Goal: Information Seeking & Learning: Learn about a topic

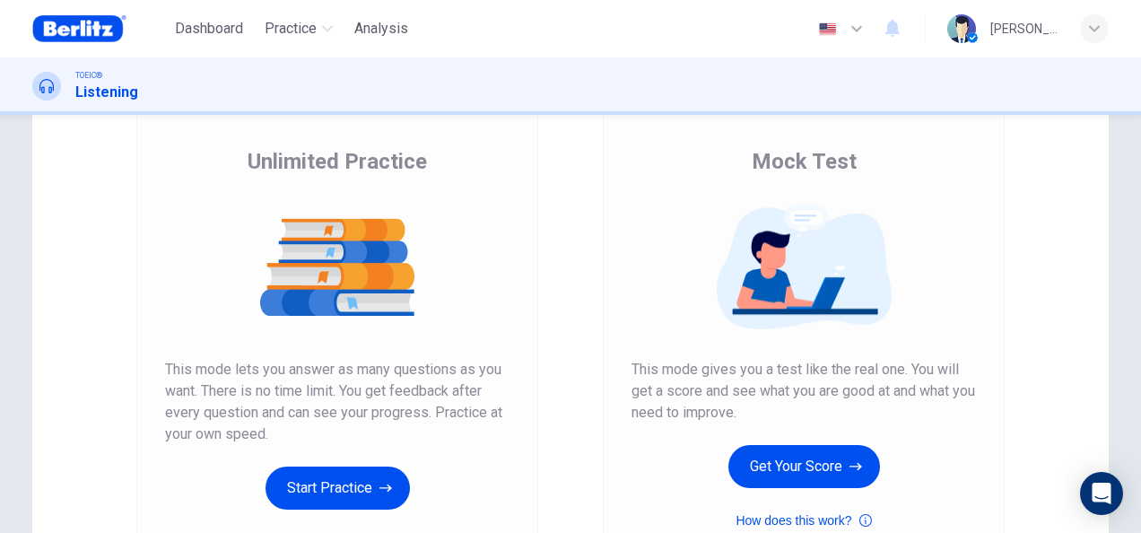
scroll to position [269, 0]
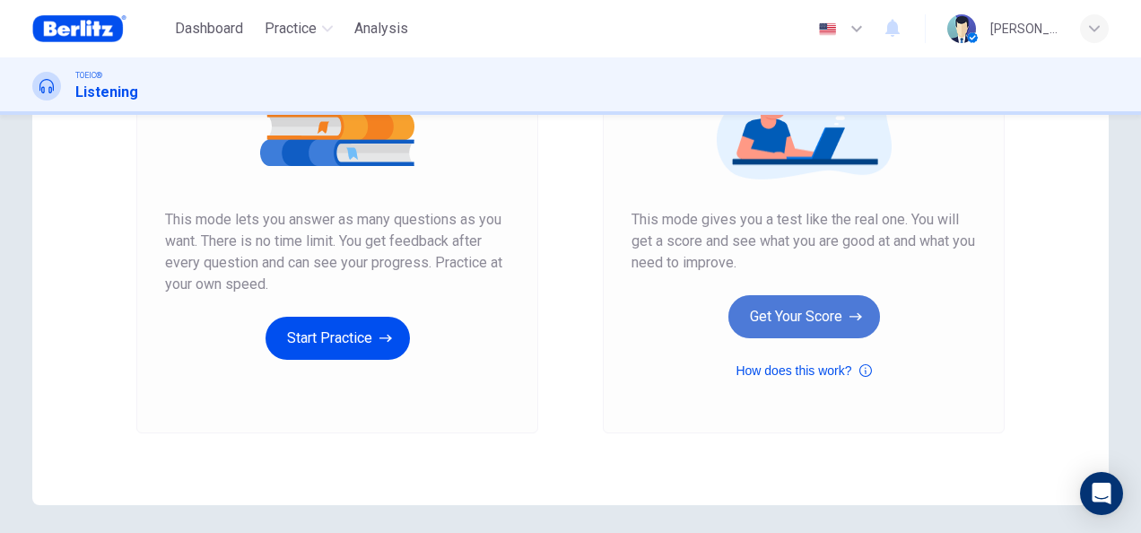
click at [821, 321] on button "Get Your Score" at bounding box center [805, 316] width 152 height 43
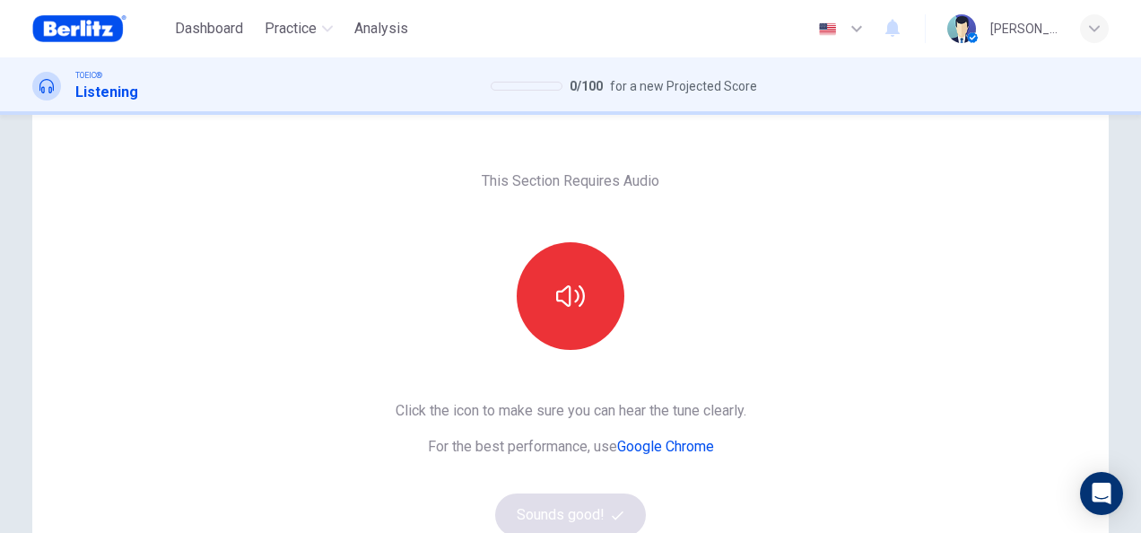
scroll to position [90, 0]
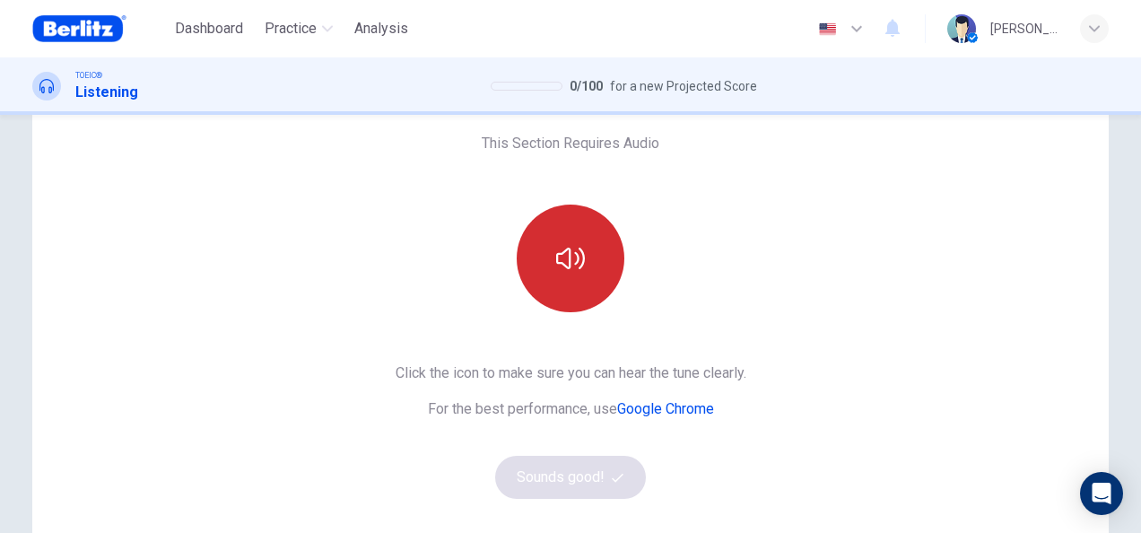
click at [583, 275] on button "button" at bounding box center [571, 259] width 108 height 108
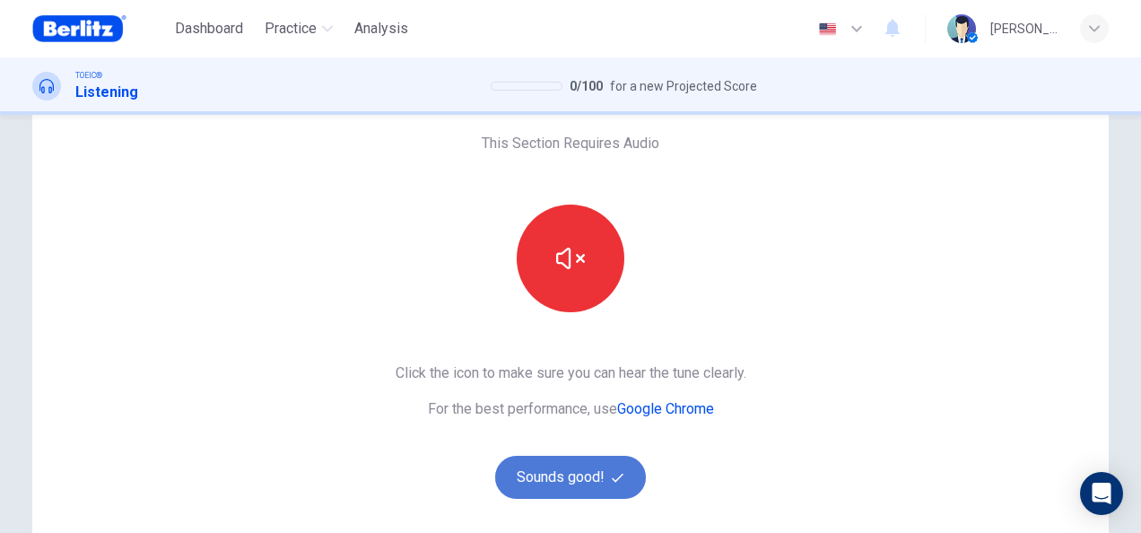
click at [560, 474] on button "Sounds good!" at bounding box center [570, 477] width 151 height 43
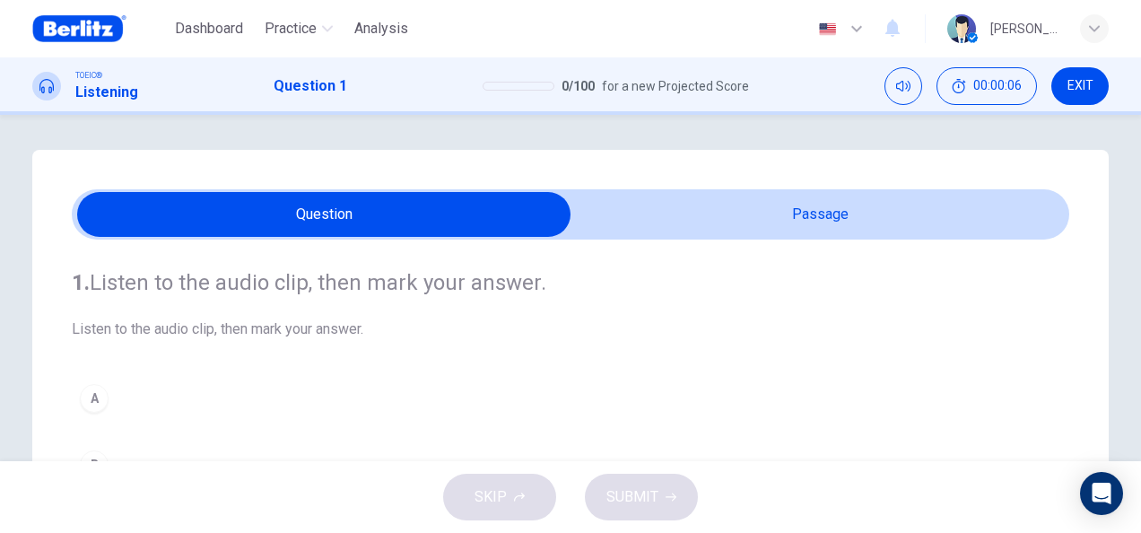
scroll to position [0, 0]
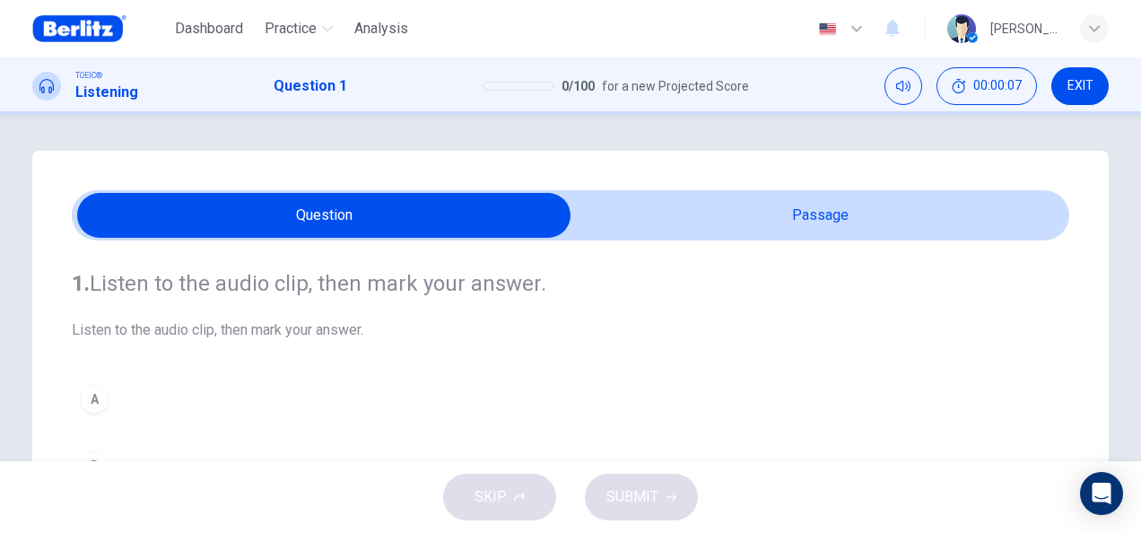
click at [678, 251] on div "1. Listen to the audio clip, then [PERSON_NAME] your answer. Listen to the audi…" at bounding box center [571, 411] width 998 height 343
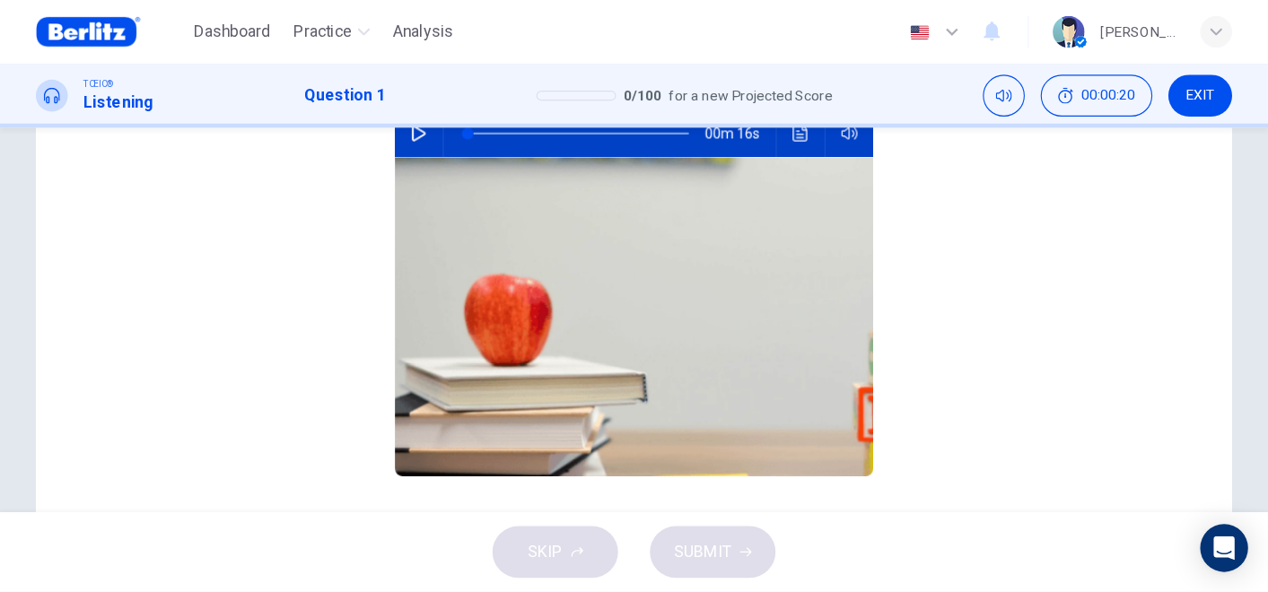
scroll to position [11, 0]
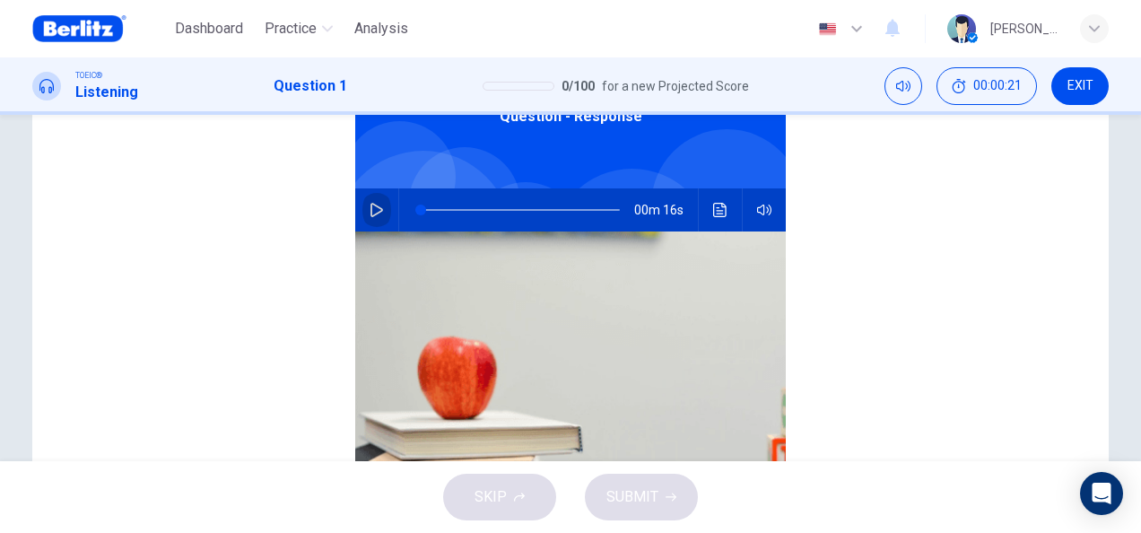
click at [371, 214] on icon "button" at bounding box center [377, 210] width 13 height 14
type input "*"
type input "**"
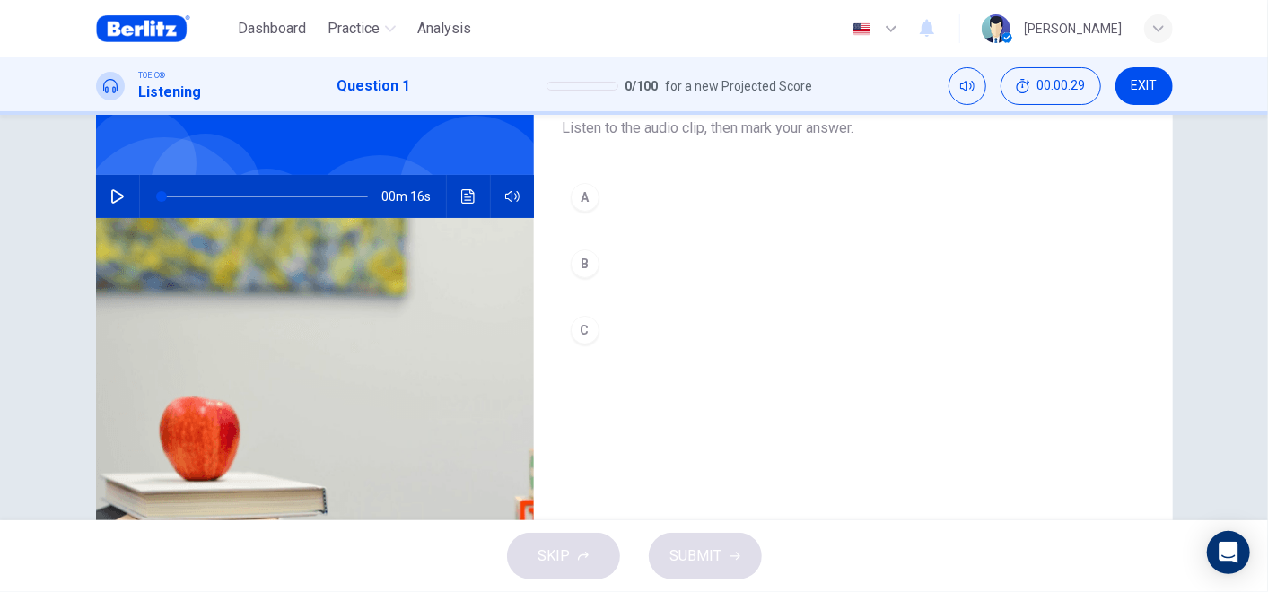
scroll to position [0, 0]
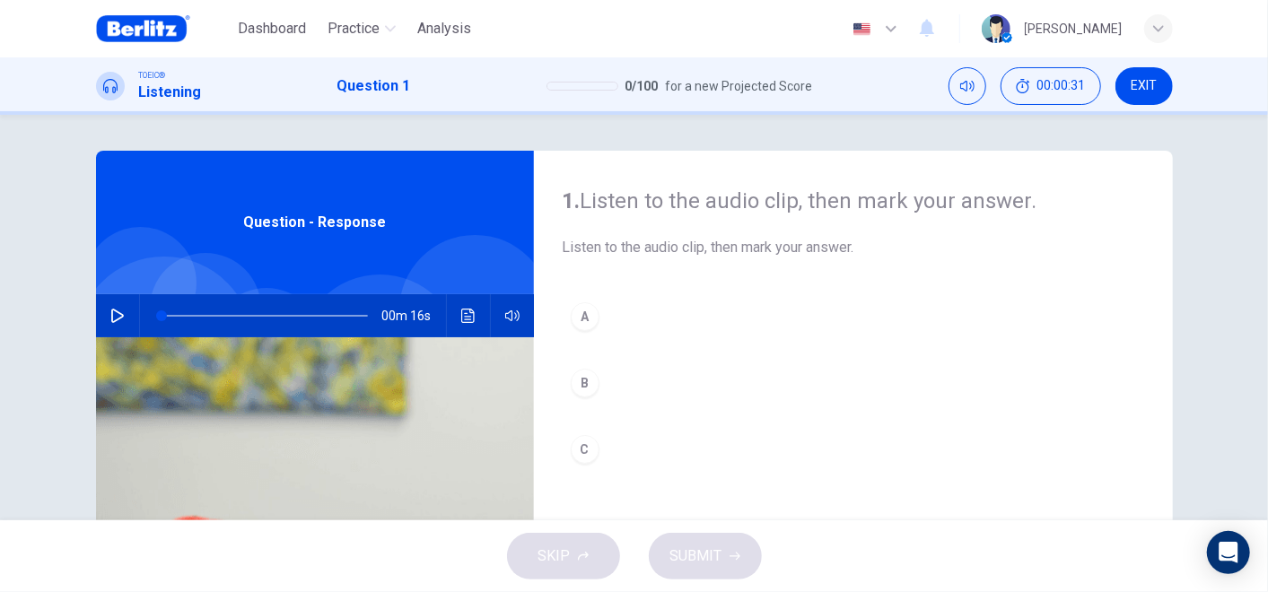
click at [103, 318] on button "button" at bounding box center [117, 315] width 29 height 43
click at [587, 381] on div "B" at bounding box center [585, 383] width 29 height 29
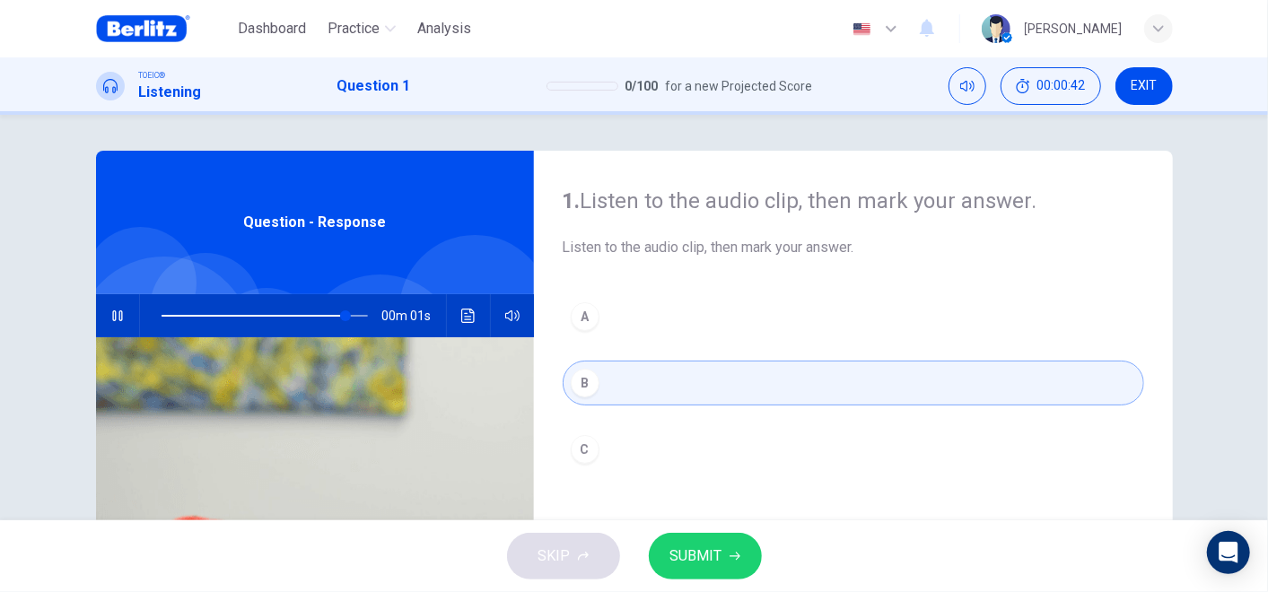
type input "*"
drag, startPoint x: 592, startPoint y: 445, endPoint x: 602, endPoint y: 464, distance: 21.3
click at [592, 445] on div "C" at bounding box center [585, 449] width 29 height 29
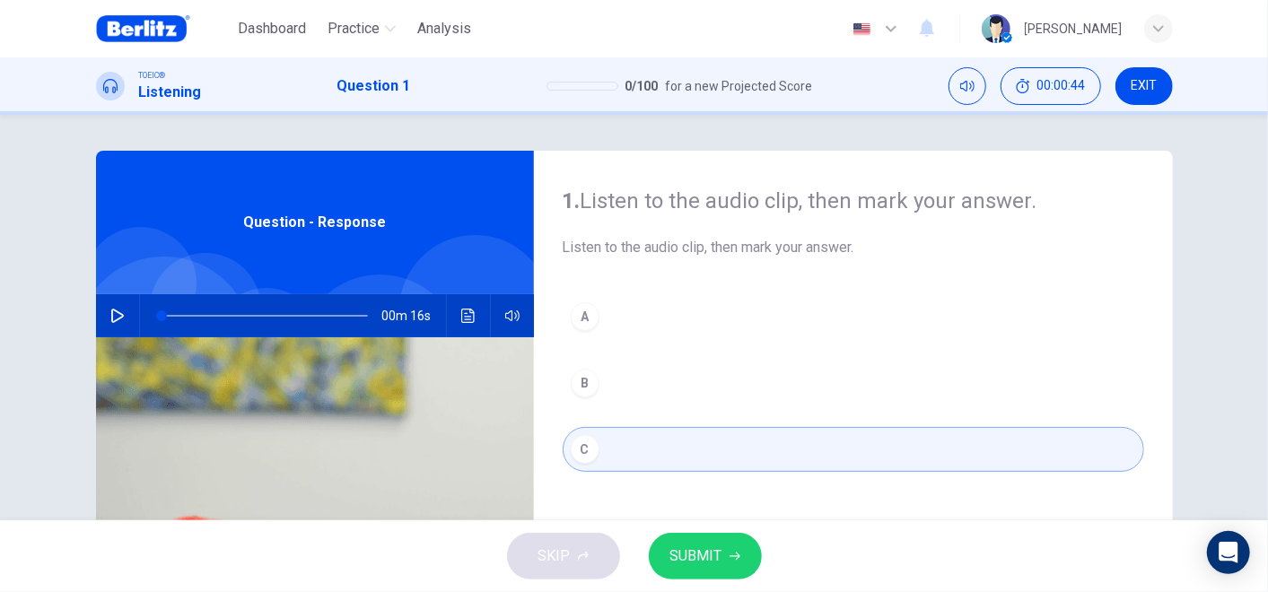
click at [708, 532] on span "SUBMIT" at bounding box center [696, 556] width 52 height 25
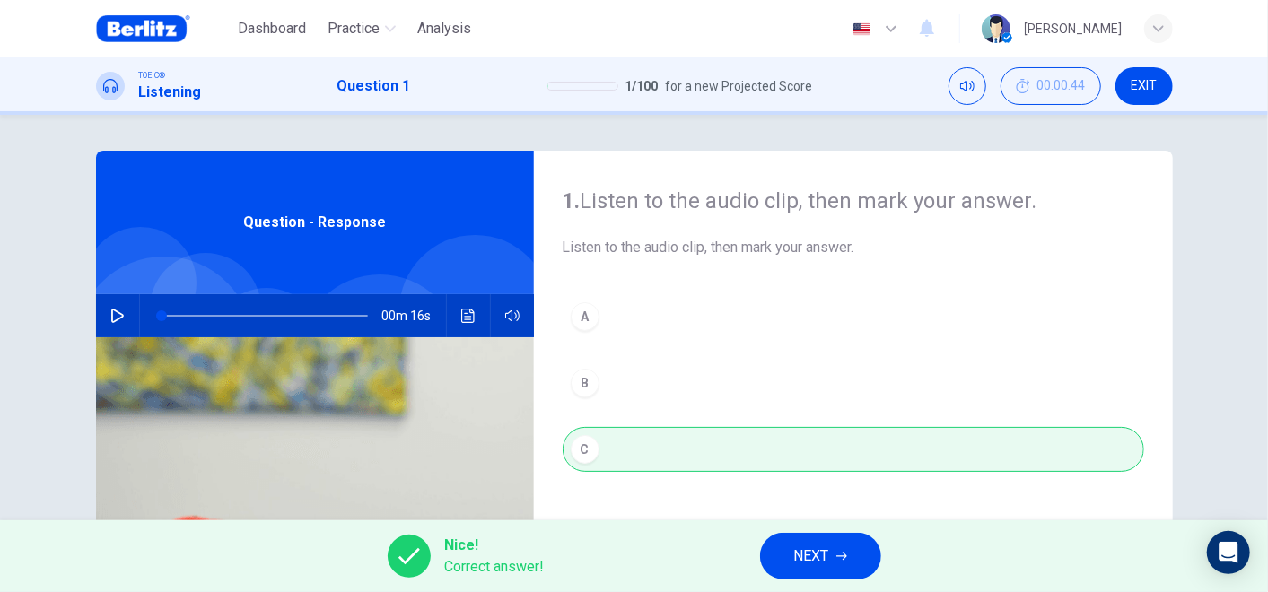
click at [789, 532] on button "NEXT" at bounding box center [820, 556] width 121 height 47
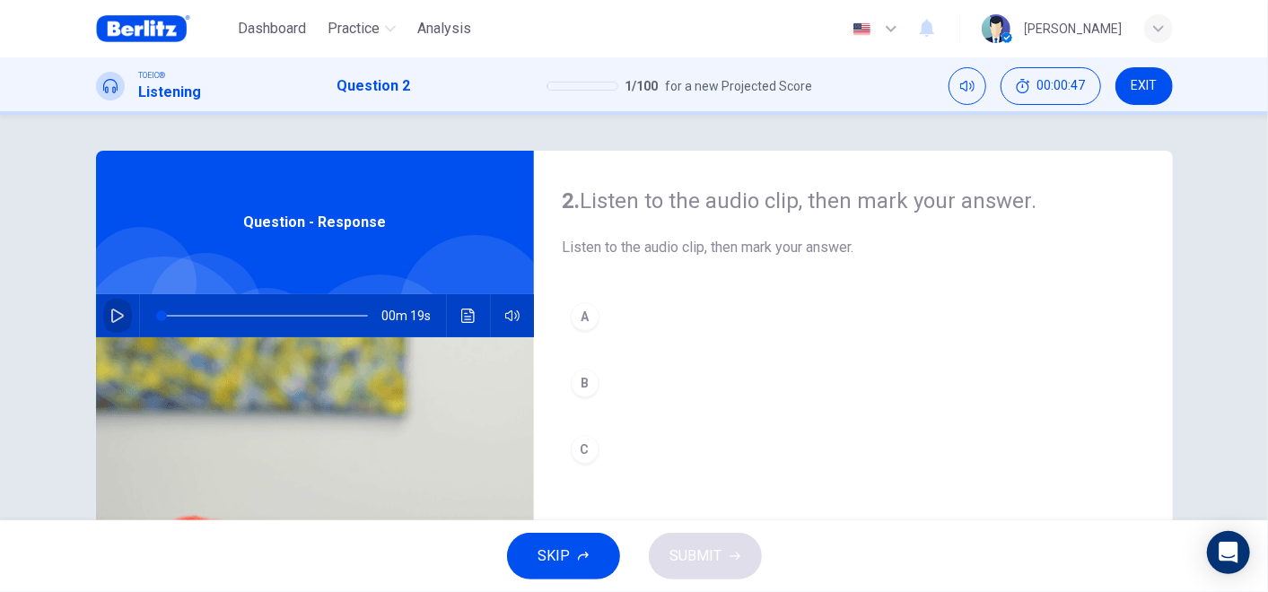
click at [110, 312] on icon "button" at bounding box center [117, 316] width 14 height 14
type input "*"
click at [908, 210] on h4 "2. Listen to the audio clip, then [PERSON_NAME] your answer." at bounding box center [853, 201] width 581 height 29
click at [610, 446] on button "C" at bounding box center [853, 449] width 581 height 45
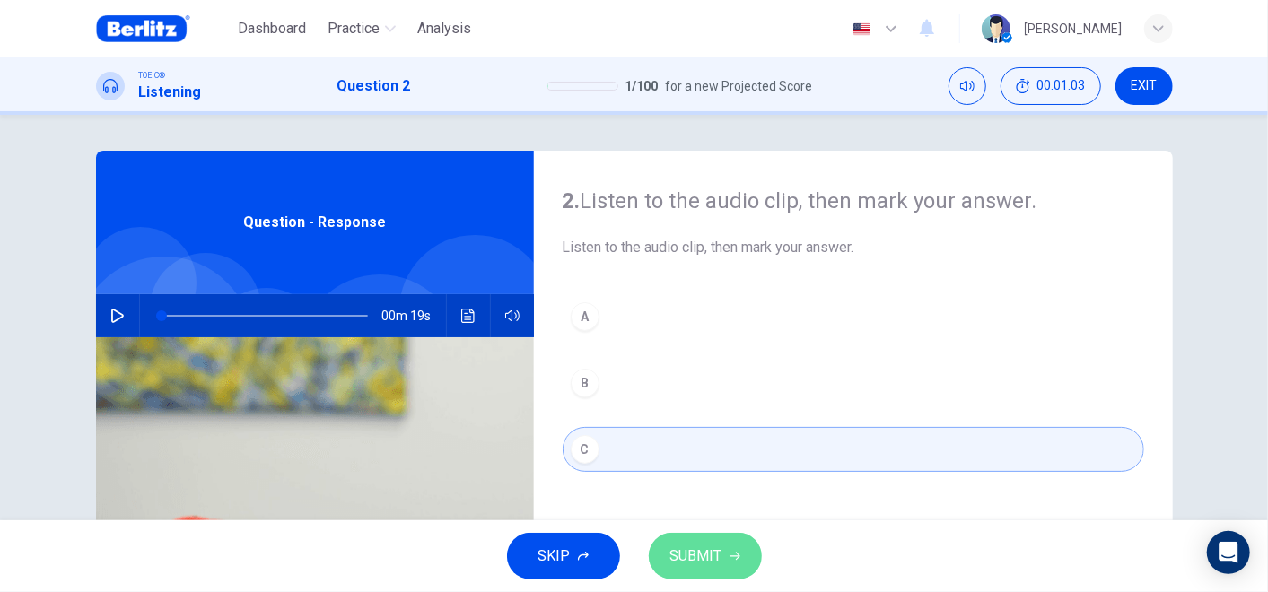
click at [703, 532] on span "SUBMIT" at bounding box center [696, 556] width 52 height 25
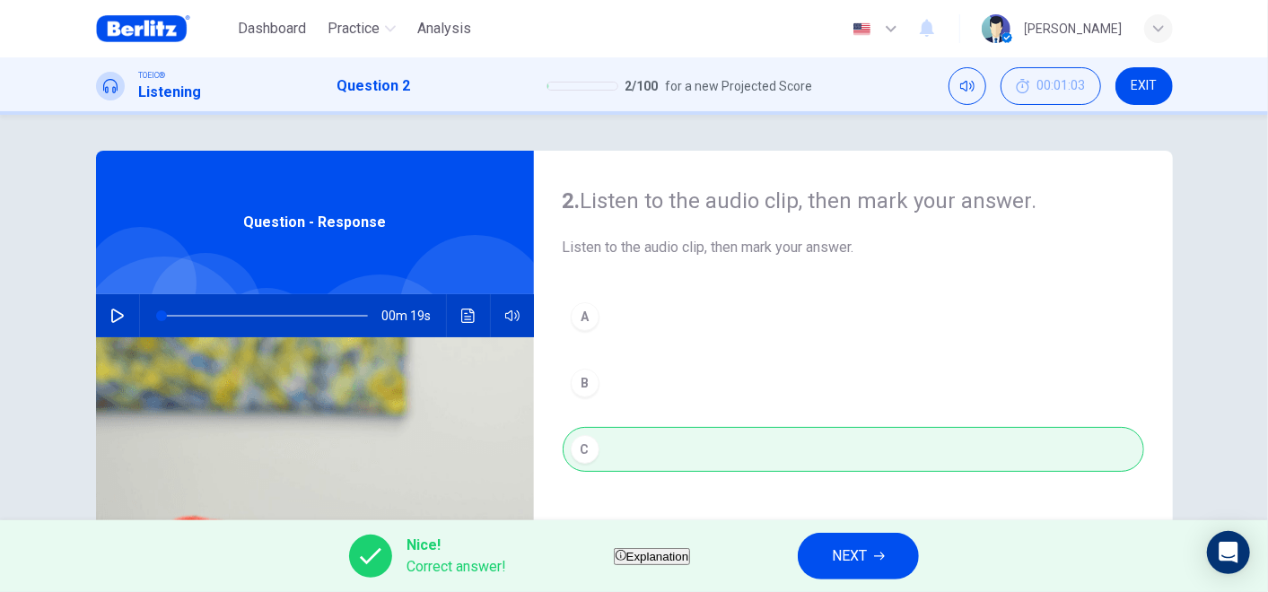
click at [912, 532] on button "NEXT" at bounding box center [858, 556] width 121 height 47
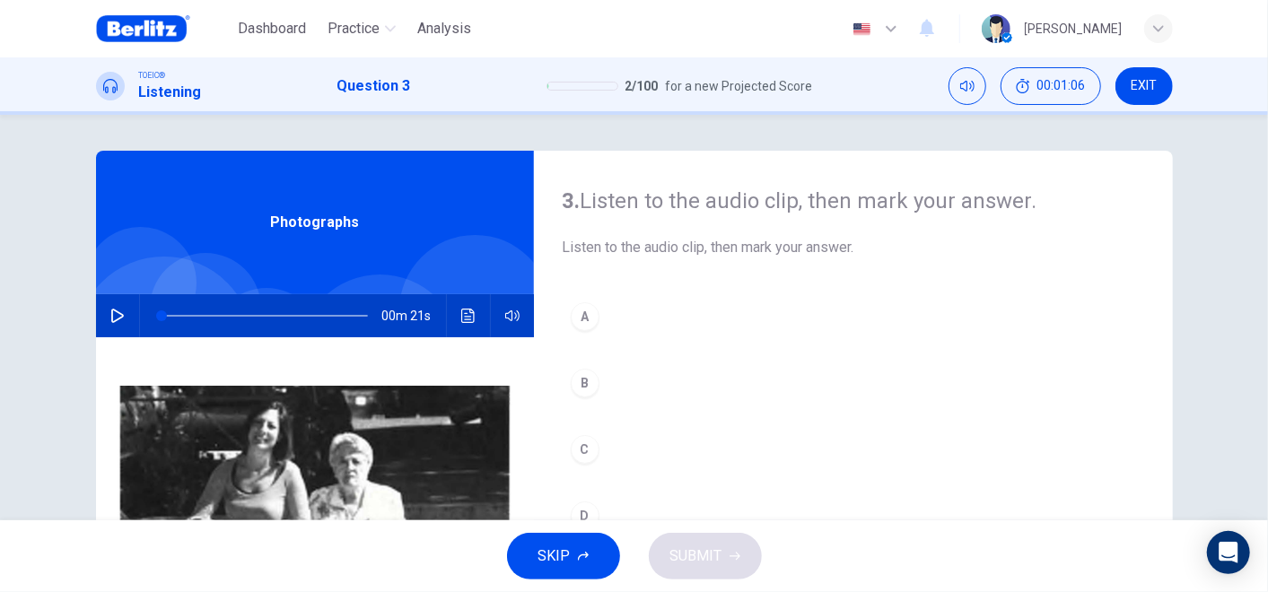
click at [116, 307] on button "button" at bounding box center [117, 315] width 29 height 43
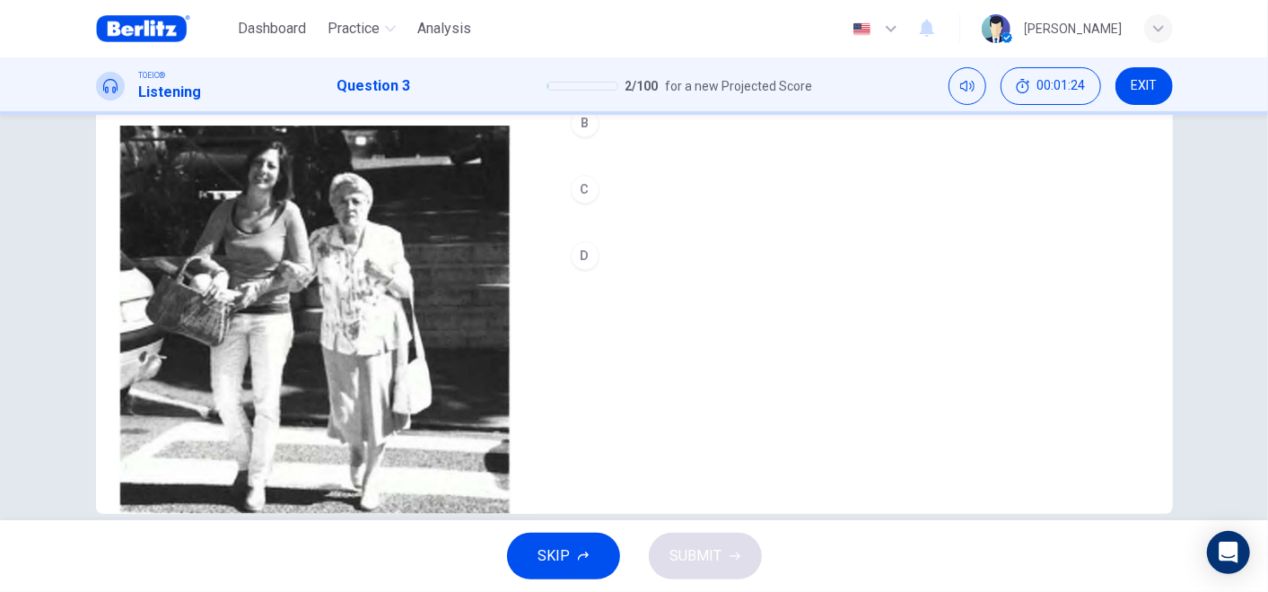
scroll to position [289, 0]
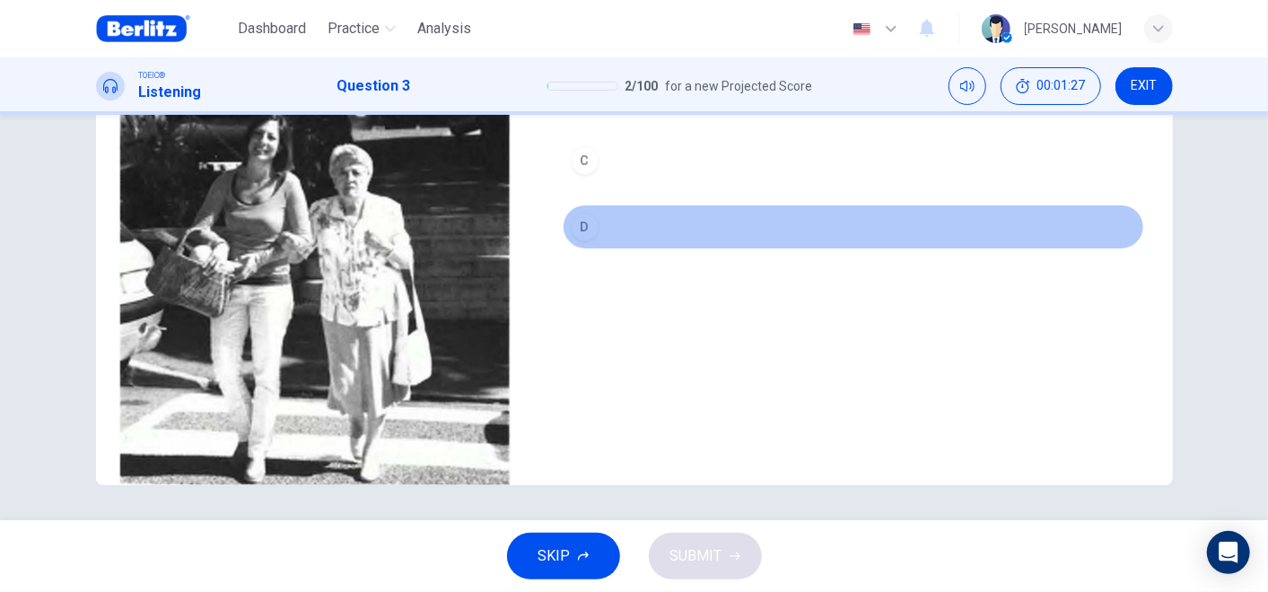
click at [612, 222] on button "D" at bounding box center [853, 227] width 581 height 45
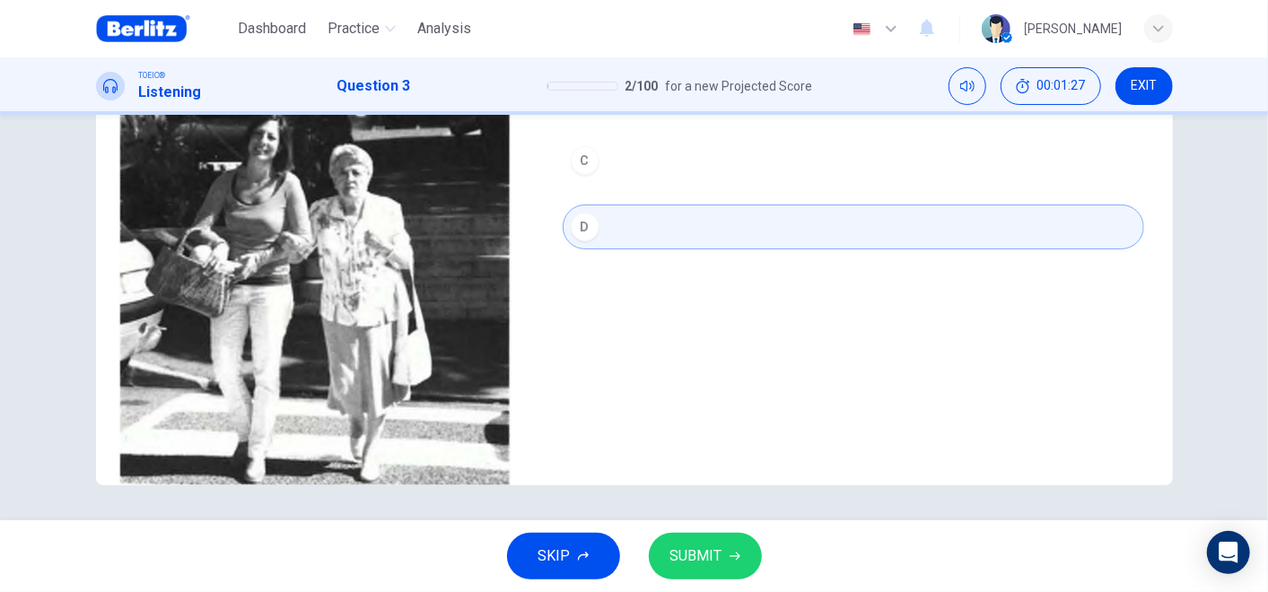
type input "*"
click at [695, 532] on span "SUBMIT" at bounding box center [696, 556] width 52 height 25
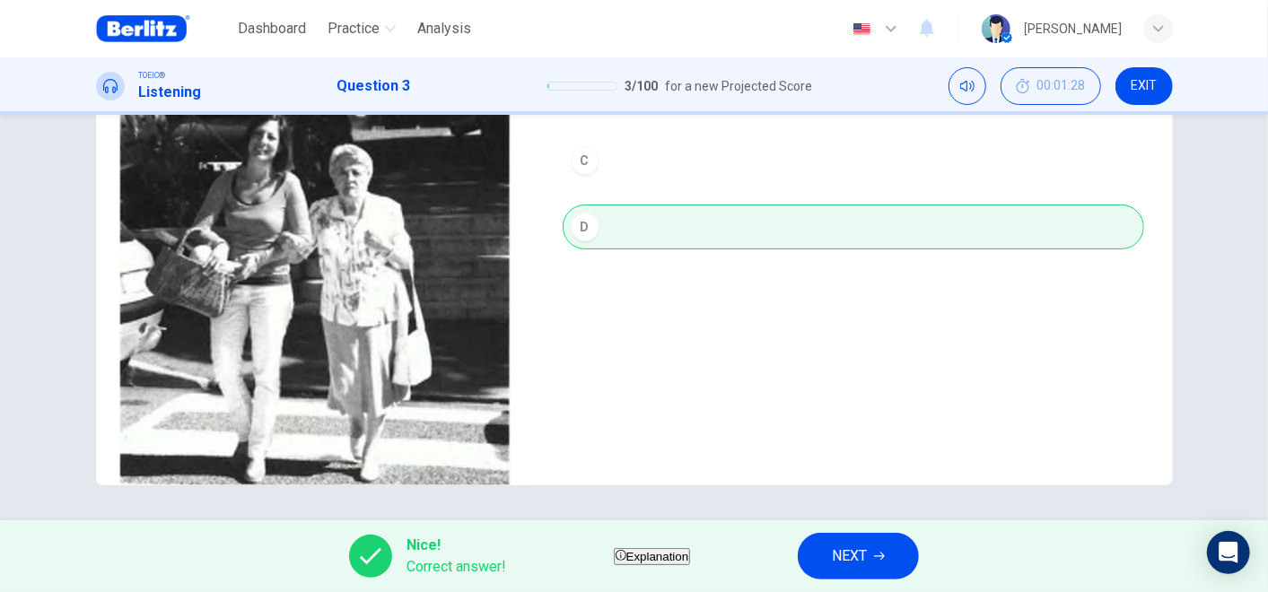
click at [867, 532] on span "NEXT" at bounding box center [849, 556] width 35 height 25
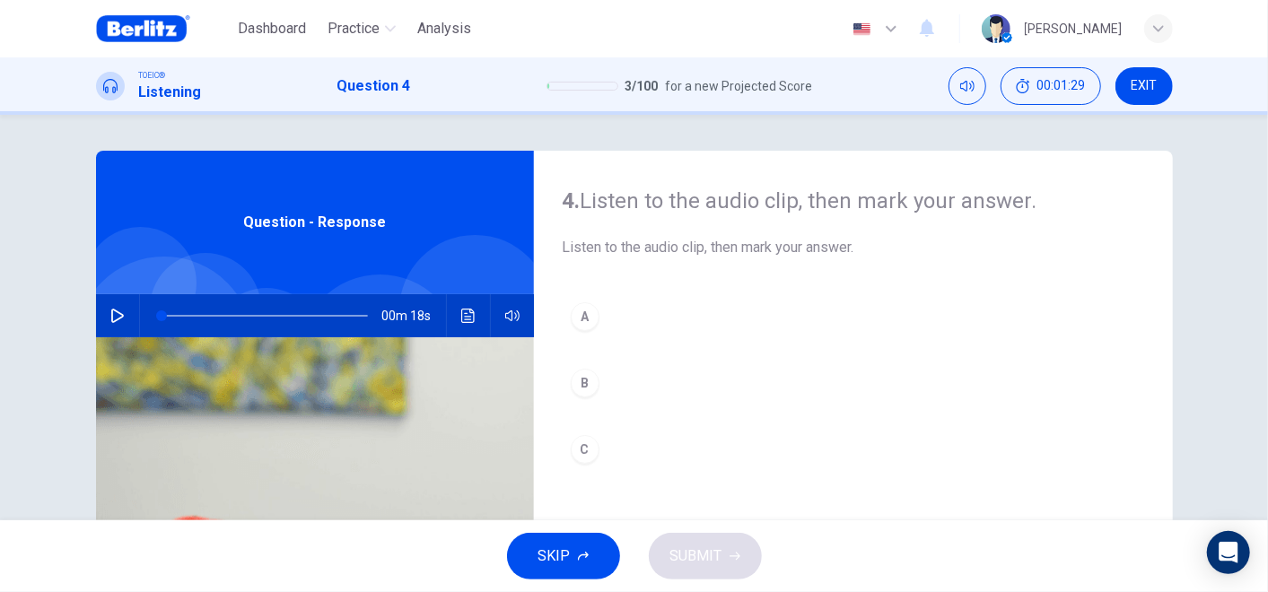
click at [115, 323] on button "button" at bounding box center [117, 315] width 29 height 43
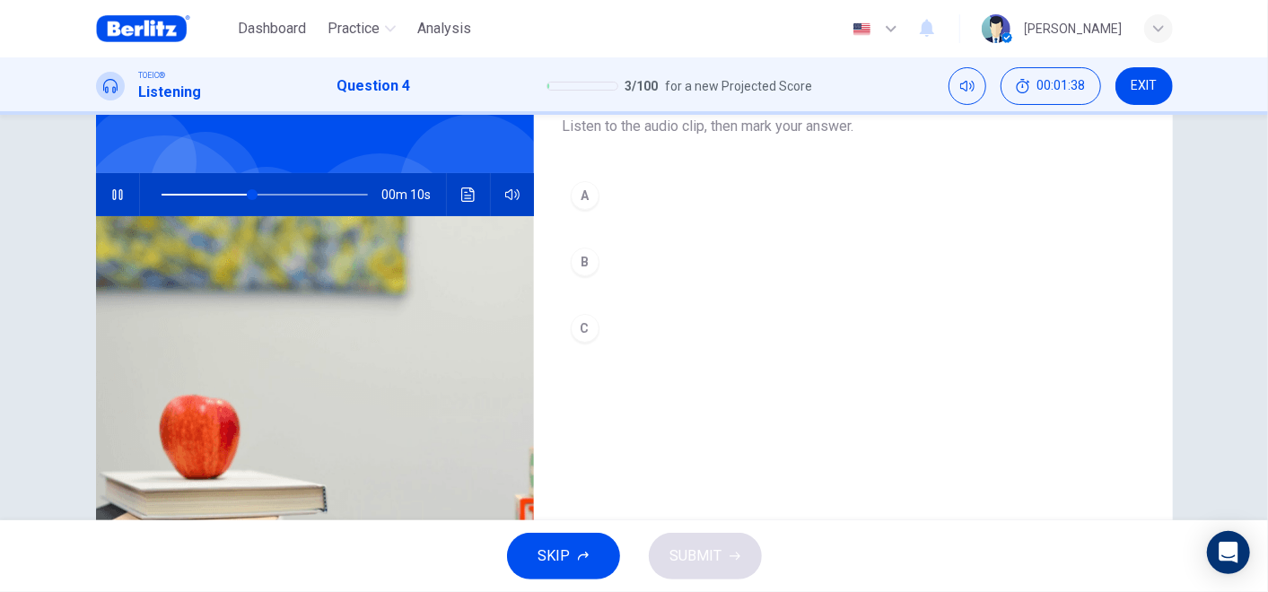
scroll to position [90, 0]
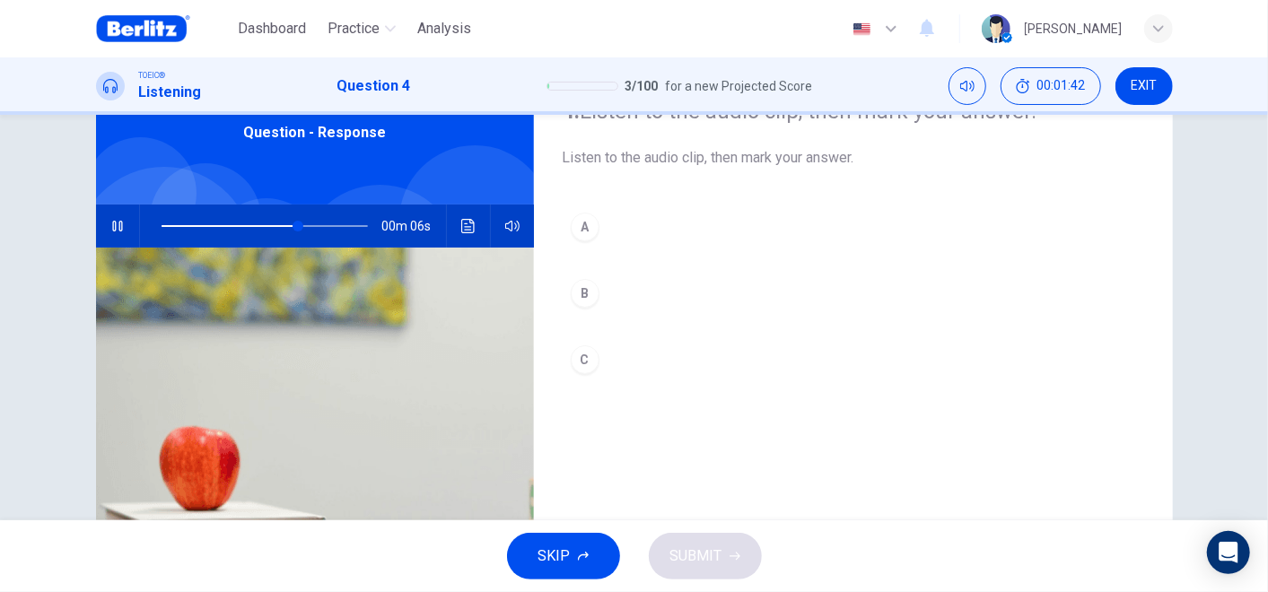
click at [584, 297] on div "B" at bounding box center [585, 293] width 29 height 29
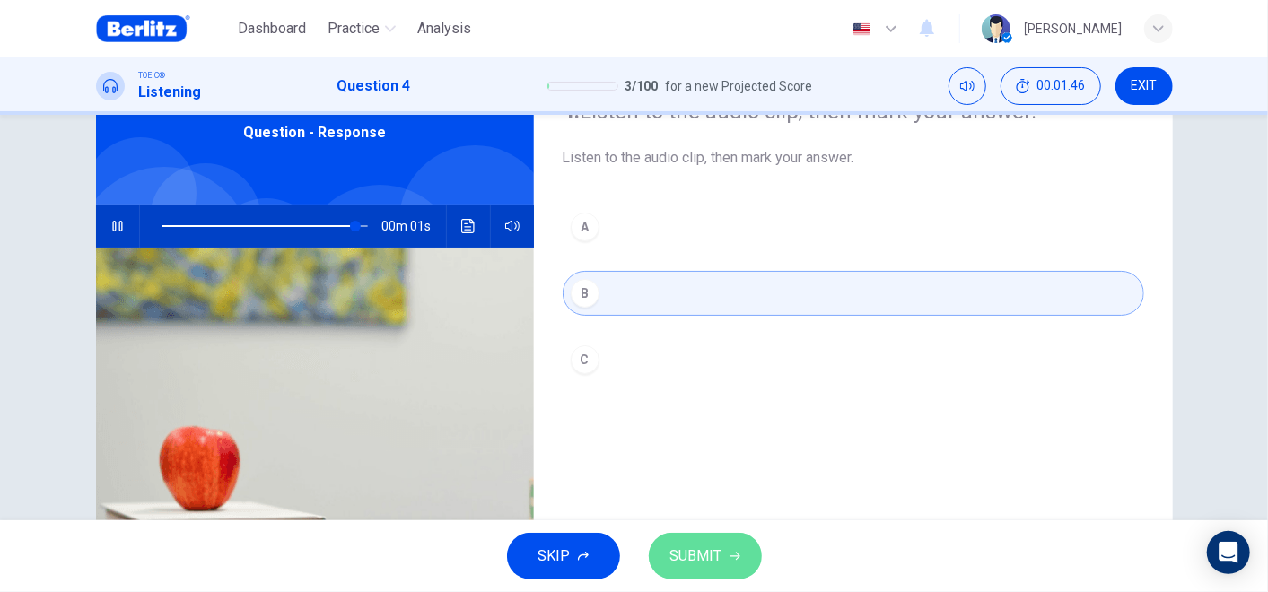
click at [722, 532] on button "SUBMIT" at bounding box center [705, 556] width 113 height 47
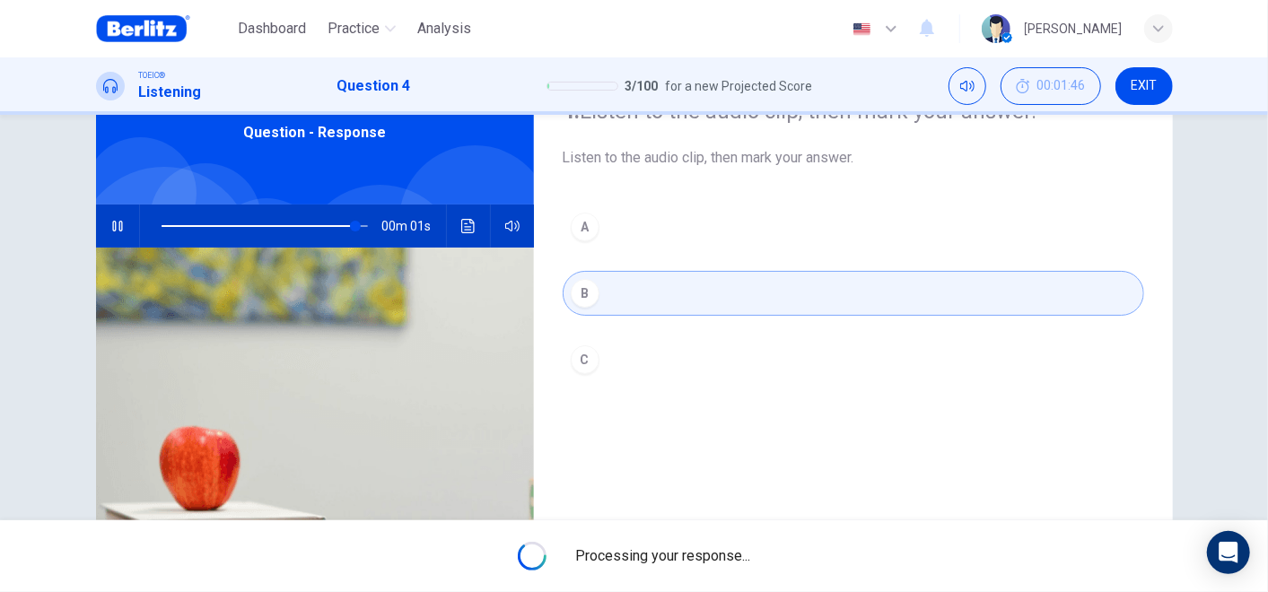
type input "*"
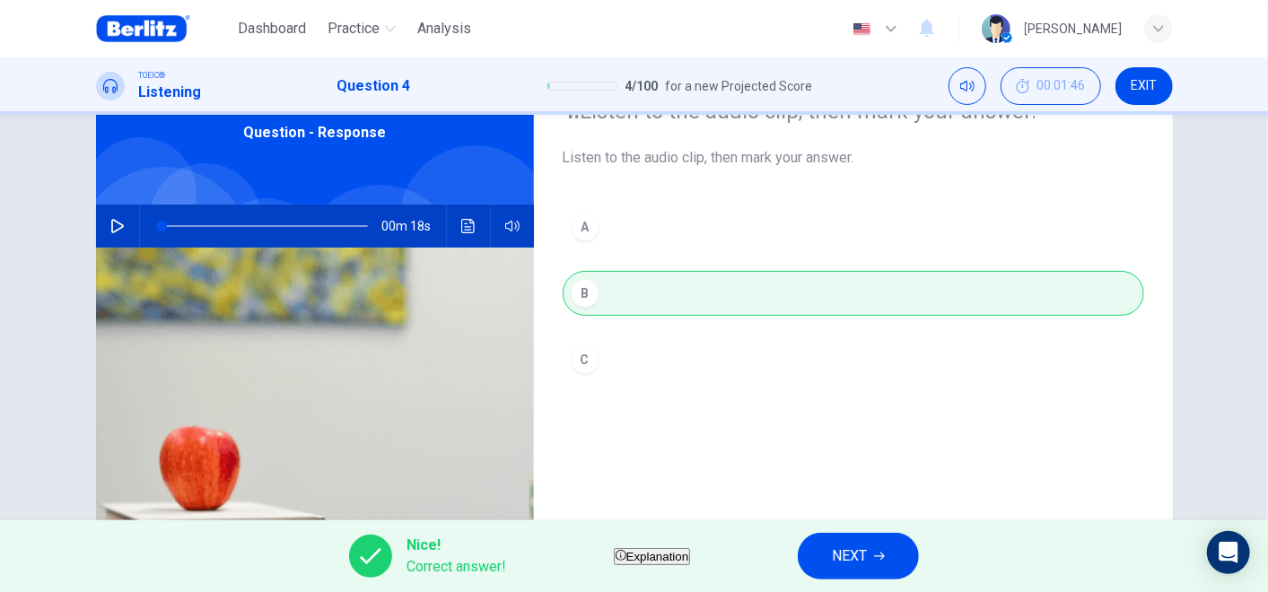
click at [919, 532] on button "NEXT" at bounding box center [858, 556] width 121 height 47
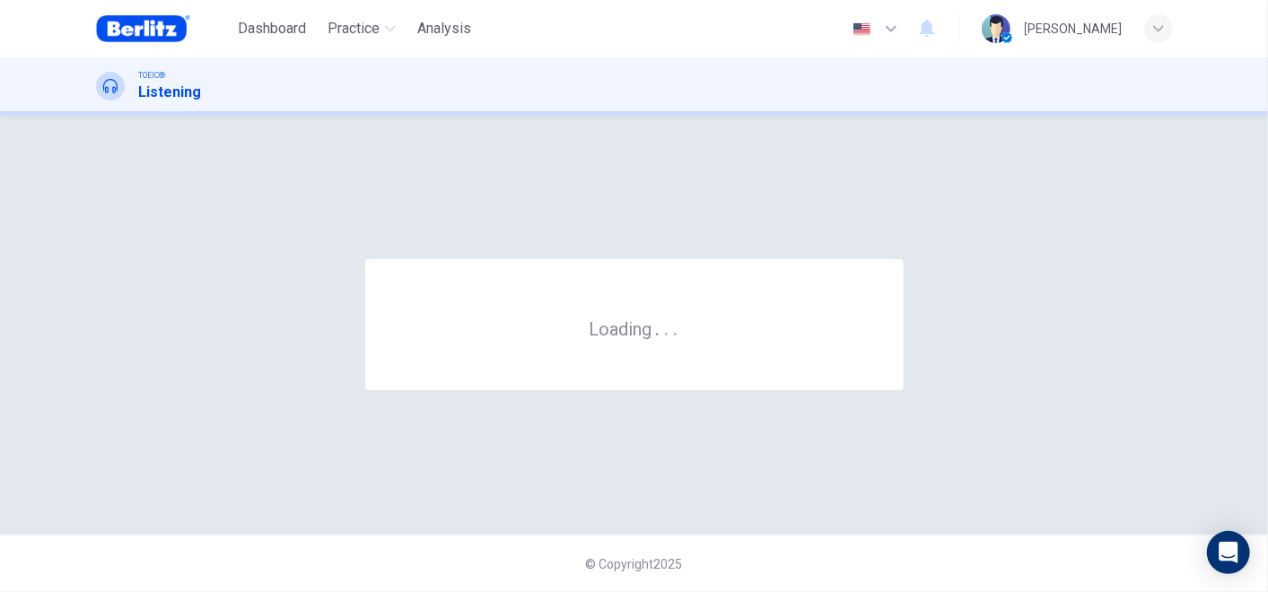
scroll to position [0, 0]
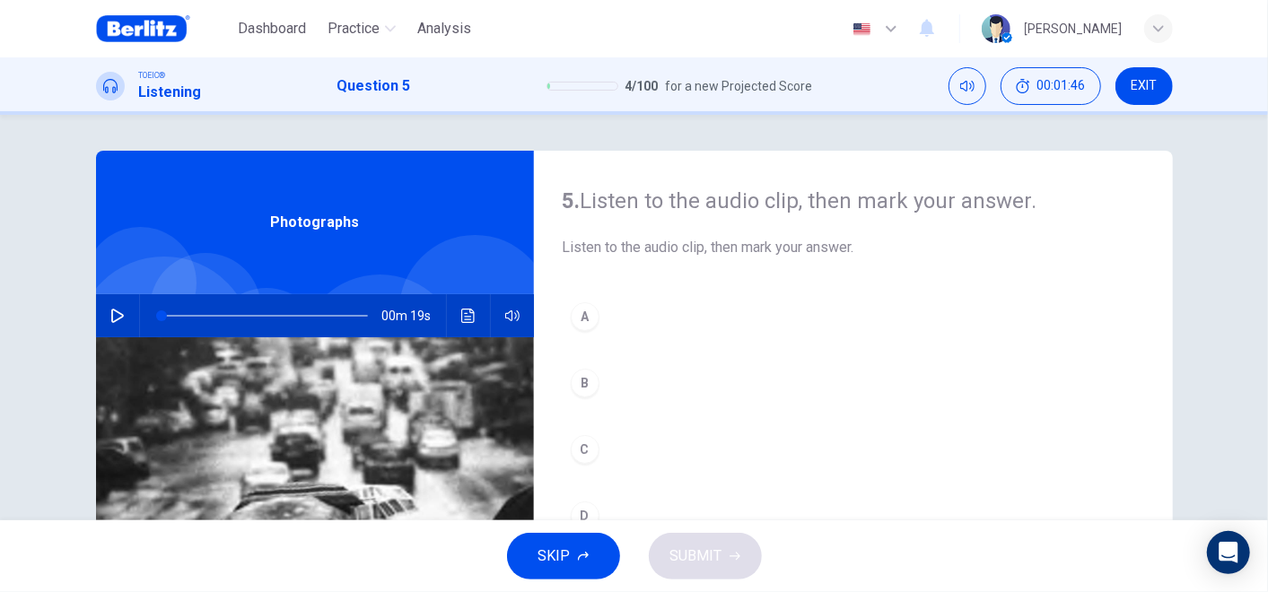
click at [103, 323] on button "button" at bounding box center [117, 315] width 29 height 43
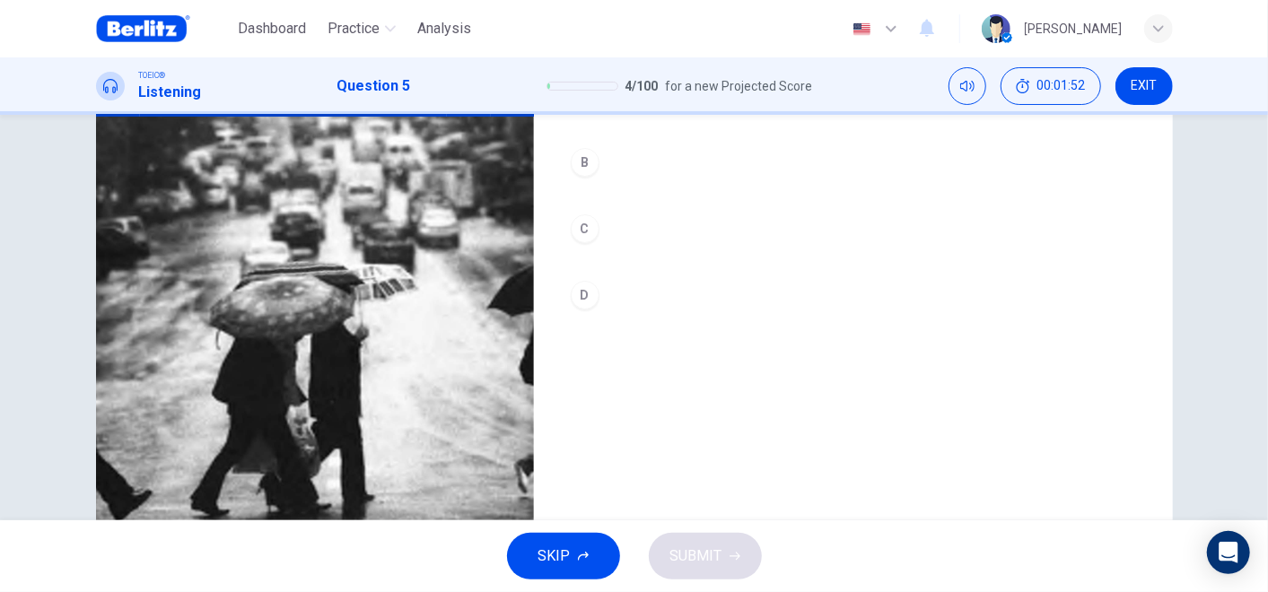
scroll to position [189, 0]
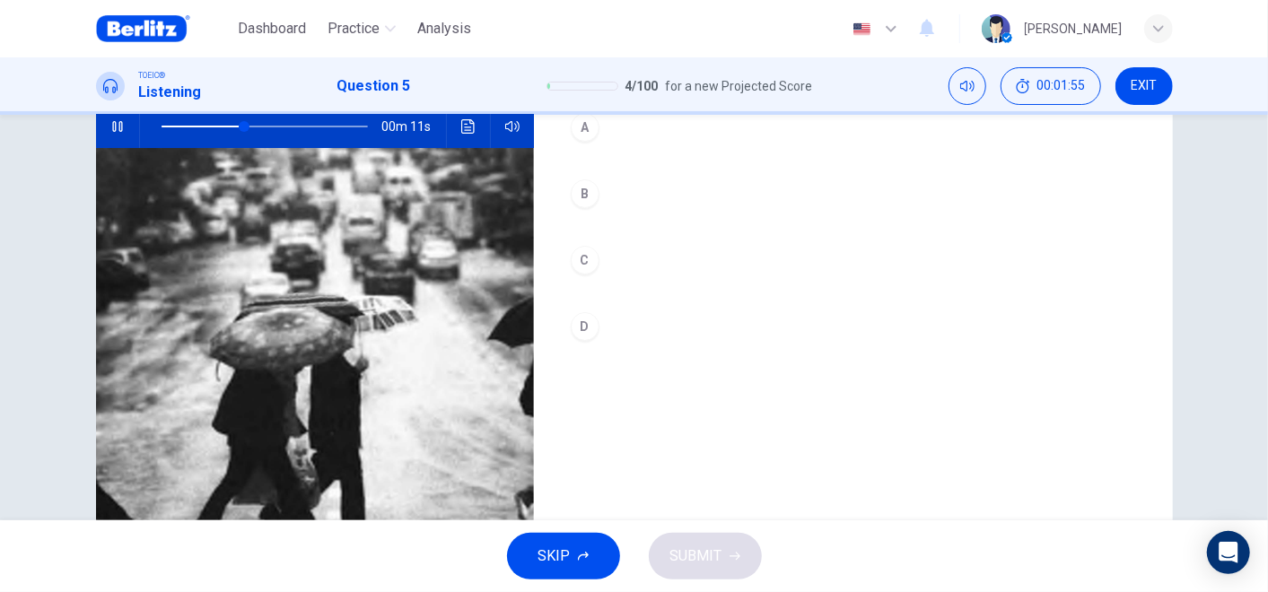
click at [578, 195] on div "B" at bounding box center [585, 193] width 29 height 29
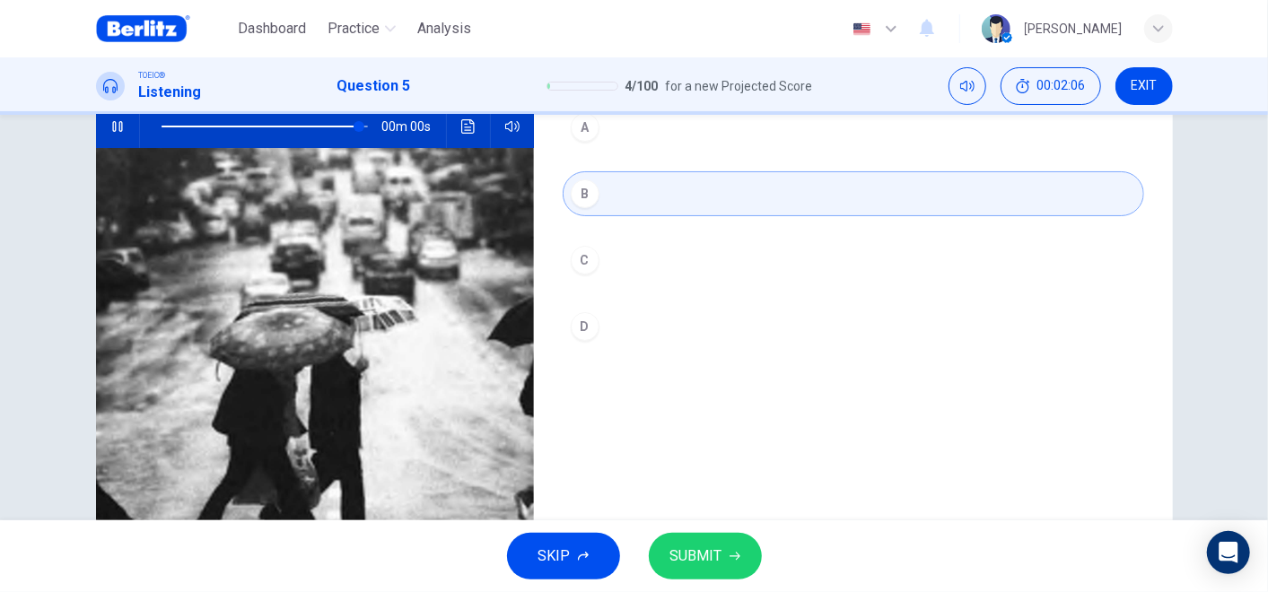
type input "*"
click at [704, 532] on span "SUBMIT" at bounding box center [696, 556] width 52 height 25
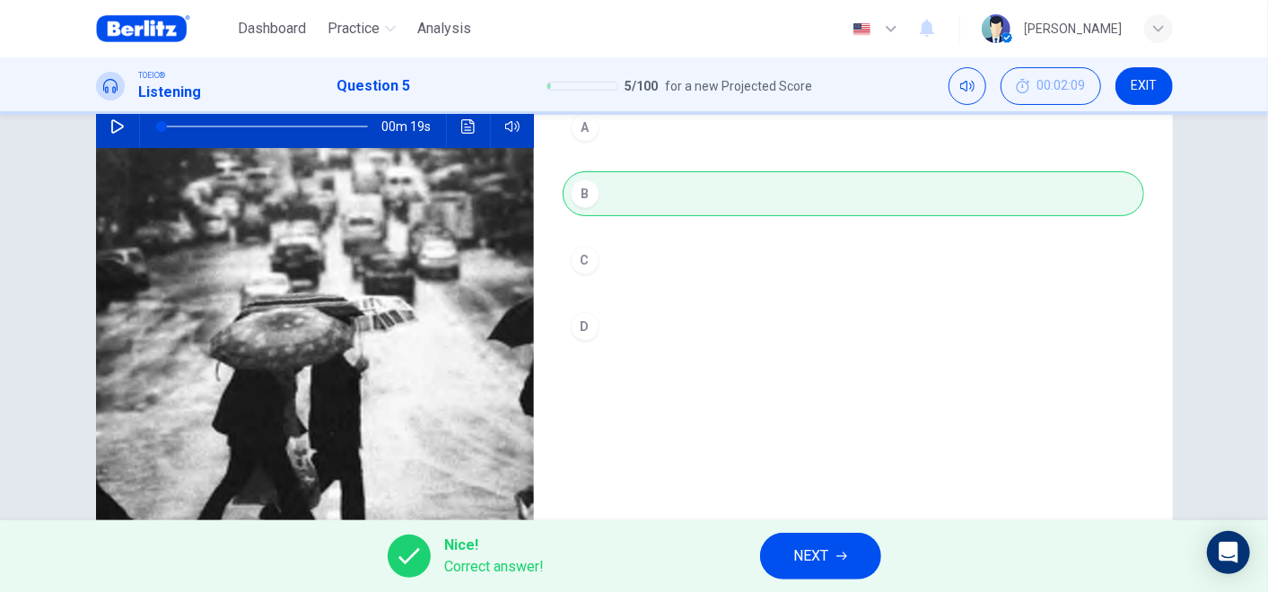
click at [805, 532] on button "NEXT" at bounding box center [820, 556] width 121 height 47
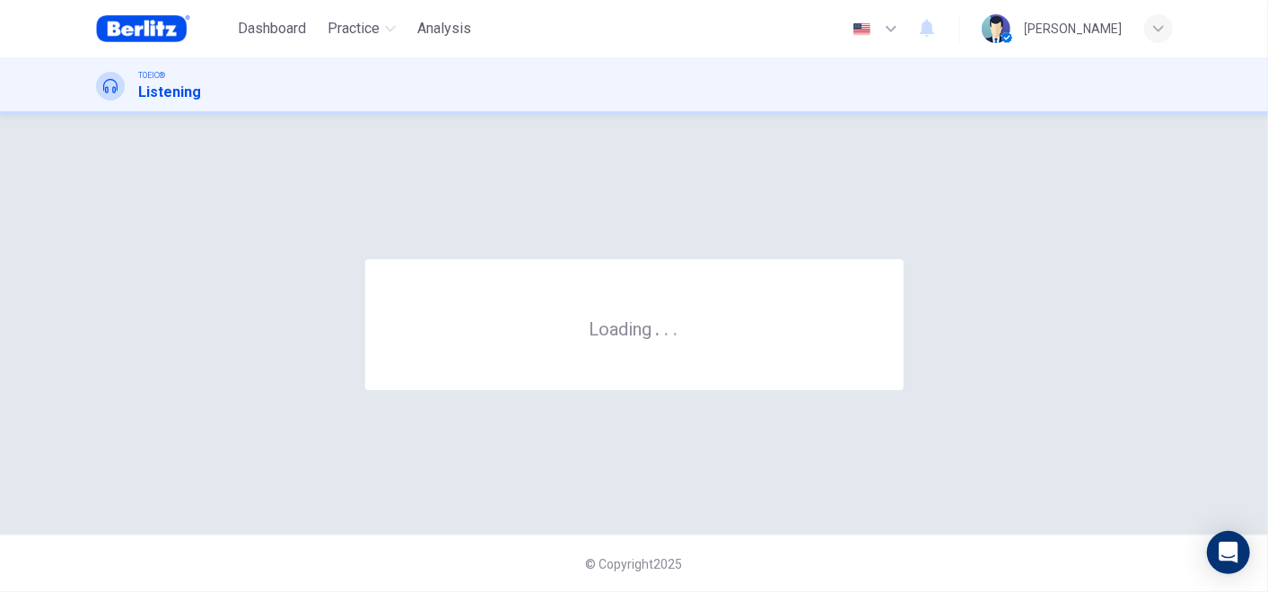
scroll to position [0, 0]
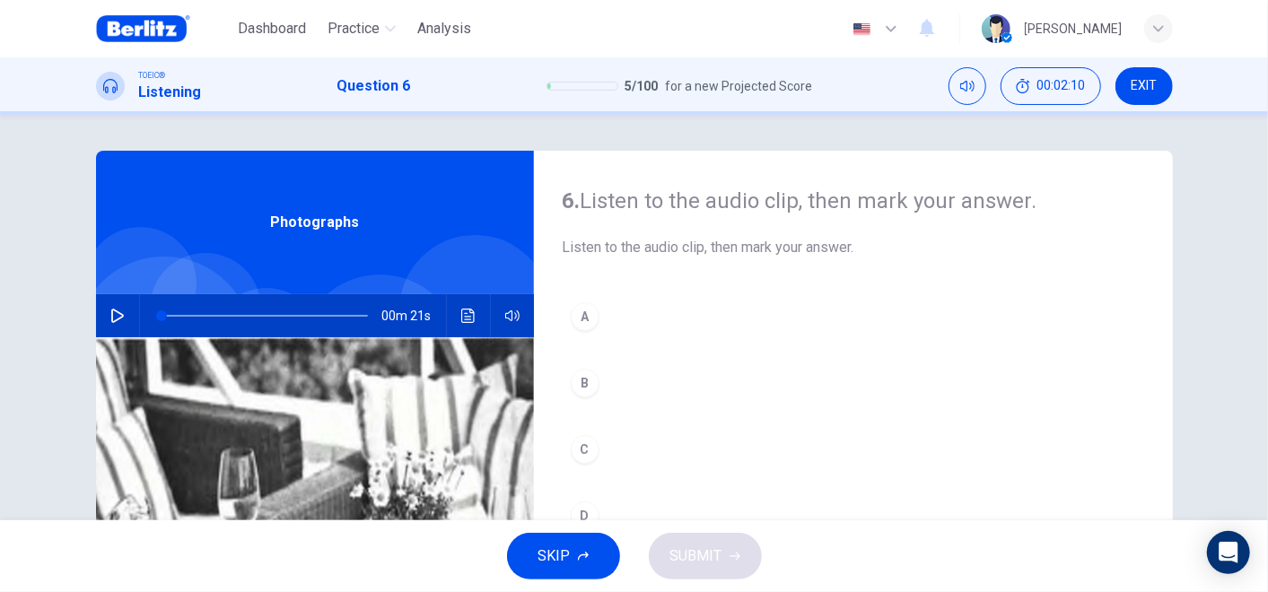
click at [117, 319] on icon "button" at bounding box center [117, 316] width 14 height 14
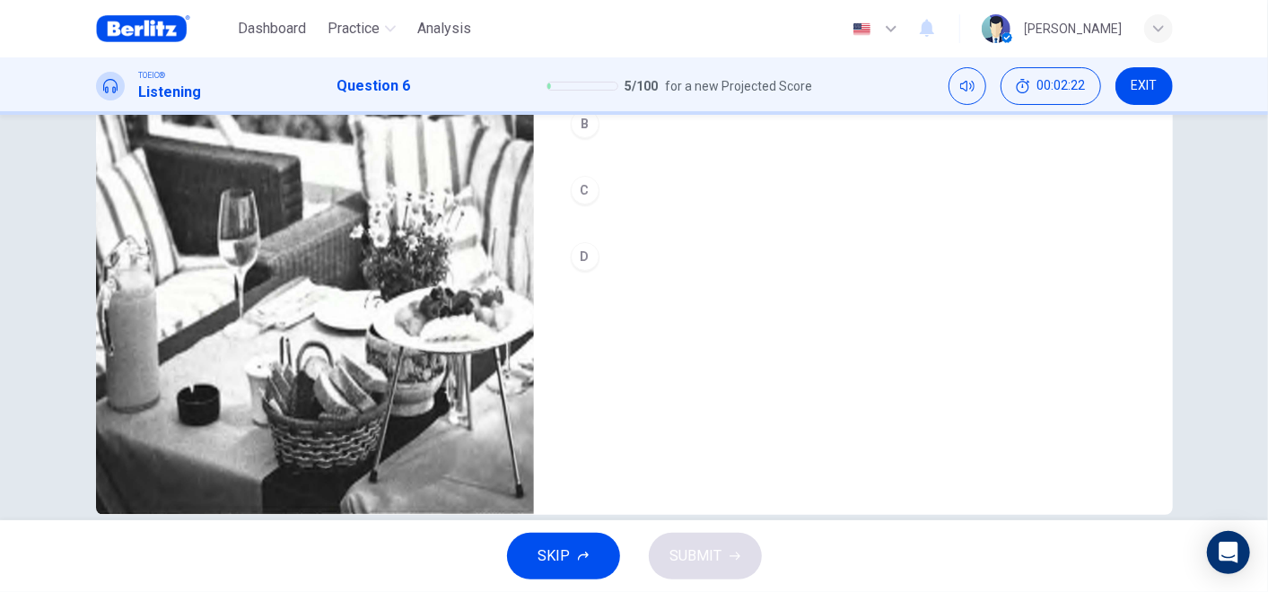
scroll to position [289, 0]
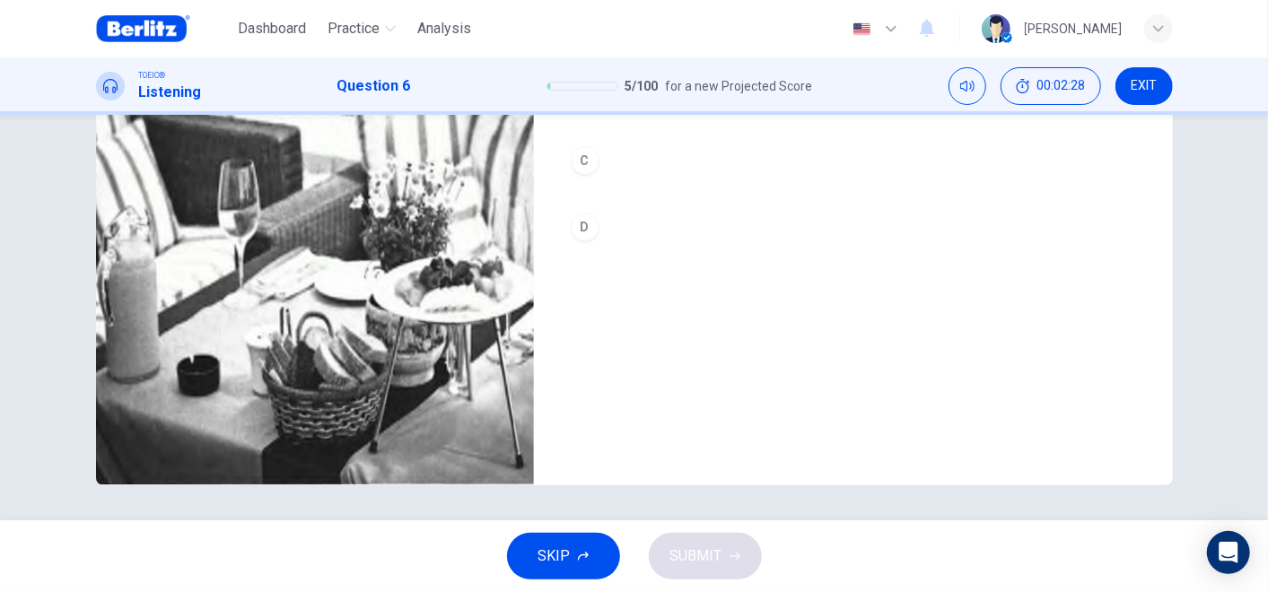
click at [589, 169] on button "C" at bounding box center [853, 160] width 581 height 45
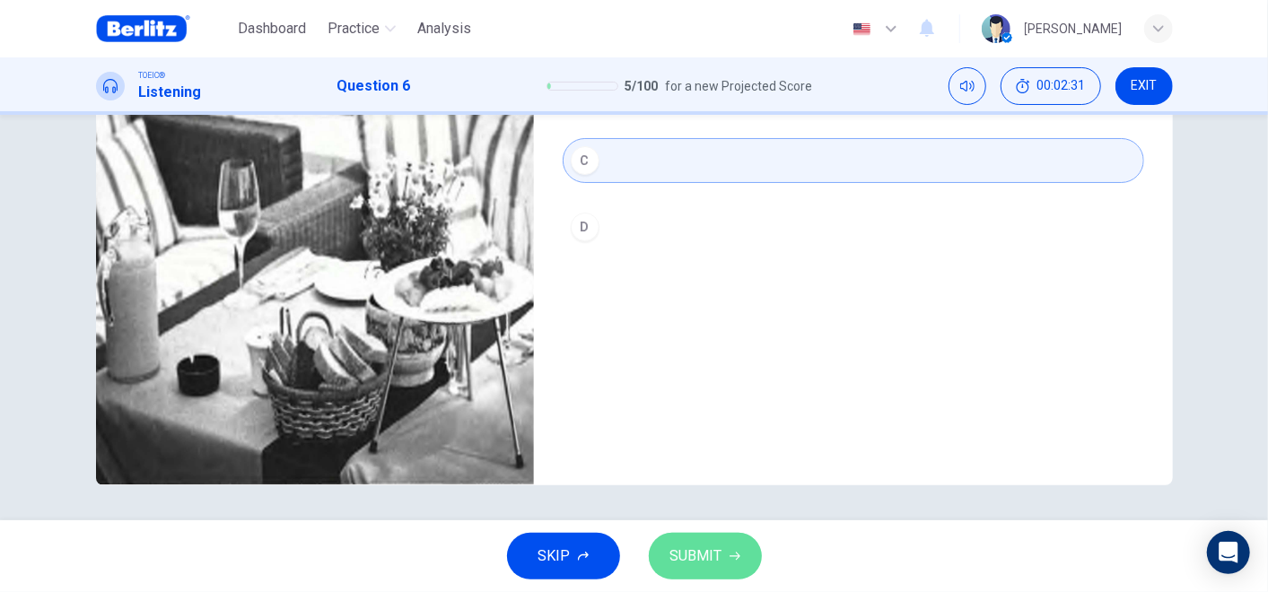
click at [713, 532] on span "SUBMIT" at bounding box center [696, 556] width 52 height 25
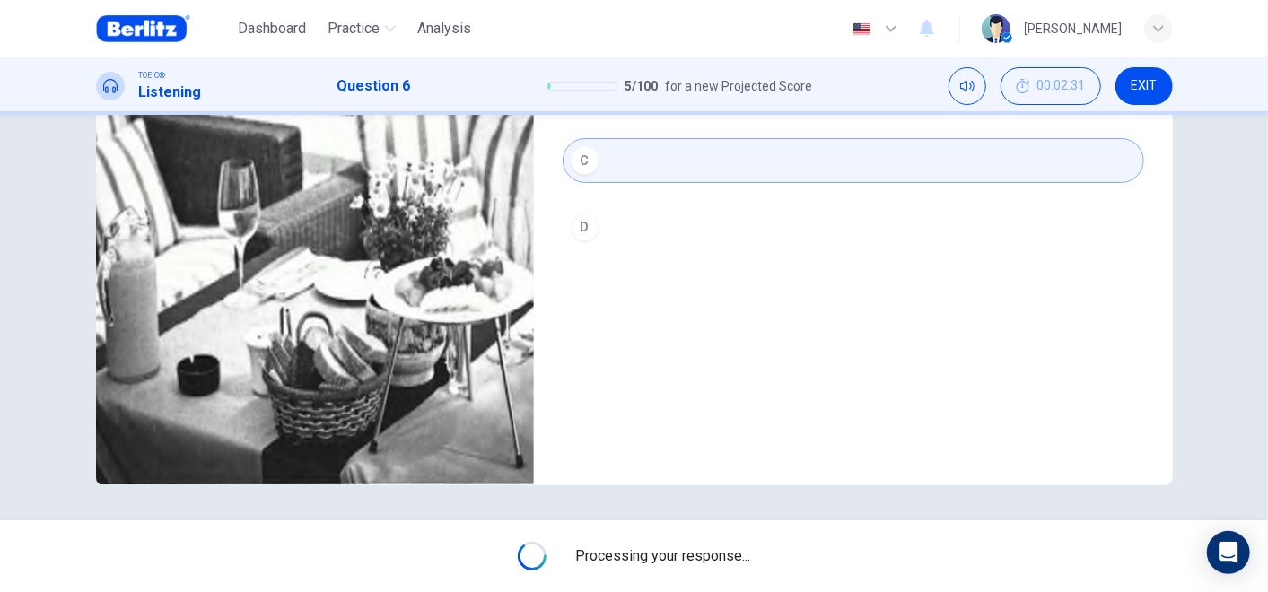
type input "*"
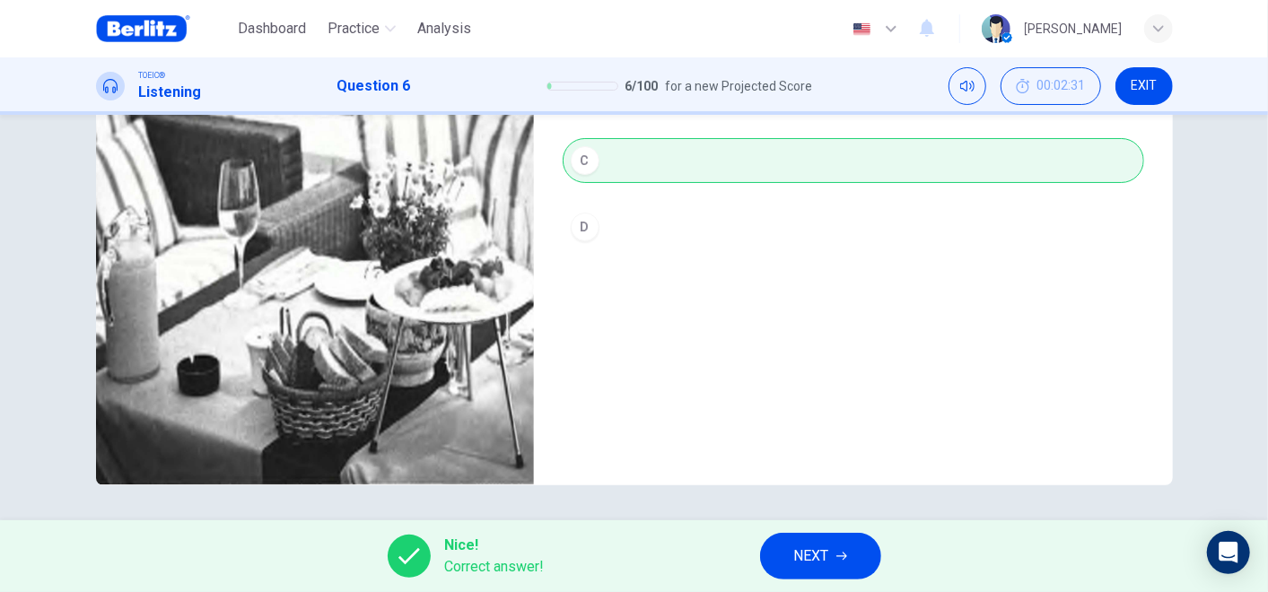
click at [782, 532] on button "NEXT" at bounding box center [820, 556] width 121 height 47
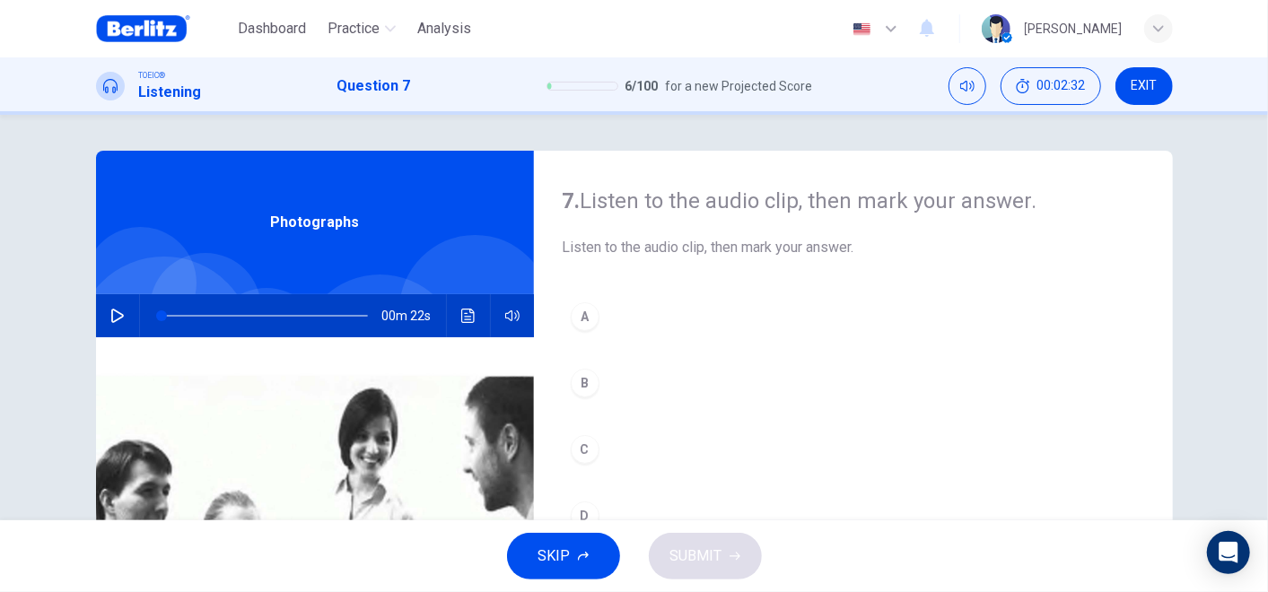
click at [119, 313] on button "button" at bounding box center [117, 315] width 29 height 43
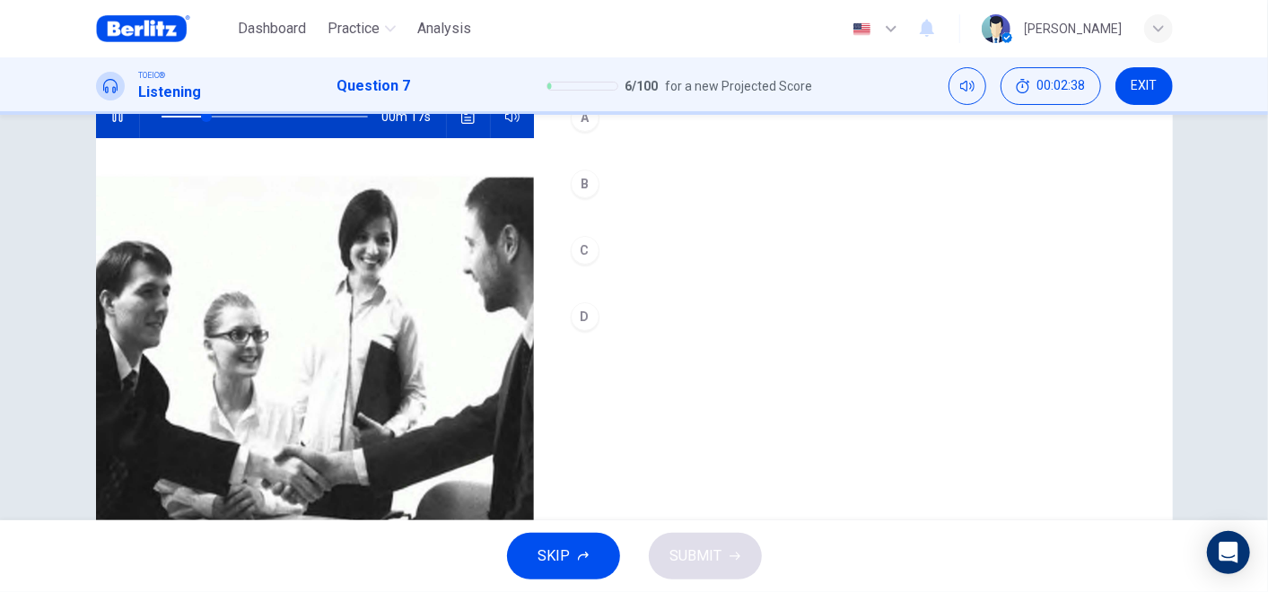
scroll to position [289, 0]
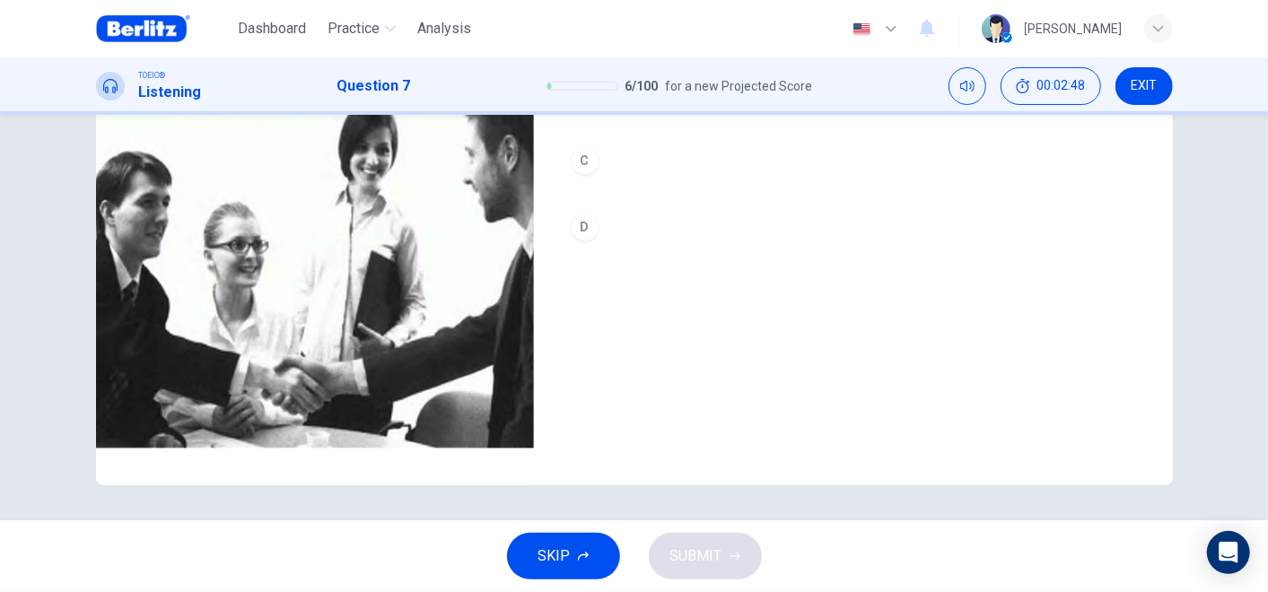
click at [576, 216] on div "D" at bounding box center [585, 227] width 29 height 29
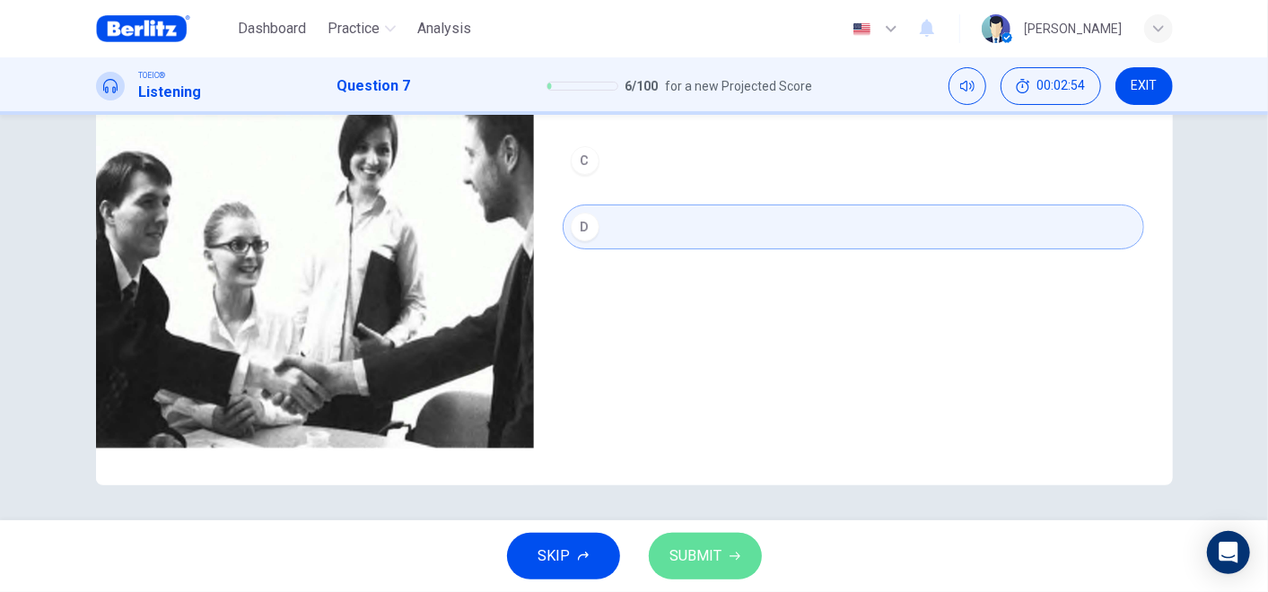
click at [670, 532] on span "SUBMIT" at bounding box center [696, 556] width 52 height 25
type input "*"
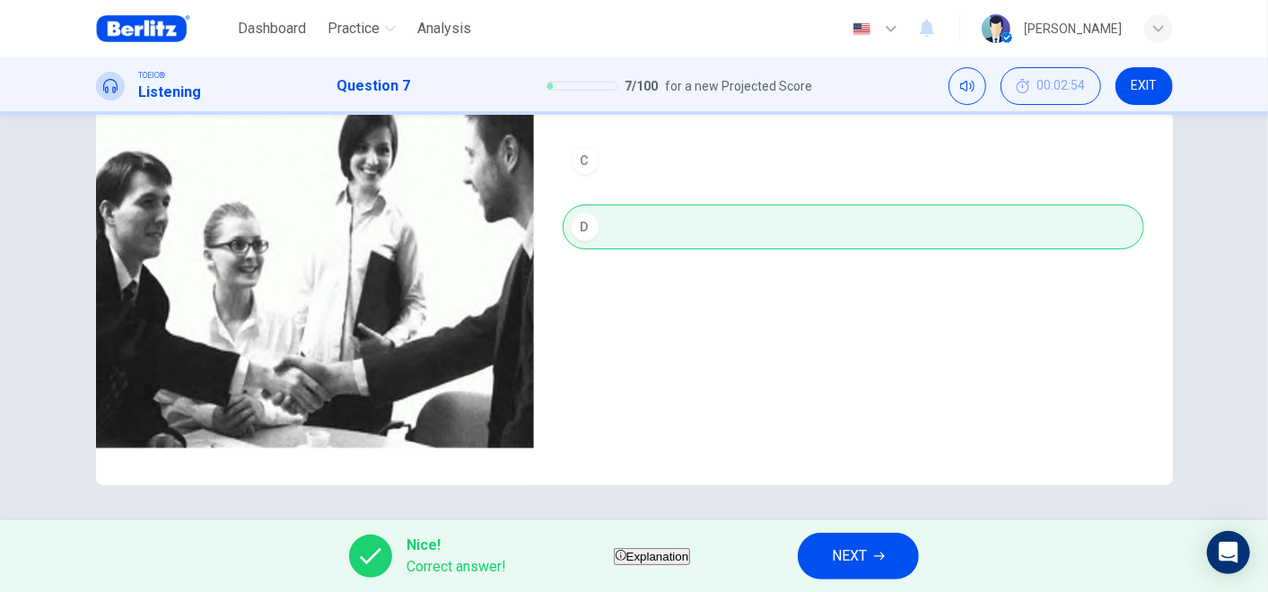
click at [867, 532] on span "NEXT" at bounding box center [849, 556] width 35 height 25
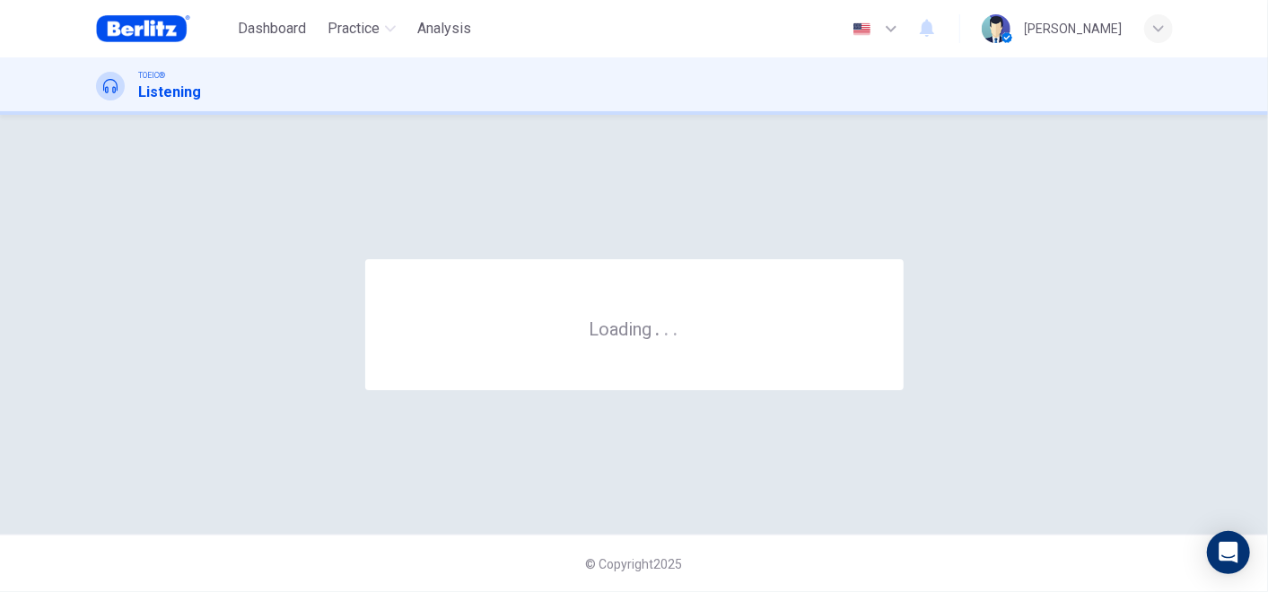
scroll to position [0, 0]
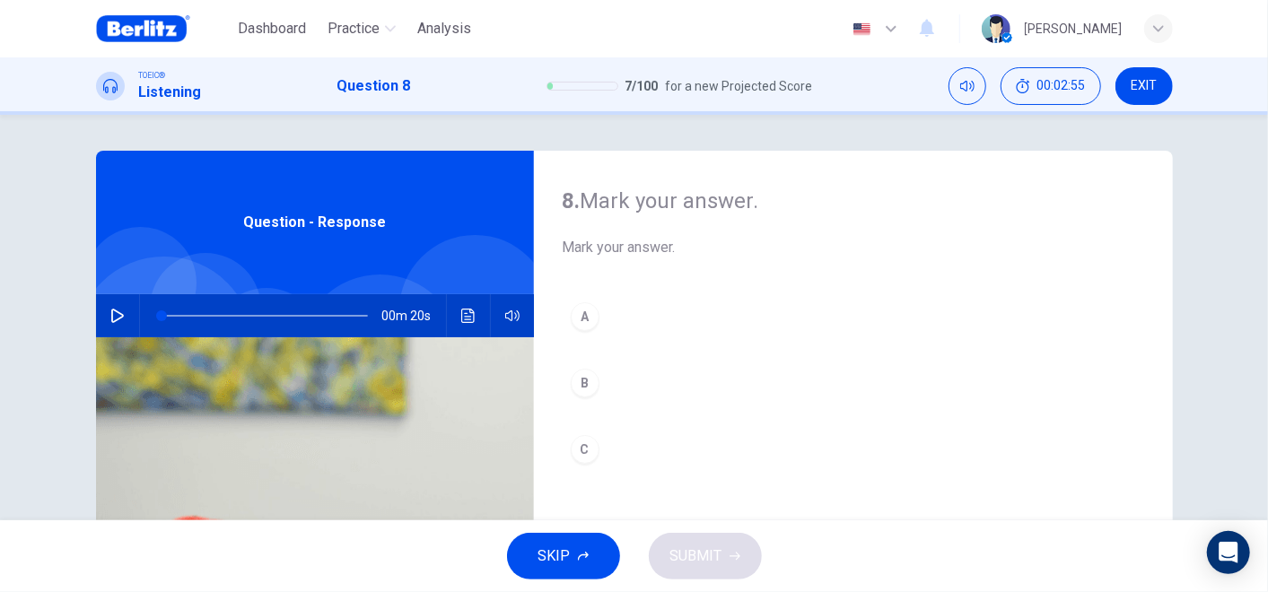
click at [103, 327] on button "button" at bounding box center [117, 315] width 29 height 43
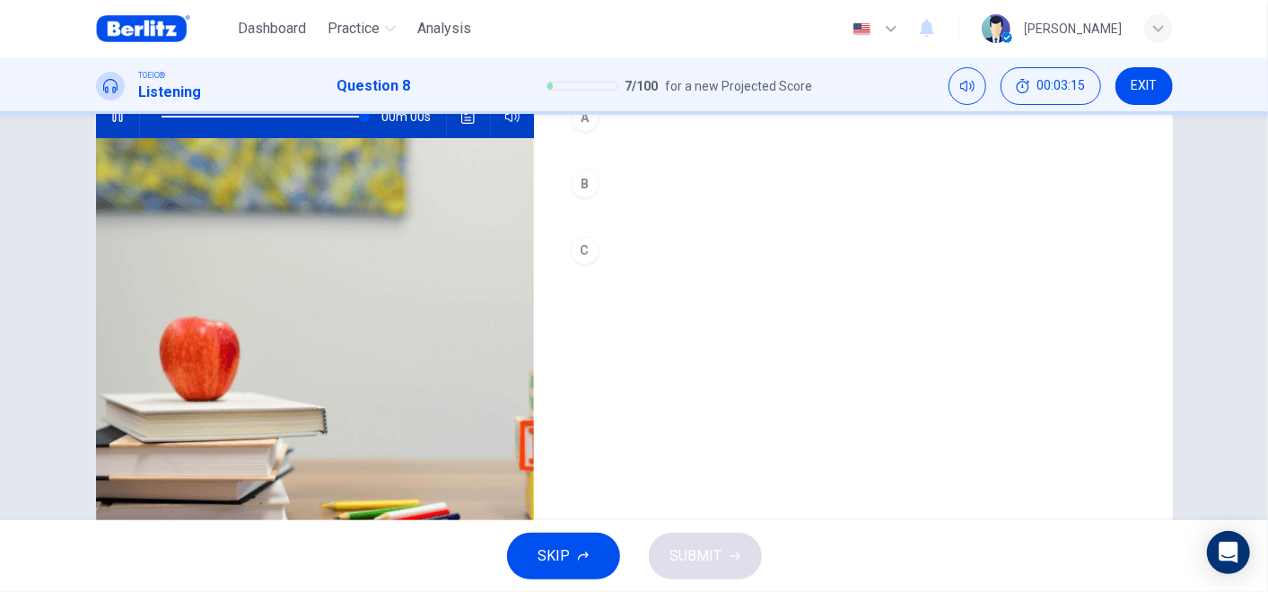
type input "*"
click at [563, 124] on button "A" at bounding box center [853, 117] width 581 height 45
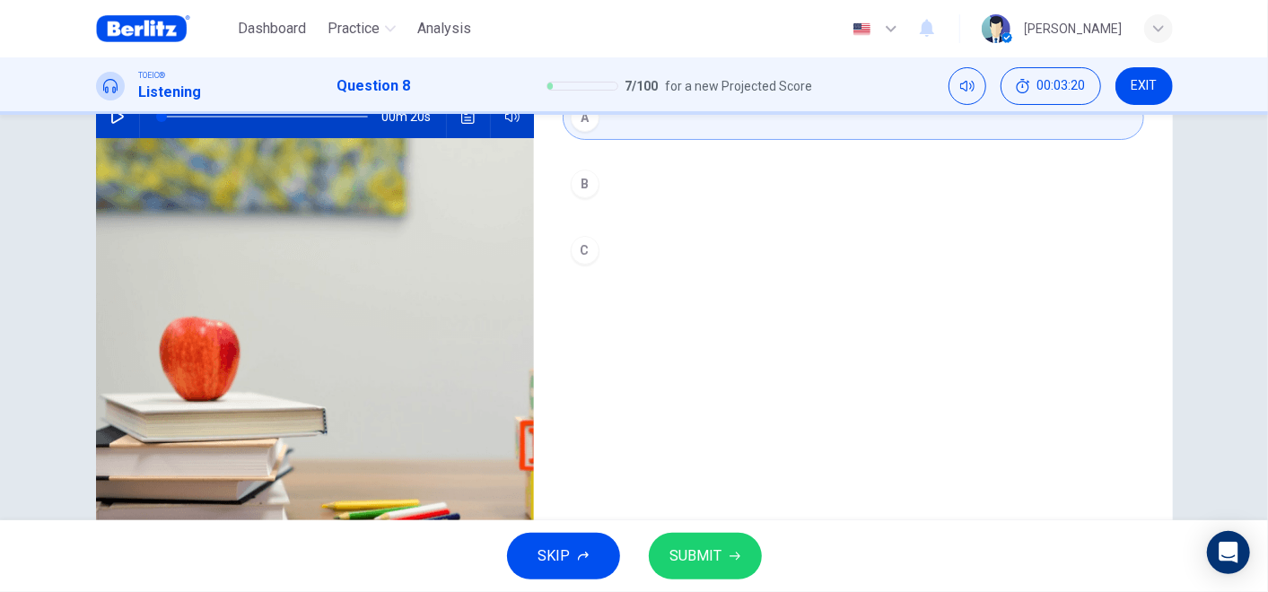
click at [720, 532] on button "SUBMIT" at bounding box center [705, 556] width 113 height 47
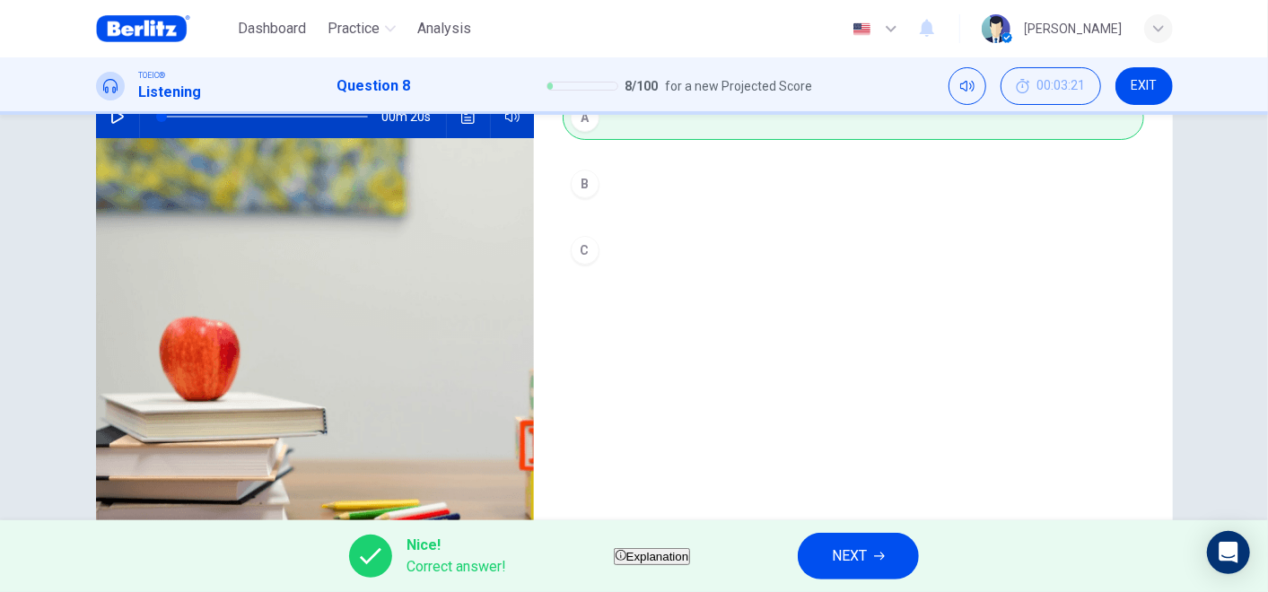
click at [867, 532] on span "NEXT" at bounding box center [849, 556] width 35 height 25
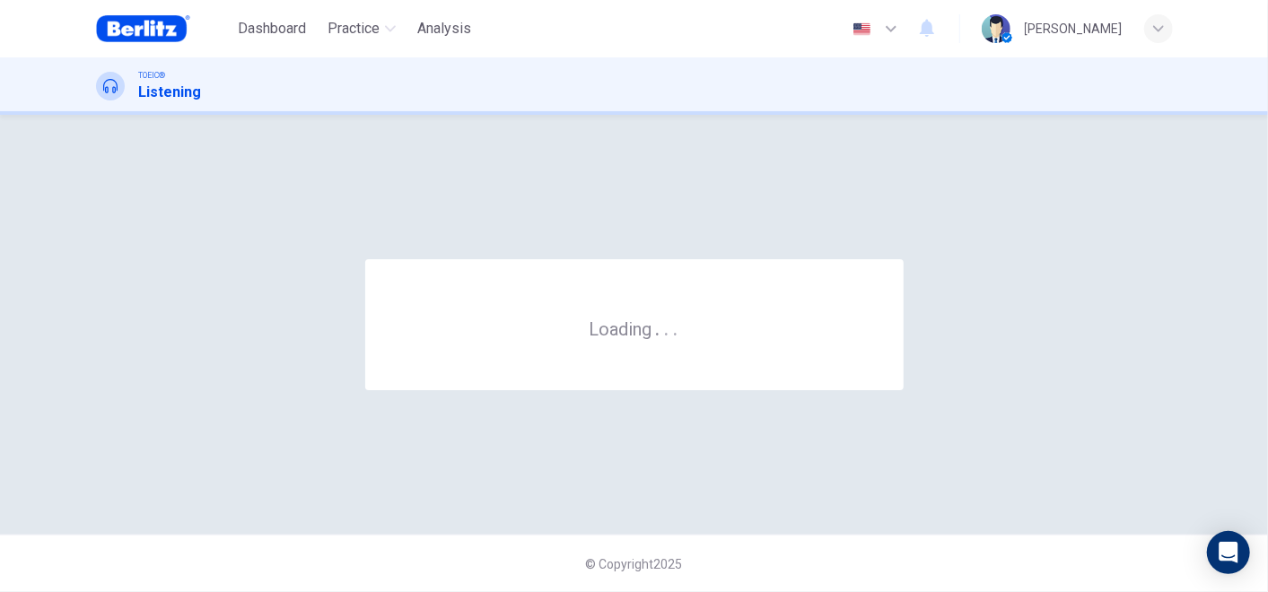
scroll to position [0, 0]
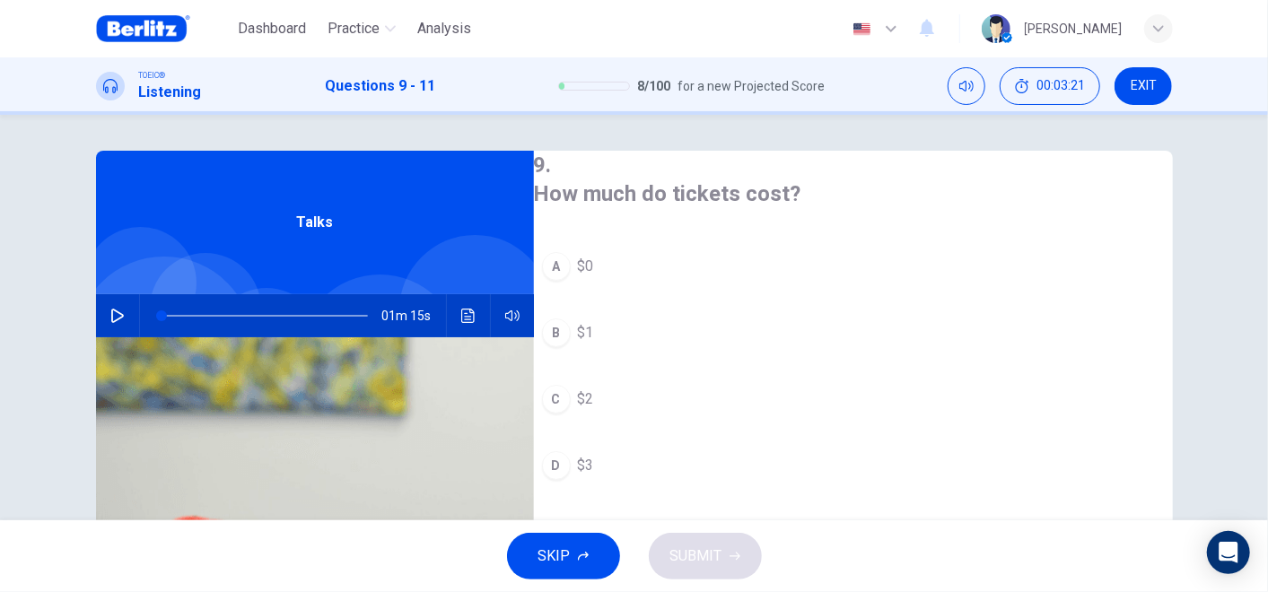
click at [116, 307] on button "button" at bounding box center [117, 315] width 29 height 43
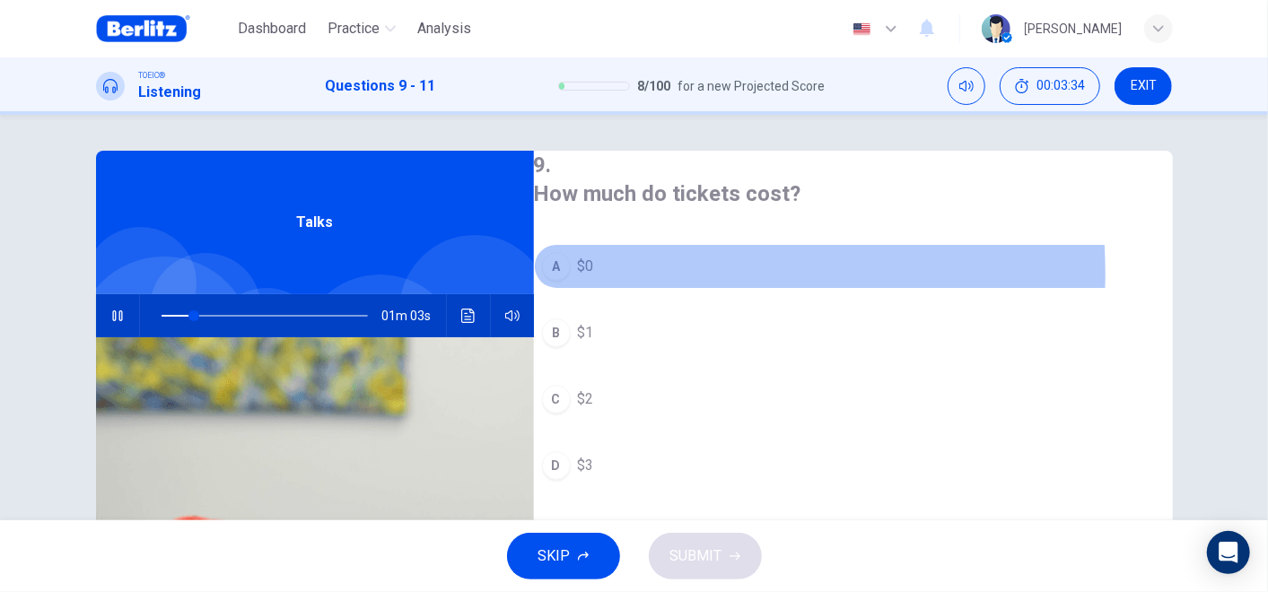
click at [594, 269] on span "$0" at bounding box center [586, 267] width 16 height 22
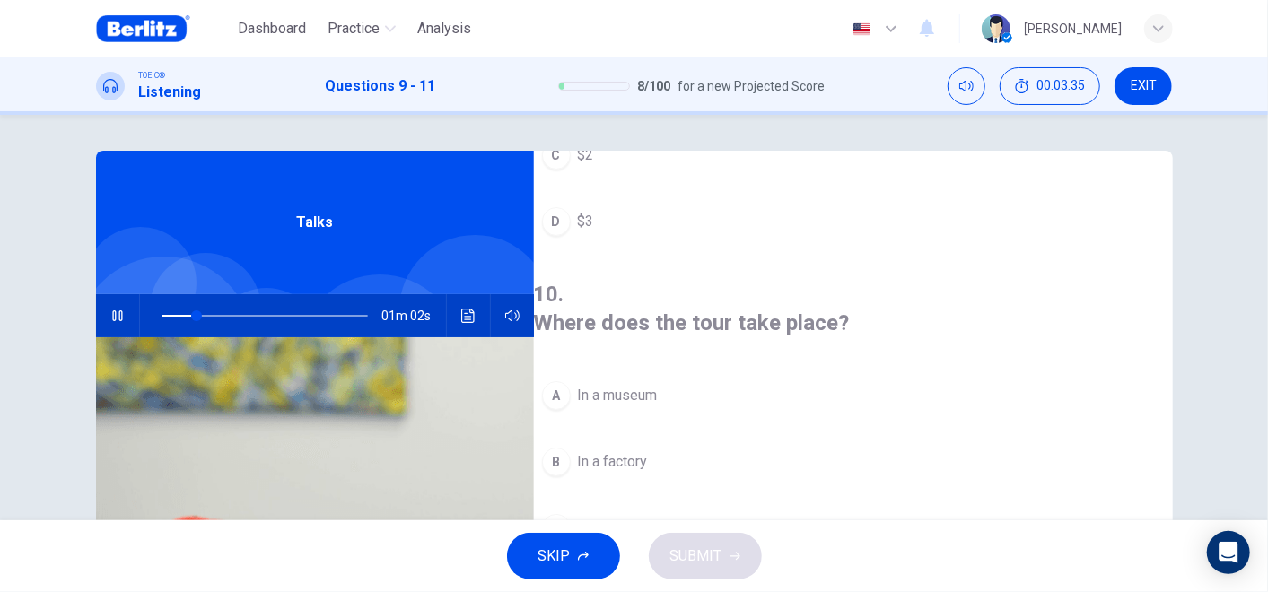
scroll to position [299, 0]
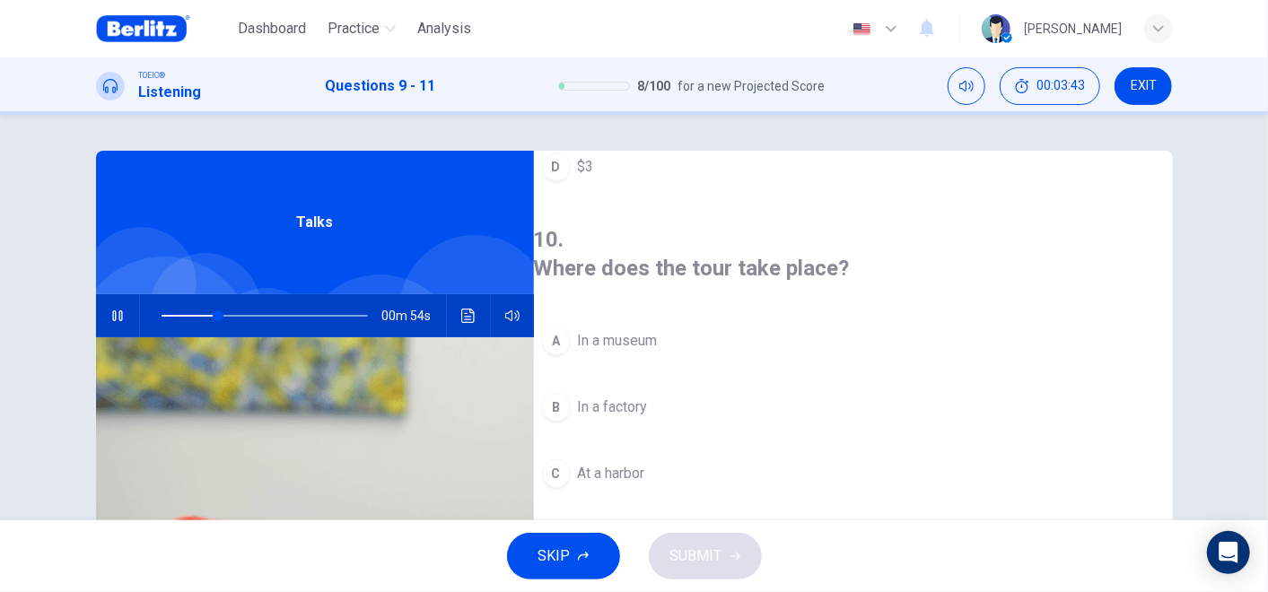
click at [658, 330] on span "In a museum" at bounding box center [618, 341] width 80 height 22
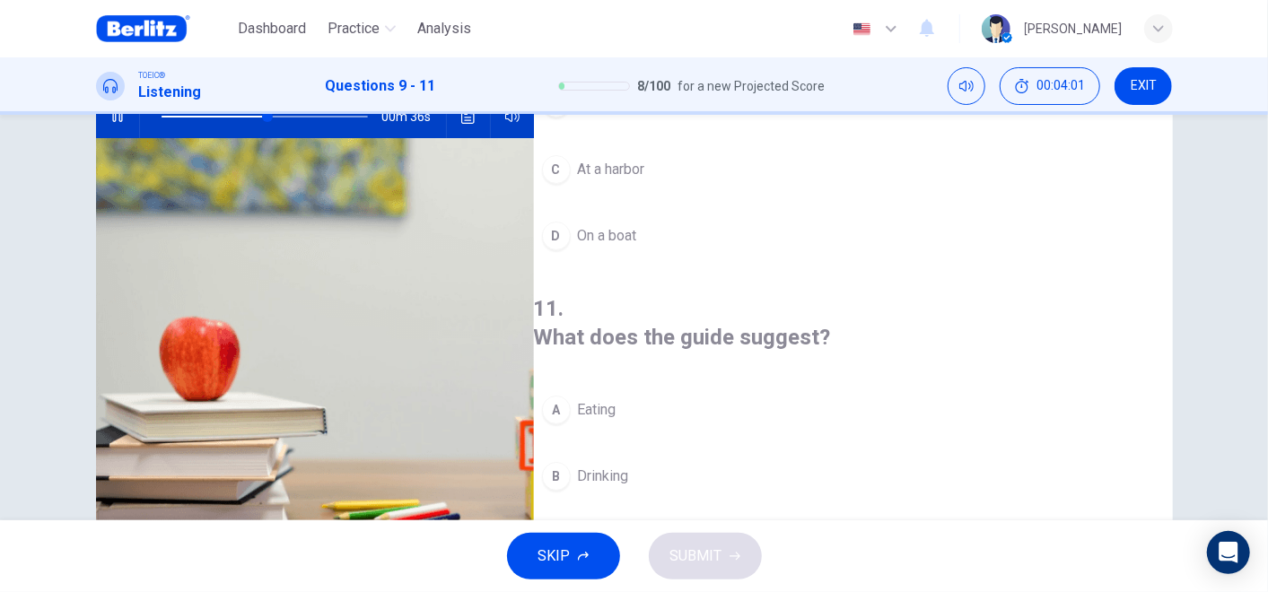
scroll to position [289, 0]
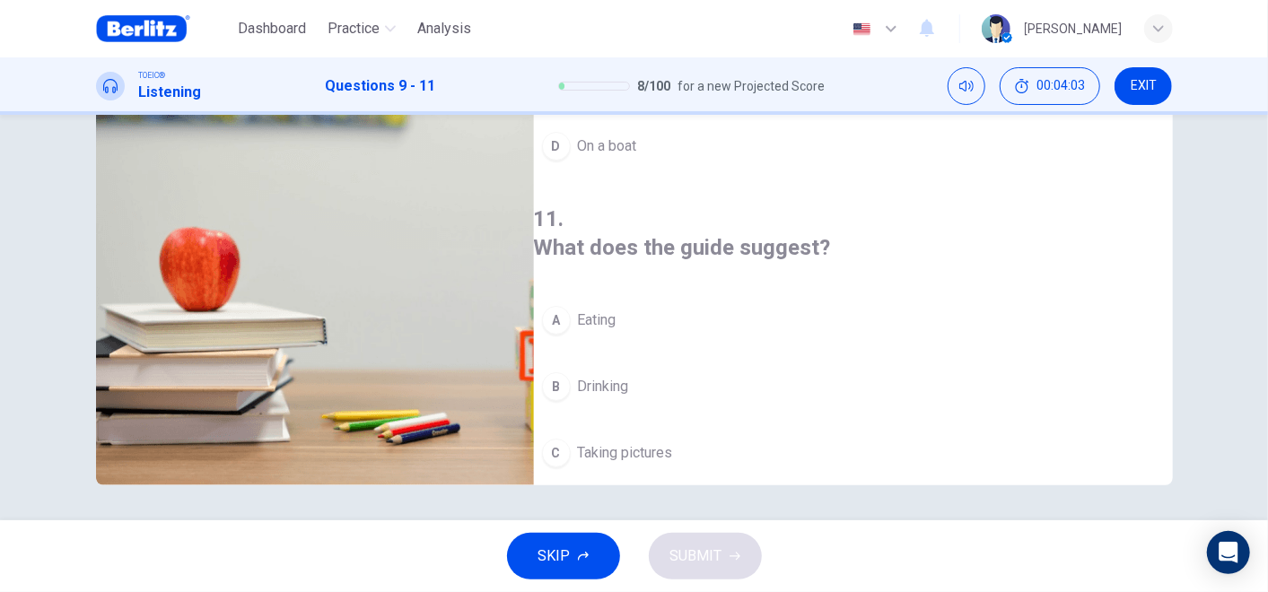
click at [664, 509] on span "Buying souvenirs" at bounding box center [632, 520] width 108 height 22
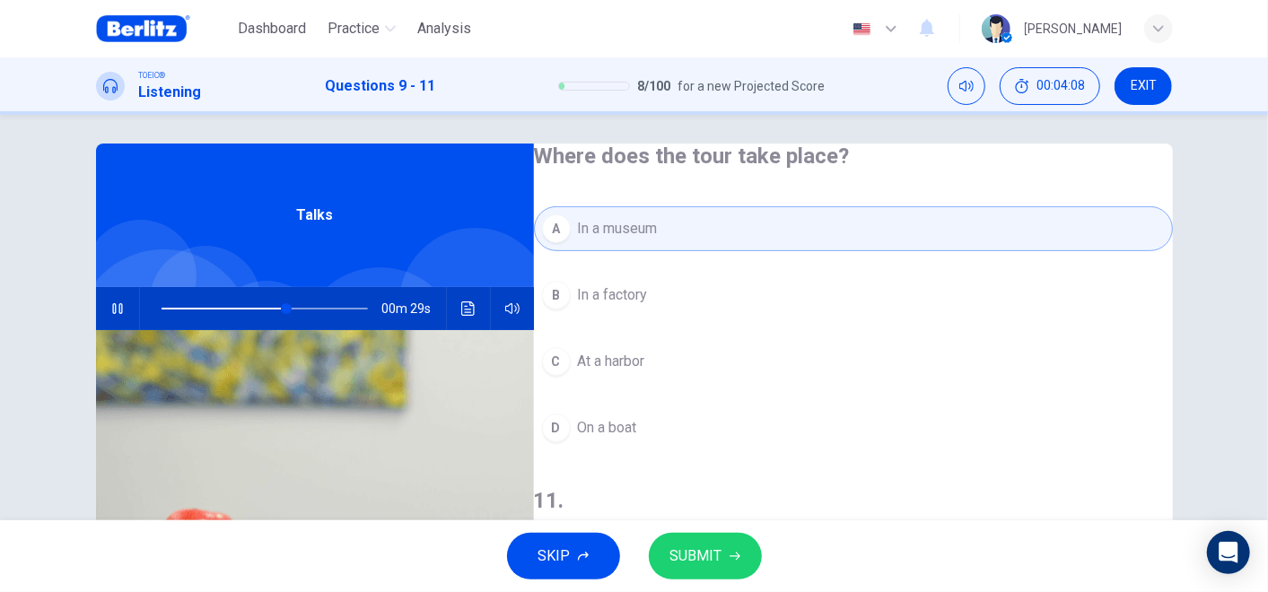
scroll to position [0, 0]
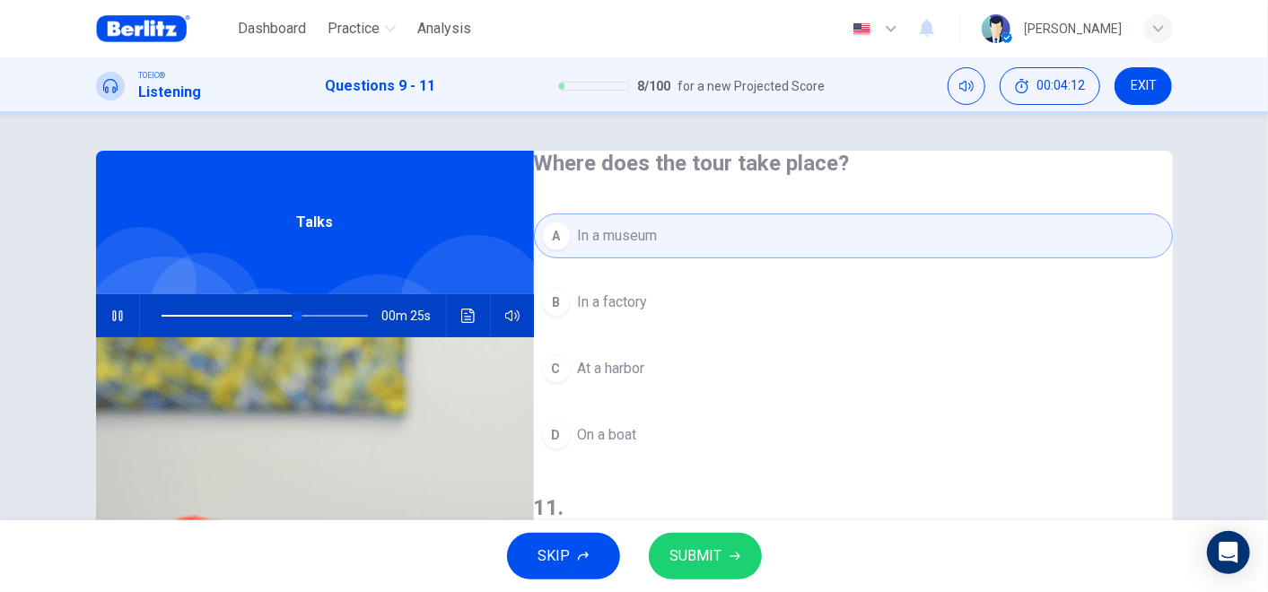
click at [723, 532] on button "SUBMIT" at bounding box center [705, 556] width 113 height 47
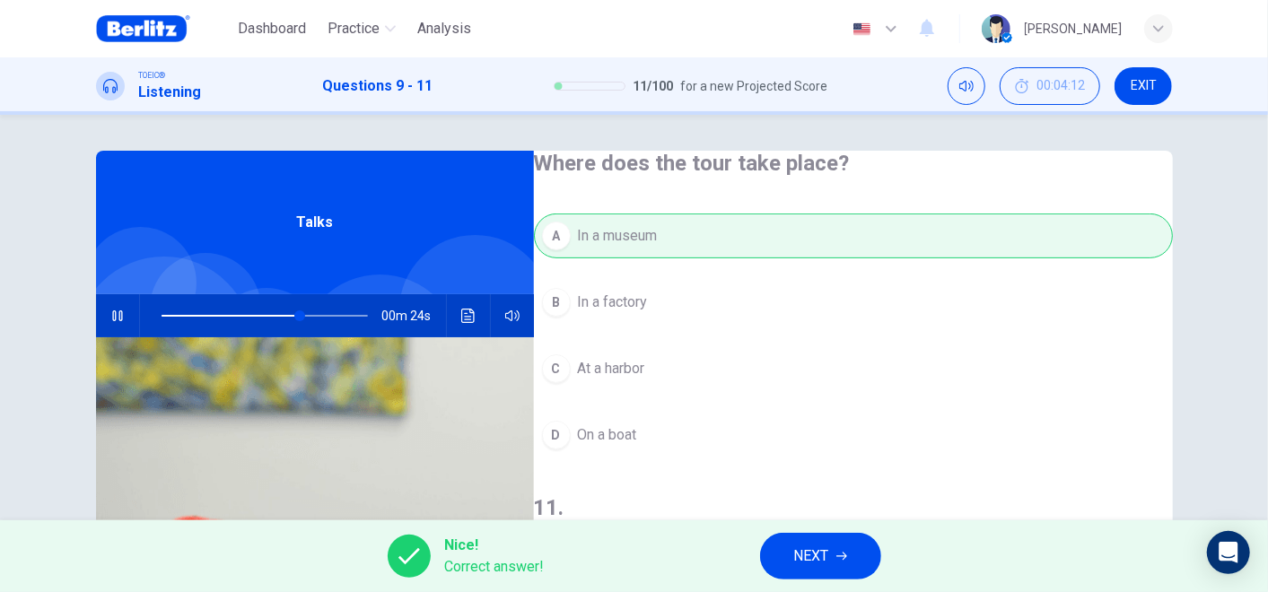
type input "**"
click at [825, 532] on span "NEXT" at bounding box center [811, 556] width 35 height 25
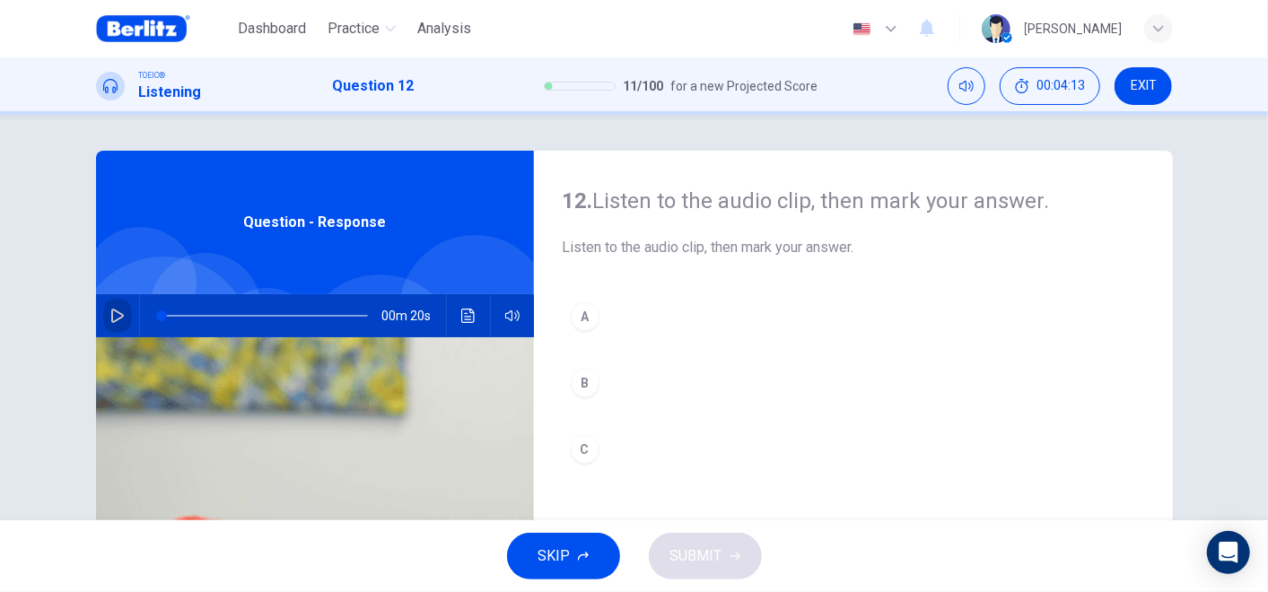
click at [110, 322] on icon "button" at bounding box center [117, 316] width 14 height 14
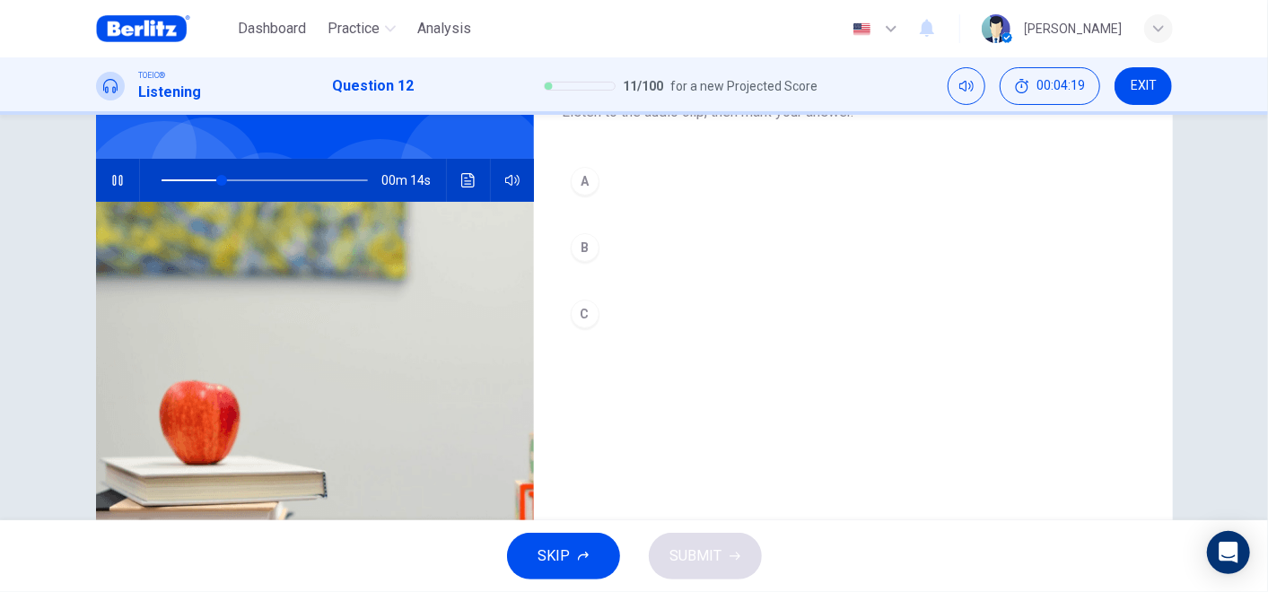
scroll to position [90, 0]
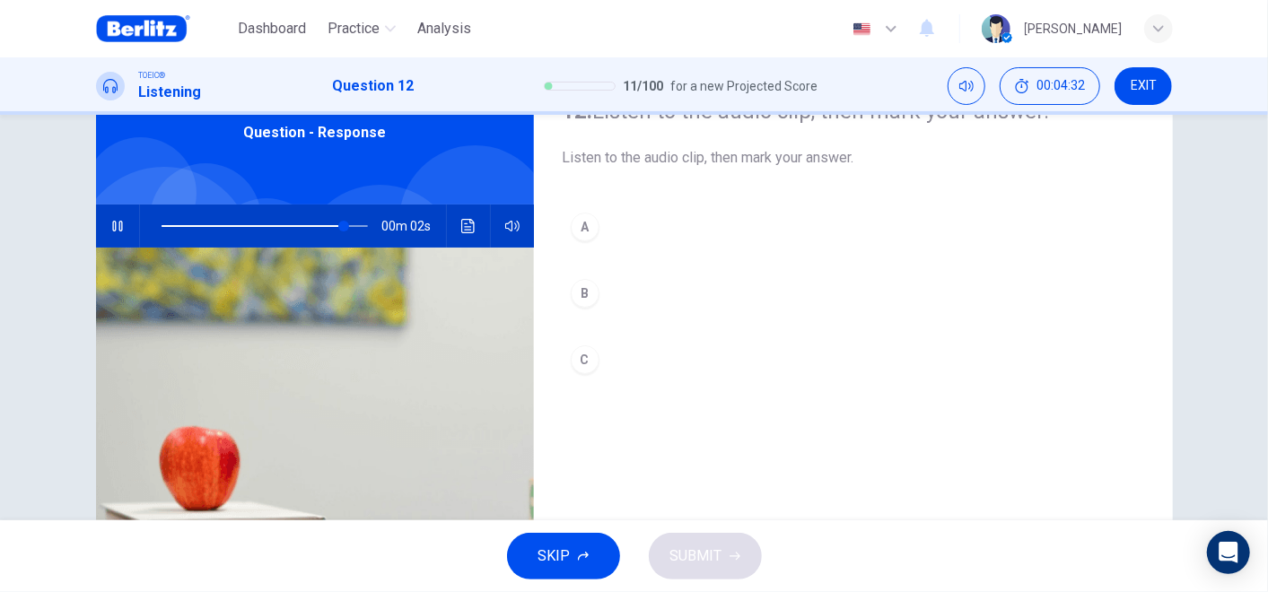
click at [592, 354] on div "C" at bounding box center [585, 359] width 29 height 29
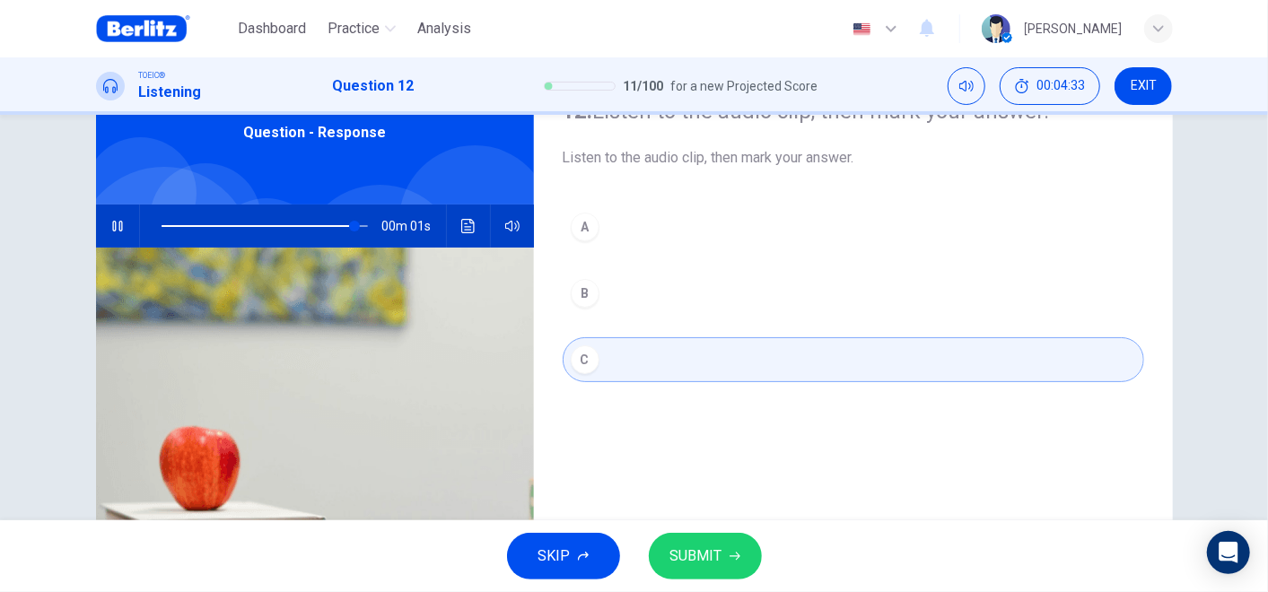
click at [671, 532] on span "SUBMIT" at bounding box center [696, 556] width 52 height 25
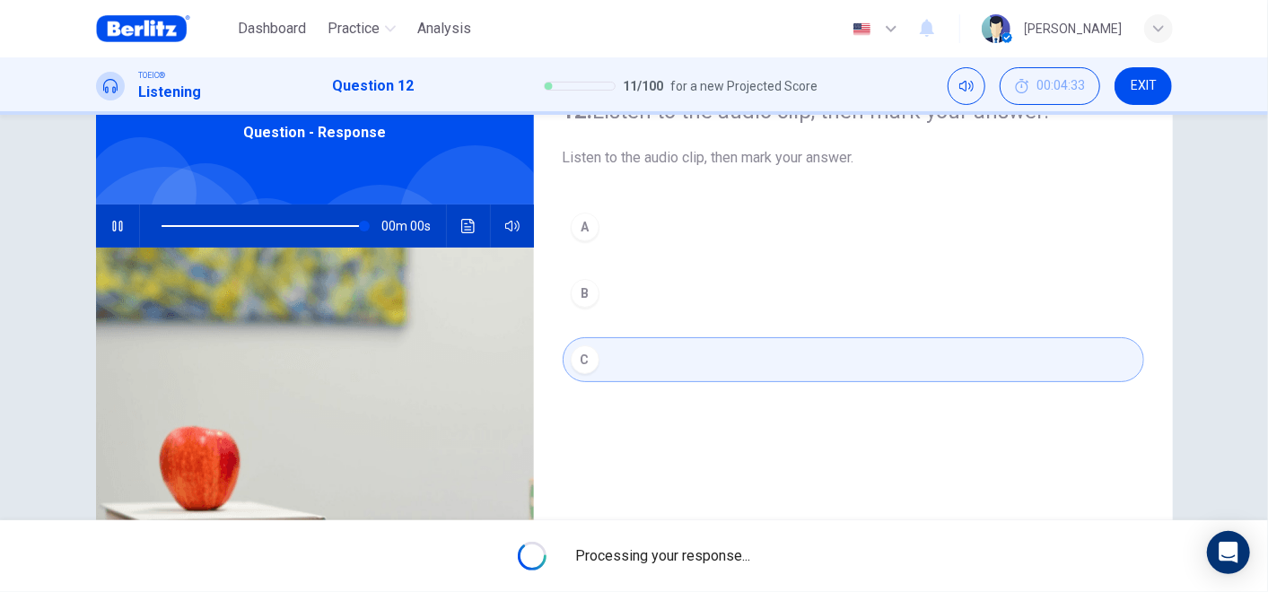
type input "*"
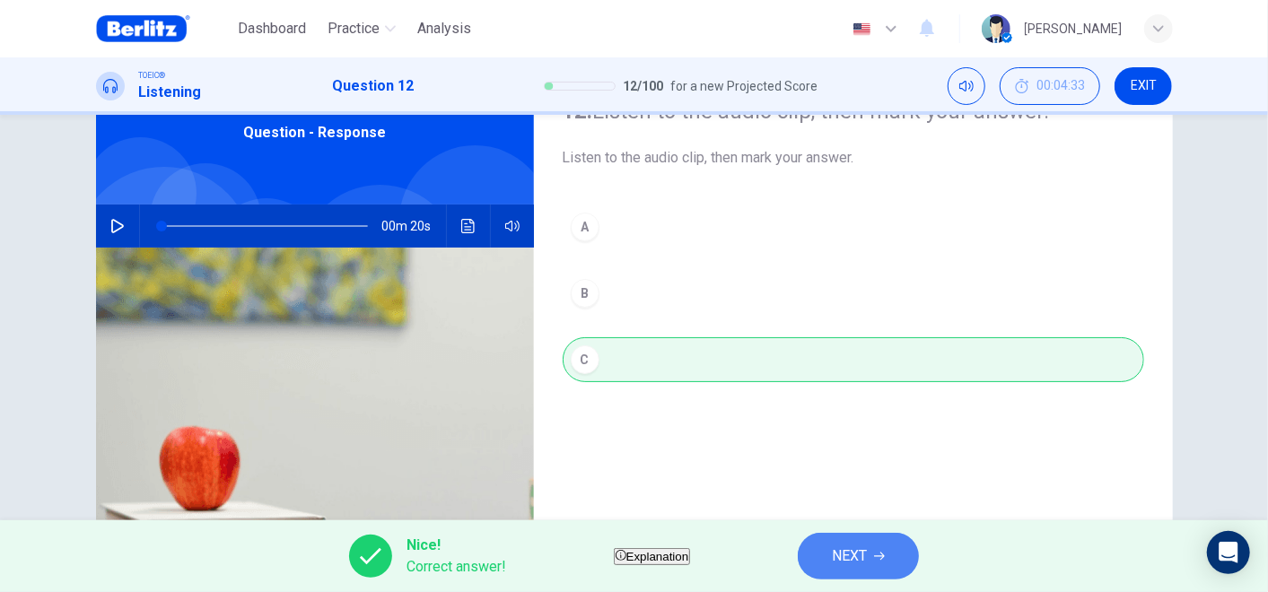
click at [860, 532] on button "NEXT" at bounding box center [858, 556] width 121 height 47
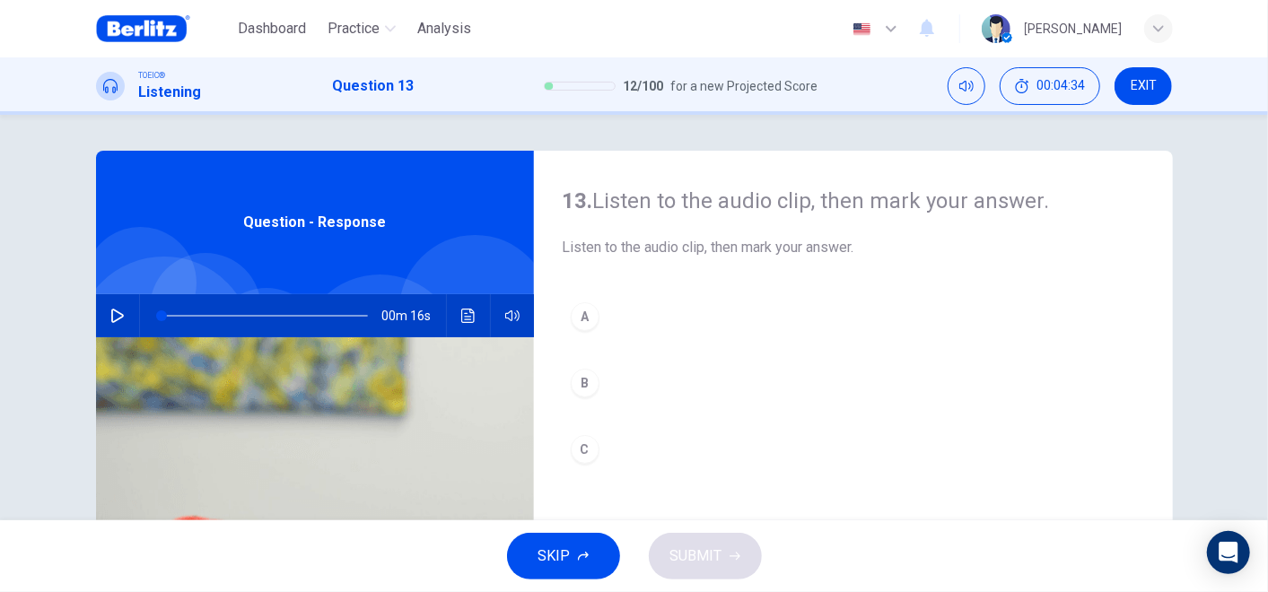
click at [96, 310] on div "00m 16s" at bounding box center [315, 315] width 438 height 43
click at [111, 310] on icon "button" at bounding box center [117, 316] width 13 height 14
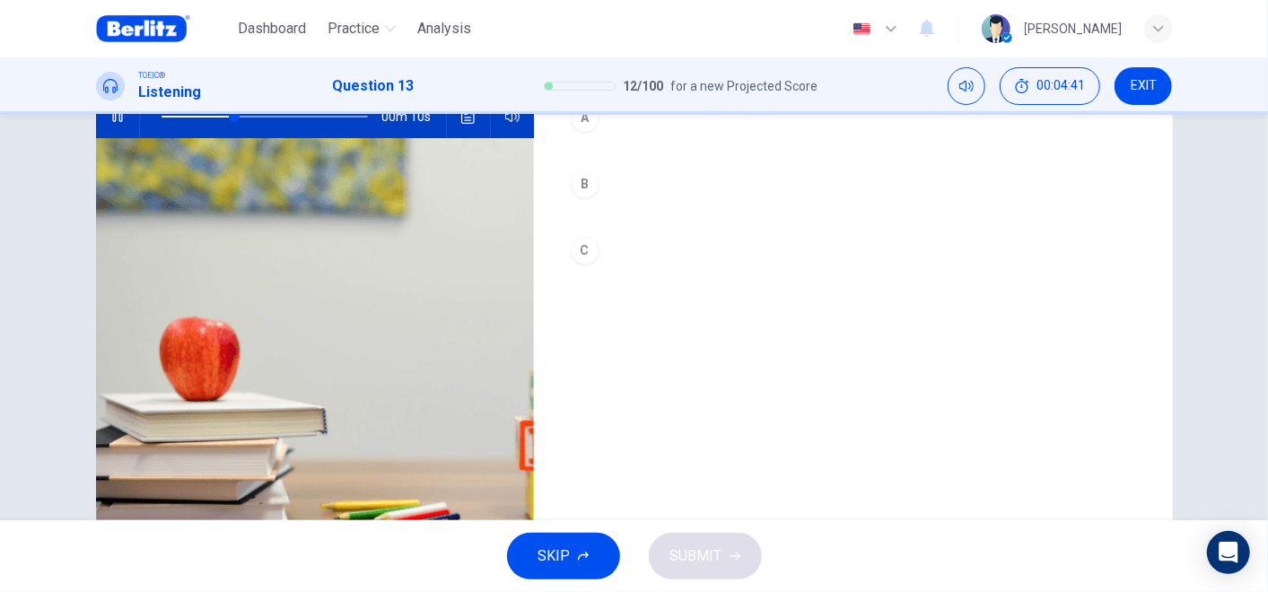
scroll to position [100, 0]
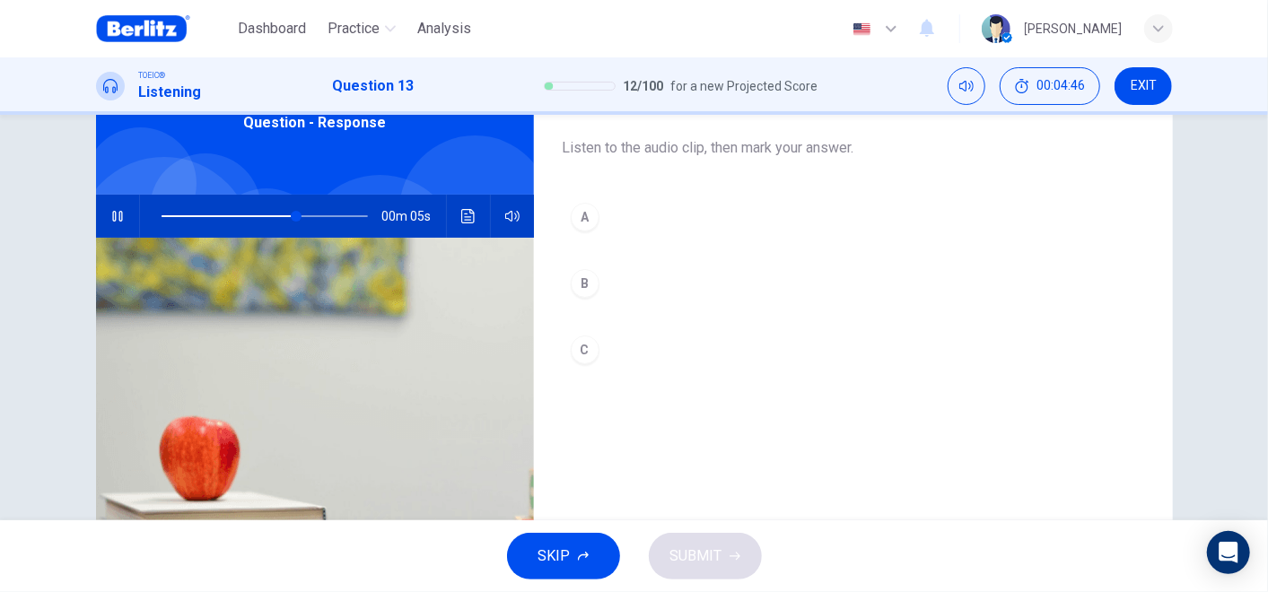
click at [586, 356] on div "C" at bounding box center [585, 350] width 29 height 29
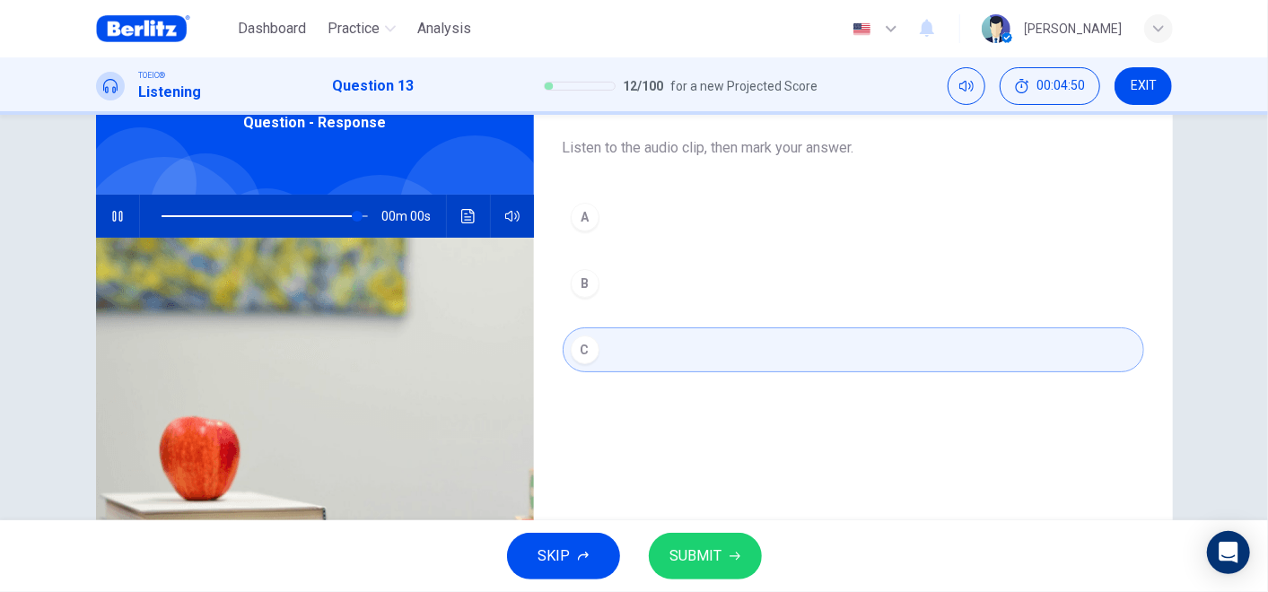
click at [712, 532] on span "SUBMIT" at bounding box center [696, 556] width 52 height 25
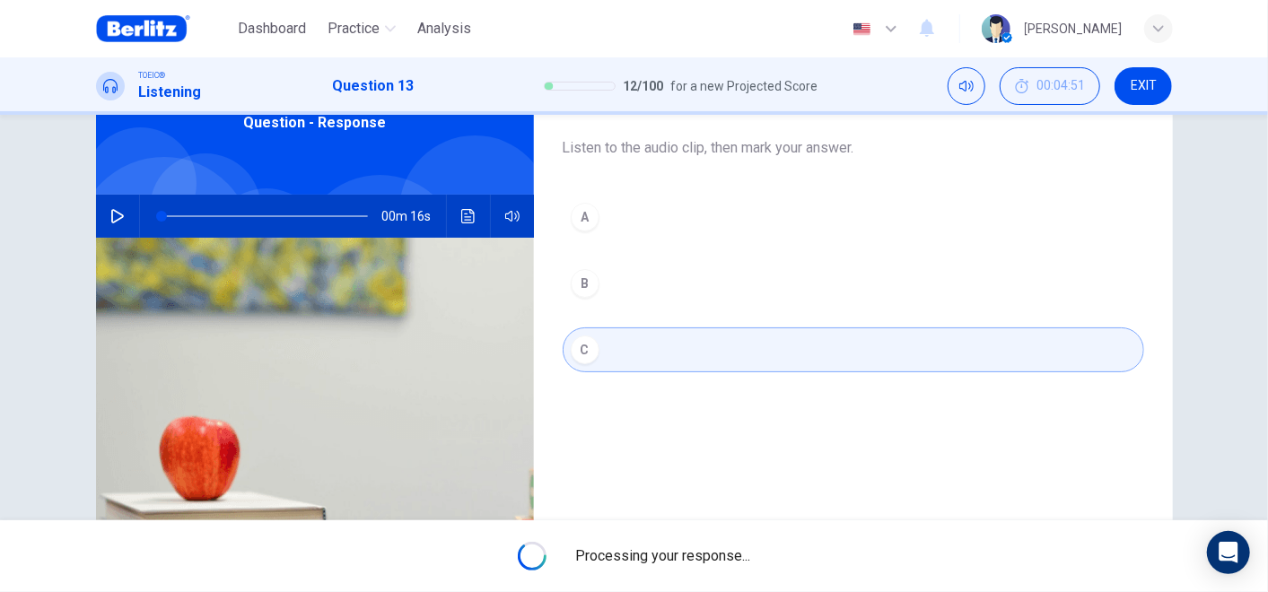
type input "*"
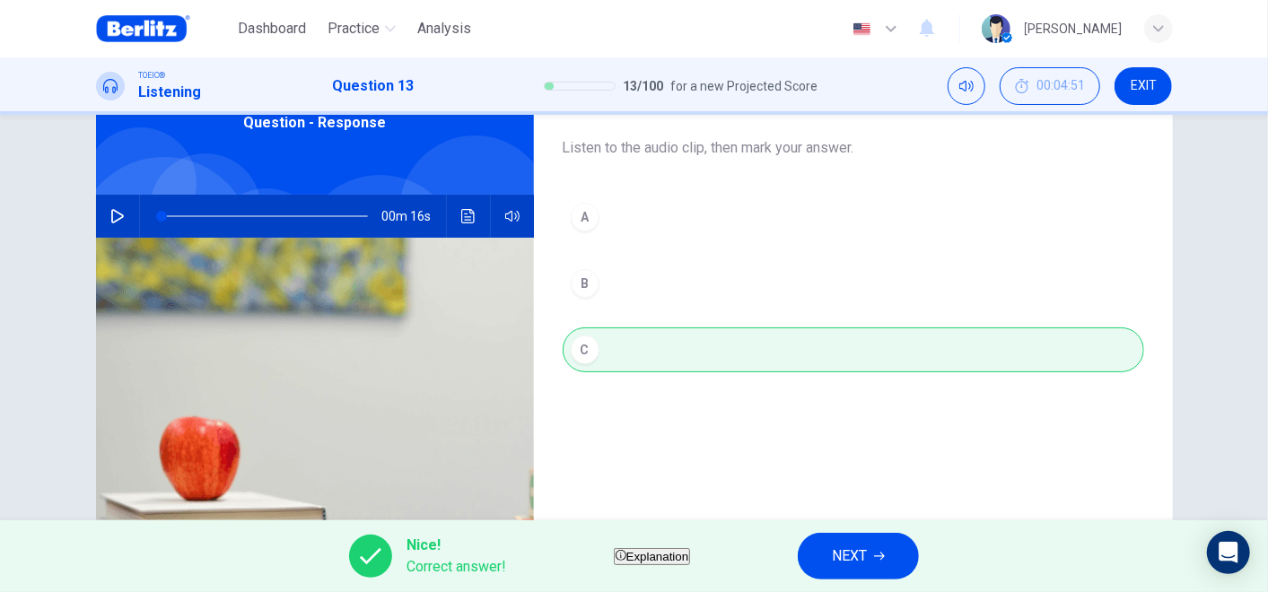
click at [867, 532] on span "NEXT" at bounding box center [849, 556] width 35 height 25
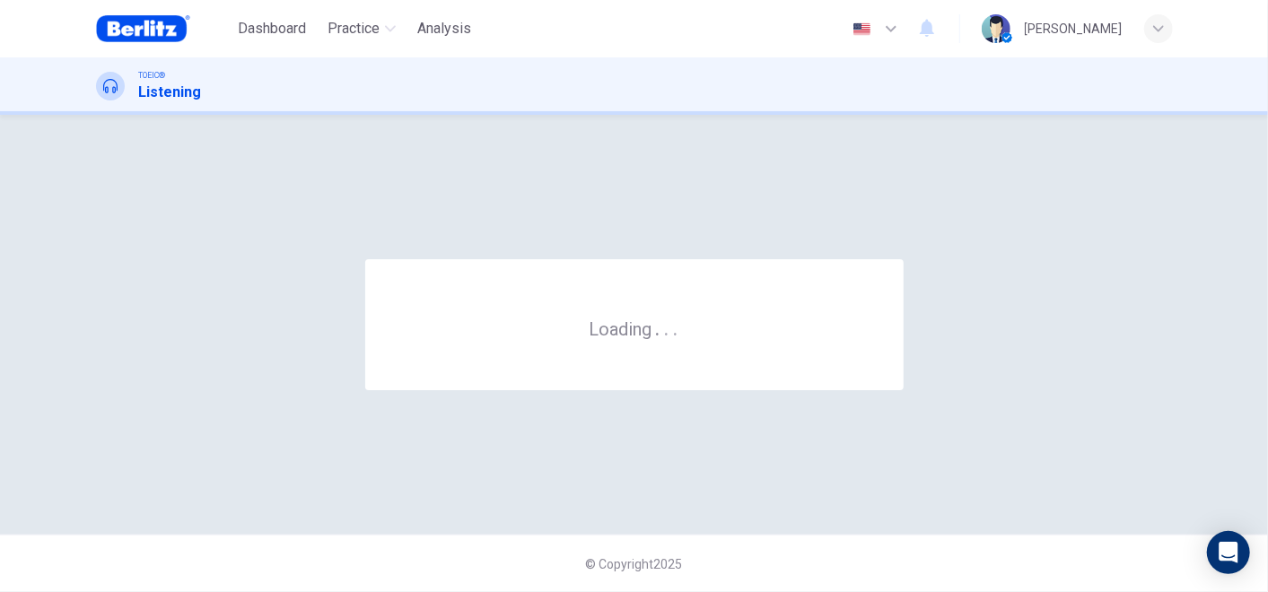
scroll to position [0, 0]
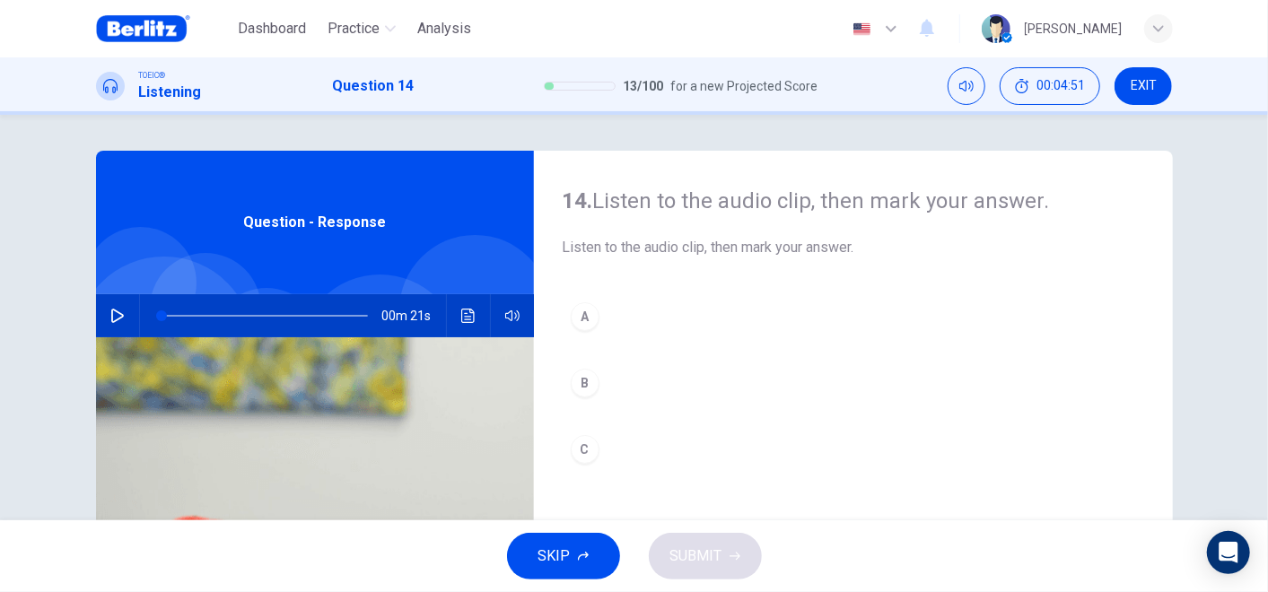
click at [117, 317] on icon "button" at bounding box center [117, 316] width 13 height 14
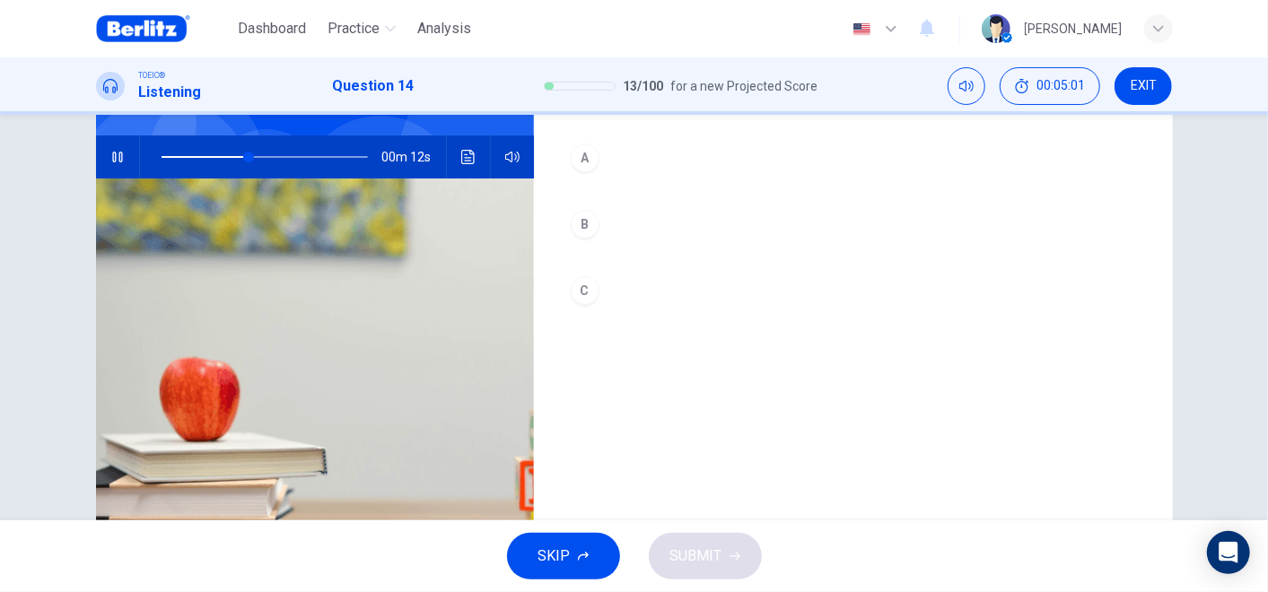
scroll to position [189, 0]
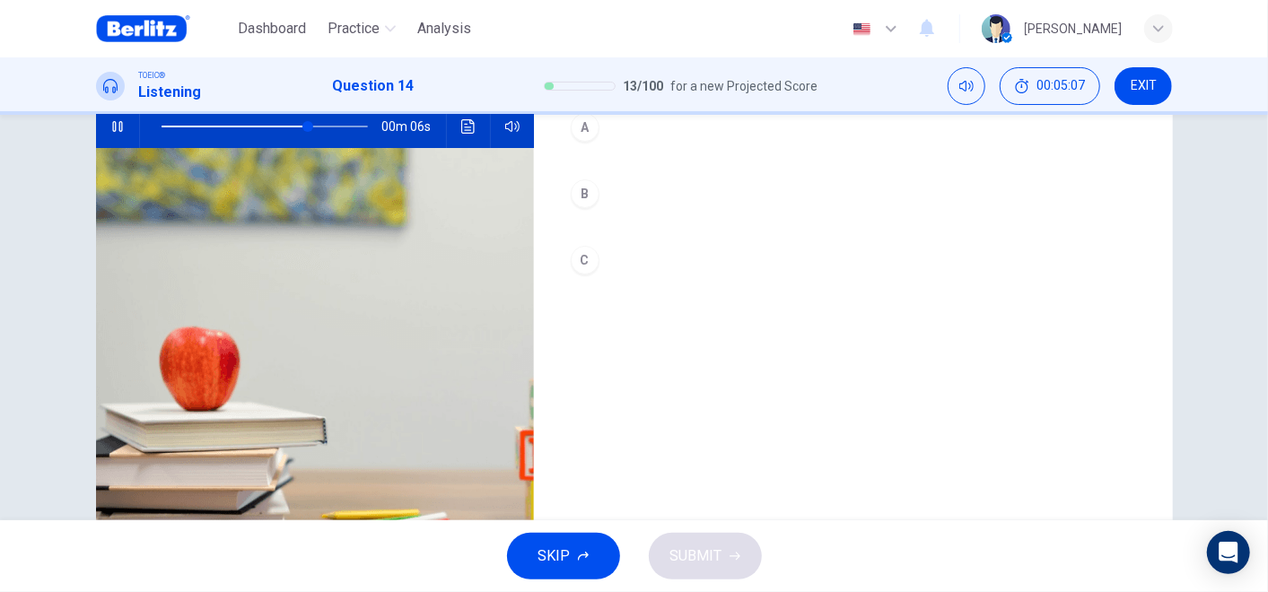
click at [589, 253] on div "C" at bounding box center [585, 260] width 29 height 29
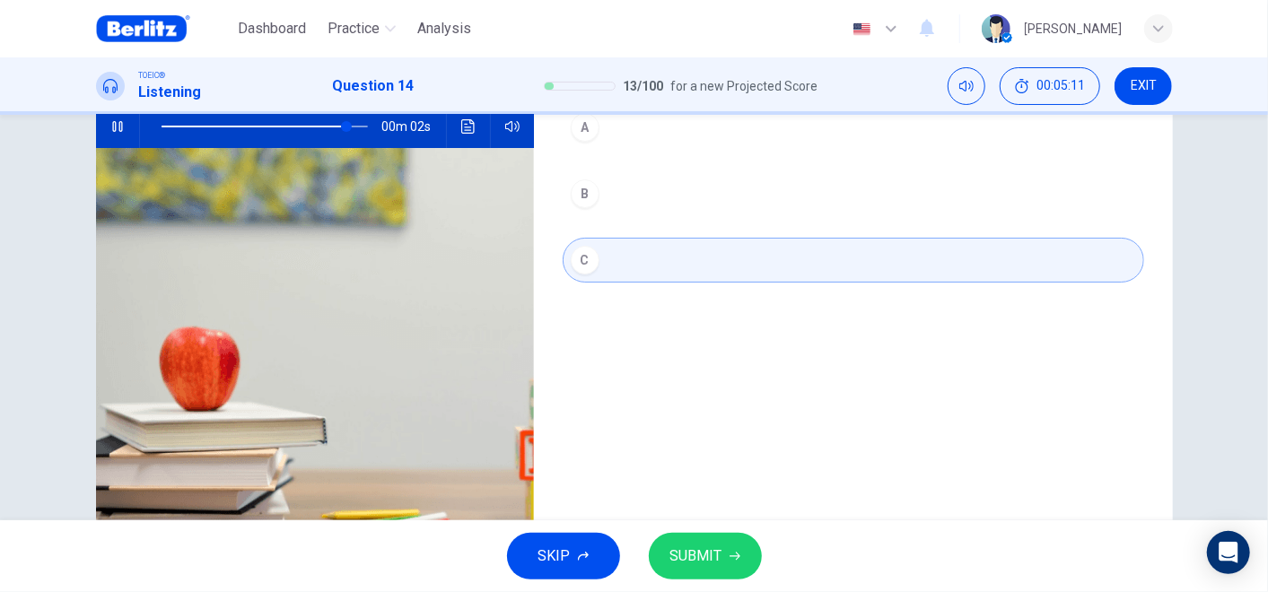
click at [725, 532] on button "SUBMIT" at bounding box center [705, 556] width 113 height 47
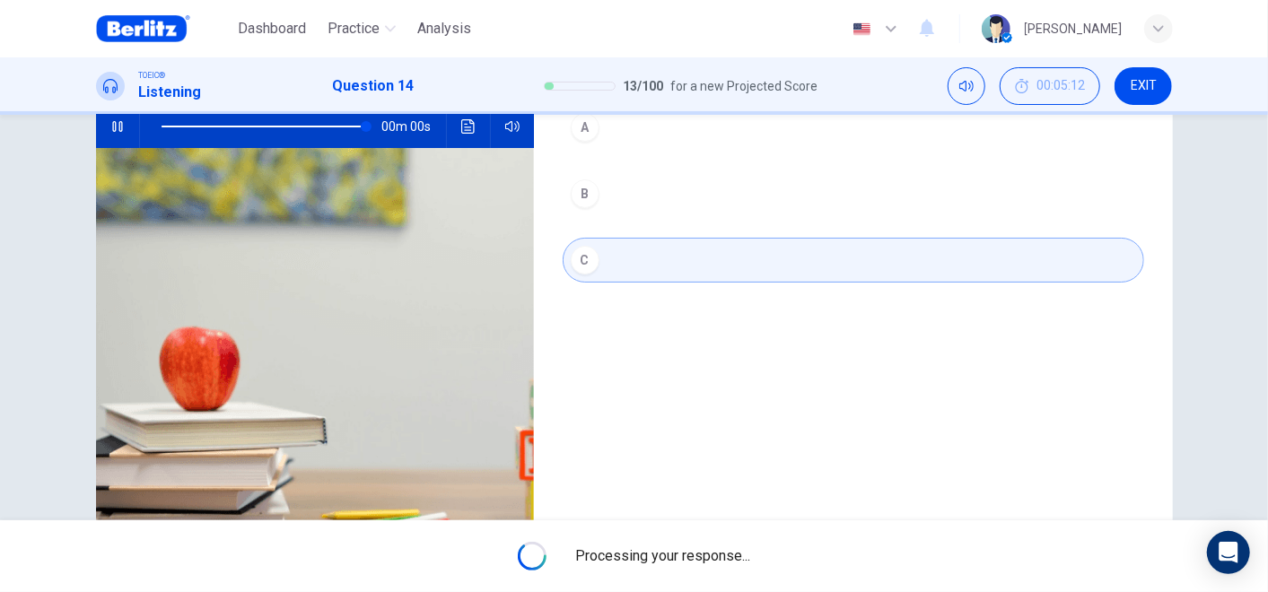
type input "*"
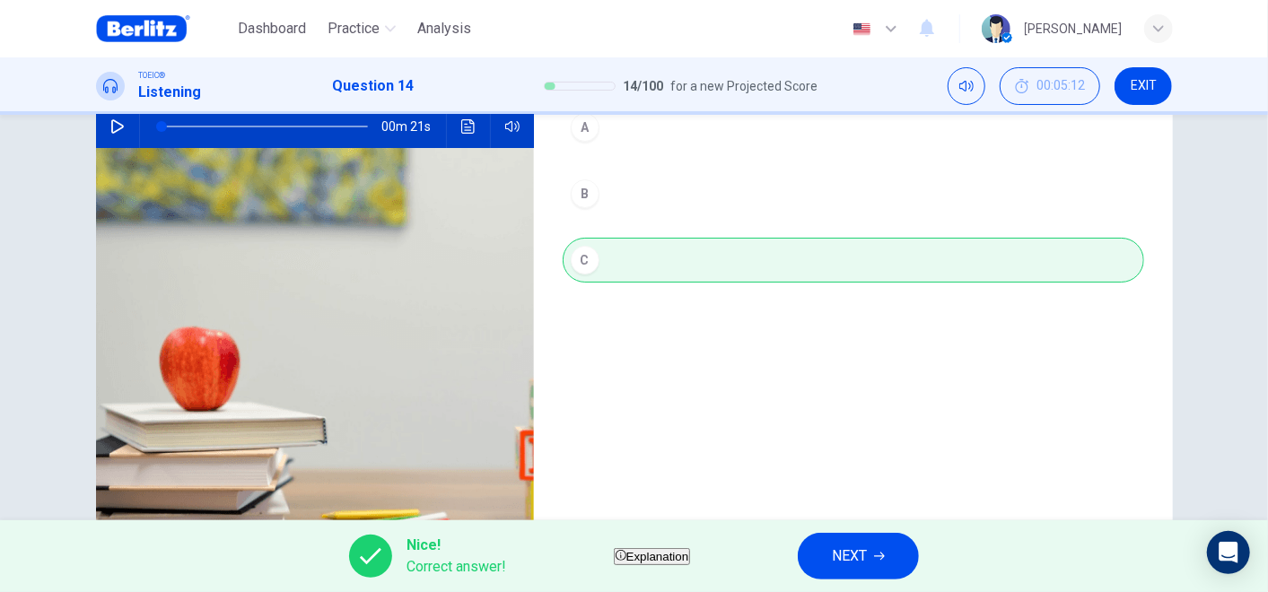
click at [853, 532] on button "NEXT" at bounding box center [858, 556] width 121 height 47
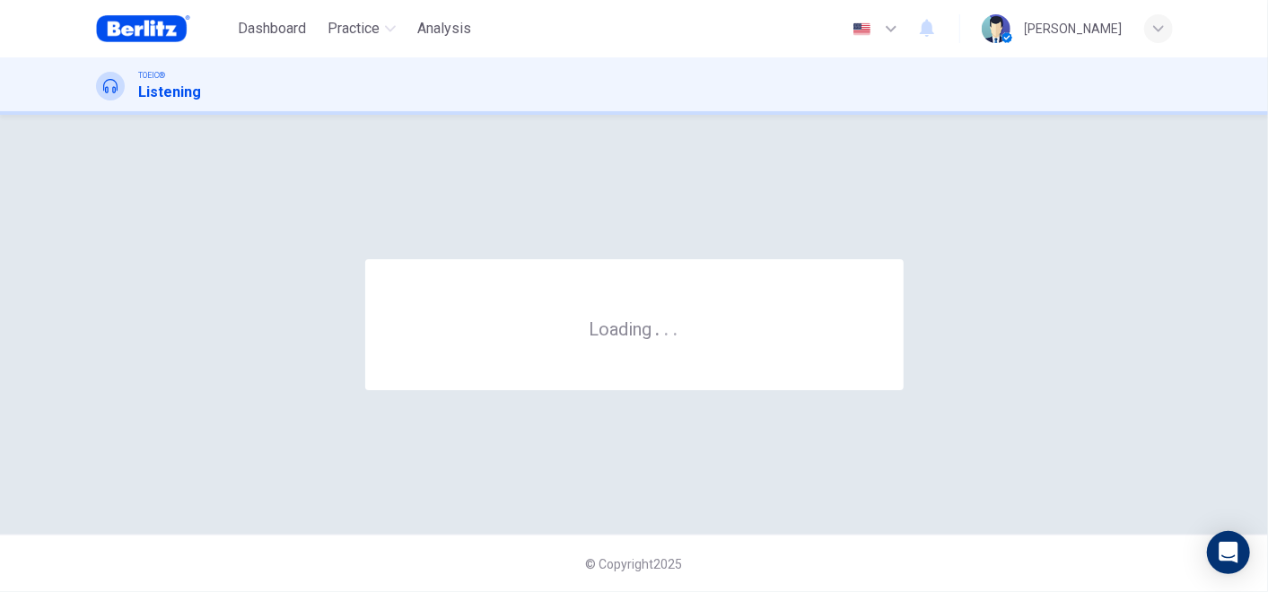
scroll to position [0, 0]
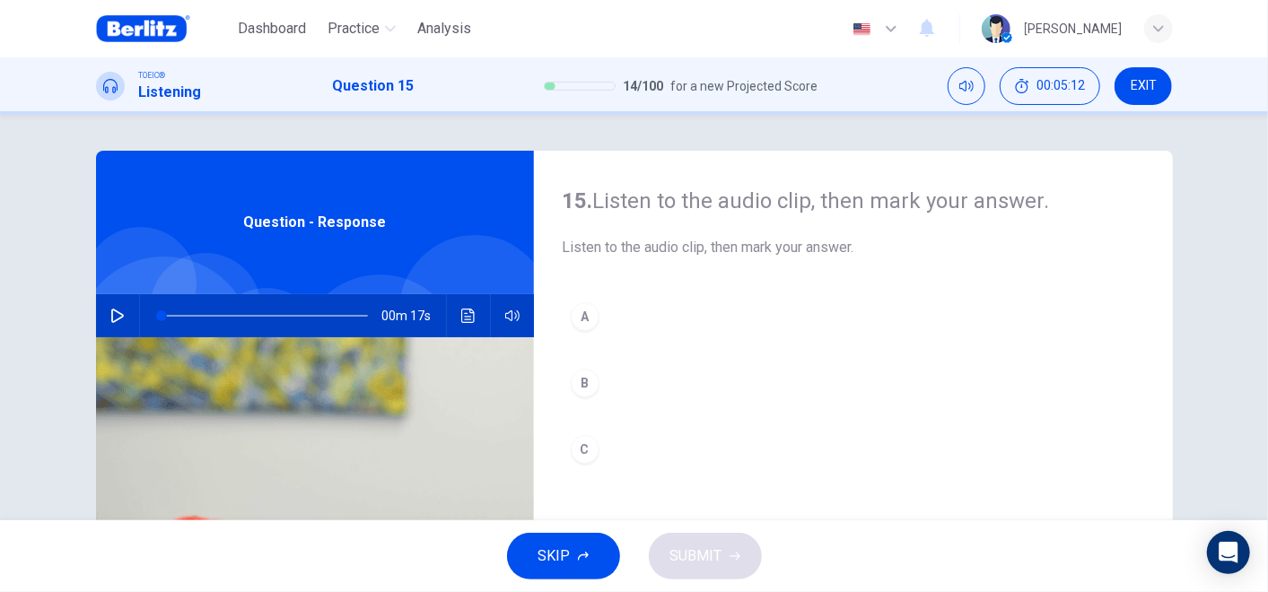
click at [112, 317] on icon "button" at bounding box center [117, 316] width 14 height 14
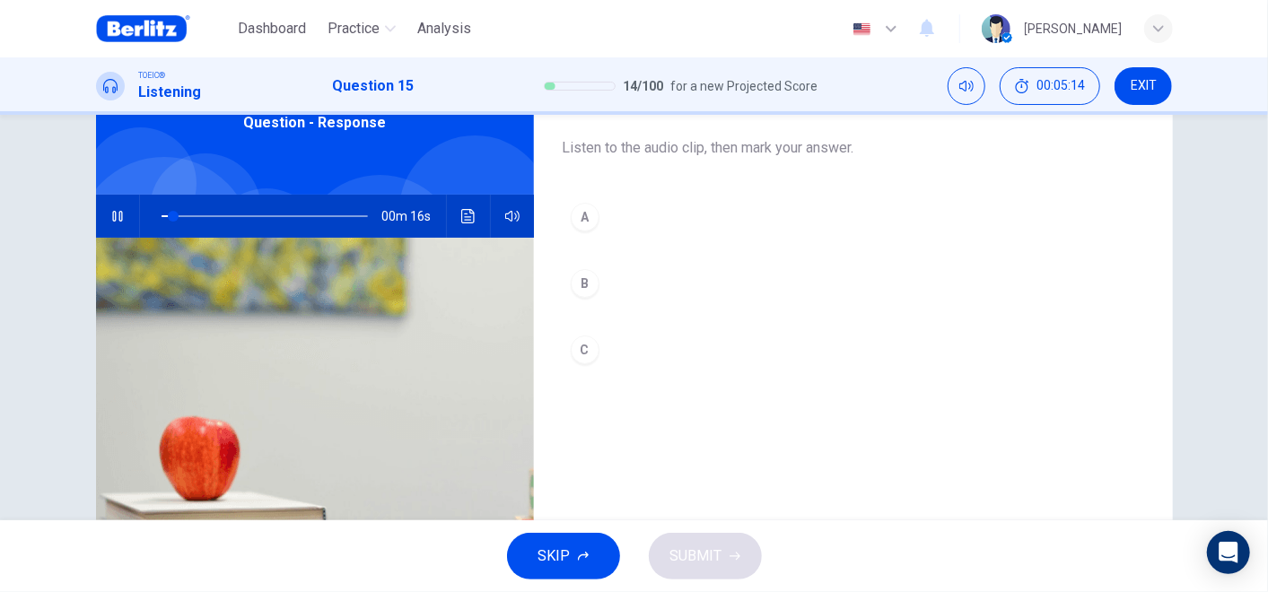
scroll to position [199, 0]
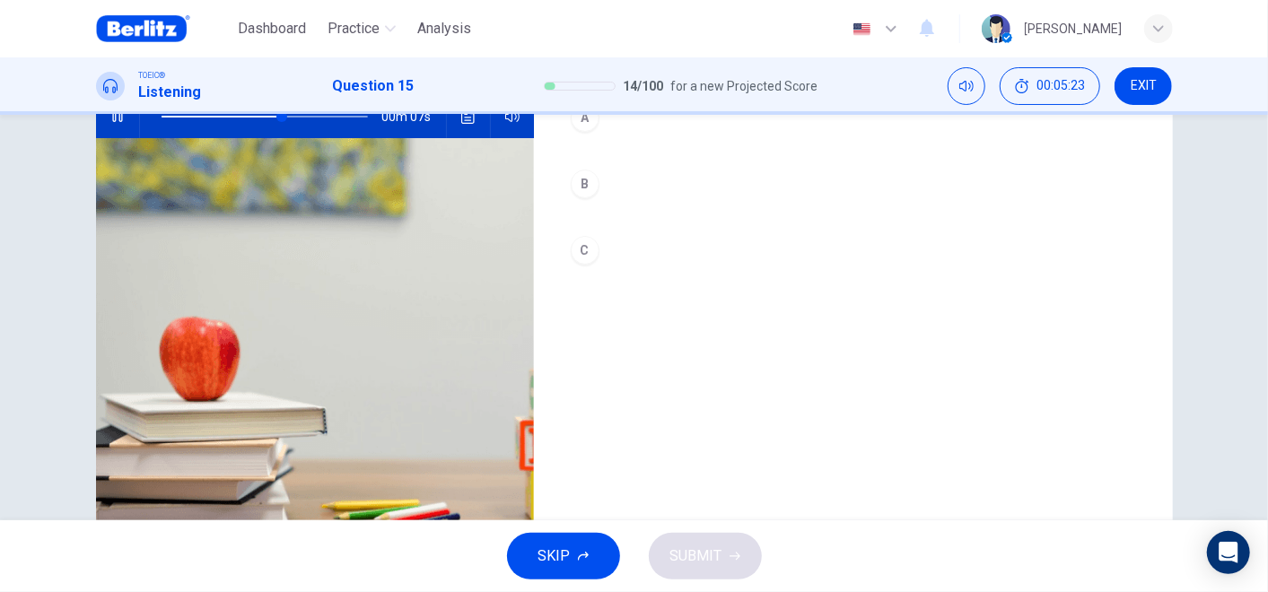
click at [581, 136] on button "A" at bounding box center [853, 117] width 581 height 45
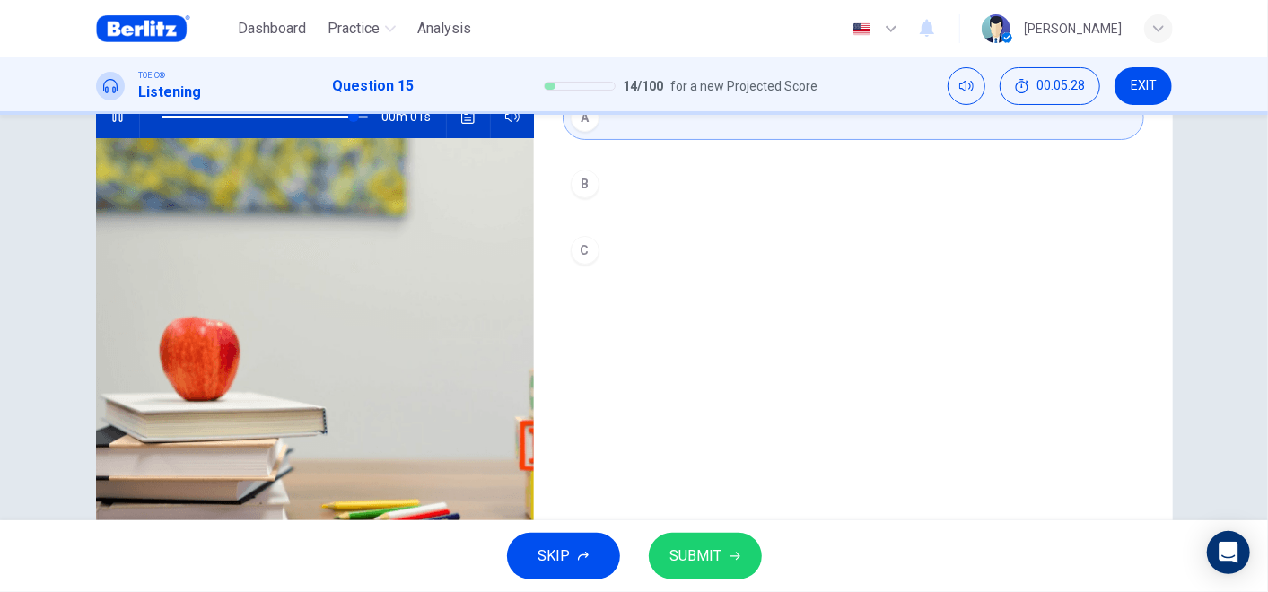
click at [740, 532] on button "SUBMIT" at bounding box center [705, 556] width 113 height 47
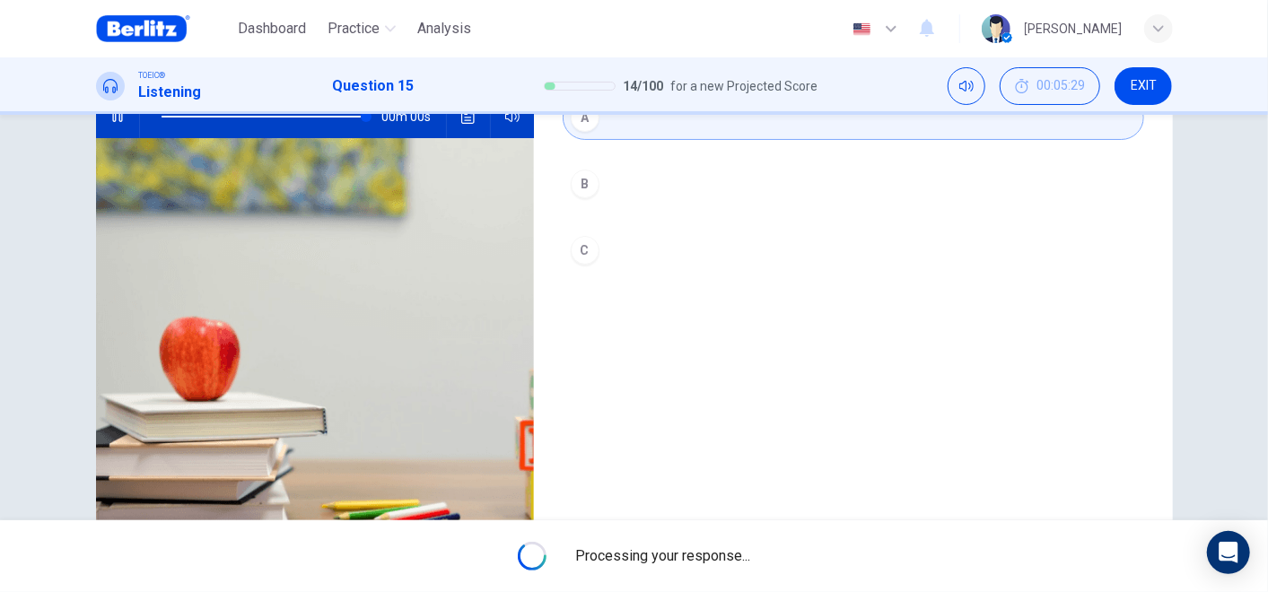
type input "*"
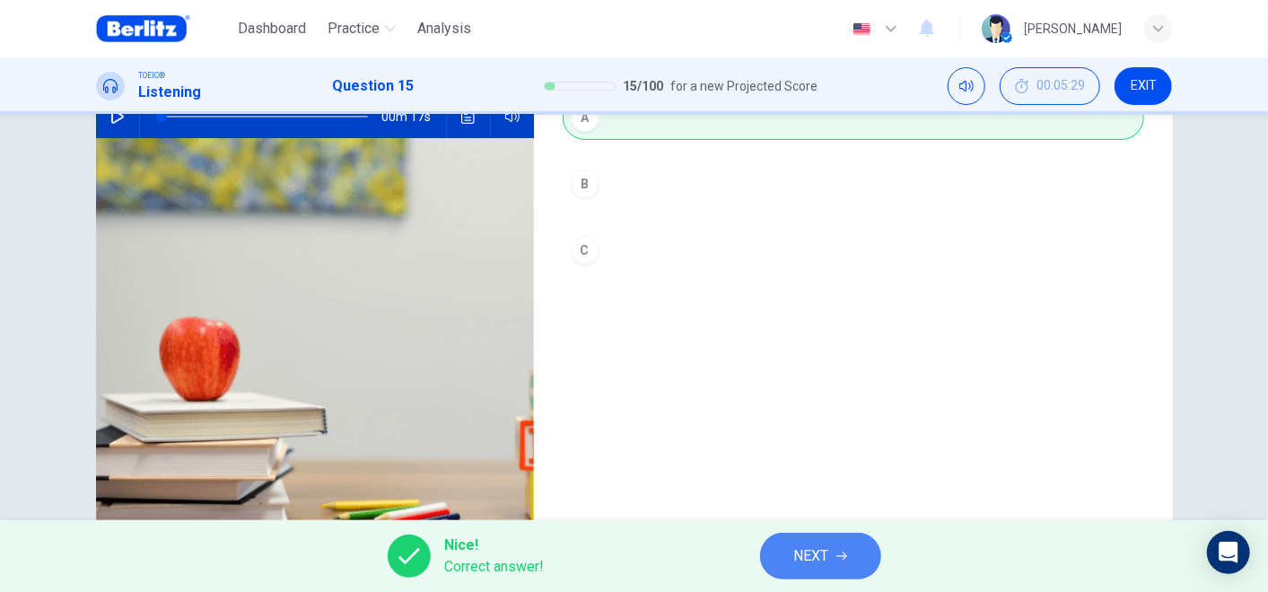
click at [834, 532] on button "NEXT" at bounding box center [820, 556] width 121 height 47
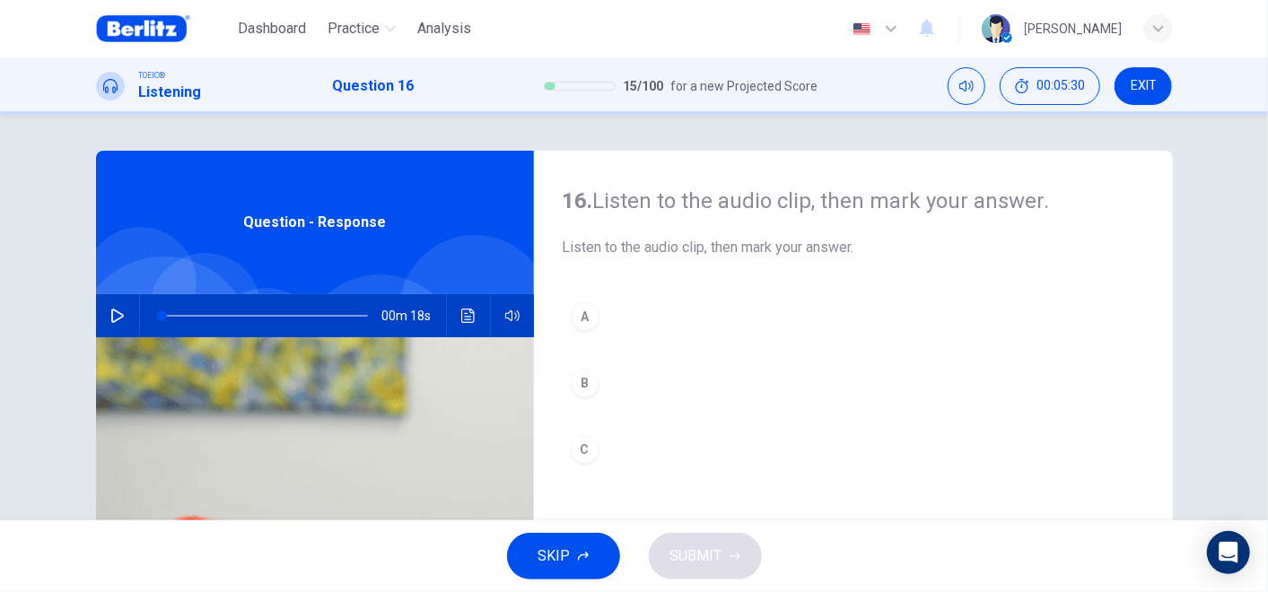
click at [126, 309] on button "button" at bounding box center [117, 315] width 29 height 43
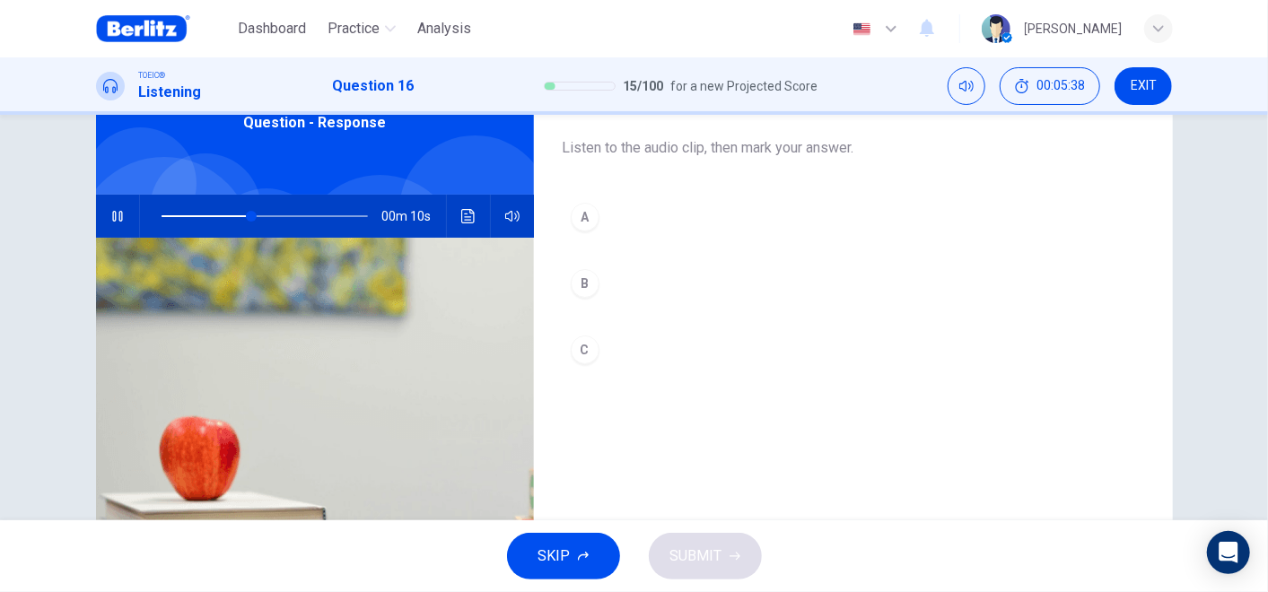
scroll to position [199, 0]
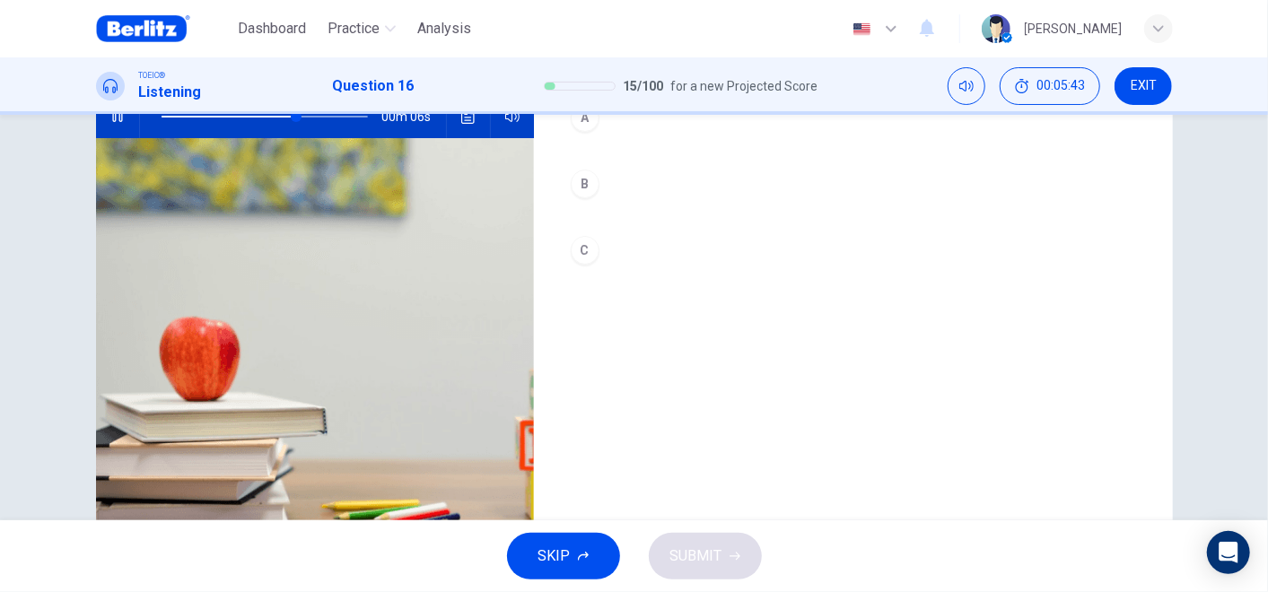
click at [563, 196] on div "A B C" at bounding box center [853, 202] width 581 height 214
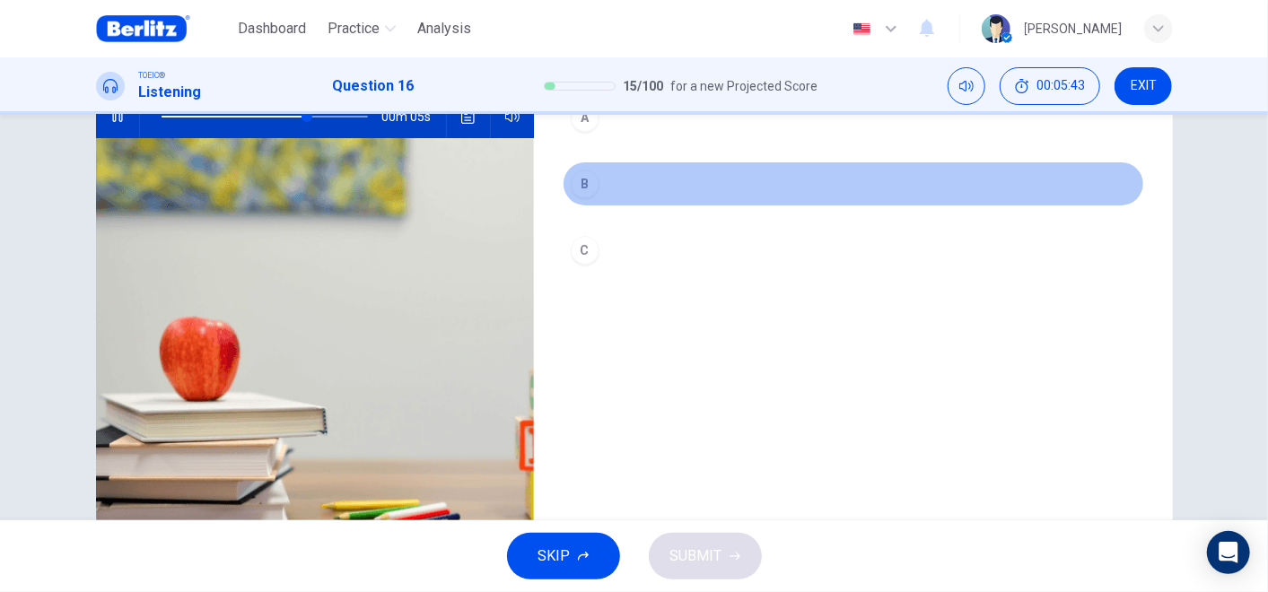
click at [571, 192] on div "B" at bounding box center [585, 184] width 29 height 29
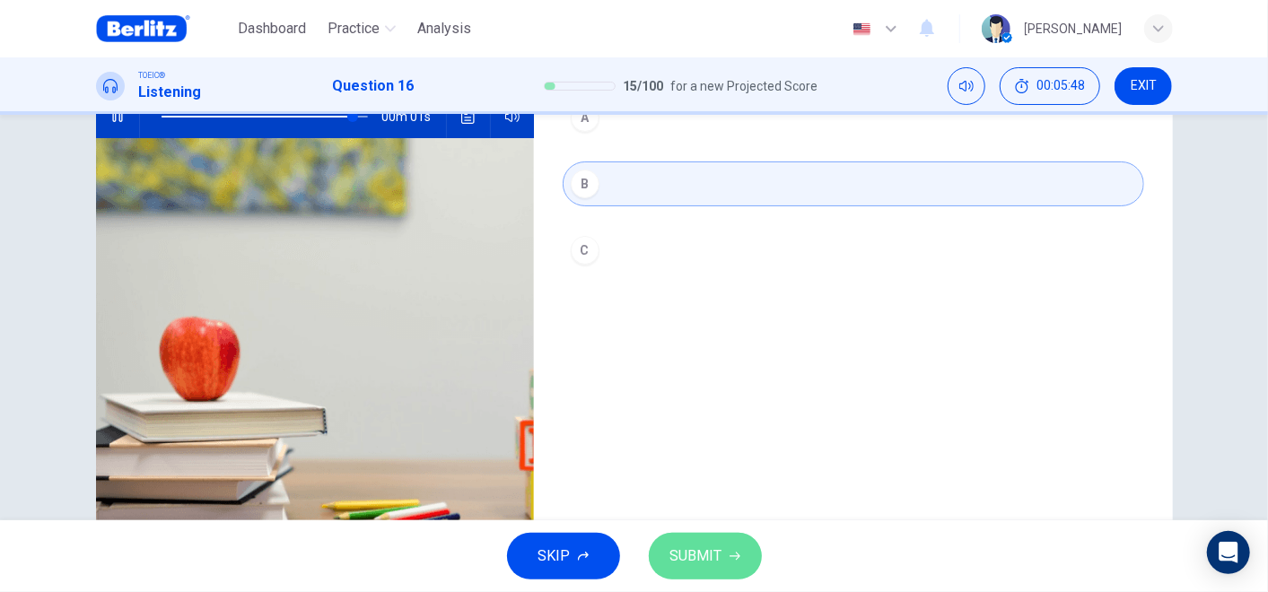
click at [705, 532] on span "SUBMIT" at bounding box center [696, 556] width 52 height 25
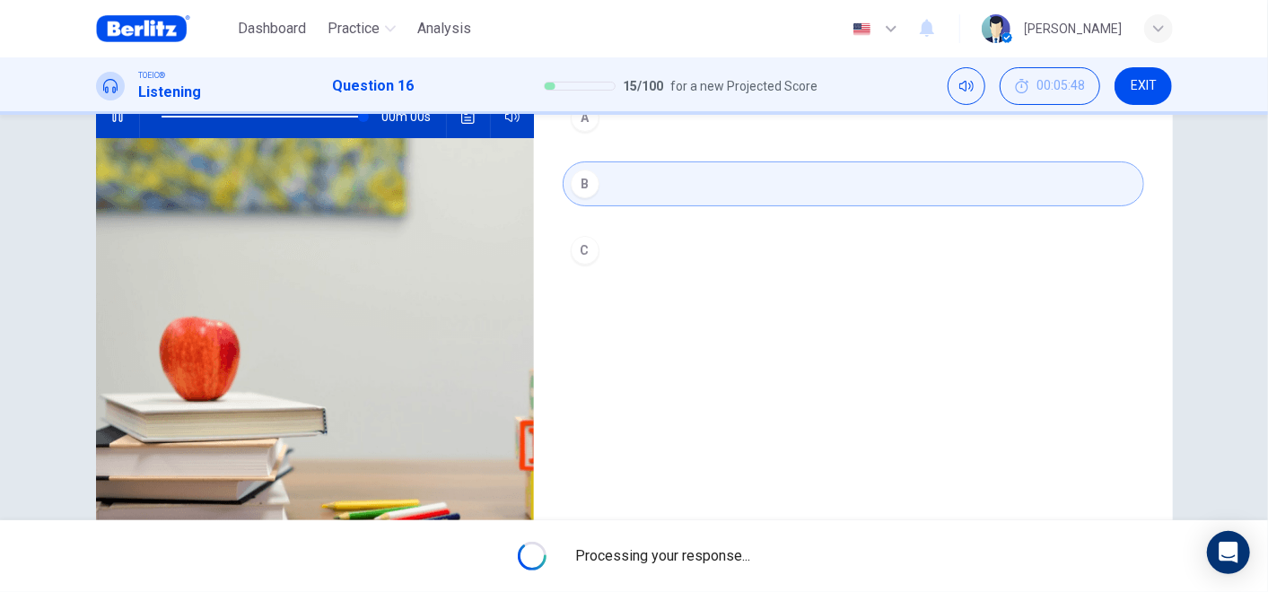
type input "*"
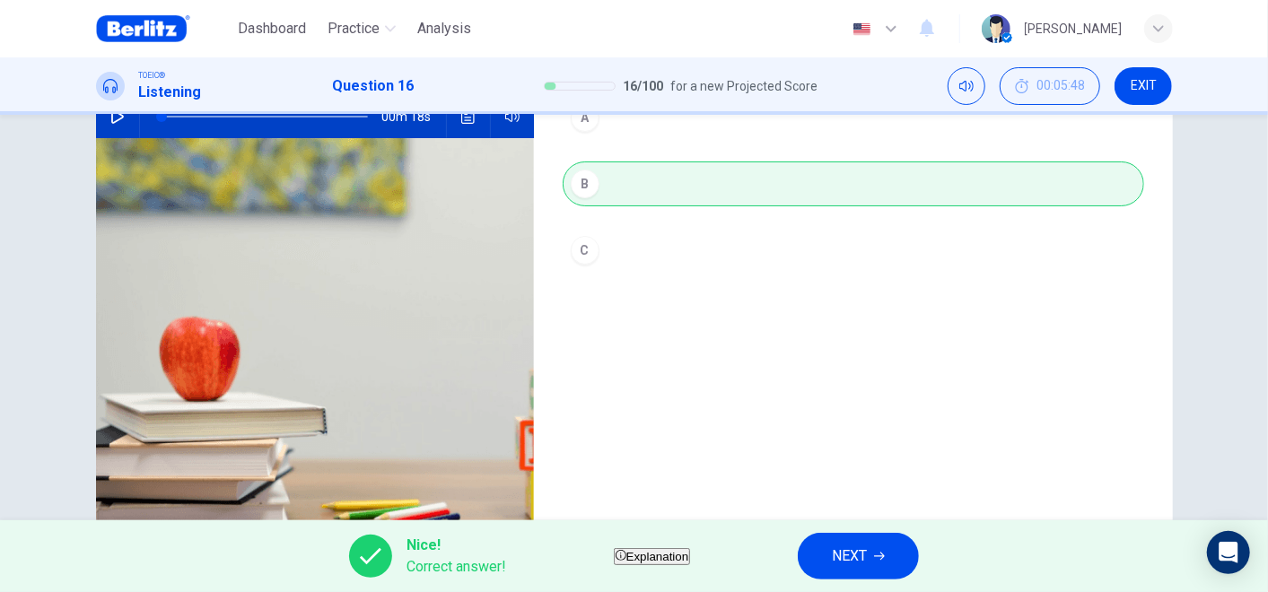
click at [867, 532] on span "NEXT" at bounding box center [849, 556] width 35 height 25
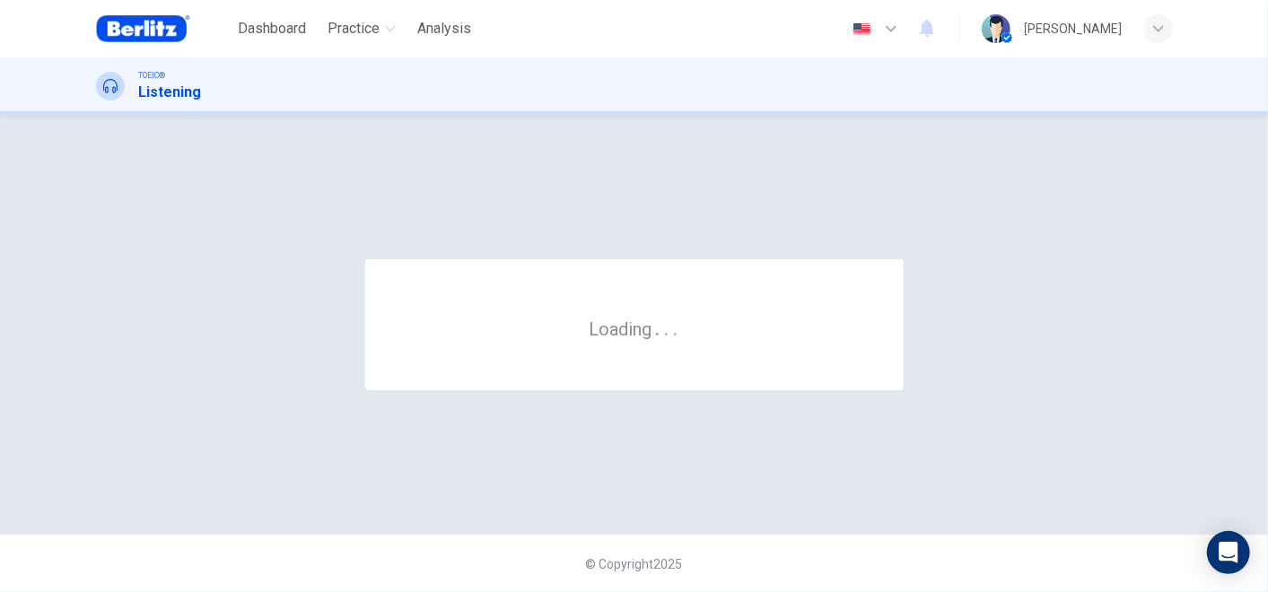
scroll to position [0, 0]
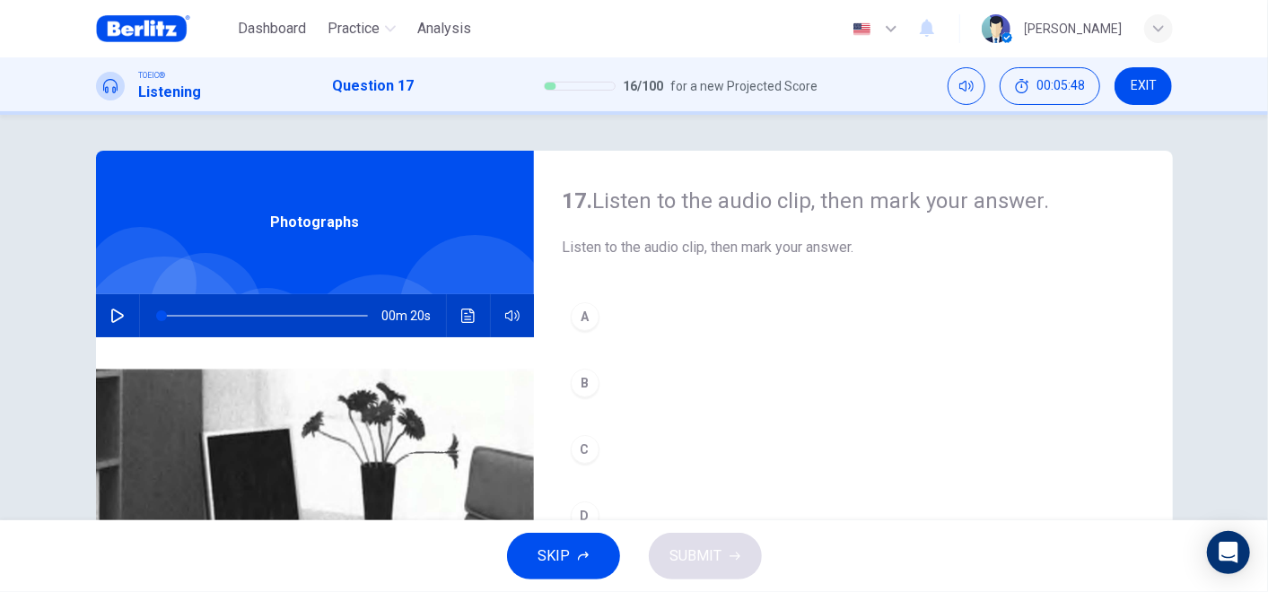
click at [120, 319] on button "button" at bounding box center [117, 315] width 29 height 43
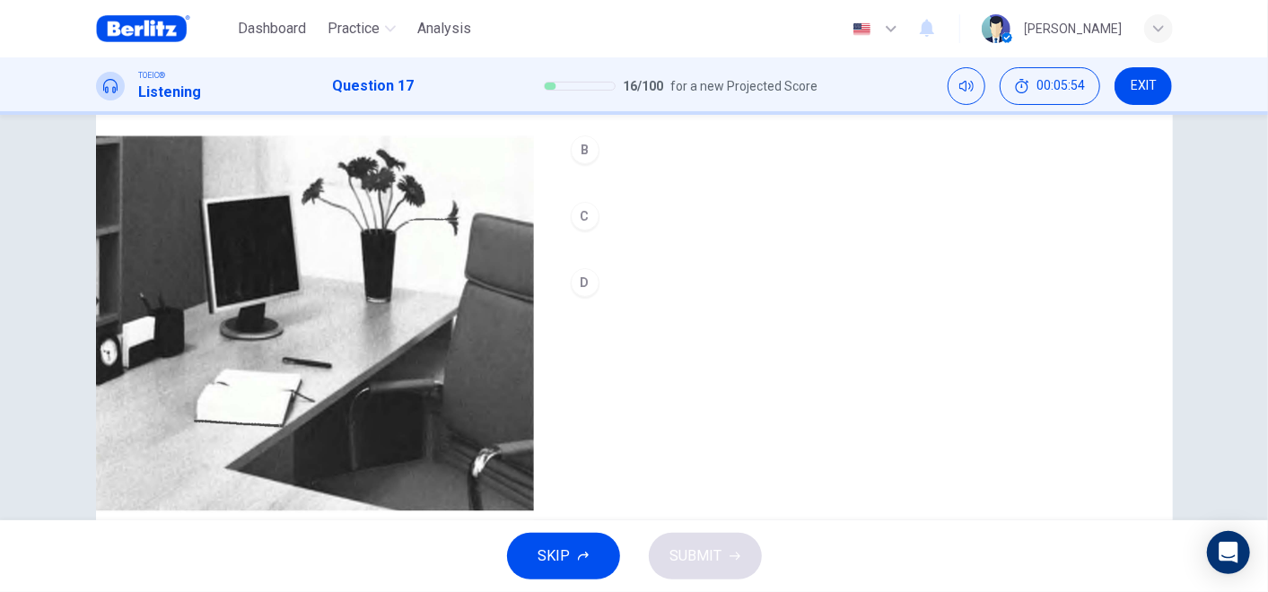
scroll to position [189, 0]
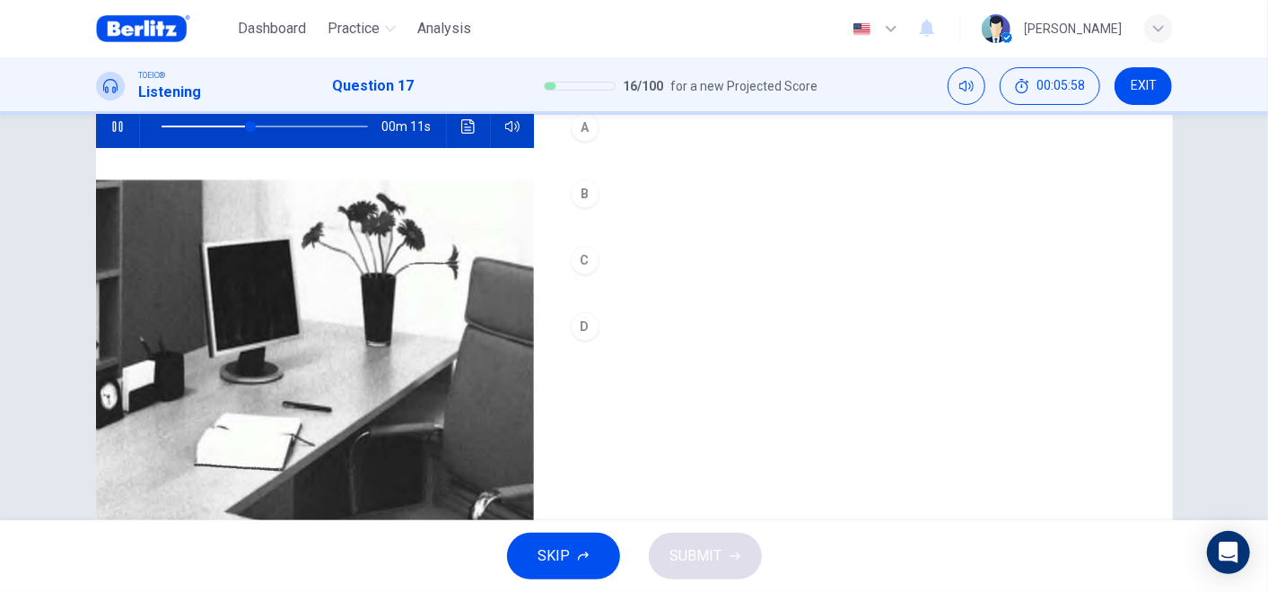
click at [589, 196] on div "B" at bounding box center [585, 193] width 29 height 29
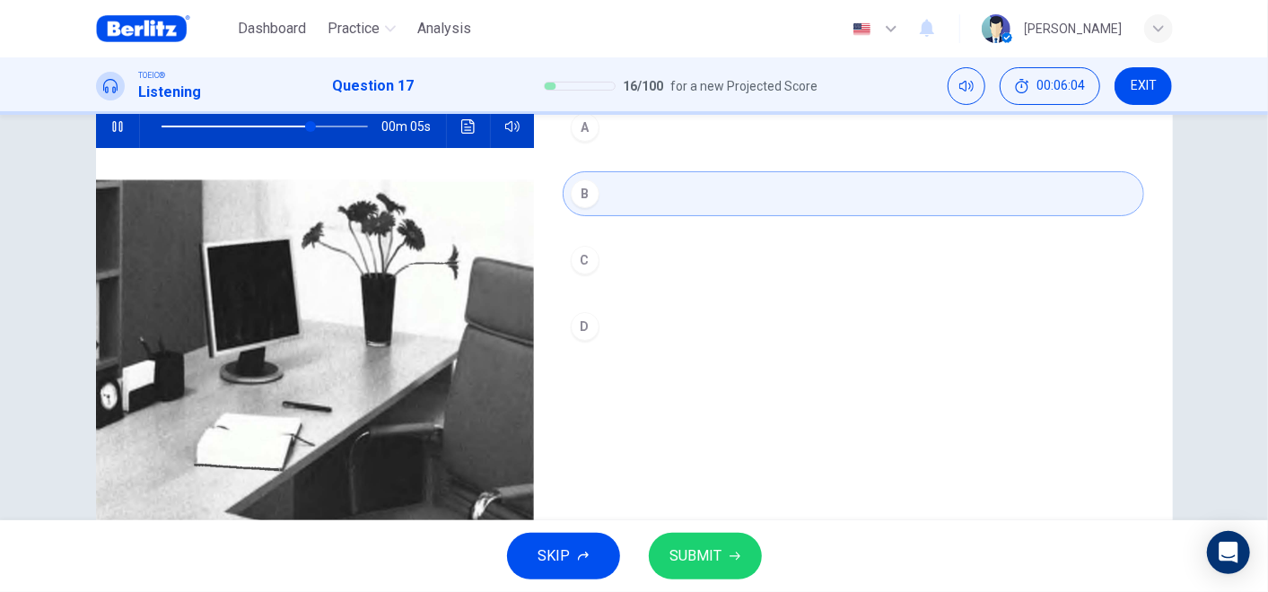
click at [716, 532] on span "SUBMIT" at bounding box center [696, 556] width 52 height 25
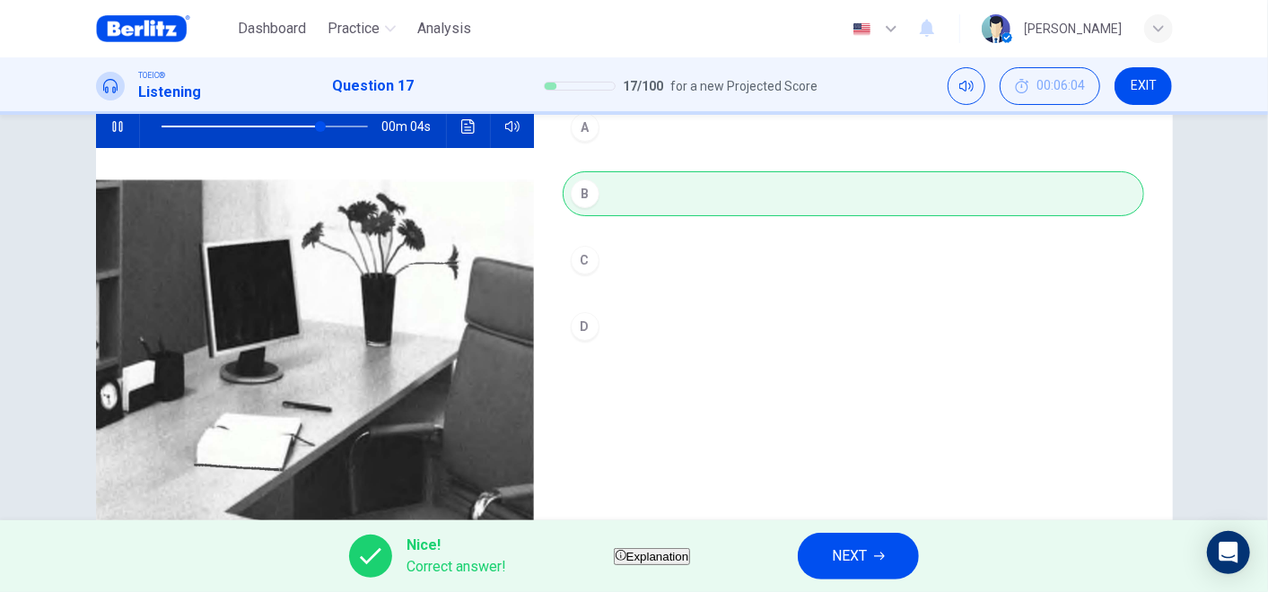
type input "**"
click at [860, 532] on button "NEXT" at bounding box center [858, 556] width 121 height 47
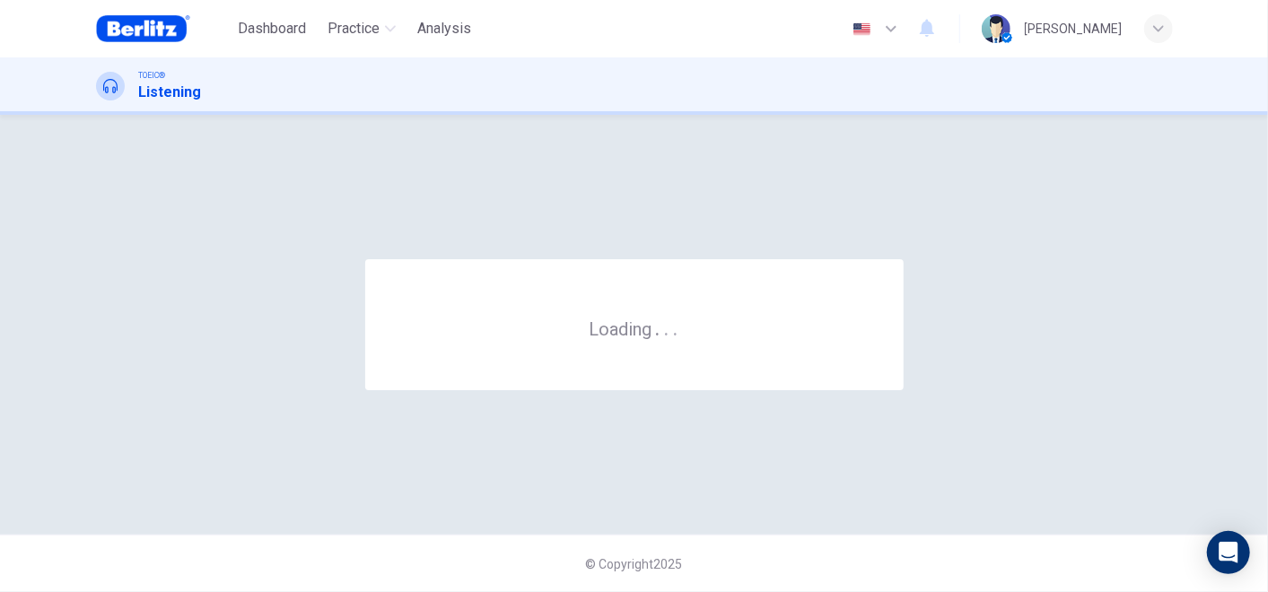
scroll to position [0, 0]
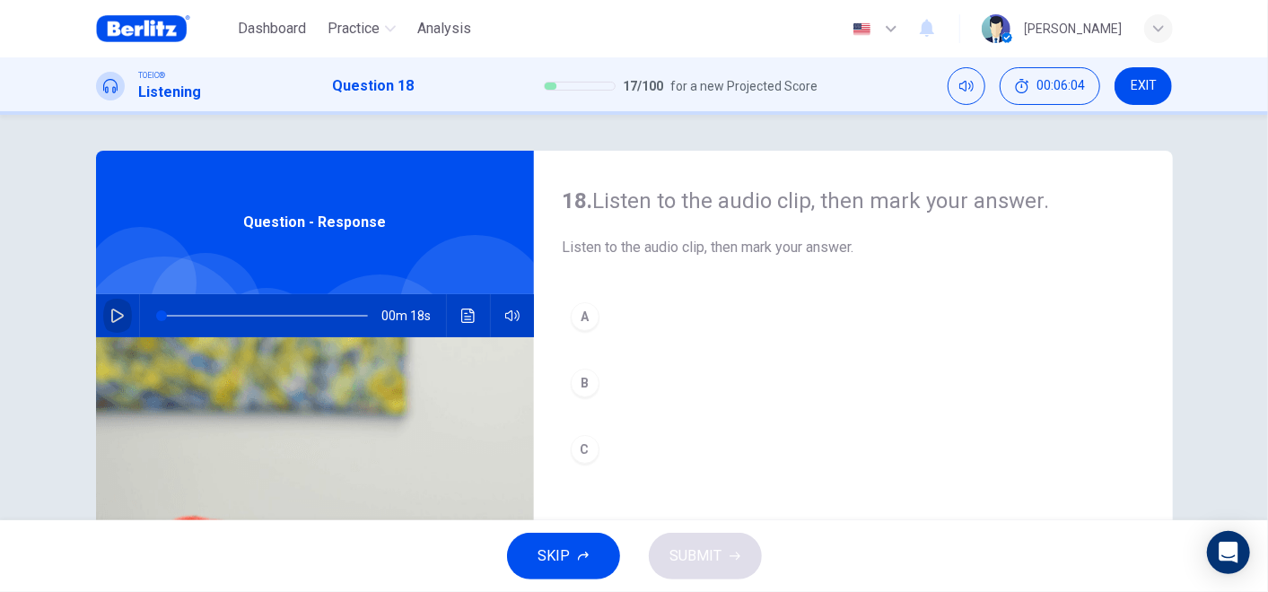
click at [115, 312] on icon "button" at bounding box center [117, 316] width 14 height 14
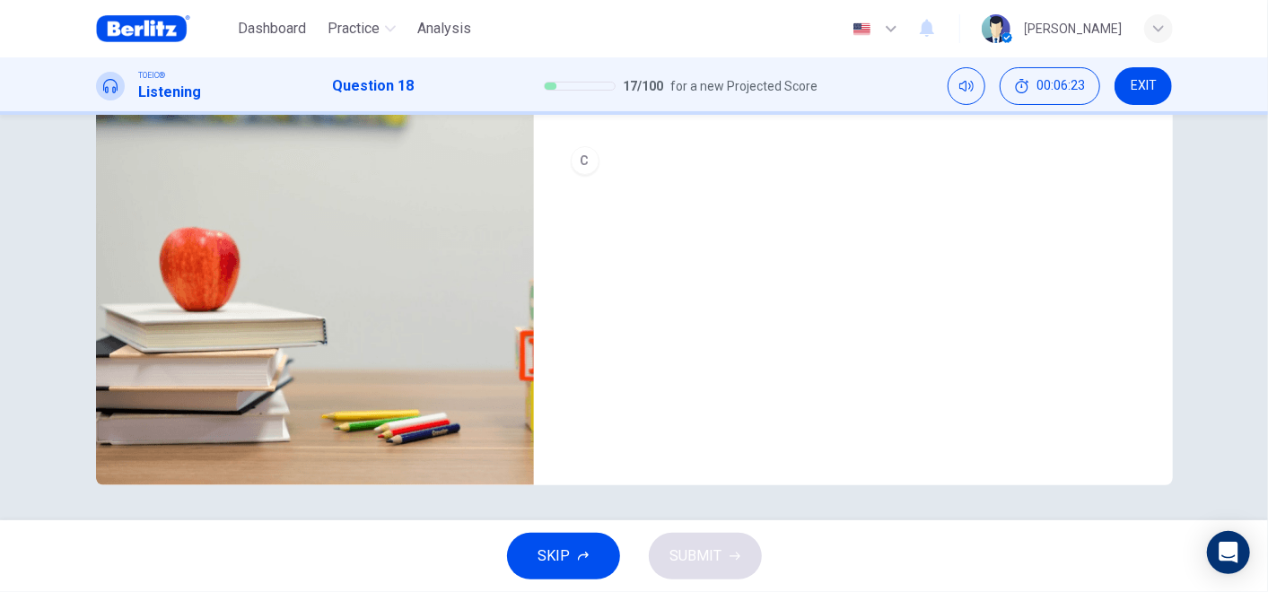
scroll to position [189, 0]
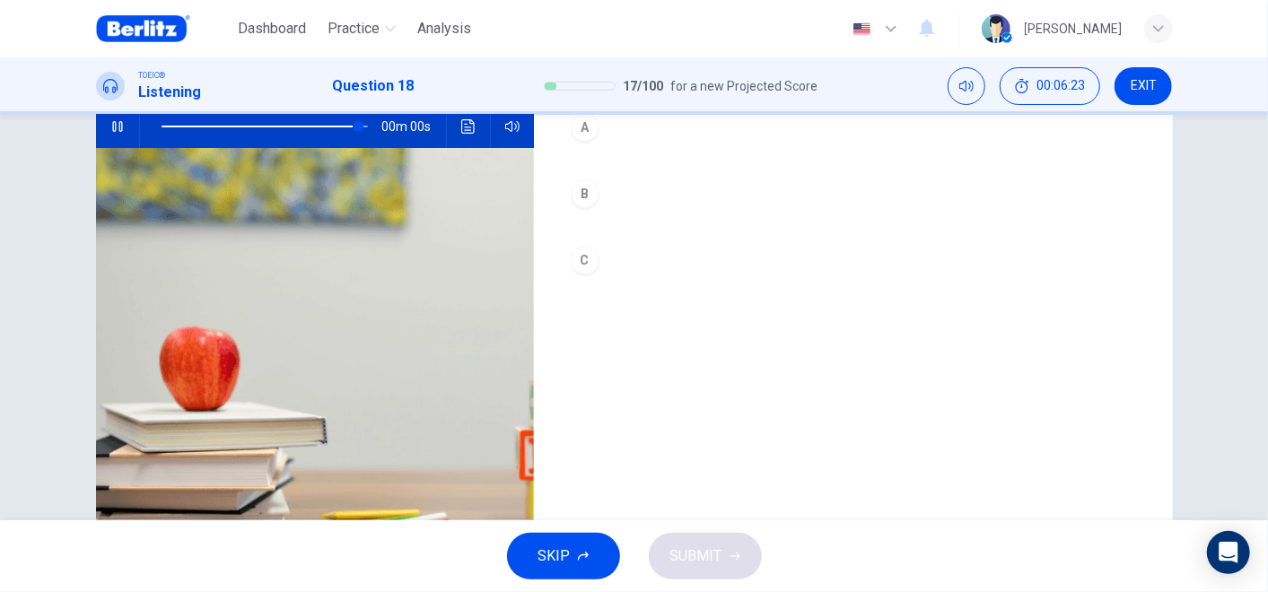
type input "*"
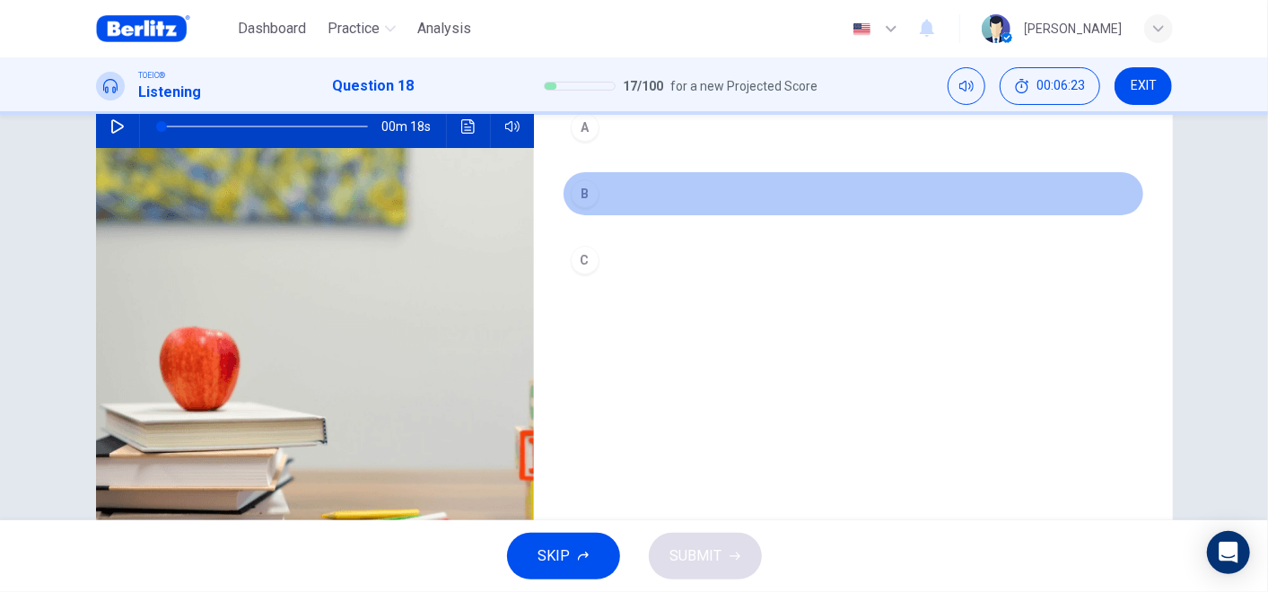
click at [589, 214] on button "B" at bounding box center [853, 193] width 581 height 45
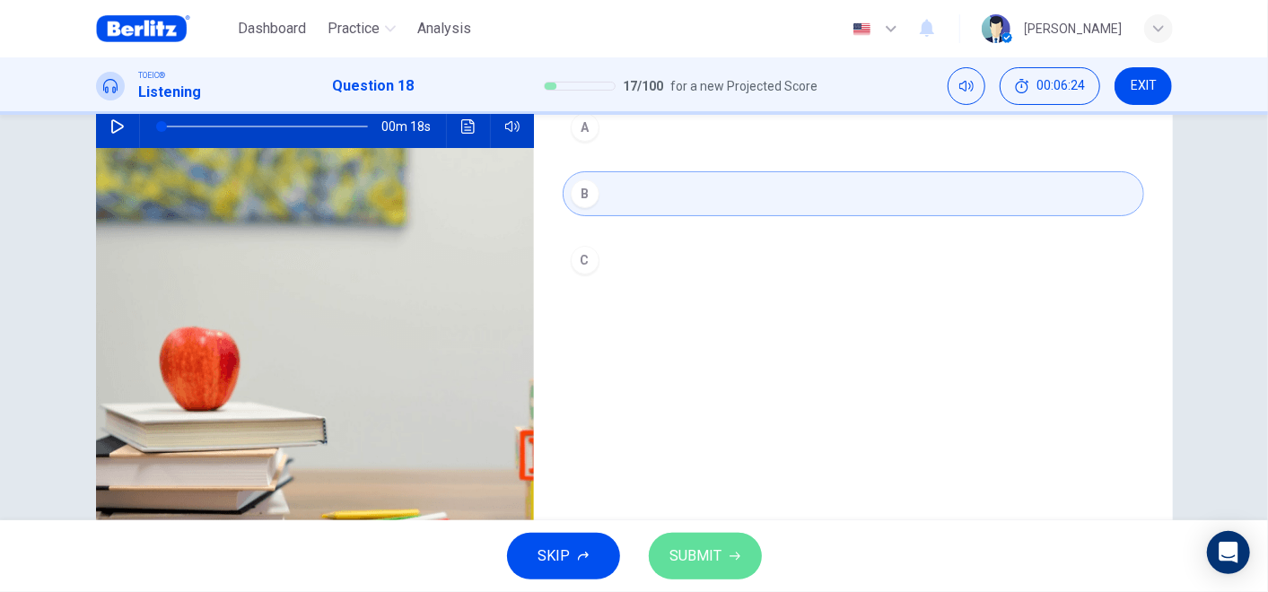
click at [713, 532] on span "SUBMIT" at bounding box center [696, 556] width 52 height 25
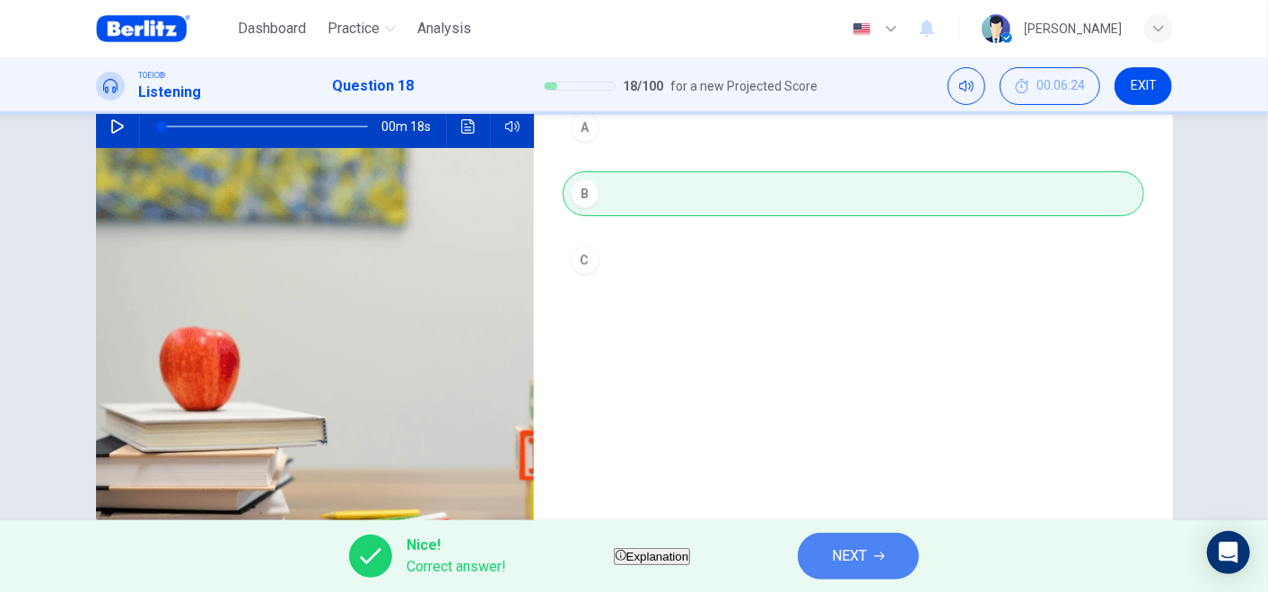
click at [861, 532] on button "NEXT" at bounding box center [858, 556] width 121 height 47
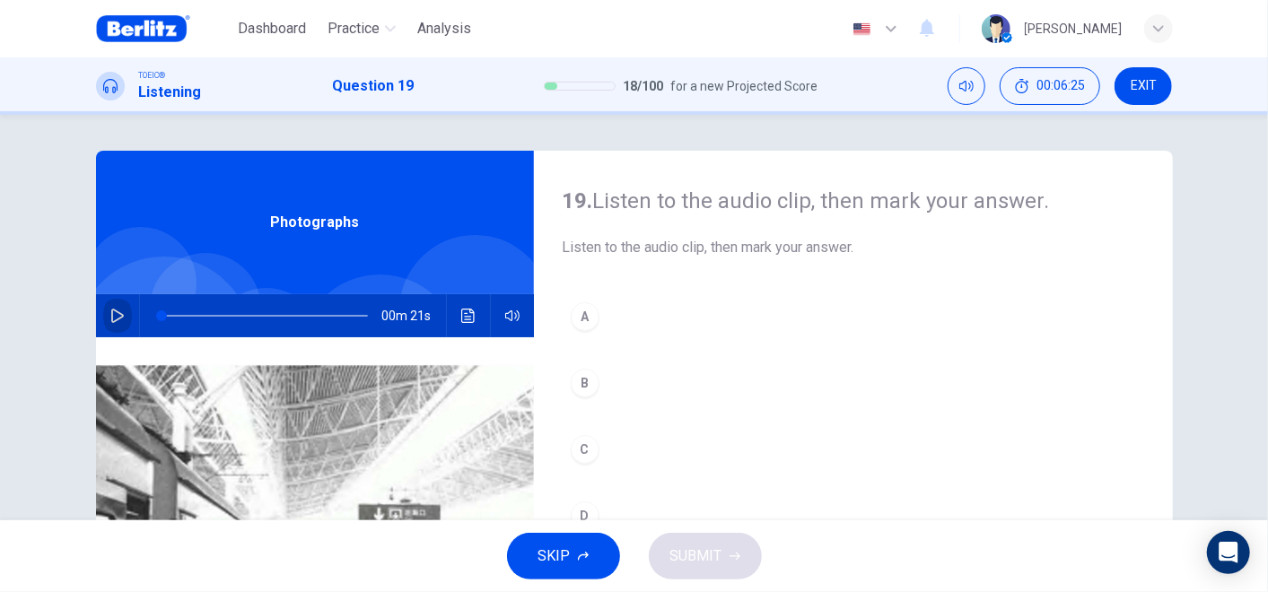
click at [117, 320] on icon "button" at bounding box center [117, 316] width 14 height 14
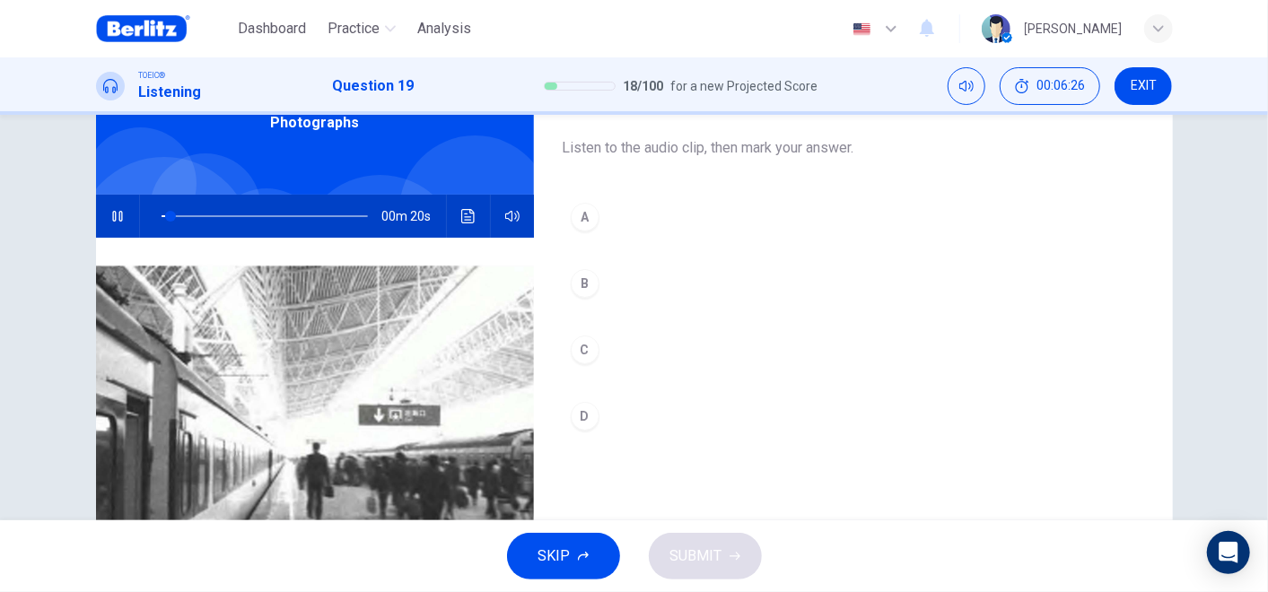
scroll to position [199, 0]
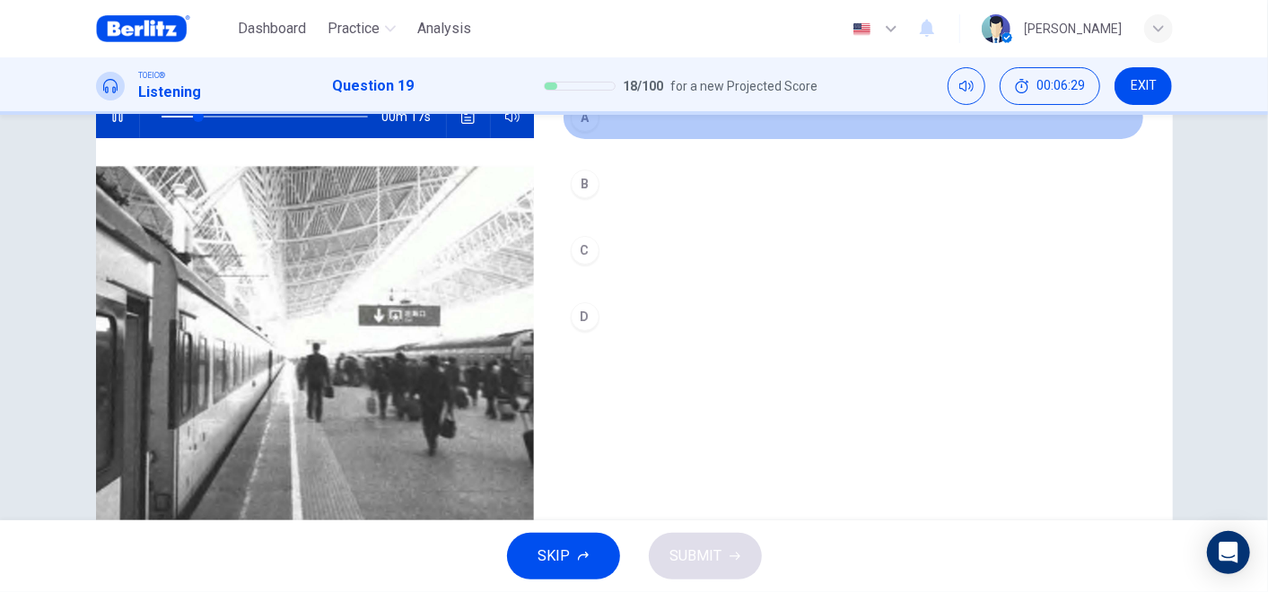
click at [584, 131] on button "A" at bounding box center [853, 117] width 581 height 45
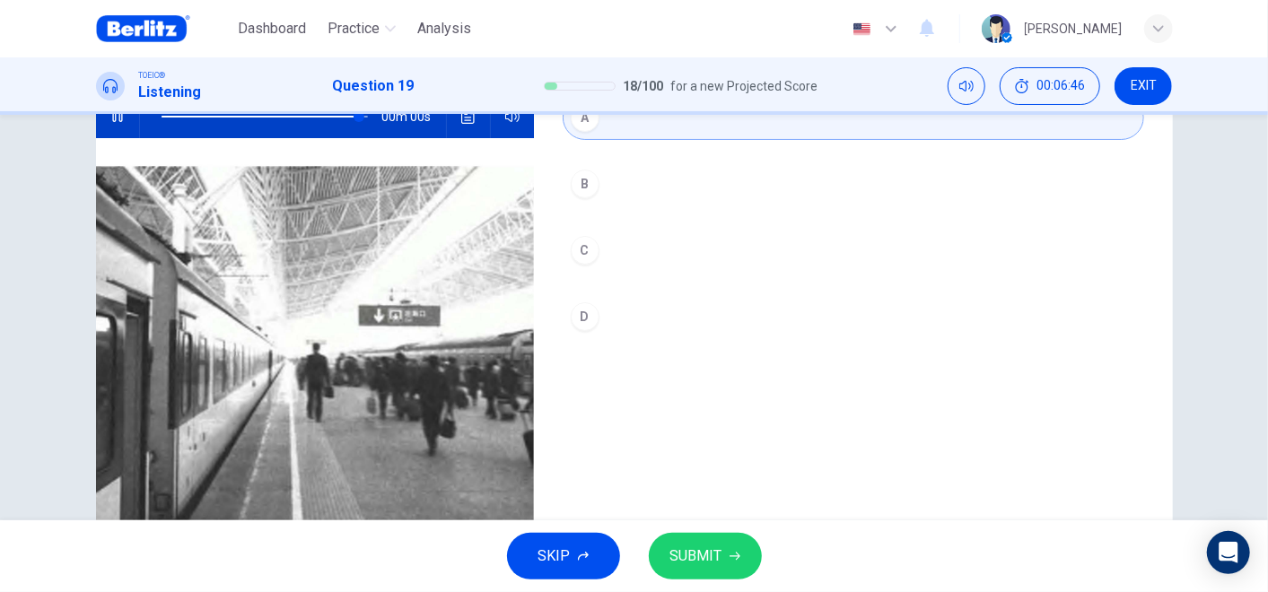
type input "*"
click at [692, 532] on button "SUBMIT" at bounding box center [705, 556] width 113 height 47
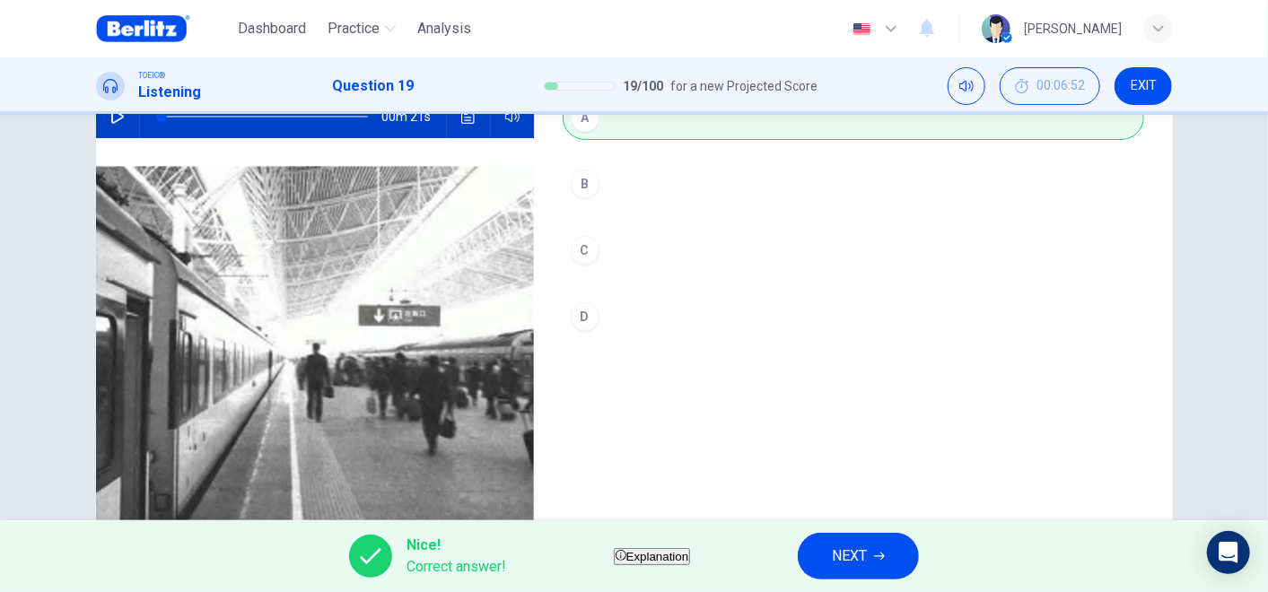
click at [867, 532] on span "NEXT" at bounding box center [849, 556] width 35 height 25
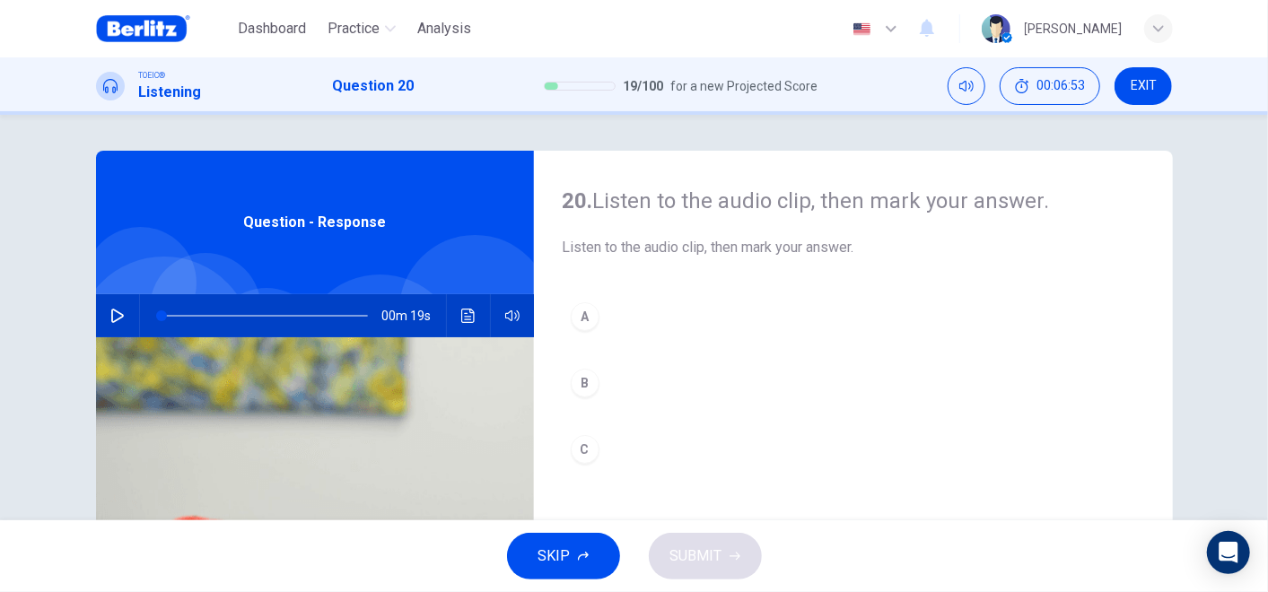
click at [111, 318] on icon "button" at bounding box center [117, 316] width 13 height 14
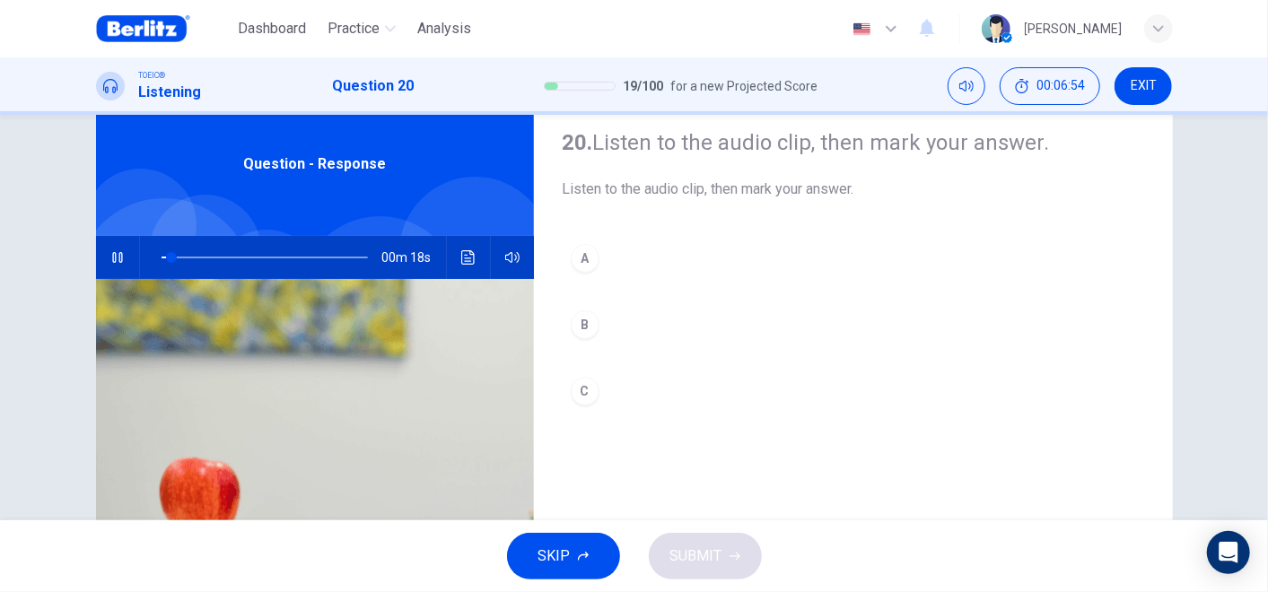
scroll to position [100, 0]
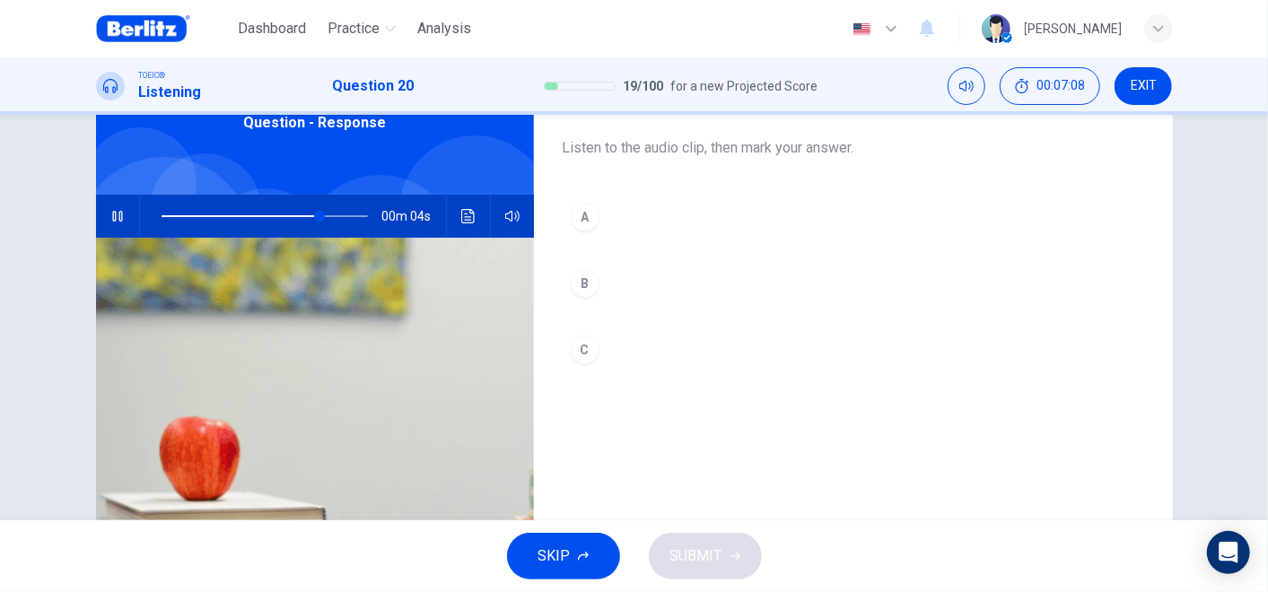
click at [605, 274] on button "B" at bounding box center [853, 283] width 581 height 45
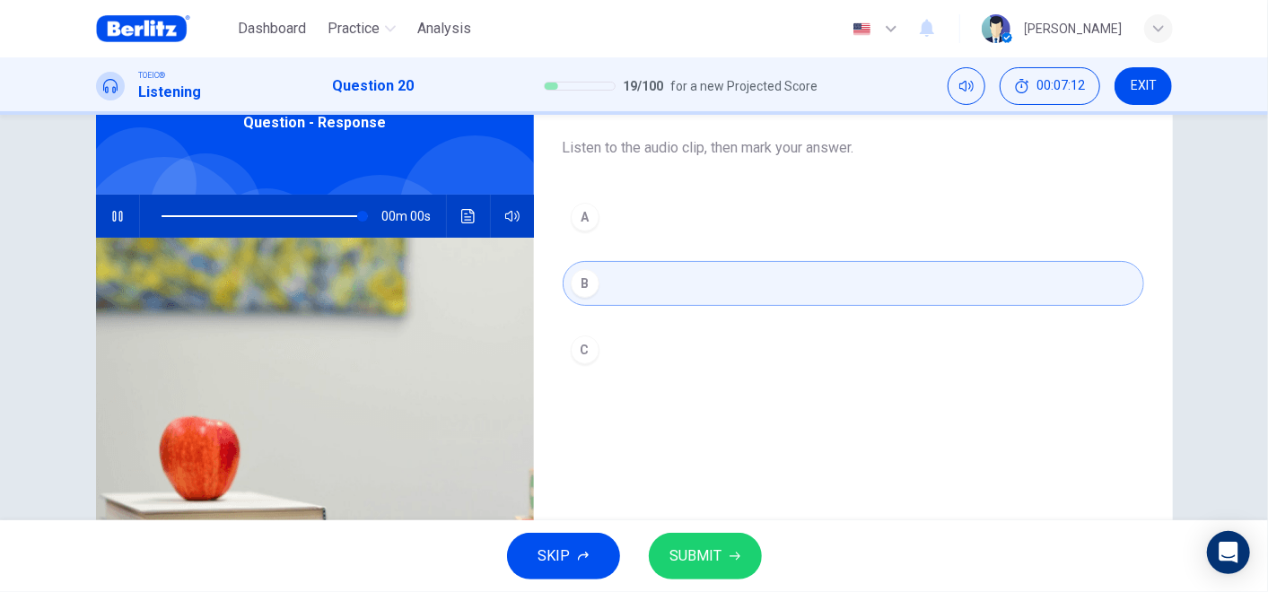
type input "*"
click at [702, 532] on span "SUBMIT" at bounding box center [696, 556] width 52 height 25
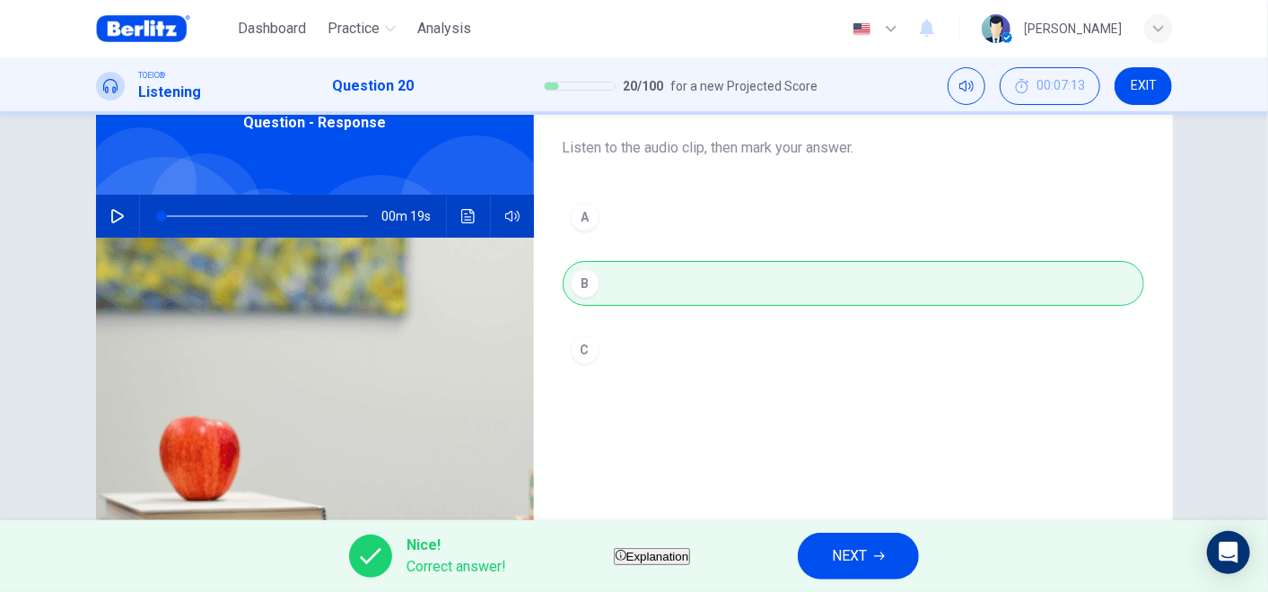
click at [909, 532] on button "NEXT" at bounding box center [858, 556] width 121 height 47
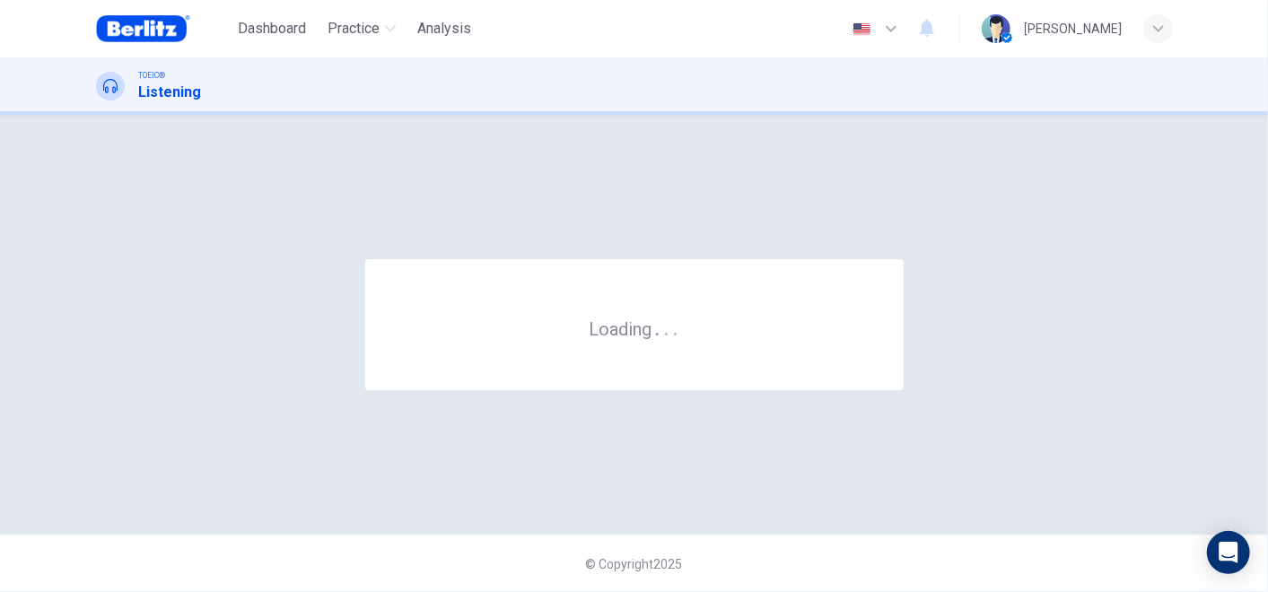
scroll to position [0, 0]
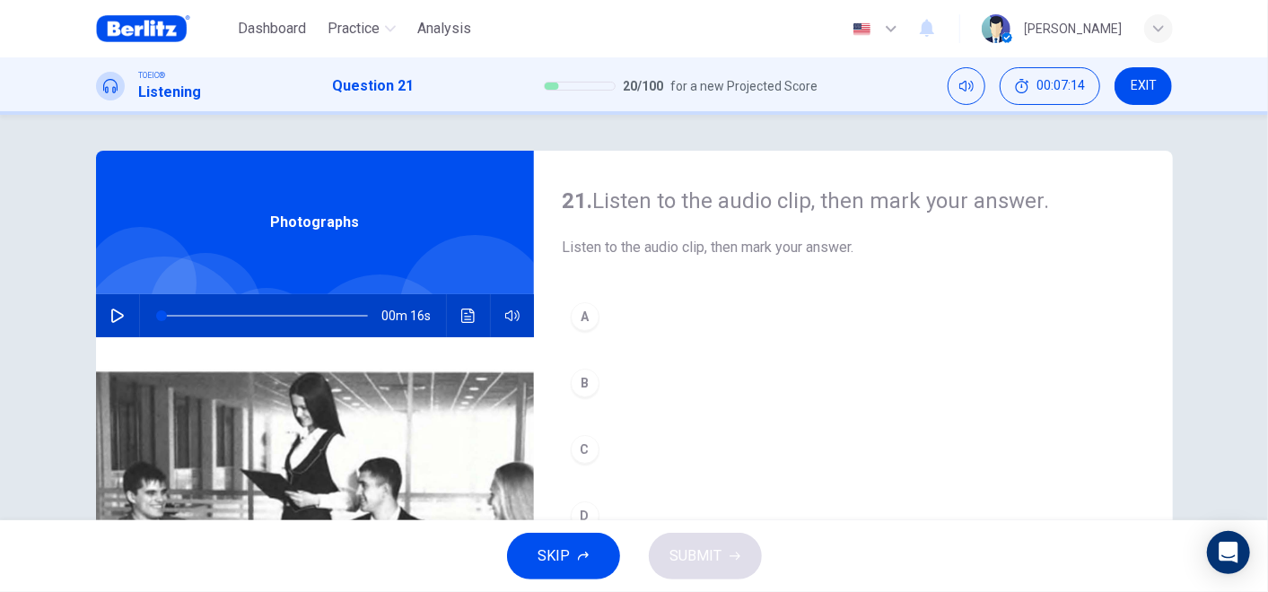
click at [110, 316] on icon "button" at bounding box center [117, 316] width 14 height 14
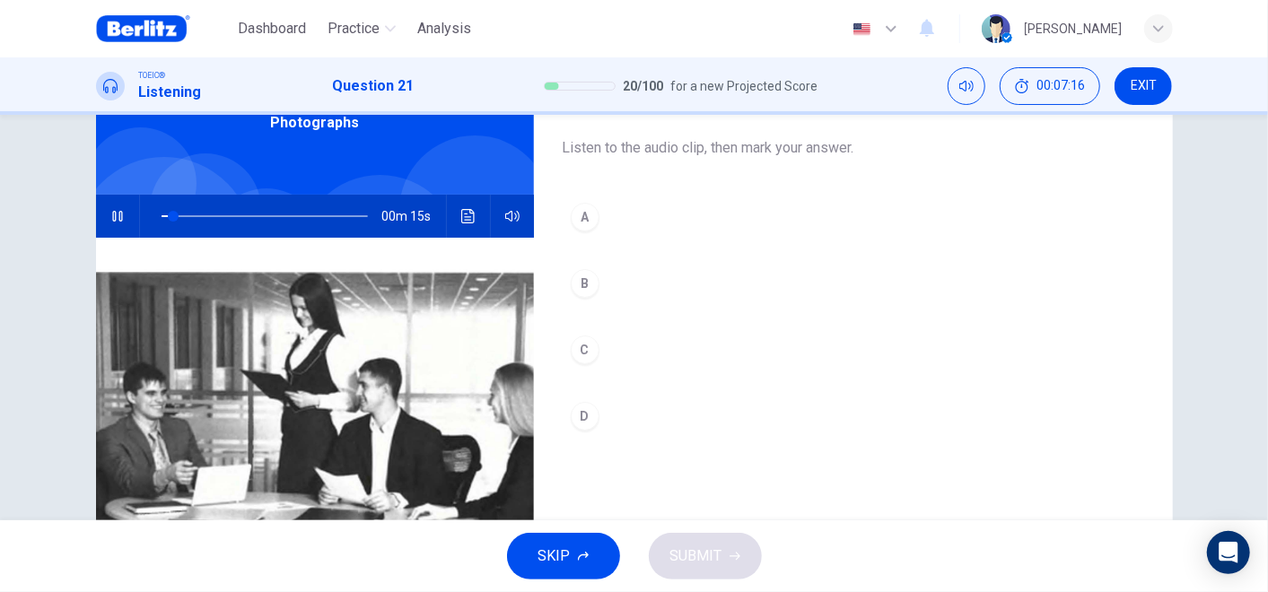
scroll to position [199, 0]
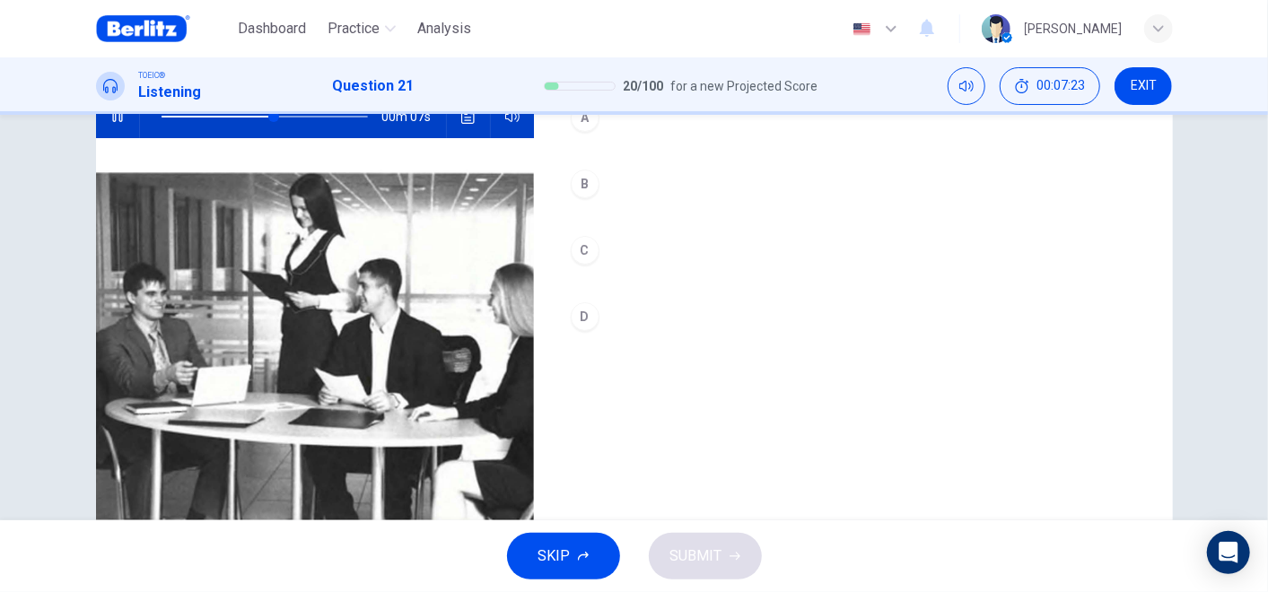
click at [594, 180] on button "B" at bounding box center [853, 184] width 581 height 45
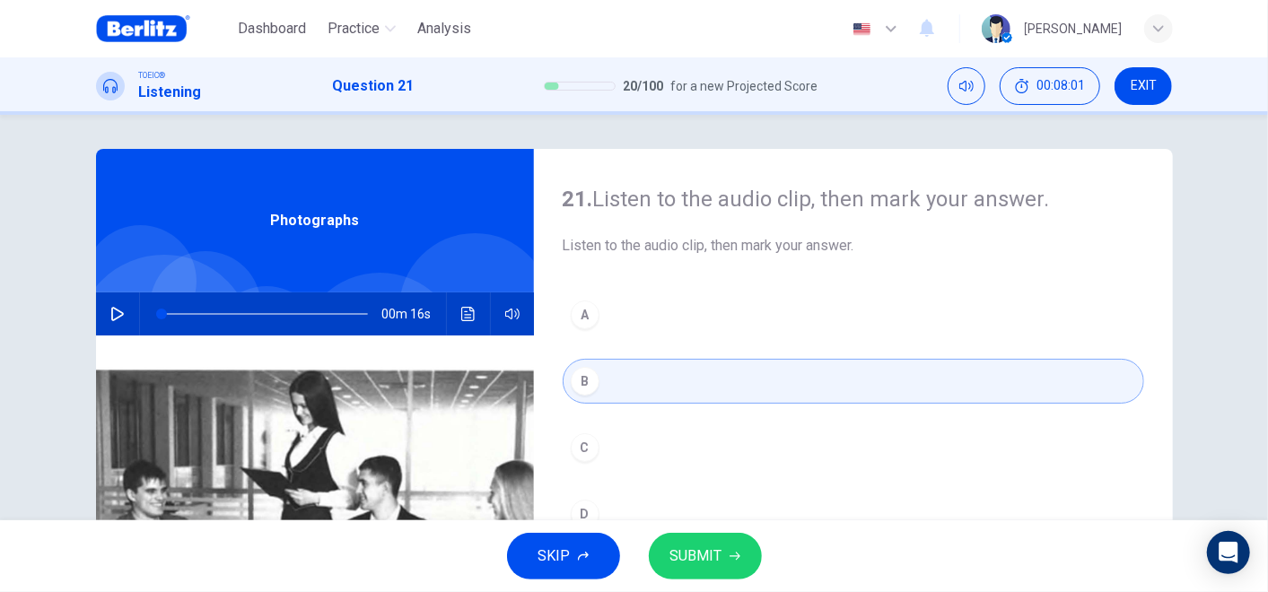
scroll to position [0, 0]
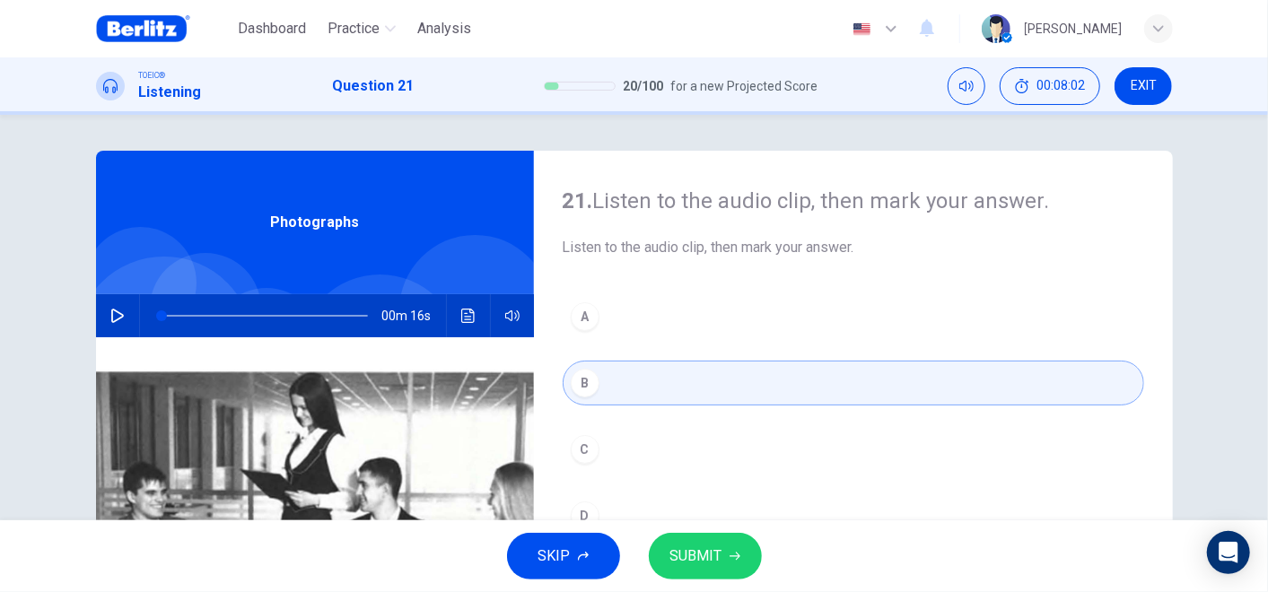
click at [121, 310] on button "button" at bounding box center [117, 315] width 29 height 43
click at [721, 532] on button "SUBMIT" at bounding box center [705, 556] width 113 height 47
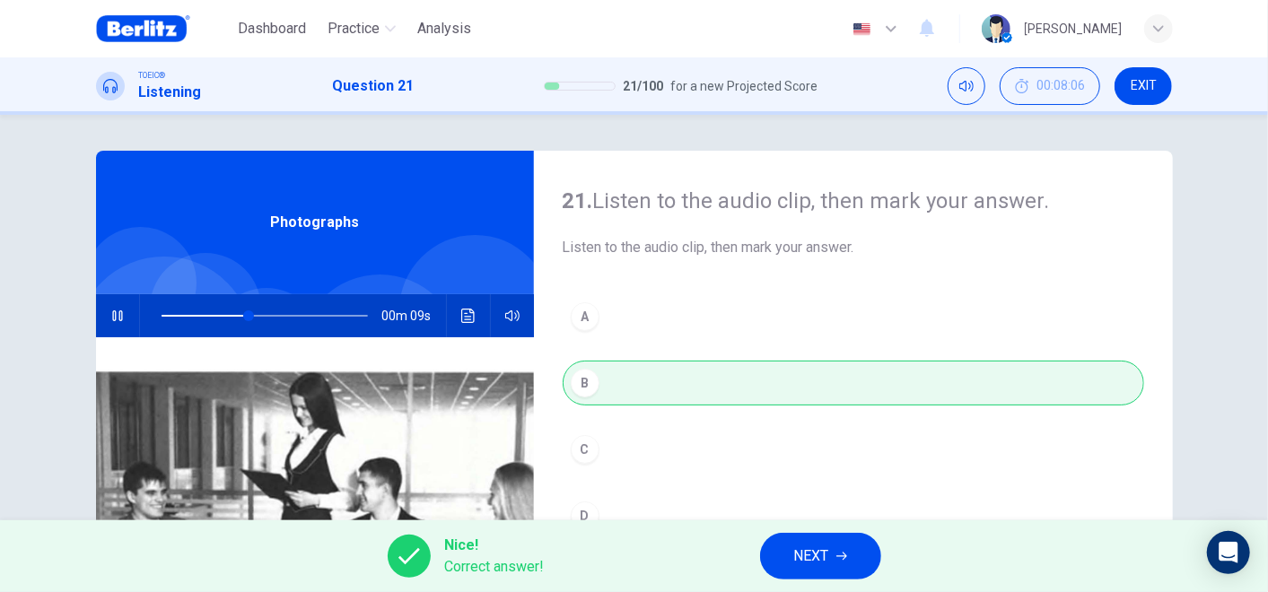
type input "**"
click at [838, 532] on button "NEXT" at bounding box center [820, 556] width 121 height 47
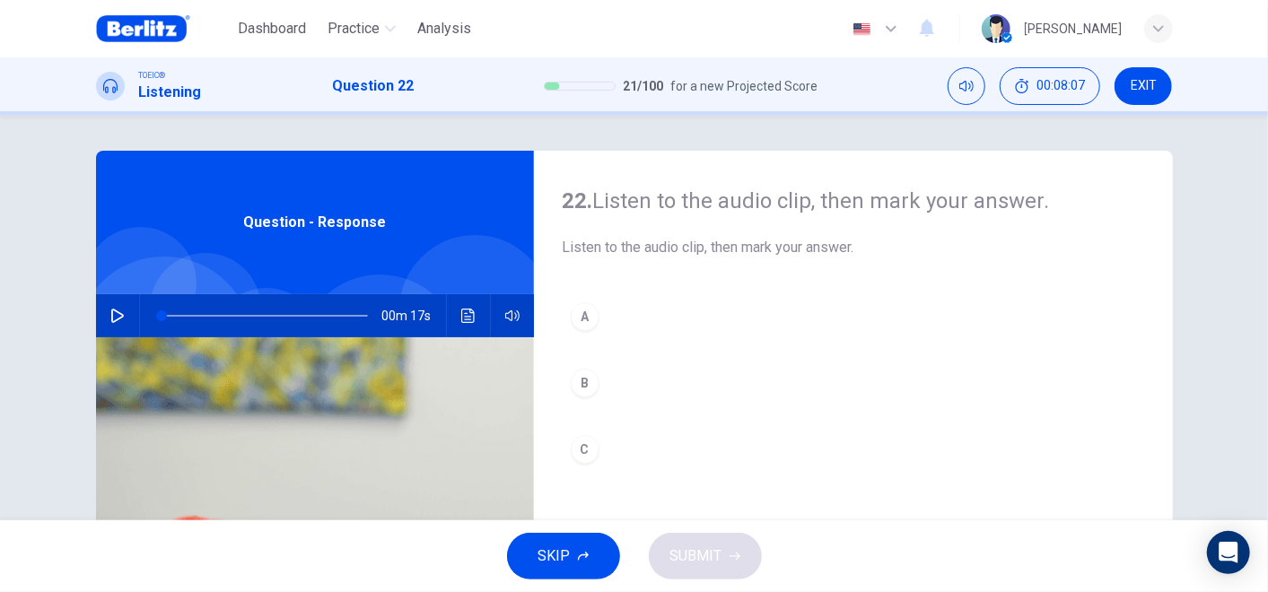
click at [109, 307] on button "button" at bounding box center [117, 315] width 29 height 43
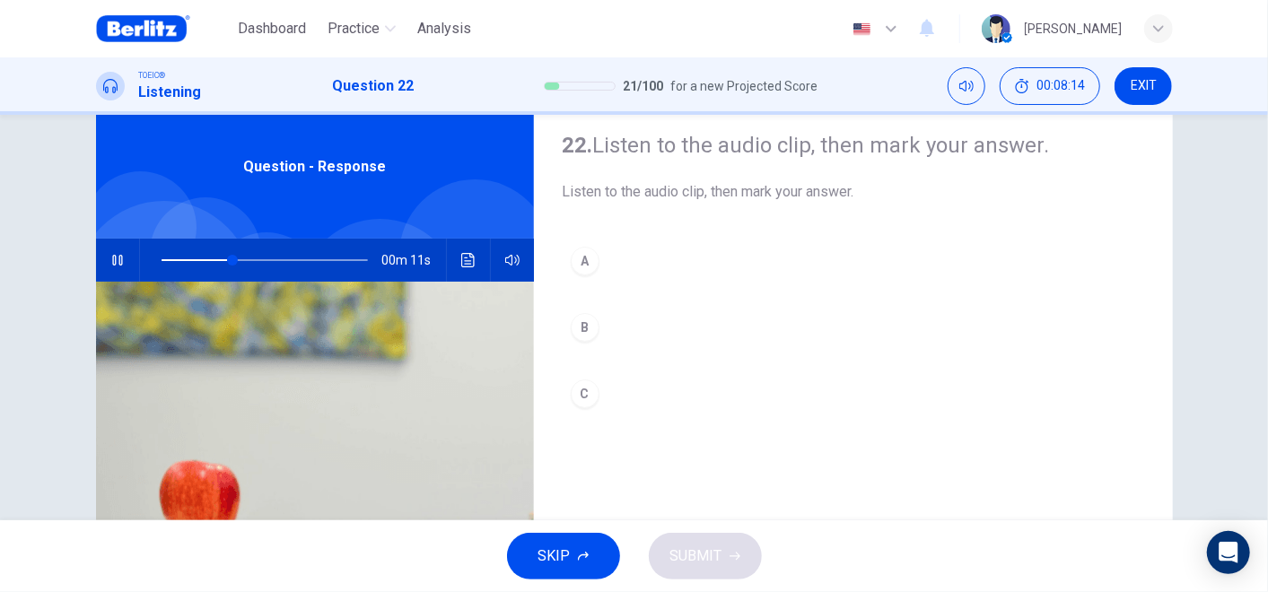
scroll to position [100, 0]
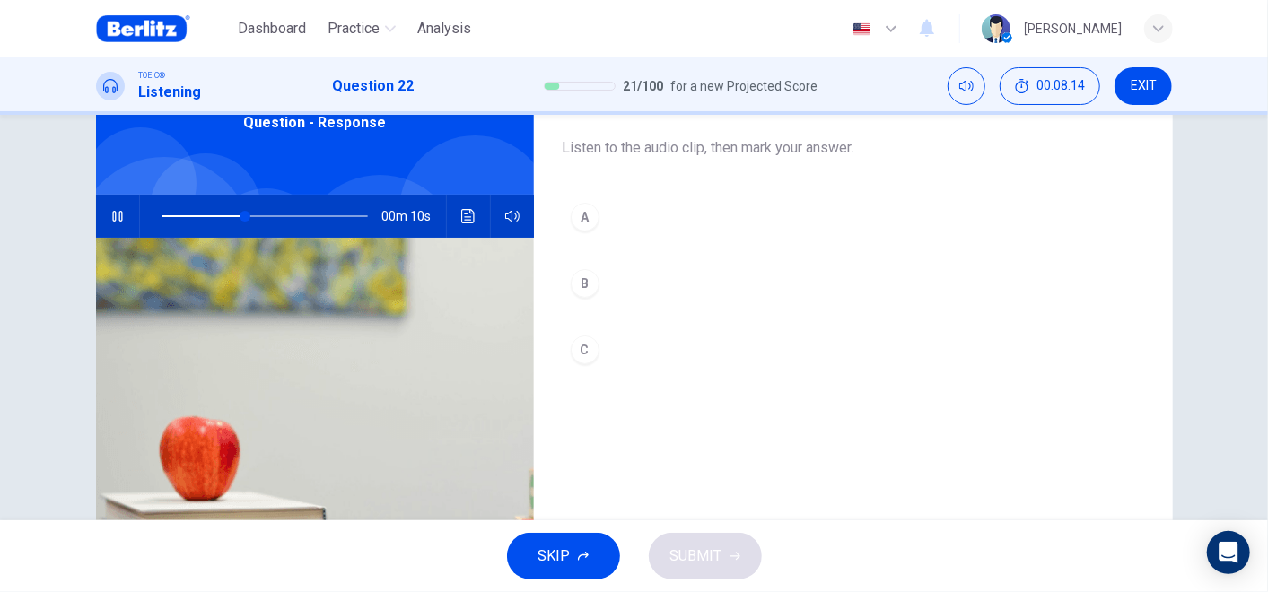
click at [576, 229] on div "A" at bounding box center [585, 217] width 29 height 29
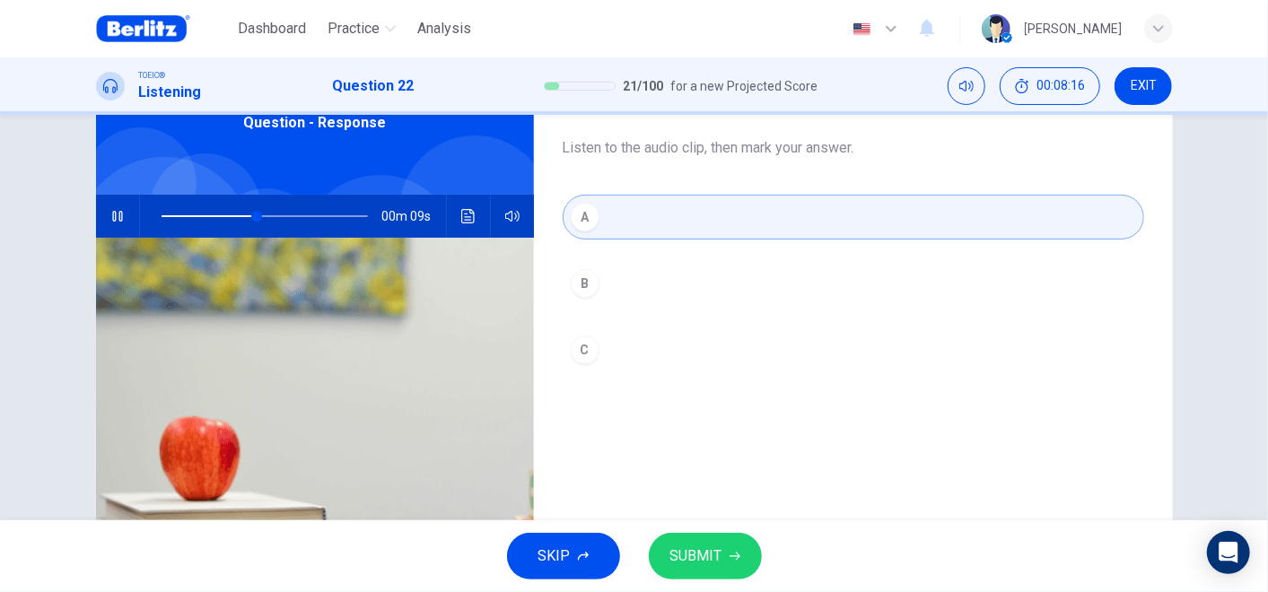
scroll to position [199, 0]
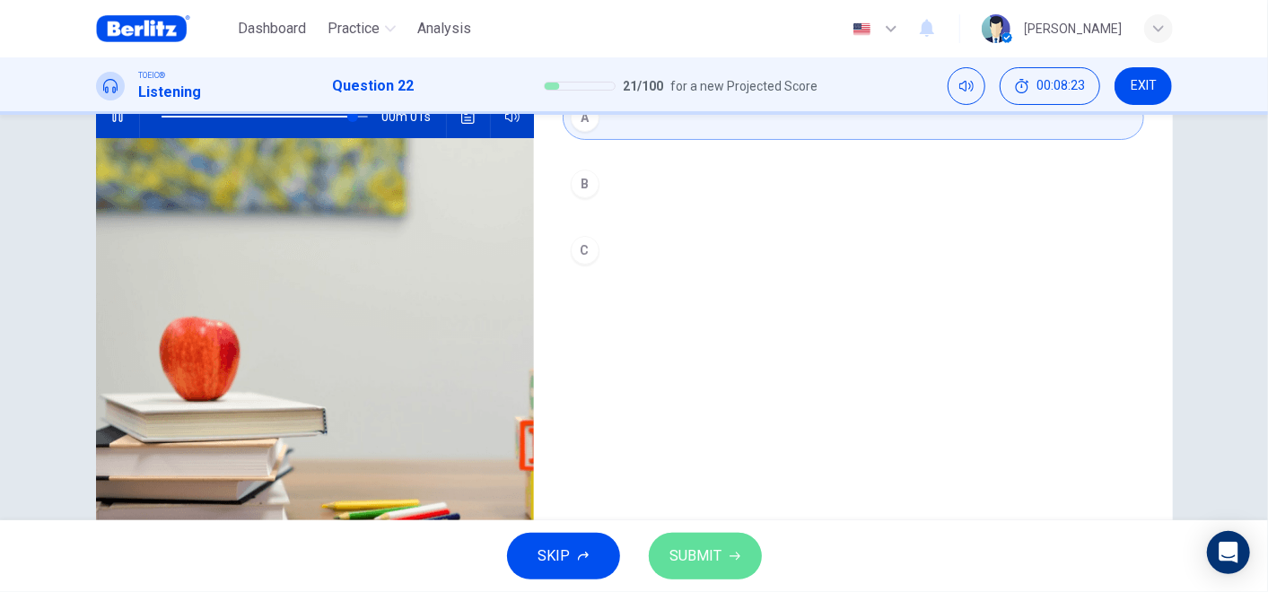
click at [729, 532] on icon "button" at bounding box center [734, 556] width 11 height 11
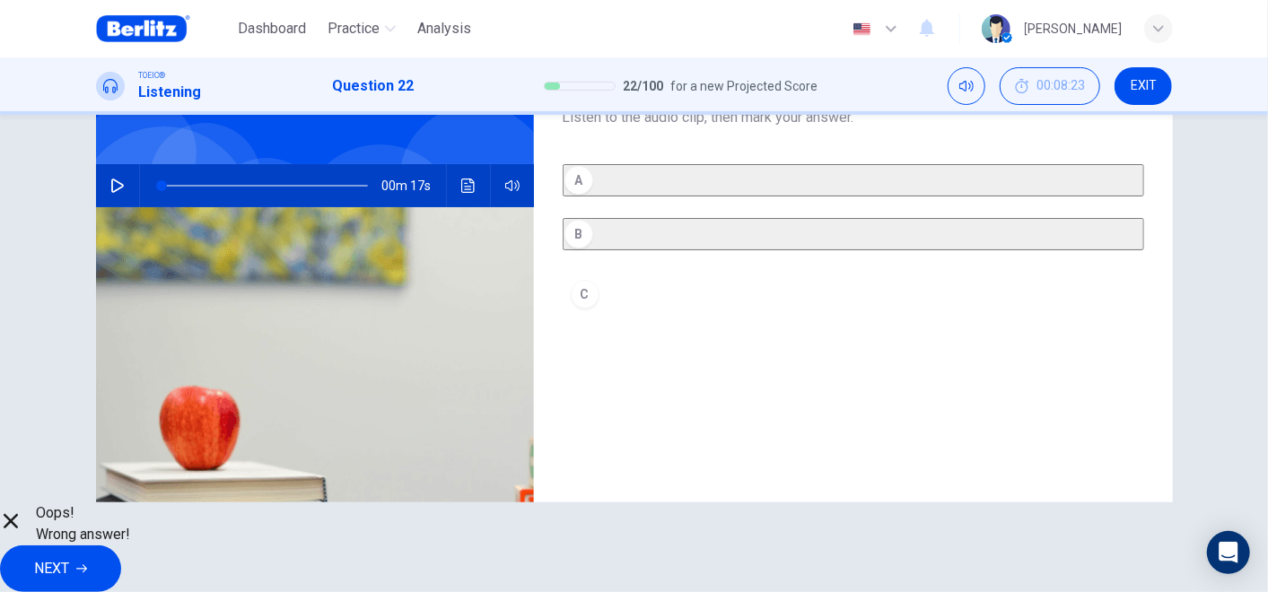
scroll to position [0, 0]
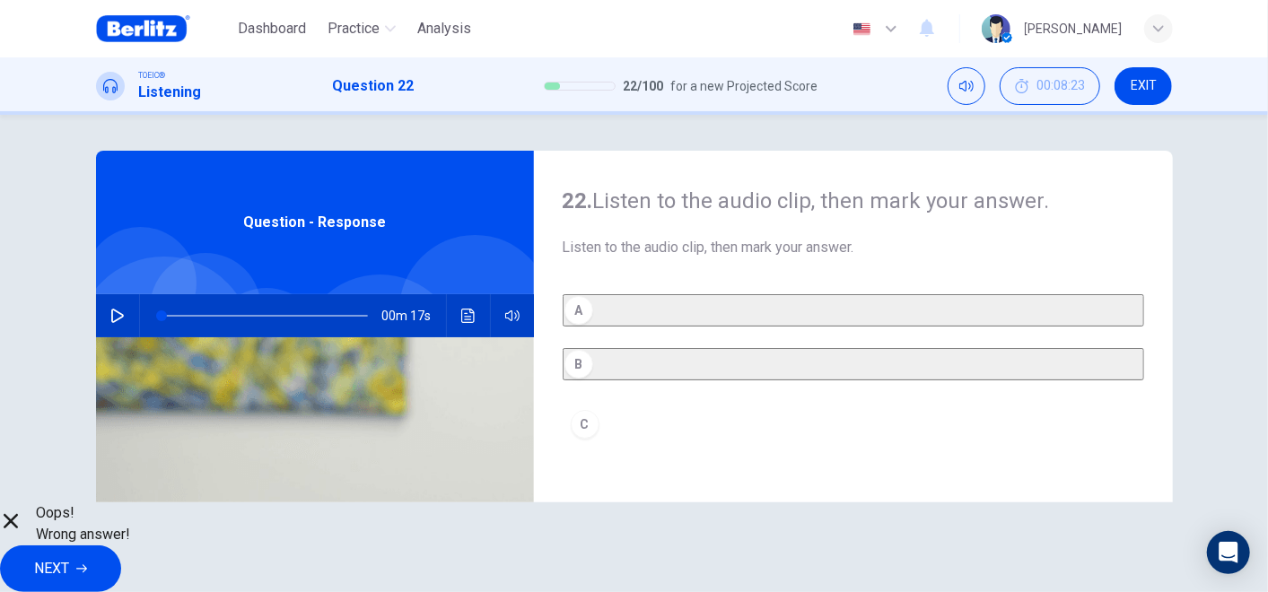
click at [111, 321] on icon "button" at bounding box center [117, 316] width 13 height 14
click at [115, 318] on icon "button" at bounding box center [117, 316] width 14 height 14
type input "*"
click at [69, 532] on span "NEXT" at bounding box center [51, 568] width 35 height 25
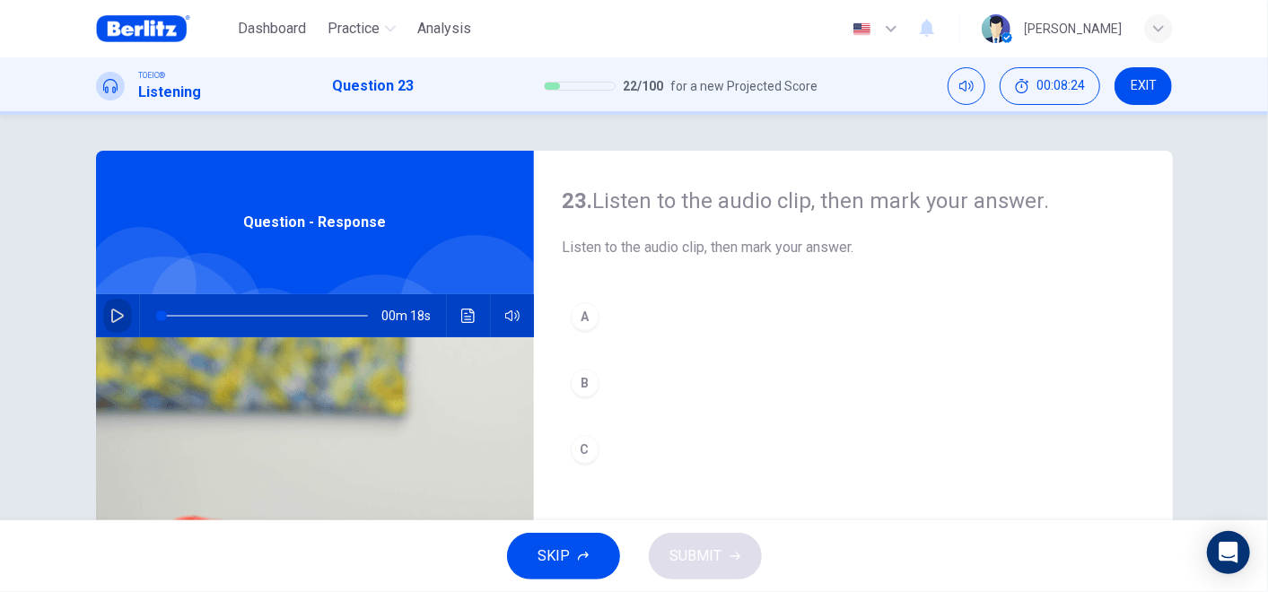
click at [110, 317] on icon "button" at bounding box center [117, 316] width 14 height 14
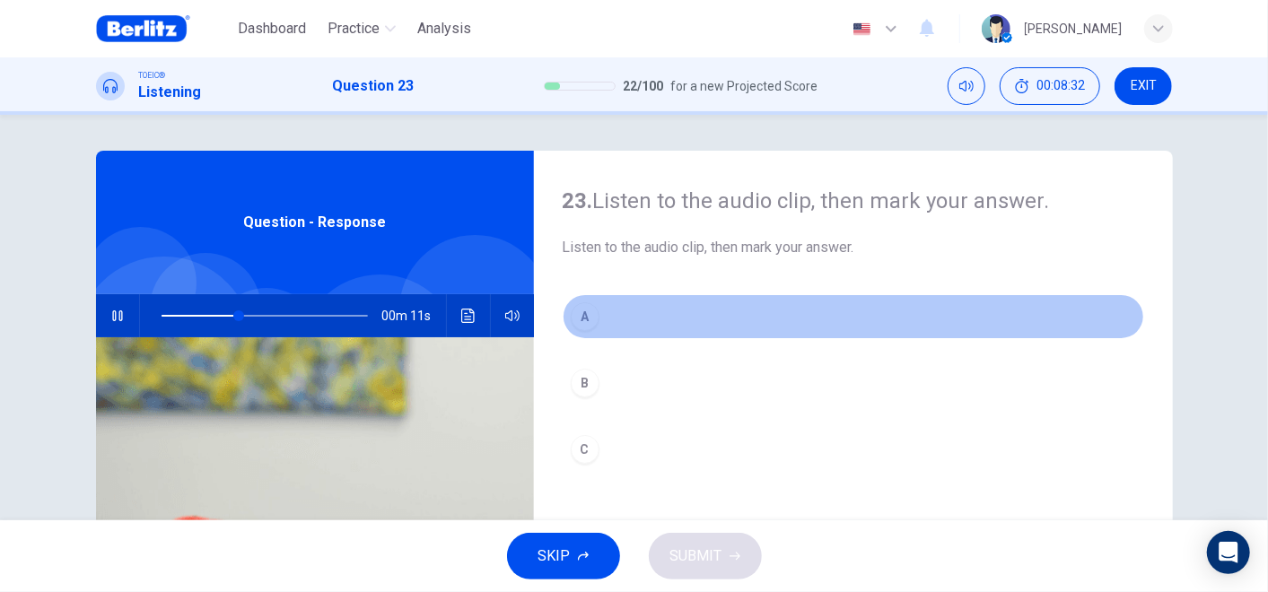
click at [618, 321] on button "A" at bounding box center [853, 316] width 581 height 45
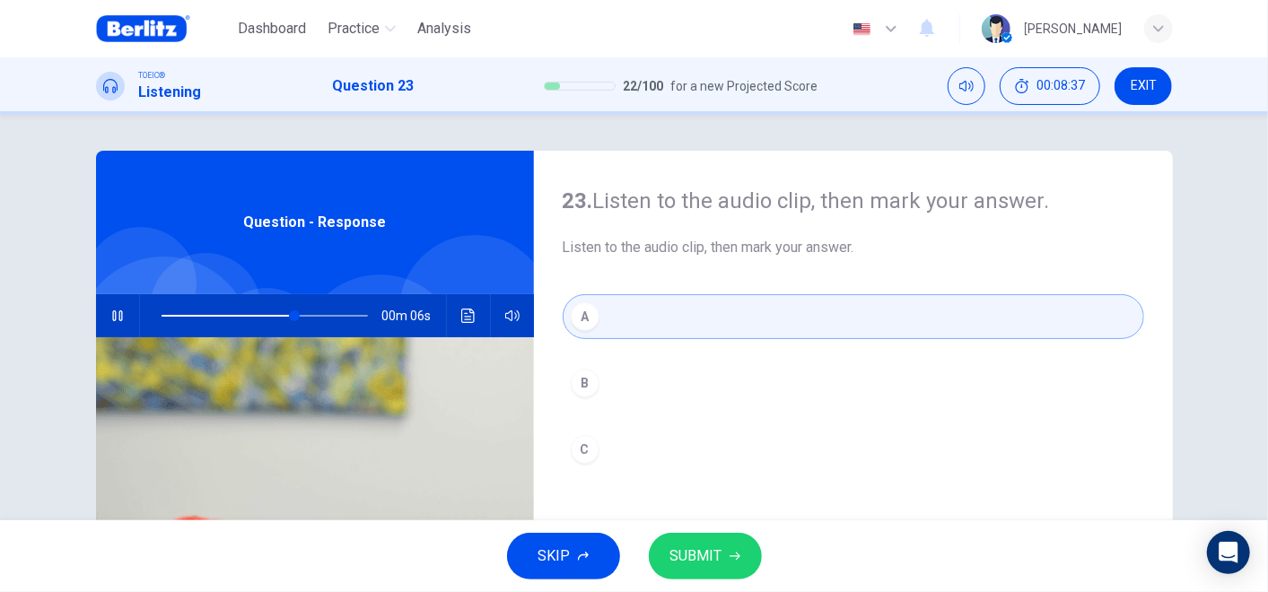
click at [743, 532] on button "SUBMIT" at bounding box center [705, 556] width 113 height 47
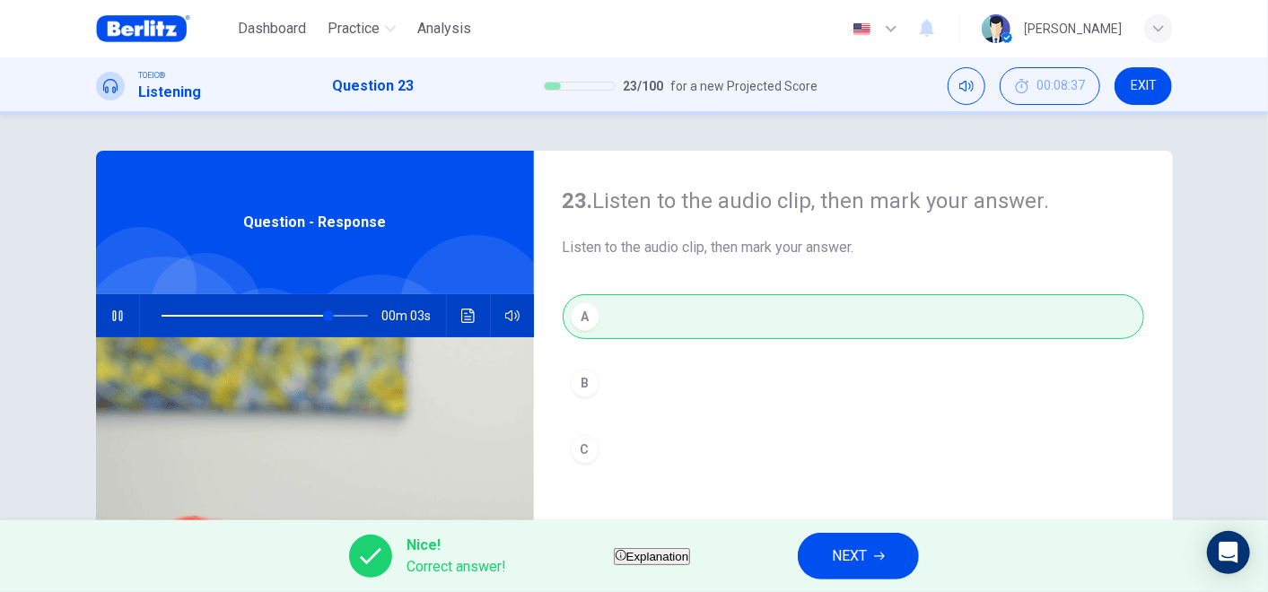
type input "**"
click at [856, 532] on button "NEXT" at bounding box center [858, 556] width 121 height 47
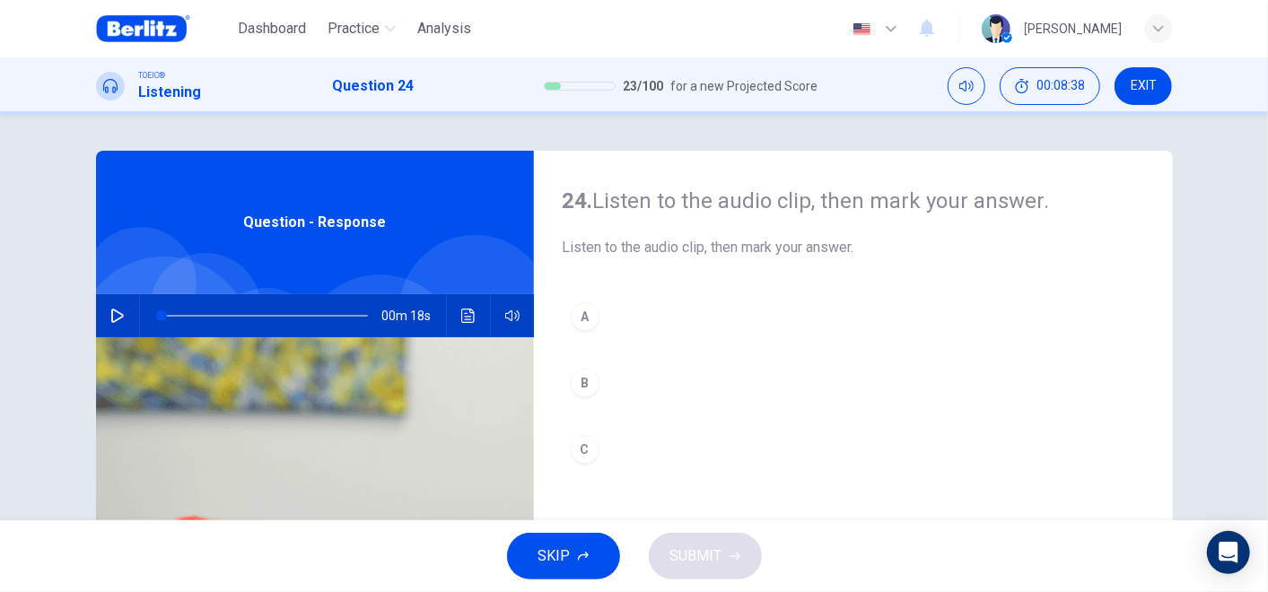
click at [111, 311] on icon "button" at bounding box center [117, 316] width 13 height 14
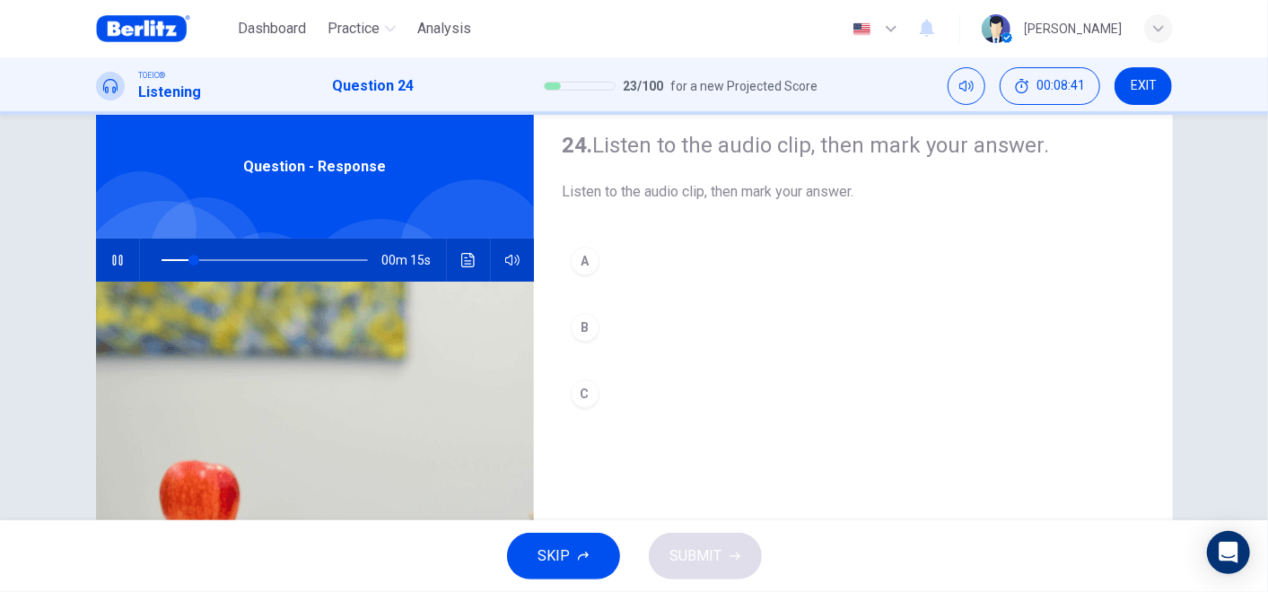
scroll to position [100, 0]
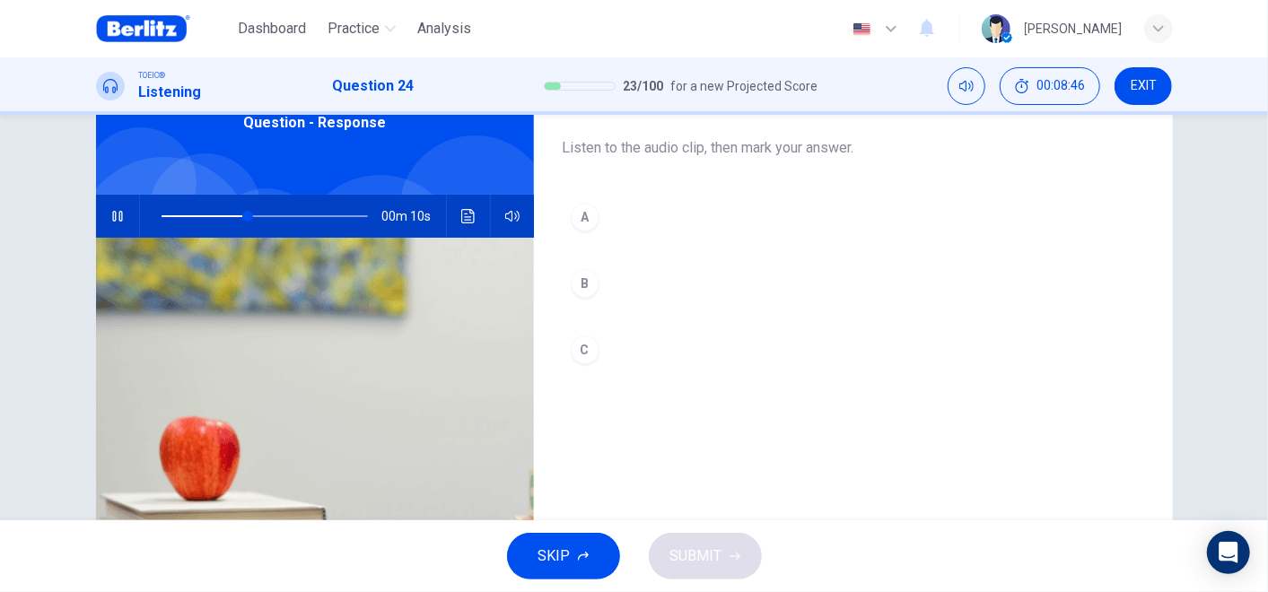
click at [582, 212] on div "A" at bounding box center [585, 217] width 29 height 29
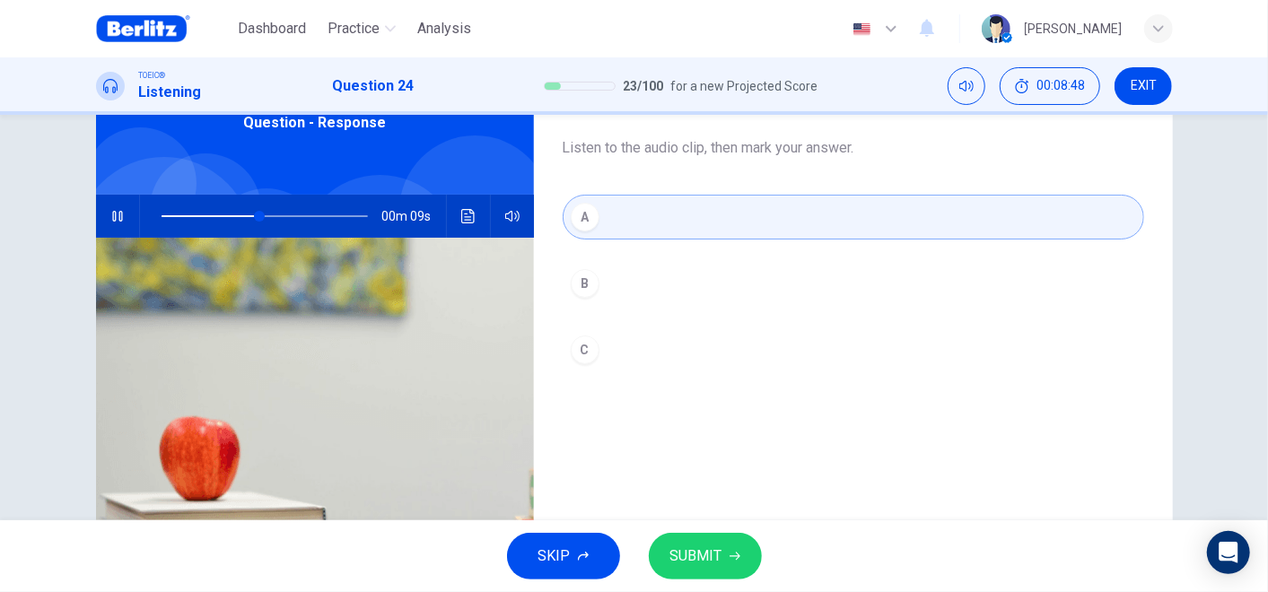
click at [699, 532] on span "SUBMIT" at bounding box center [696, 556] width 52 height 25
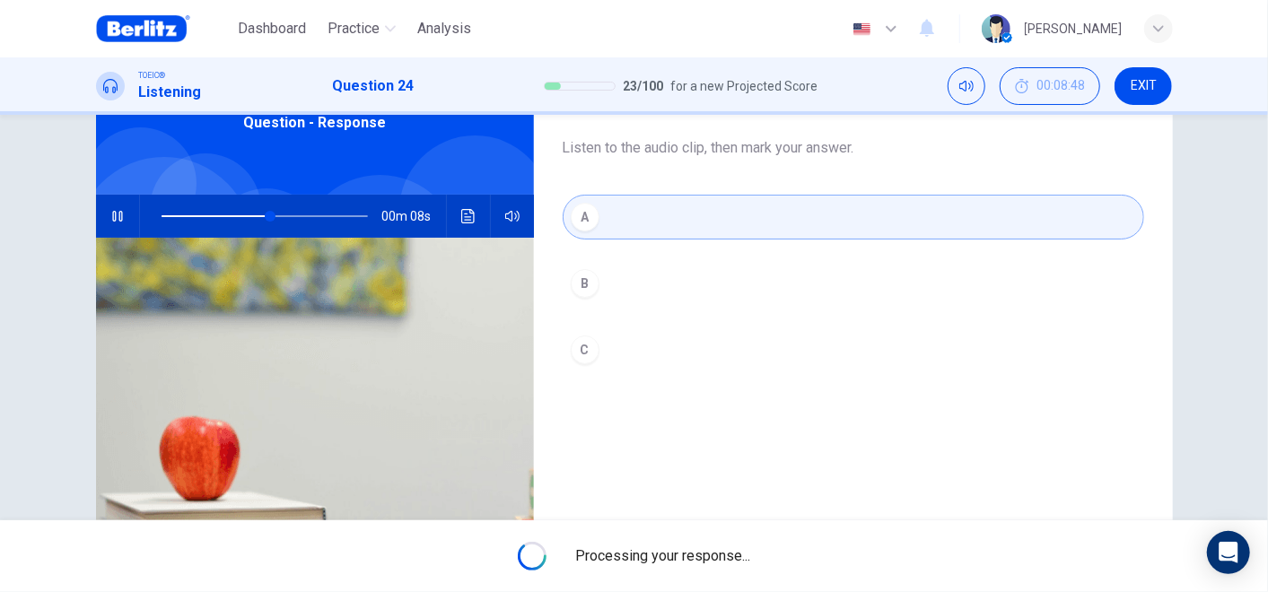
type input "**"
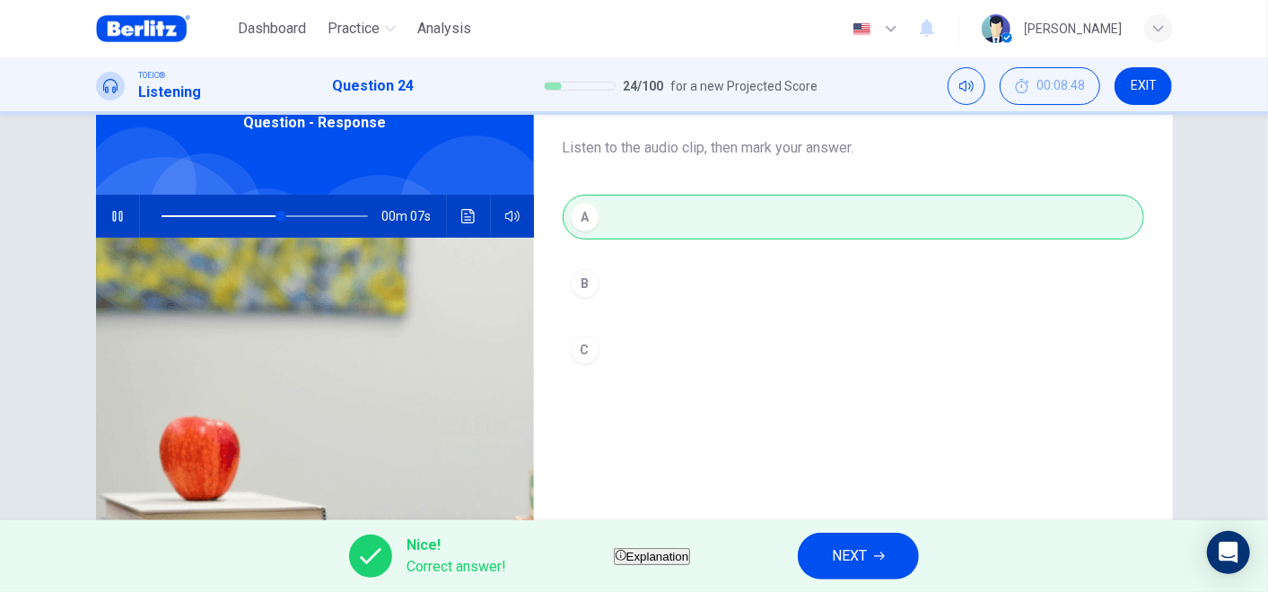
click at [852, 532] on button "NEXT" at bounding box center [858, 556] width 121 height 47
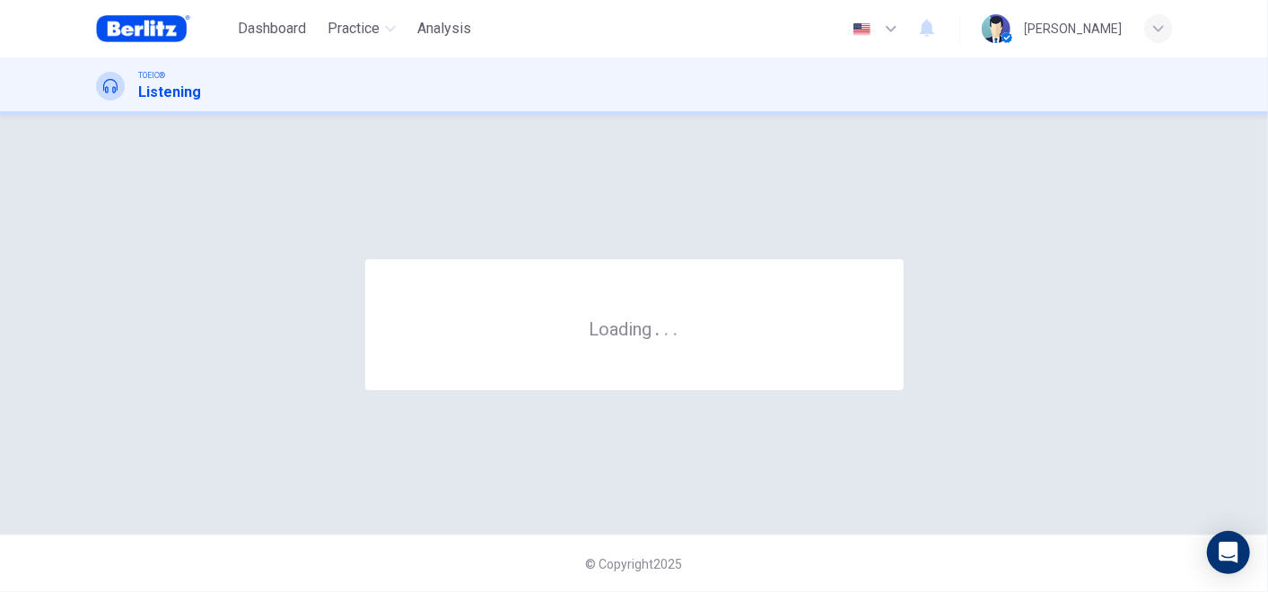
scroll to position [0, 0]
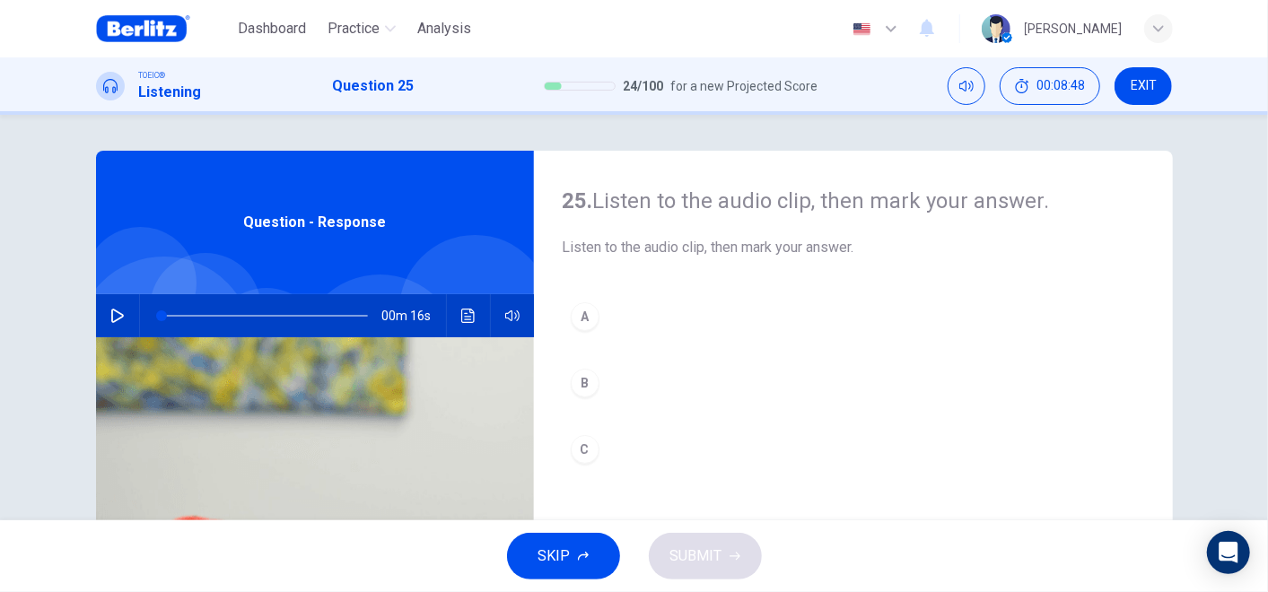
click at [110, 315] on icon "button" at bounding box center [117, 316] width 14 height 14
click at [589, 318] on div "A" at bounding box center [585, 316] width 29 height 29
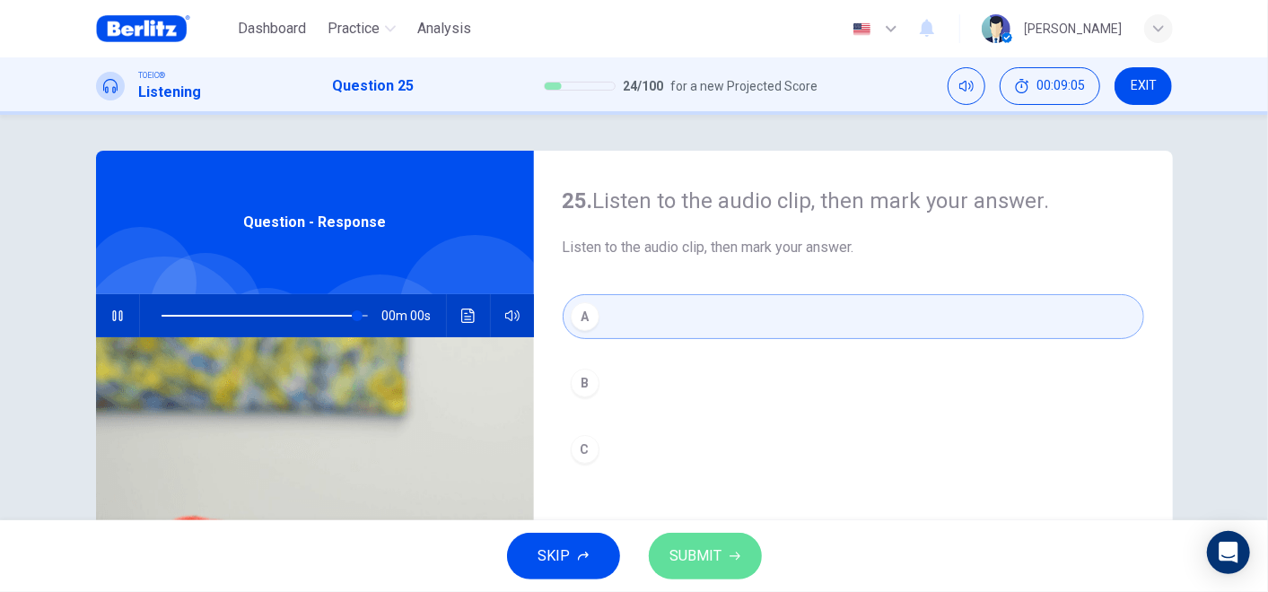
click at [686, 532] on span "SUBMIT" at bounding box center [696, 556] width 52 height 25
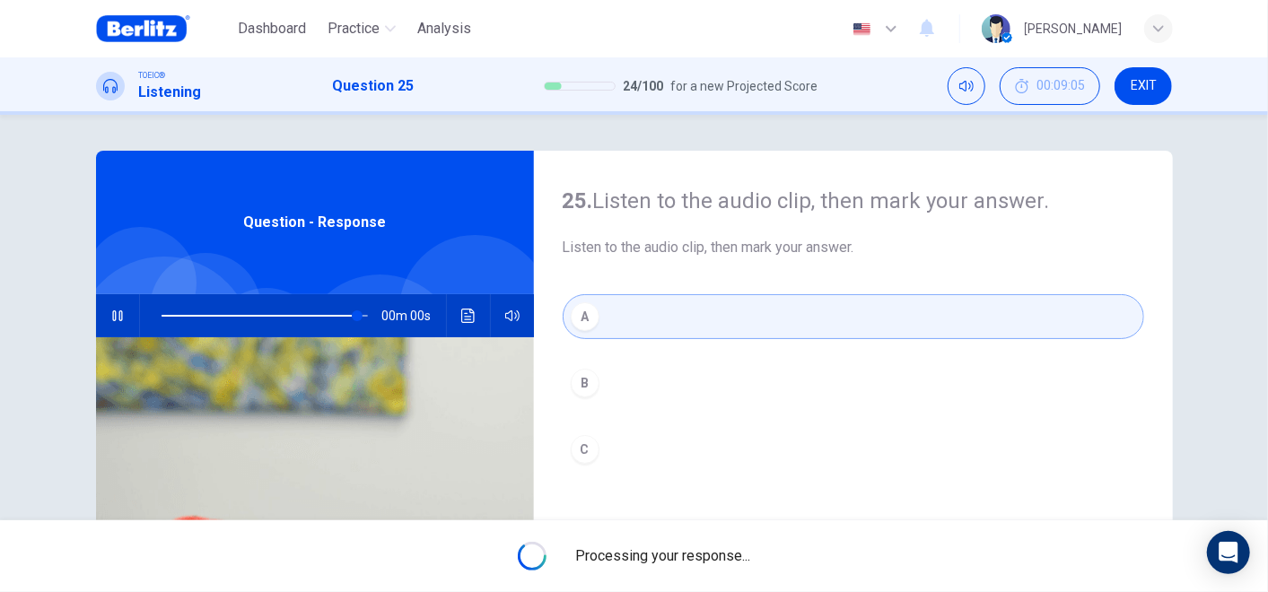
type input "*"
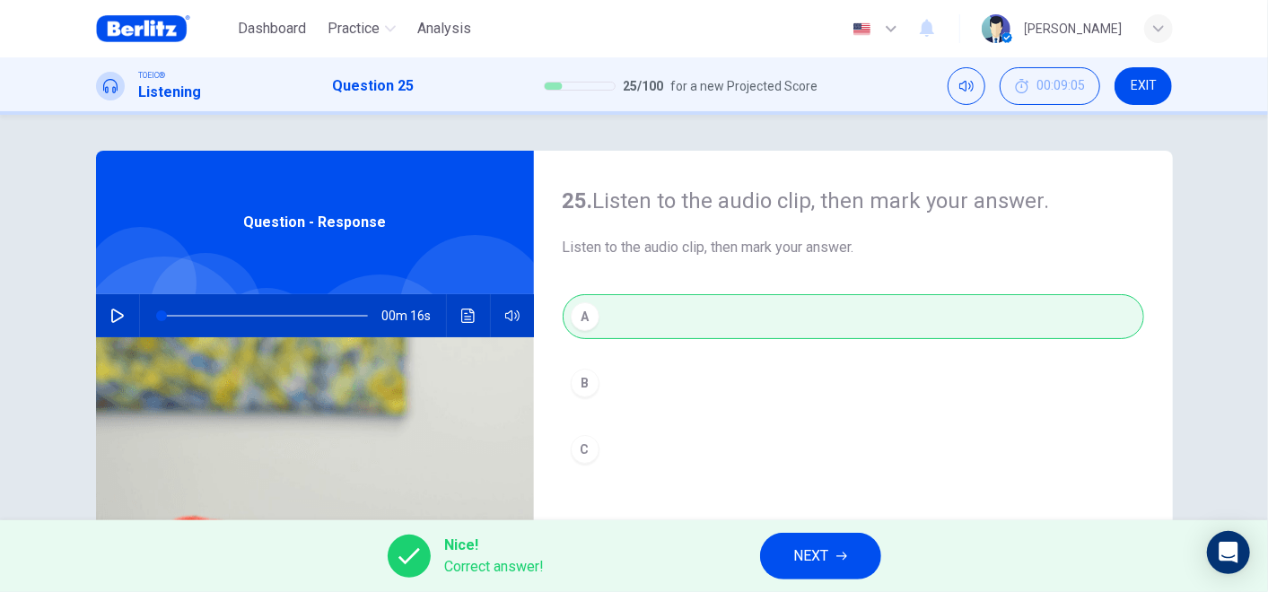
click at [842, 532] on icon "button" at bounding box center [841, 556] width 11 height 11
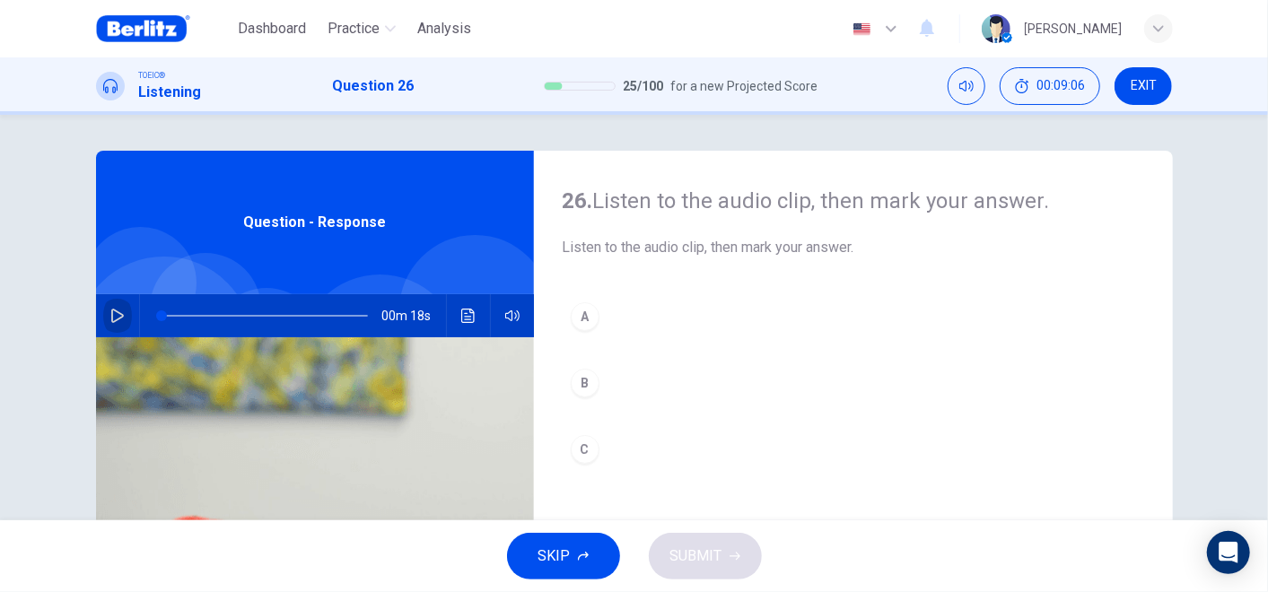
click at [115, 325] on button "button" at bounding box center [117, 315] width 29 height 43
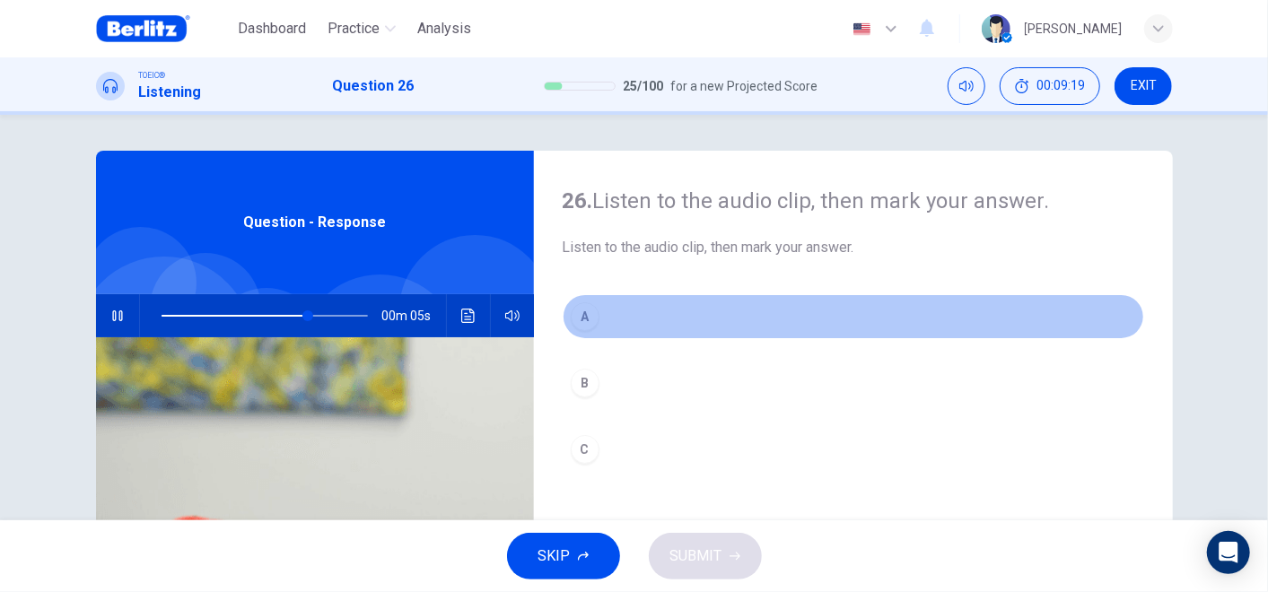
click at [589, 329] on button "A" at bounding box center [853, 316] width 581 height 45
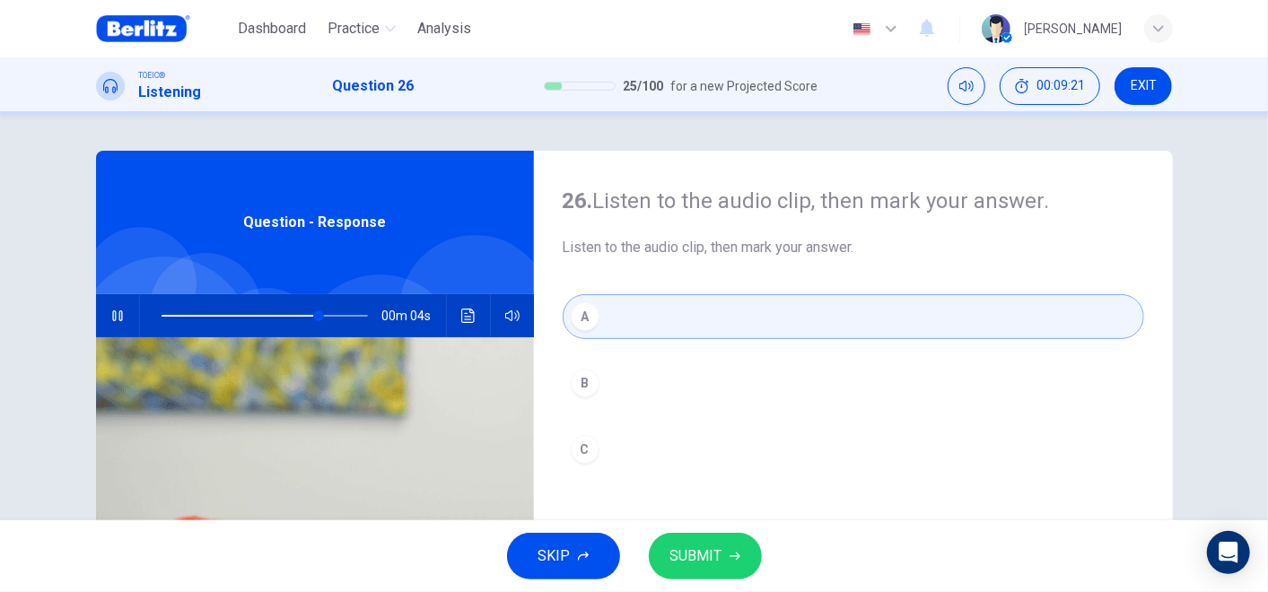
click at [710, 532] on span "SUBMIT" at bounding box center [696, 556] width 52 height 25
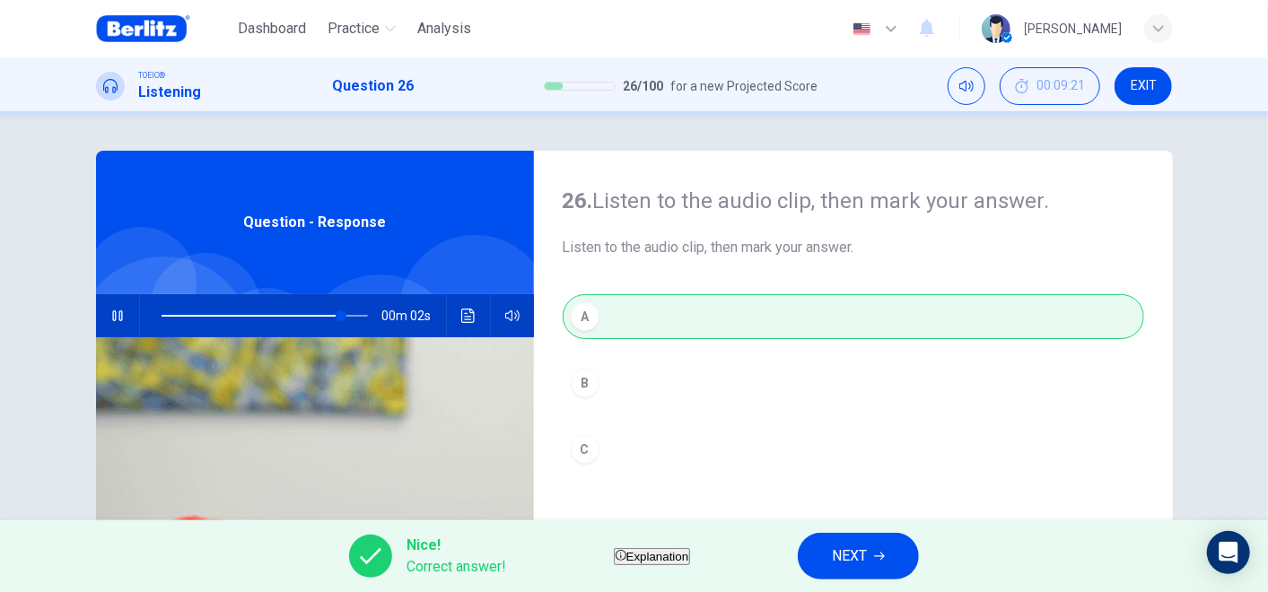
type input "**"
click at [867, 532] on span "NEXT" at bounding box center [849, 556] width 35 height 25
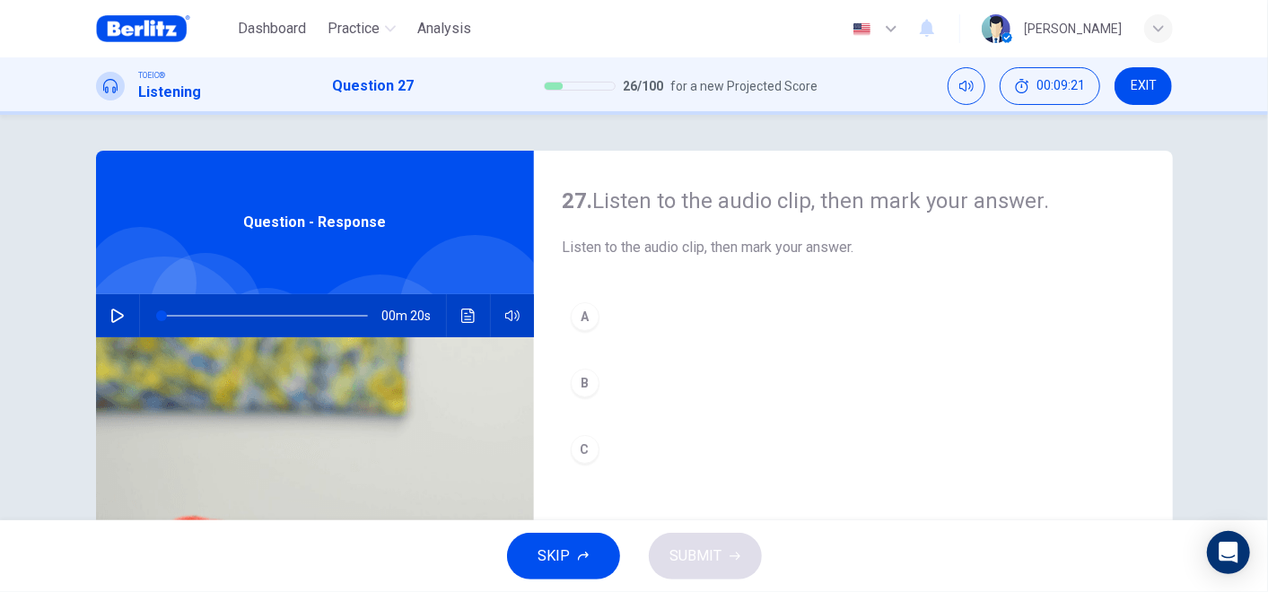
click at [97, 324] on div "00m 20s" at bounding box center [315, 315] width 438 height 43
click at [113, 320] on icon "button" at bounding box center [117, 316] width 14 height 14
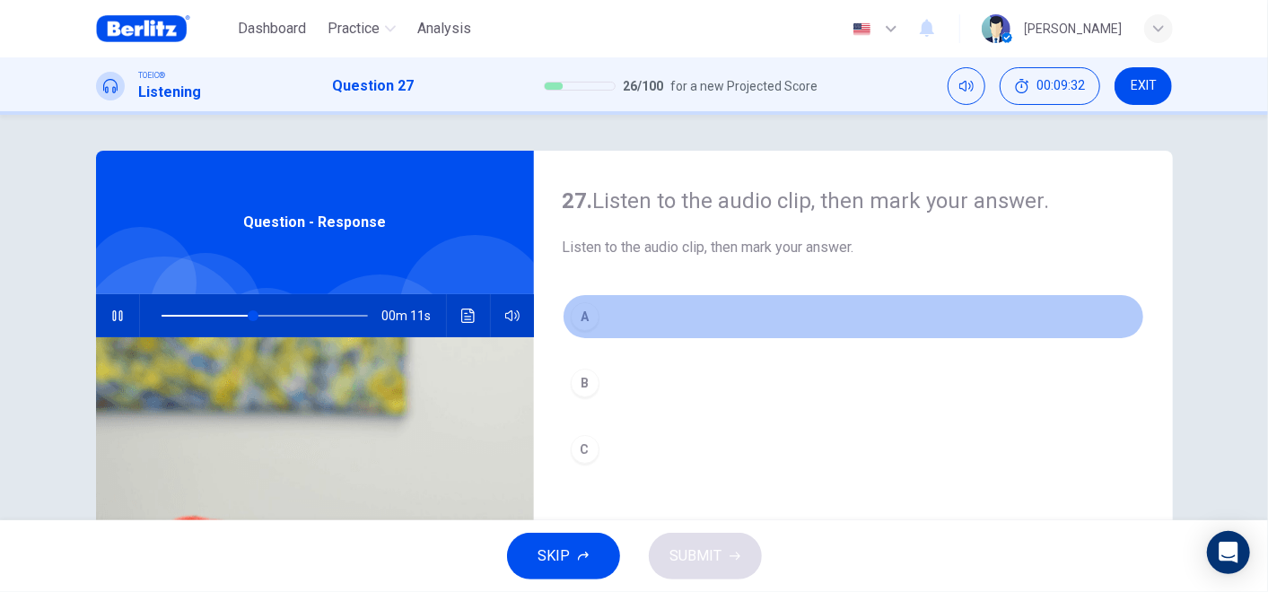
click at [578, 323] on div "A" at bounding box center [585, 316] width 29 height 29
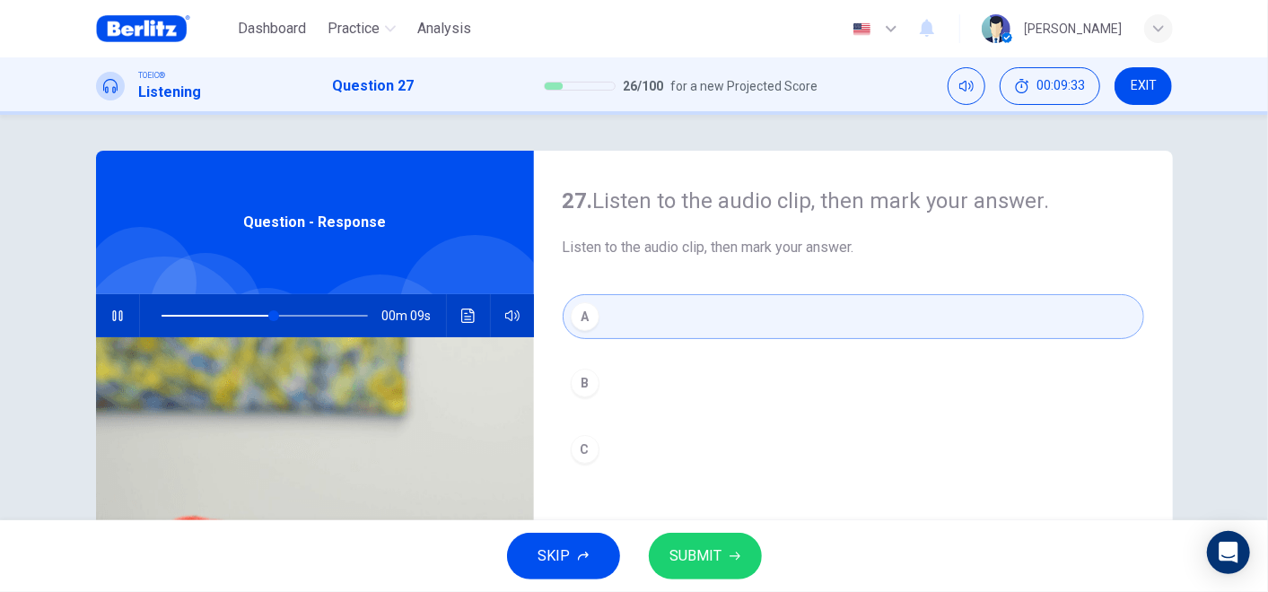
click at [694, 532] on span "SUBMIT" at bounding box center [696, 556] width 52 height 25
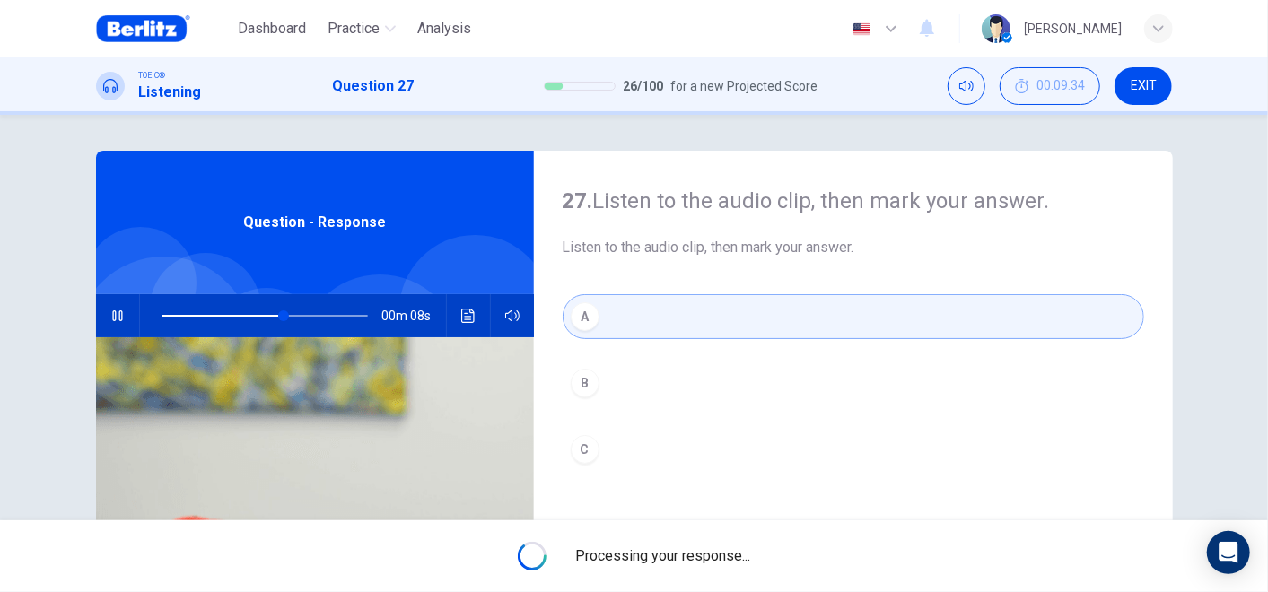
type input "**"
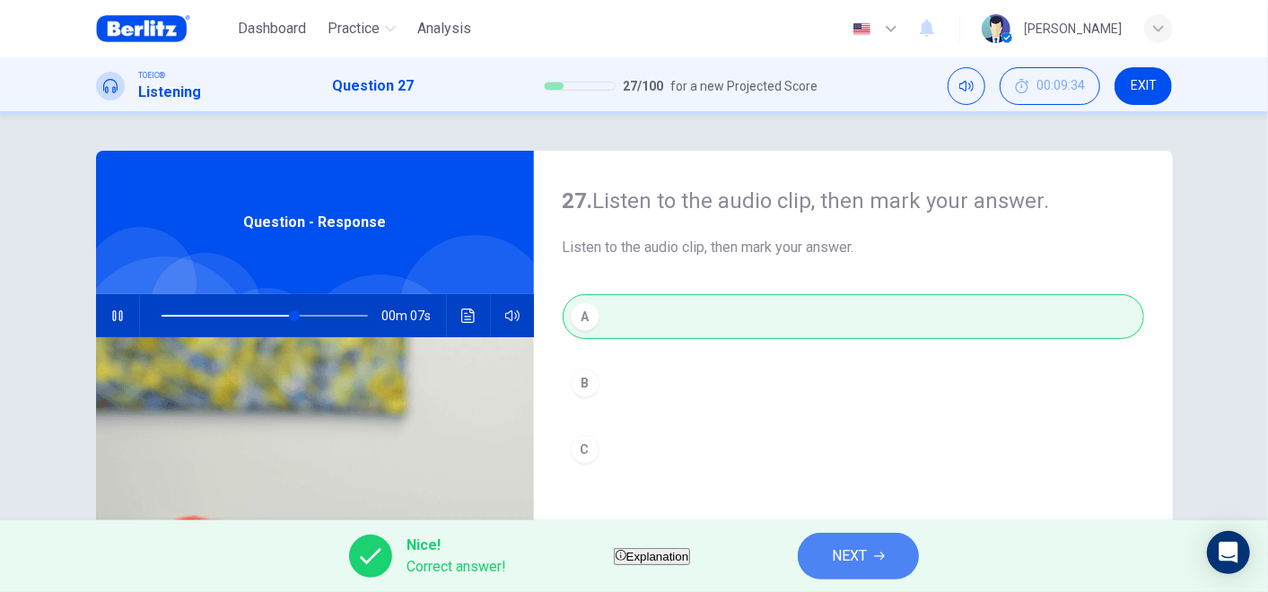
click at [867, 532] on span "NEXT" at bounding box center [849, 556] width 35 height 25
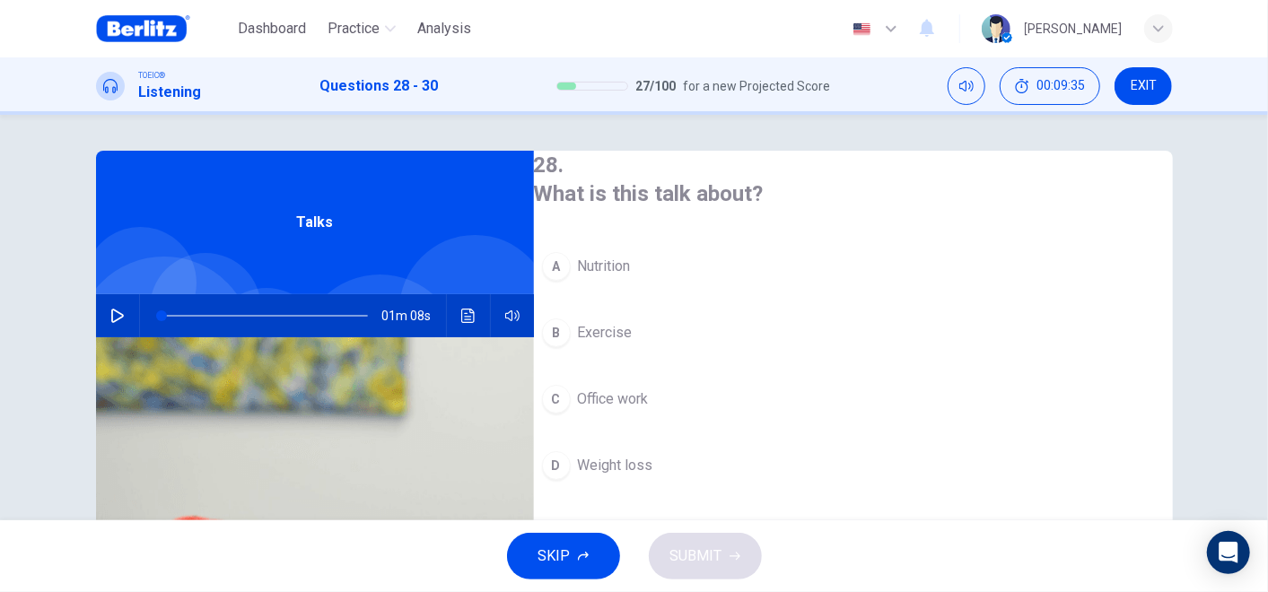
click at [103, 312] on button "button" at bounding box center [117, 315] width 29 height 43
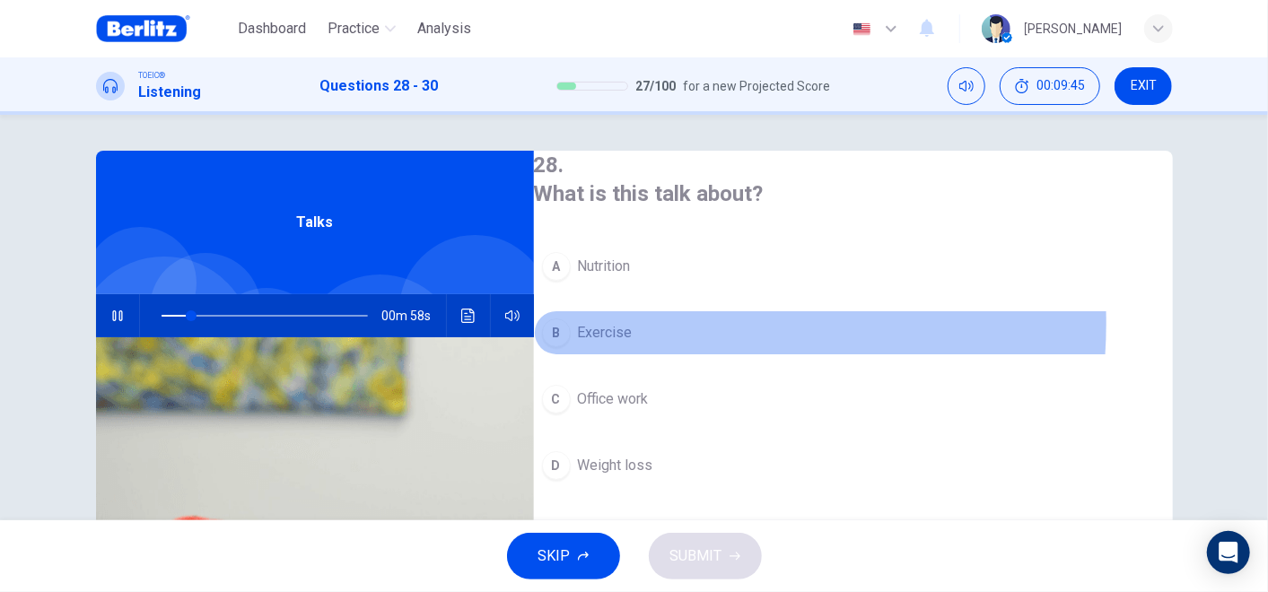
click at [633, 322] on span "Exercise" at bounding box center [605, 333] width 55 height 22
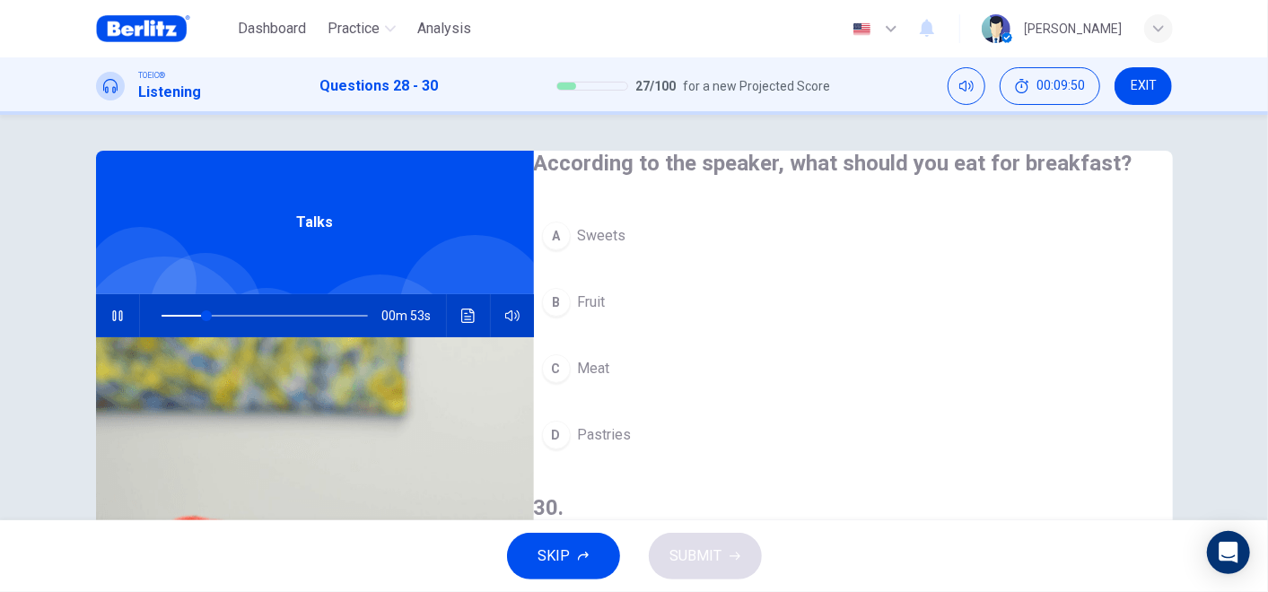
scroll to position [304, 0]
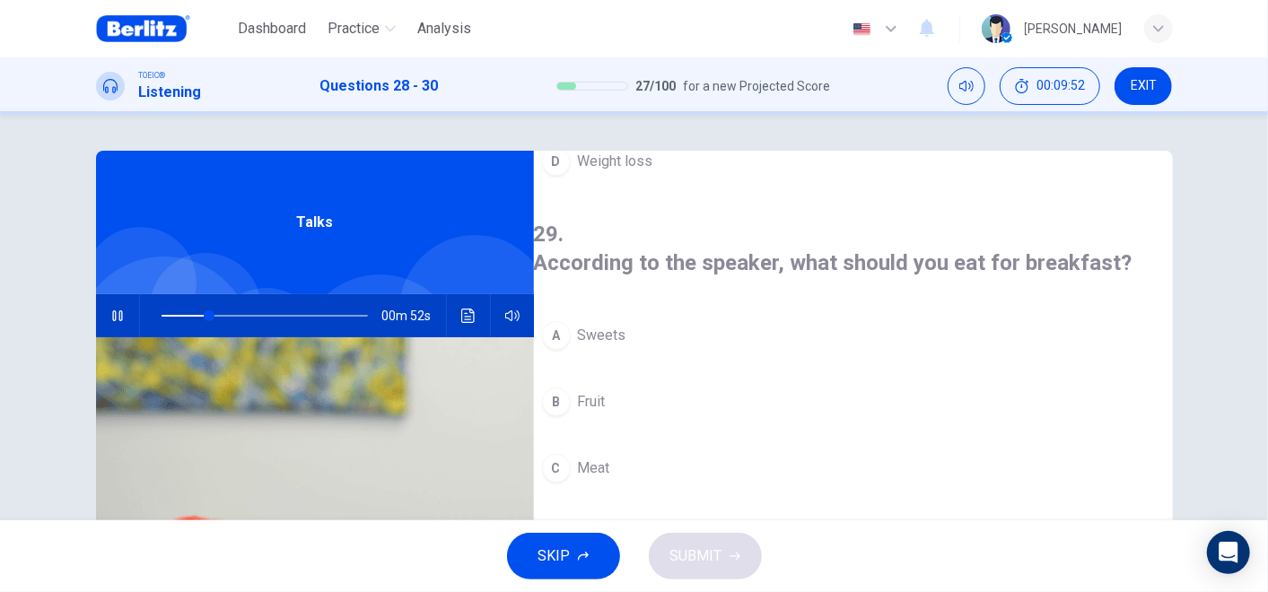
click at [630, 380] on button "B Fruit" at bounding box center [853, 402] width 639 height 45
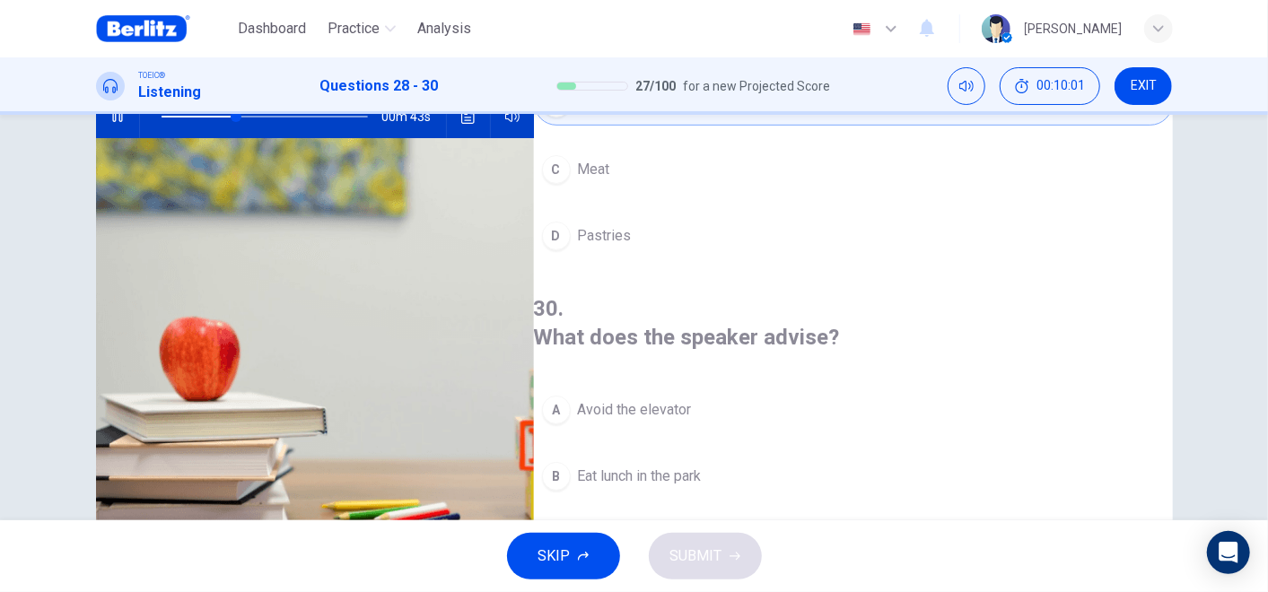
scroll to position [289, 0]
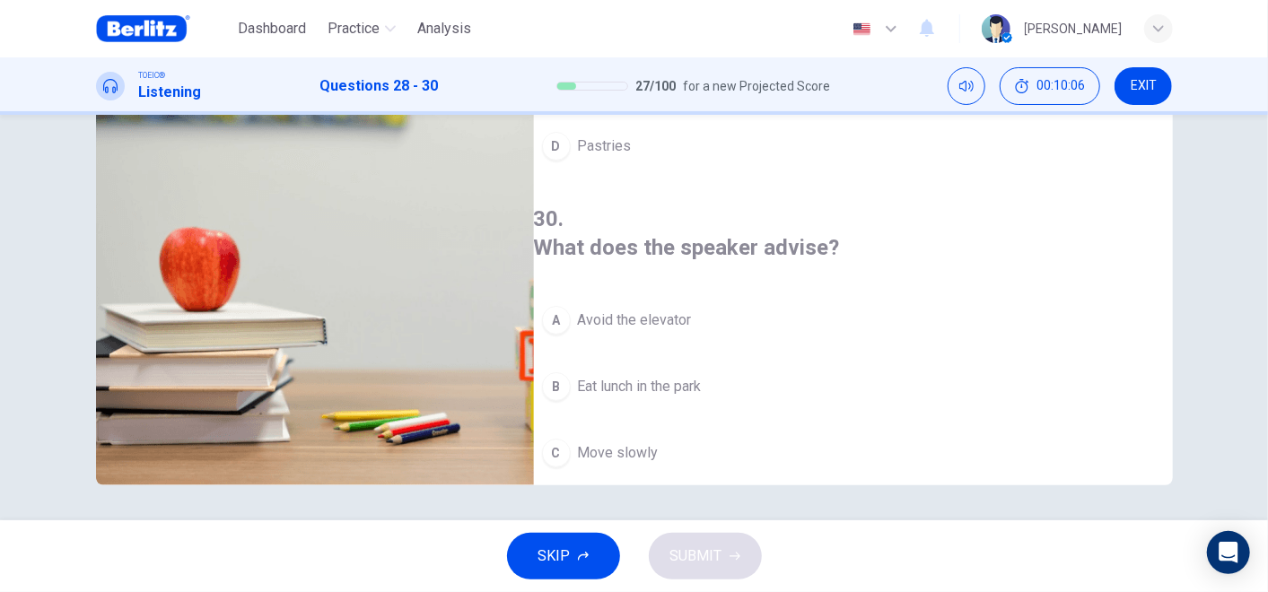
click at [642, 310] on span "Avoid the elevator" at bounding box center [635, 321] width 114 height 22
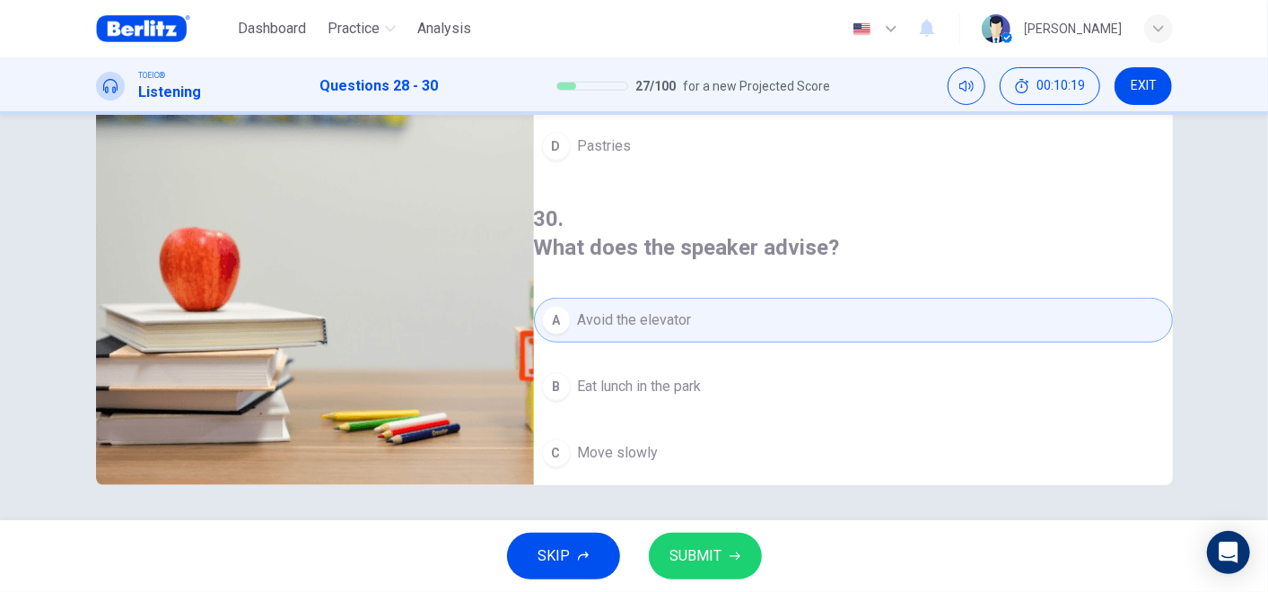
click at [715, 532] on span "SUBMIT" at bounding box center [696, 556] width 52 height 25
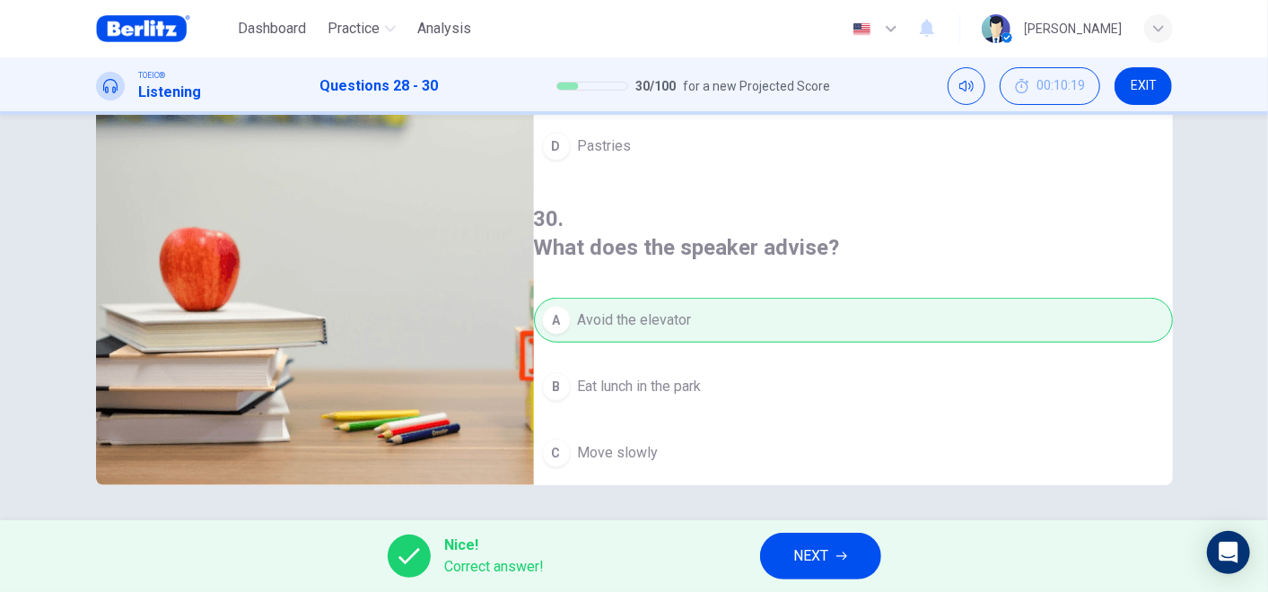
type input "**"
click at [843, 532] on icon "button" at bounding box center [841, 557] width 11 height 8
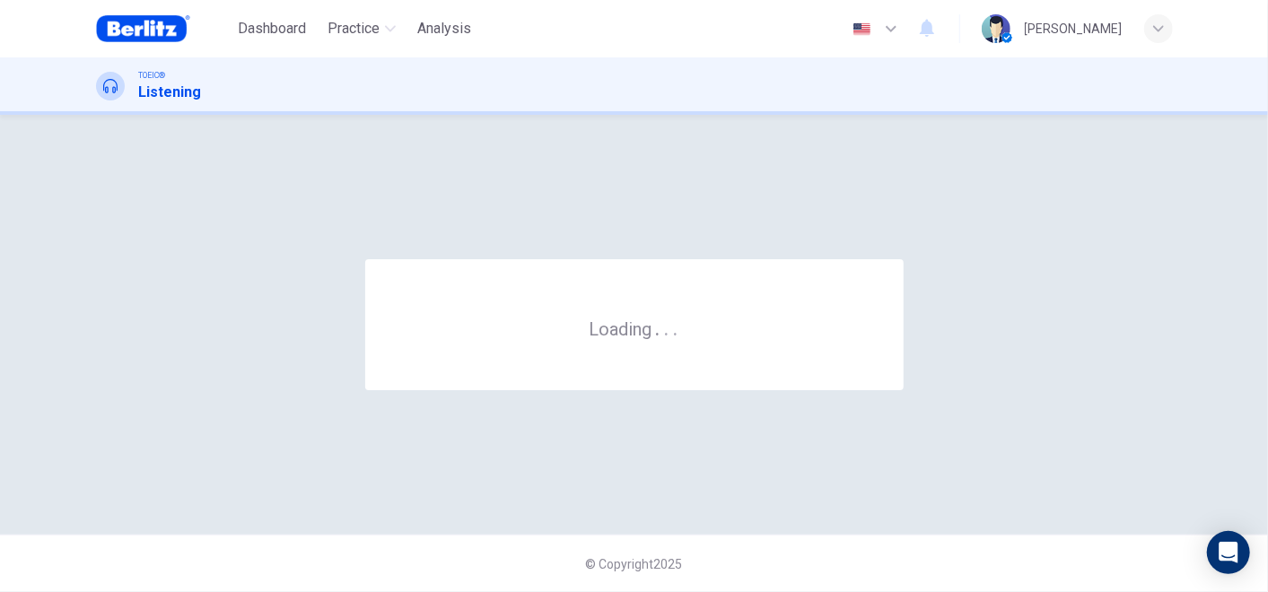
scroll to position [0, 0]
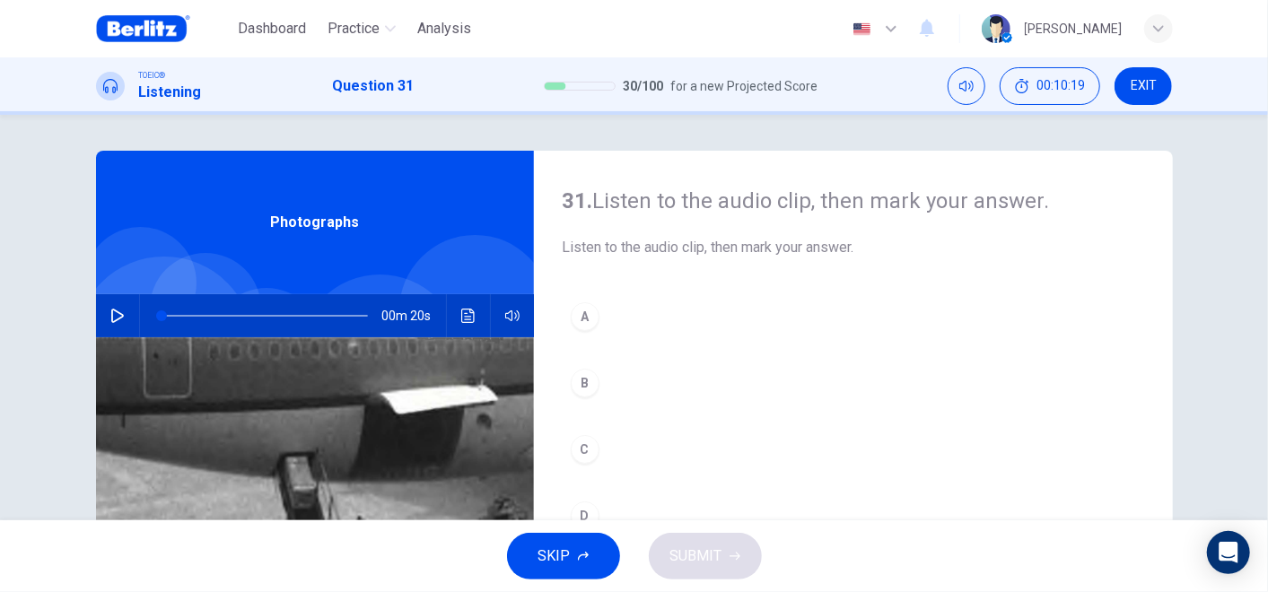
click at [119, 315] on button "button" at bounding box center [117, 315] width 29 height 43
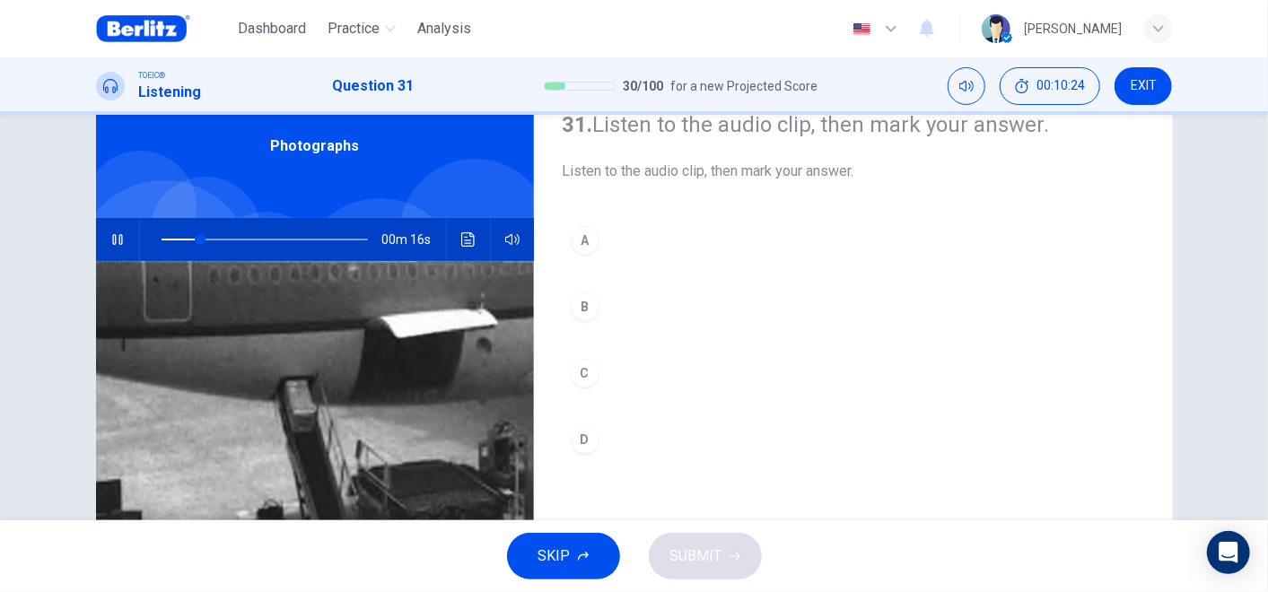
scroll to position [199, 0]
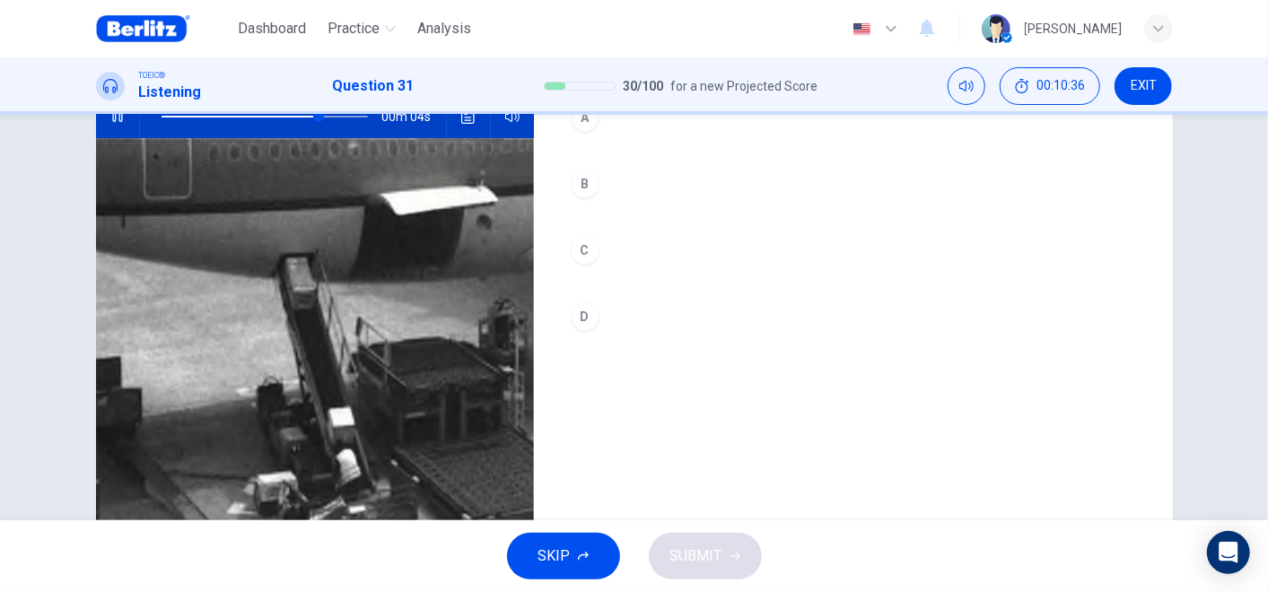
click at [582, 244] on div "C" at bounding box center [585, 250] width 29 height 29
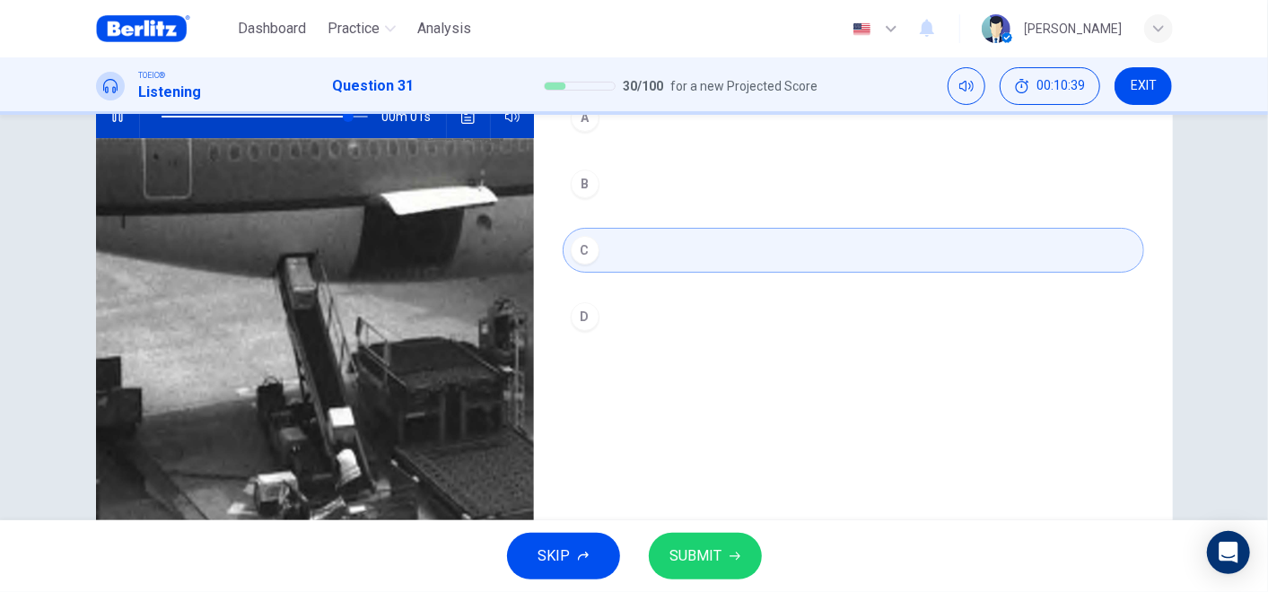
click at [728, 532] on button "SUBMIT" at bounding box center [705, 556] width 113 height 47
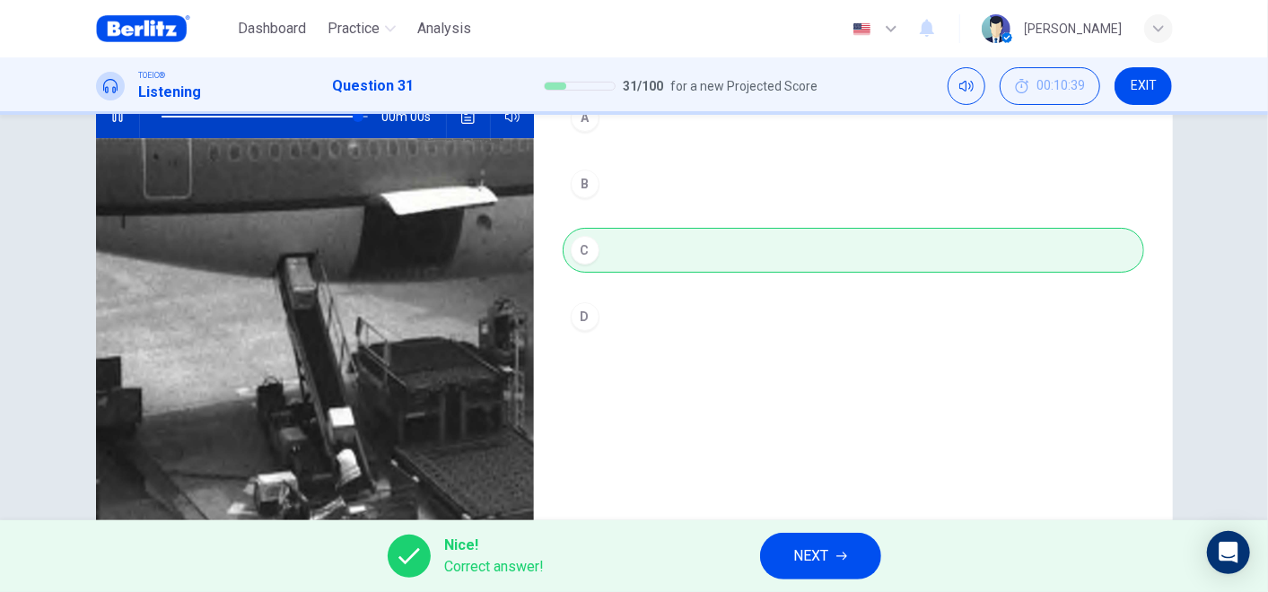
type input "*"
click at [877, 532] on button "NEXT" at bounding box center [820, 556] width 121 height 47
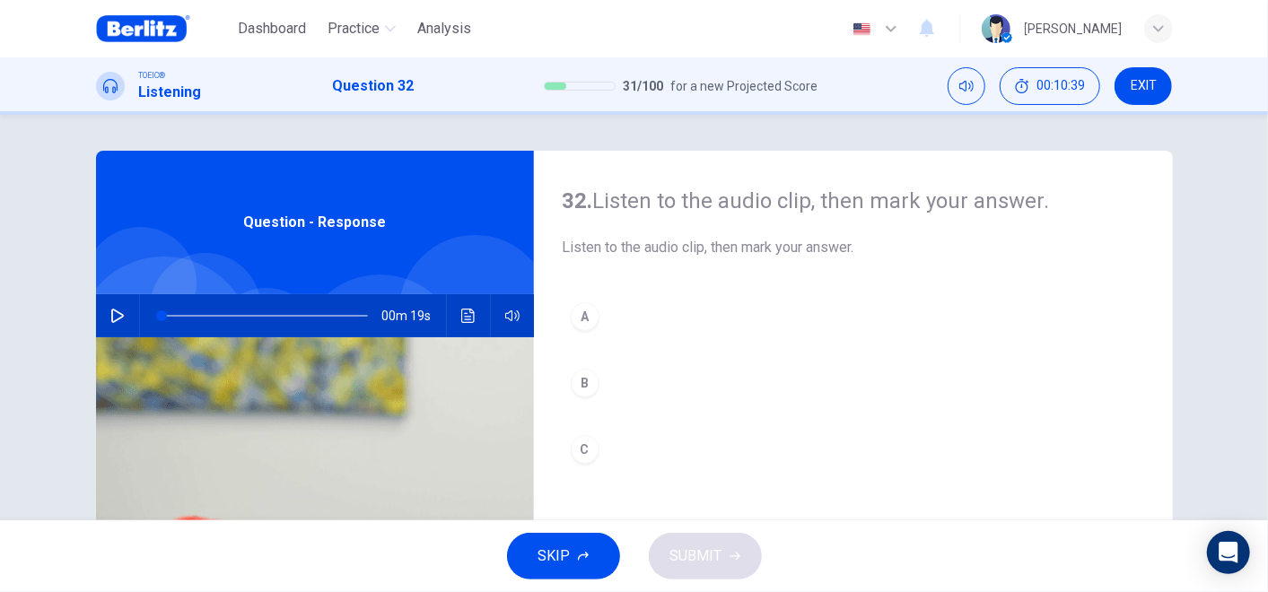
click at [123, 323] on button "button" at bounding box center [117, 315] width 29 height 43
click at [635, 376] on button "B" at bounding box center [853, 383] width 581 height 45
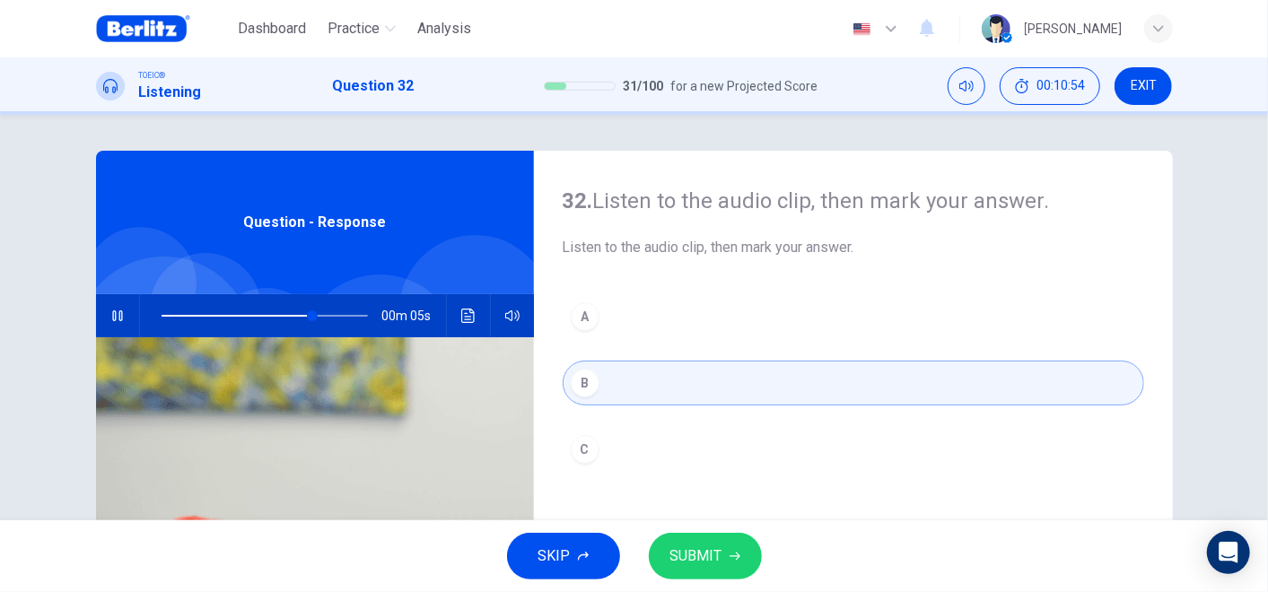
scroll to position [100, 0]
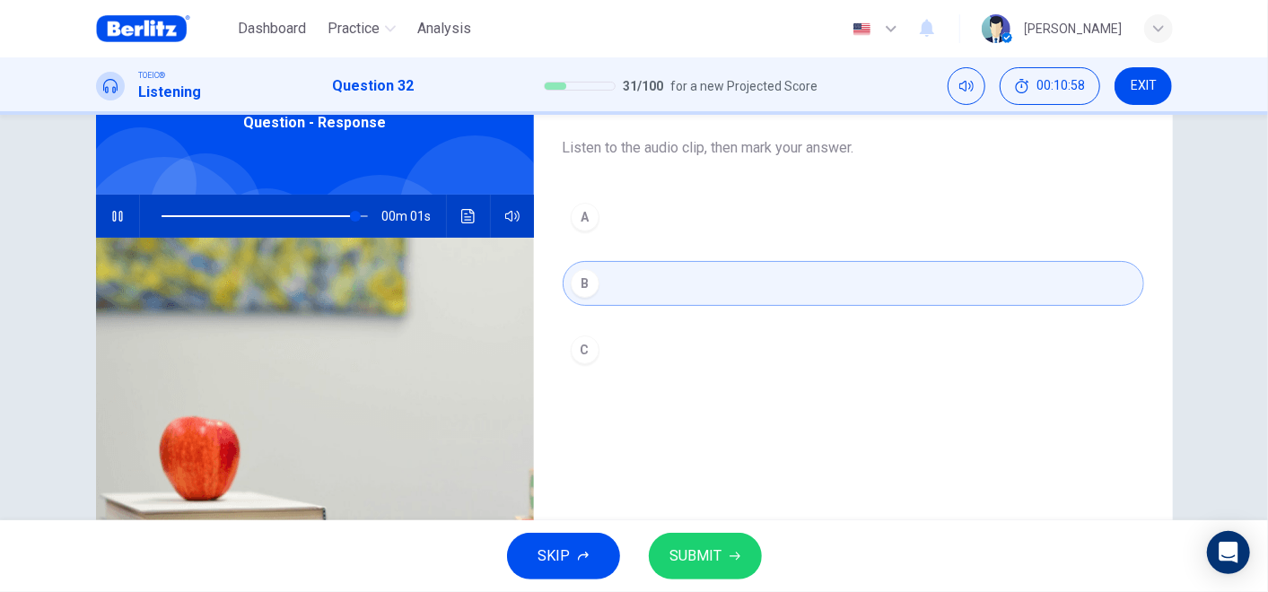
click at [725, 532] on button "SUBMIT" at bounding box center [705, 556] width 113 height 47
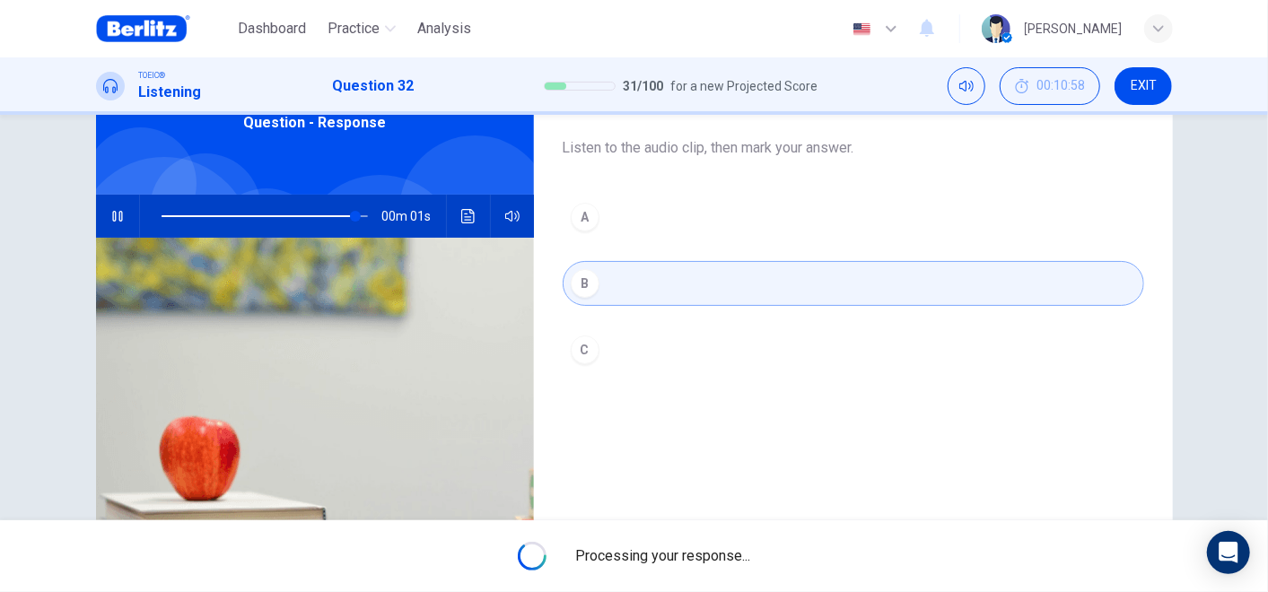
type input "*"
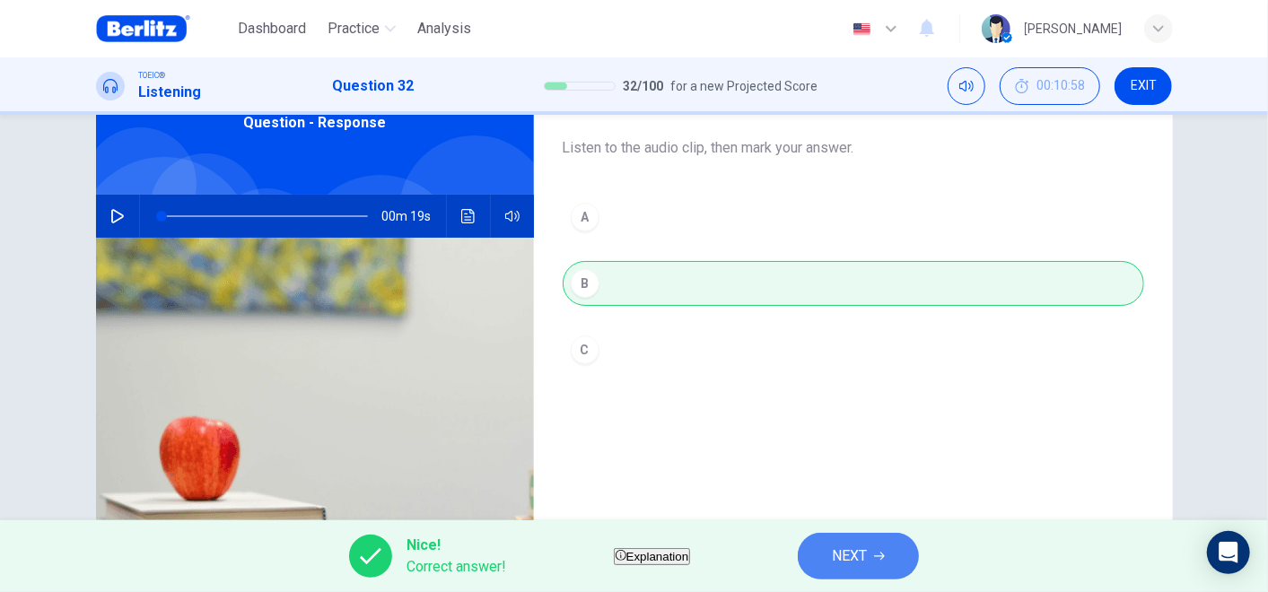
click at [867, 532] on span "NEXT" at bounding box center [849, 556] width 35 height 25
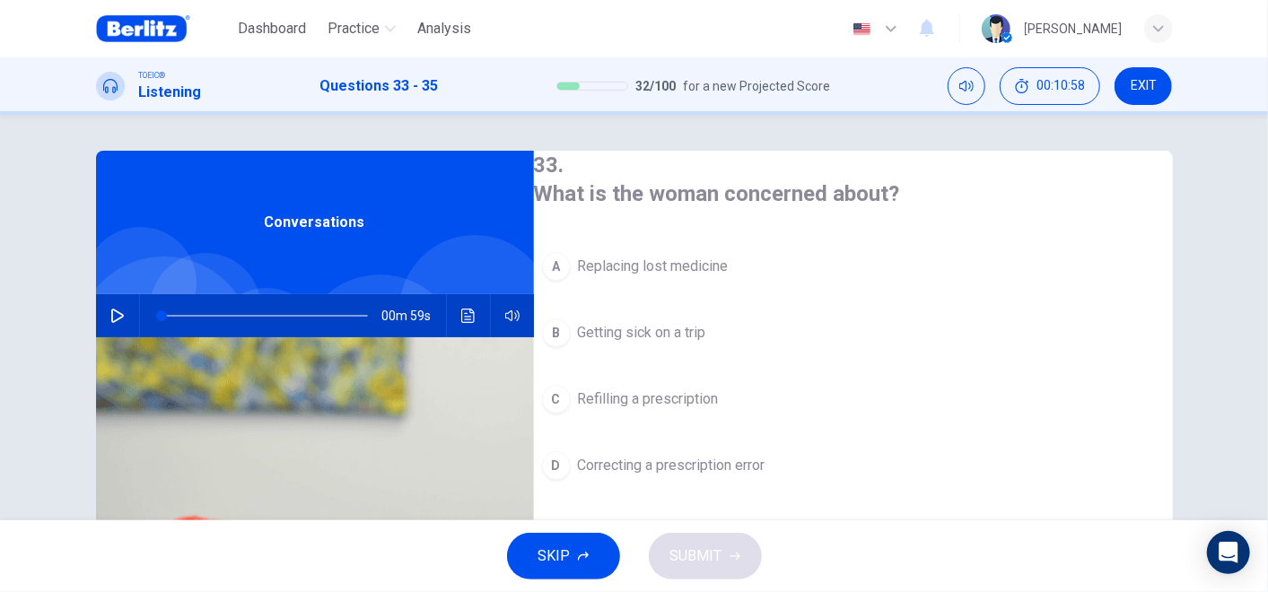
click at [119, 327] on button "button" at bounding box center [117, 315] width 29 height 43
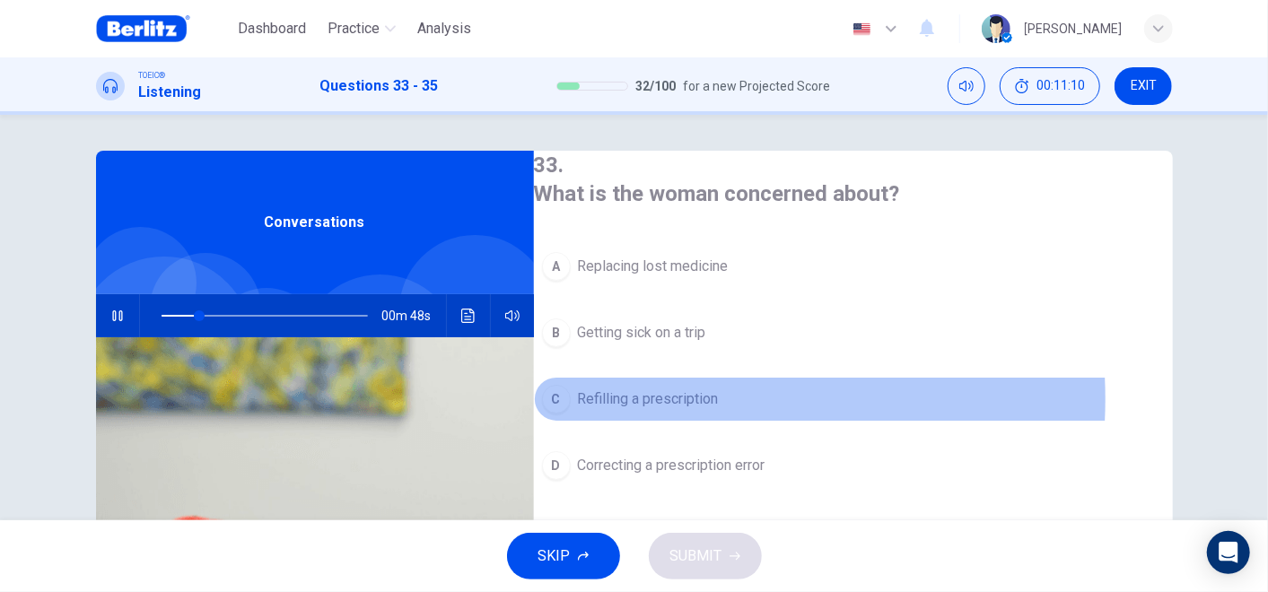
click at [684, 395] on span "Refilling a prescription" at bounding box center [648, 399] width 141 height 22
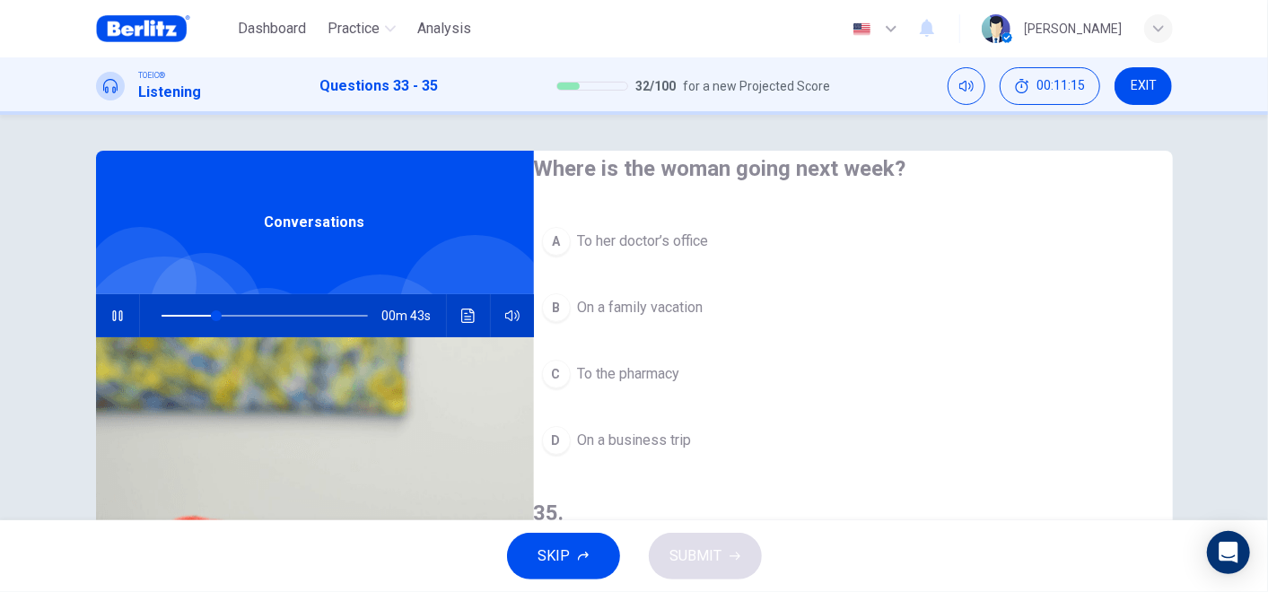
scroll to position [299, 0]
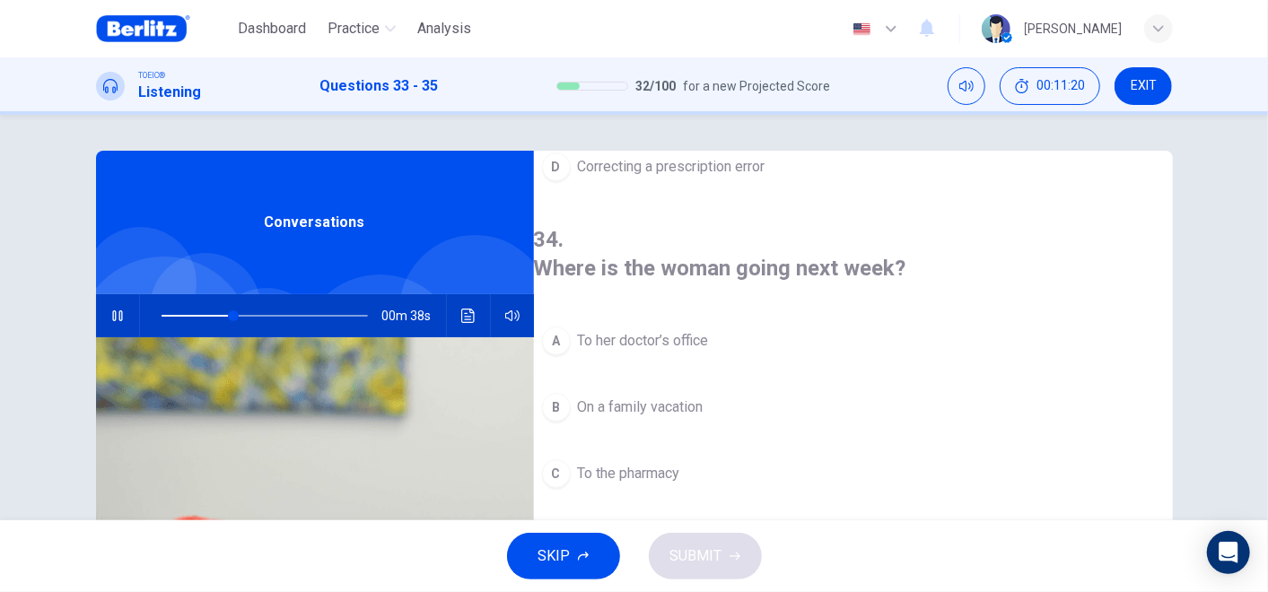
click at [703, 397] on span "On a family vacation" at bounding box center [641, 408] width 126 height 22
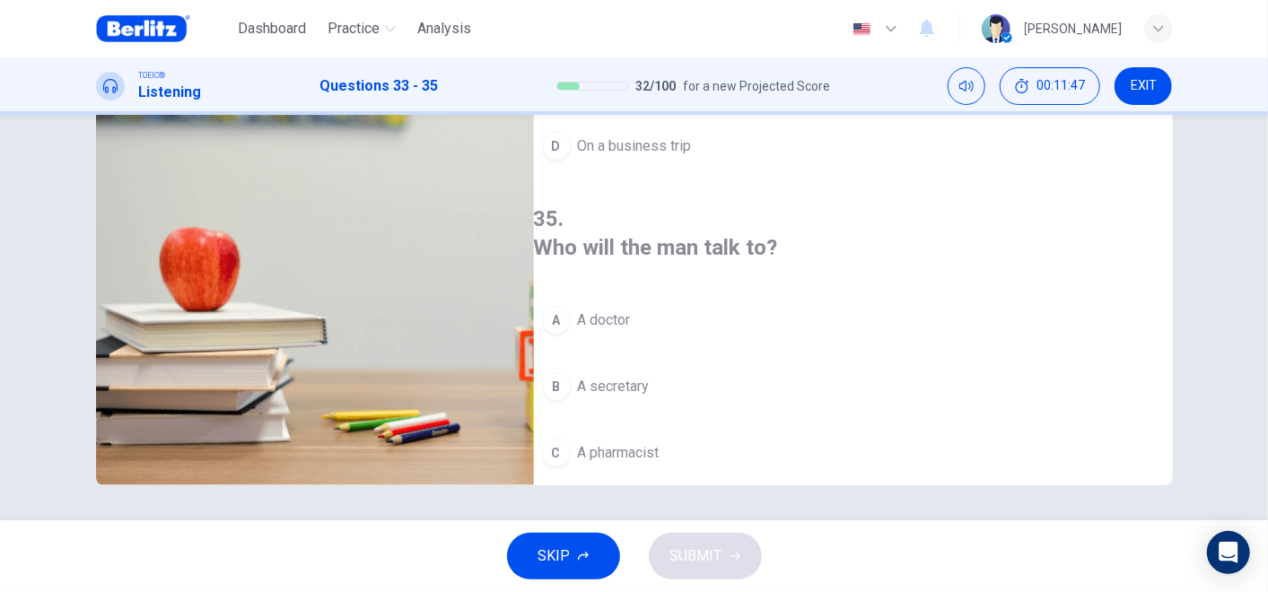
scroll to position [0, 0]
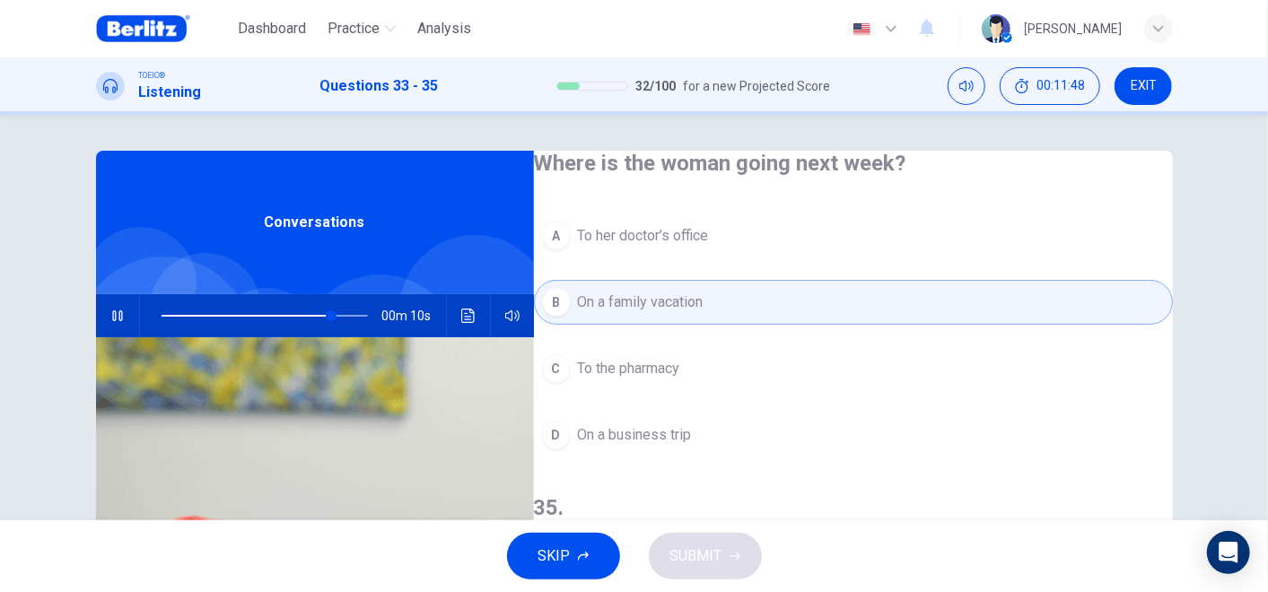
click at [288, 312] on span at bounding box center [265, 315] width 206 height 25
click at [273, 316] on span at bounding box center [276, 315] width 11 height 11
click at [224, 318] on span at bounding box center [265, 315] width 206 height 25
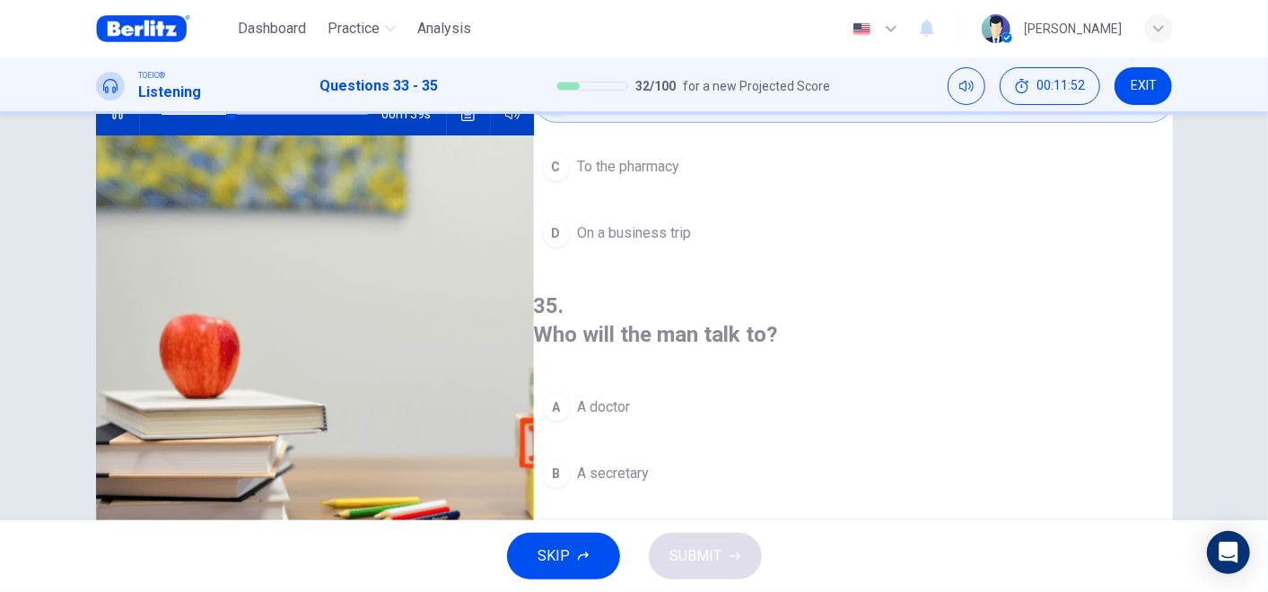
scroll to position [289, 0]
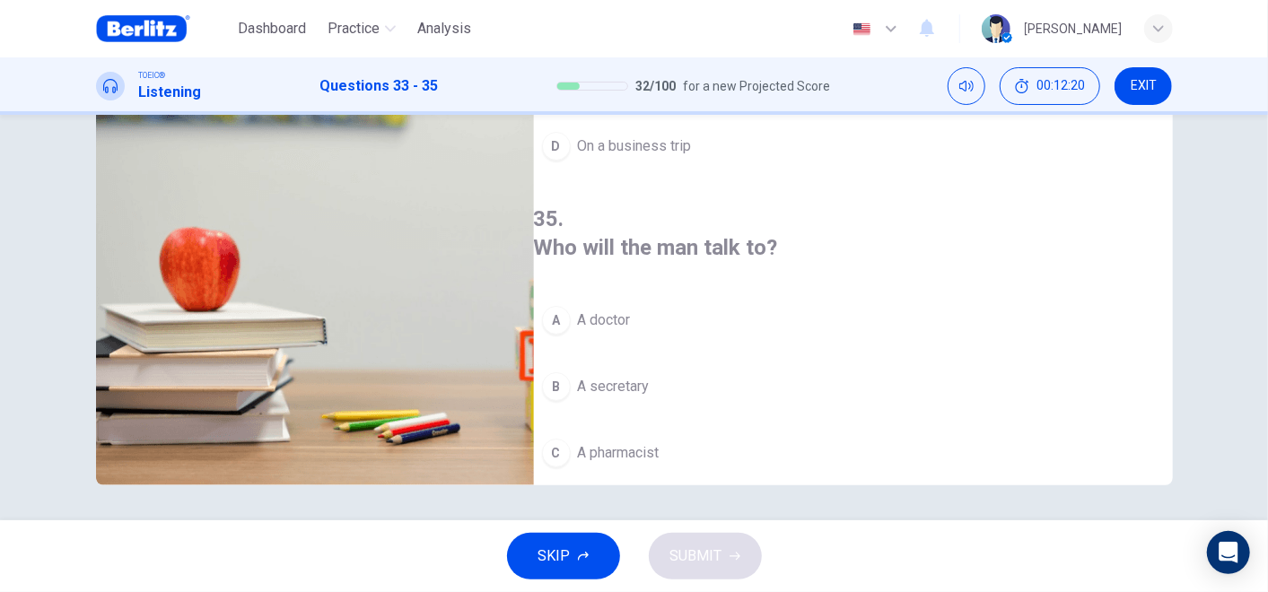
click at [620, 310] on span "A doctor" at bounding box center [604, 321] width 53 height 22
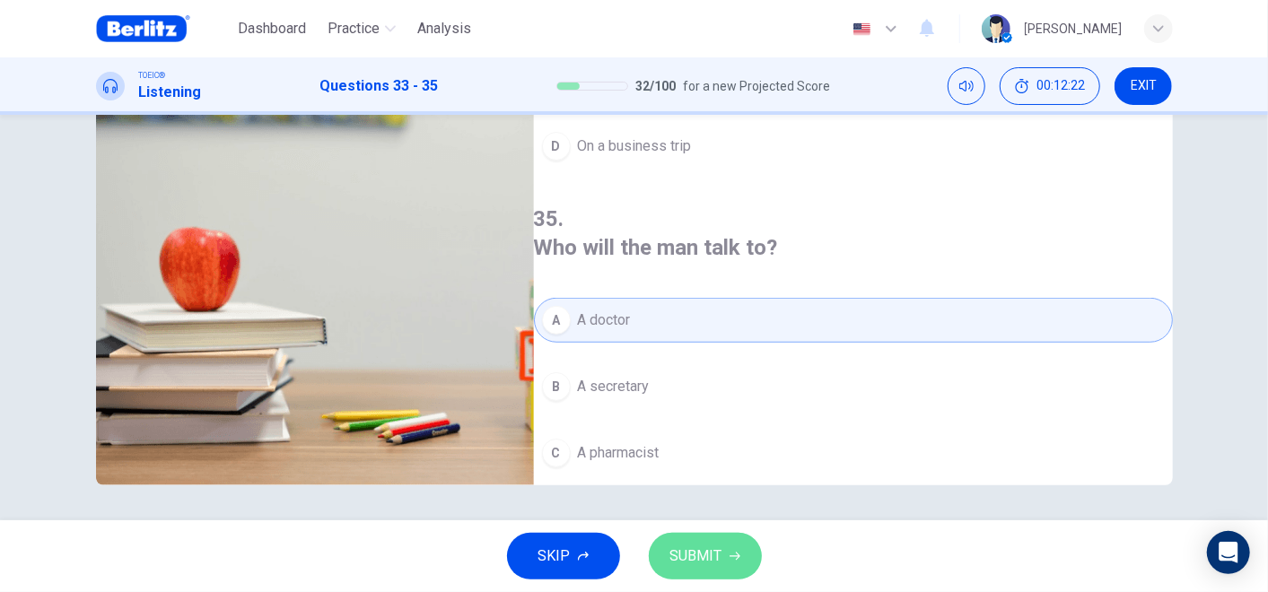
click at [707, 532] on span "SUBMIT" at bounding box center [696, 556] width 52 height 25
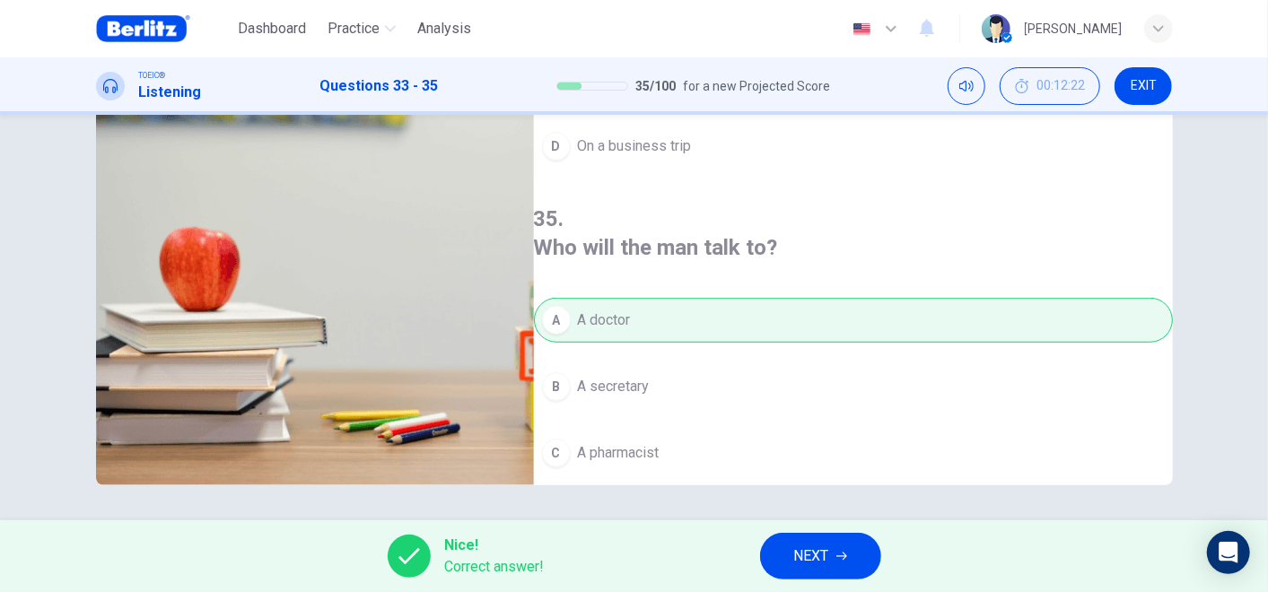
type input "**"
click at [848, 532] on button "NEXT" at bounding box center [820, 556] width 121 height 47
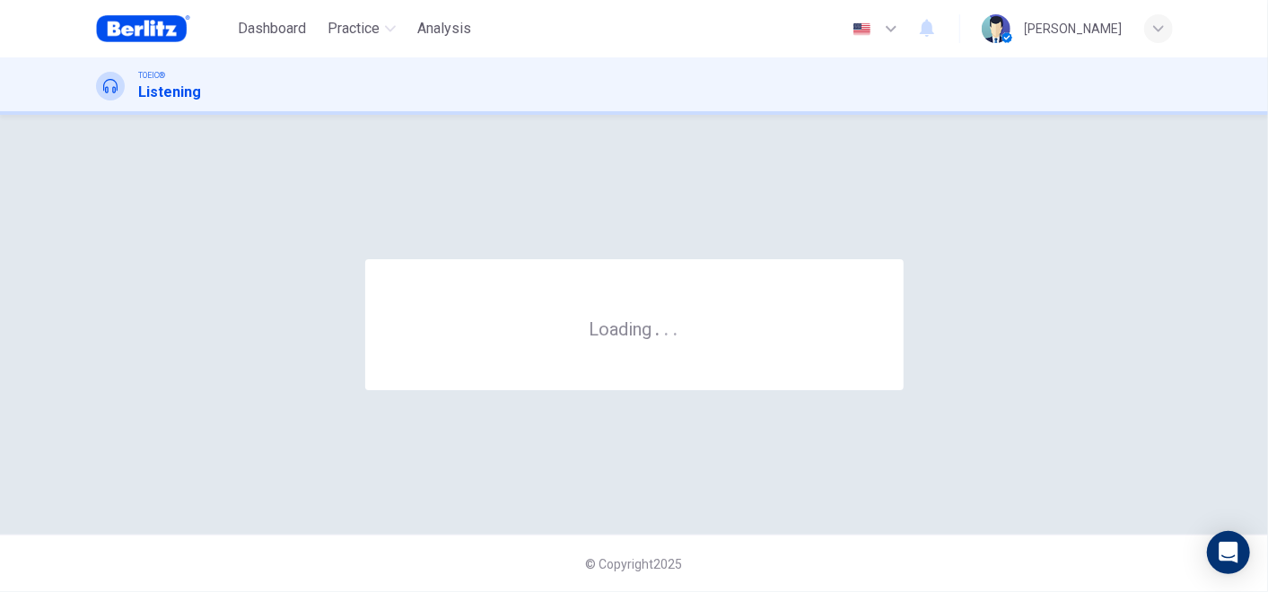
scroll to position [0, 0]
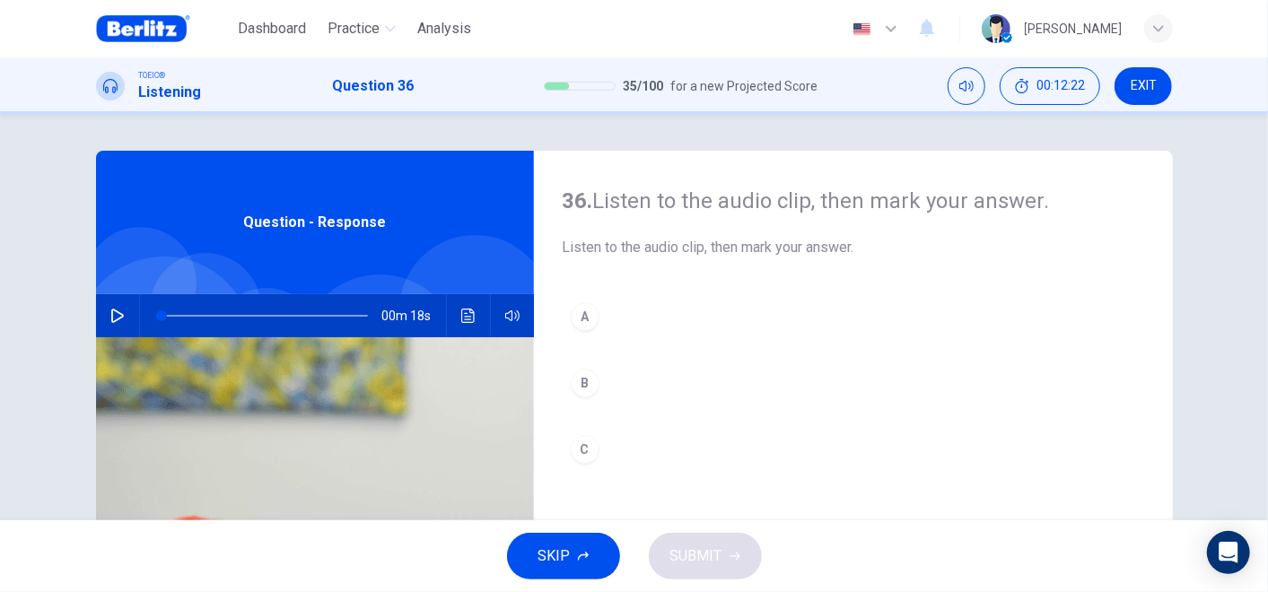
click at [110, 321] on icon "button" at bounding box center [117, 316] width 14 height 14
click at [624, 312] on button "A" at bounding box center [853, 316] width 581 height 45
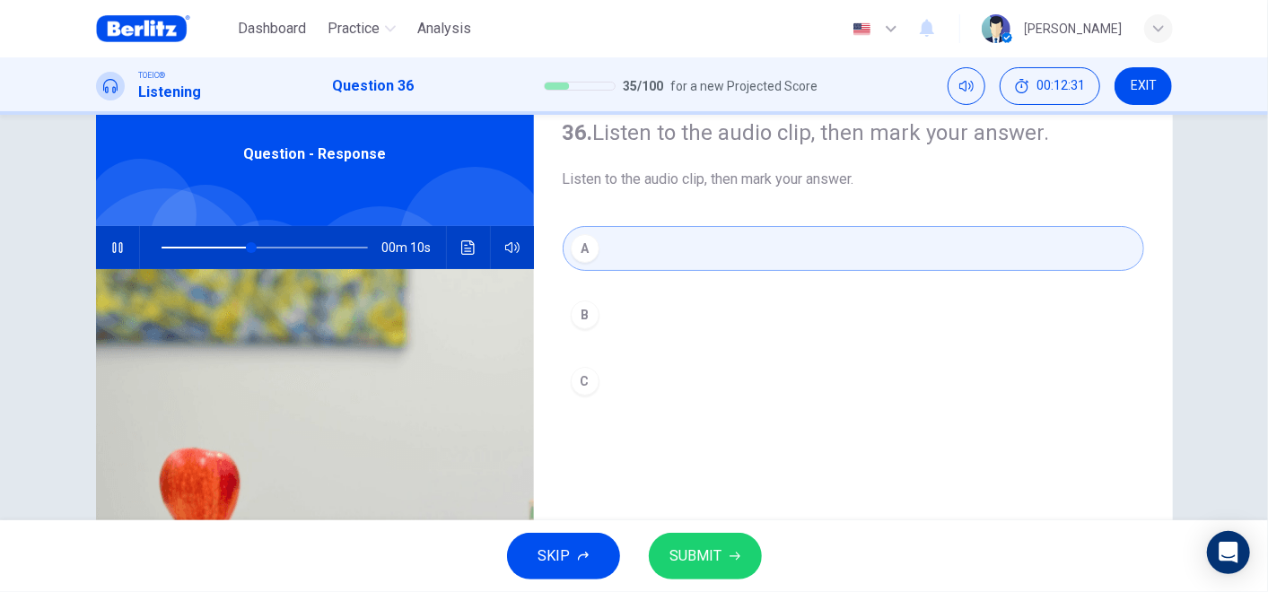
scroll to position [100, 0]
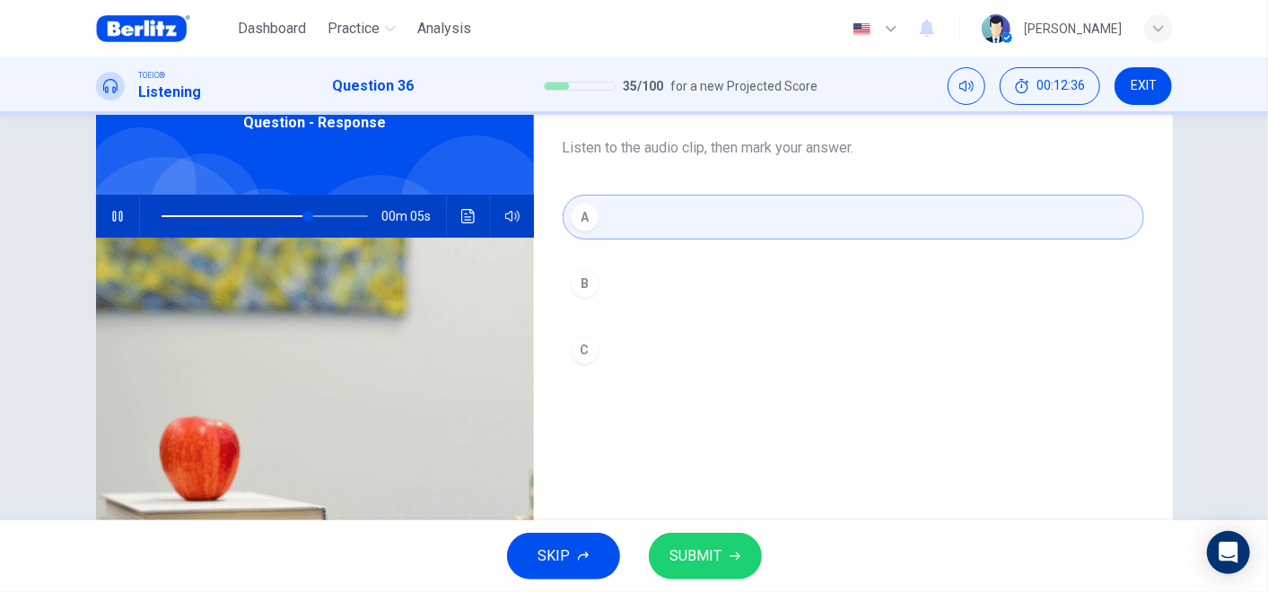
click at [710, 532] on span "SUBMIT" at bounding box center [696, 556] width 52 height 25
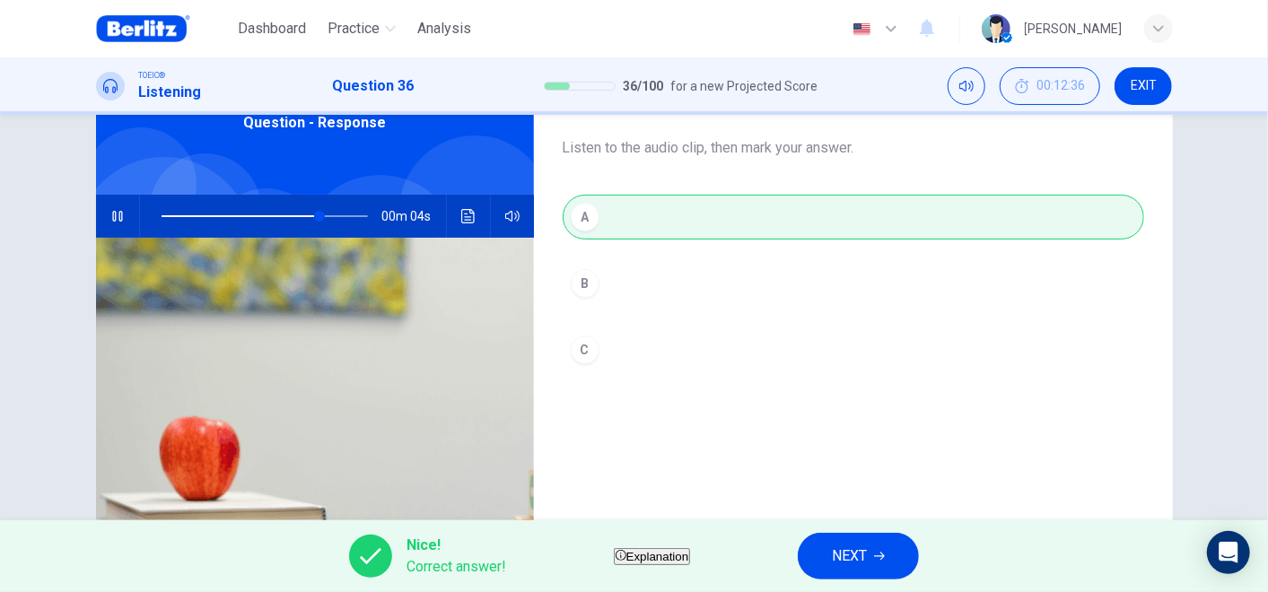
type input "**"
click at [867, 532] on button "NEXT" at bounding box center [858, 556] width 121 height 47
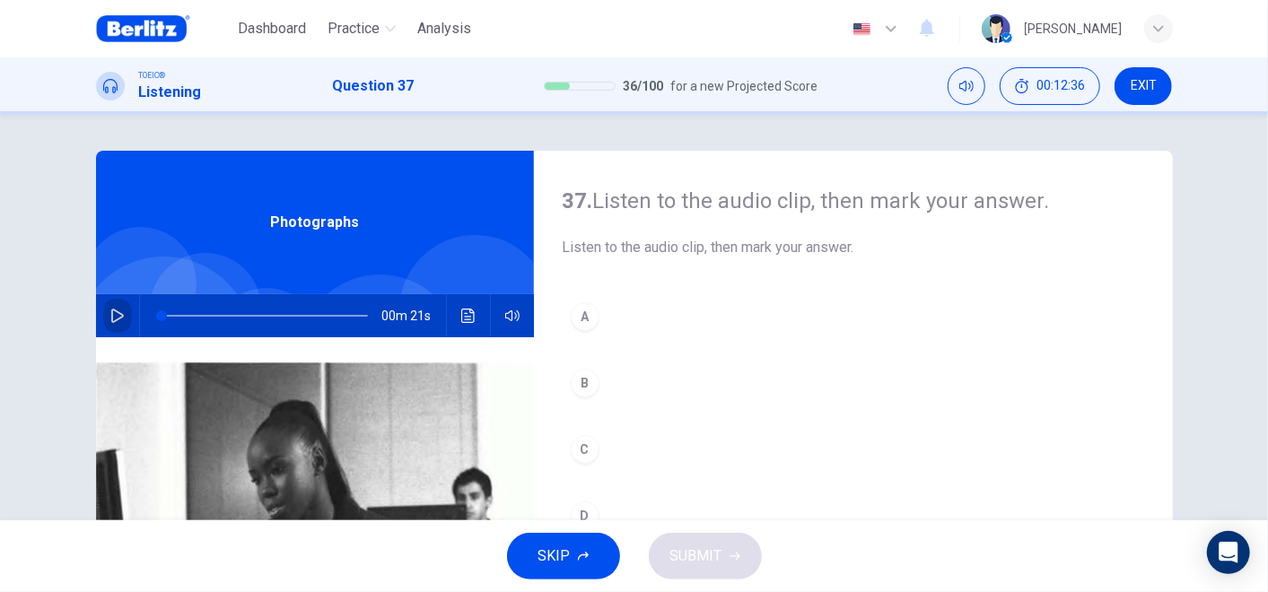
click at [118, 310] on icon "button" at bounding box center [117, 316] width 14 height 14
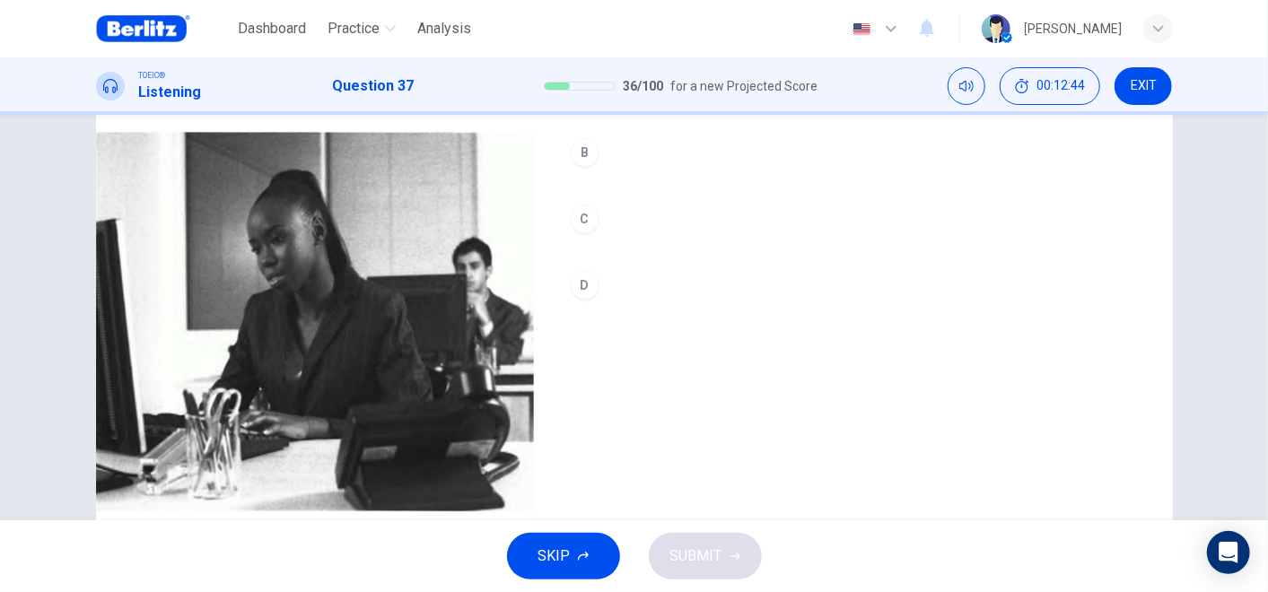
scroll to position [189, 0]
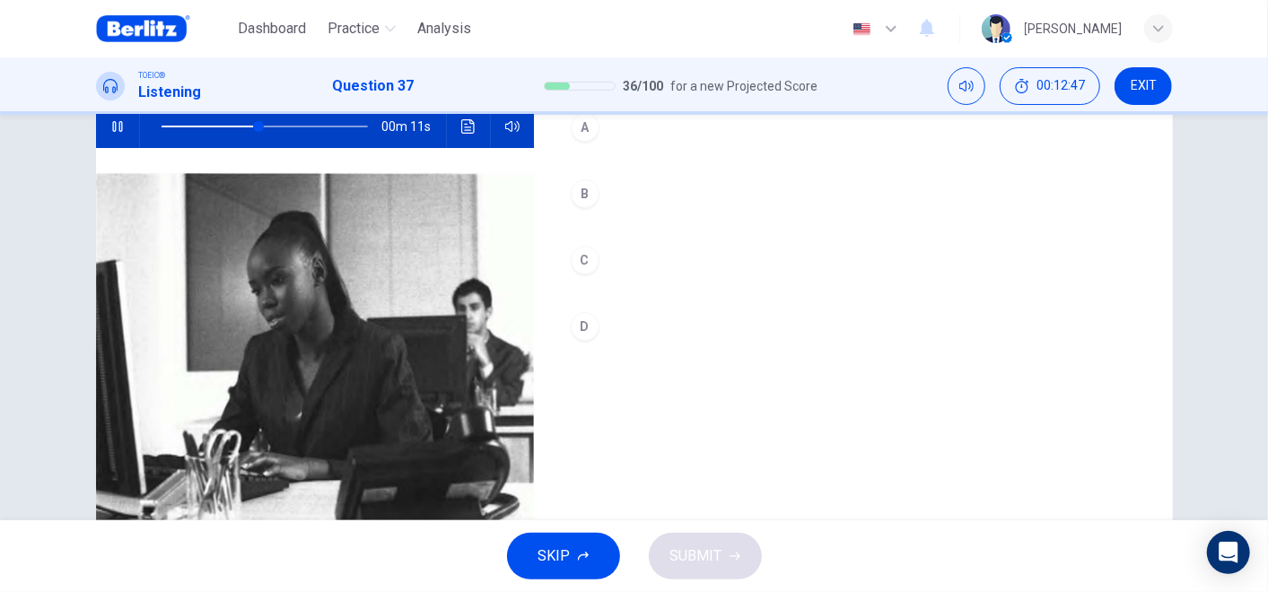
click at [571, 201] on div "B" at bounding box center [585, 193] width 29 height 29
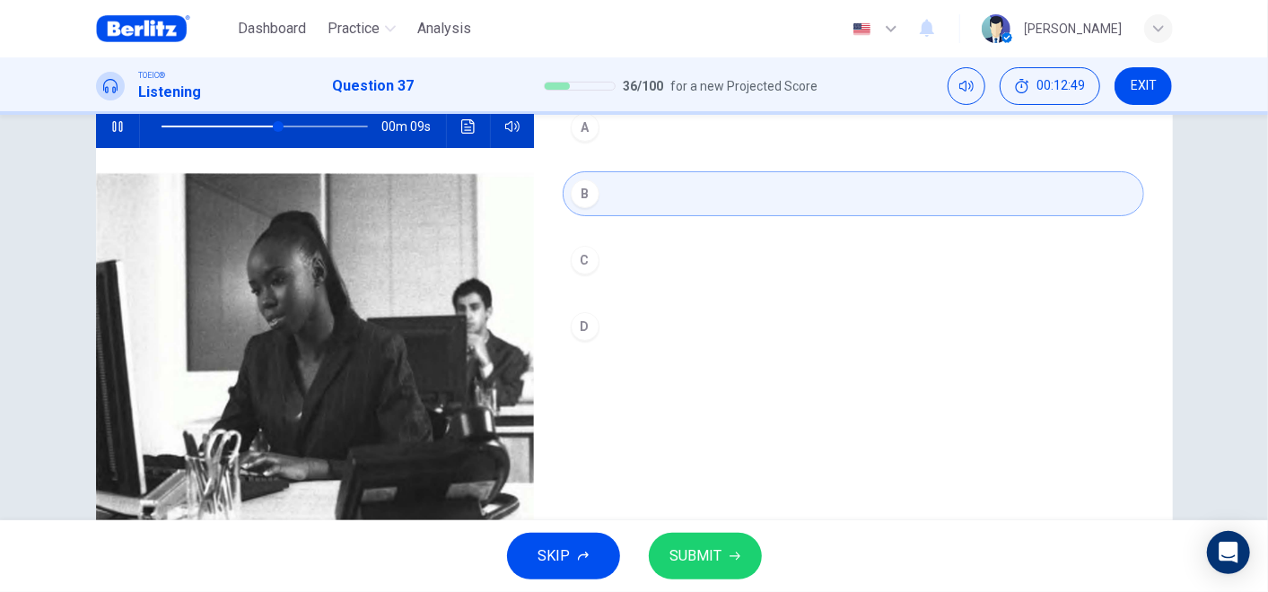
click at [700, 532] on span "SUBMIT" at bounding box center [696, 556] width 52 height 25
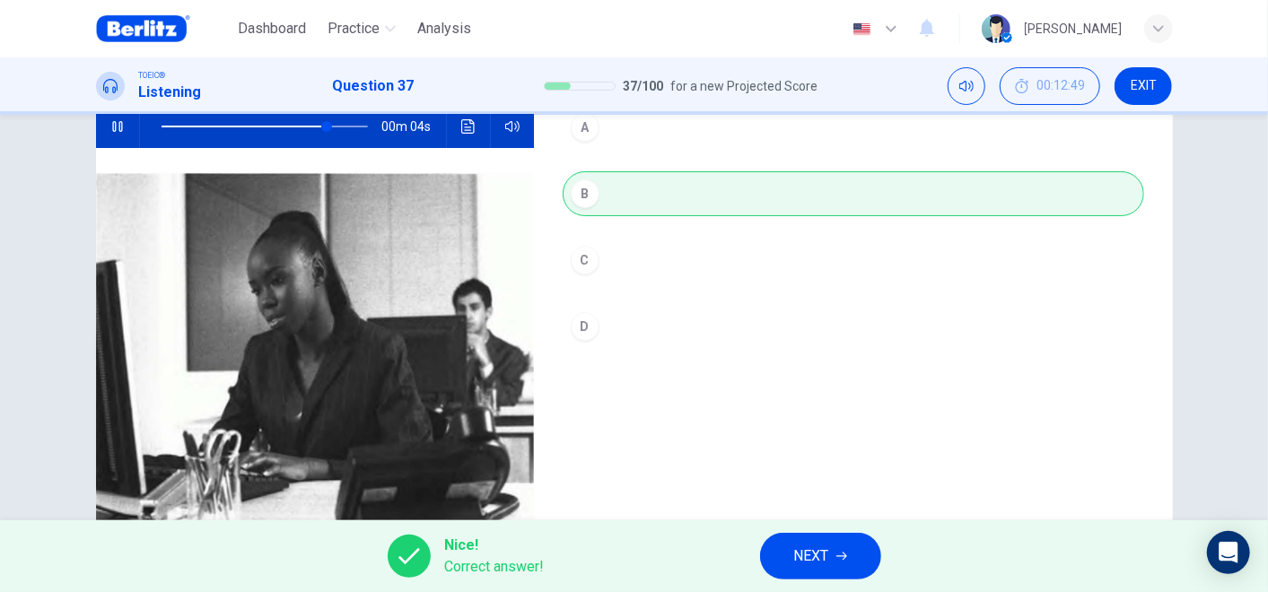
scroll to position [289, 0]
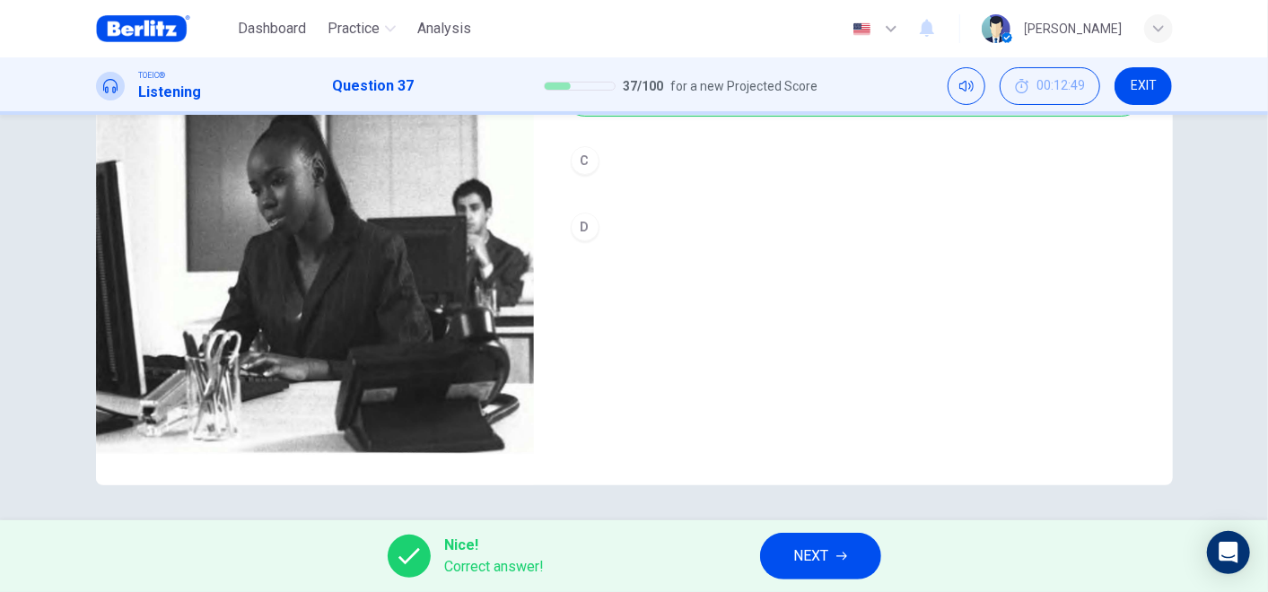
type input "**"
click at [825, 532] on span "NEXT" at bounding box center [811, 556] width 35 height 25
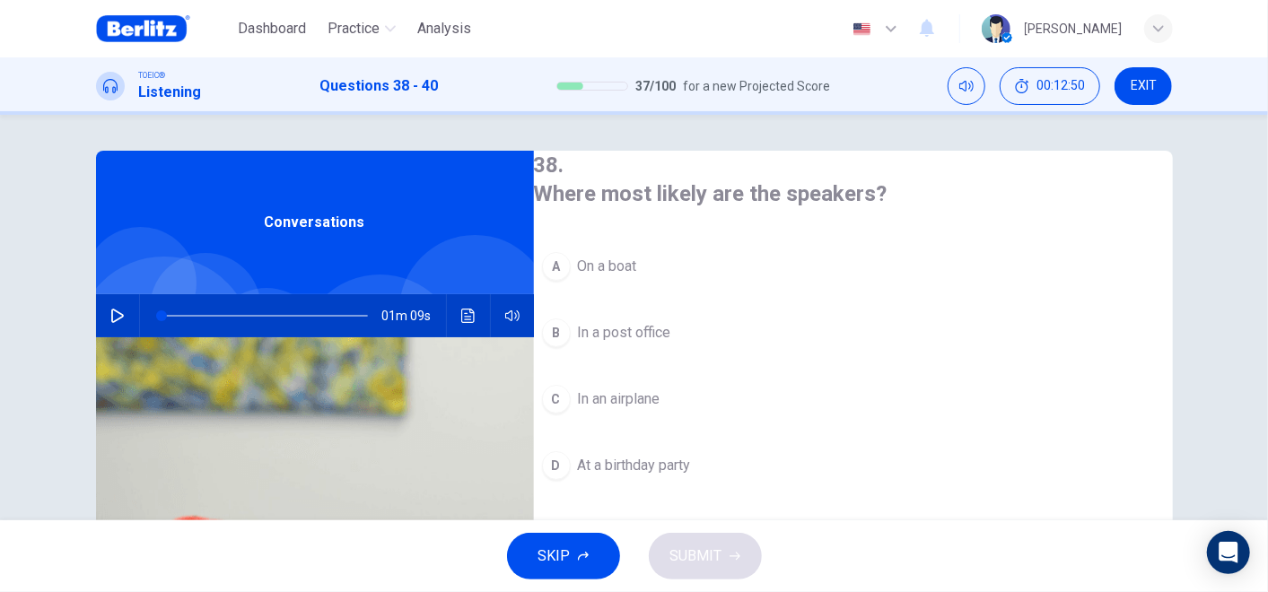
click at [110, 322] on icon "button" at bounding box center [117, 316] width 14 height 14
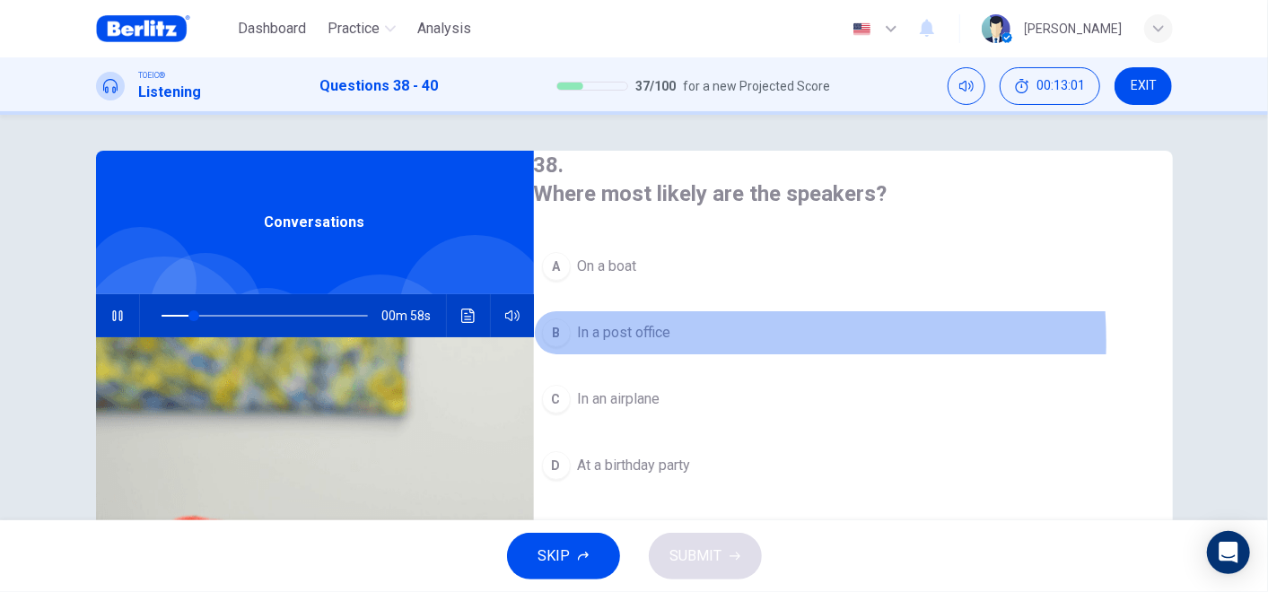
click at [654, 337] on span "In a post office" at bounding box center [624, 333] width 93 height 22
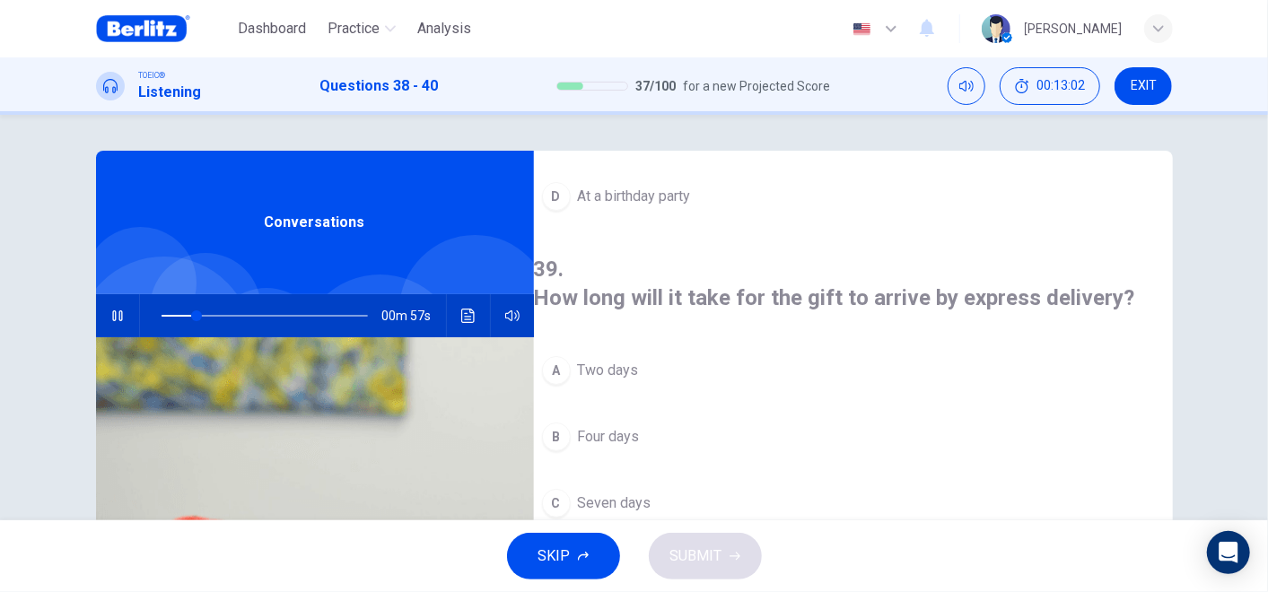
scroll to position [299, 0]
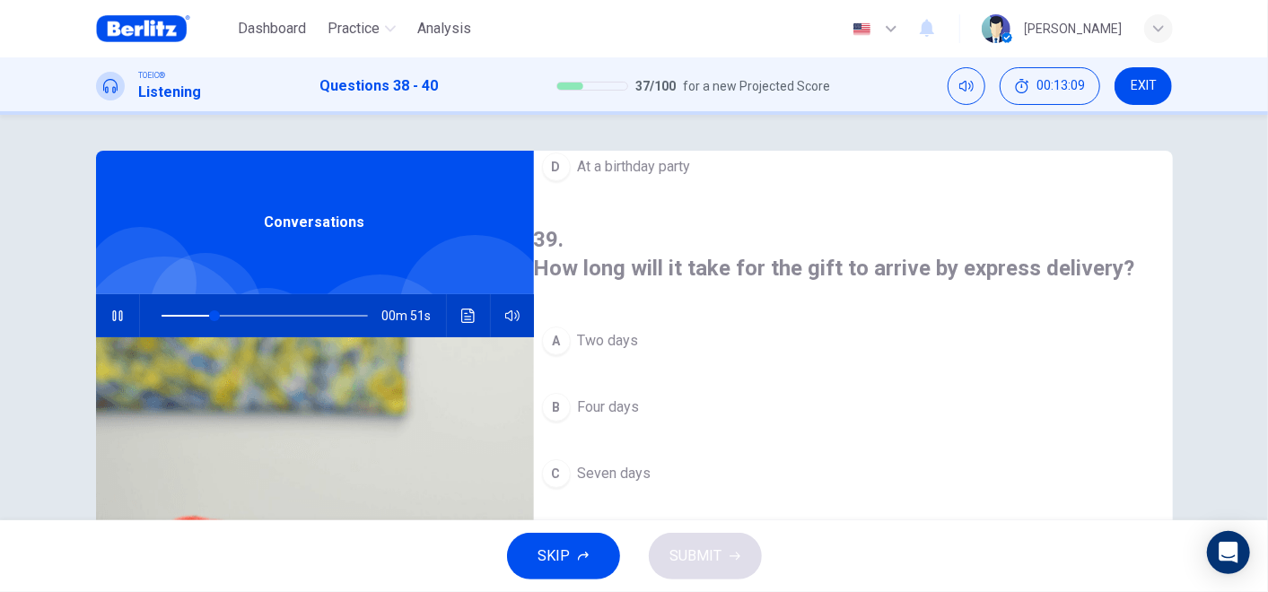
click at [639, 330] on span "Two days" at bounding box center [608, 341] width 61 height 22
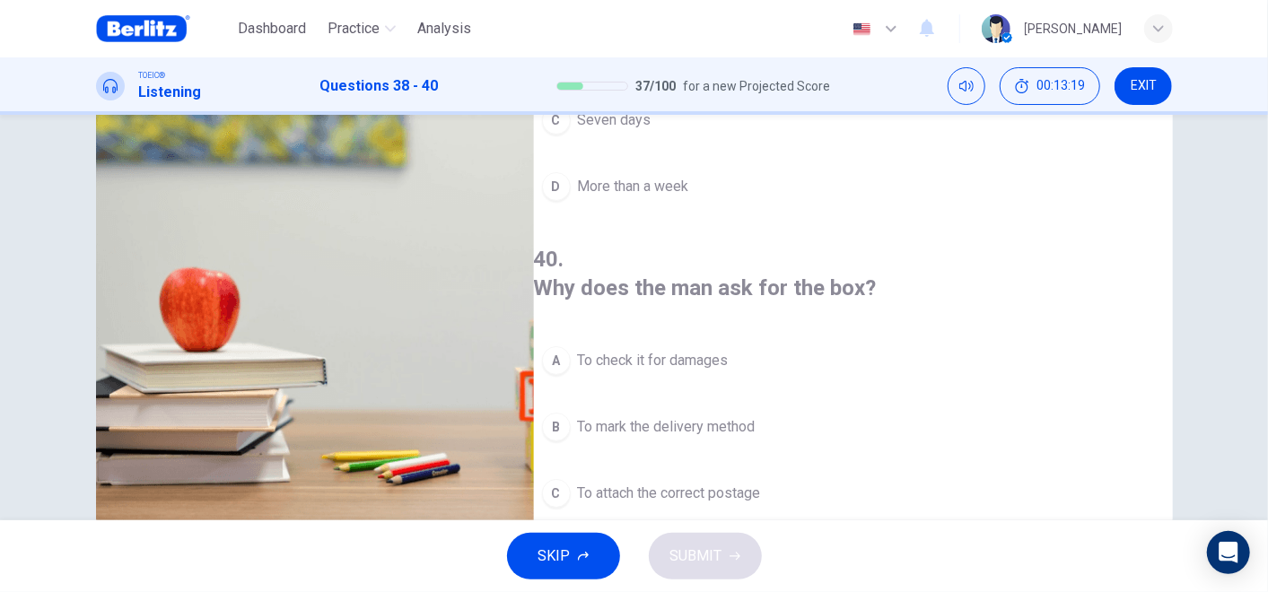
scroll to position [289, 0]
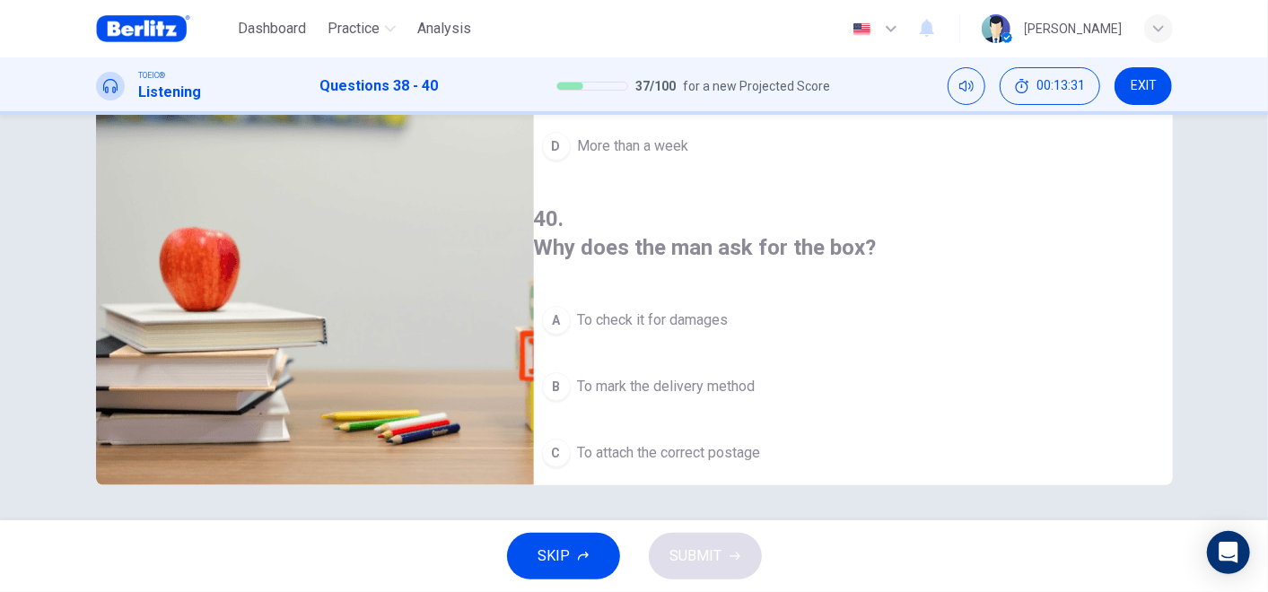
click at [710, 509] on span "To see how much it weighs" at bounding box center [663, 520] width 170 height 22
click at [702, 532] on button "SUBMIT" at bounding box center [705, 556] width 113 height 47
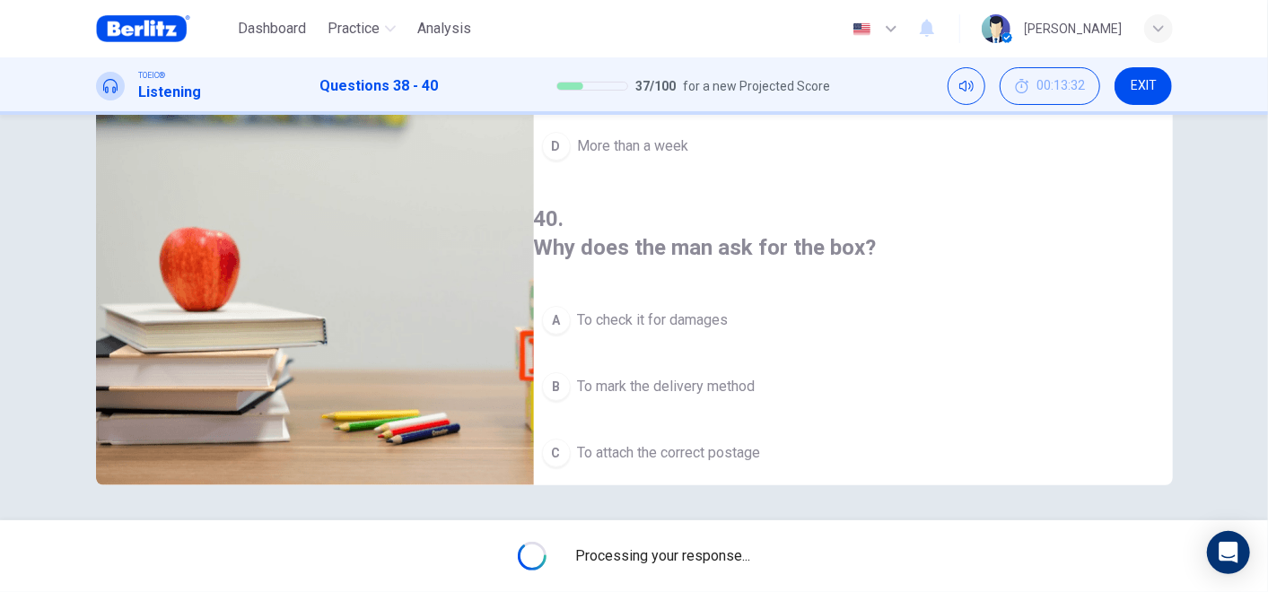
type input "**"
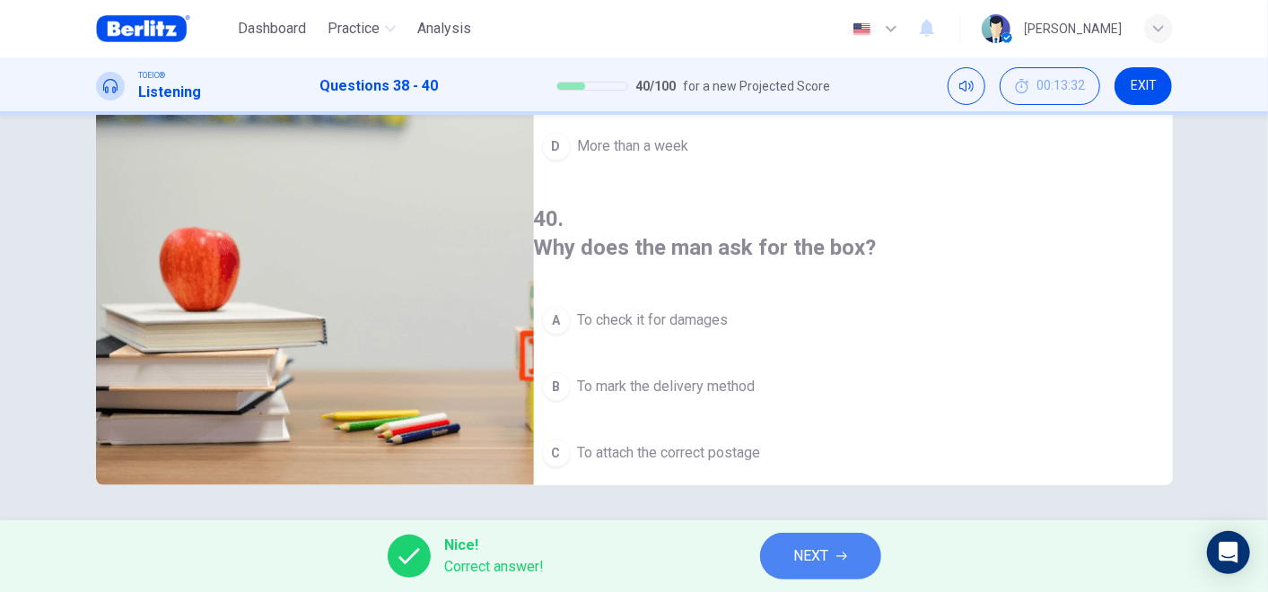
click at [827, 532] on button "NEXT" at bounding box center [820, 556] width 121 height 47
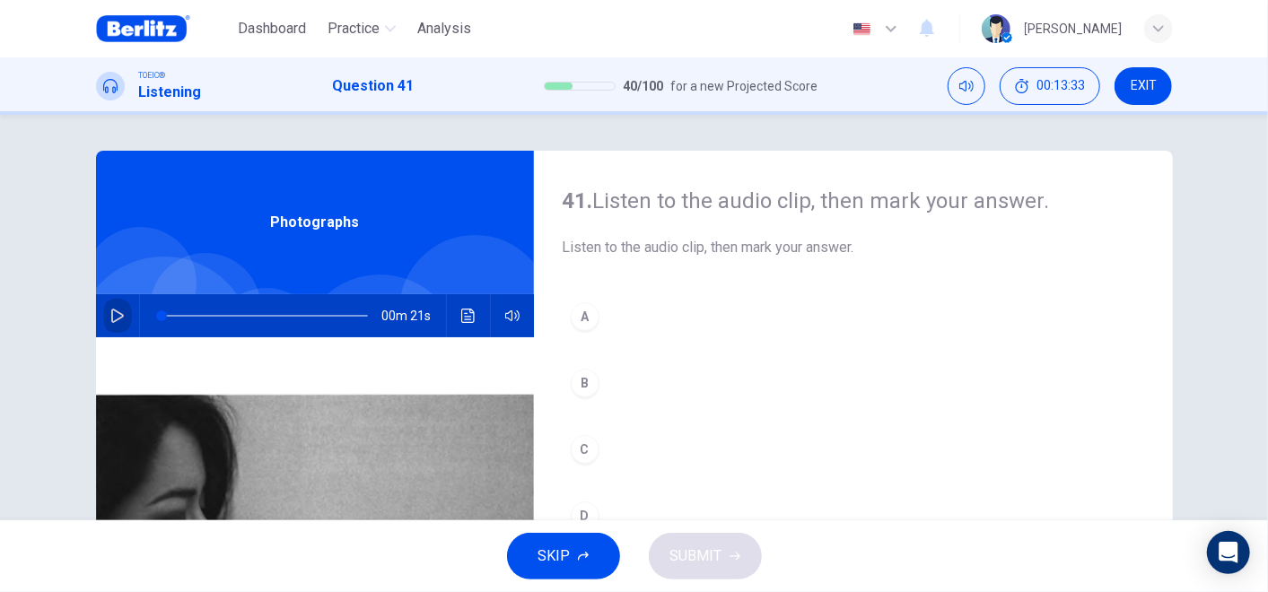
click at [111, 318] on icon "button" at bounding box center [117, 316] width 13 height 14
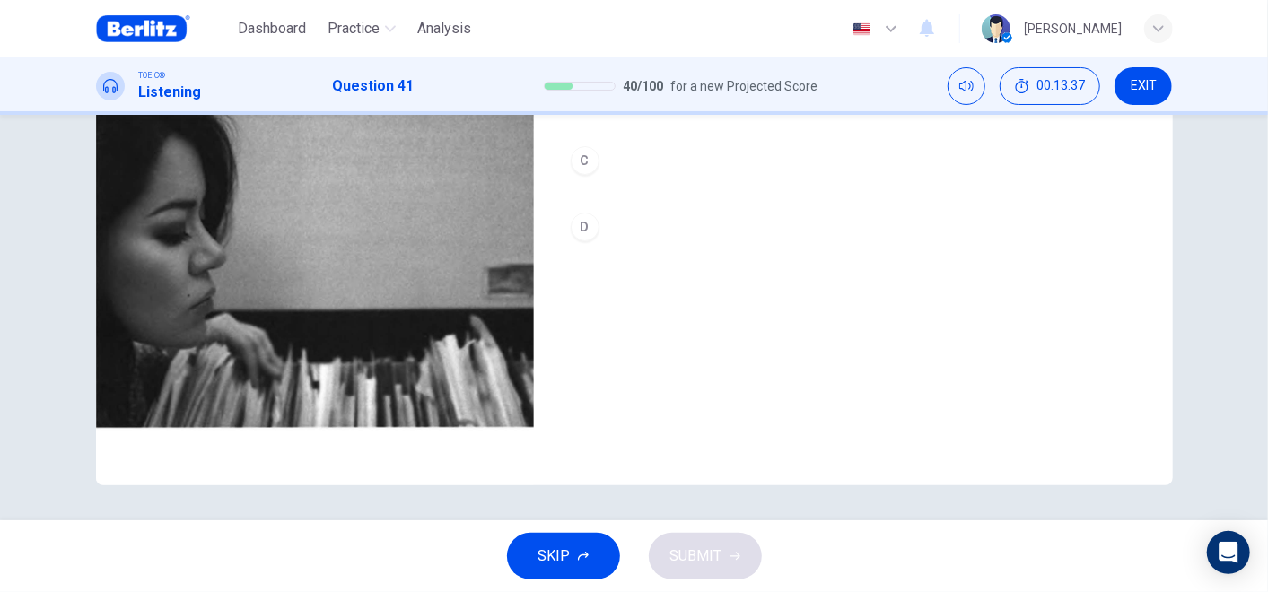
scroll to position [189, 0]
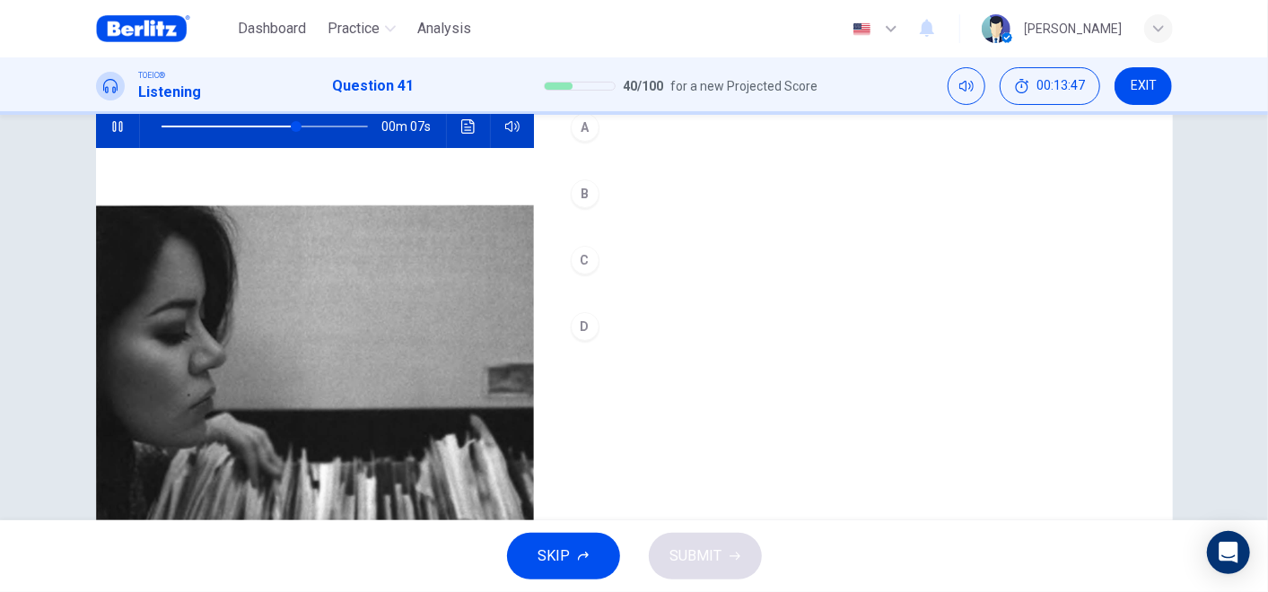
click at [581, 256] on div "C" at bounding box center [585, 260] width 29 height 29
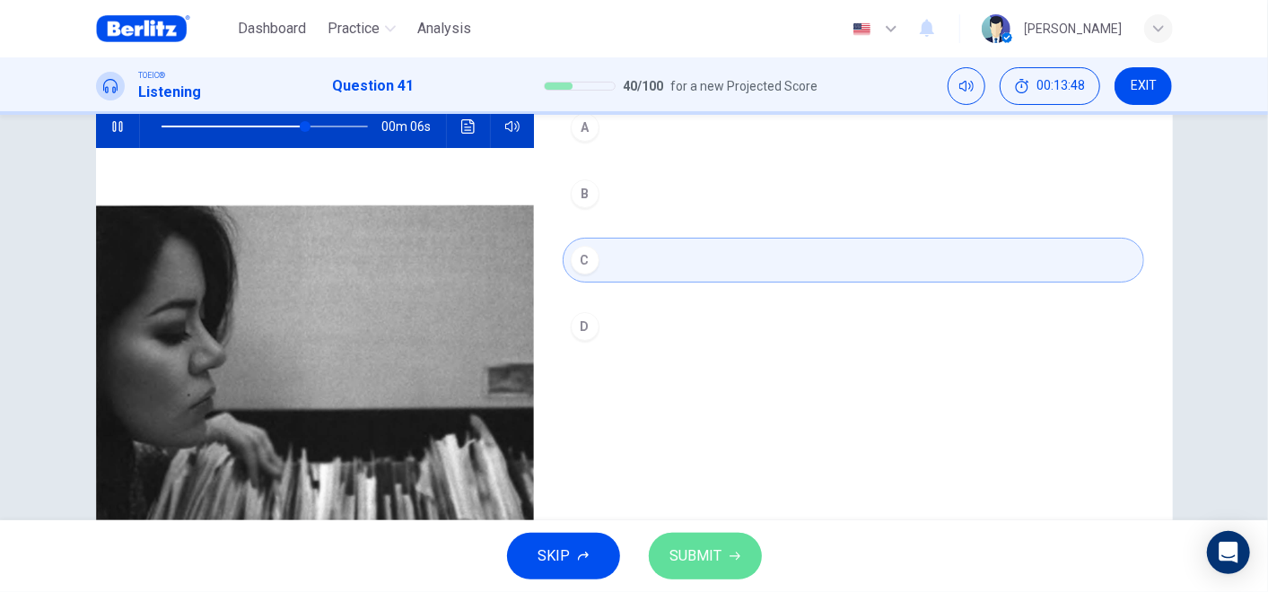
click at [703, 532] on span "SUBMIT" at bounding box center [696, 556] width 52 height 25
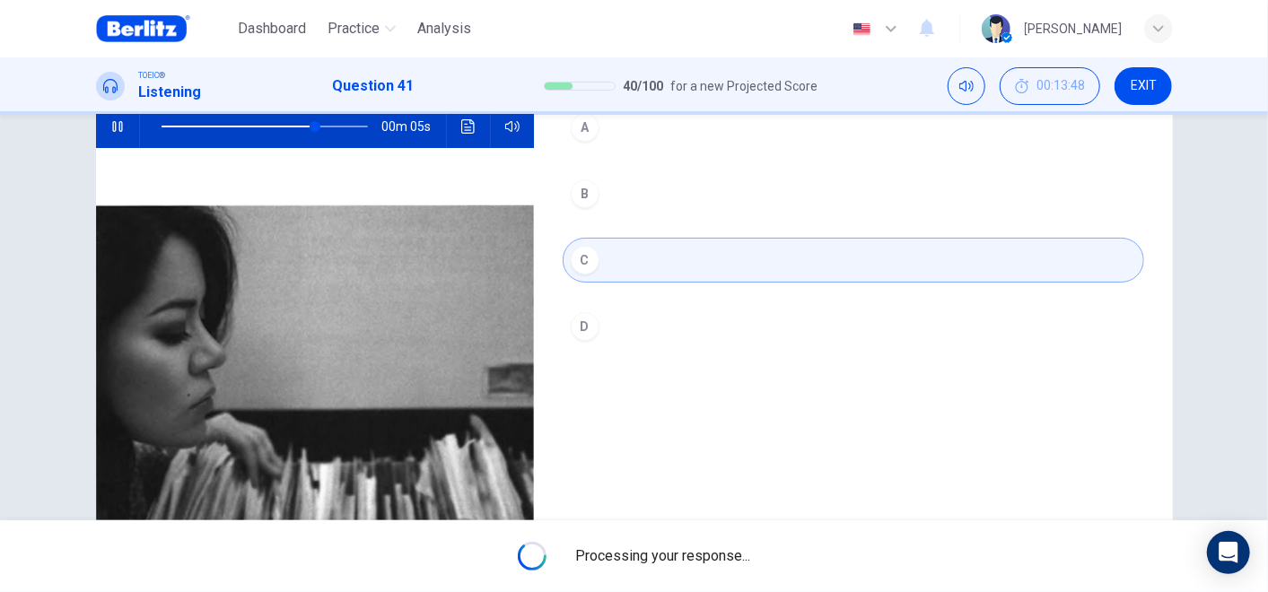
type input "**"
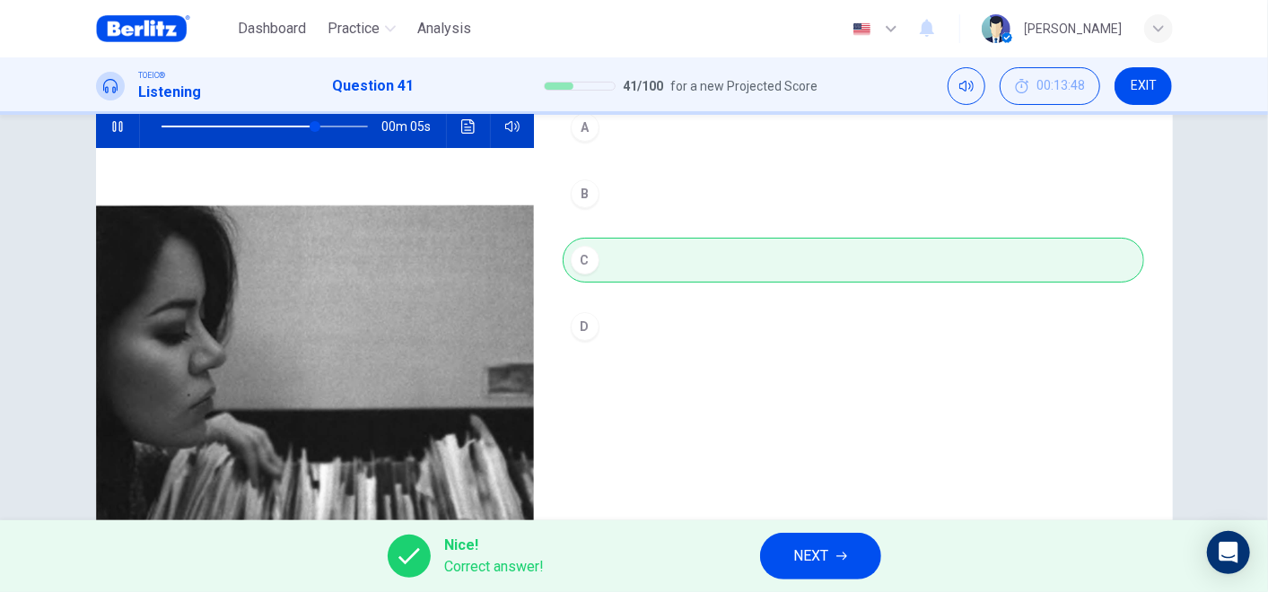
click at [824, 532] on span "NEXT" at bounding box center [811, 556] width 35 height 25
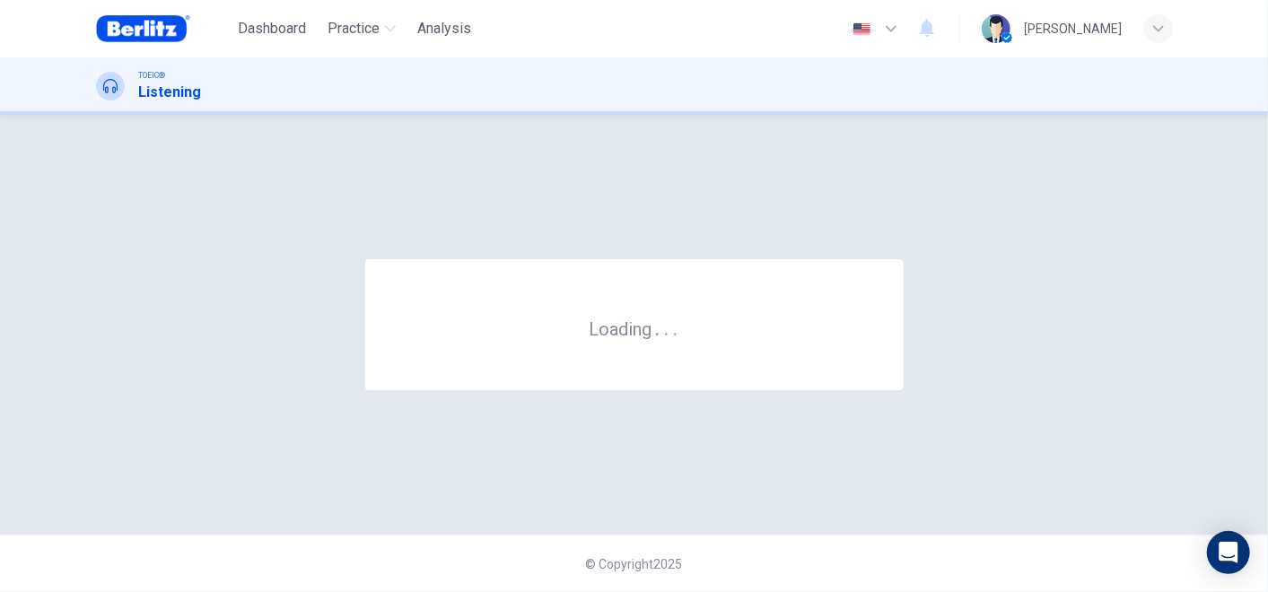
scroll to position [0, 0]
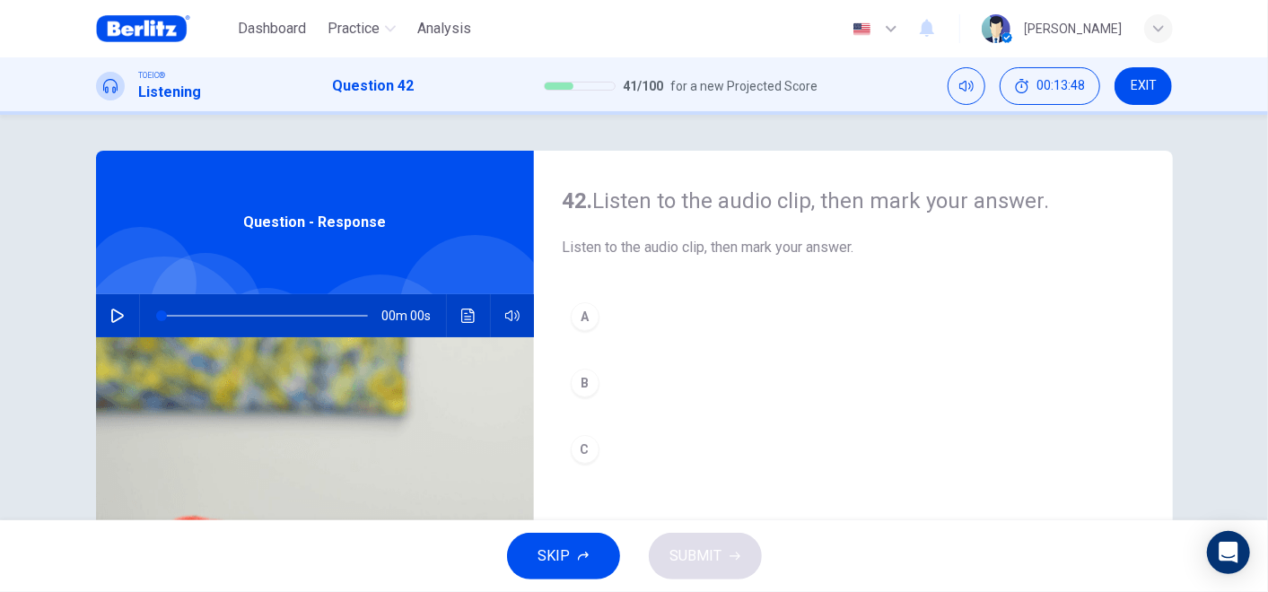
click at [121, 297] on div "00m 00s" at bounding box center [315, 315] width 438 height 43
click at [112, 314] on icon "button" at bounding box center [117, 316] width 14 height 14
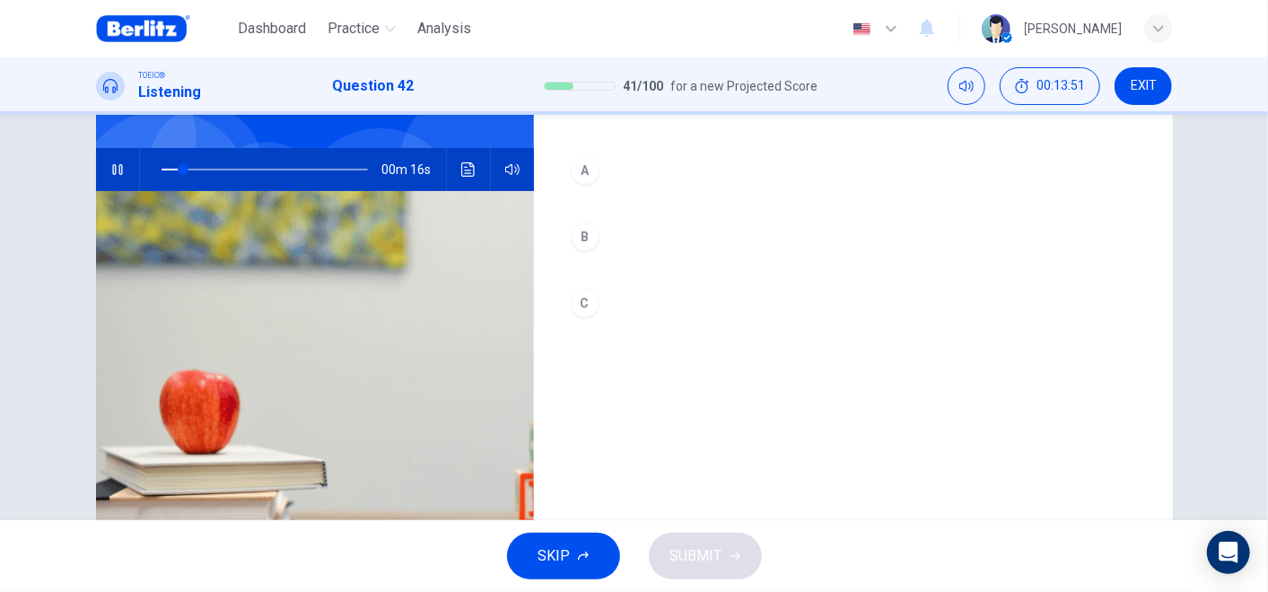
scroll to position [90, 0]
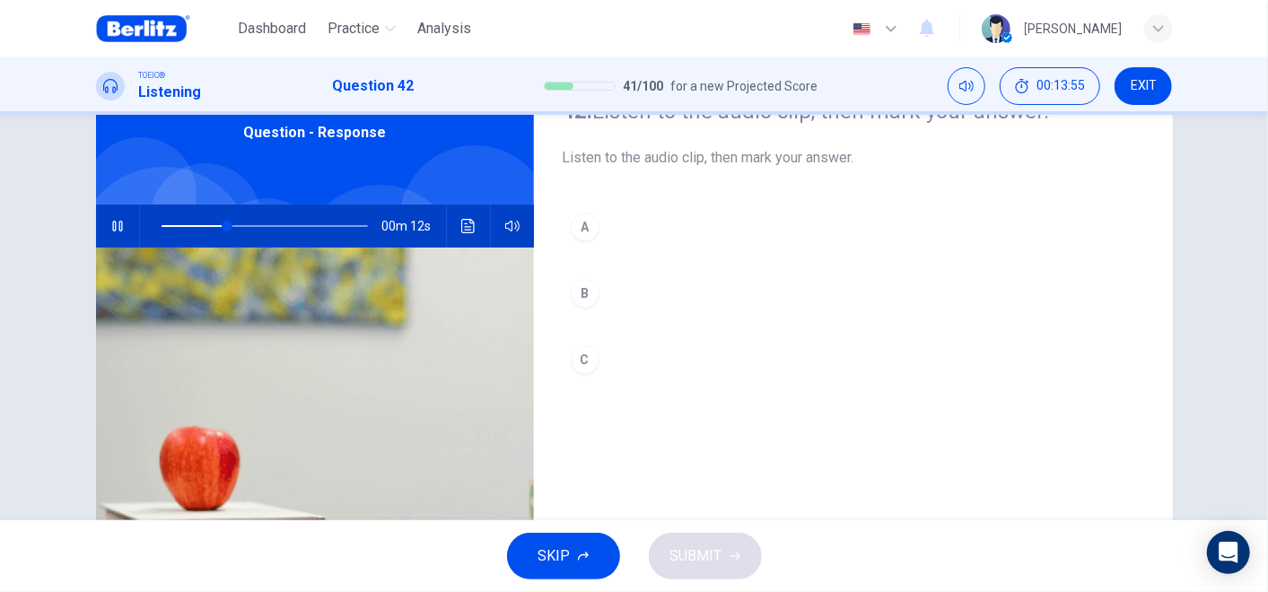
click at [586, 287] on div "B" at bounding box center [585, 293] width 29 height 29
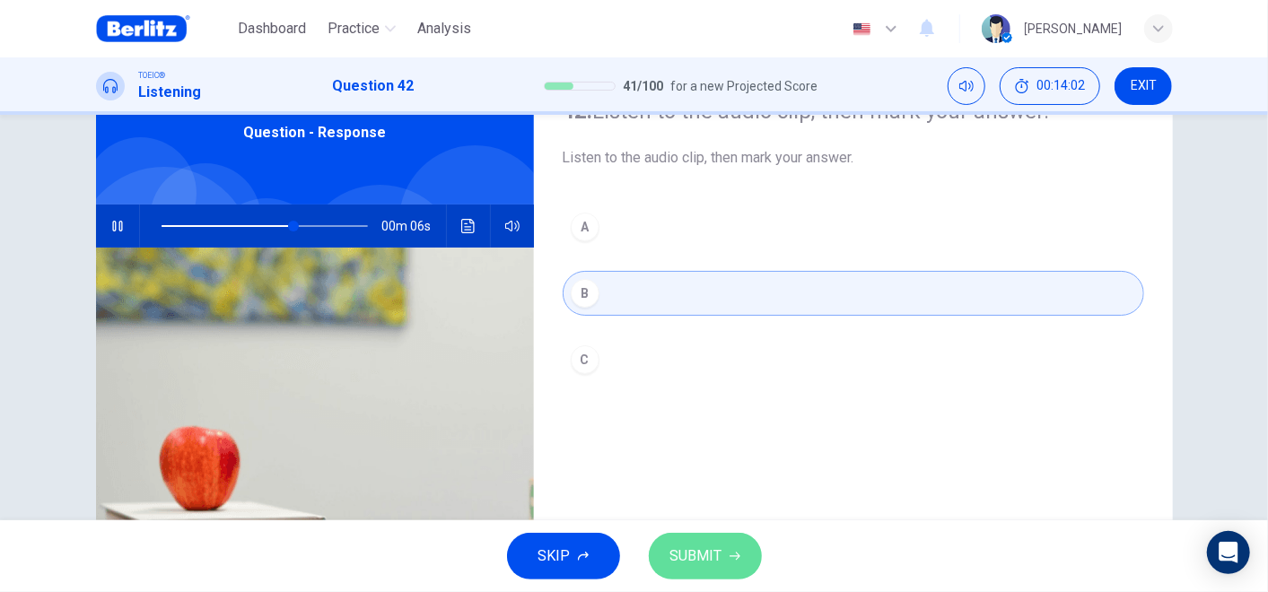
click at [695, 532] on span "SUBMIT" at bounding box center [696, 556] width 52 height 25
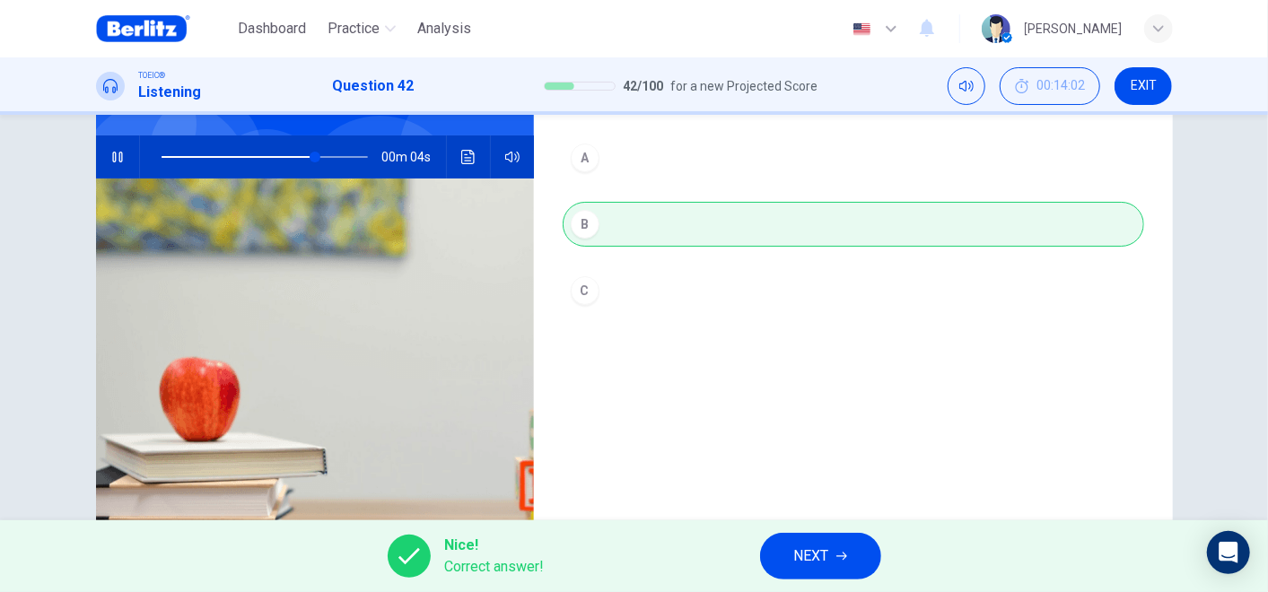
scroll to position [189, 0]
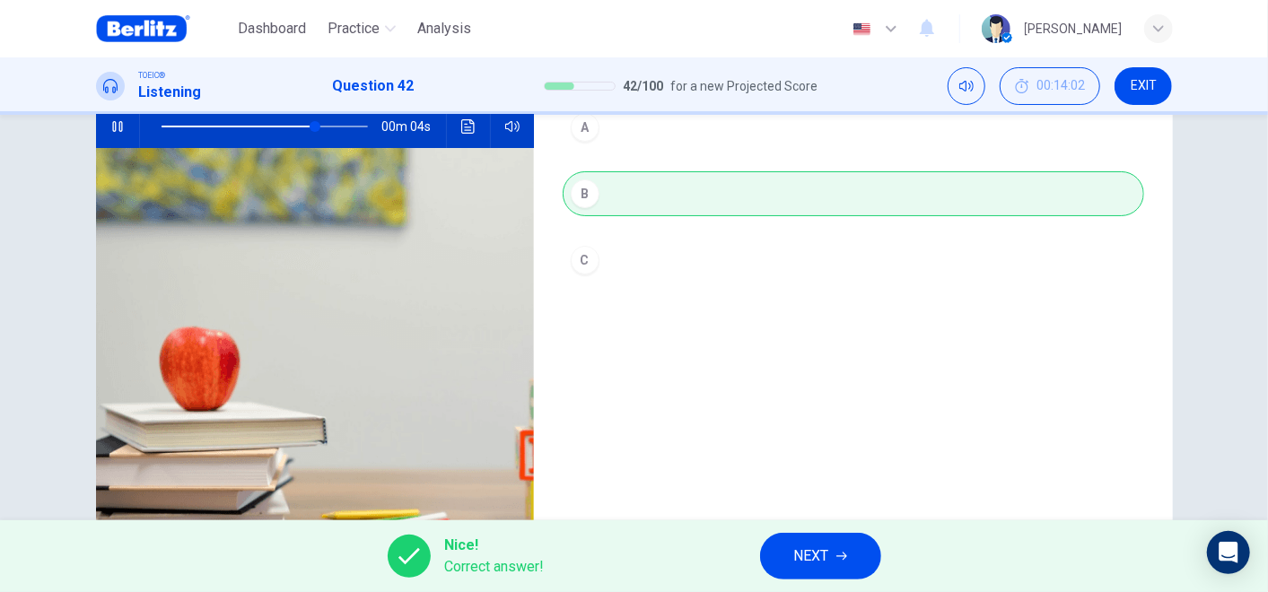
type input "**"
click at [825, 532] on span "NEXT" at bounding box center [811, 556] width 35 height 25
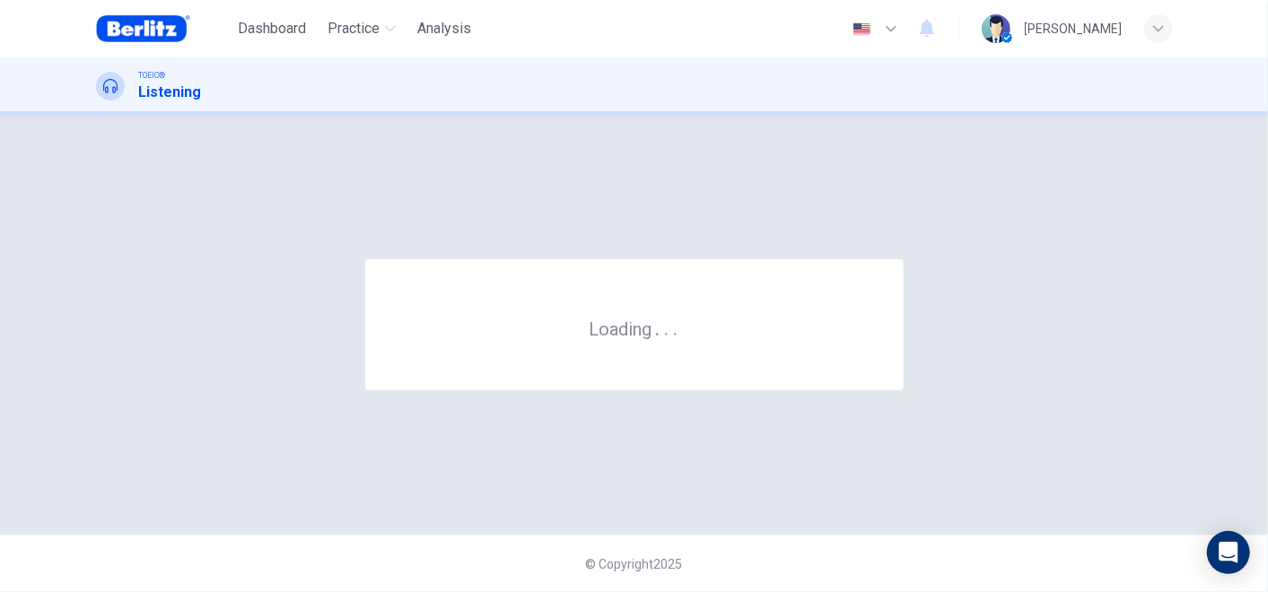
scroll to position [0, 0]
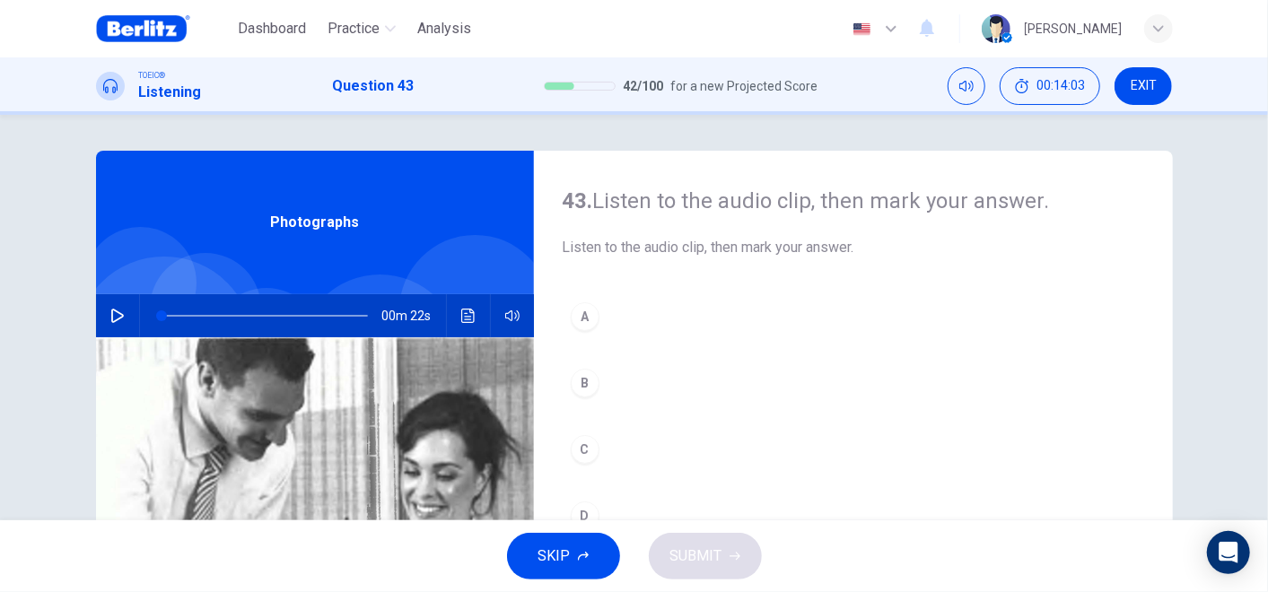
click at [125, 323] on button "button" at bounding box center [117, 315] width 29 height 43
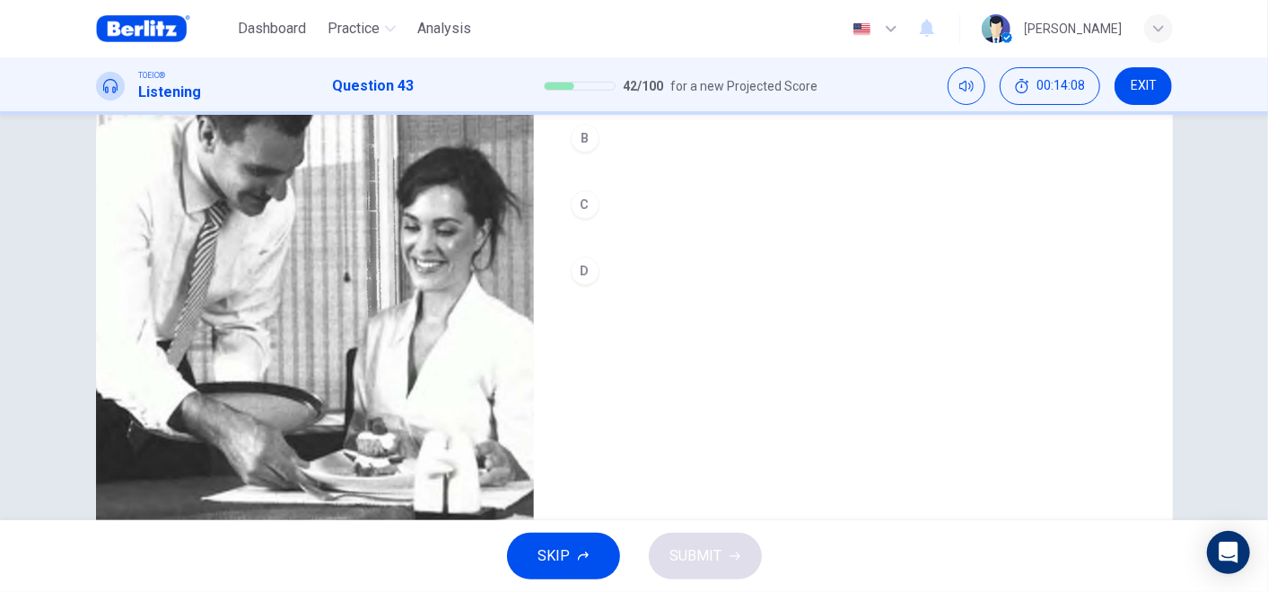
scroll to position [289, 0]
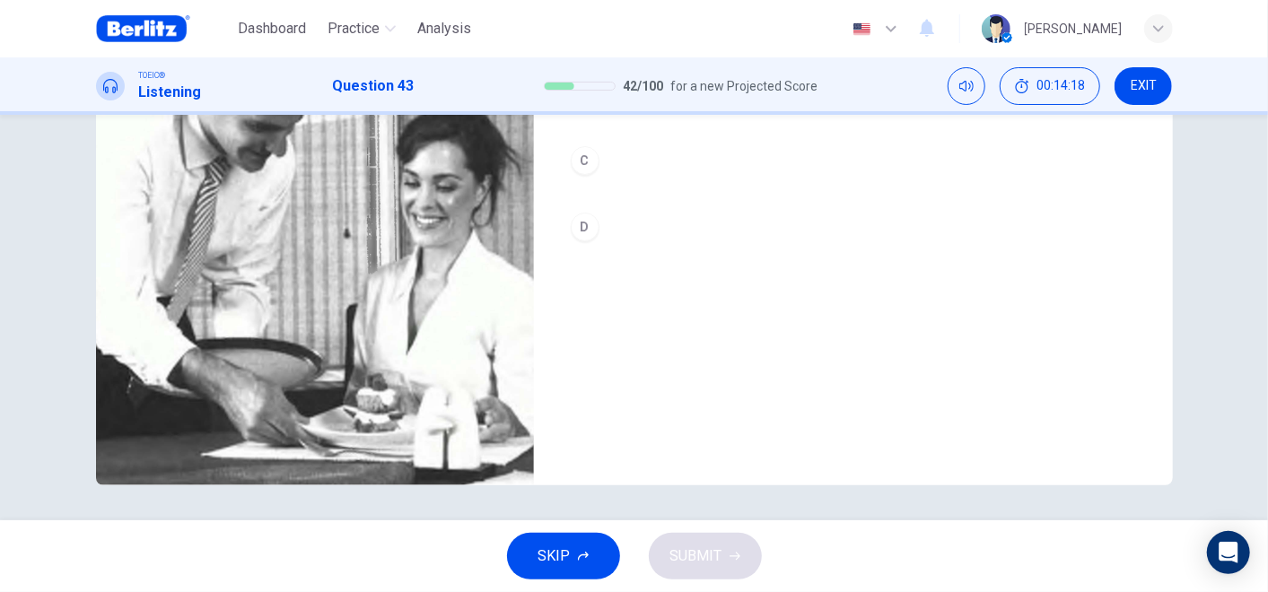
click at [579, 162] on div "C" at bounding box center [585, 160] width 29 height 29
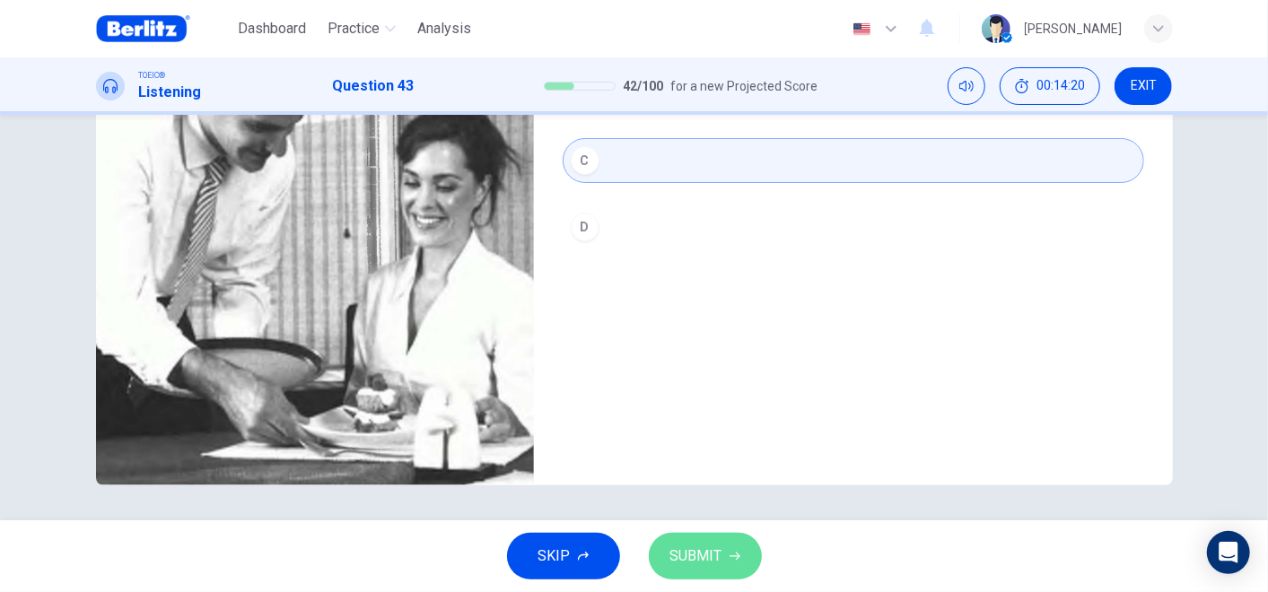
click at [702, 532] on span "SUBMIT" at bounding box center [696, 556] width 52 height 25
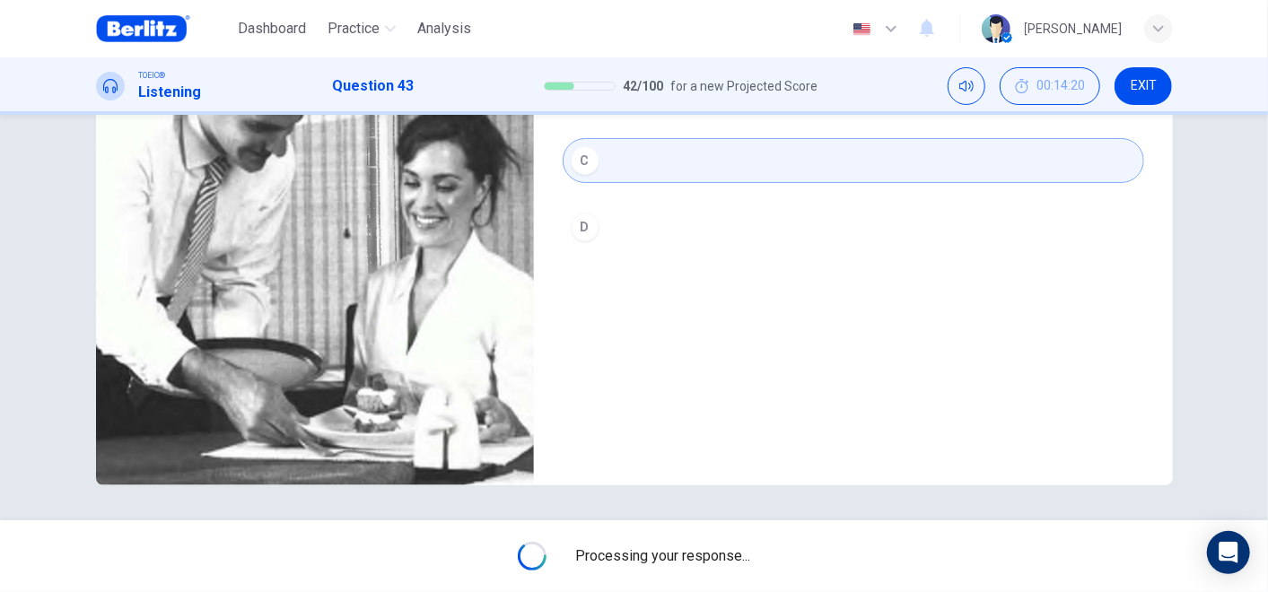
type input "**"
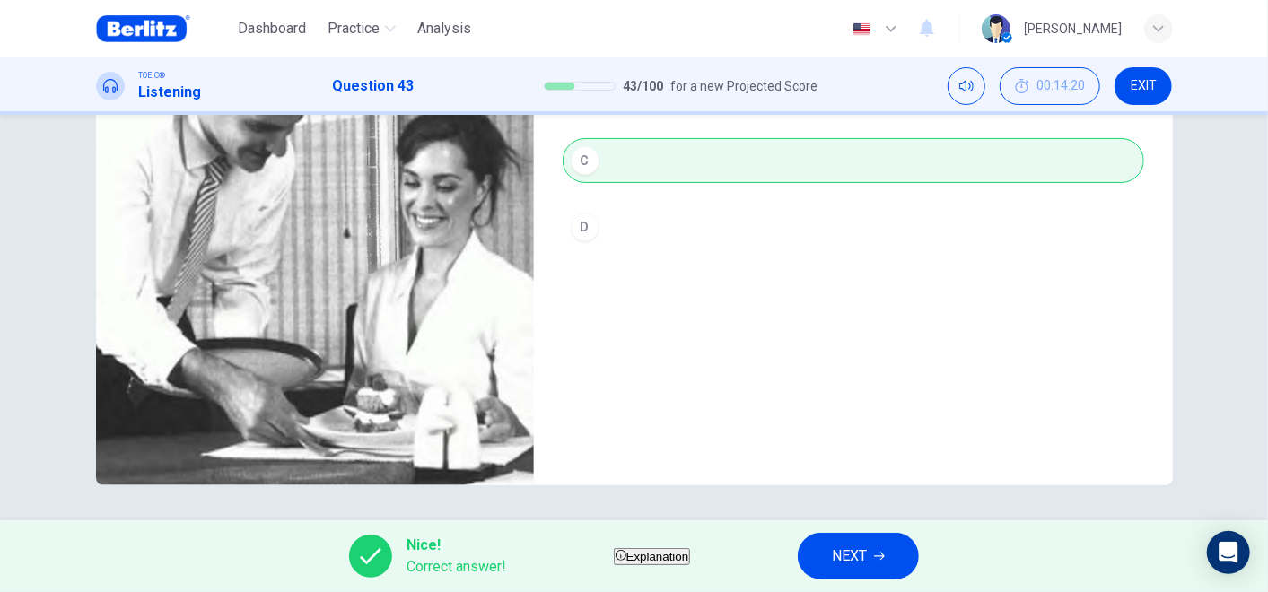
click at [869, 532] on button "NEXT" at bounding box center [858, 556] width 121 height 47
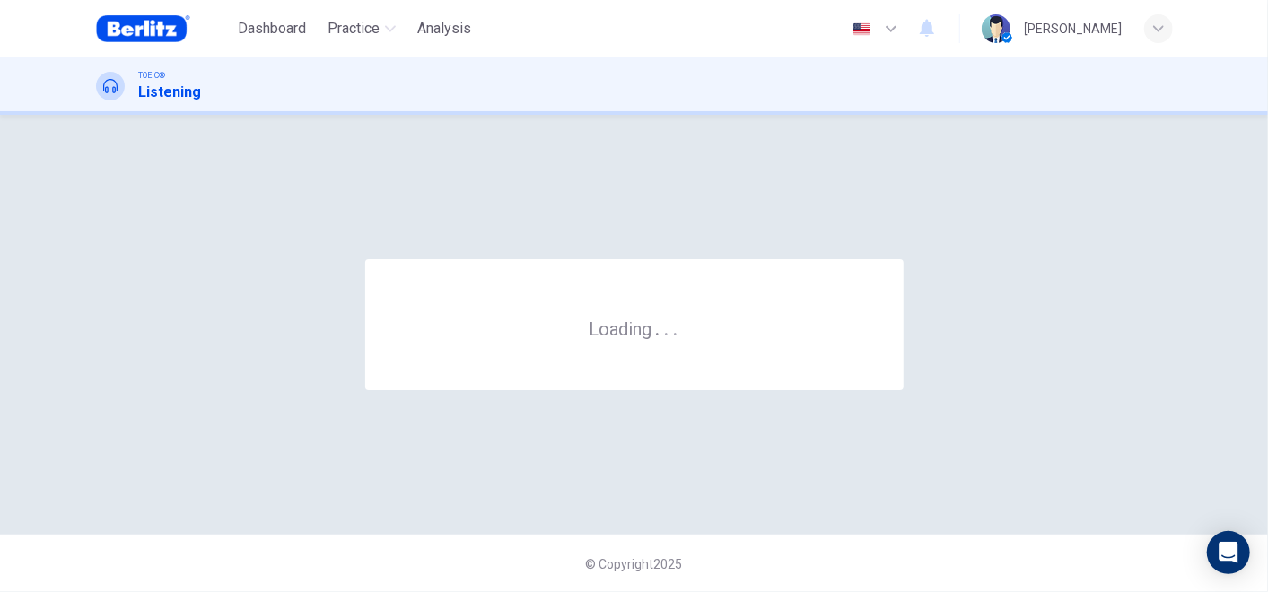
scroll to position [0, 0]
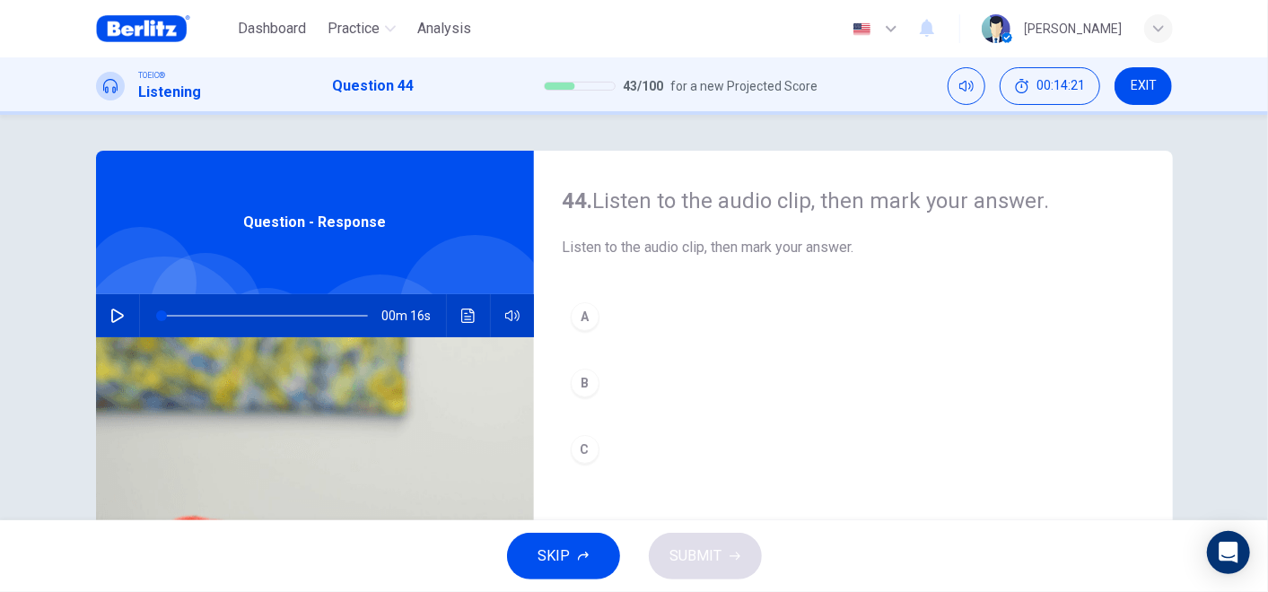
click at [110, 318] on icon "button" at bounding box center [117, 316] width 14 height 14
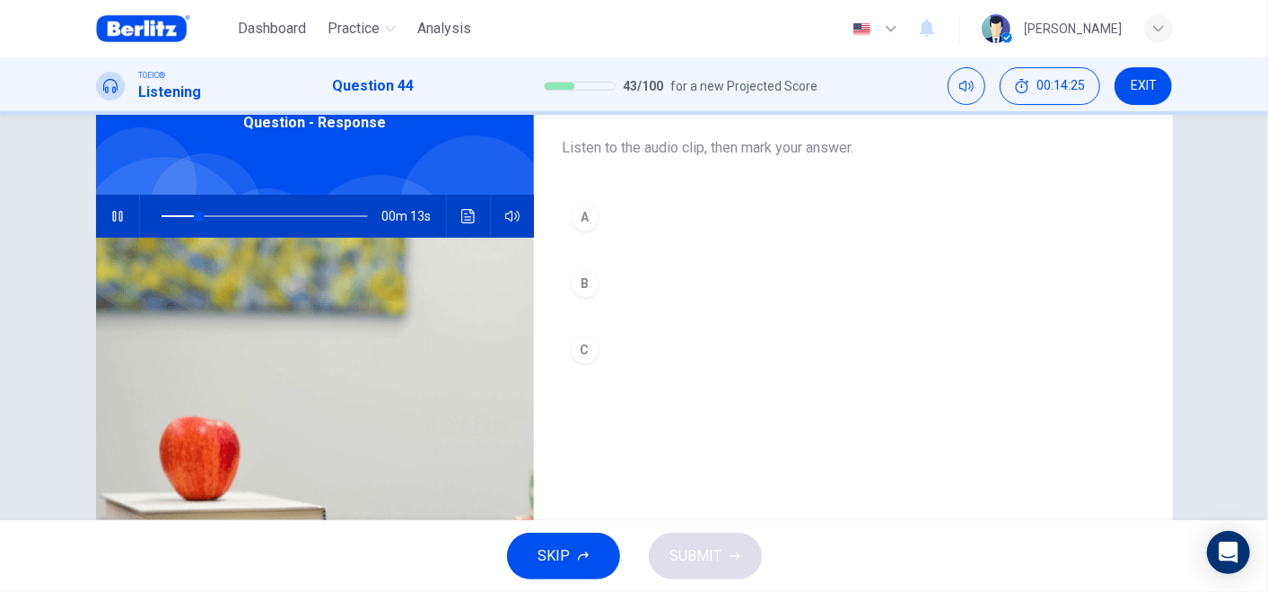
scroll to position [199, 0]
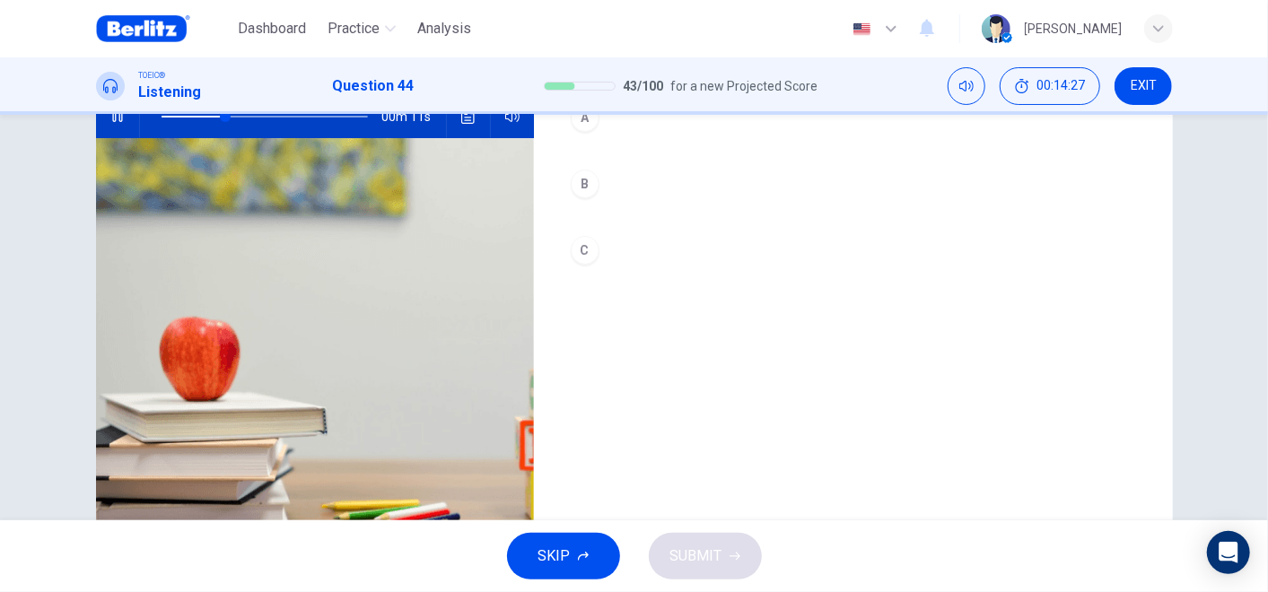
click at [575, 124] on div "A" at bounding box center [585, 117] width 29 height 29
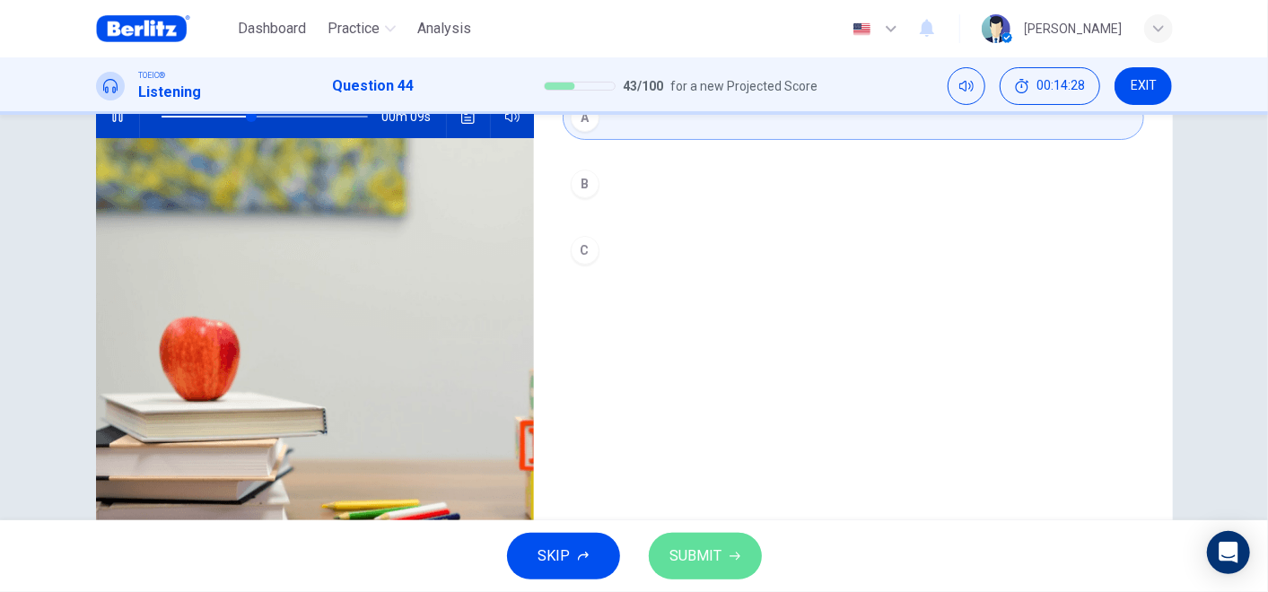
click at [720, 532] on button "SUBMIT" at bounding box center [705, 556] width 113 height 47
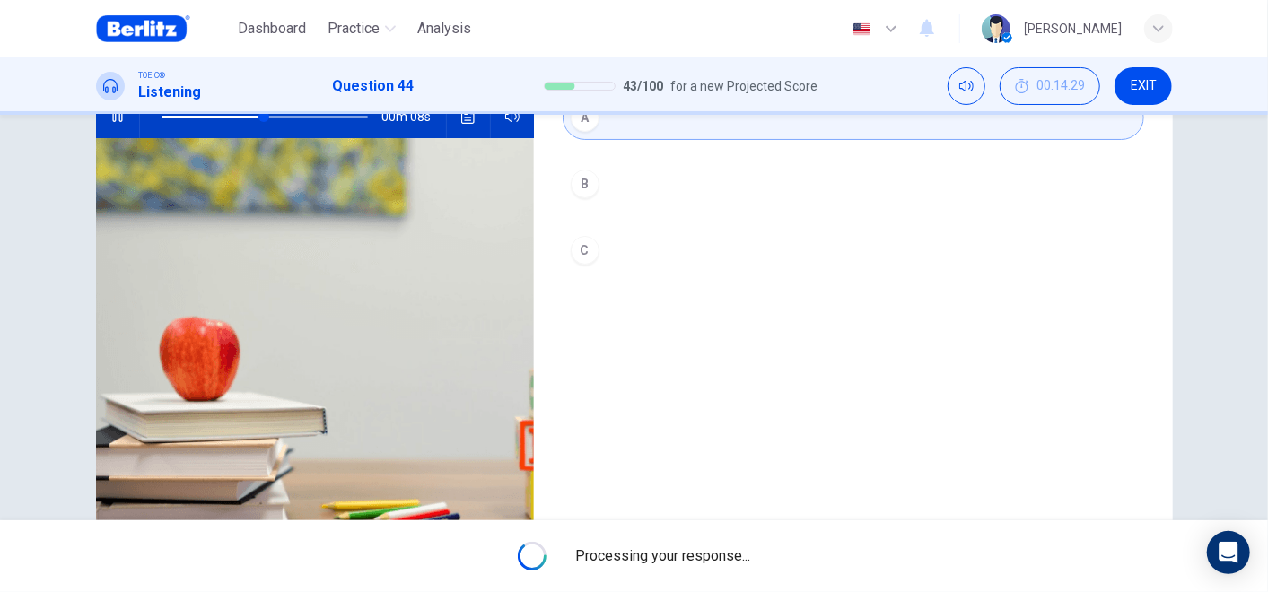
type input "**"
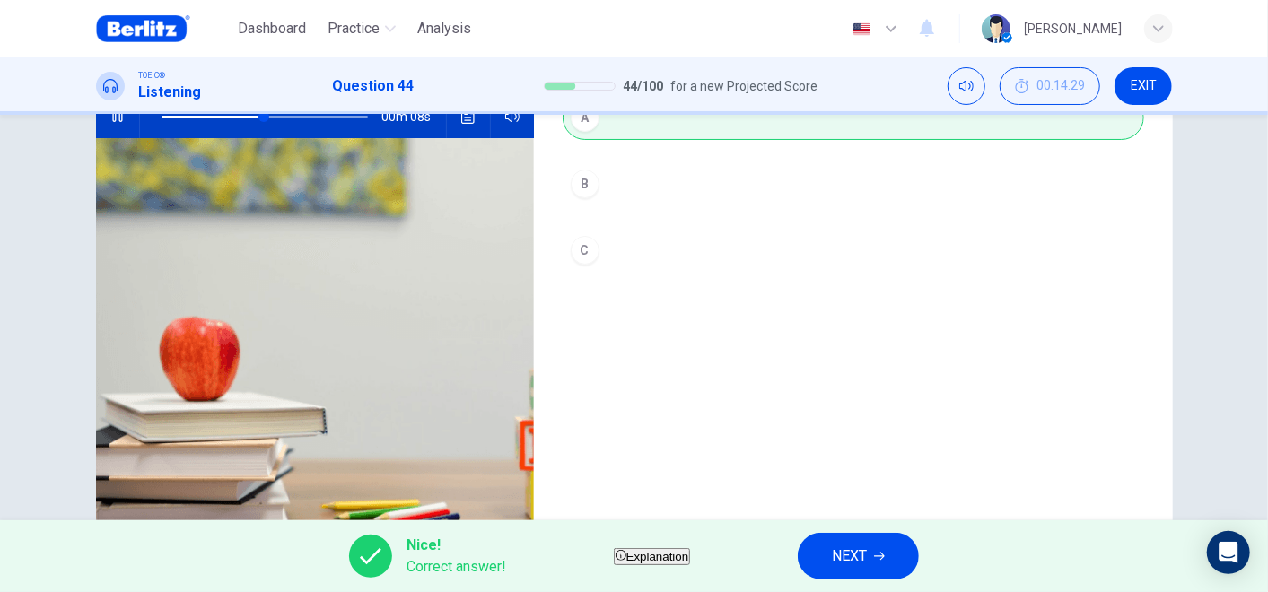
click at [866, 532] on button "NEXT" at bounding box center [858, 556] width 121 height 47
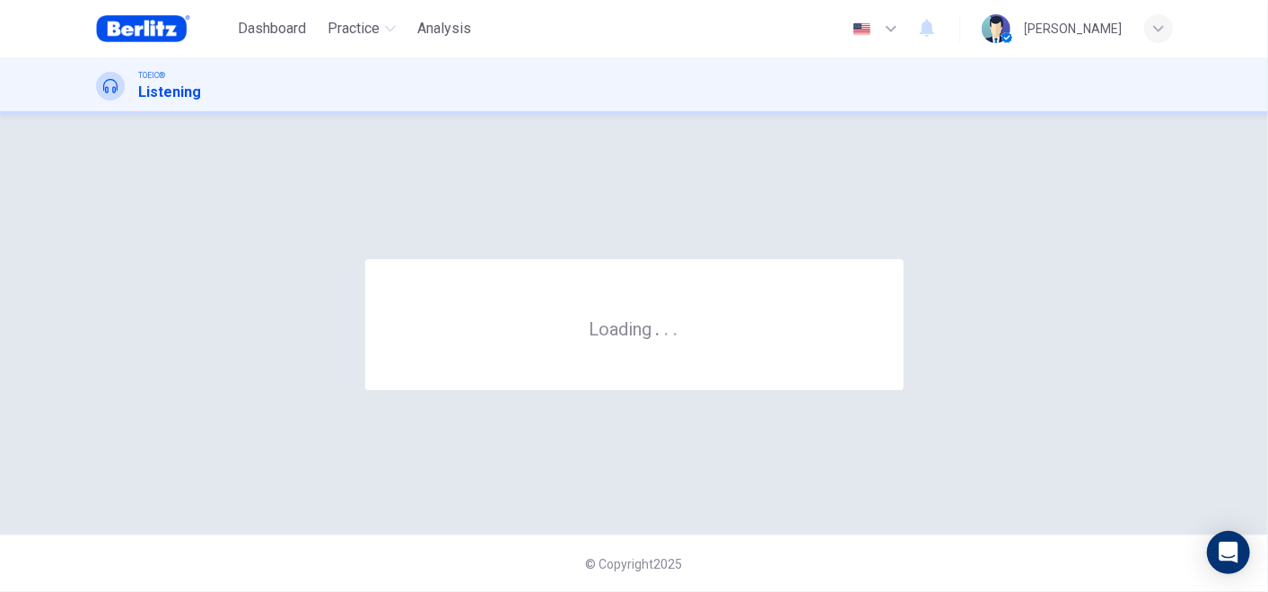
scroll to position [0, 0]
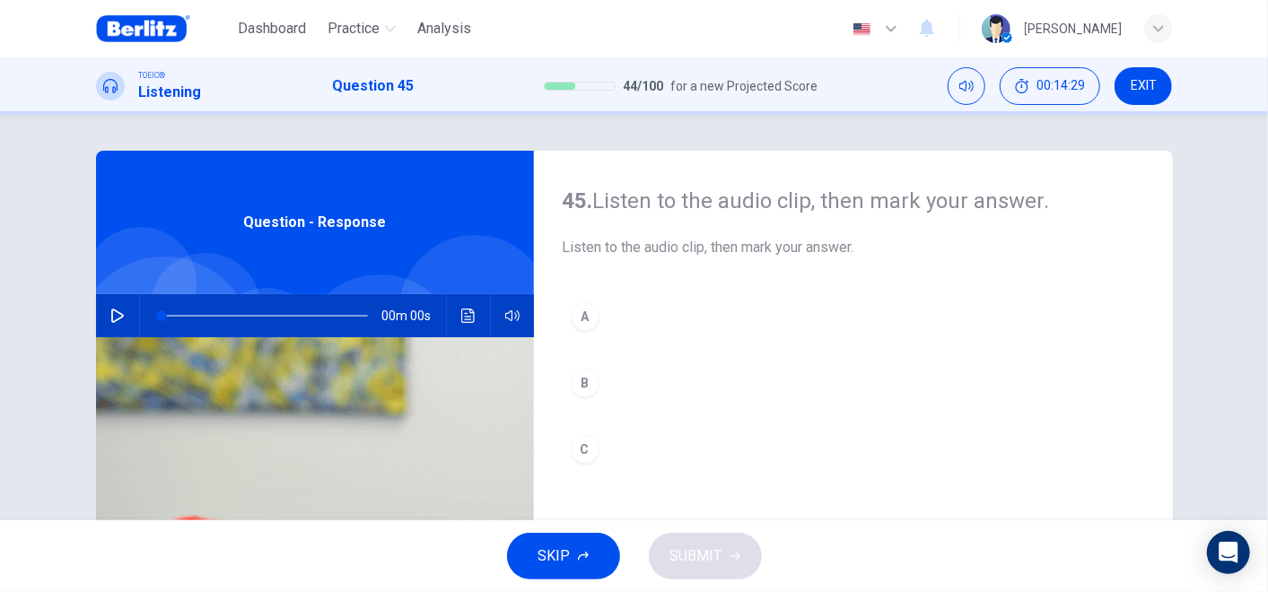
click at [115, 302] on button "button" at bounding box center [117, 315] width 29 height 43
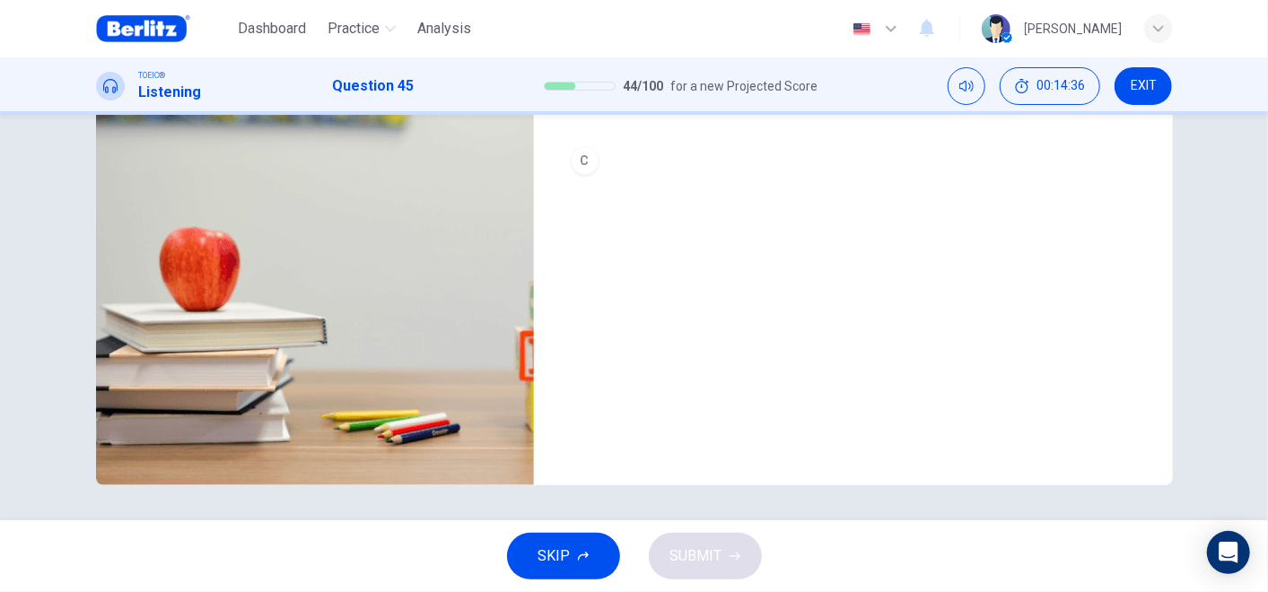
scroll to position [189, 0]
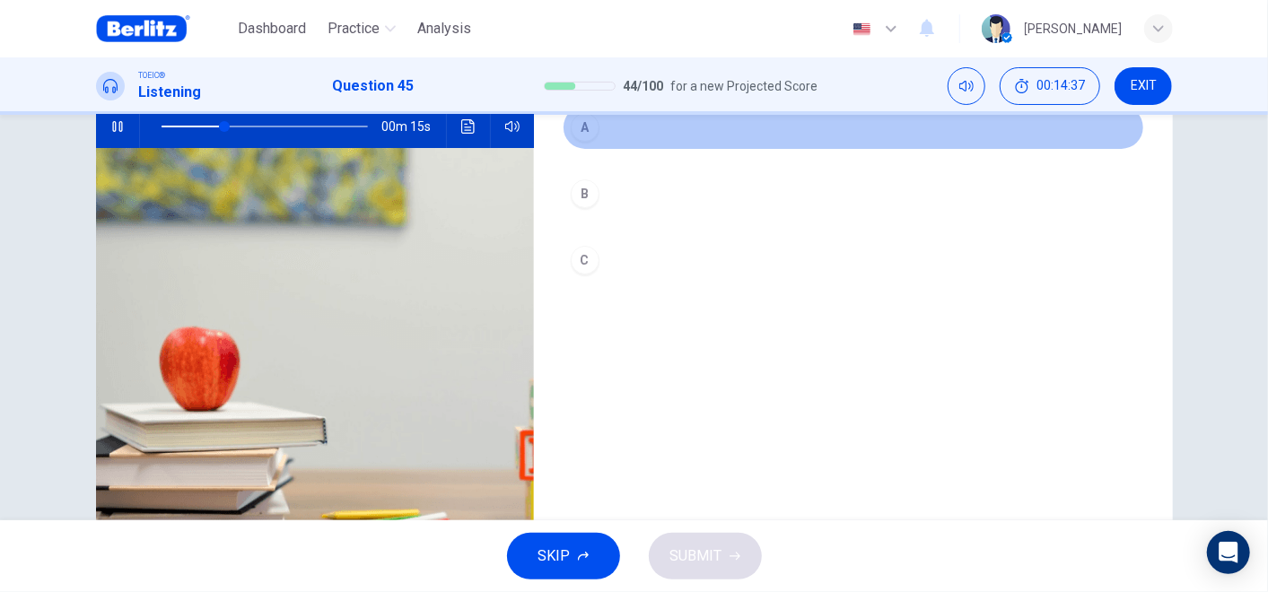
click at [590, 130] on div "A" at bounding box center [585, 127] width 29 height 29
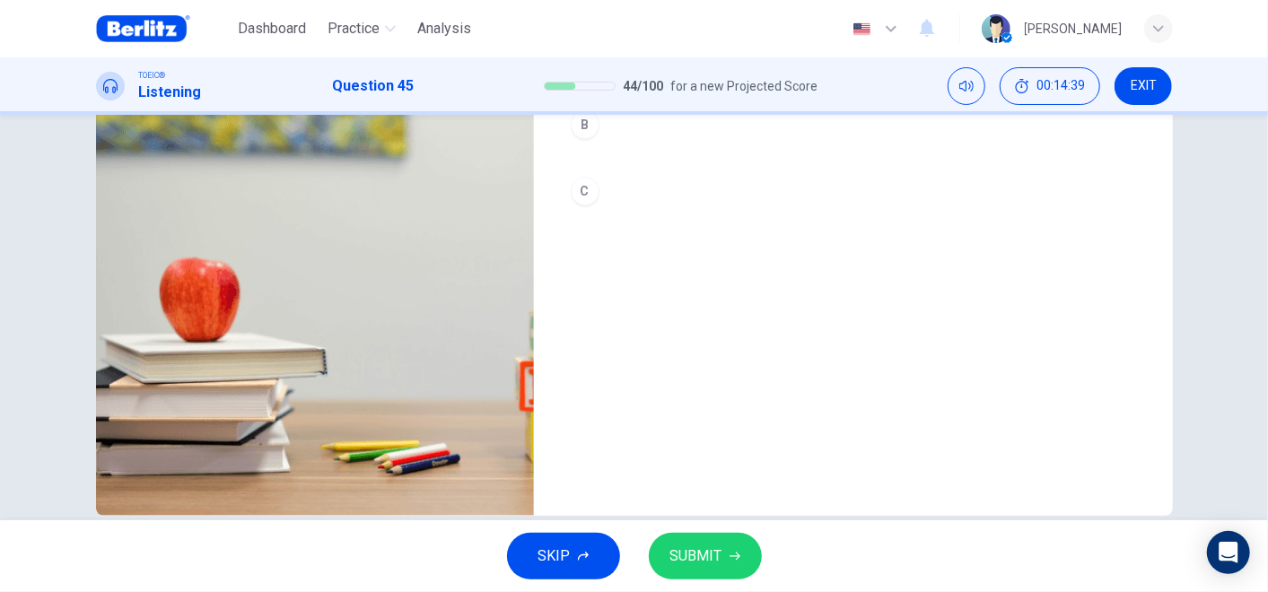
scroll to position [289, 0]
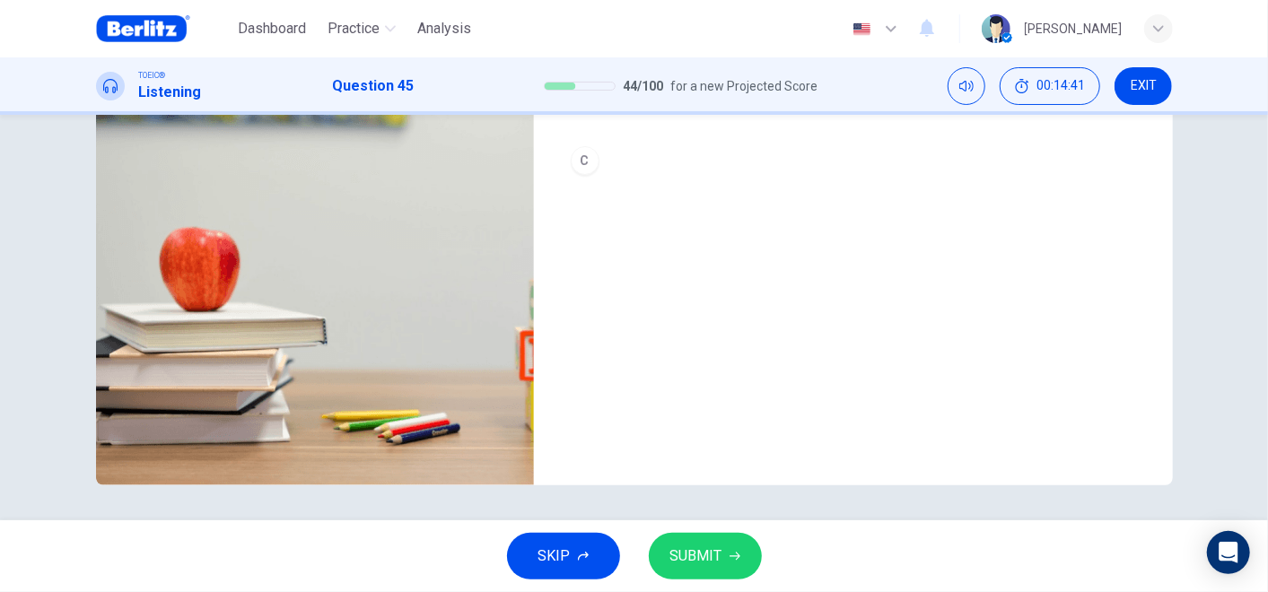
click at [725, 532] on button "SUBMIT" at bounding box center [705, 556] width 113 height 47
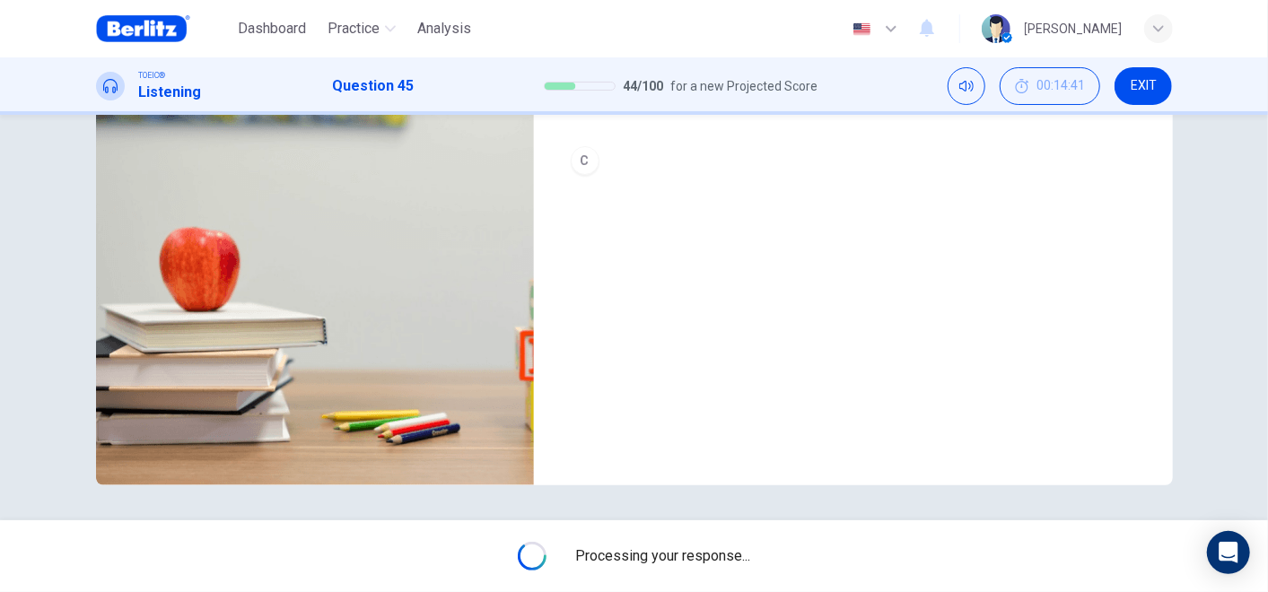
type input "**"
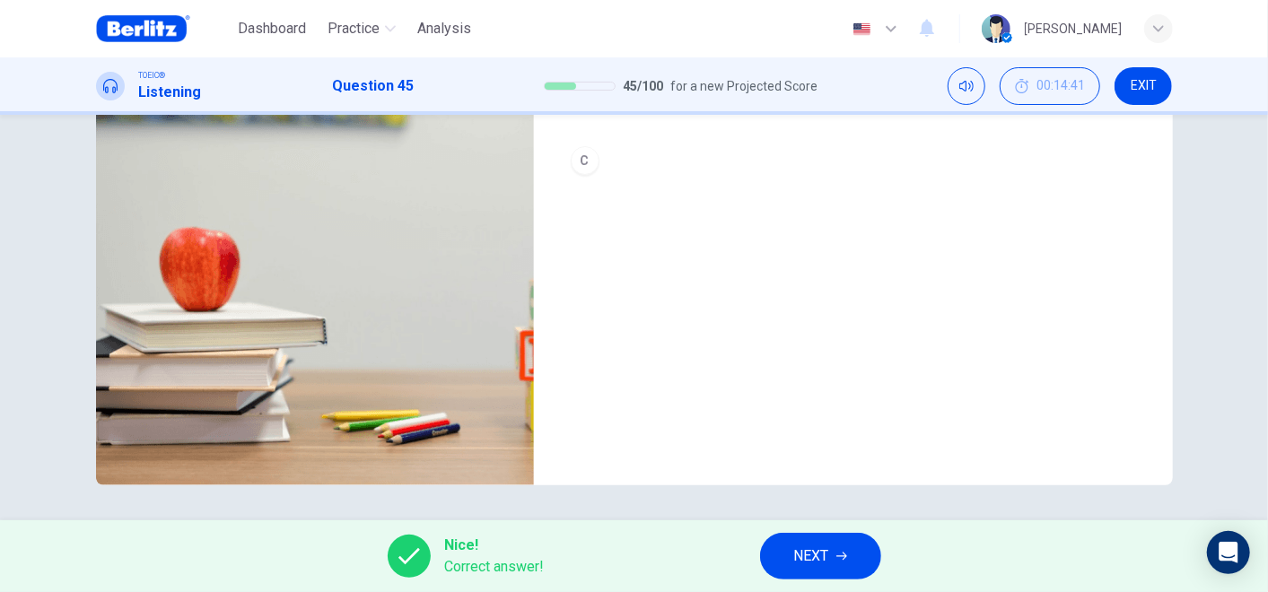
click at [851, 532] on button "NEXT" at bounding box center [820, 556] width 121 height 47
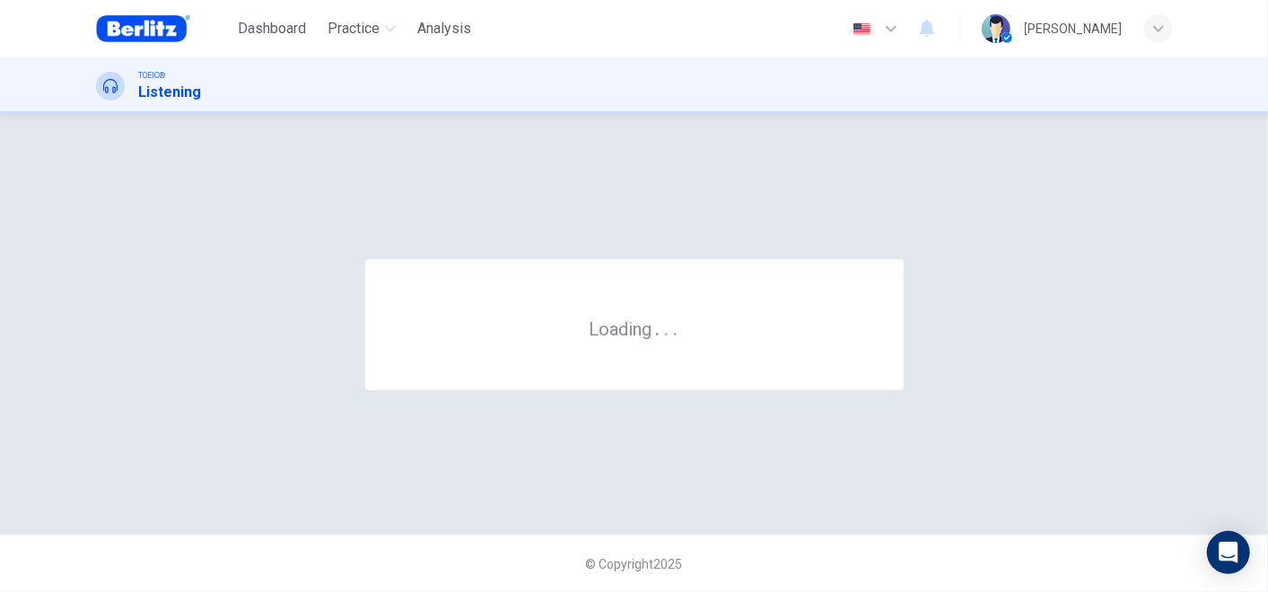
scroll to position [0, 0]
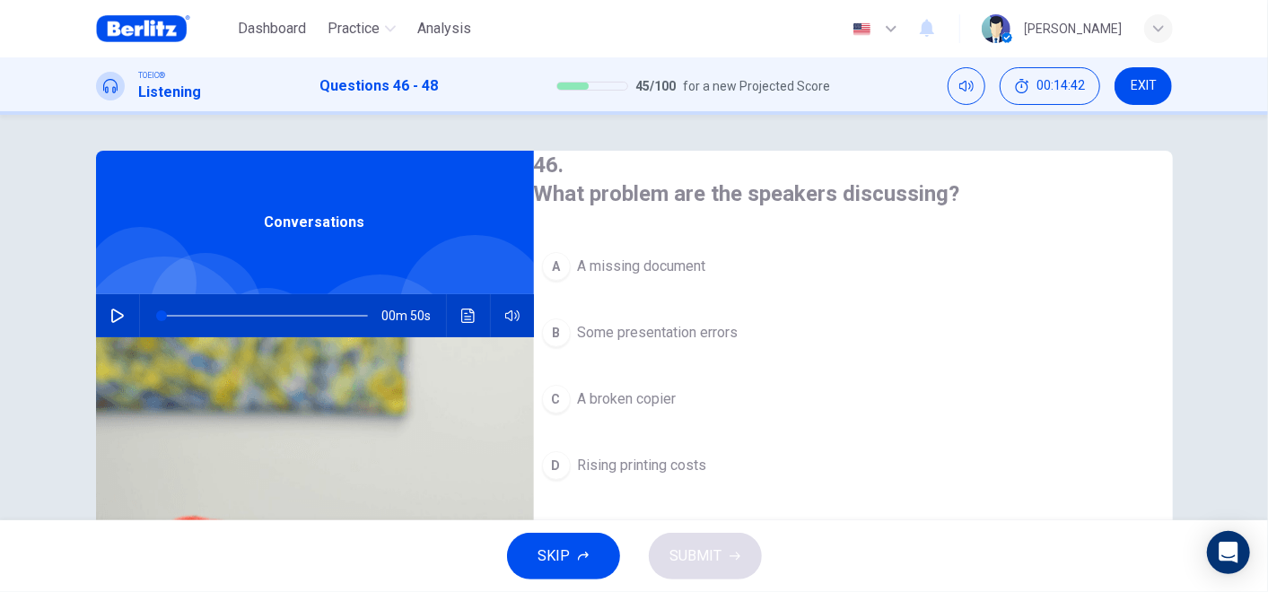
click at [118, 314] on icon "button" at bounding box center [117, 316] width 14 height 14
click at [677, 399] on span "A broken copier" at bounding box center [627, 399] width 99 height 22
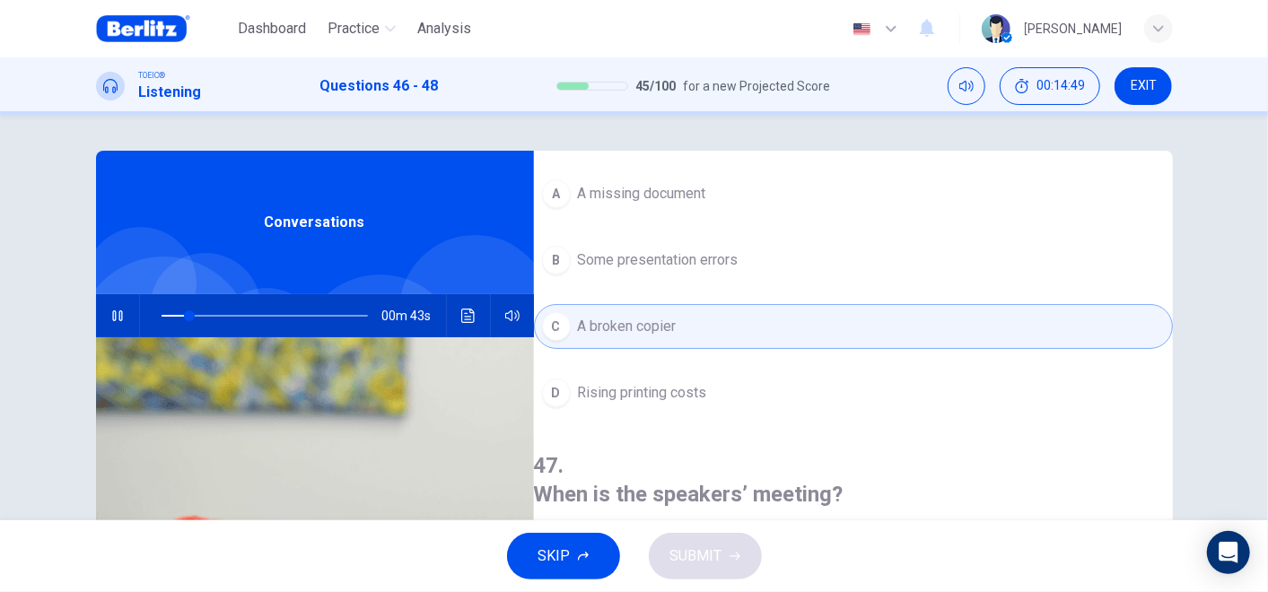
scroll to position [299, 0]
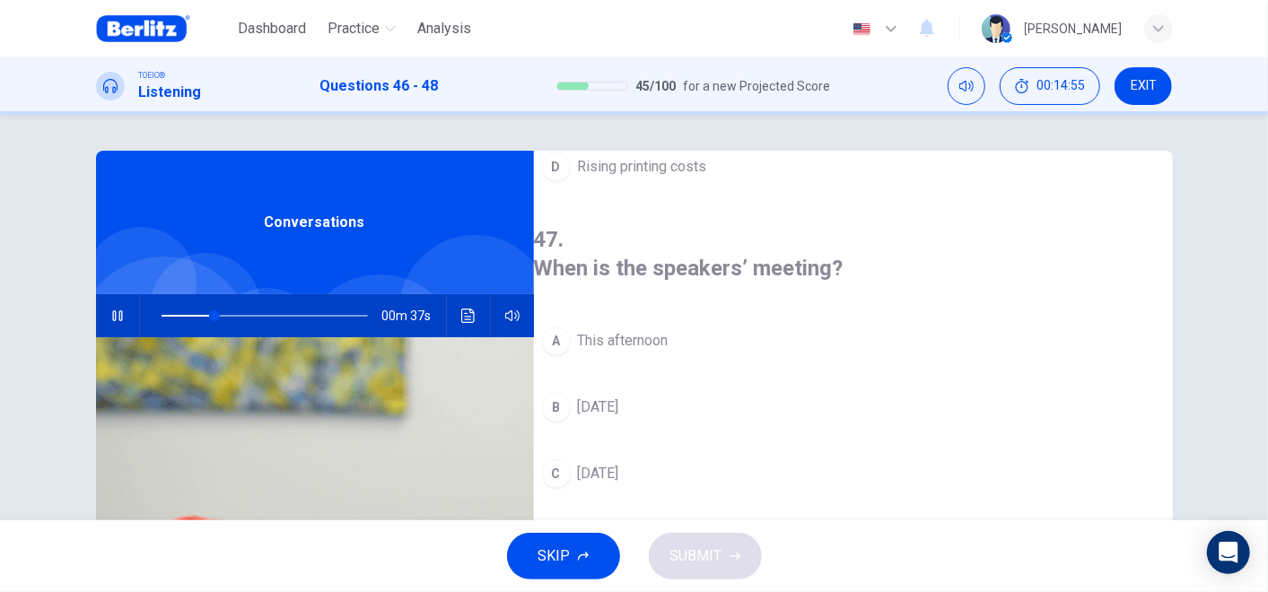
click at [619, 463] on span "[DATE]" at bounding box center [598, 474] width 41 height 22
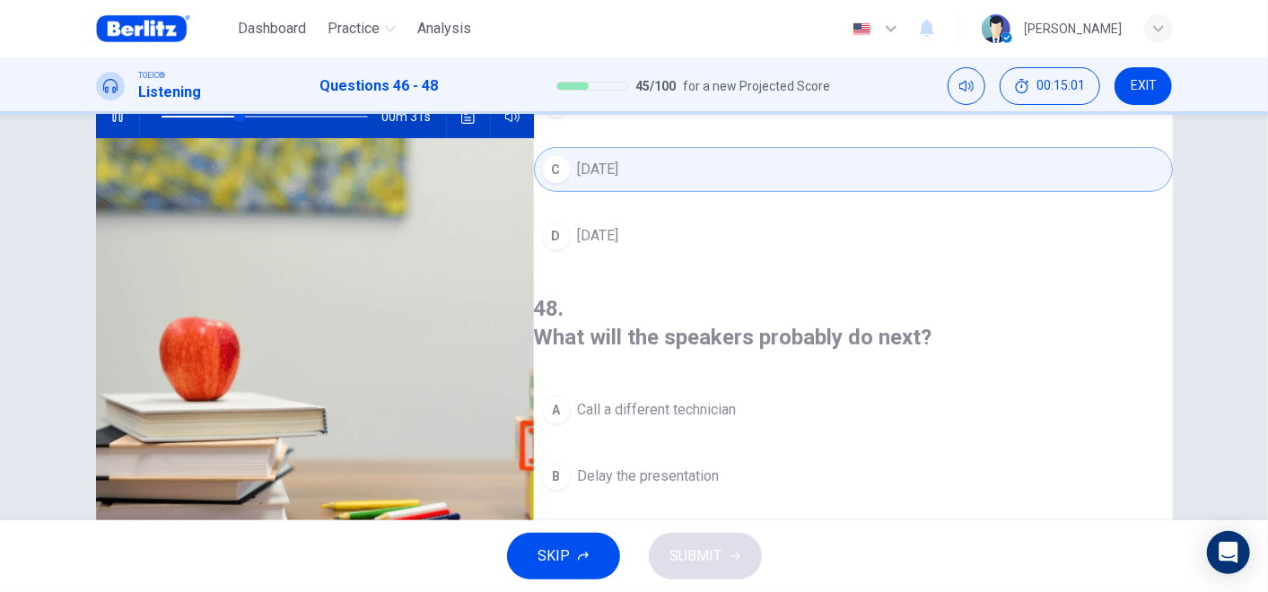
scroll to position [289, 0]
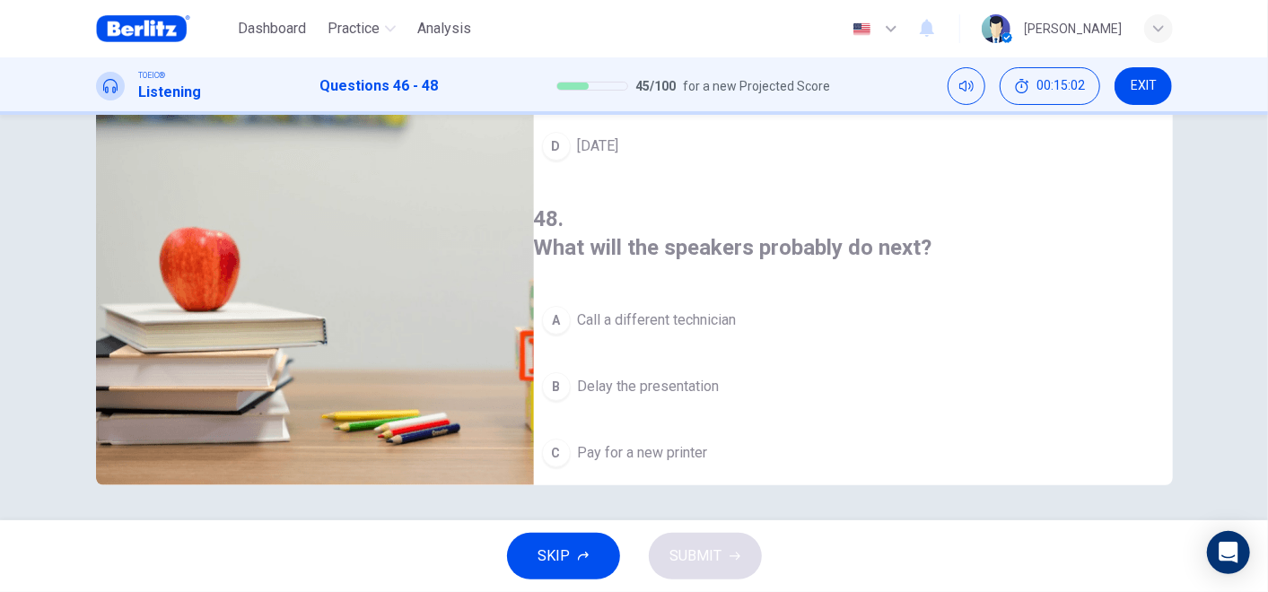
click at [722, 509] on span "Go to a professional printer" at bounding box center [663, 520] width 171 height 22
click at [717, 532] on span "SUBMIT" at bounding box center [696, 556] width 52 height 25
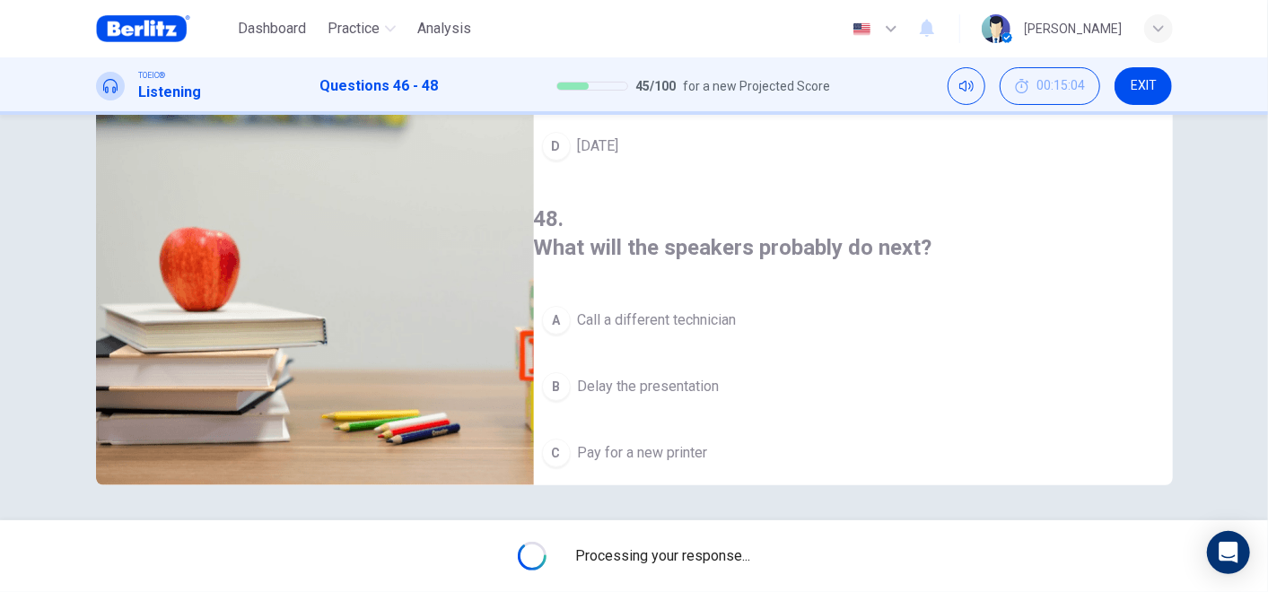
type input "**"
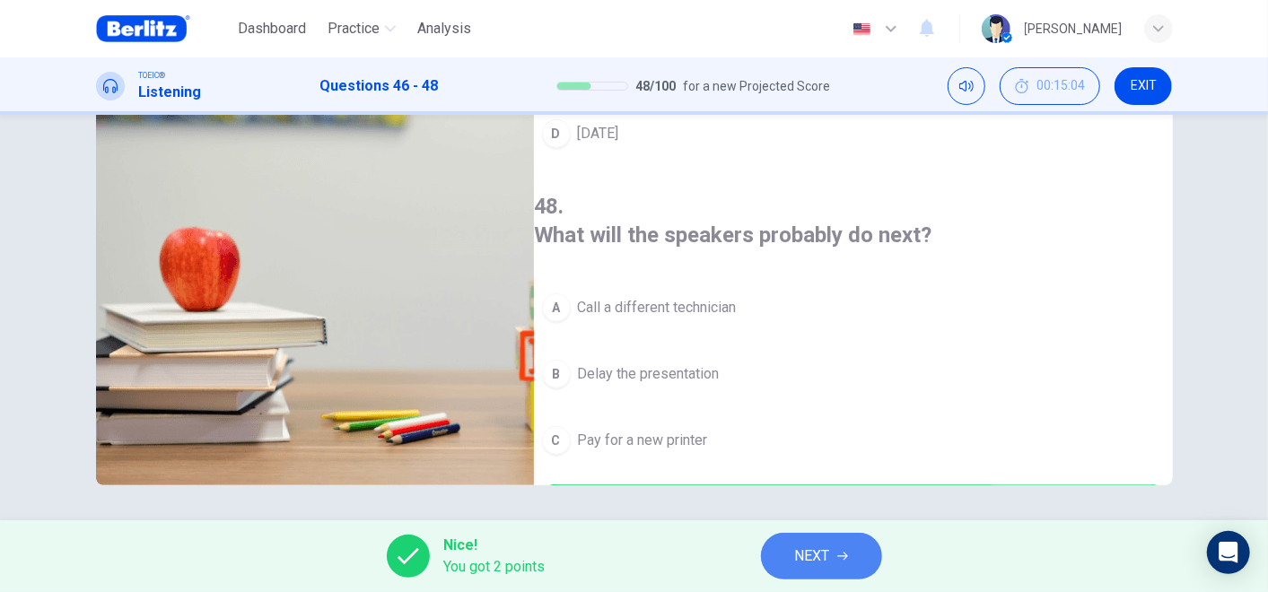
click at [826, 532] on span "NEXT" at bounding box center [812, 556] width 35 height 25
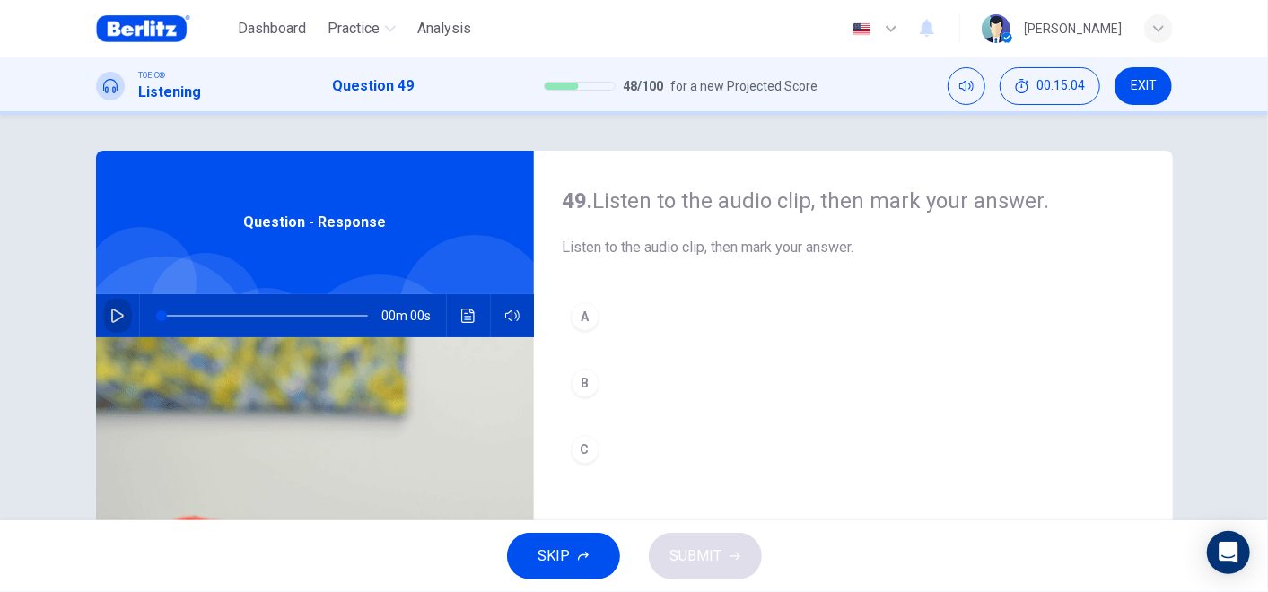
click at [108, 298] on button "button" at bounding box center [117, 315] width 29 height 43
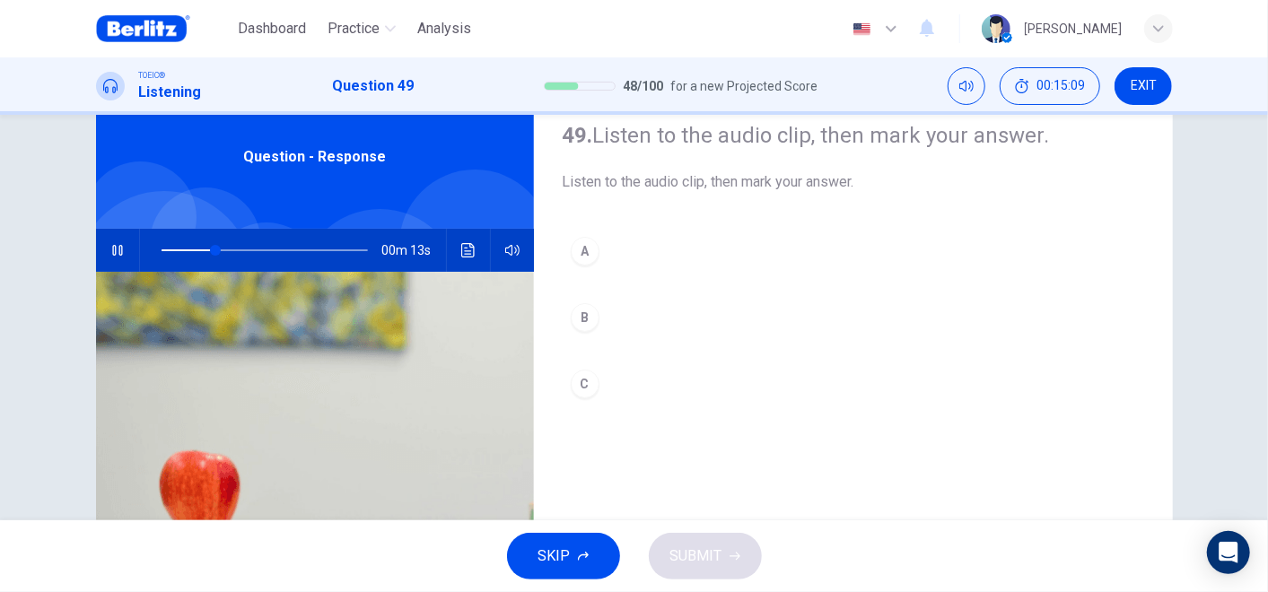
scroll to position [100, 0]
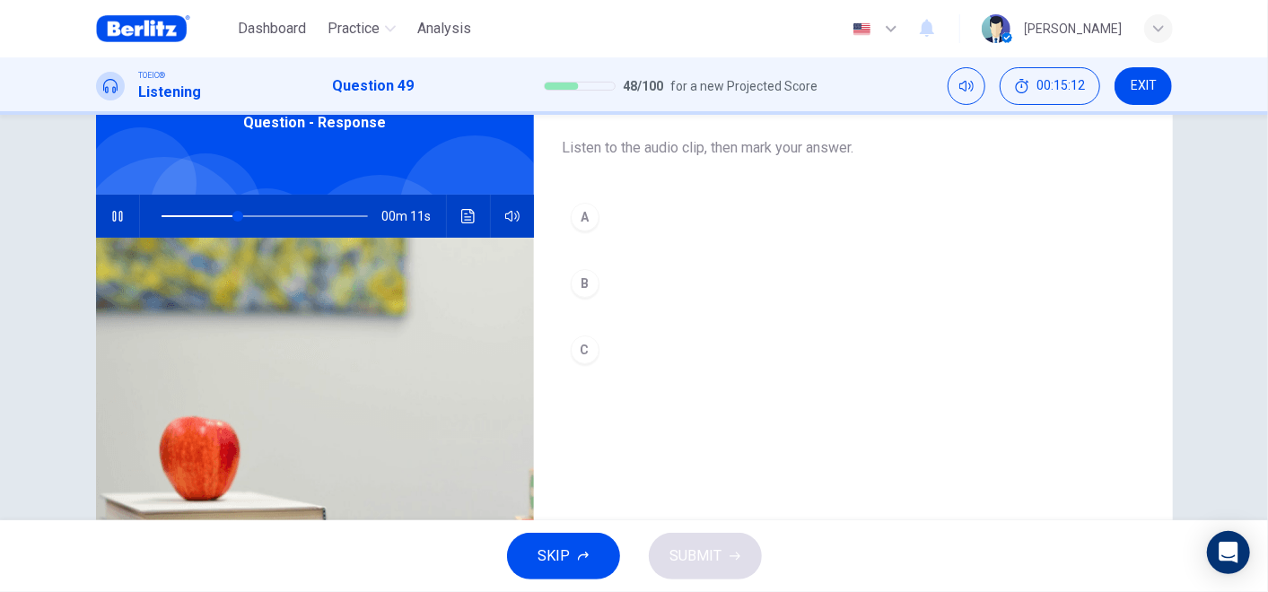
click at [594, 283] on button "B" at bounding box center [853, 283] width 581 height 45
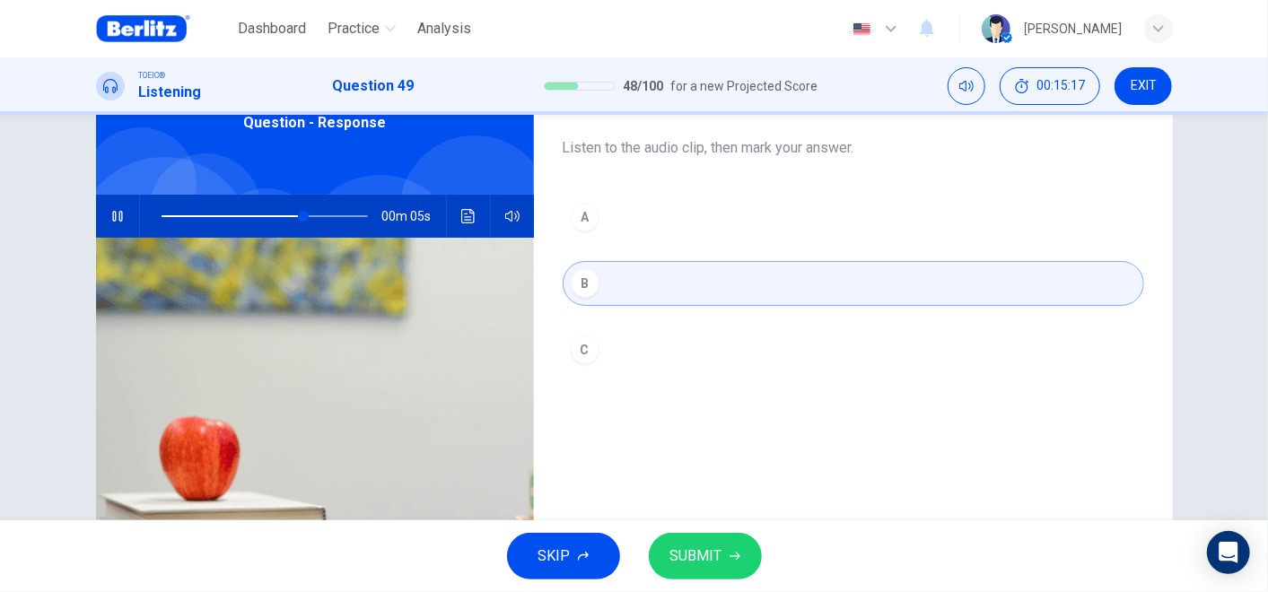
click at [695, 335] on button "C" at bounding box center [853, 349] width 581 height 45
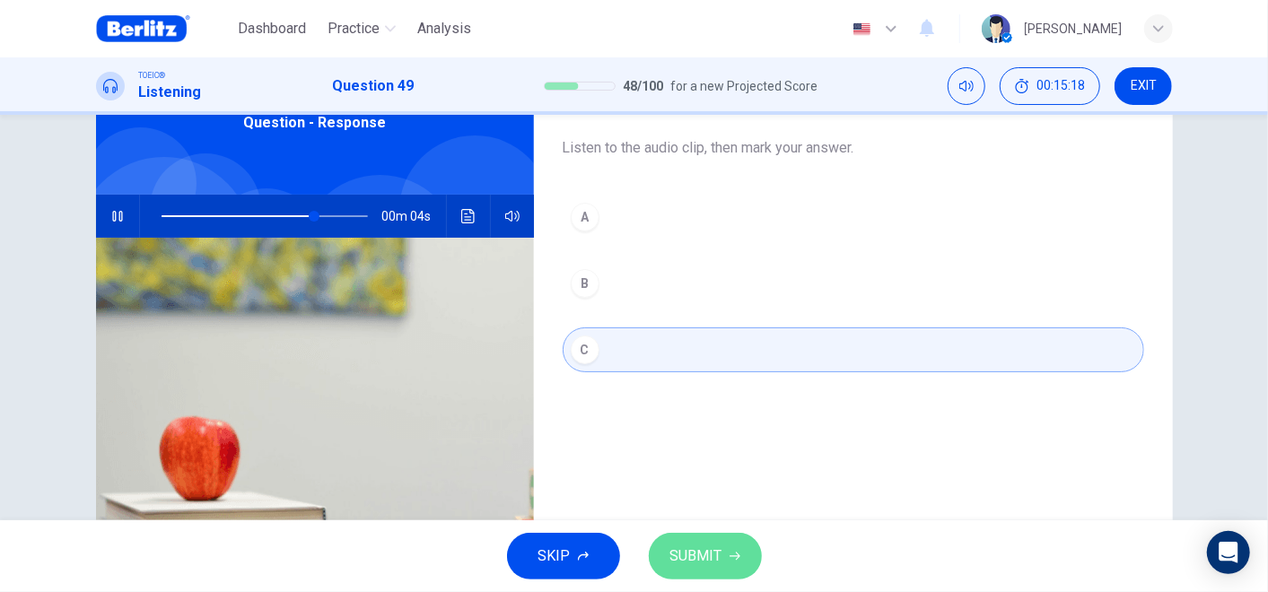
click at [716, 532] on span "SUBMIT" at bounding box center [696, 556] width 52 height 25
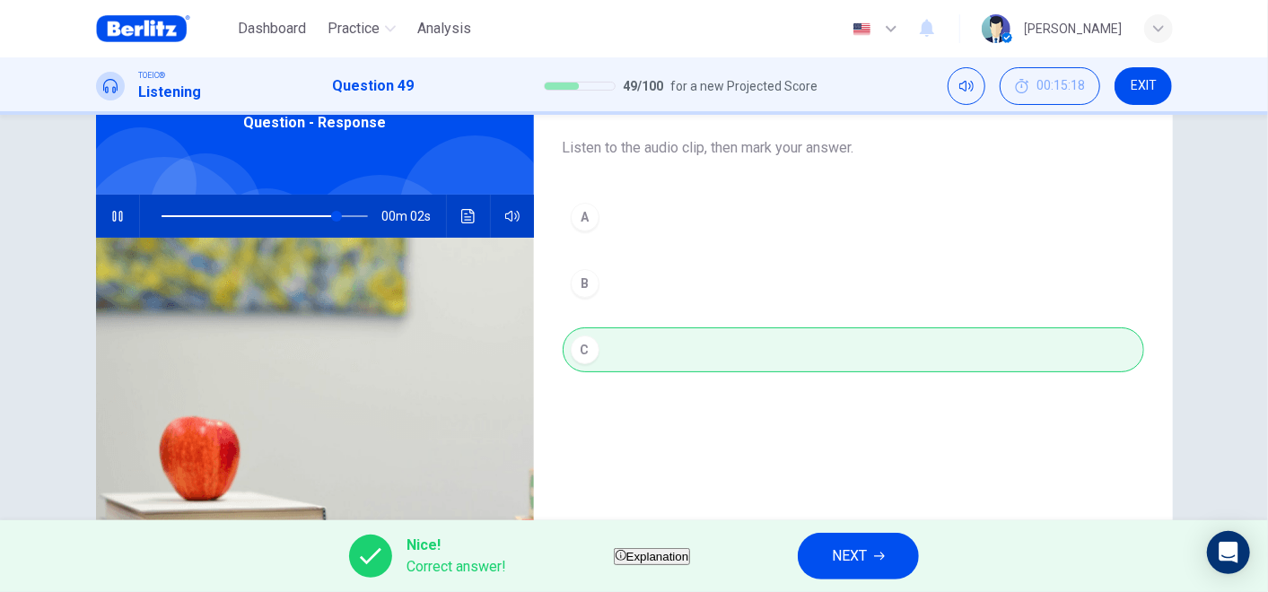
type input "**"
click at [867, 532] on span "NEXT" at bounding box center [849, 556] width 35 height 25
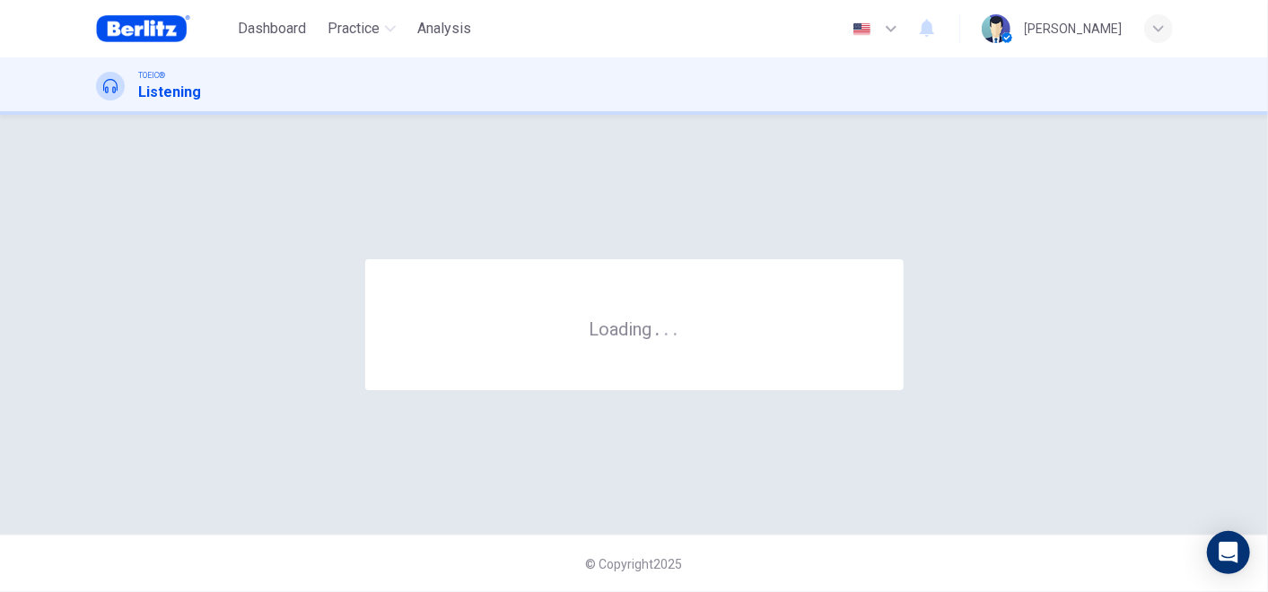
scroll to position [0, 0]
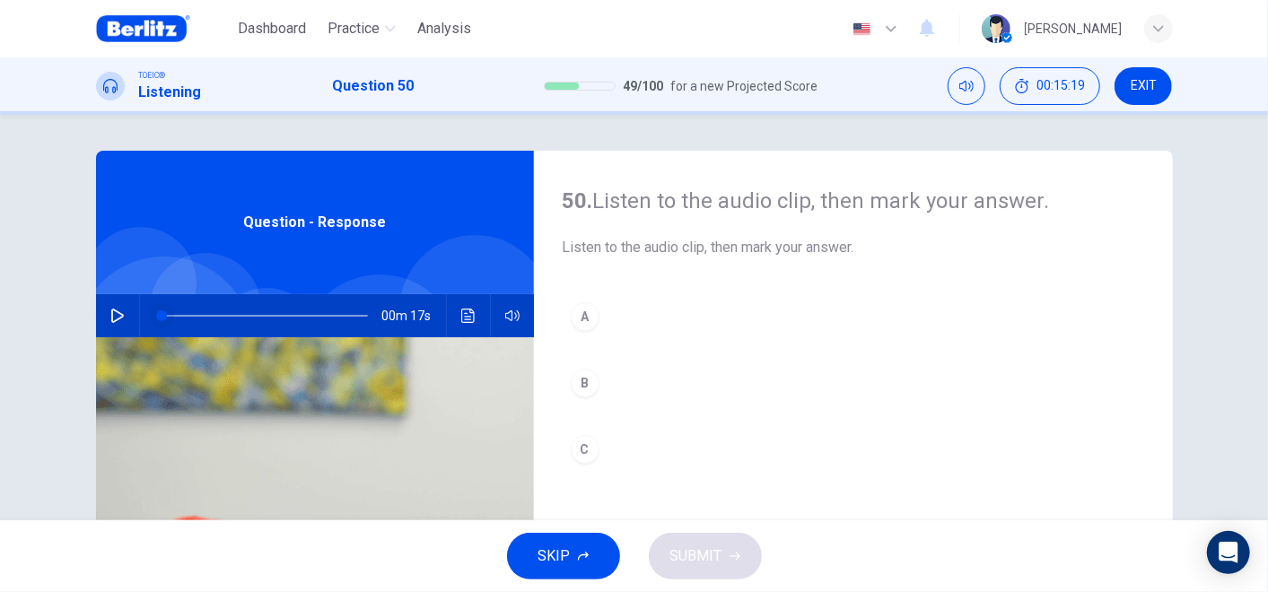
drag, startPoint x: 120, startPoint y: 322, endPoint x: 169, endPoint y: 323, distance: 48.5
click at [119, 322] on button "button" at bounding box center [117, 315] width 29 height 43
type input "*"
click at [594, 441] on button "C" at bounding box center [853, 449] width 581 height 45
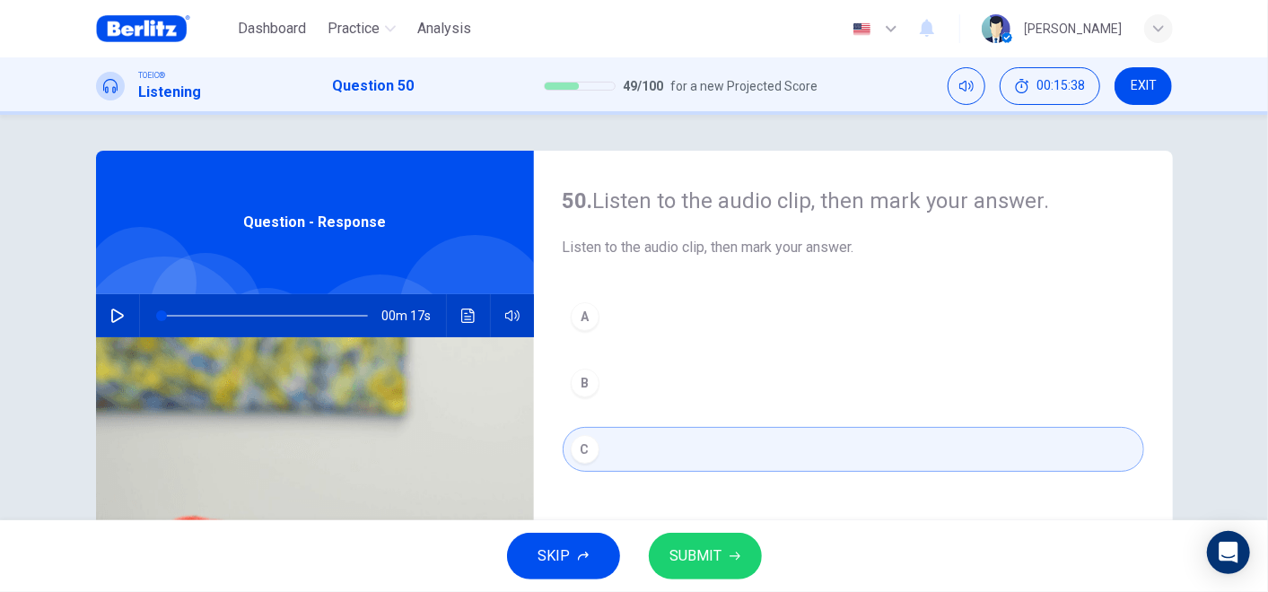
click at [736, 532] on icon "button" at bounding box center [734, 556] width 11 height 11
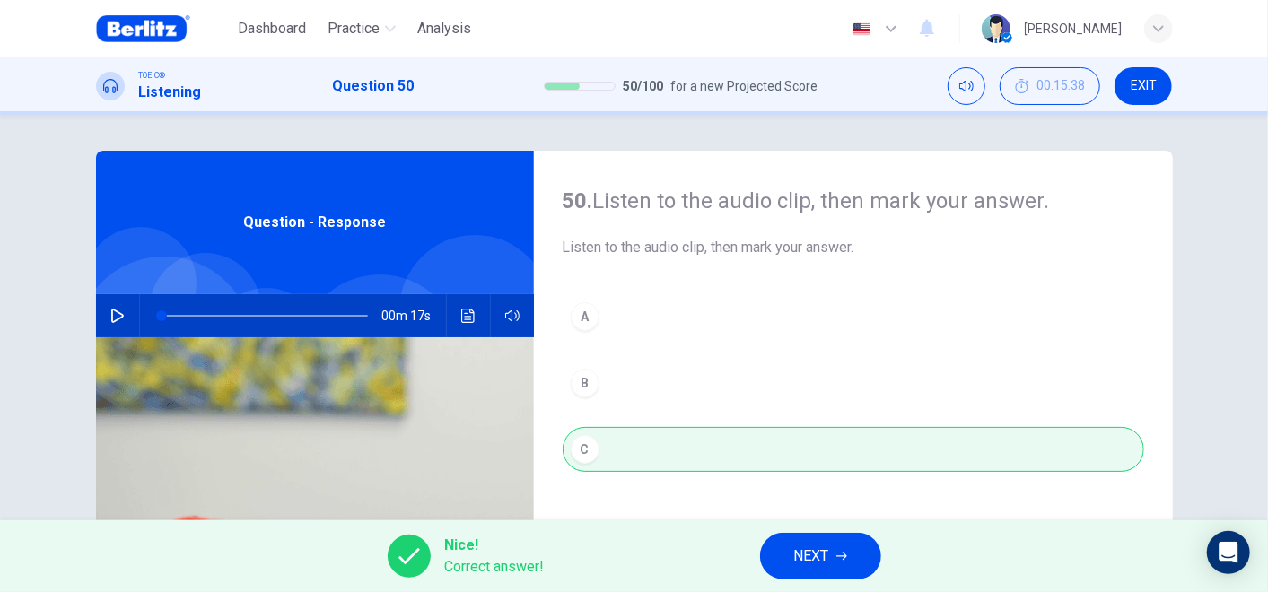
click at [799, 532] on span "NEXT" at bounding box center [811, 556] width 35 height 25
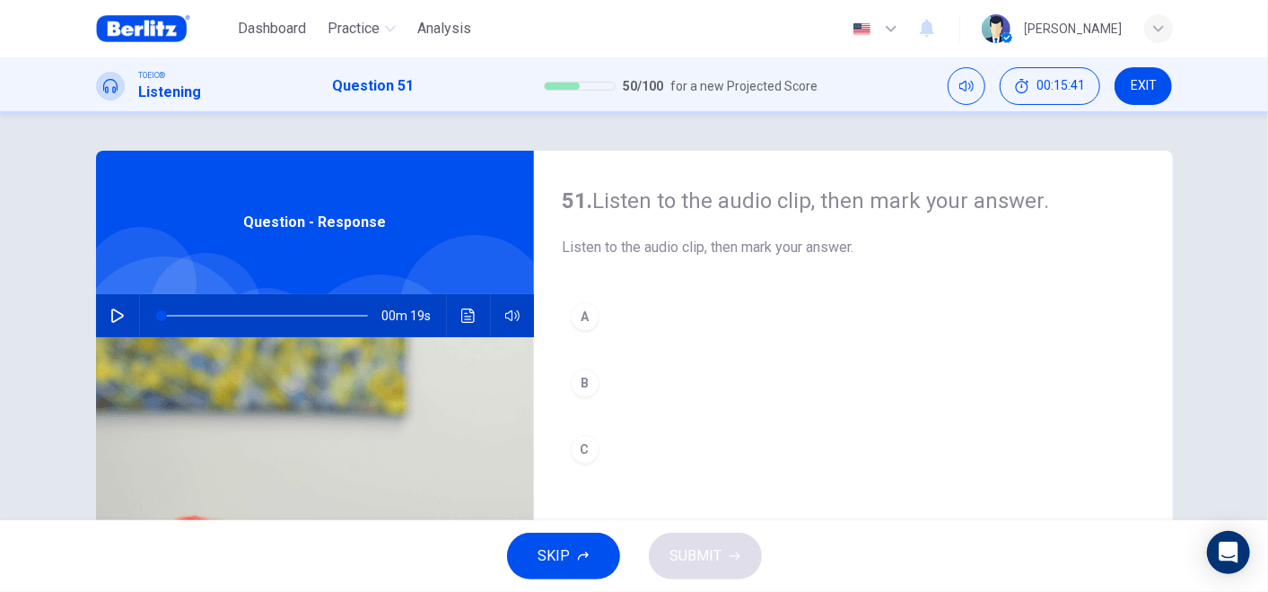
click at [289, 214] on span "Question - Response" at bounding box center [314, 223] width 143 height 22
click at [103, 323] on button "button" at bounding box center [117, 315] width 29 height 43
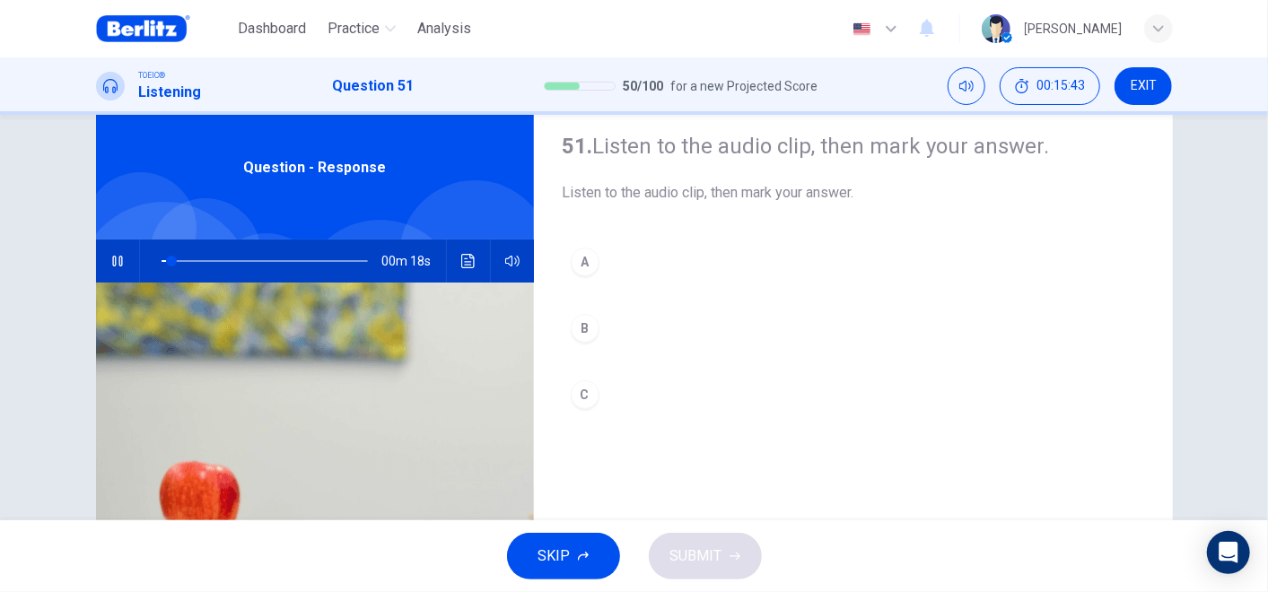
scroll to position [100, 0]
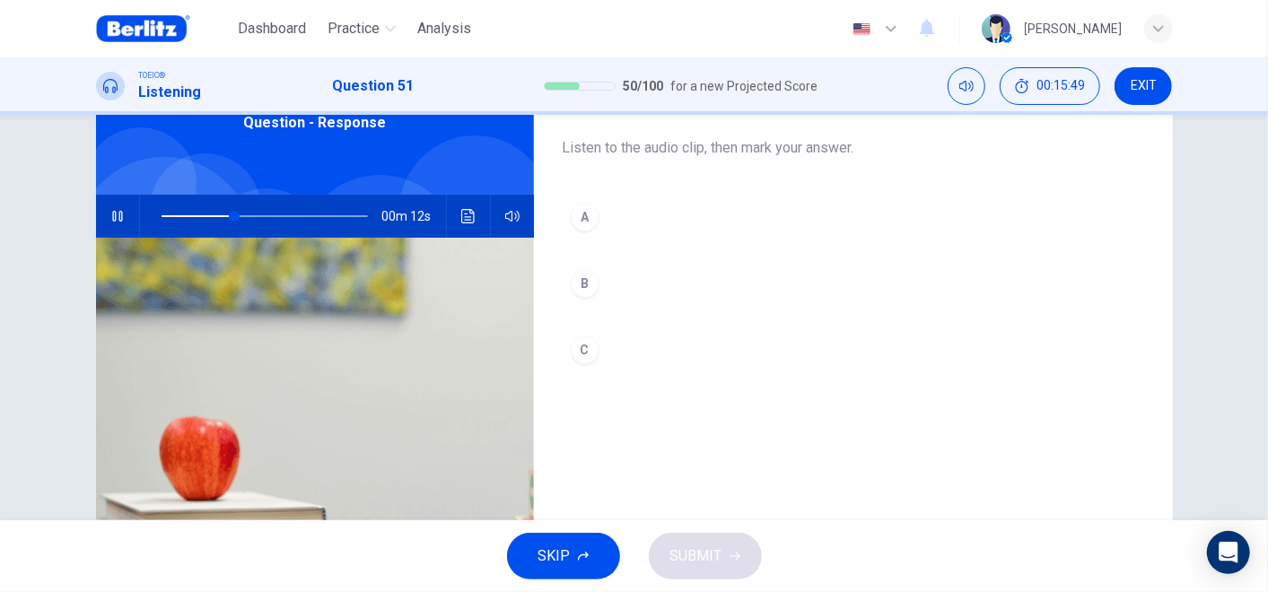
click at [581, 225] on div "A" at bounding box center [585, 217] width 29 height 29
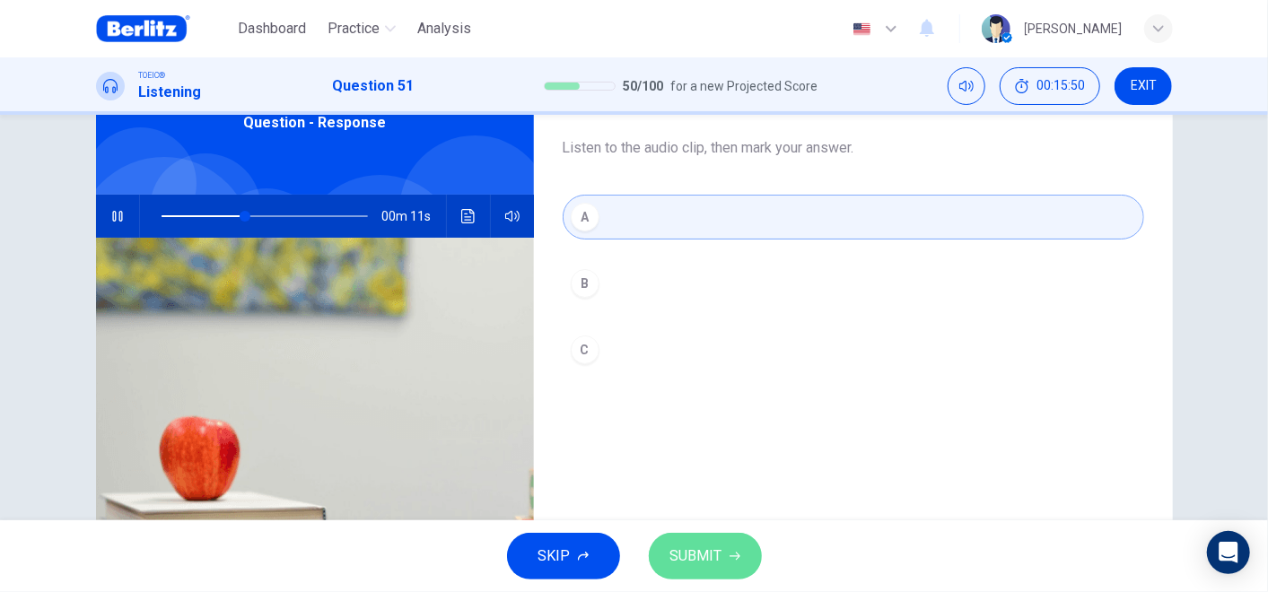
click at [736, 532] on icon "button" at bounding box center [734, 556] width 11 height 11
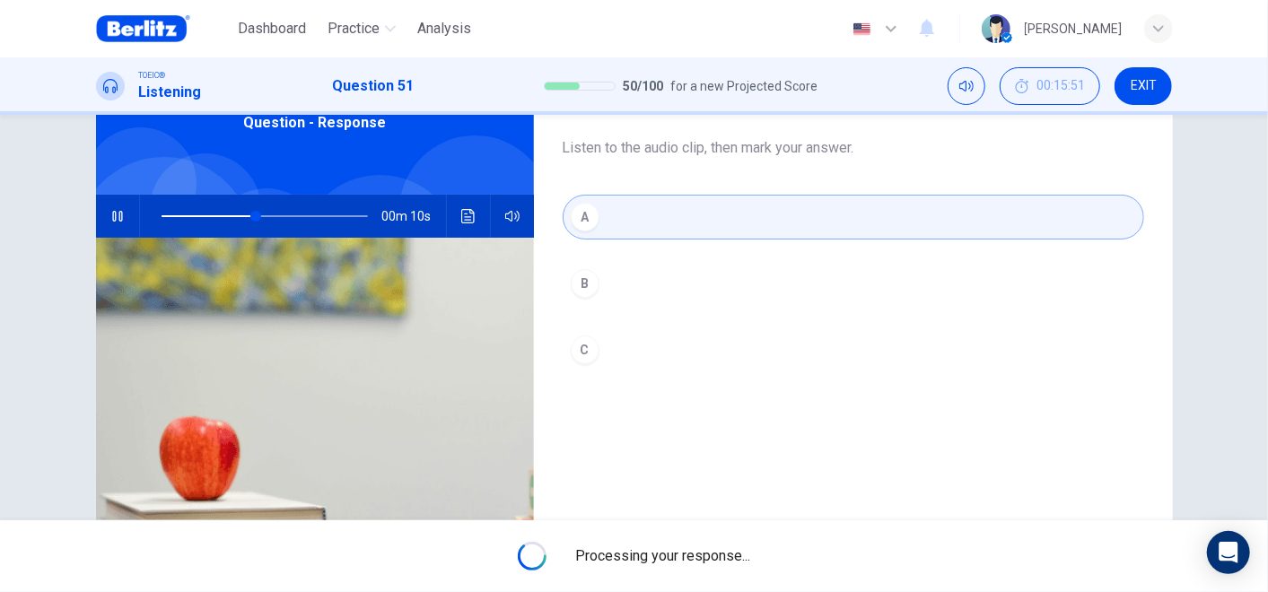
type input "**"
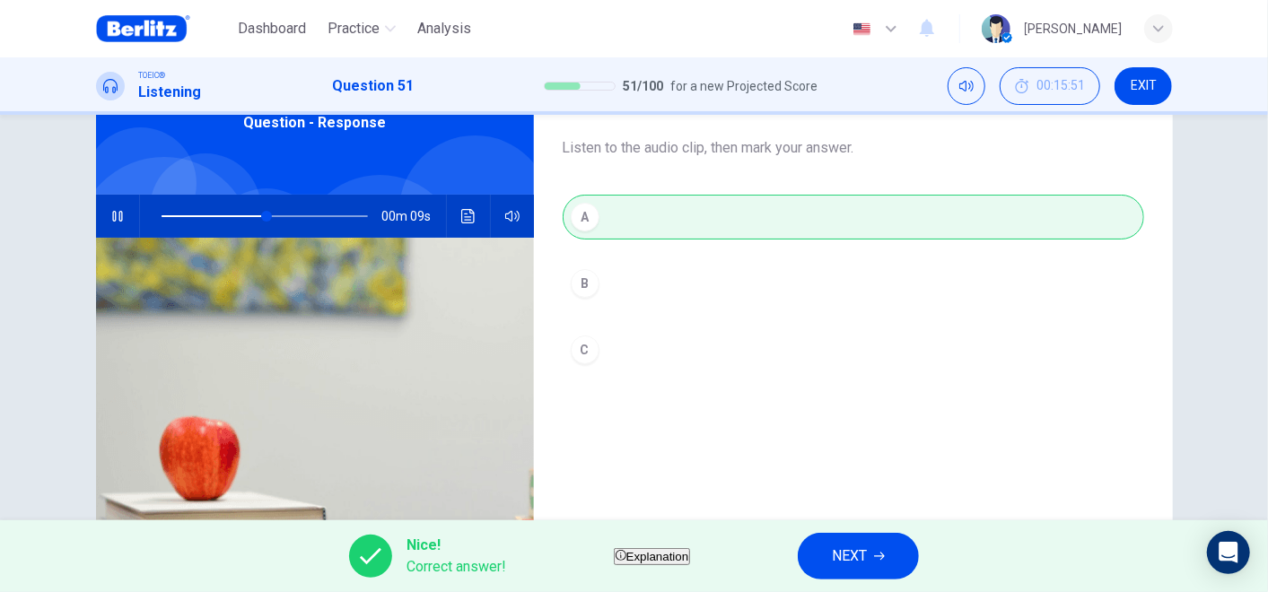
click at [856, 532] on button "NEXT" at bounding box center [858, 556] width 121 height 47
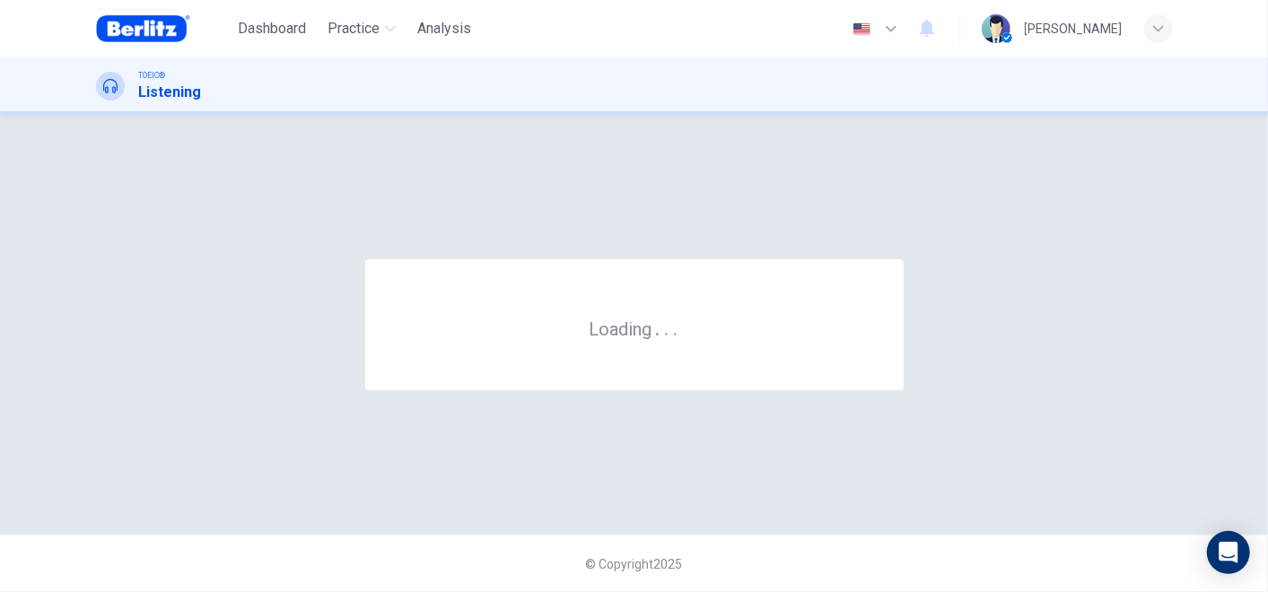
scroll to position [0, 0]
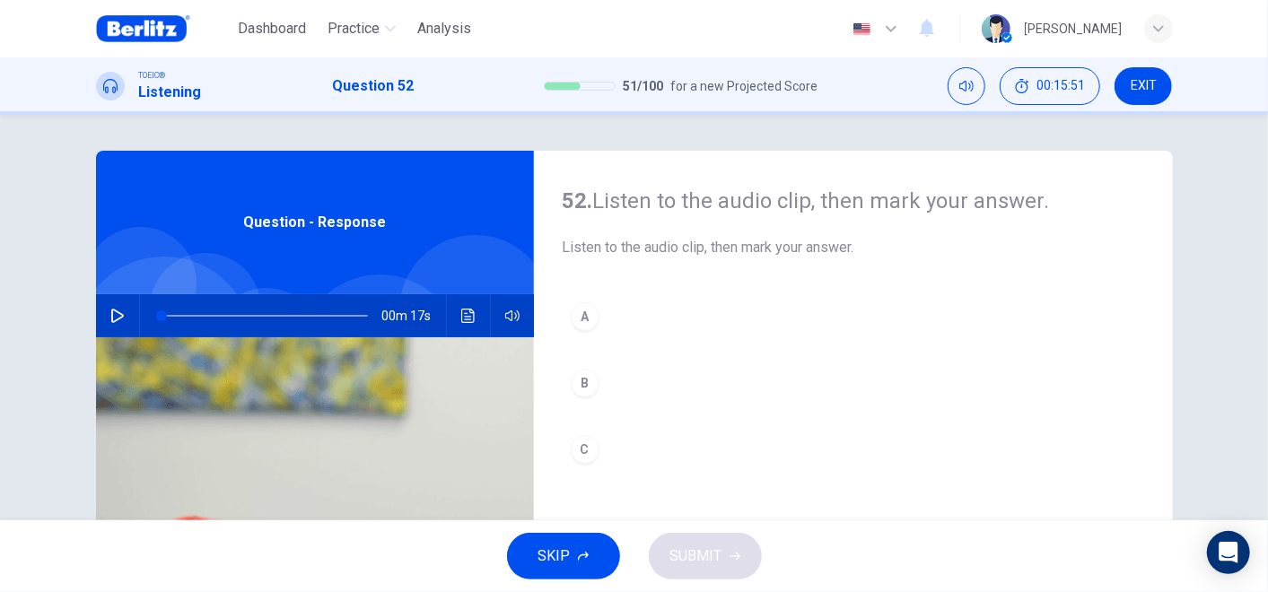
click at [105, 328] on button "button" at bounding box center [117, 315] width 29 height 43
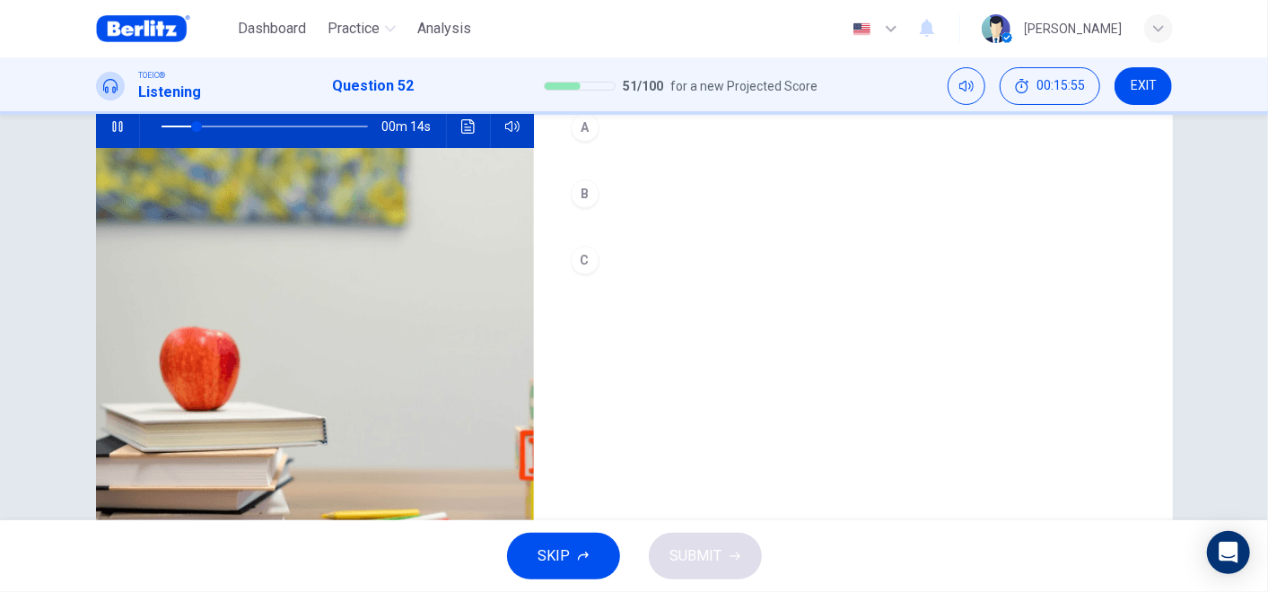
scroll to position [199, 0]
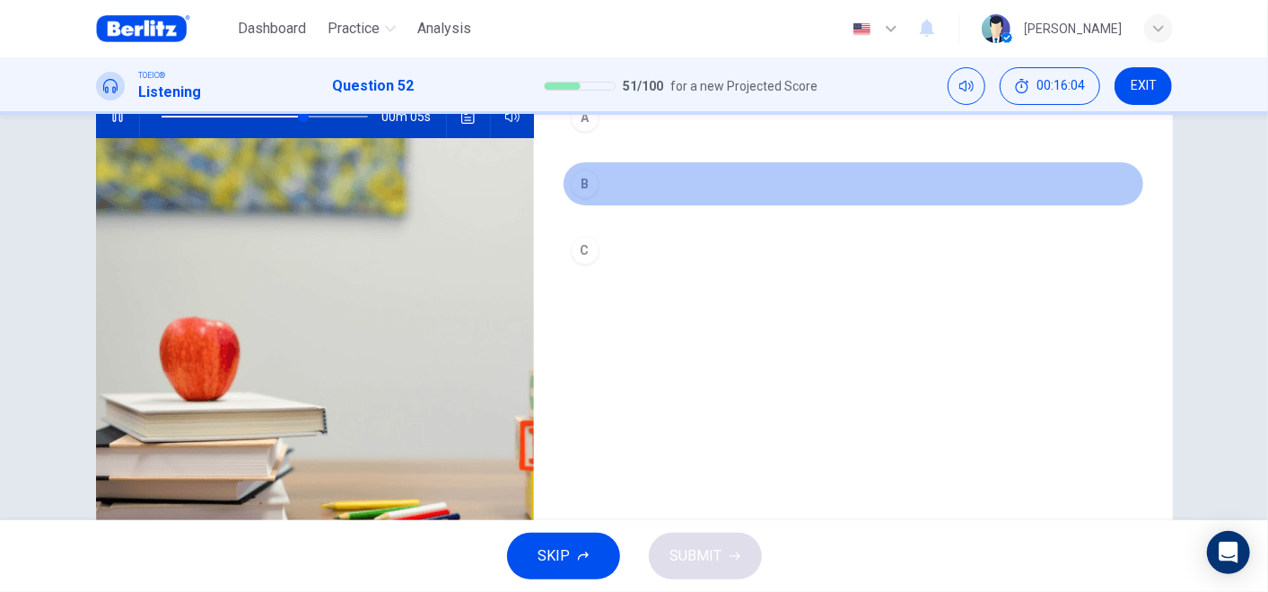
click at [576, 195] on div "B" at bounding box center [585, 184] width 29 height 29
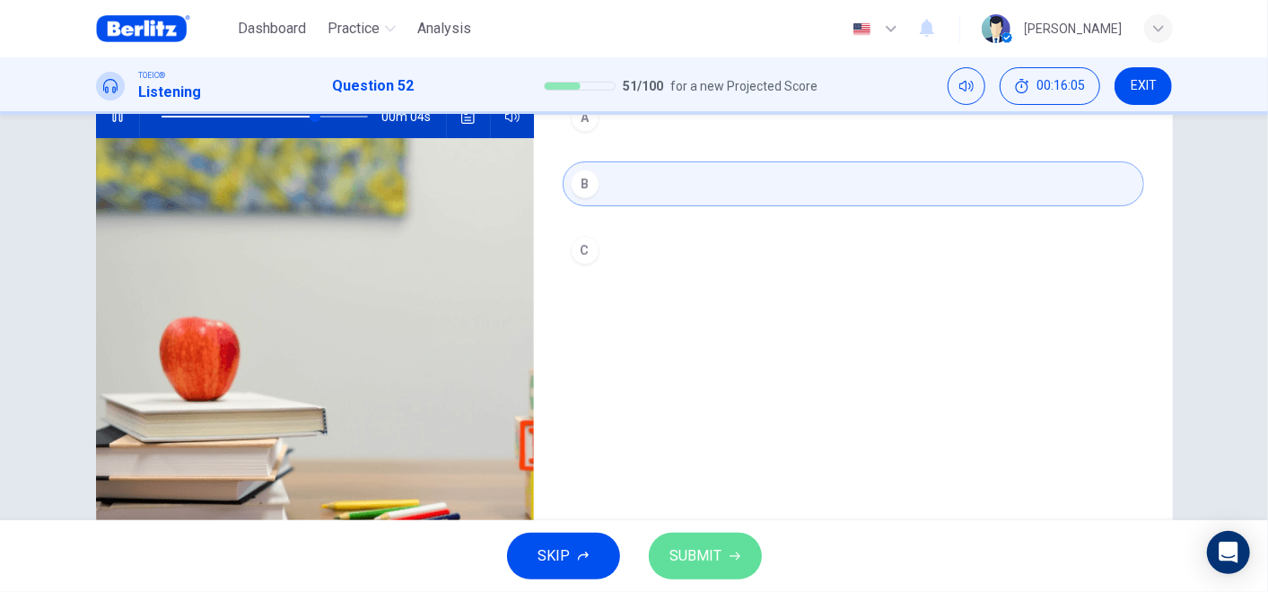
click at [671, 532] on span "SUBMIT" at bounding box center [696, 556] width 52 height 25
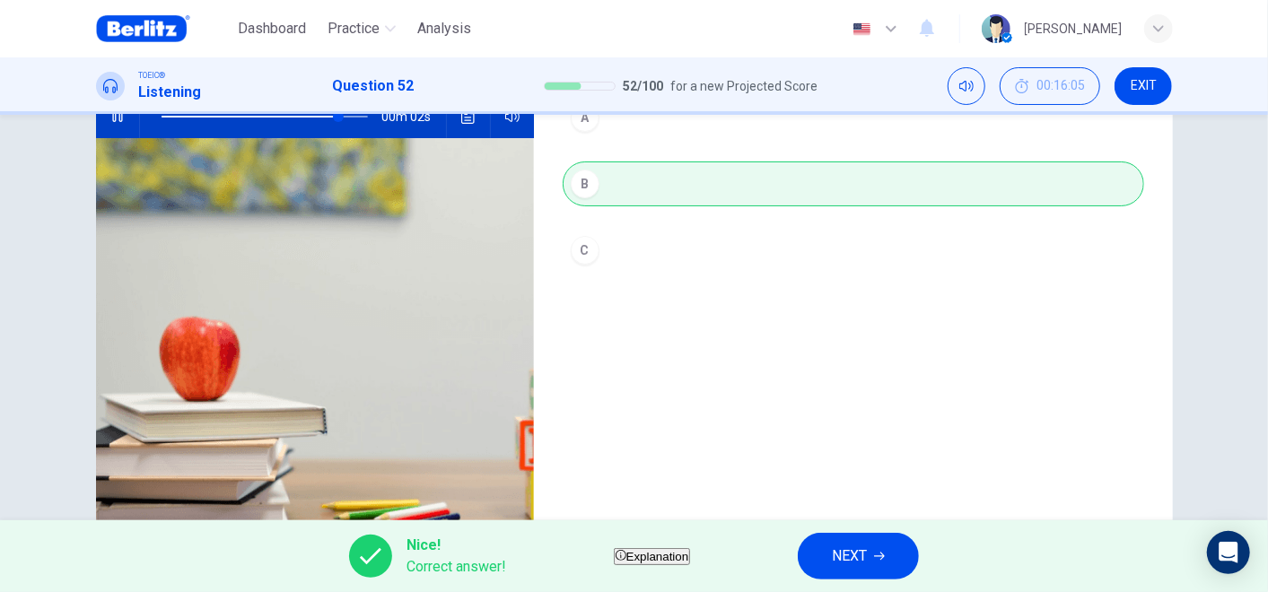
type input "**"
click at [867, 532] on span "NEXT" at bounding box center [849, 556] width 35 height 25
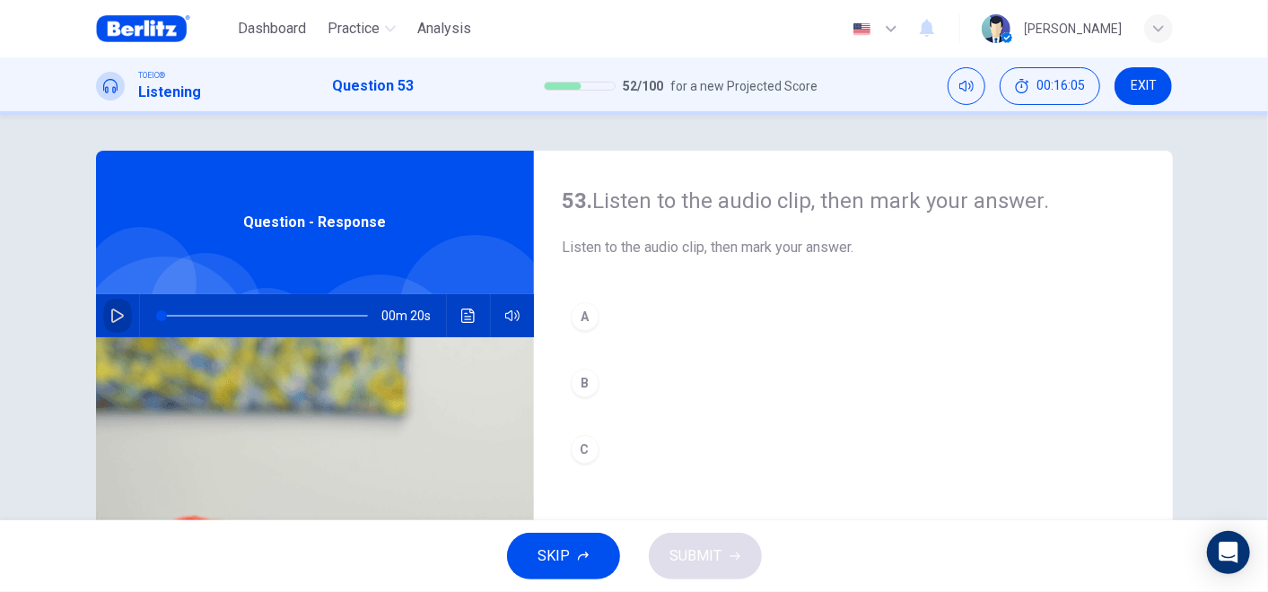
click at [118, 320] on icon "button" at bounding box center [117, 316] width 14 height 14
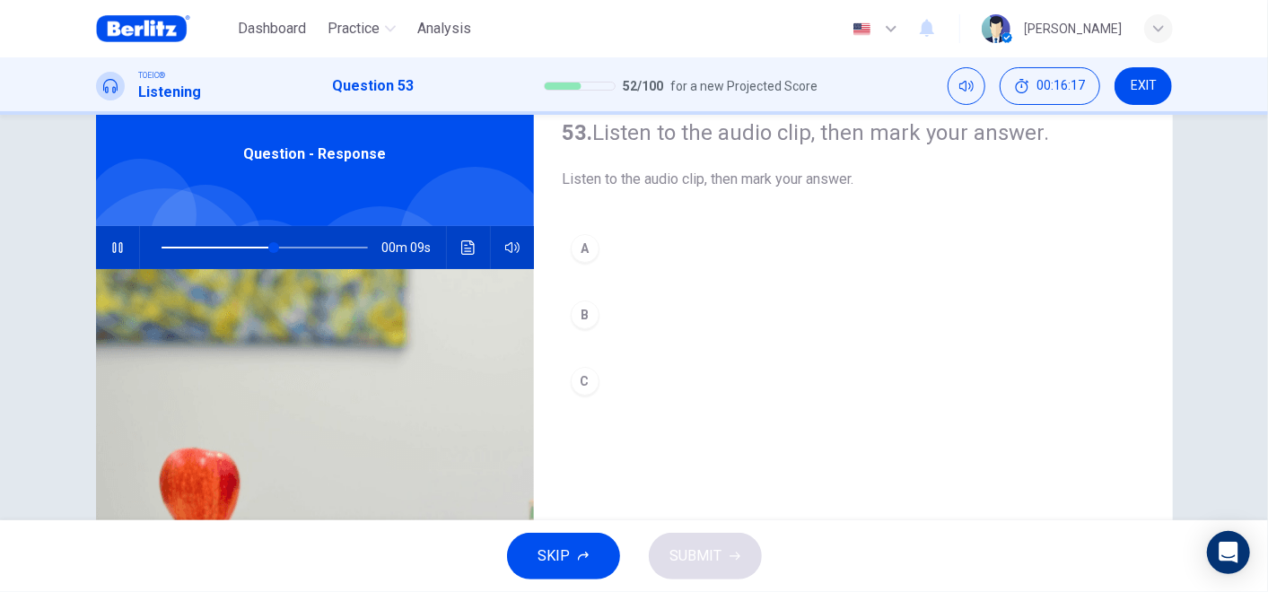
scroll to position [100, 0]
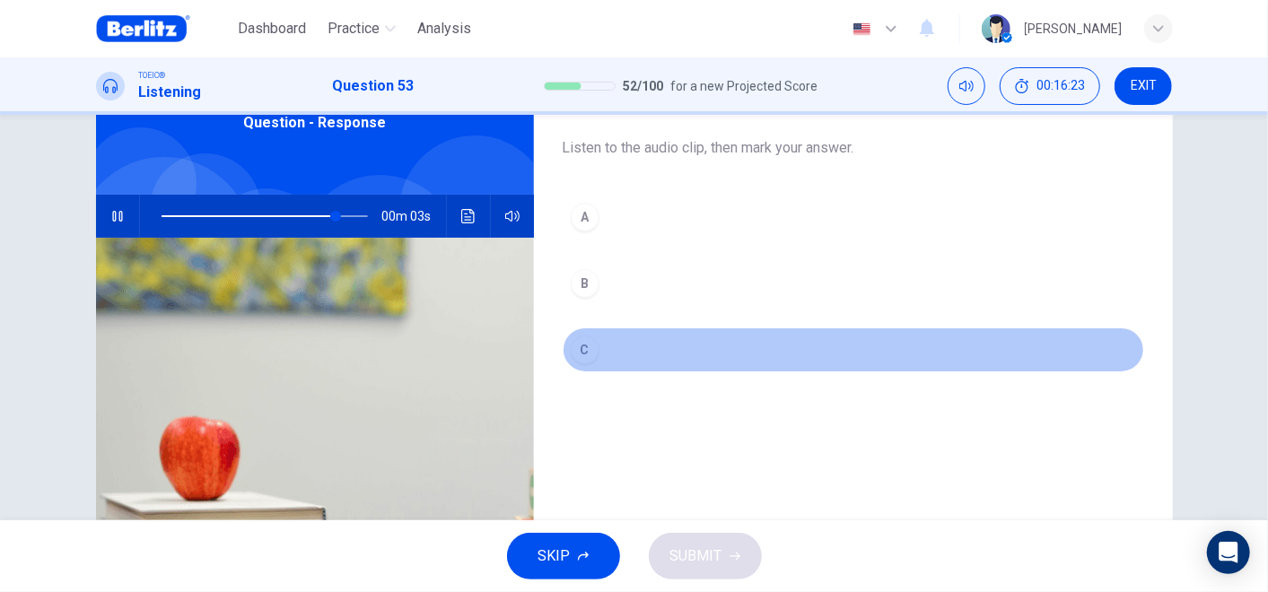
click at [582, 342] on div "C" at bounding box center [585, 350] width 29 height 29
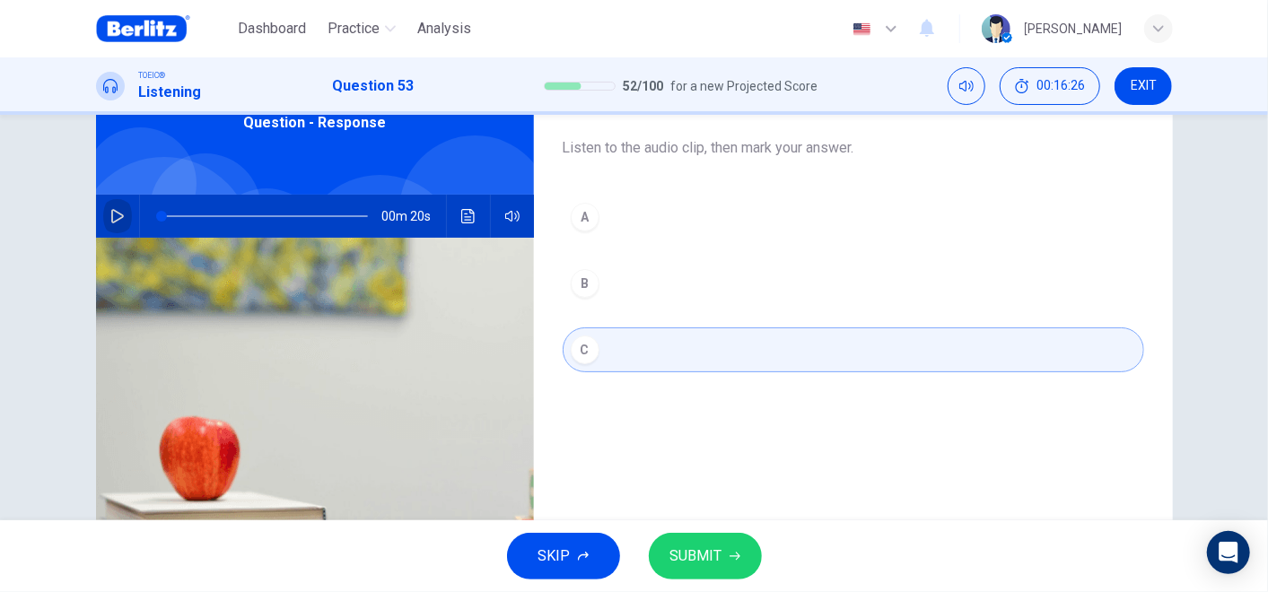
click at [119, 214] on button "button" at bounding box center [117, 216] width 29 height 43
click at [723, 532] on button "SUBMIT" at bounding box center [705, 556] width 113 height 47
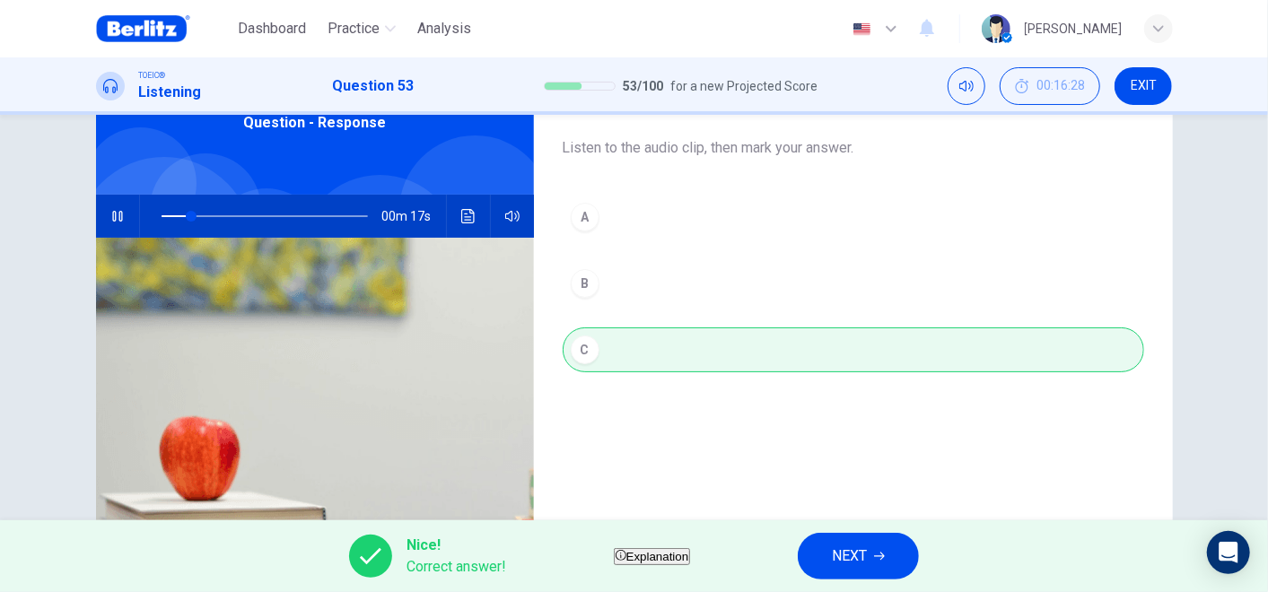
type input "**"
click at [867, 532] on span "NEXT" at bounding box center [849, 556] width 35 height 25
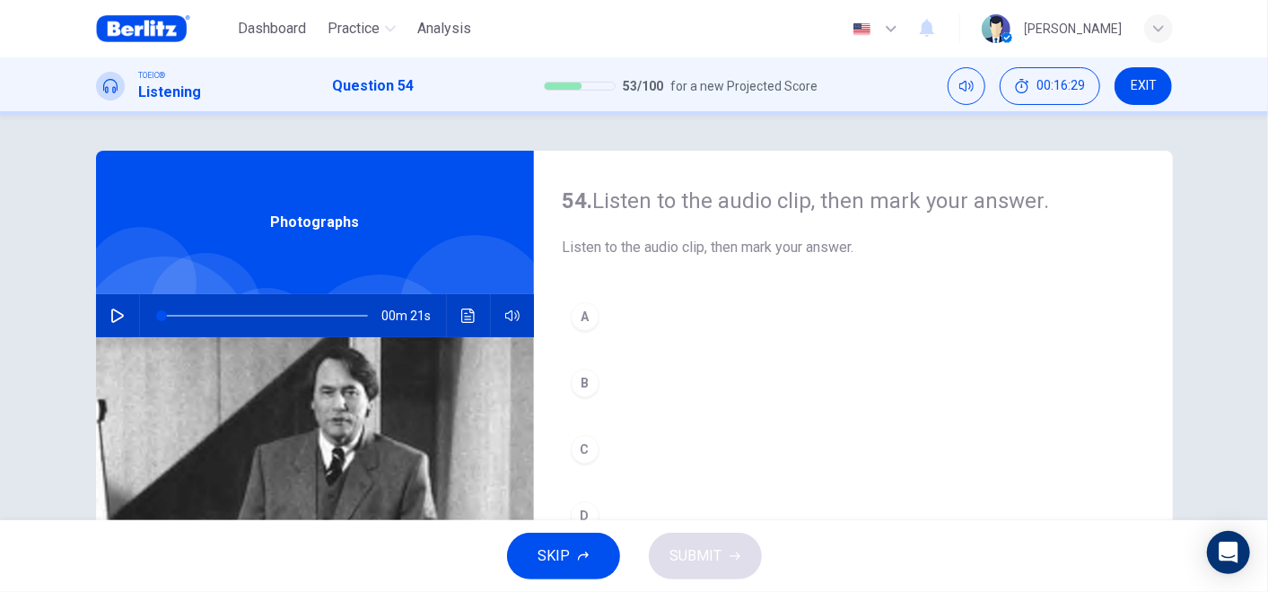
click at [96, 322] on div "00m 21s" at bounding box center [315, 315] width 438 height 43
click at [113, 327] on button "button" at bounding box center [117, 315] width 29 height 43
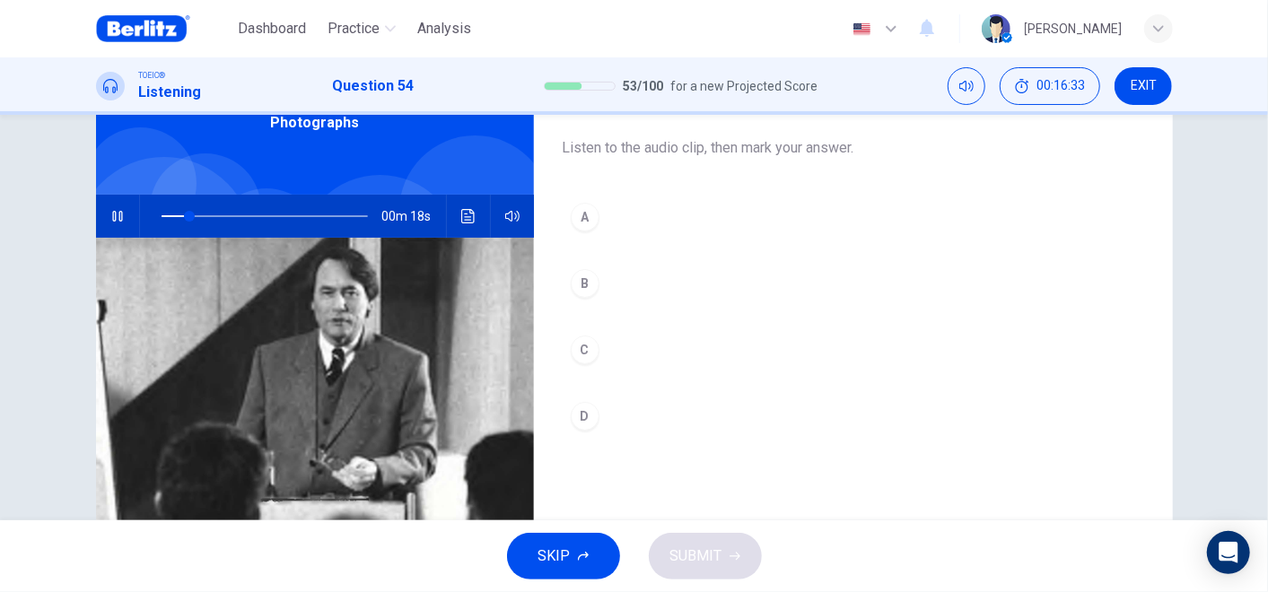
scroll to position [199, 0]
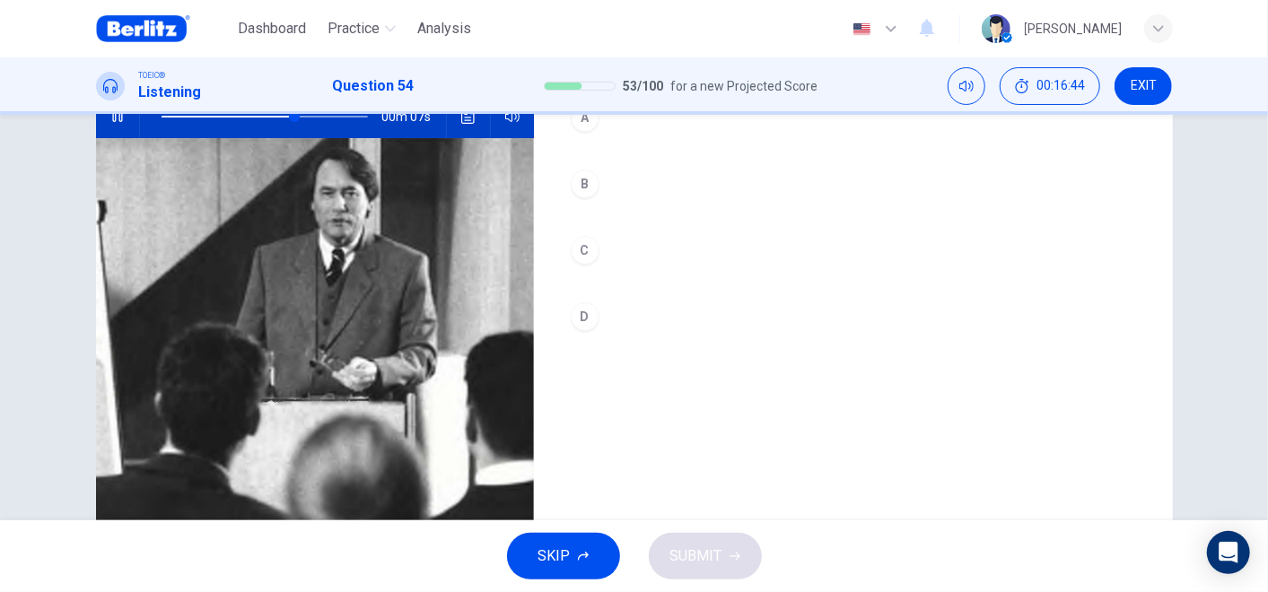
click at [591, 310] on div "D" at bounding box center [585, 316] width 29 height 29
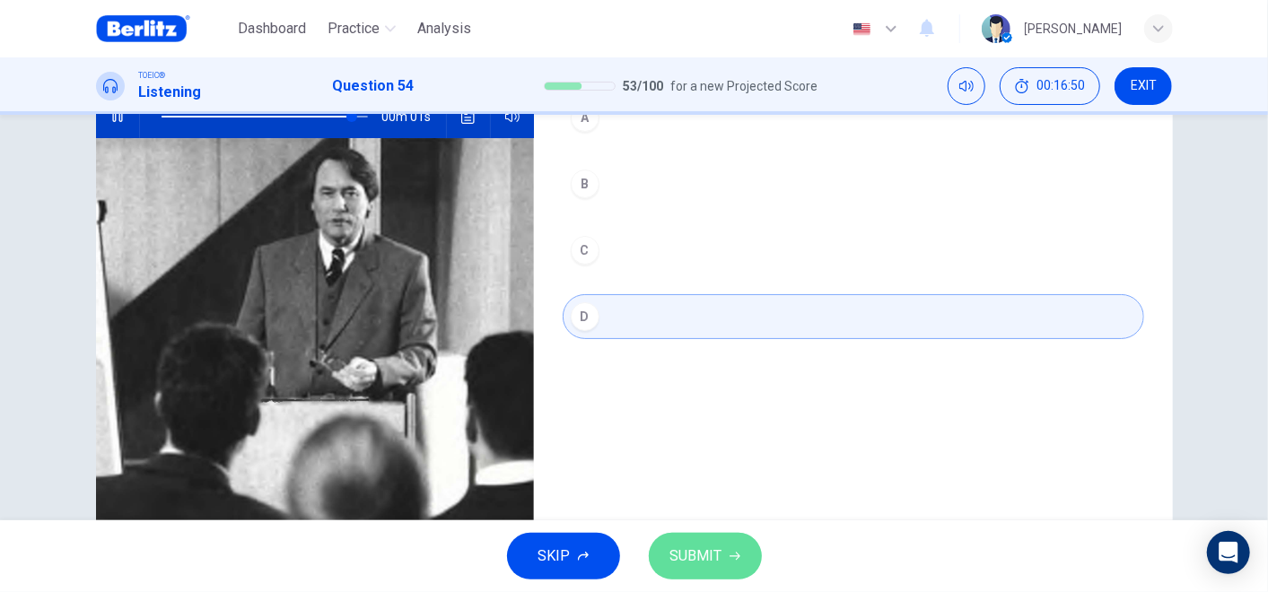
click at [701, 532] on span "SUBMIT" at bounding box center [696, 556] width 52 height 25
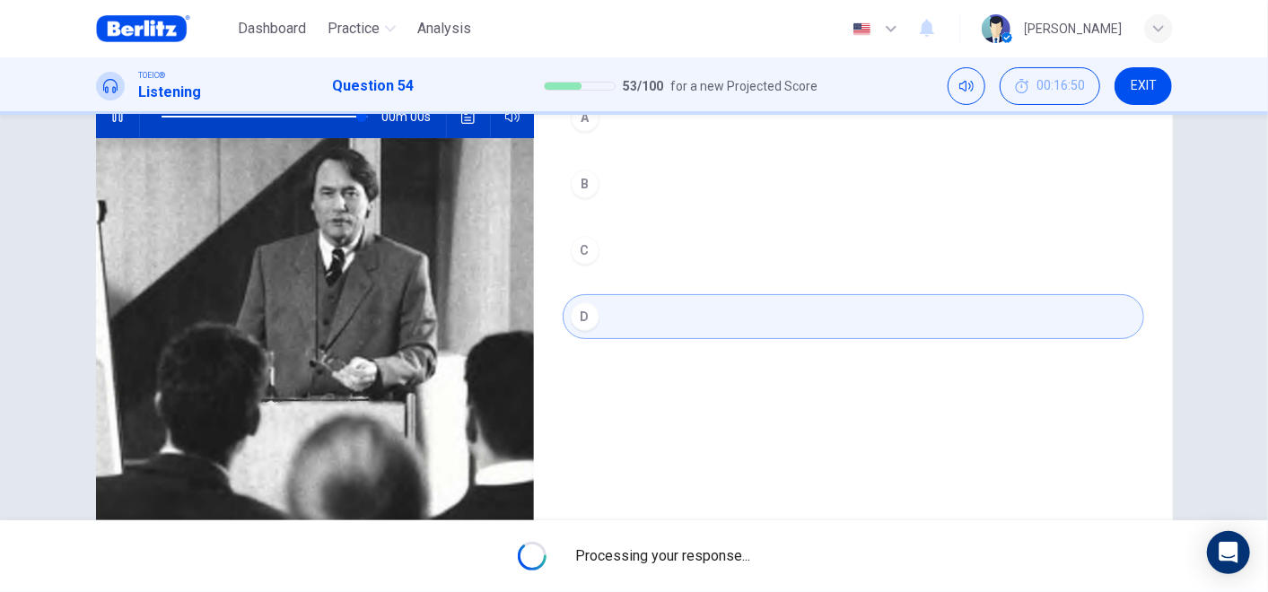
type input "*"
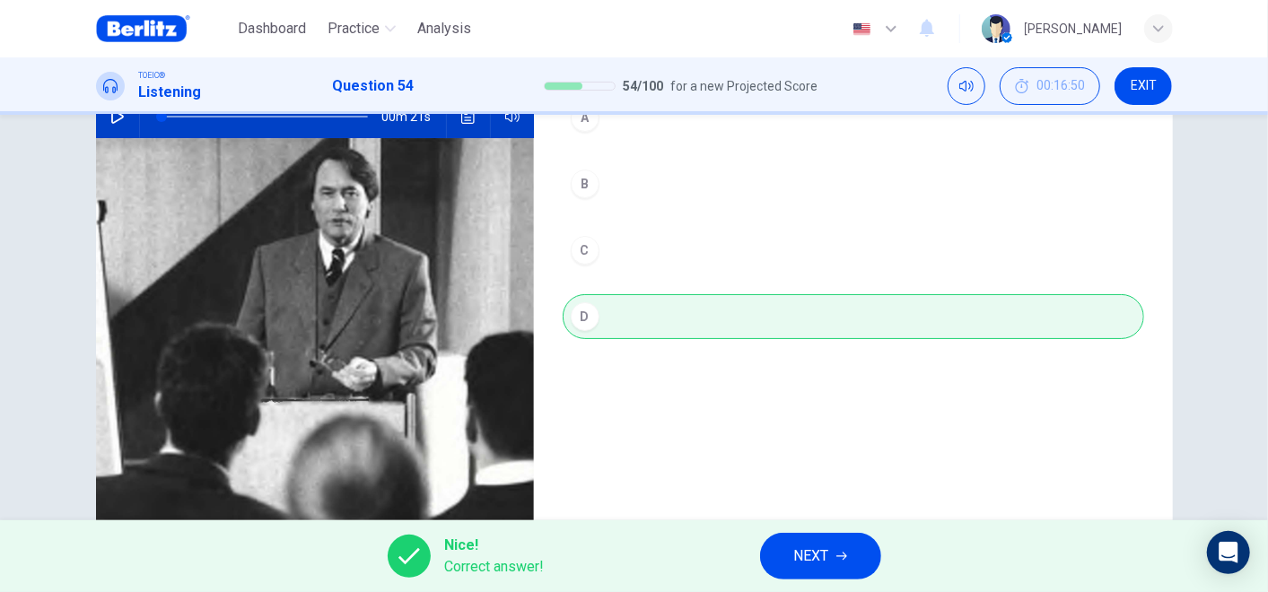
click at [877, 532] on button "NEXT" at bounding box center [820, 556] width 121 height 47
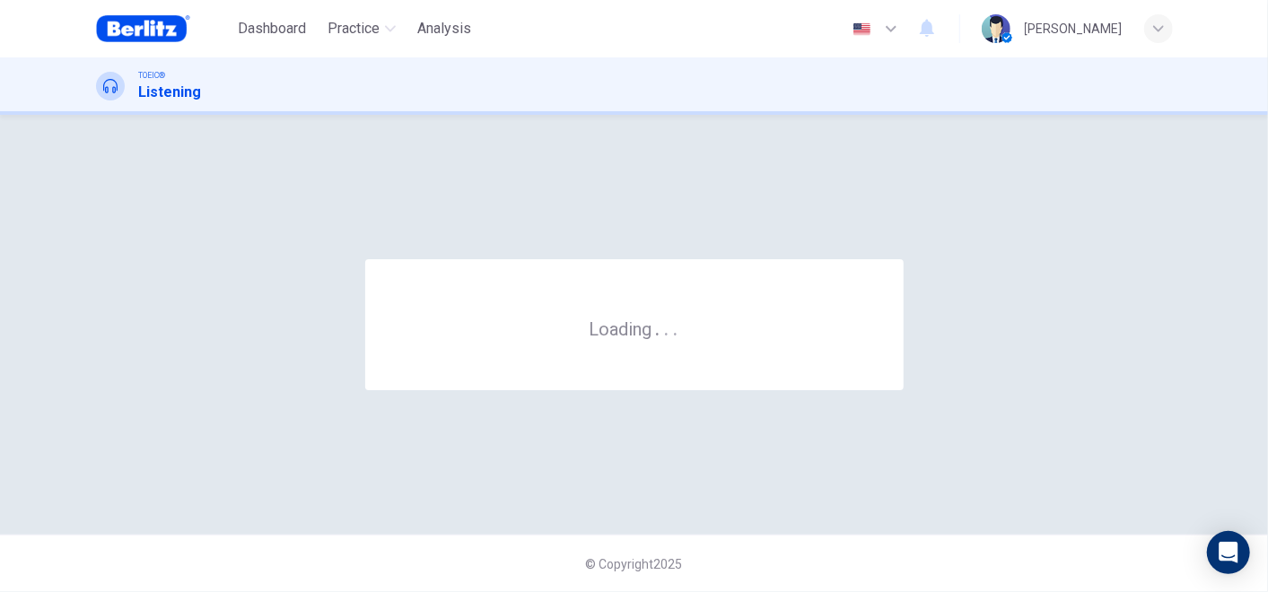
scroll to position [0, 0]
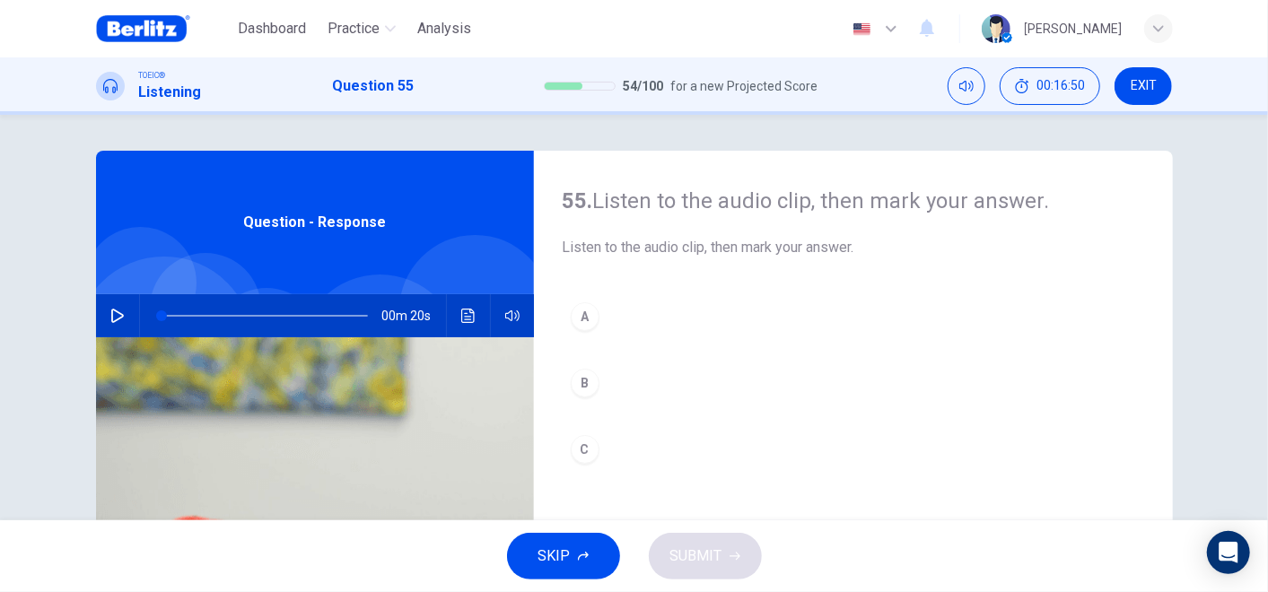
click at [118, 317] on icon "button" at bounding box center [117, 316] width 14 height 14
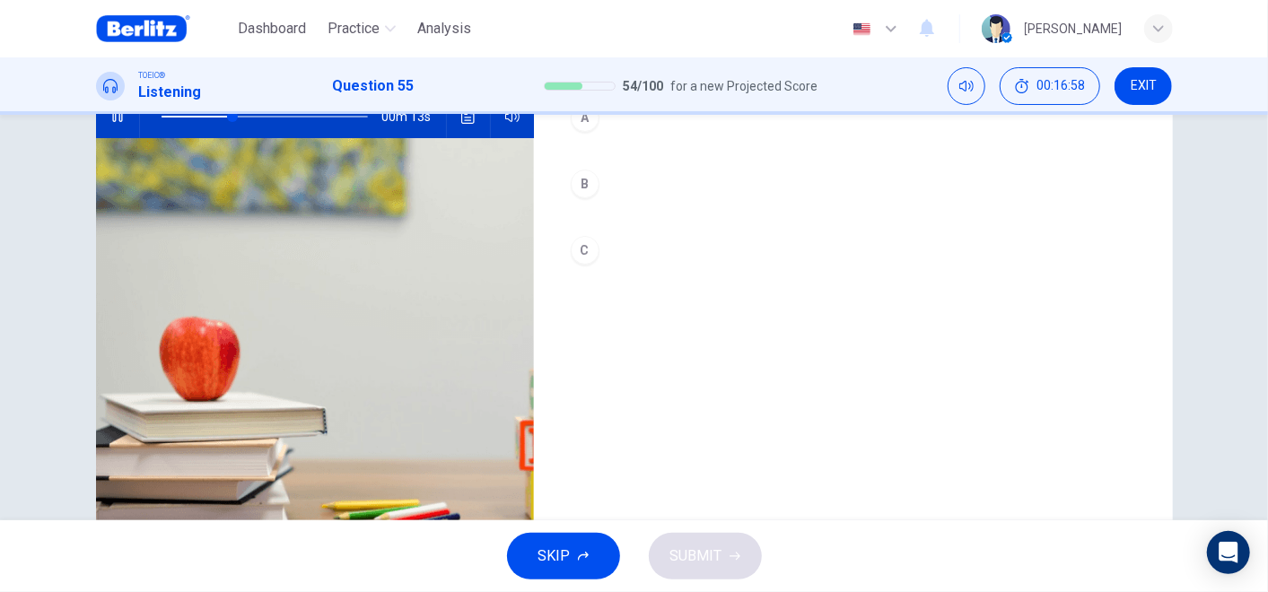
scroll to position [100, 0]
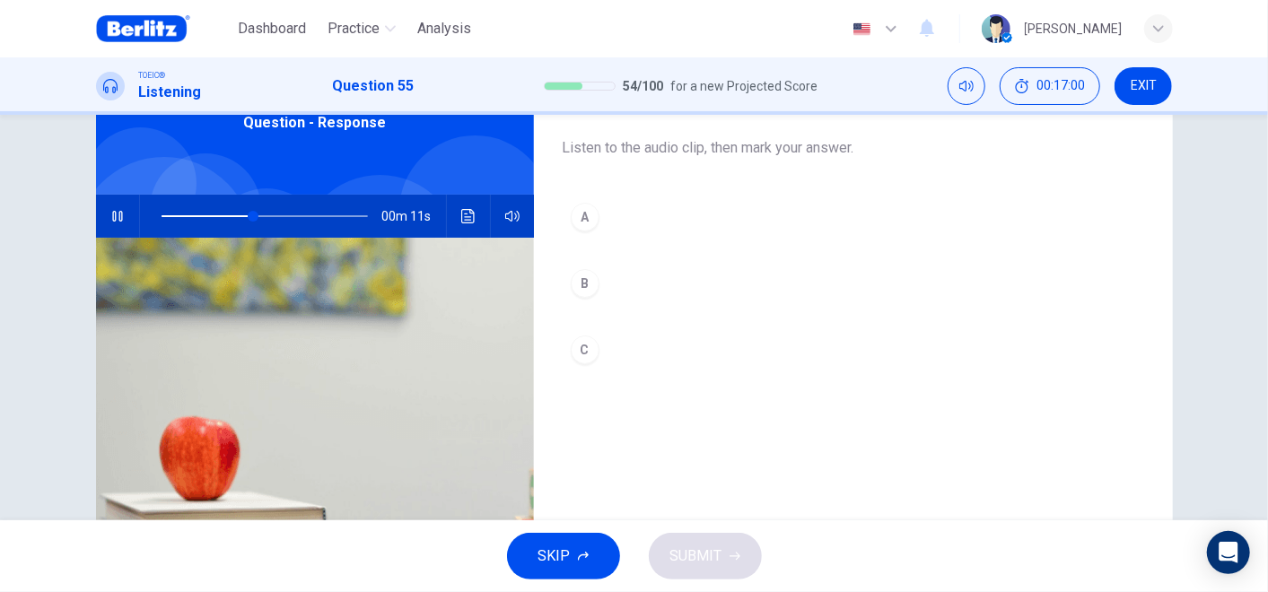
click at [589, 212] on div "A" at bounding box center [585, 217] width 29 height 29
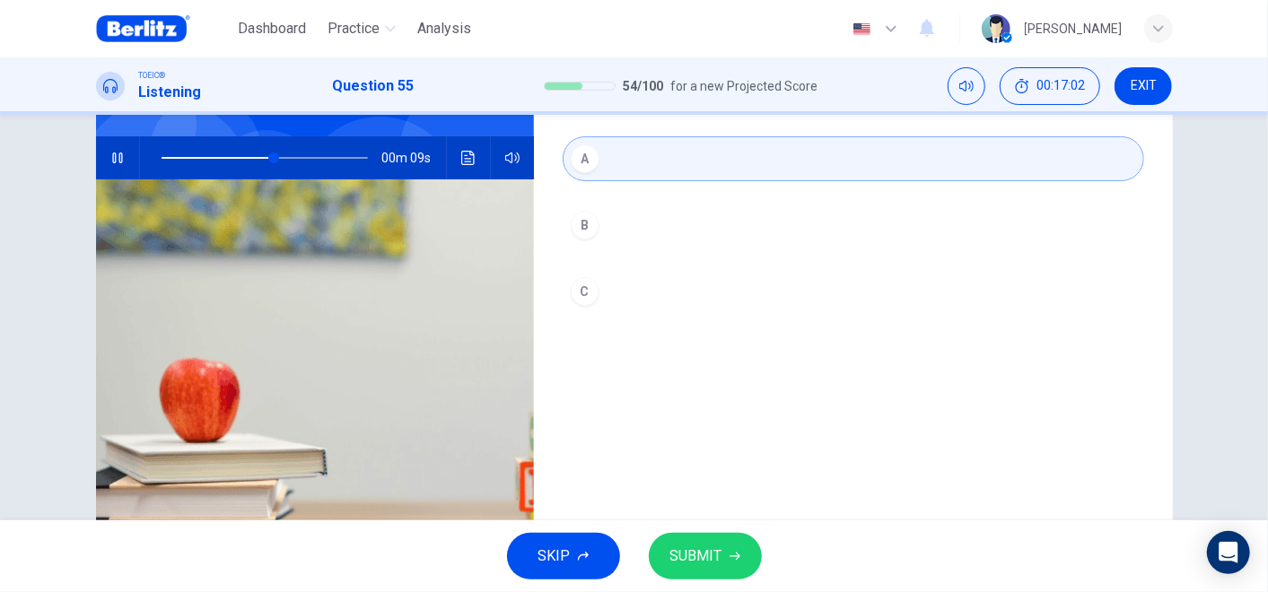
scroll to position [199, 0]
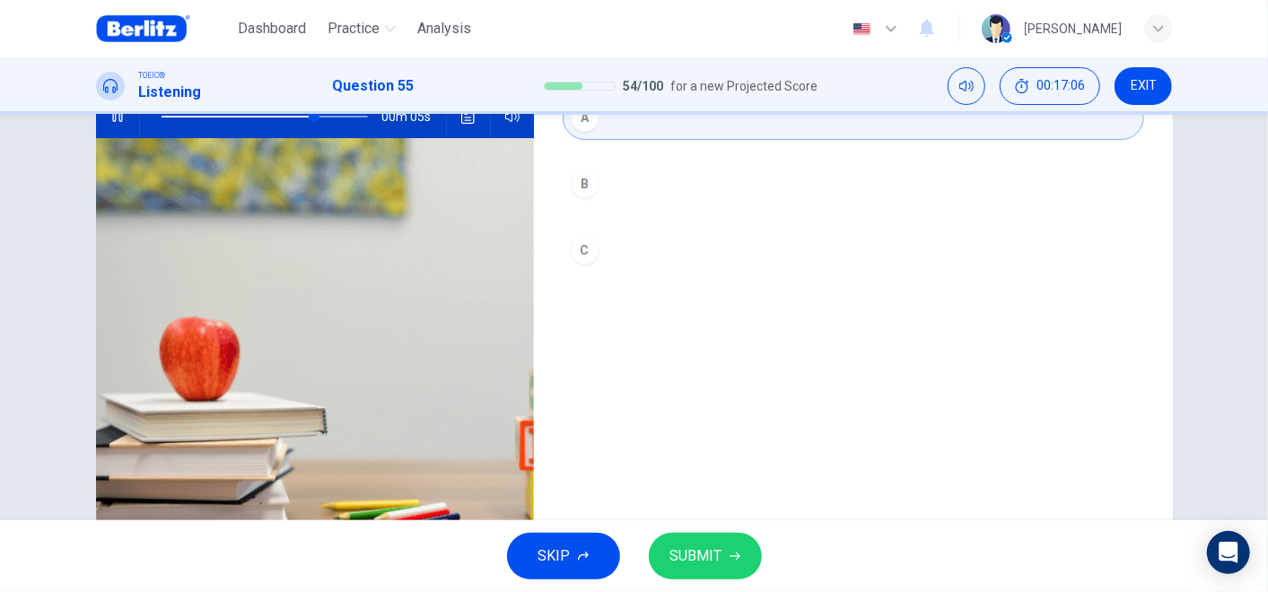
click at [694, 532] on span "SUBMIT" at bounding box center [696, 556] width 52 height 25
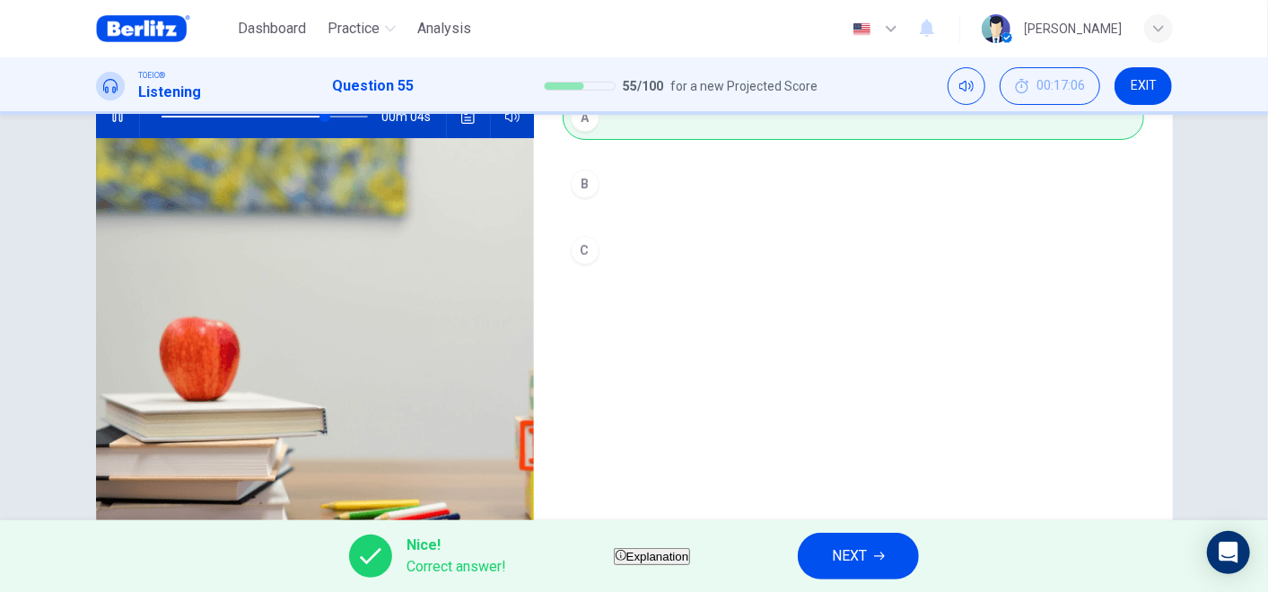
type input "**"
click at [857, 532] on button "NEXT" at bounding box center [858, 556] width 121 height 47
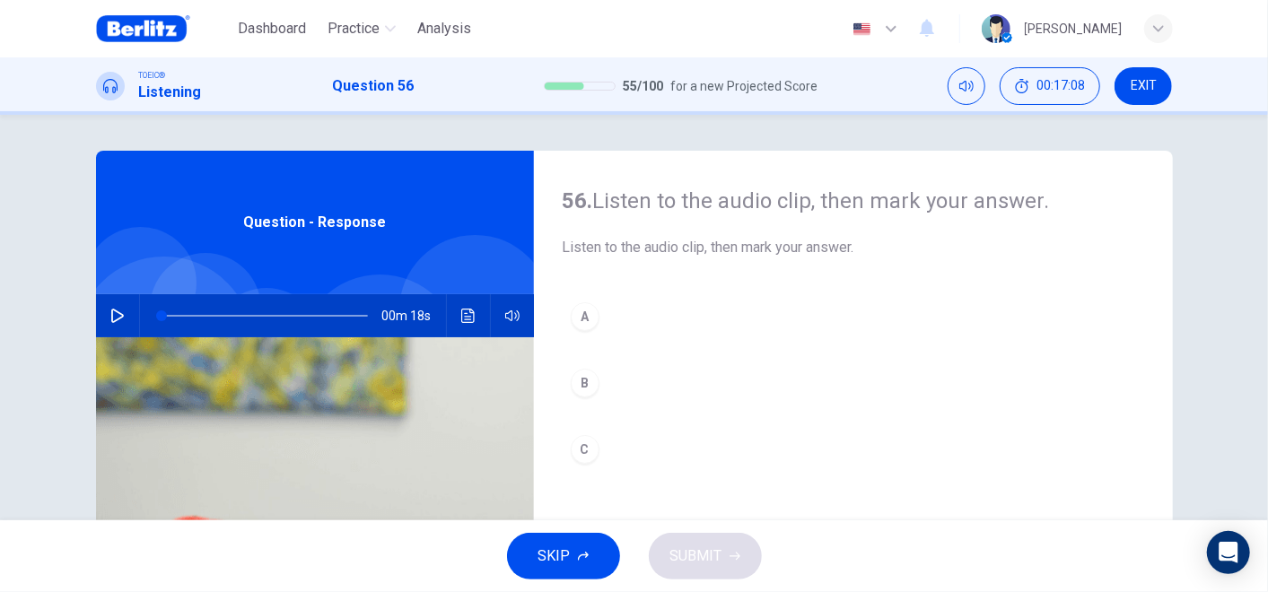
click at [96, 312] on div "00m 18s" at bounding box center [315, 315] width 438 height 43
click at [111, 311] on icon "button" at bounding box center [117, 316] width 13 height 14
type input "*"
click at [585, 356] on div "A B C" at bounding box center [853, 401] width 581 height 214
click at [599, 371] on button "B" at bounding box center [853, 383] width 581 height 45
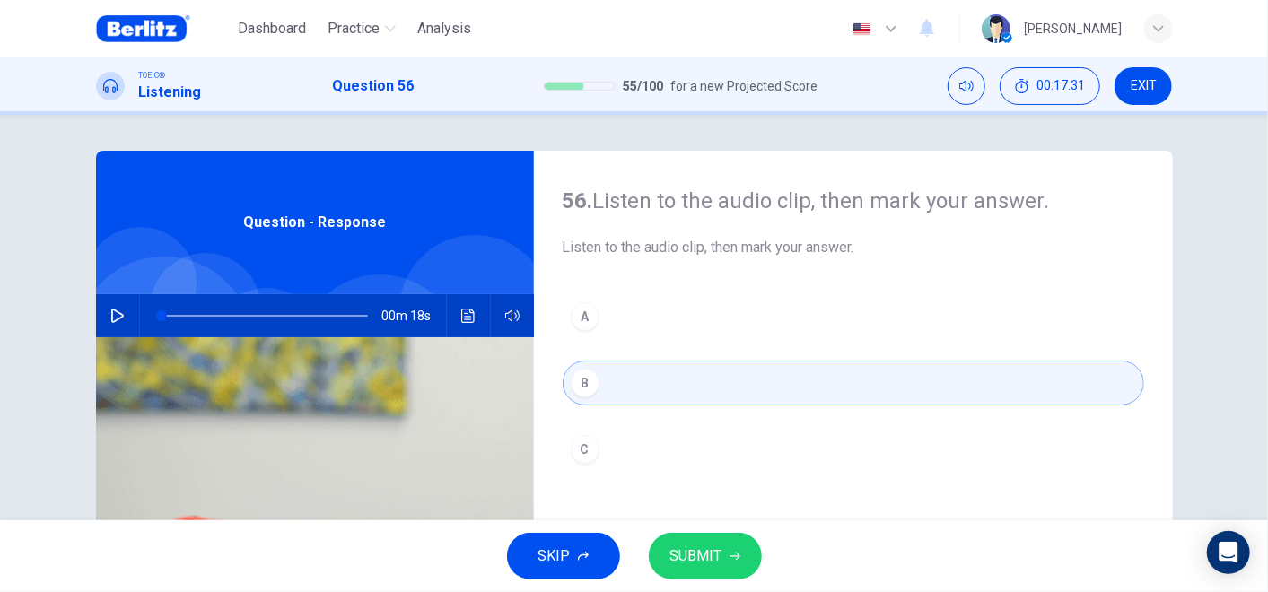
click at [717, 532] on span "SUBMIT" at bounding box center [696, 556] width 52 height 25
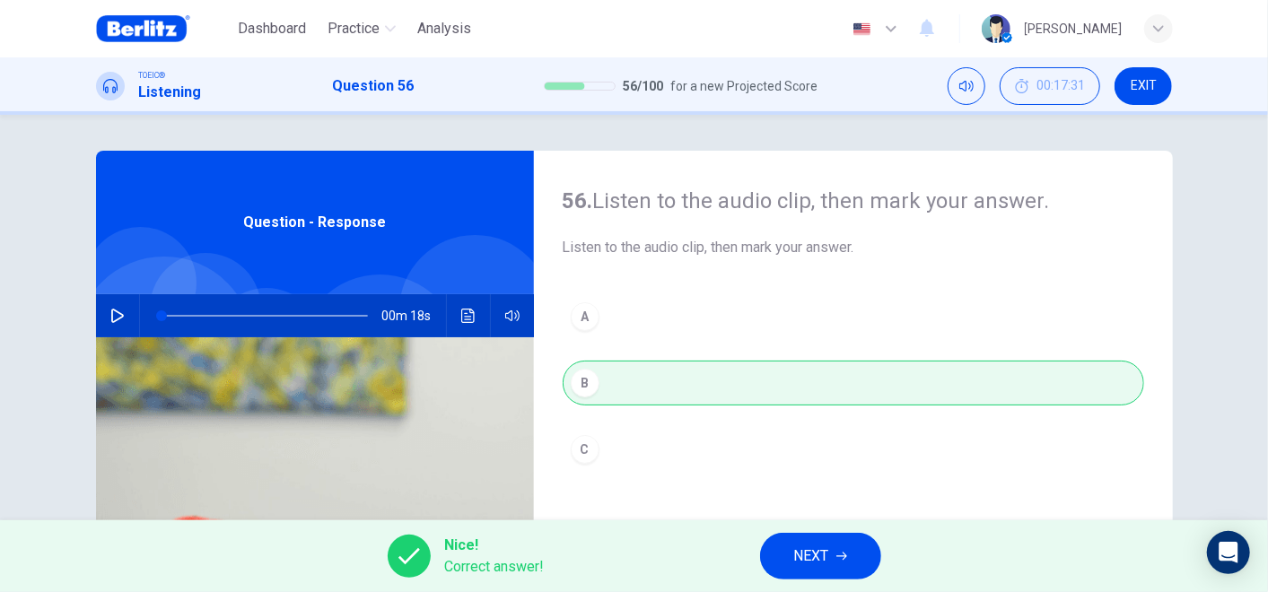
click at [841, 532] on button "NEXT" at bounding box center [820, 556] width 121 height 47
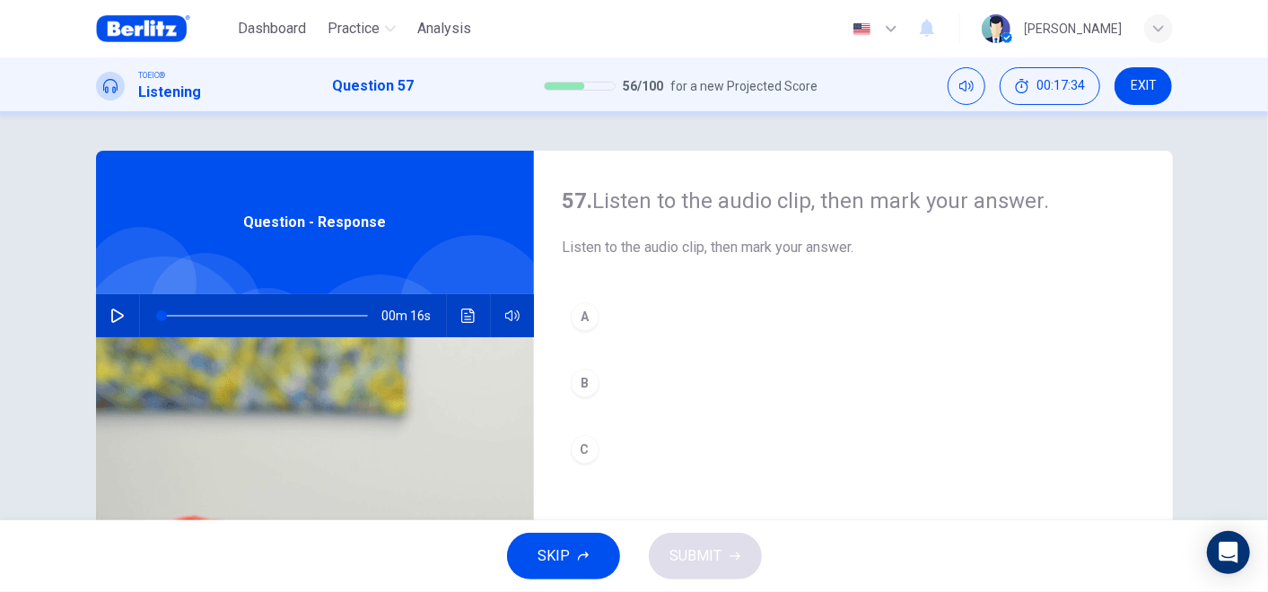
click at [104, 327] on button "button" at bounding box center [117, 315] width 29 height 43
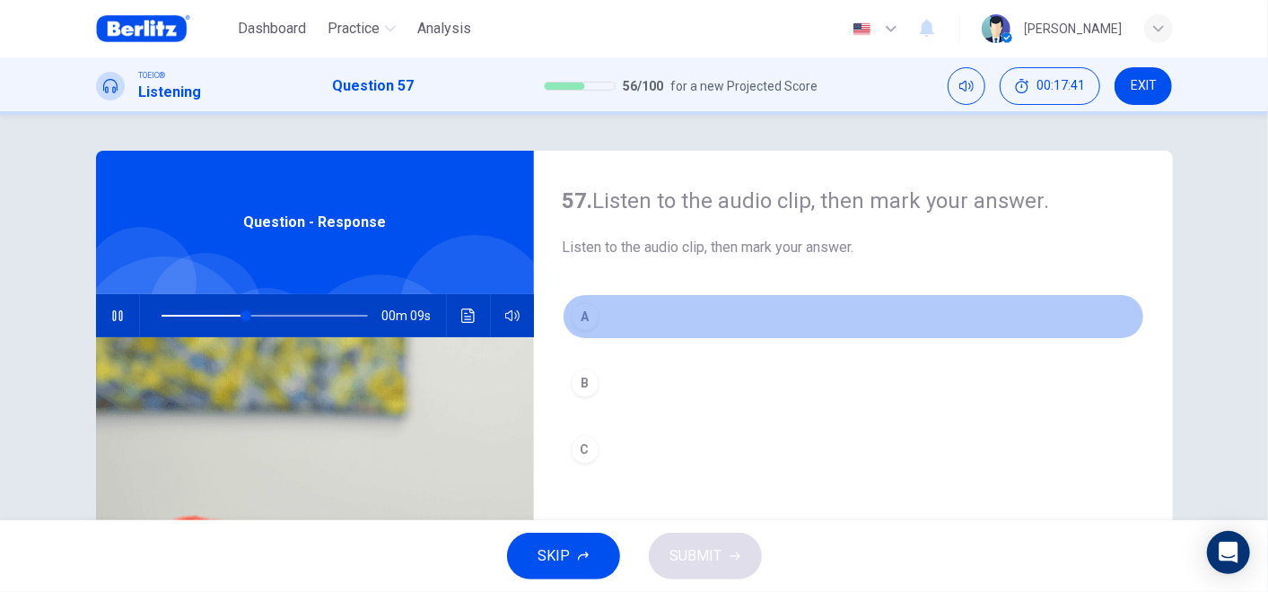
click at [612, 310] on button "A" at bounding box center [853, 316] width 581 height 45
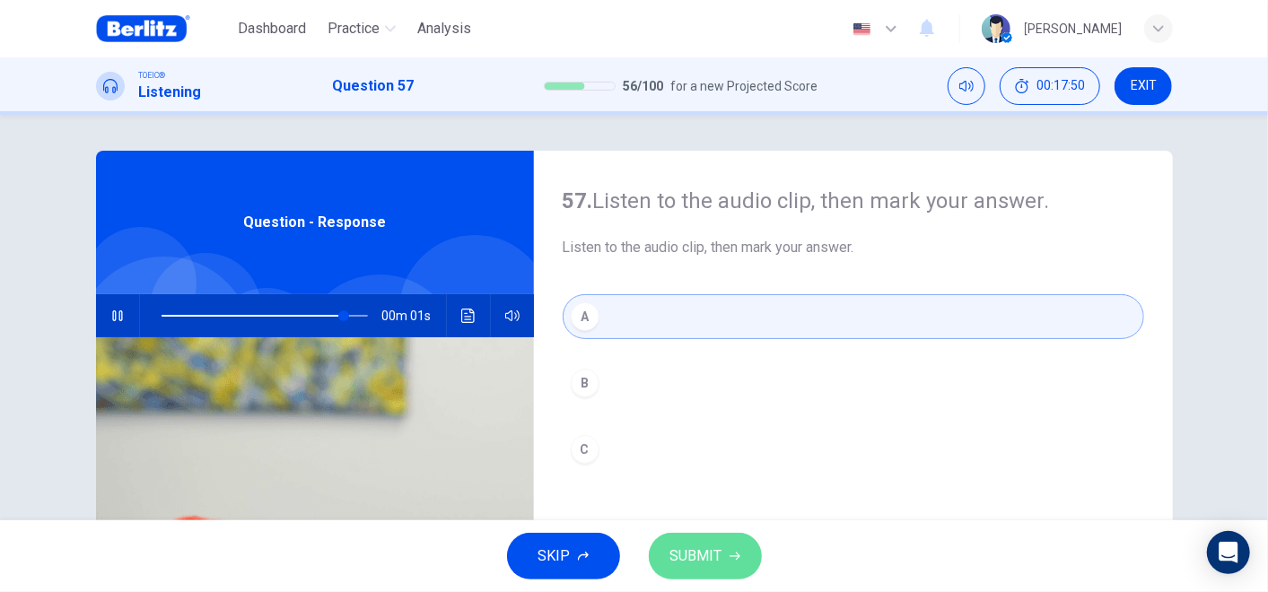
click at [690, 532] on button "SUBMIT" at bounding box center [705, 556] width 113 height 47
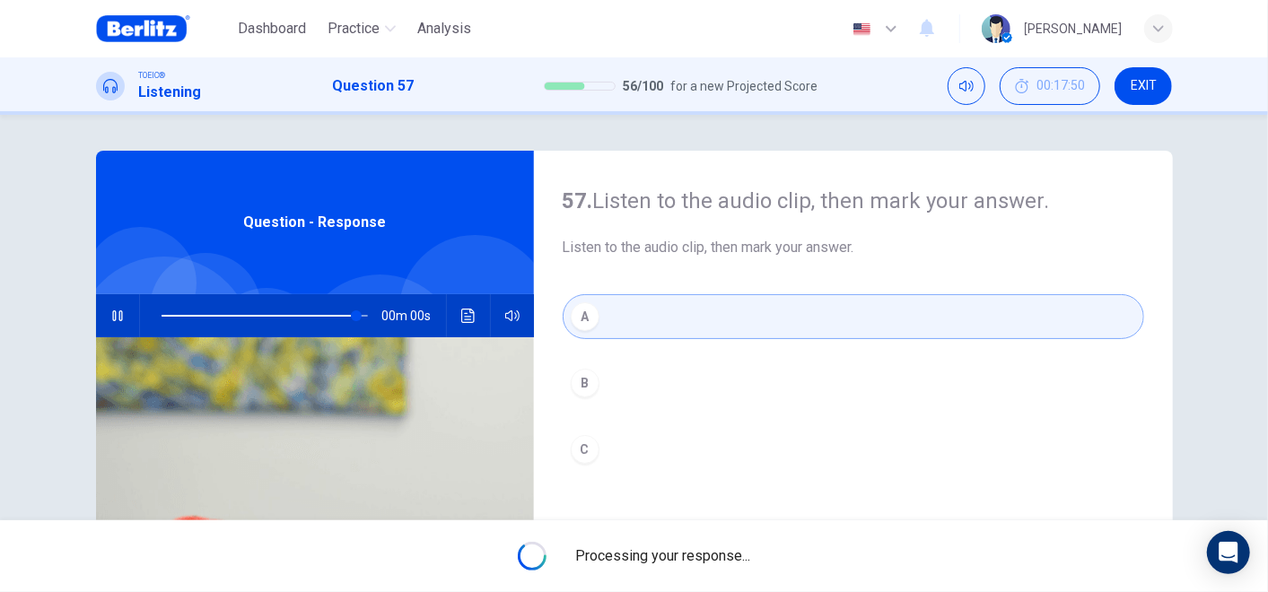
type input "*"
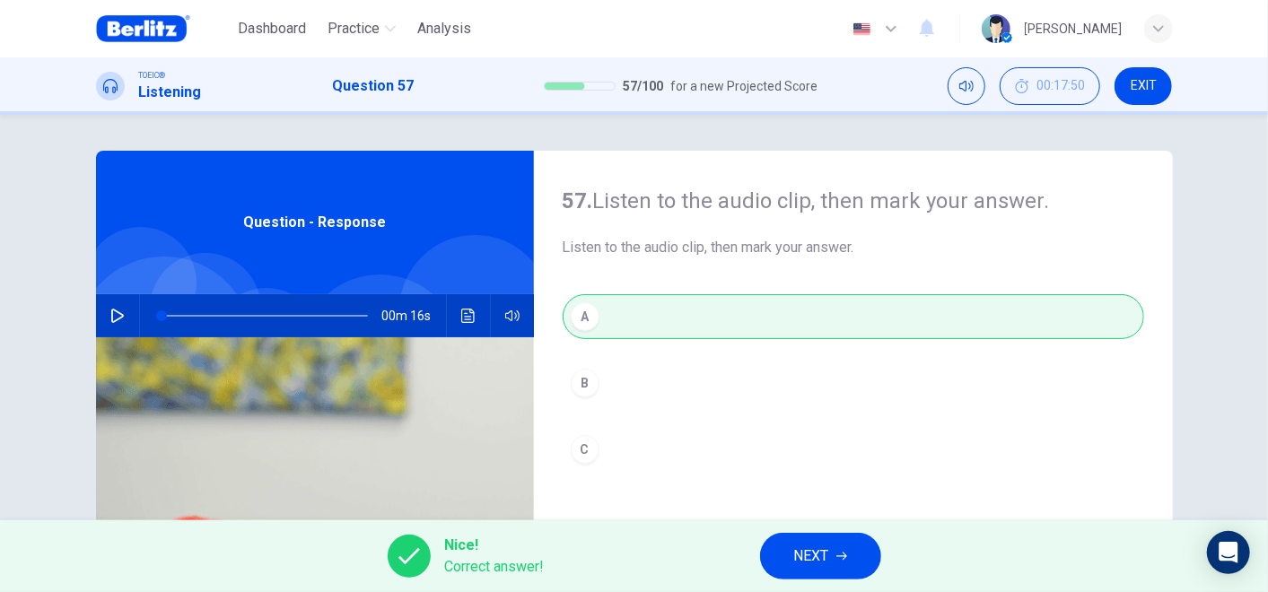
click at [809, 532] on span "NEXT" at bounding box center [811, 556] width 35 height 25
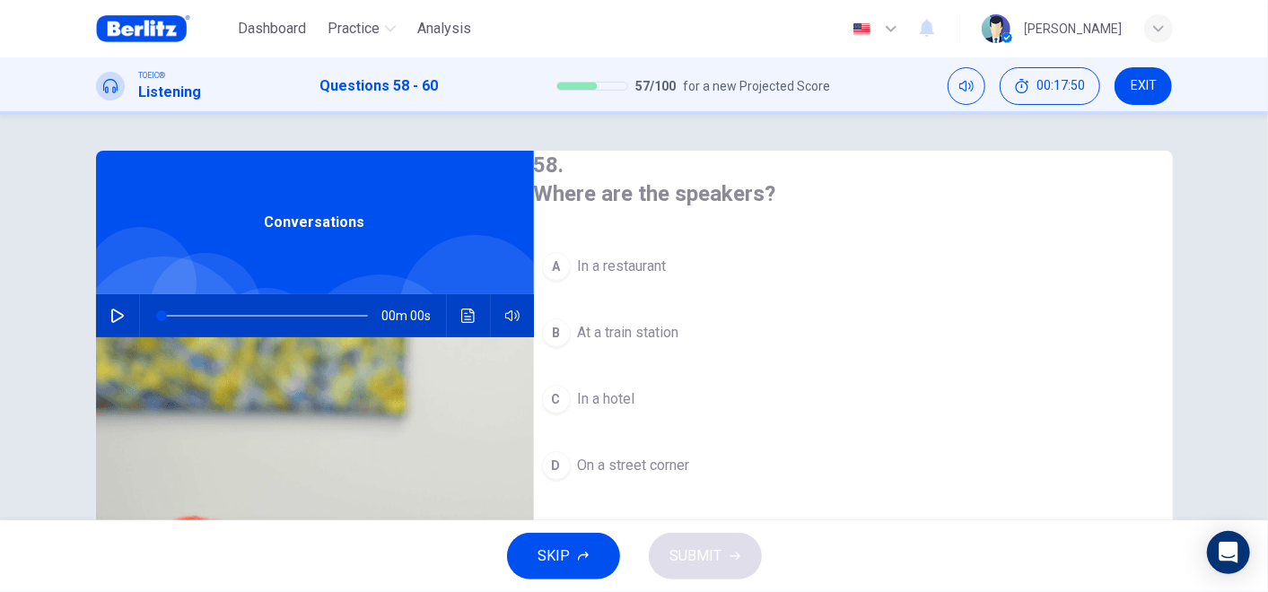
click at [103, 310] on button "button" at bounding box center [117, 315] width 29 height 43
click at [635, 388] on span "In a hotel" at bounding box center [606, 399] width 57 height 22
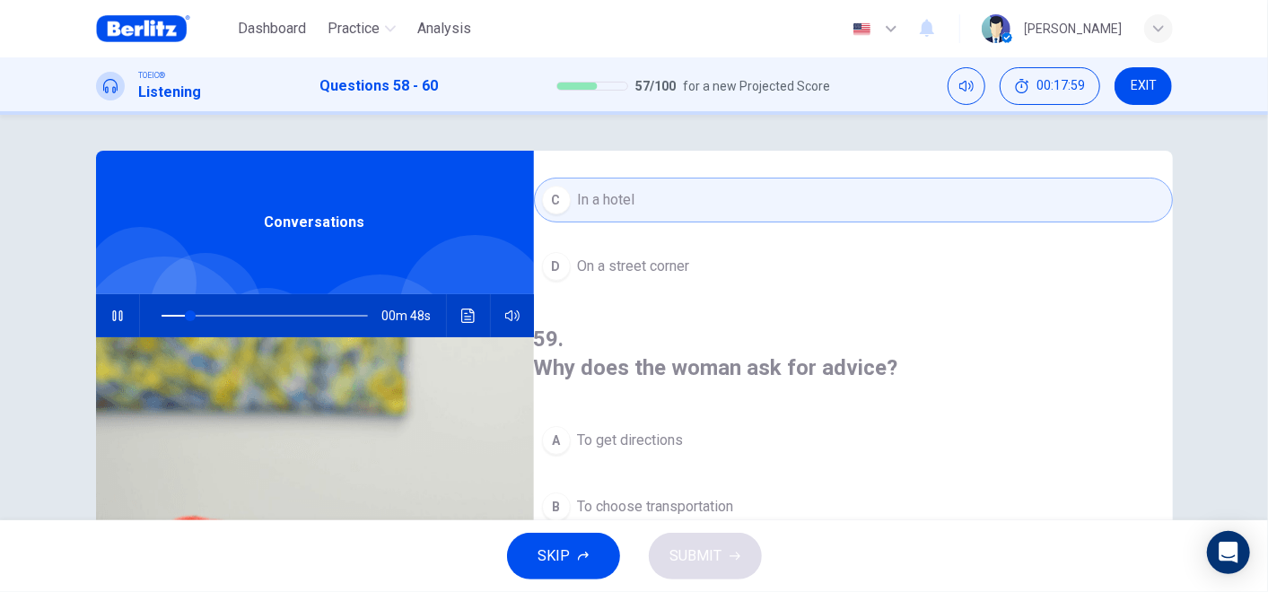
scroll to position [299, 0]
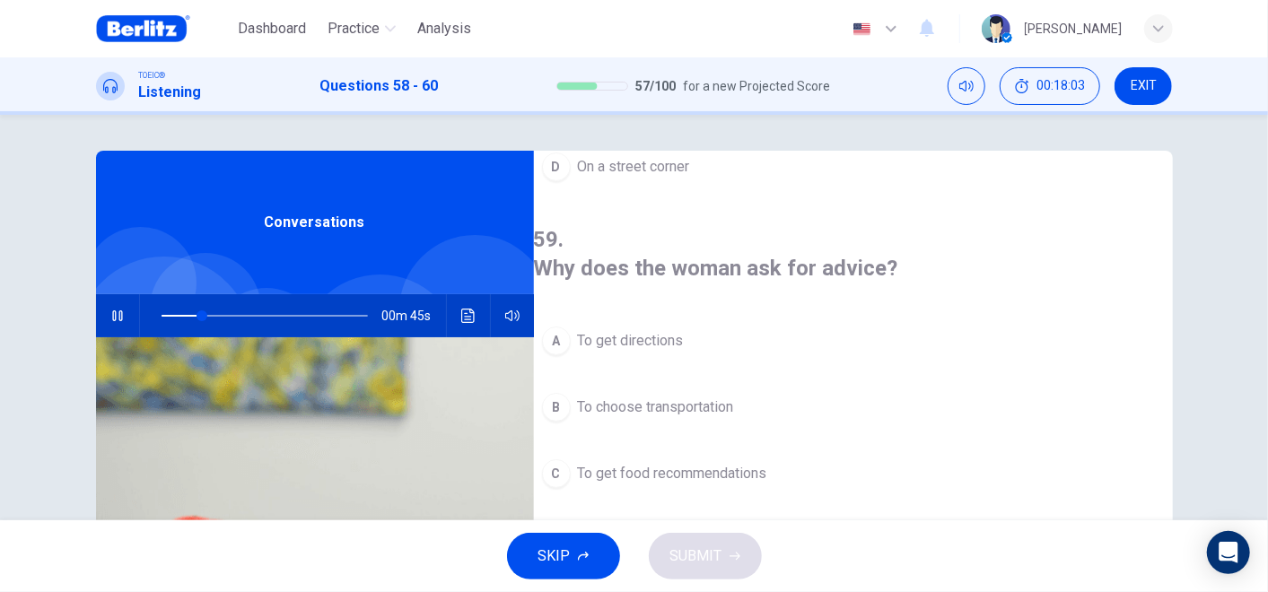
click at [704, 397] on span "To choose transportation" at bounding box center [656, 408] width 156 height 22
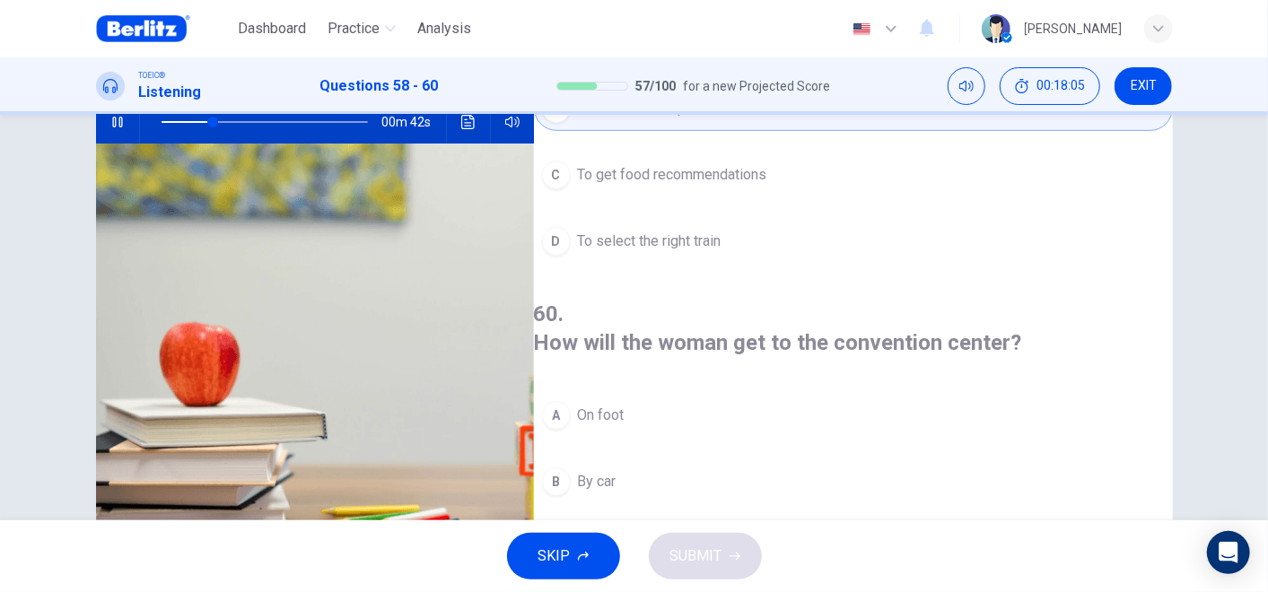
scroll to position [199, 0]
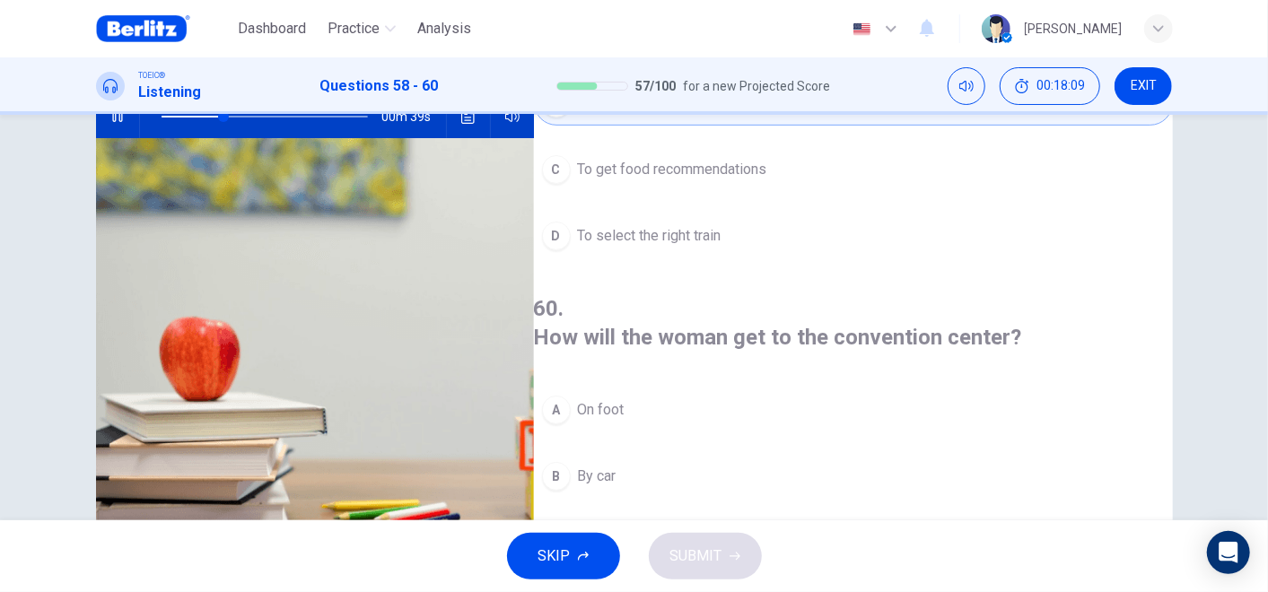
click at [624, 399] on span "On foot" at bounding box center [601, 410] width 47 height 22
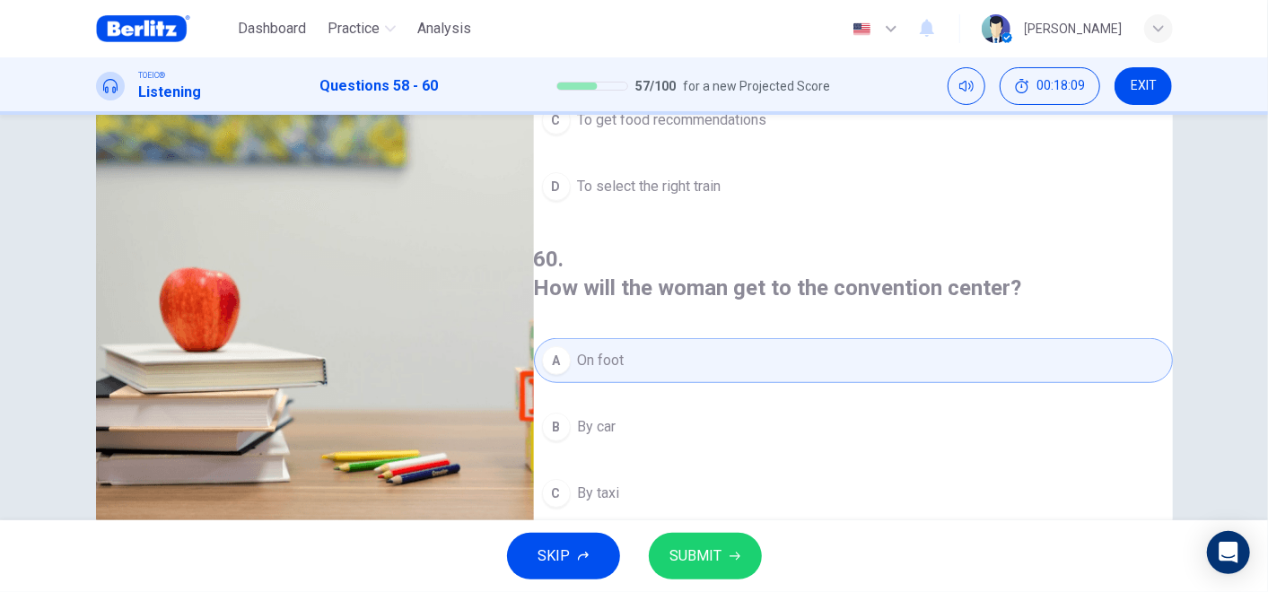
scroll to position [289, 0]
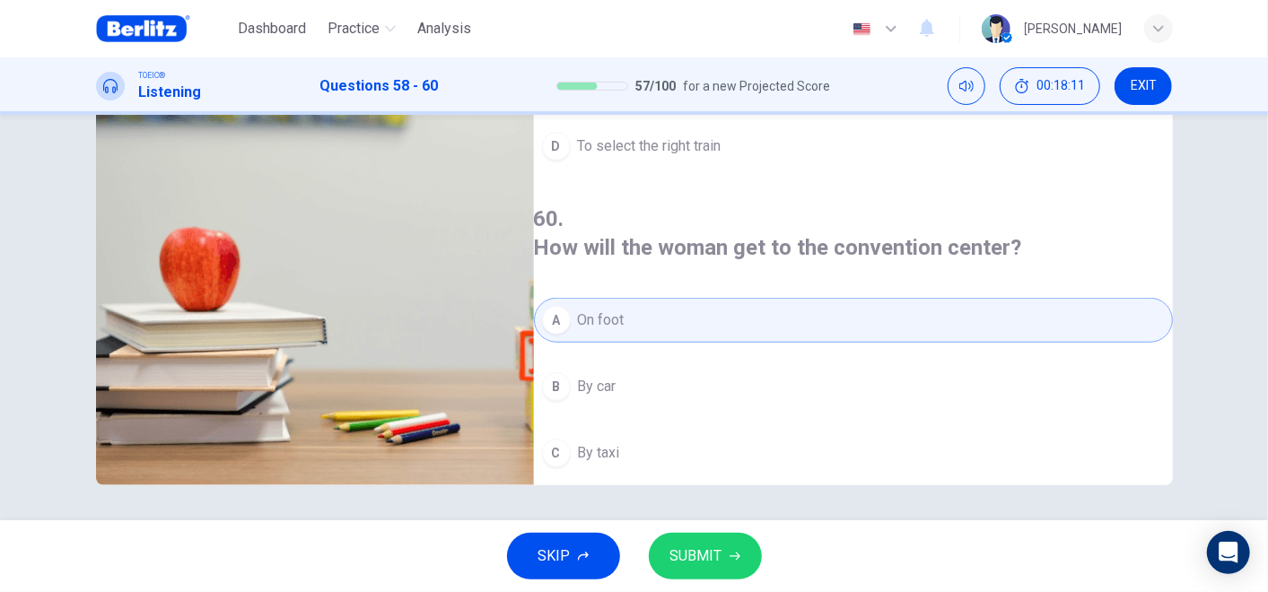
click at [722, 532] on button "SUBMIT" at bounding box center [705, 556] width 113 height 47
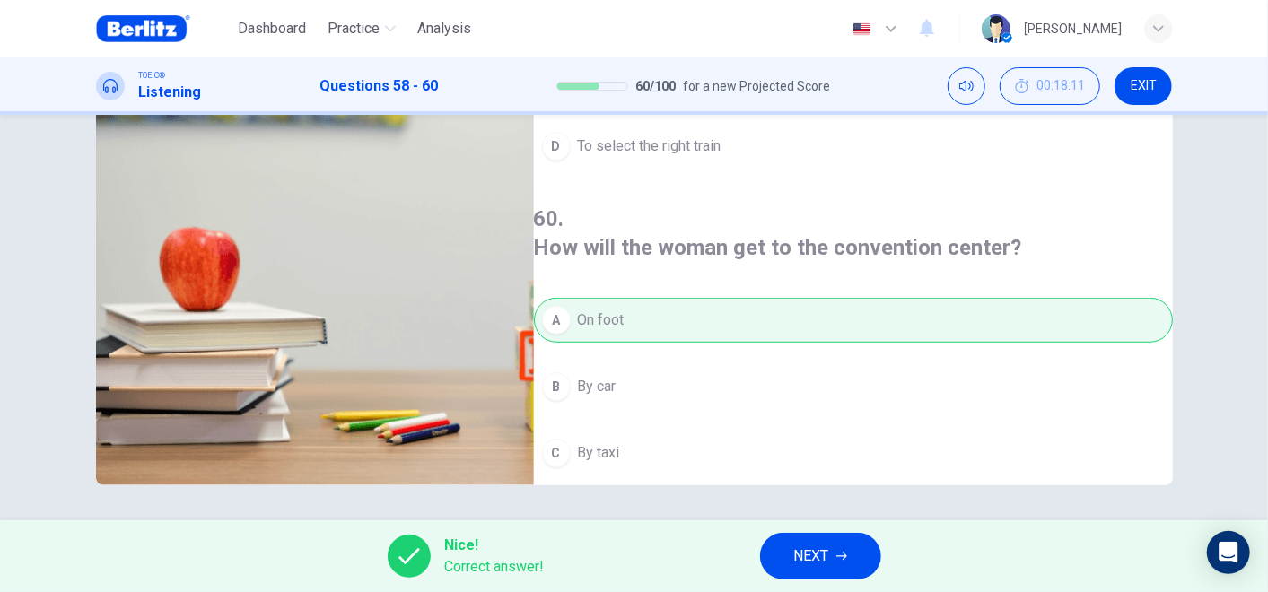
type input "**"
click at [861, 532] on button "NEXT" at bounding box center [820, 556] width 121 height 47
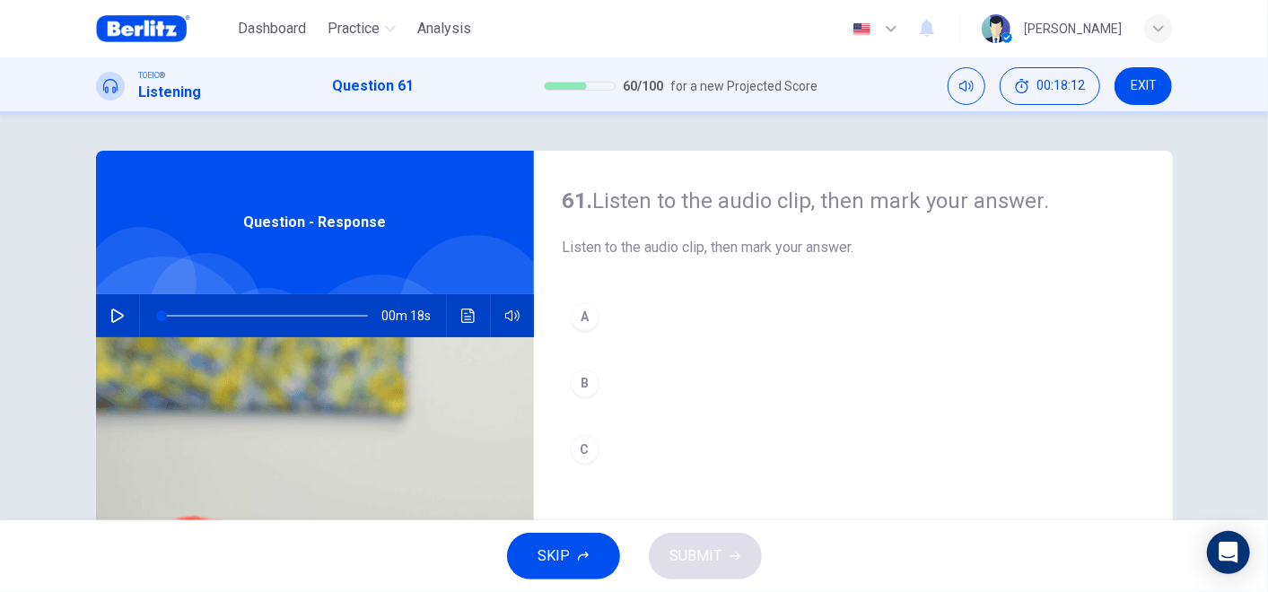
click at [110, 316] on icon "button" at bounding box center [117, 316] width 14 height 14
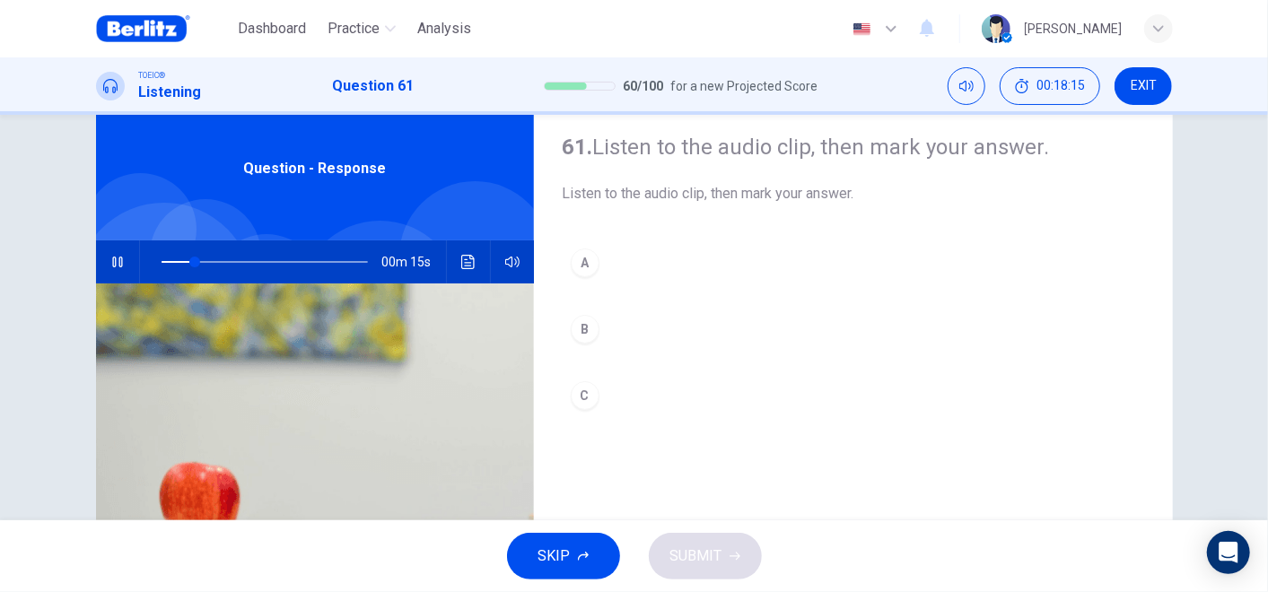
scroll to position [100, 0]
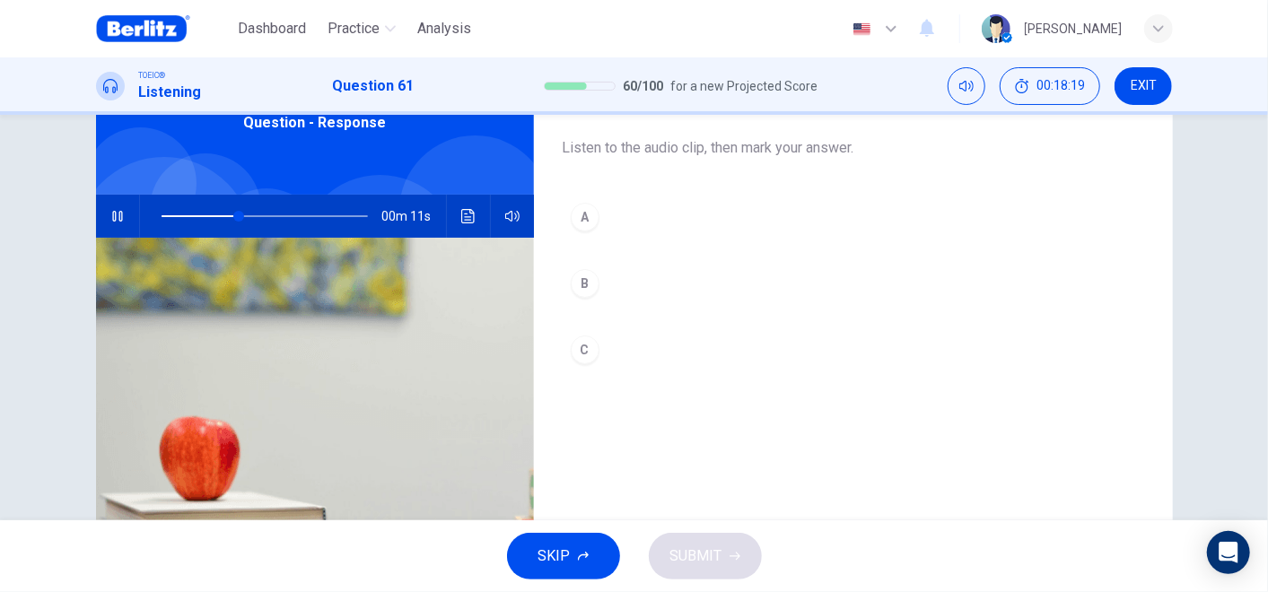
click at [587, 227] on div "A" at bounding box center [585, 217] width 29 height 29
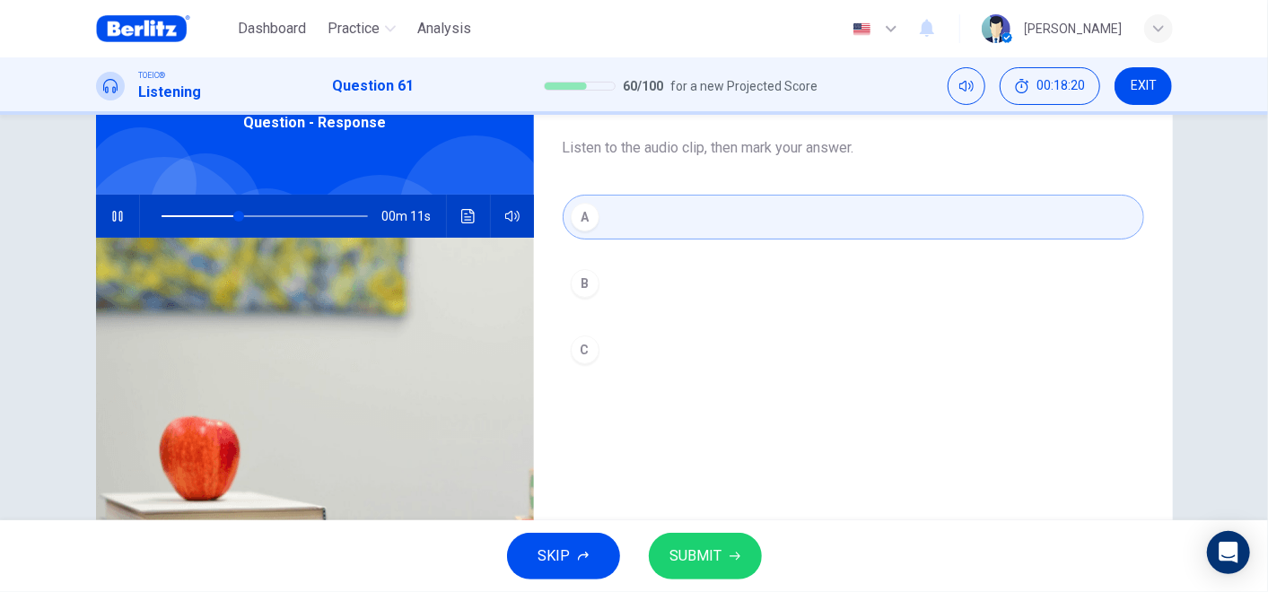
click at [699, 532] on span "SUBMIT" at bounding box center [696, 556] width 52 height 25
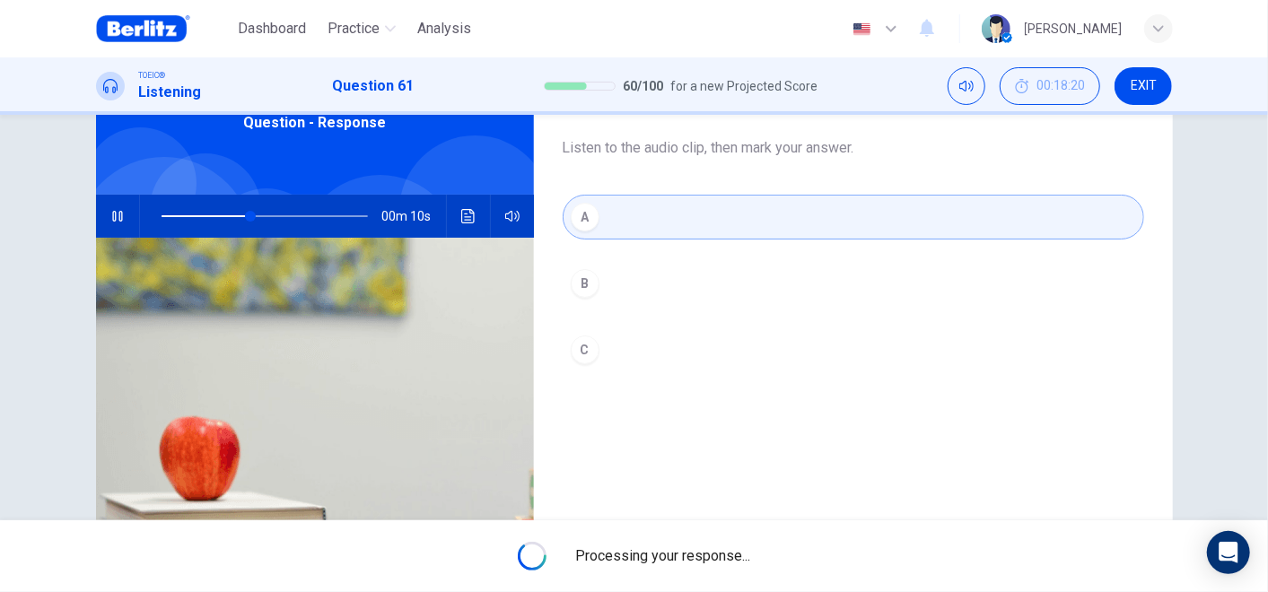
type input "**"
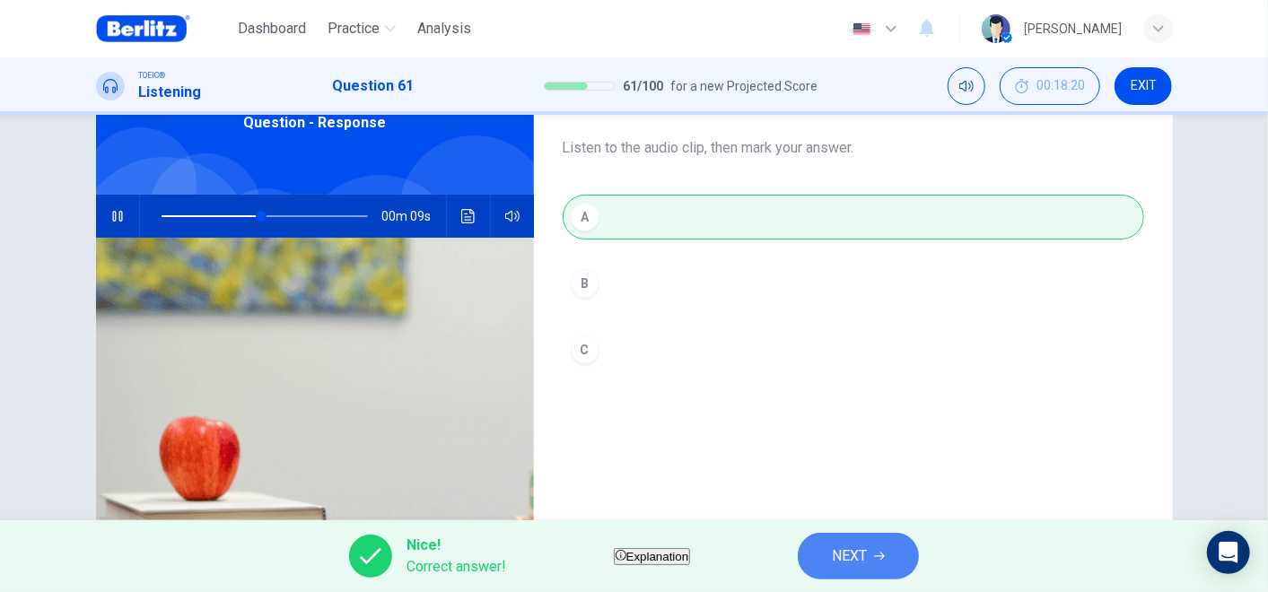
click at [851, 532] on button "NEXT" at bounding box center [858, 556] width 121 height 47
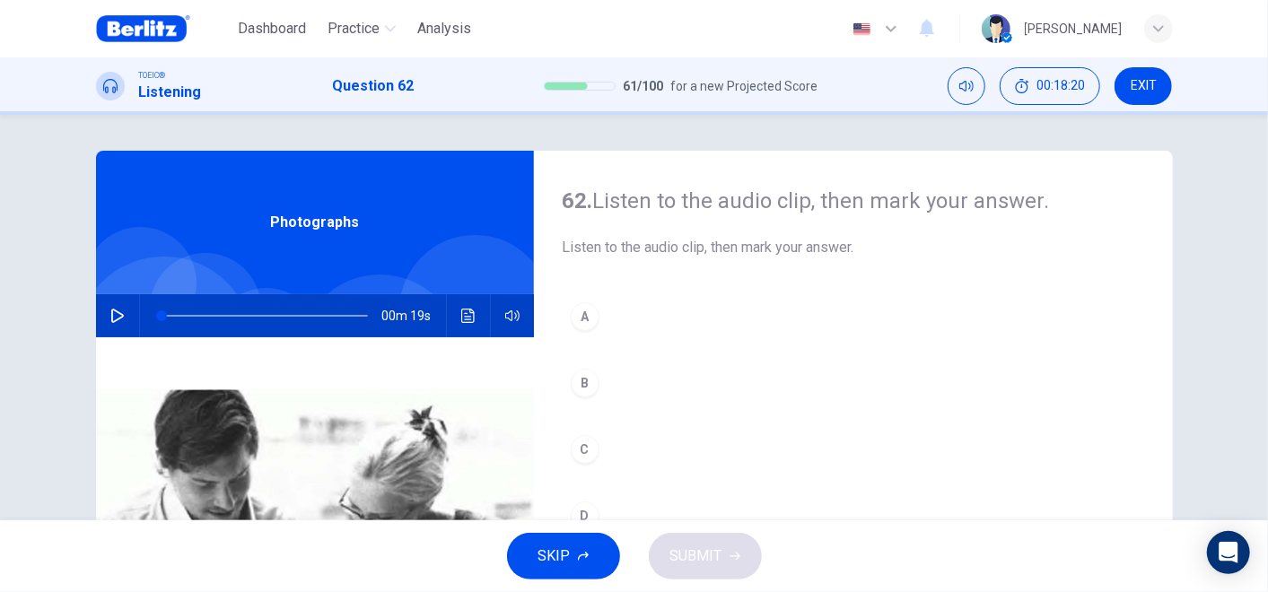
click at [113, 319] on icon "button" at bounding box center [117, 316] width 13 height 14
click at [602, 324] on button "A" at bounding box center [853, 316] width 581 height 45
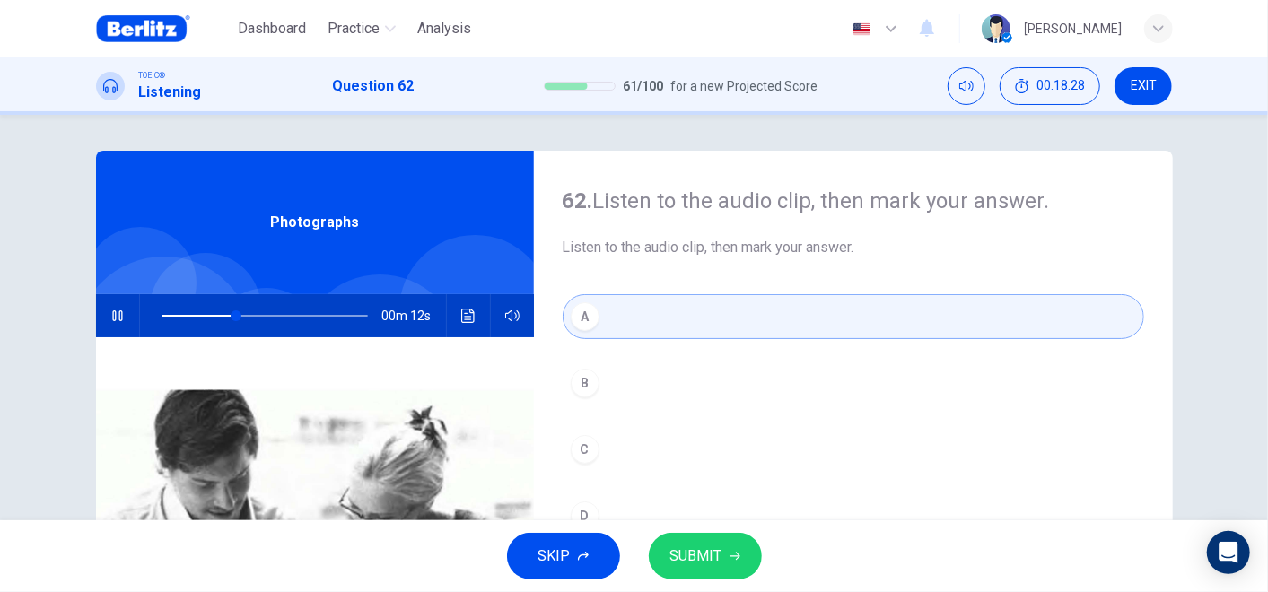
click at [713, 532] on span "SUBMIT" at bounding box center [696, 556] width 52 height 25
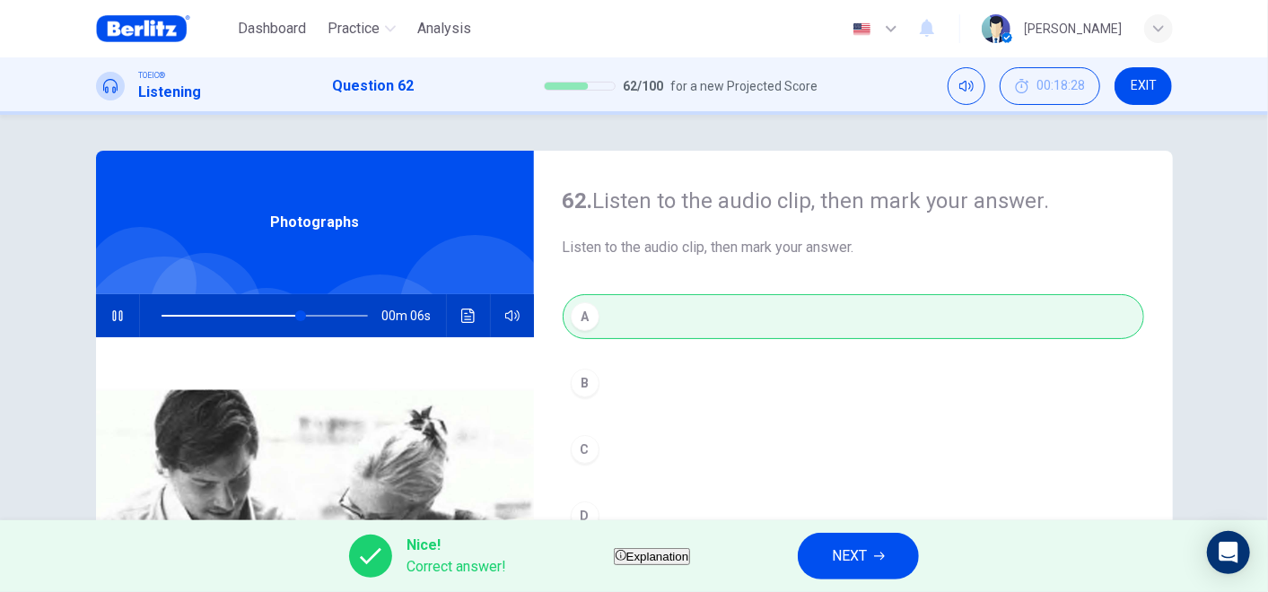
type input "**"
click at [911, 532] on button "NEXT" at bounding box center [858, 556] width 121 height 47
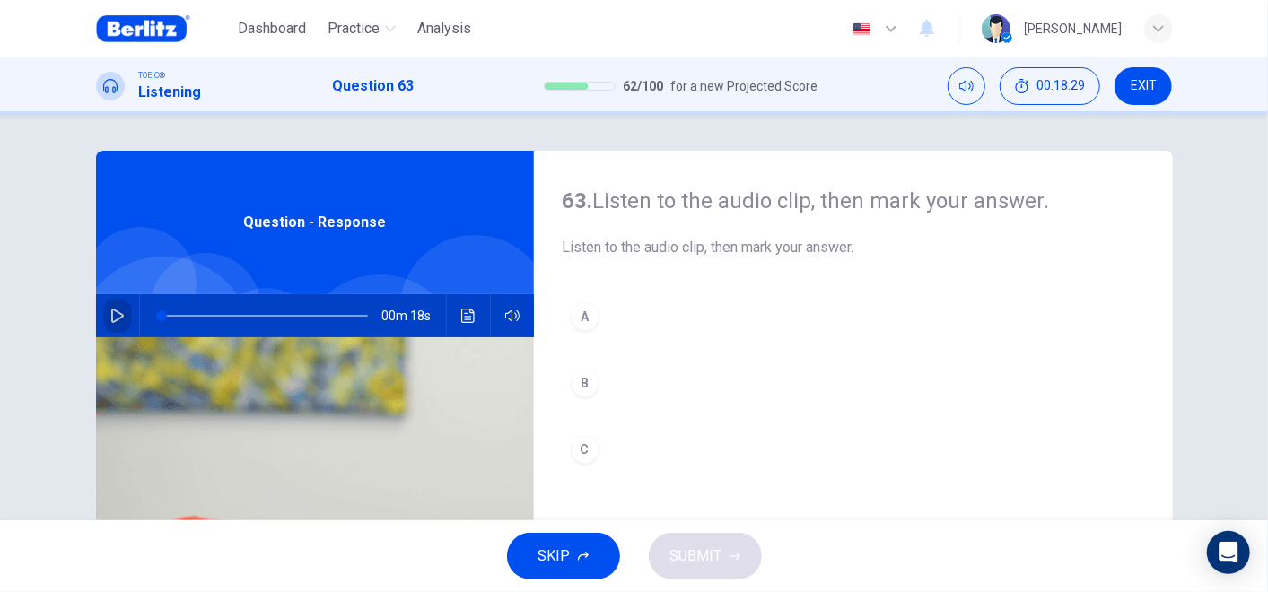
click at [110, 315] on icon "button" at bounding box center [117, 316] width 14 height 14
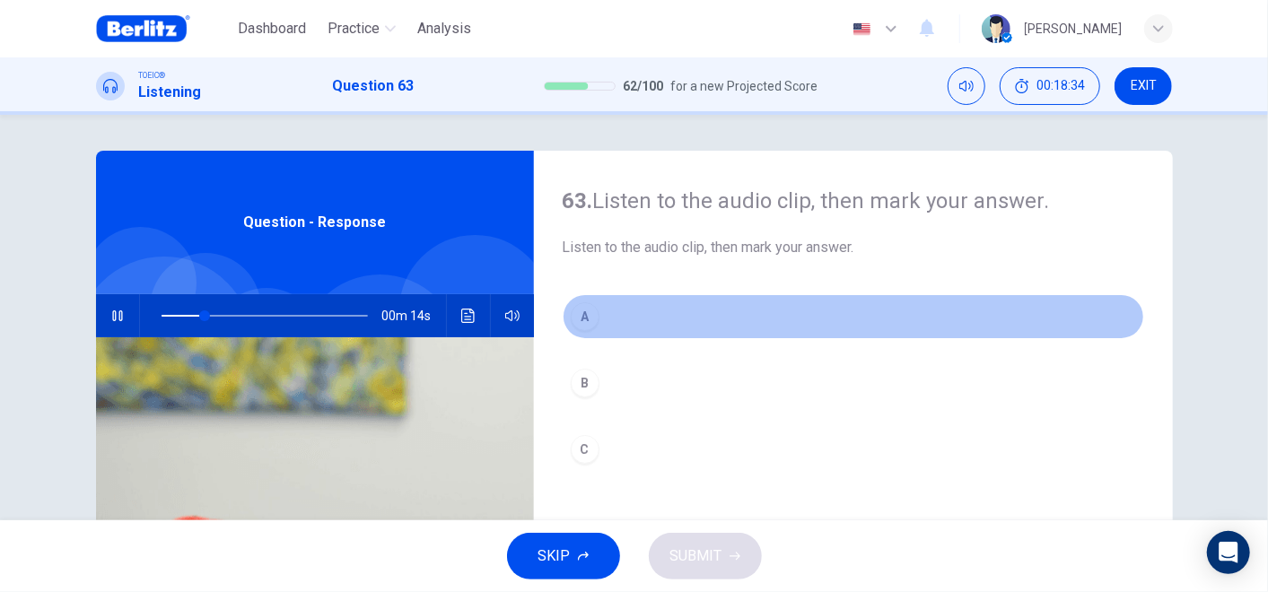
click at [588, 302] on button "A" at bounding box center [853, 316] width 581 height 45
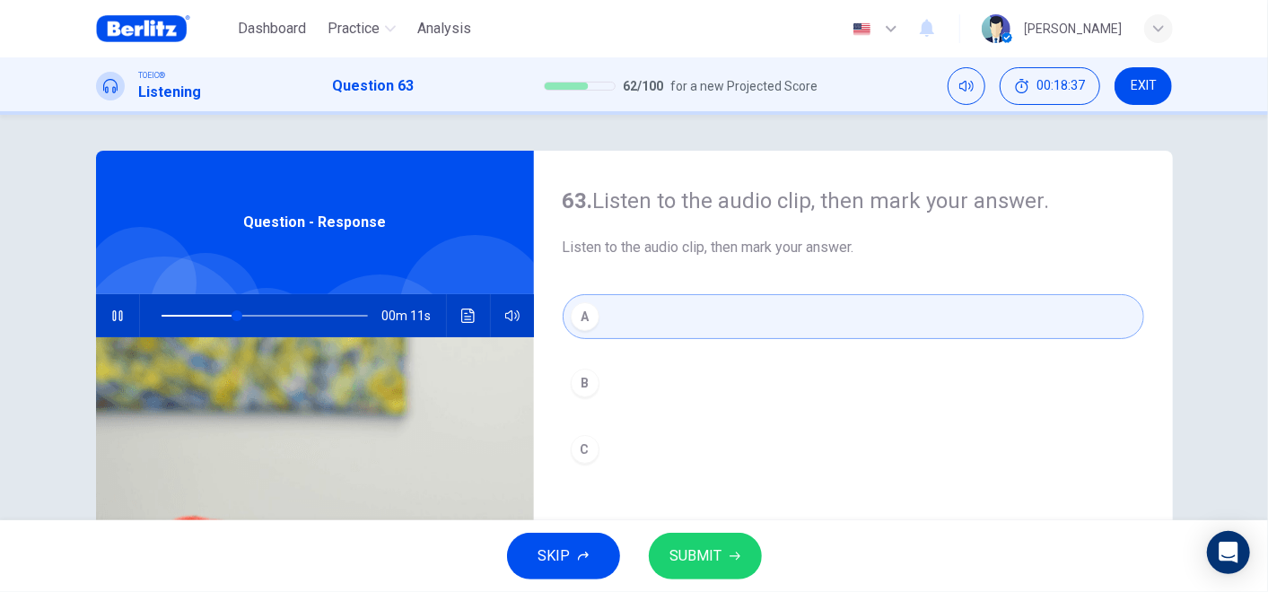
click at [646, 389] on button "B" at bounding box center [853, 383] width 581 height 45
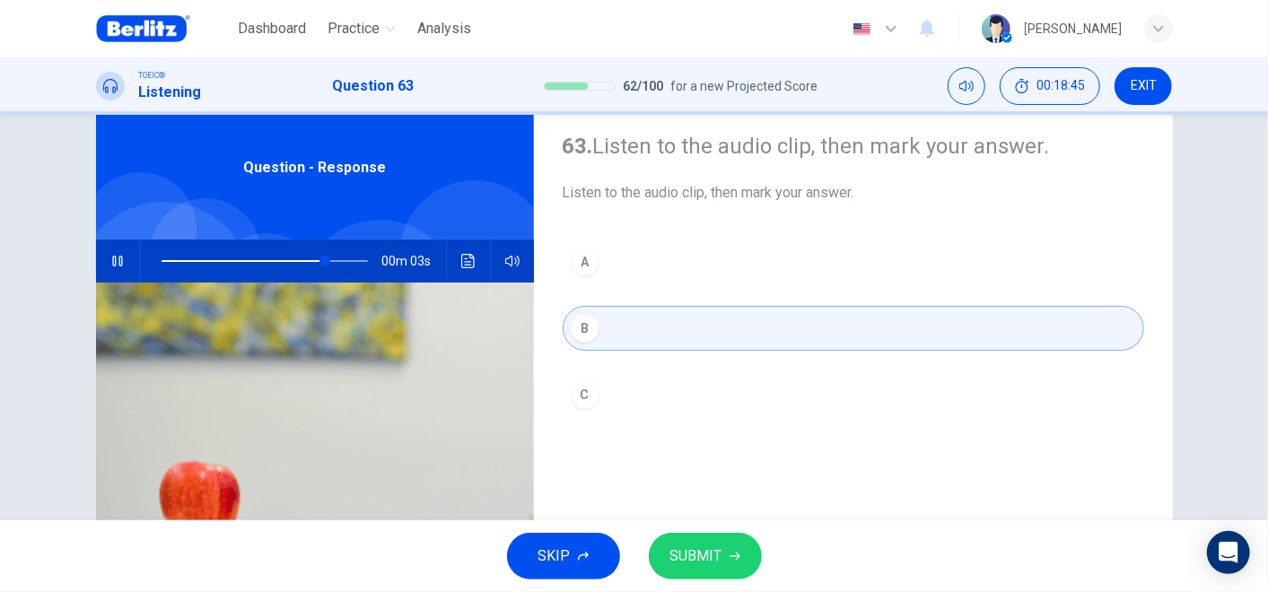
scroll to position [100, 0]
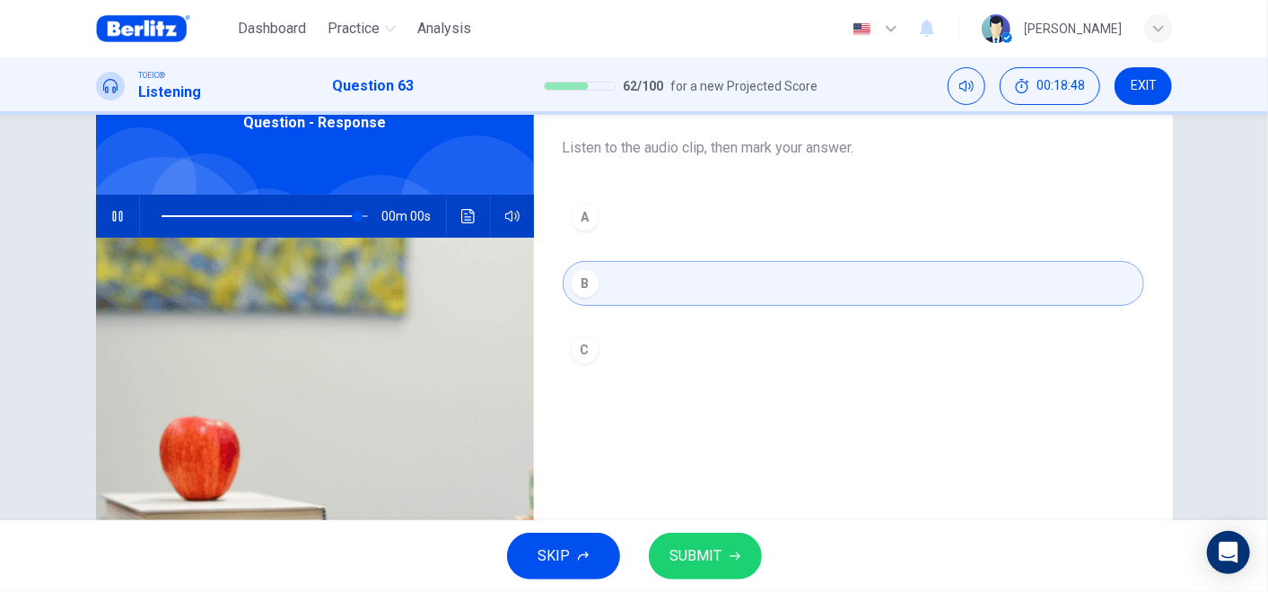
click at [706, 532] on span "SUBMIT" at bounding box center [696, 556] width 52 height 25
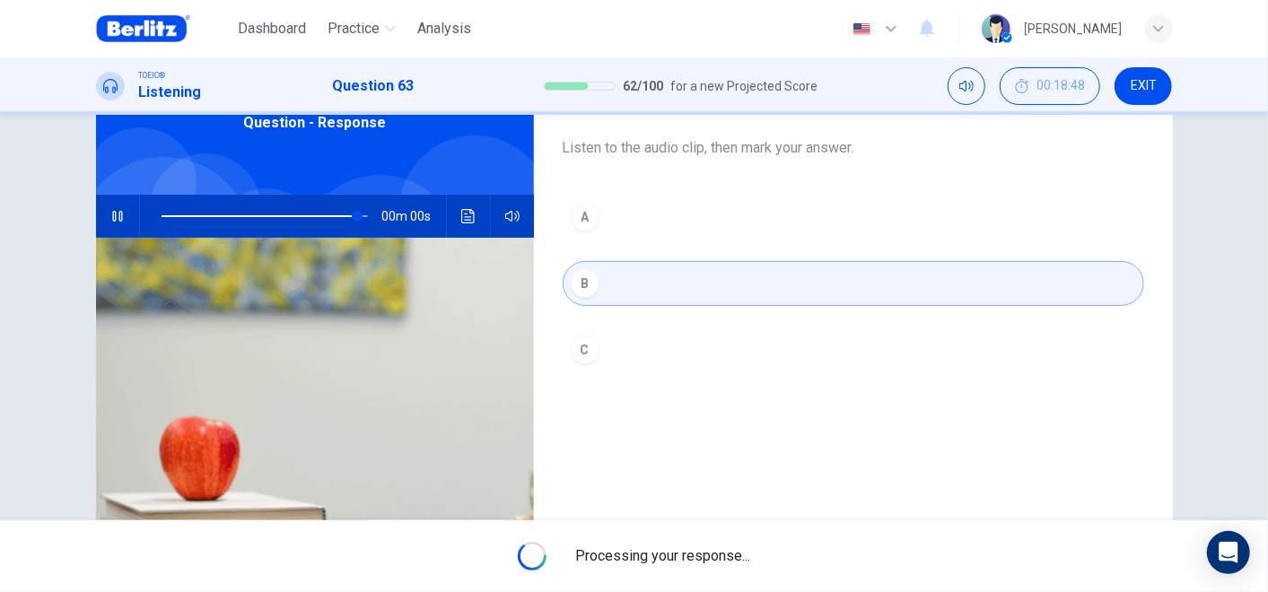
type input "*"
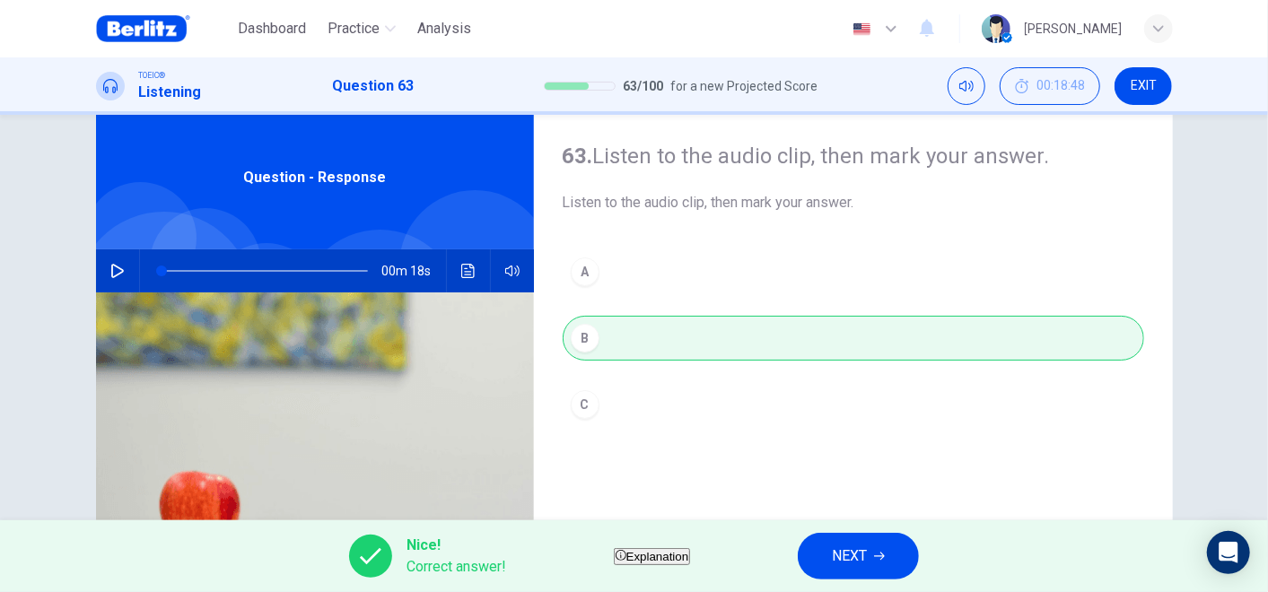
scroll to position [0, 0]
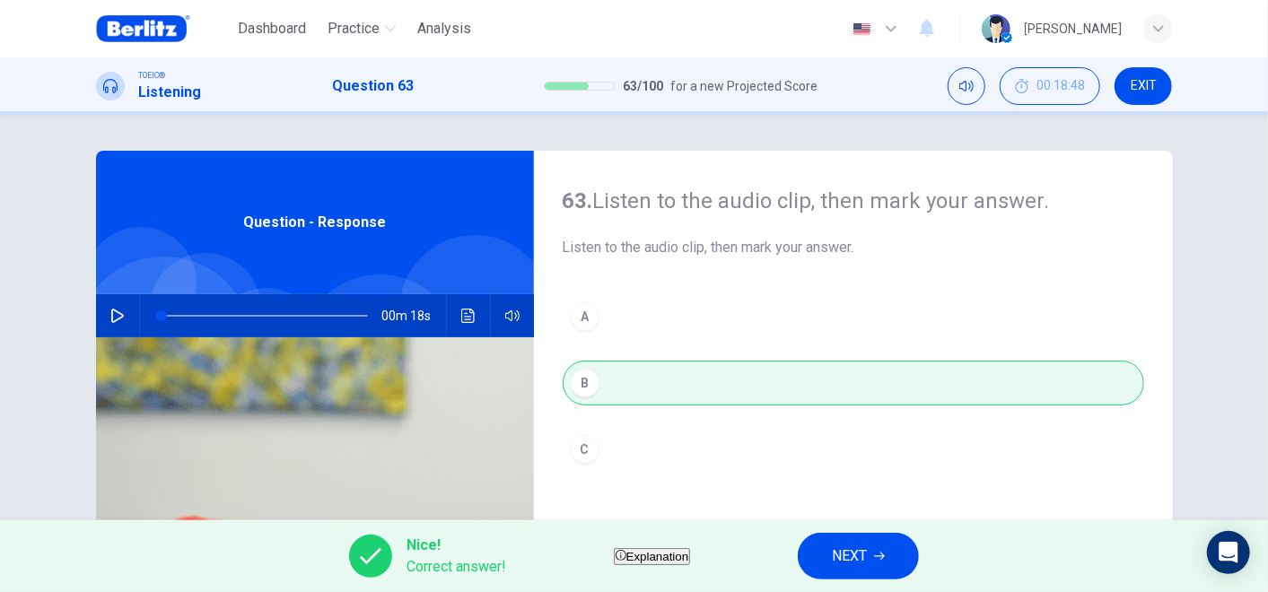
click at [919, 532] on button "NEXT" at bounding box center [858, 556] width 121 height 47
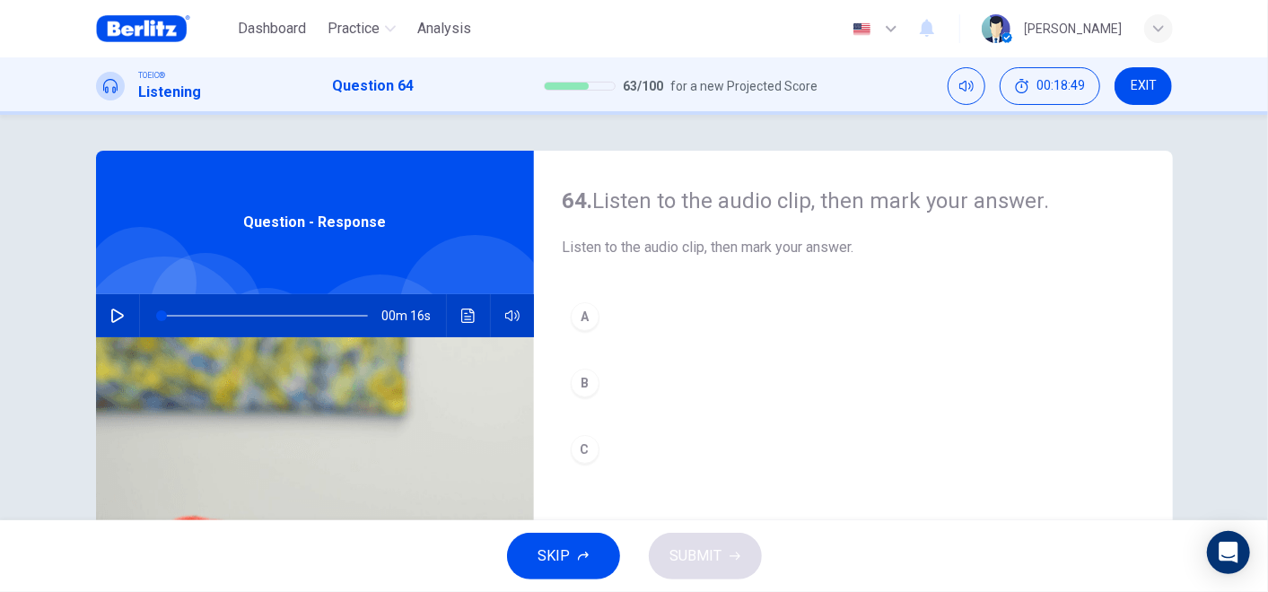
click at [110, 319] on icon "button" at bounding box center [117, 316] width 14 height 14
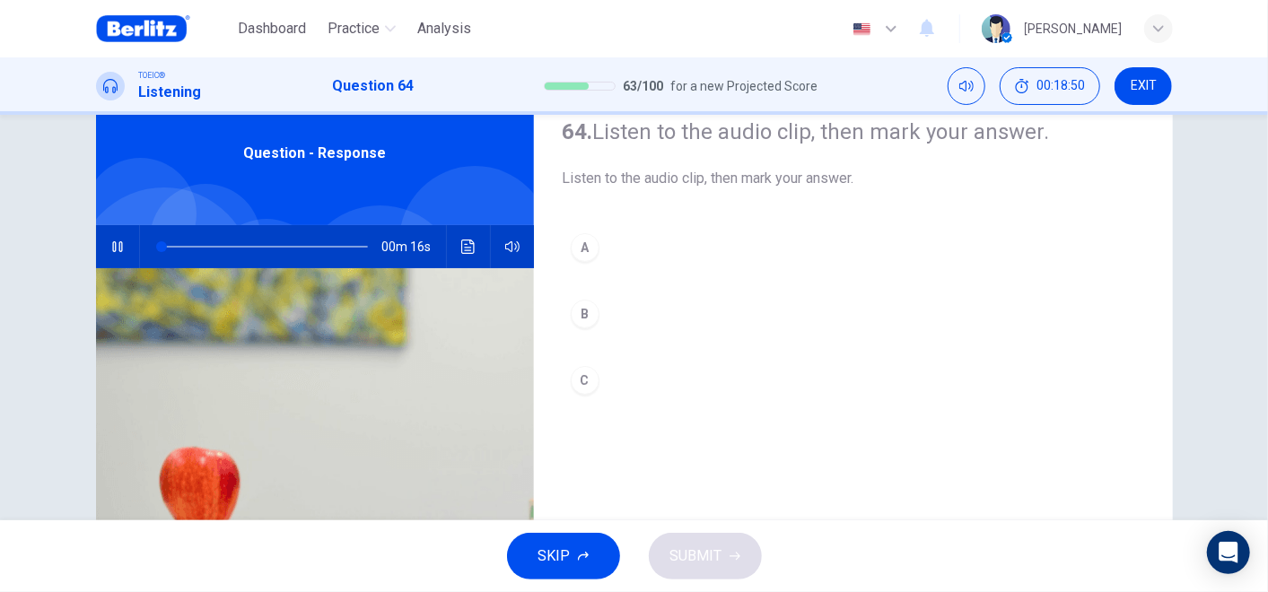
scroll to position [100, 0]
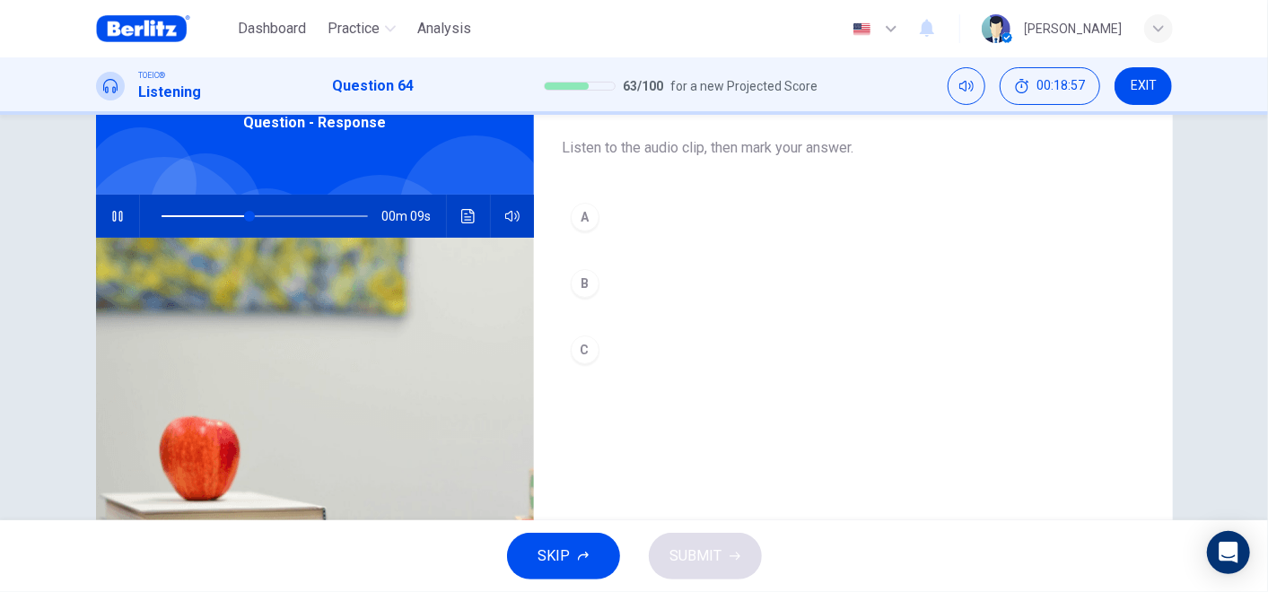
click at [623, 273] on button "B" at bounding box center [853, 283] width 581 height 45
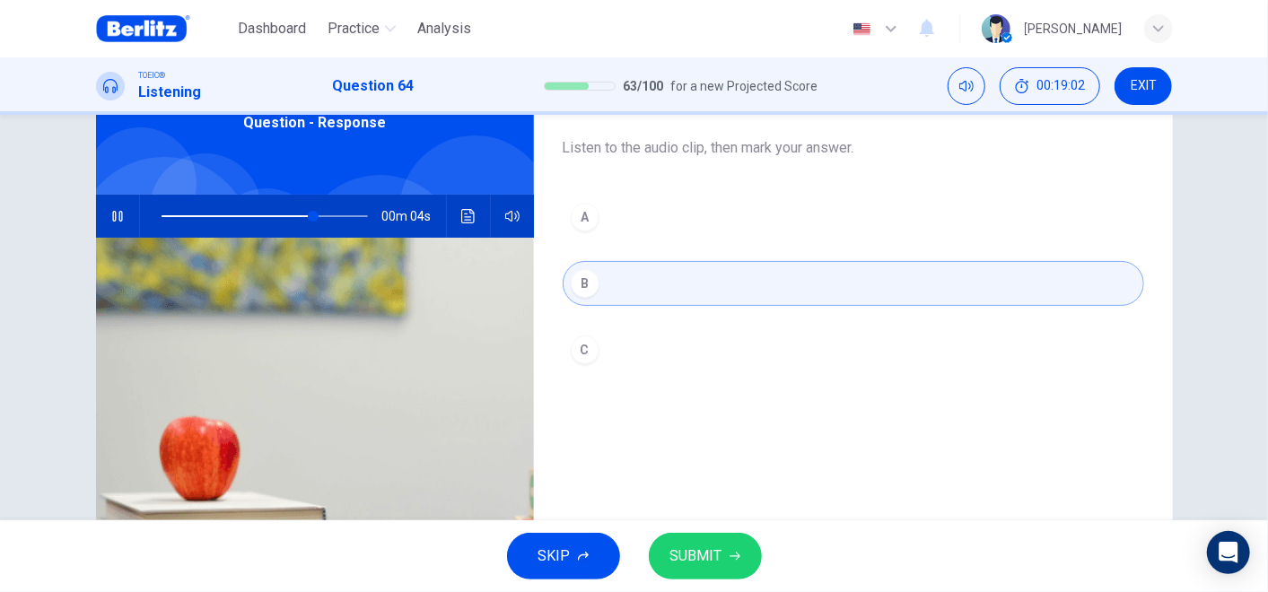
click at [620, 343] on button "C" at bounding box center [853, 349] width 581 height 45
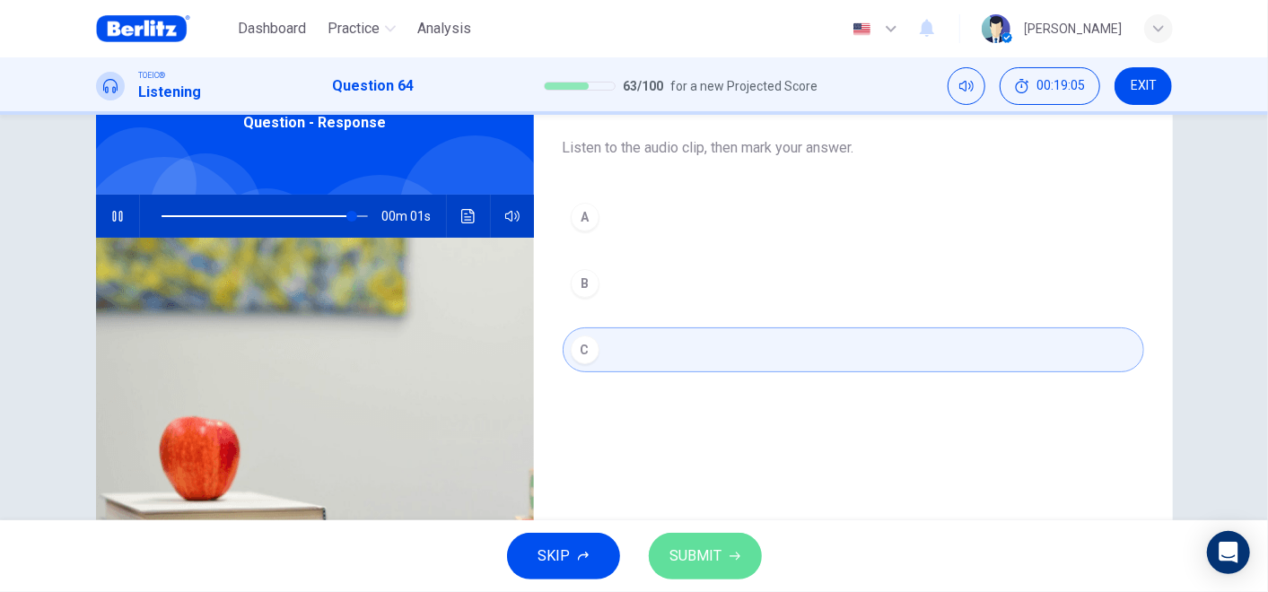
click at [722, 532] on button "SUBMIT" at bounding box center [705, 556] width 113 height 47
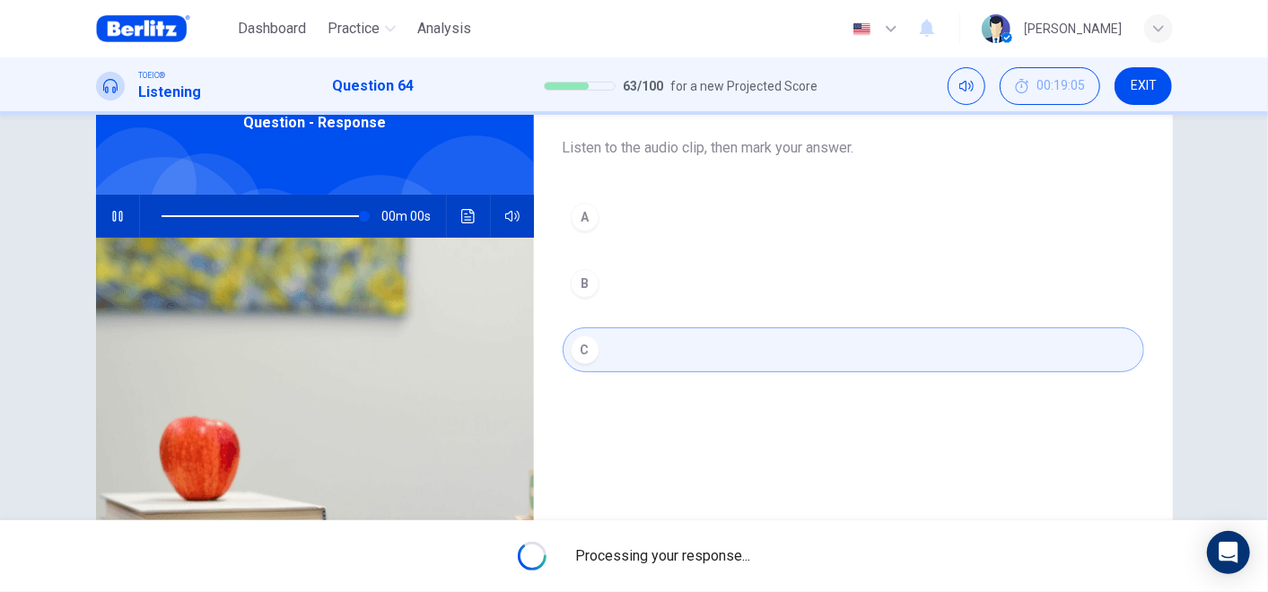
type input "*"
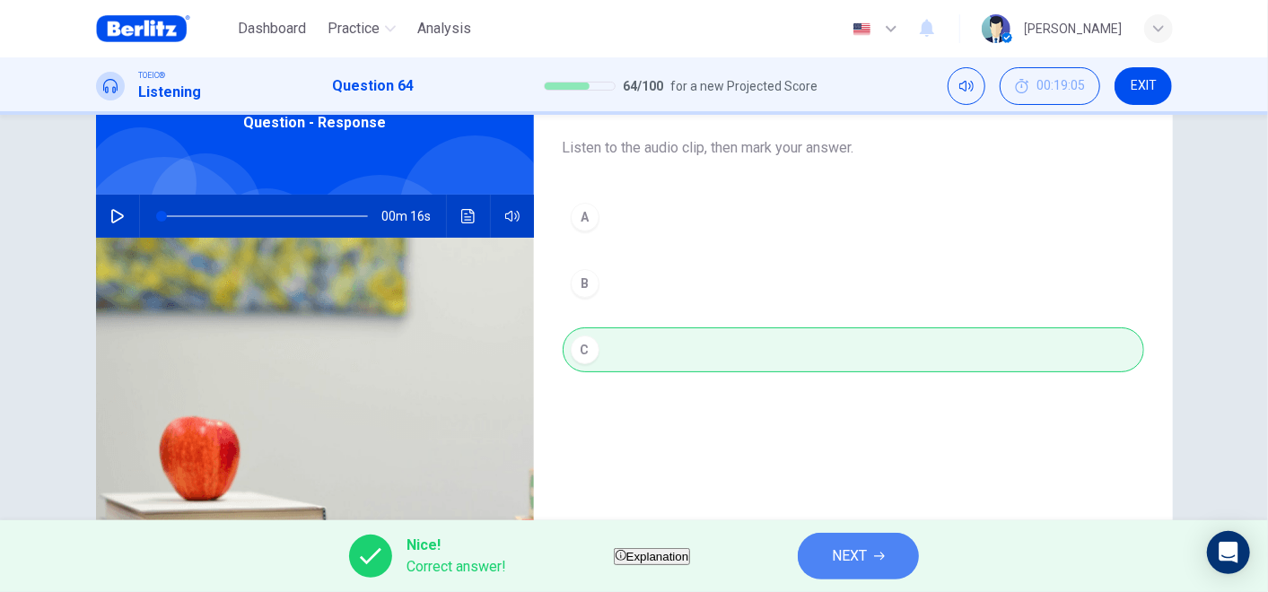
click at [848, 532] on button "NEXT" at bounding box center [858, 556] width 121 height 47
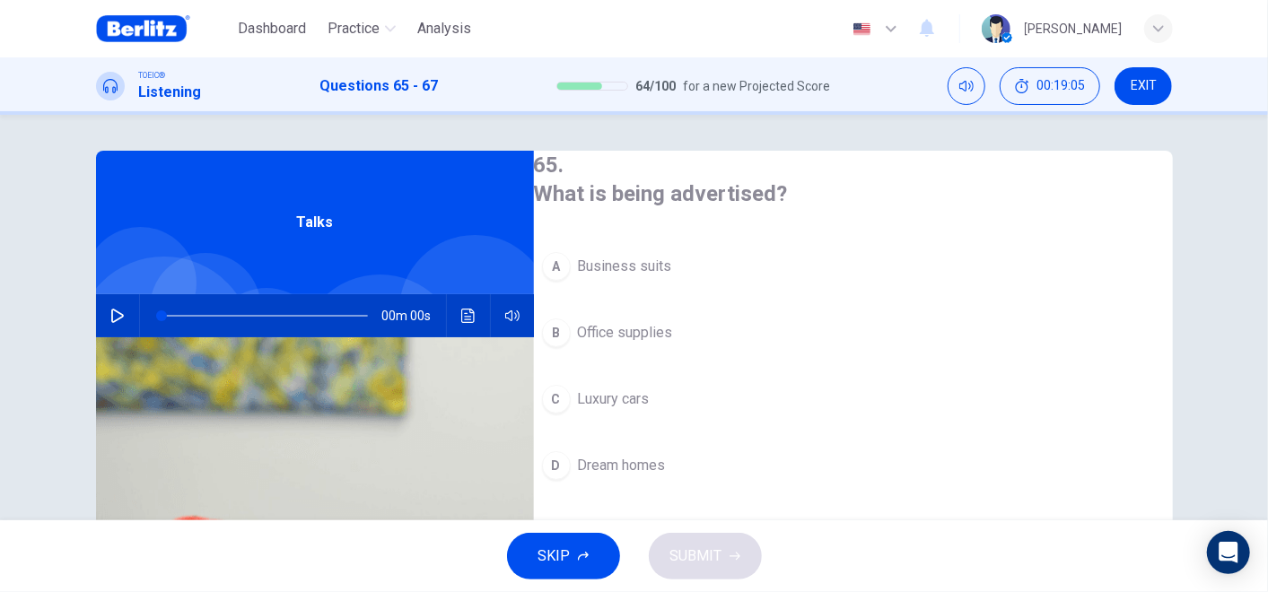
click at [127, 315] on div "00m 00s" at bounding box center [315, 315] width 438 height 43
click at [114, 311] on icon "button" at bounding box center [117, 316] width 14 height 14
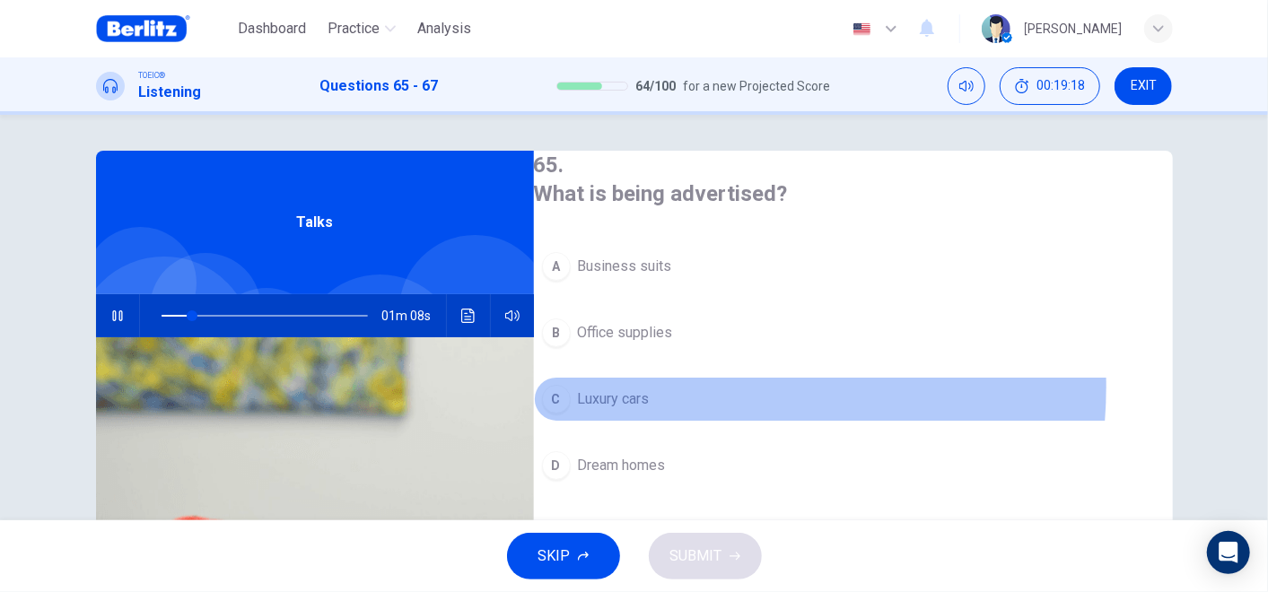
click at [708, 382] on button "C Luxury cars" at bounding box center [853, 399] width 639 height 45
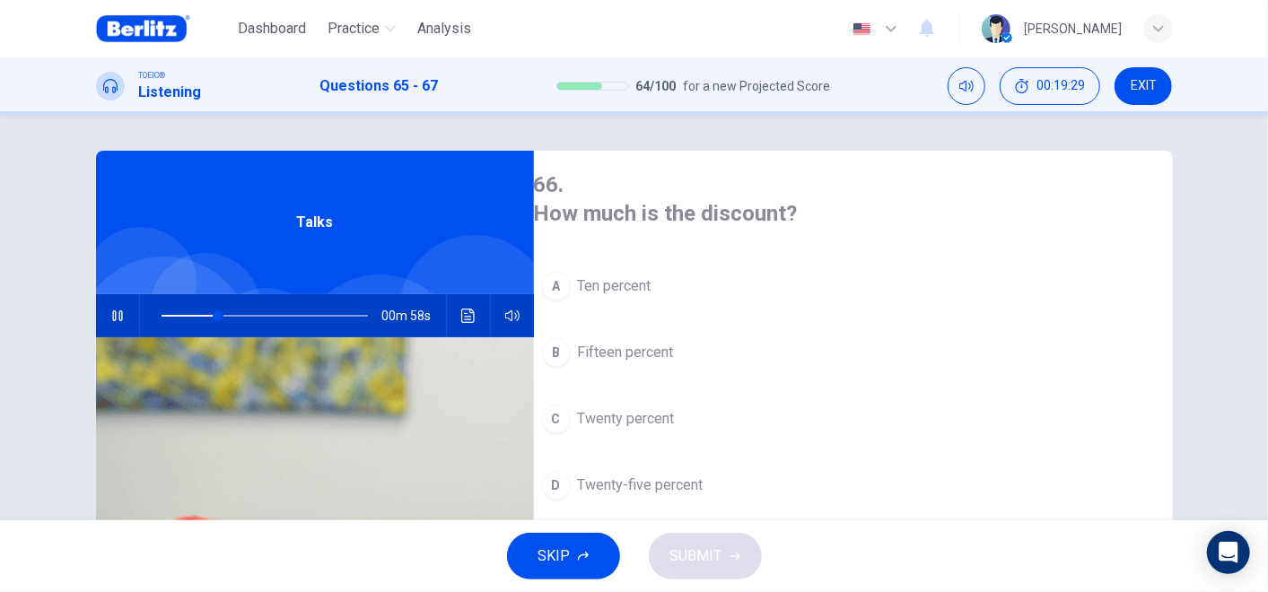
scroll to position [398, 0]
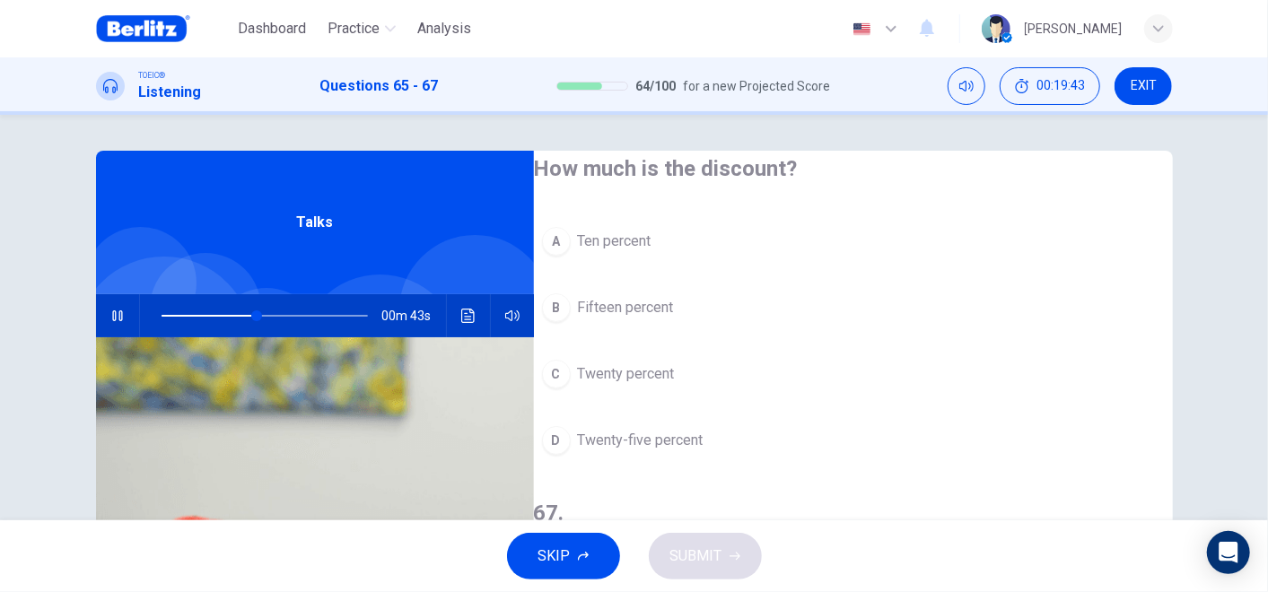
click at [688, 430] on span "Twenty-five percent" at bounding box center [641, 441] width 126 height 22
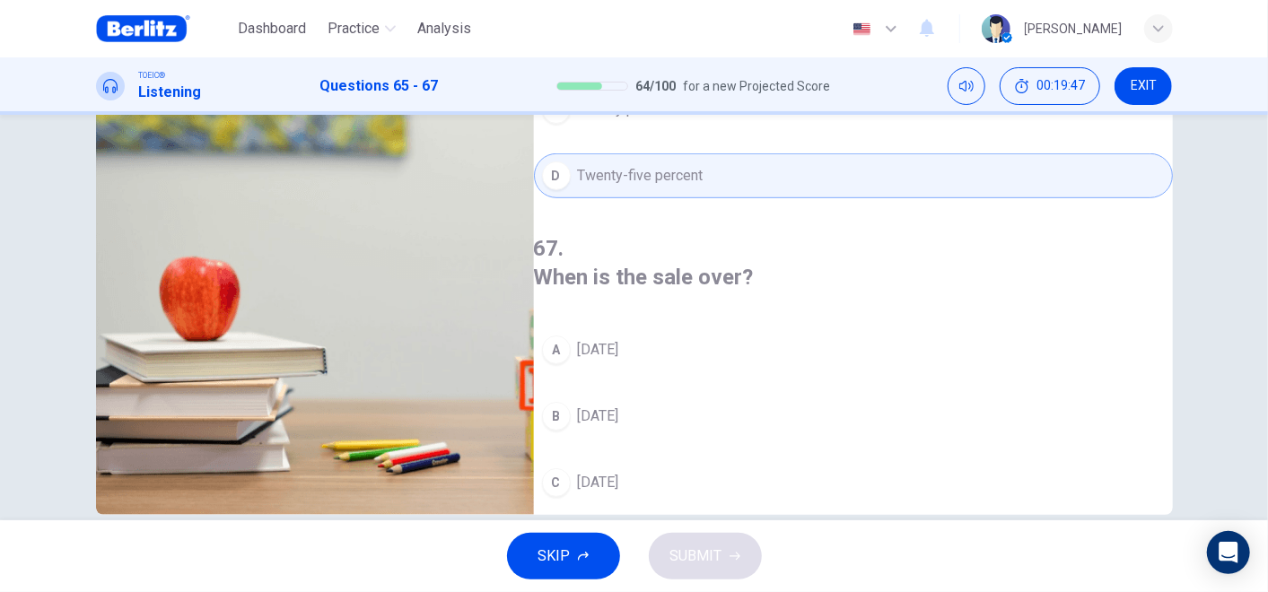
scroll to position [289, 0]
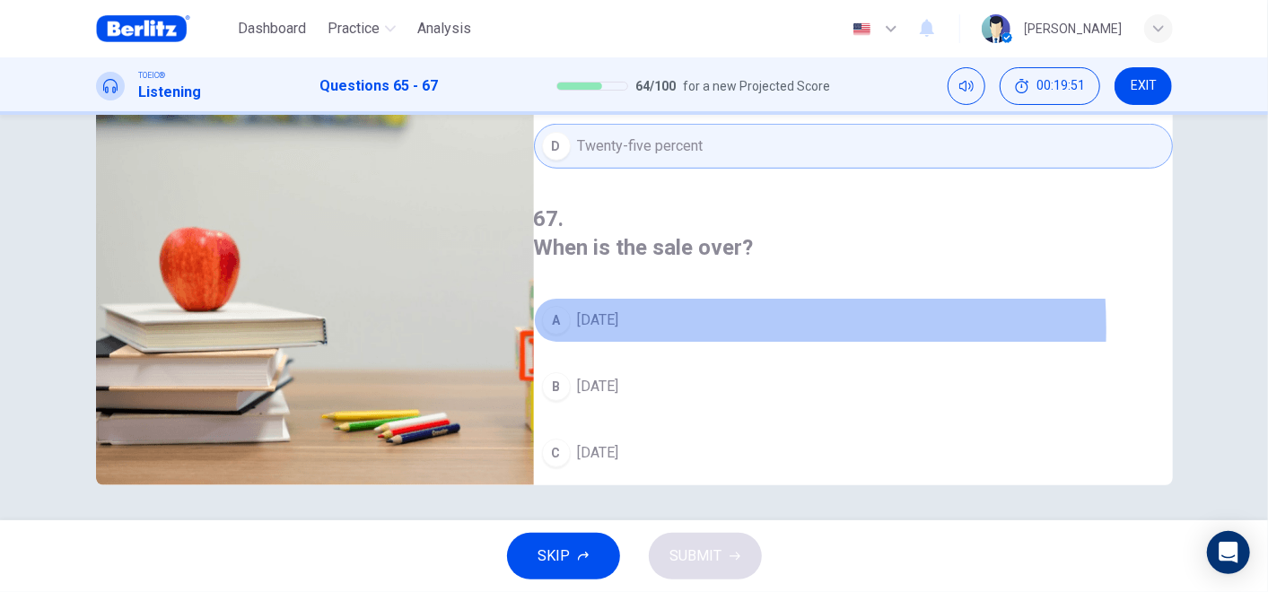
click at [619, 310] on span "[DATE]" at bounding box center [598, 321] width 41 height 22
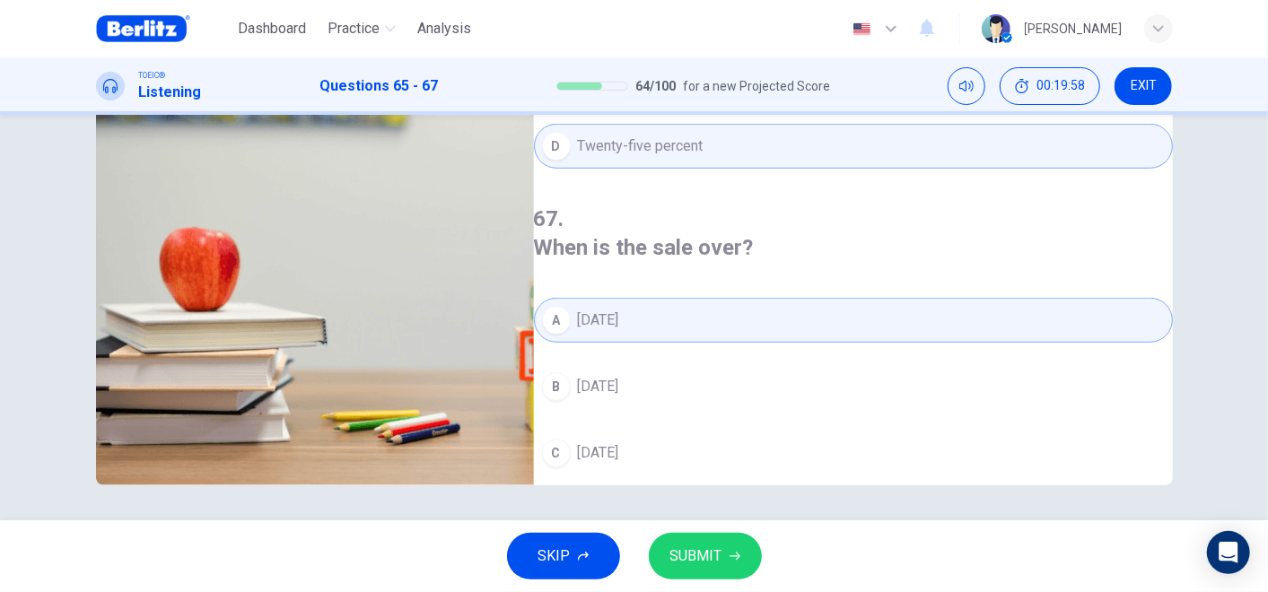
click at [706, 532] on span "SUBMIT" at bounding box center [696, 556] width 52 height 25
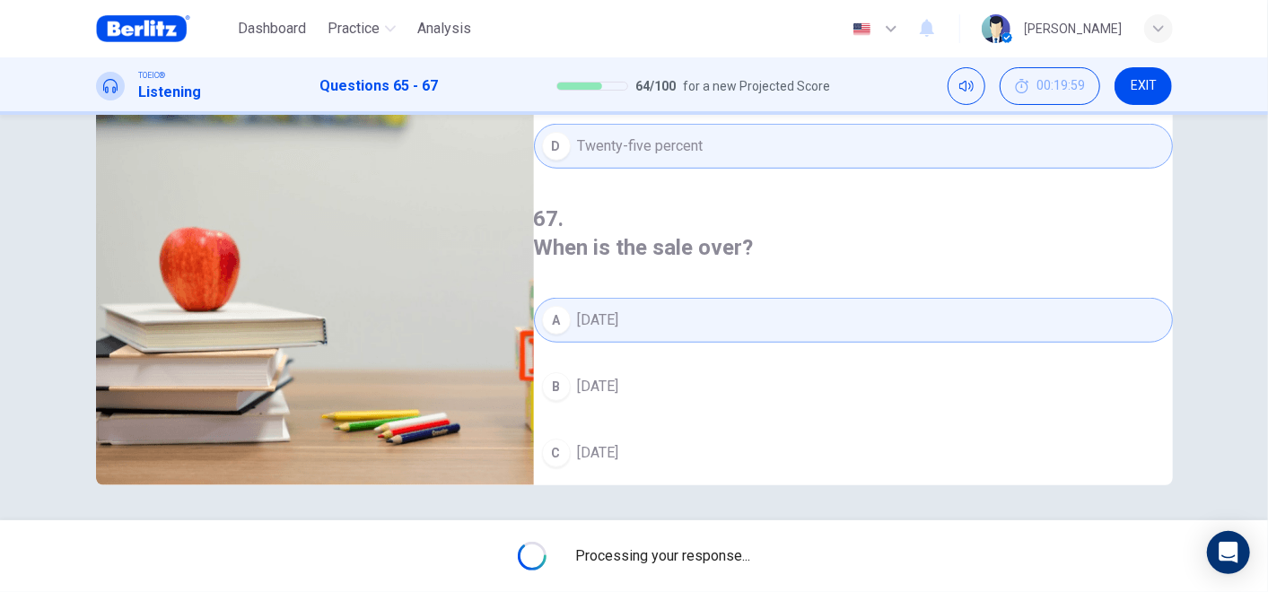
type input "**"
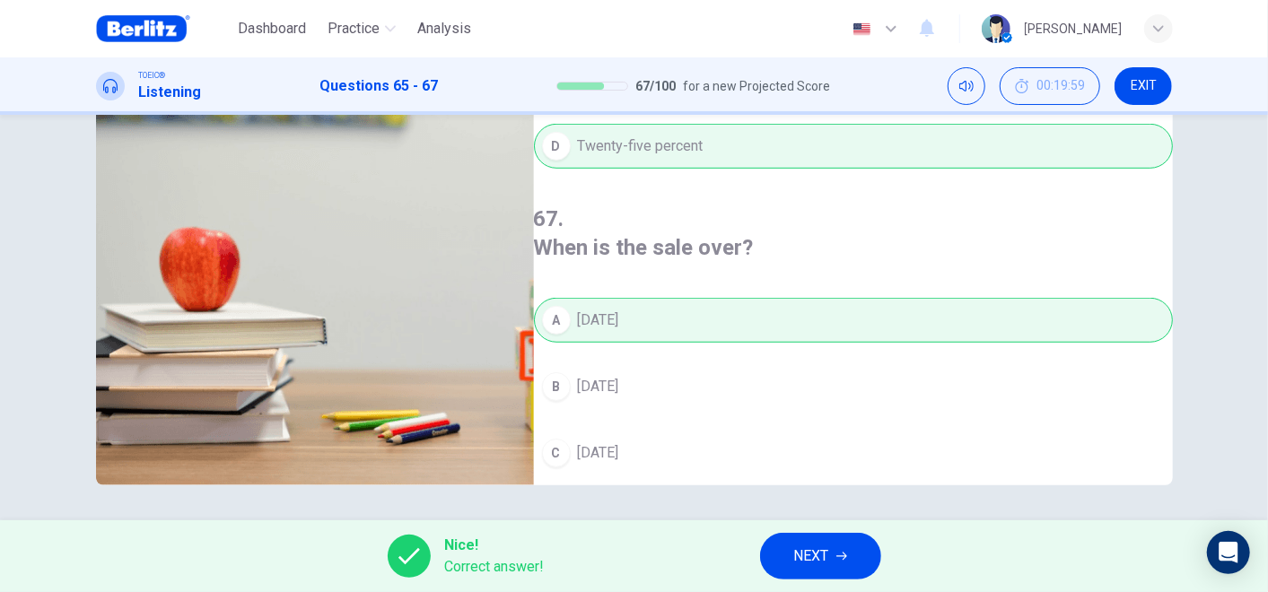
click at [834, 532] on button "NEXT" at bounding box center [820, 556] width 121 height 47
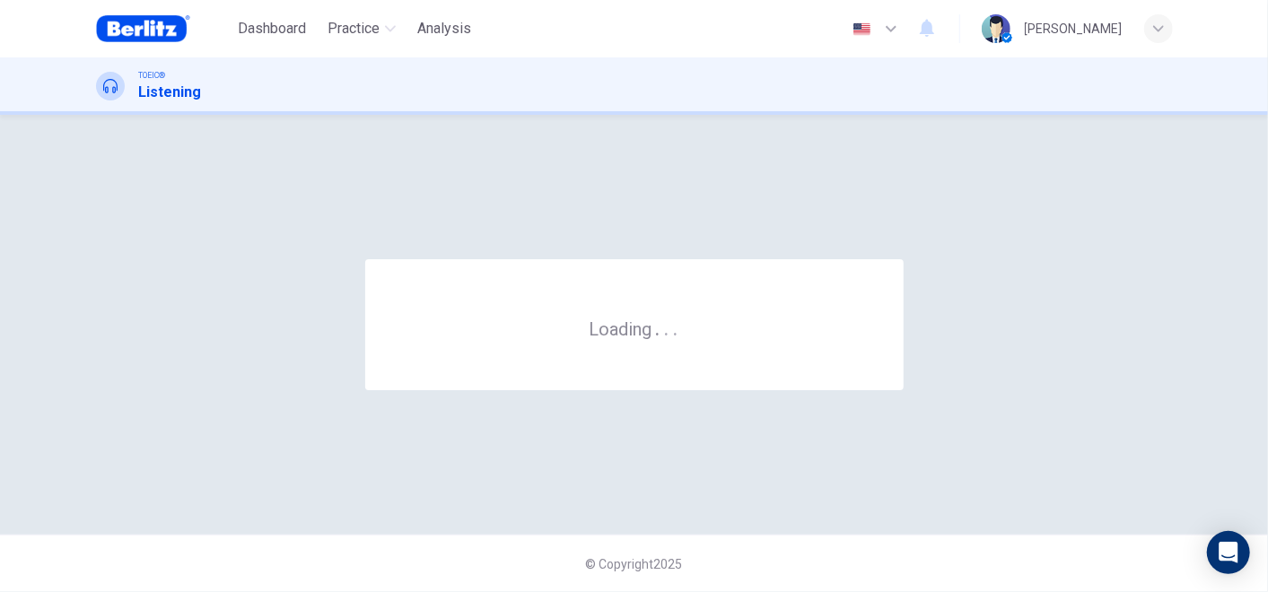
scroll to position [0, 0]
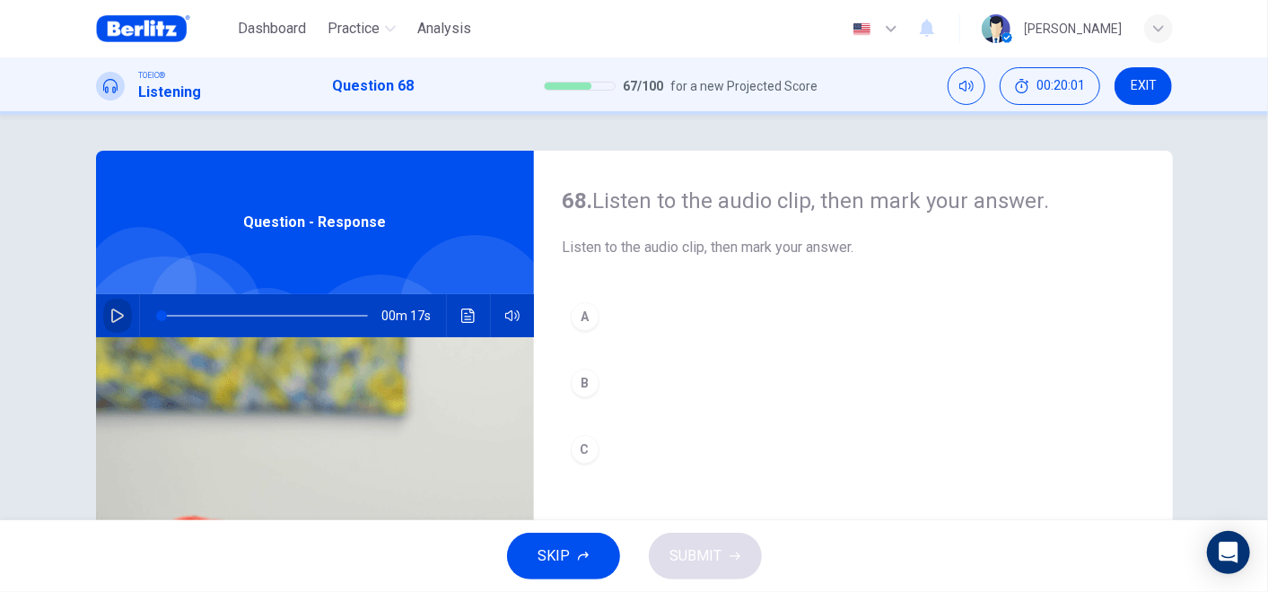
click at [111, 312] on icon "button" at bounding box center [117, 316] width 13 height 14
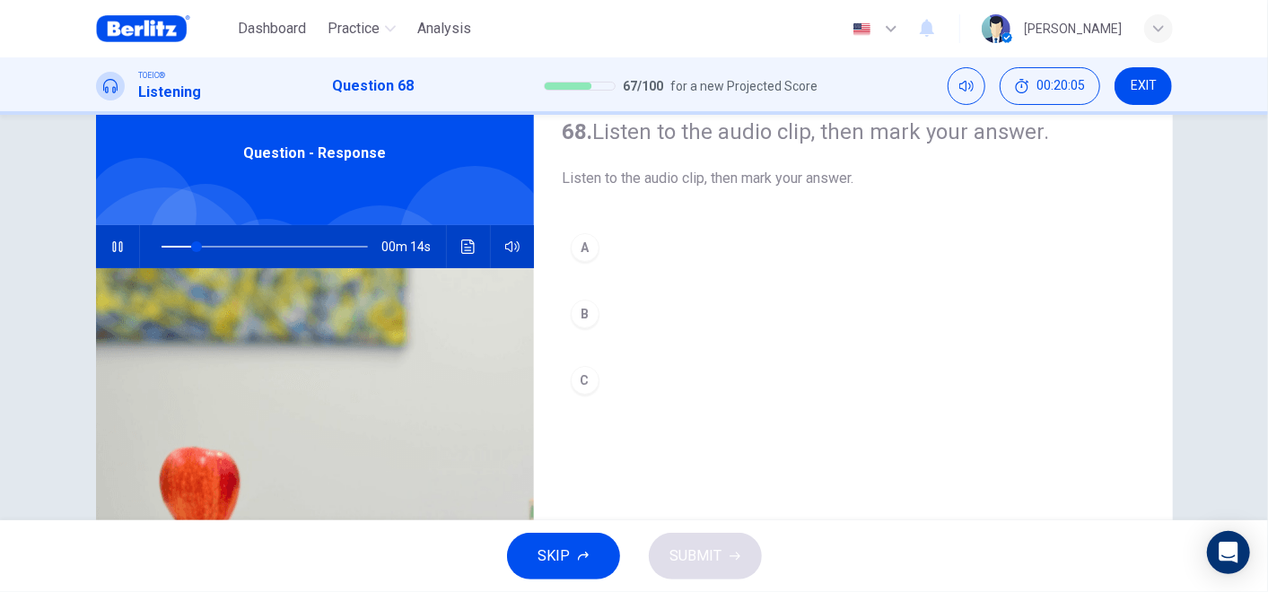
scroll to position [100, 0]
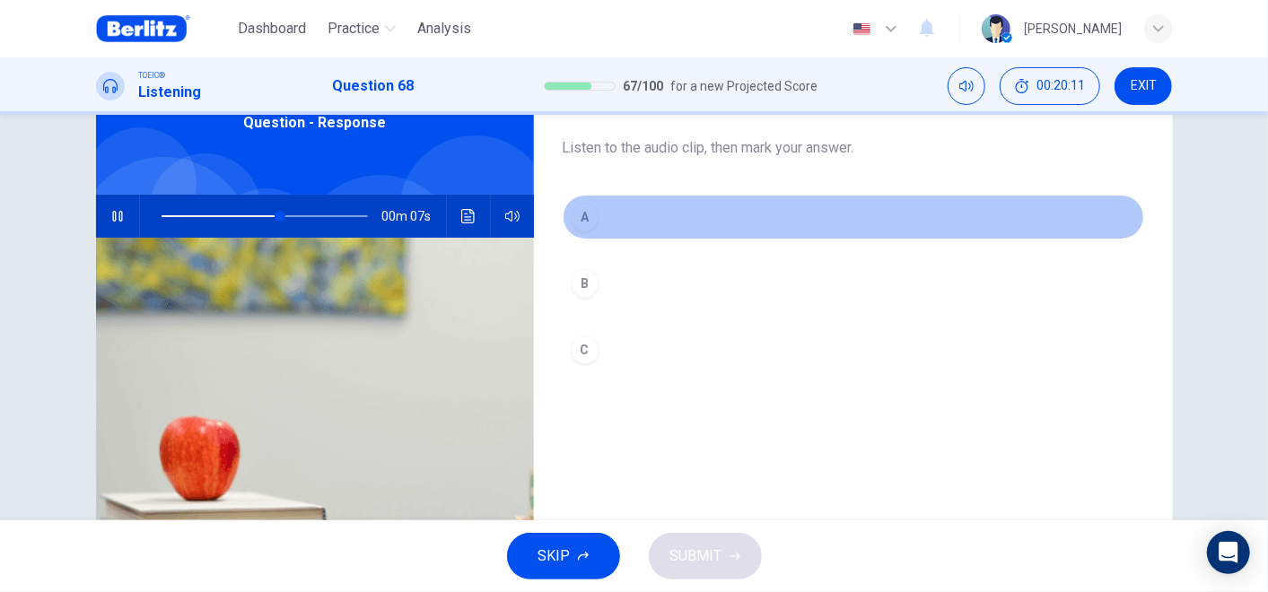
click at [584, 219] on div "A" at bounding box center [585, 217] width 29 height 29
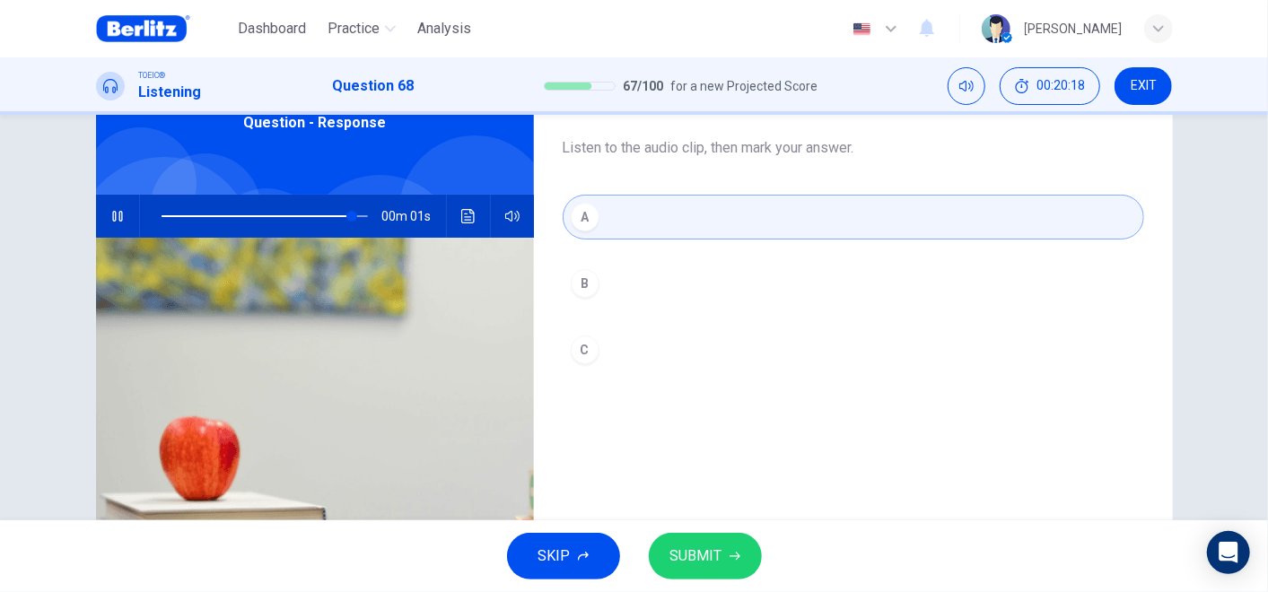
click at [729, 532] on icon "button" at bounding box center [734, 556] width 11 height 11
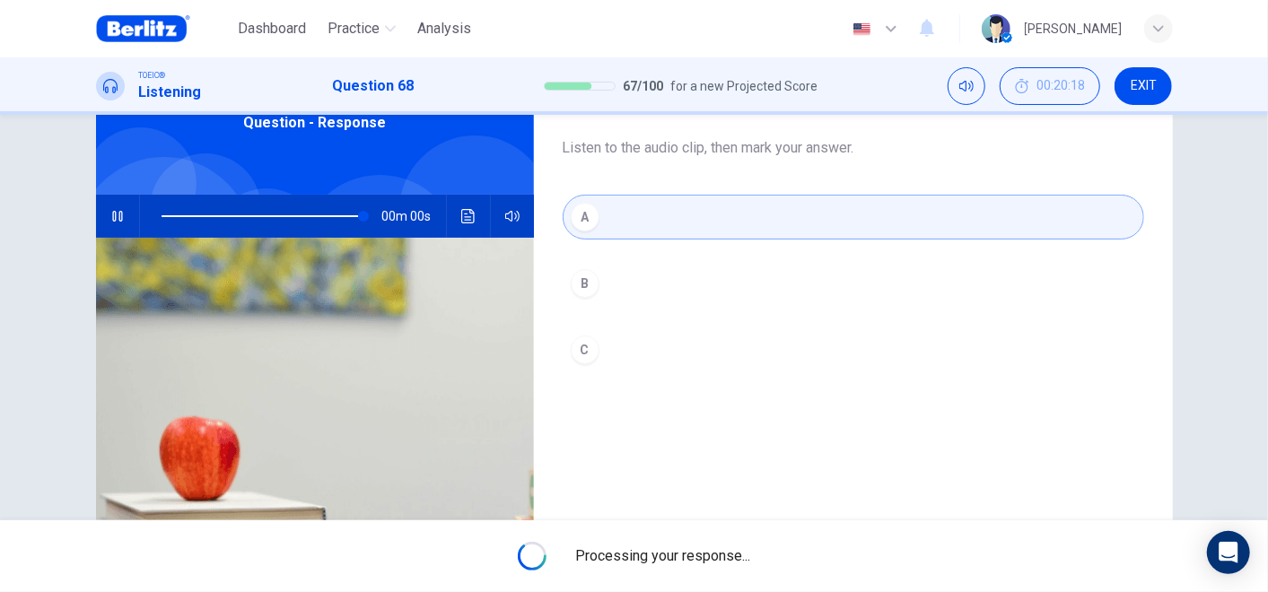
type input "*"
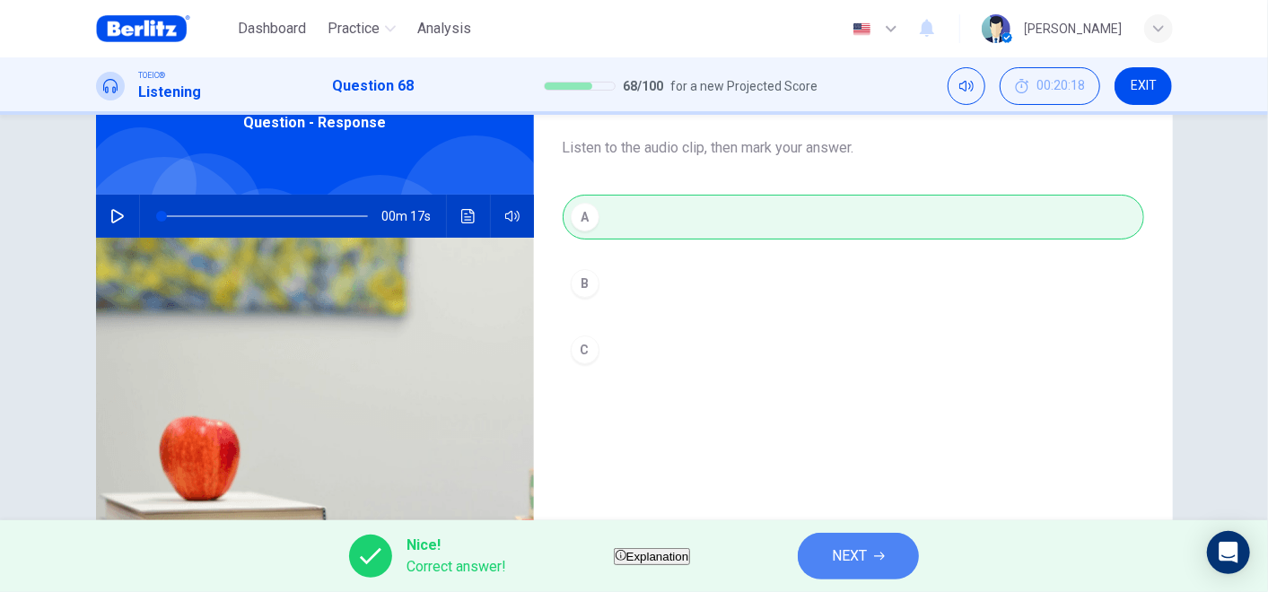
click at [881, 532] on button "NEXT" at bounding box center [858, 556] width 121 height 47
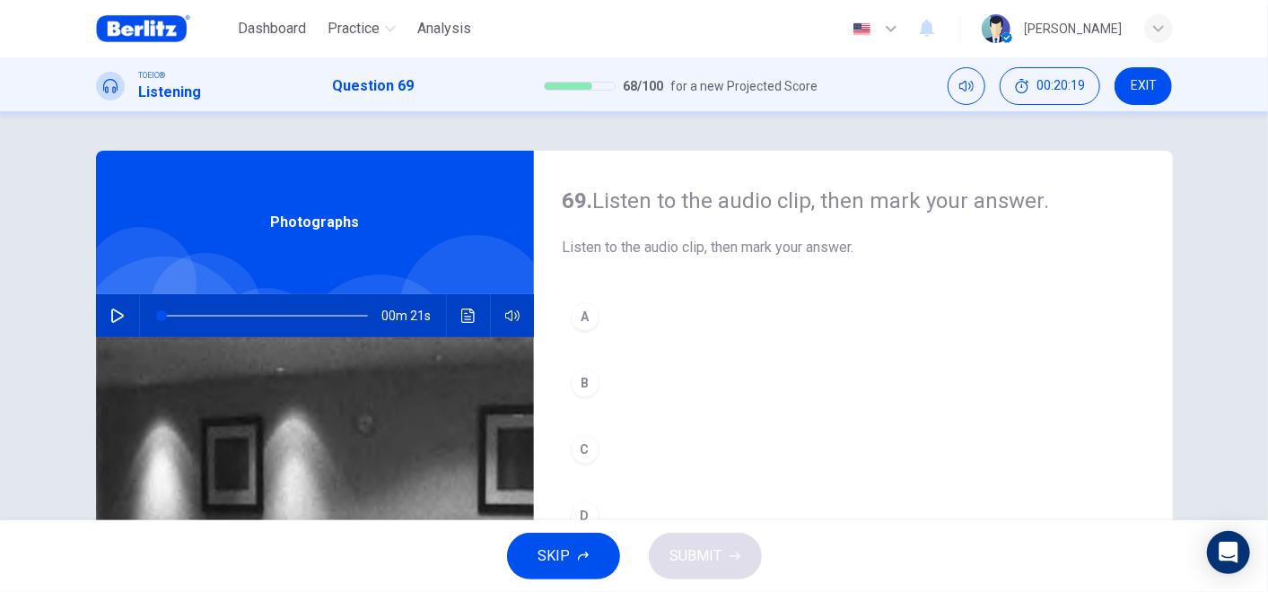
click at [116, 309] on icon "button" at bounding box center [117, 316] width 14 height 14
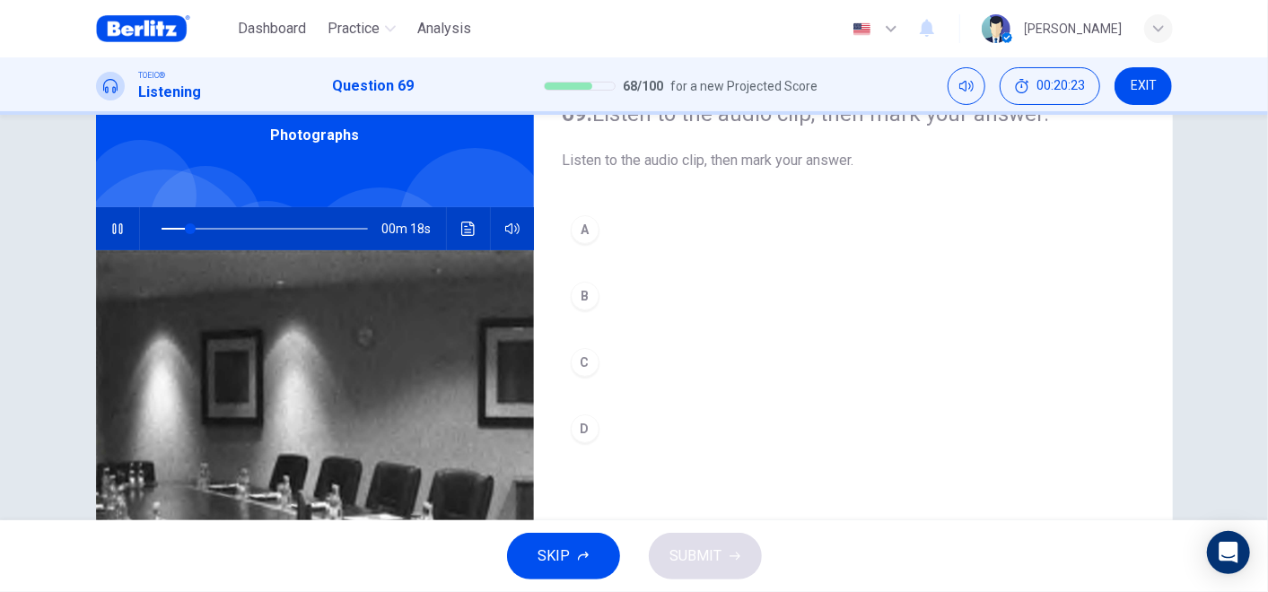
scroll to position [199, 0]
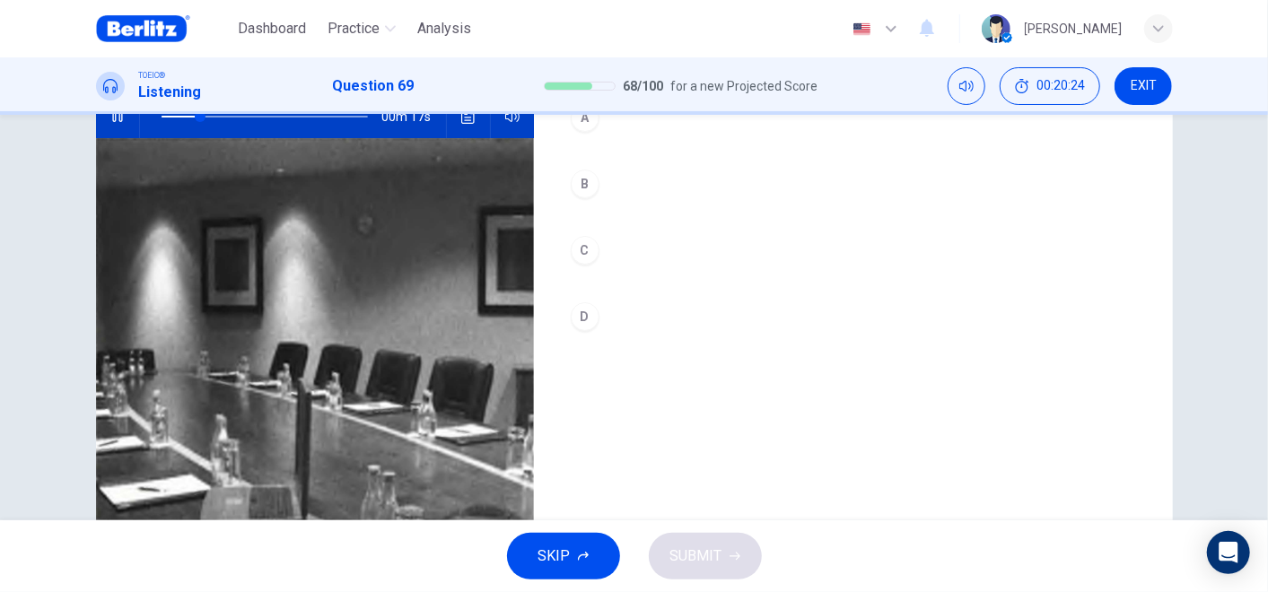
click at [592, 127] on button "A" at bounding box center [853, 117] width 581 height 45
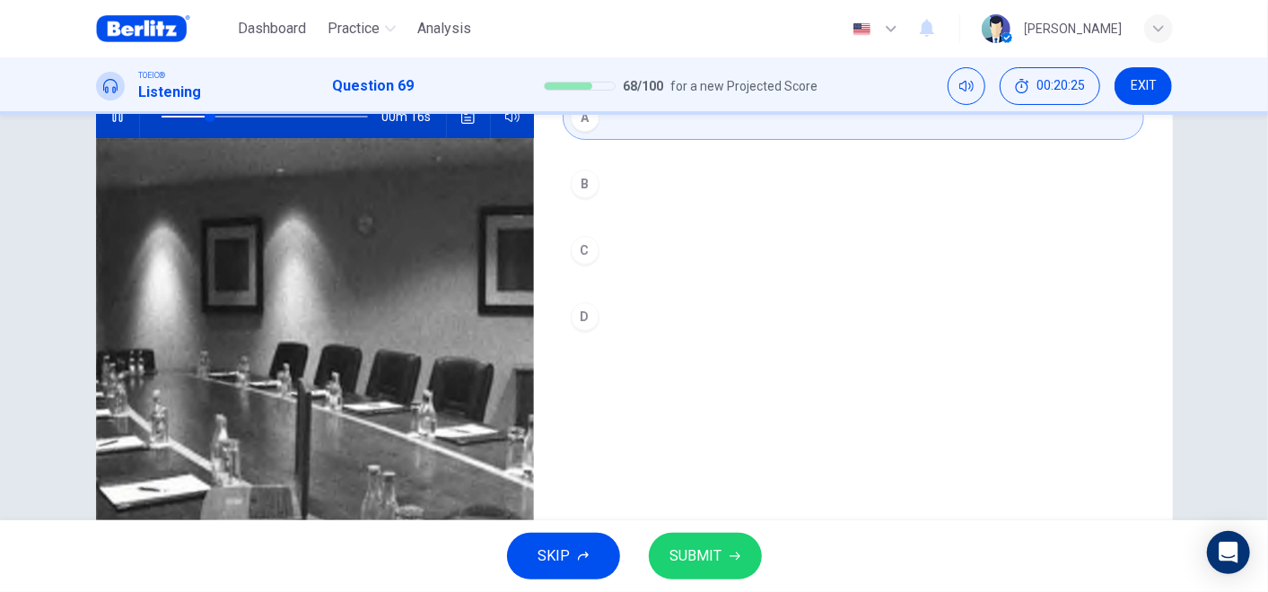
scroll to position [289, 0]
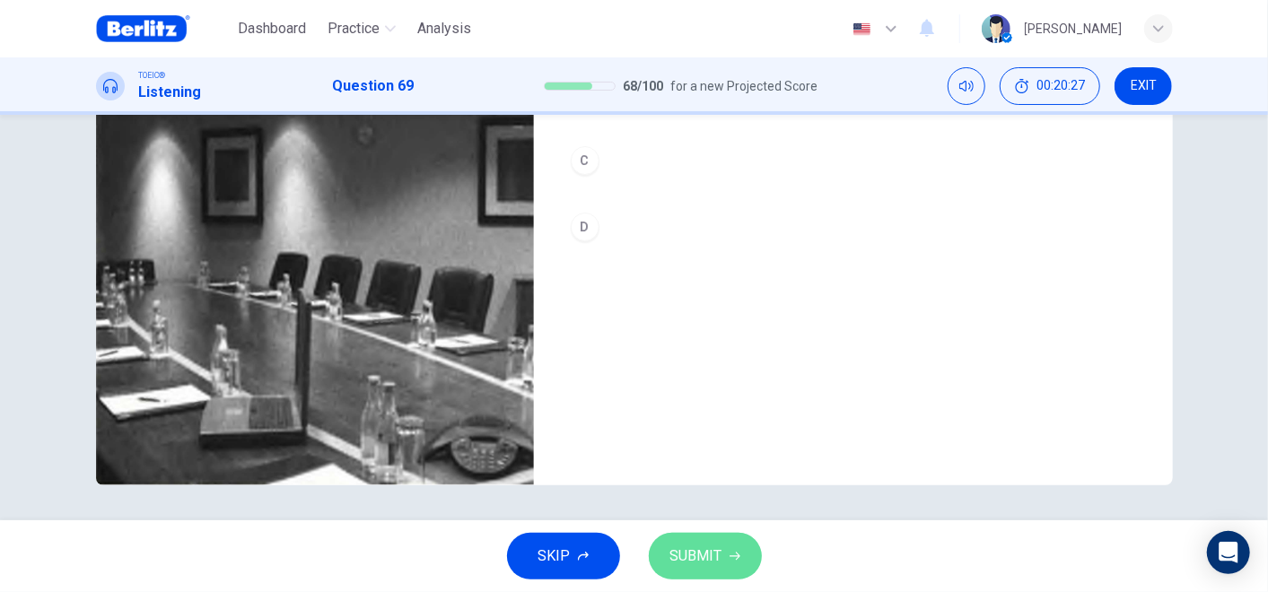
click at [709, 532] on span "SUBMIT" at bounding box center [696, 556] width 52 height 25
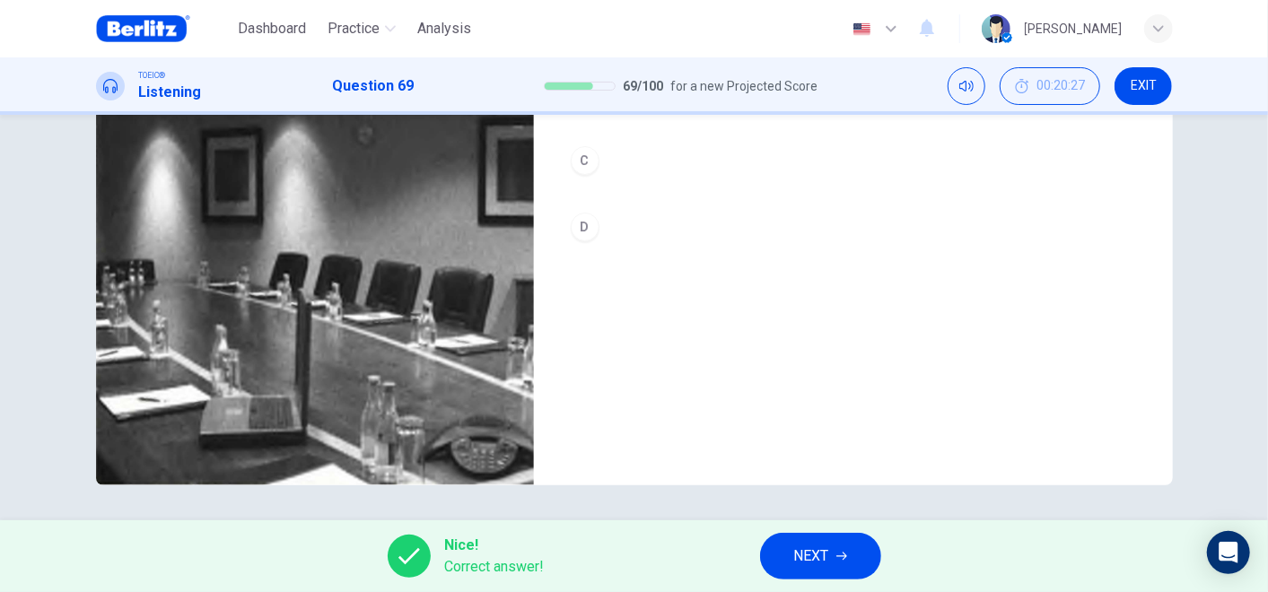
type input "**"
click at [850, 532] on button "NEXT" at bounding box center [820, 556] width 121 height 47
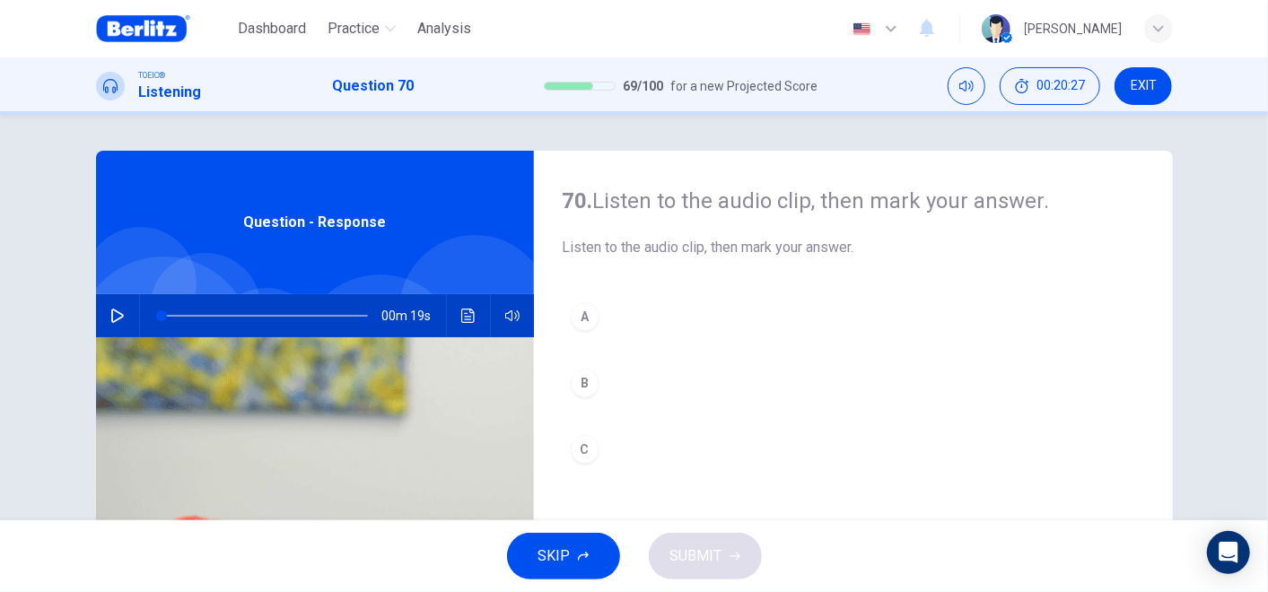
click at [96, 323] on div "00m 19s" at bounding box center [315, 315] width 438 height 43
click at [111, 318] on icon "button" at bounding box center [117, 316] width 13 height 14
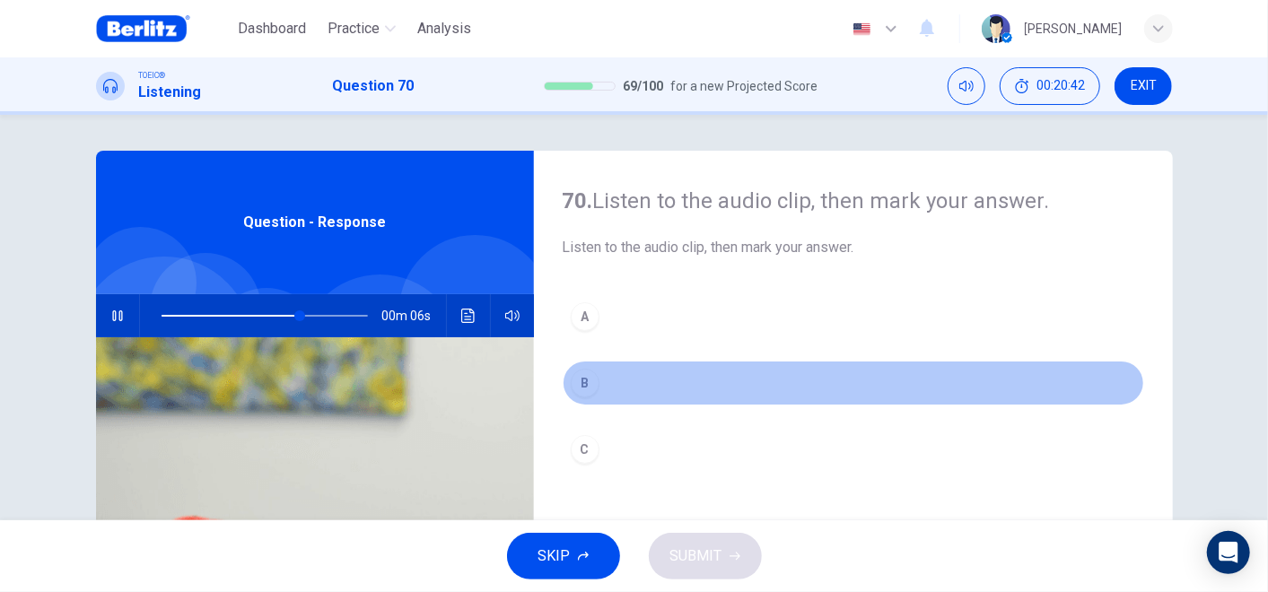
click at [611, 380] on button "B" at bounding box center [853, 383] width 581 height 45
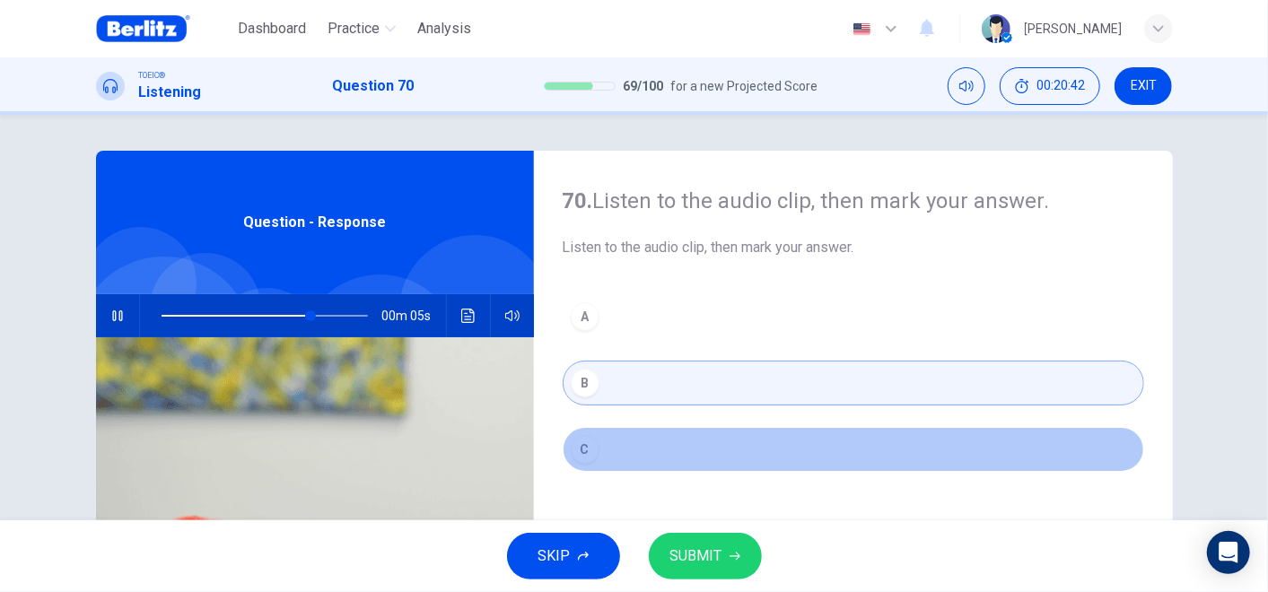
click at [633, 430] on button "C" at bounding box center [853, 449] width 581 height 45
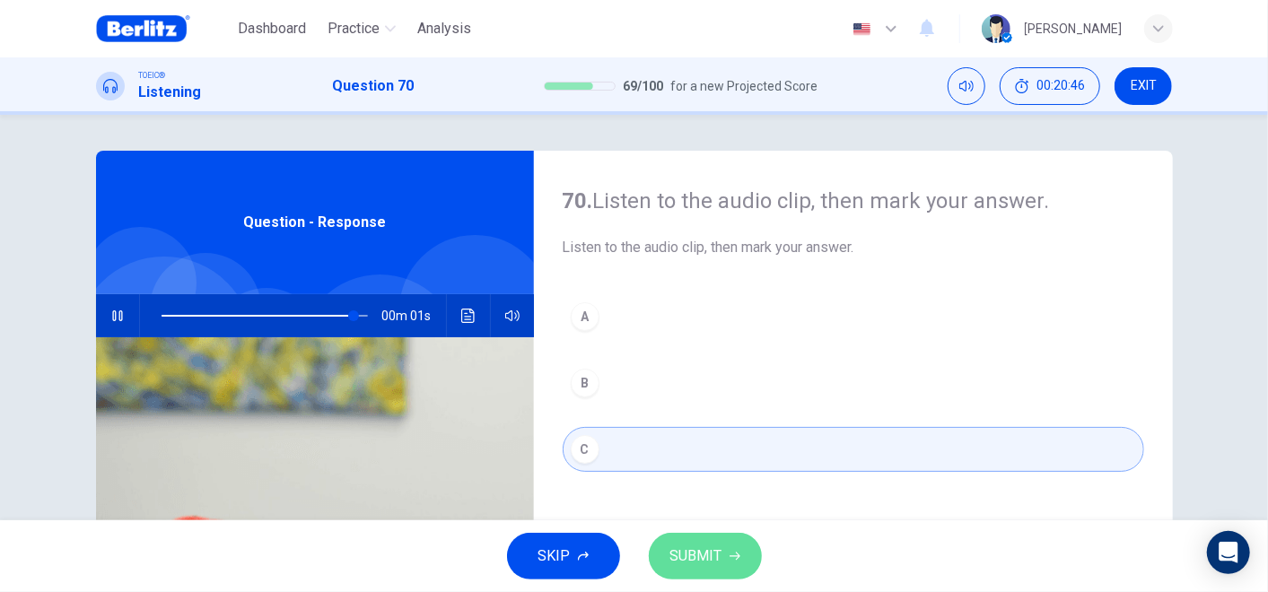
click at [680, 532] on span "SUBMIT" at bounding box center [696, 556] width 52 height 25
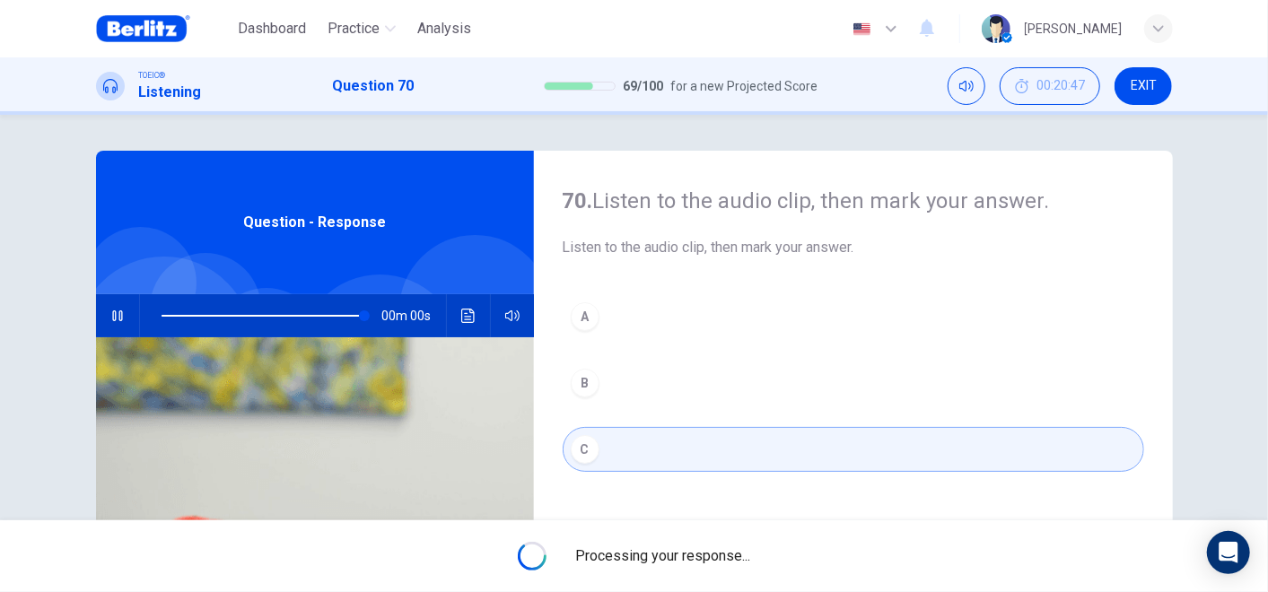
type input "*"
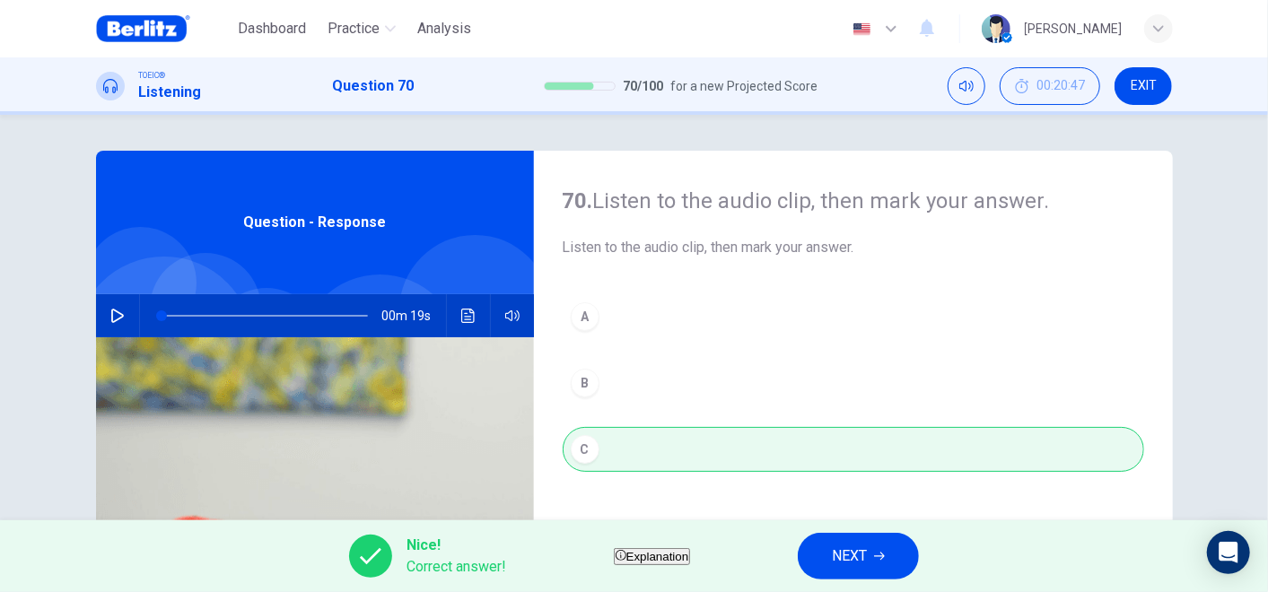
click at [867, 532] on span "NEXT" at bounding box center [849, 556] width 35 height 25
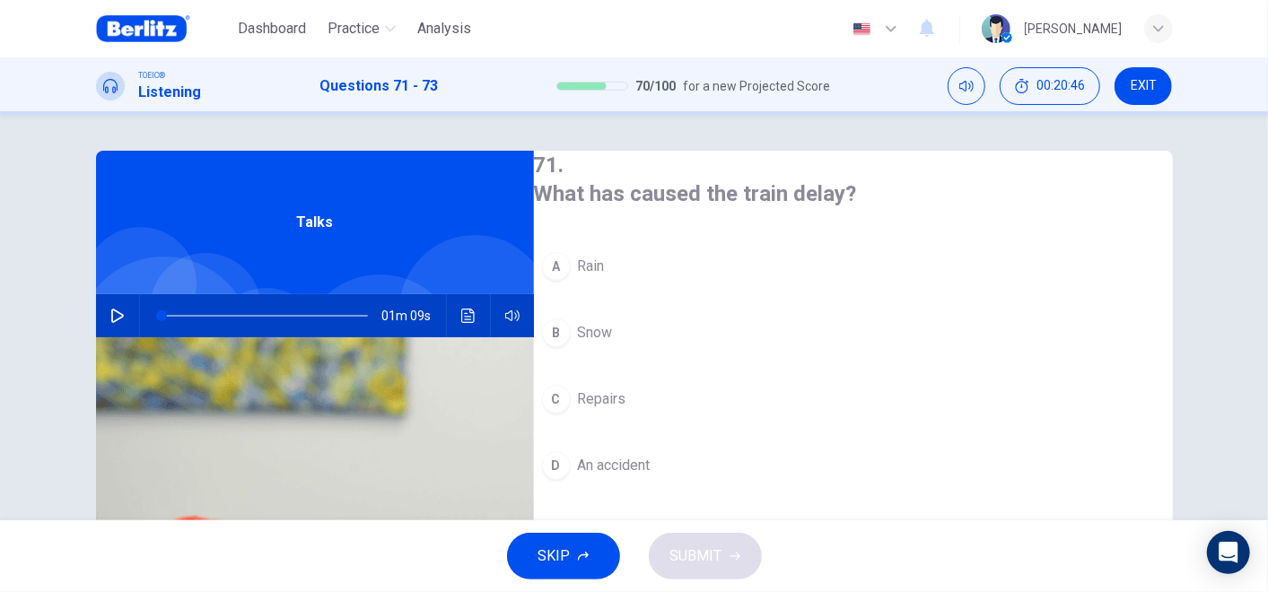
click at [114, 300] on button "button" at bounding box center [117, 315] width 29 height 43
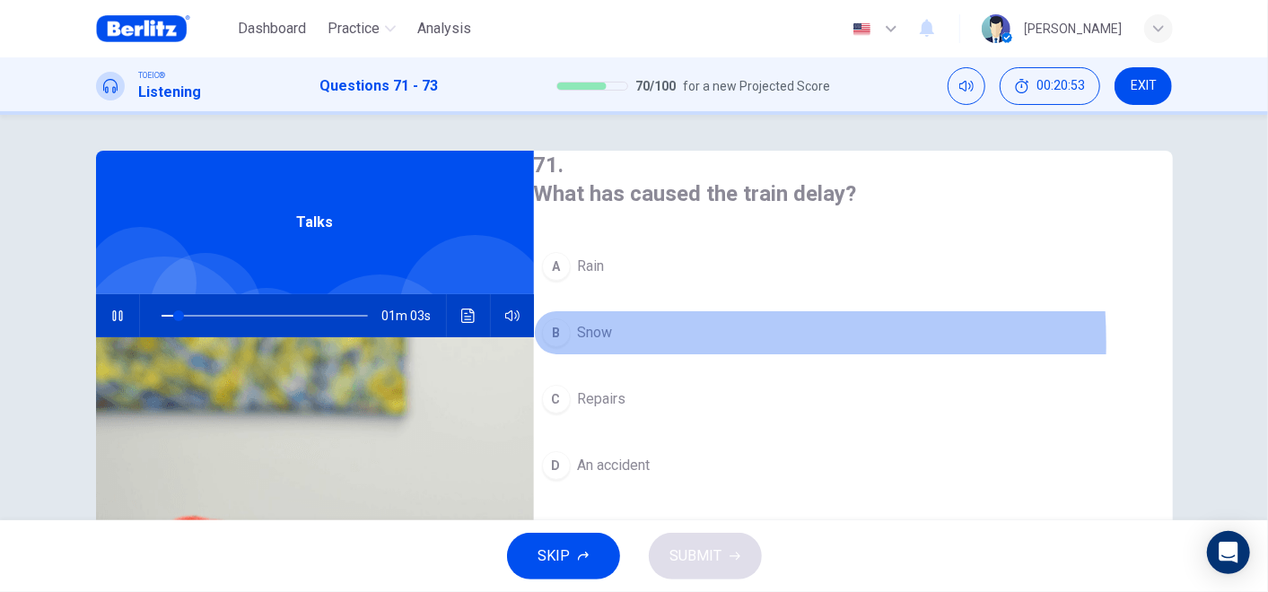
click at [613, 338] on span "Snow" at bounding box center [595, 333] width 35 height 22
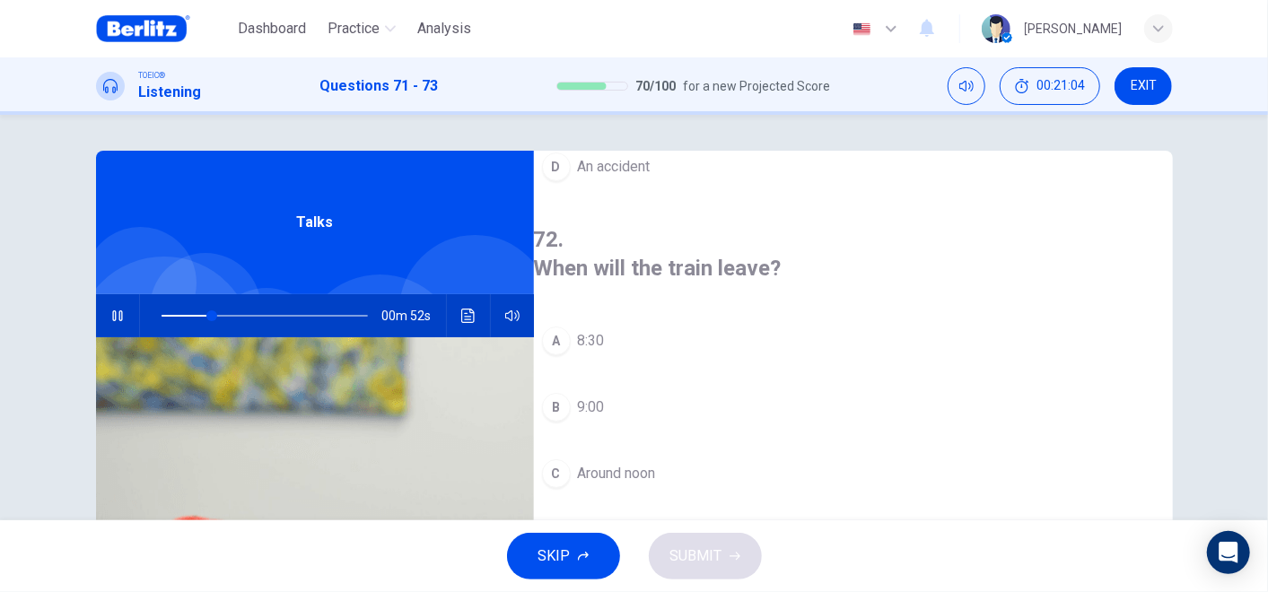
scroll to position [398, 0]
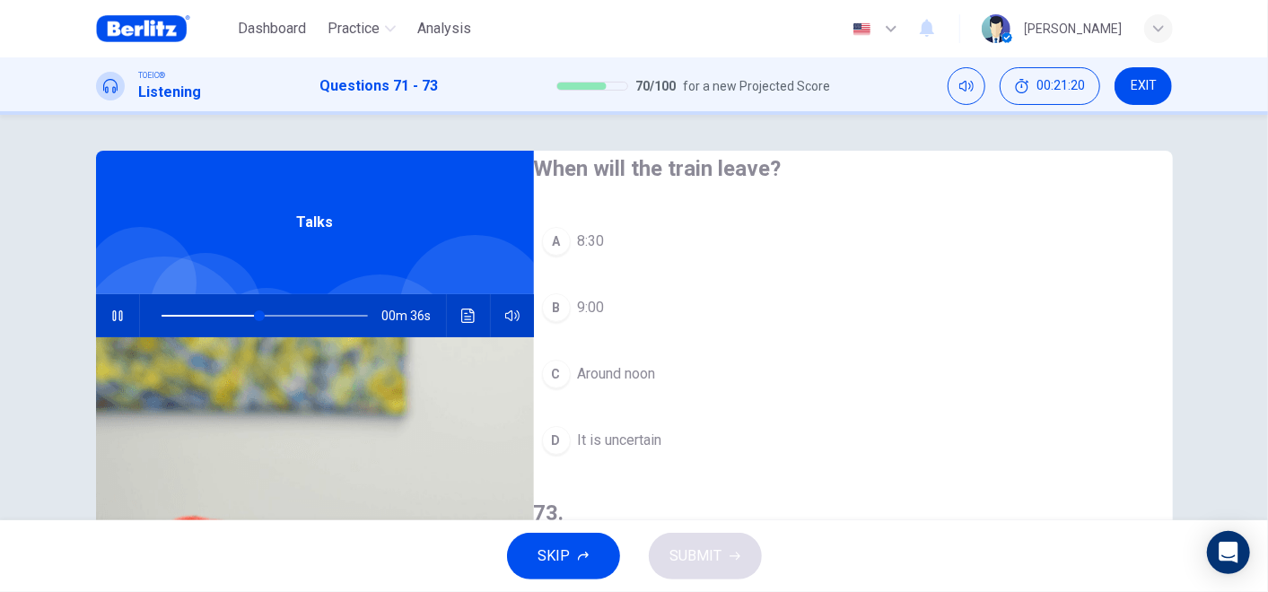
click at [646, 430] on span "It is uncertain" at bounding box center [620, 441] width 84 height 22
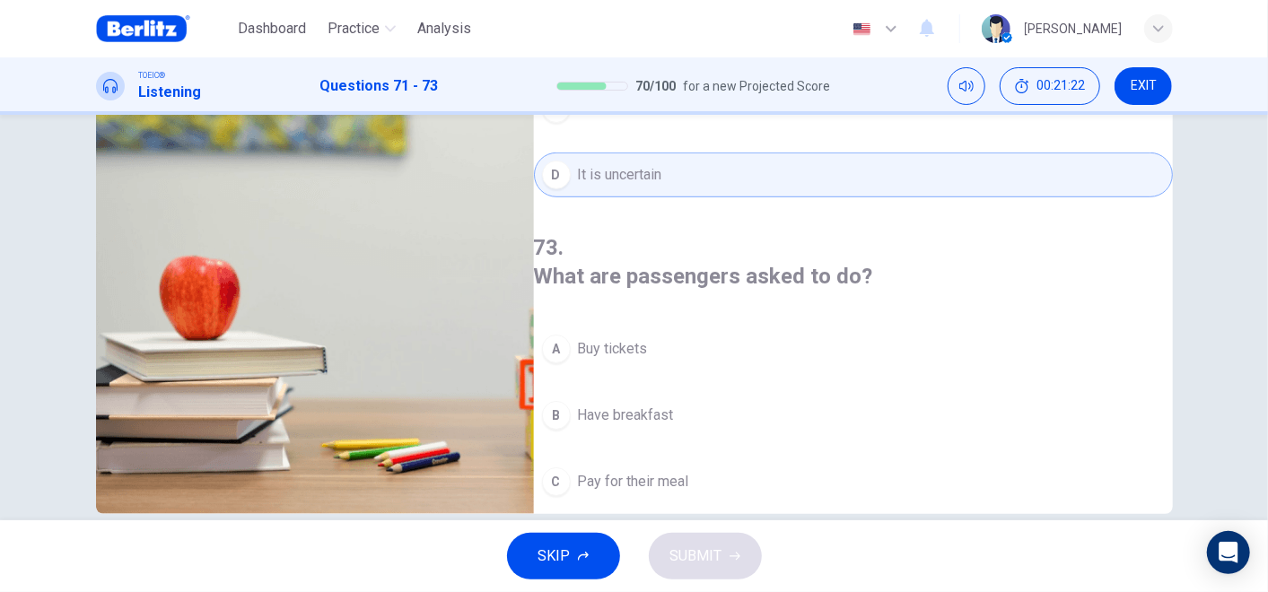
scroll to position [289, 0]
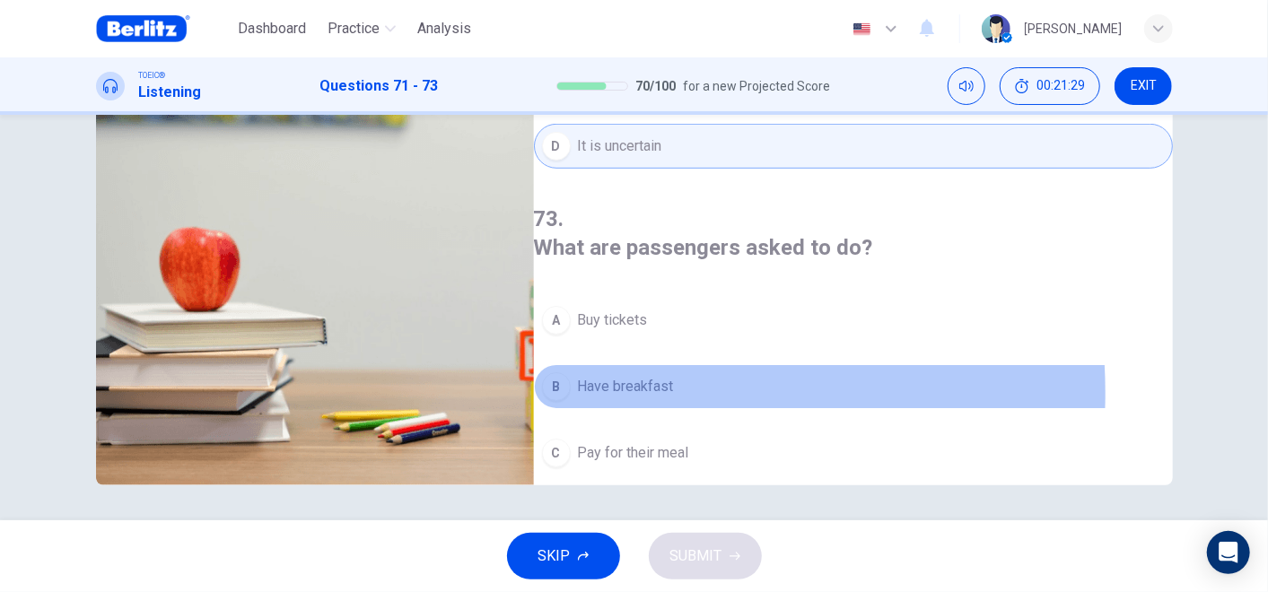
click at [634, 376] on span "Have breakfast" at bounding box center [626, 387] width 96 height 22
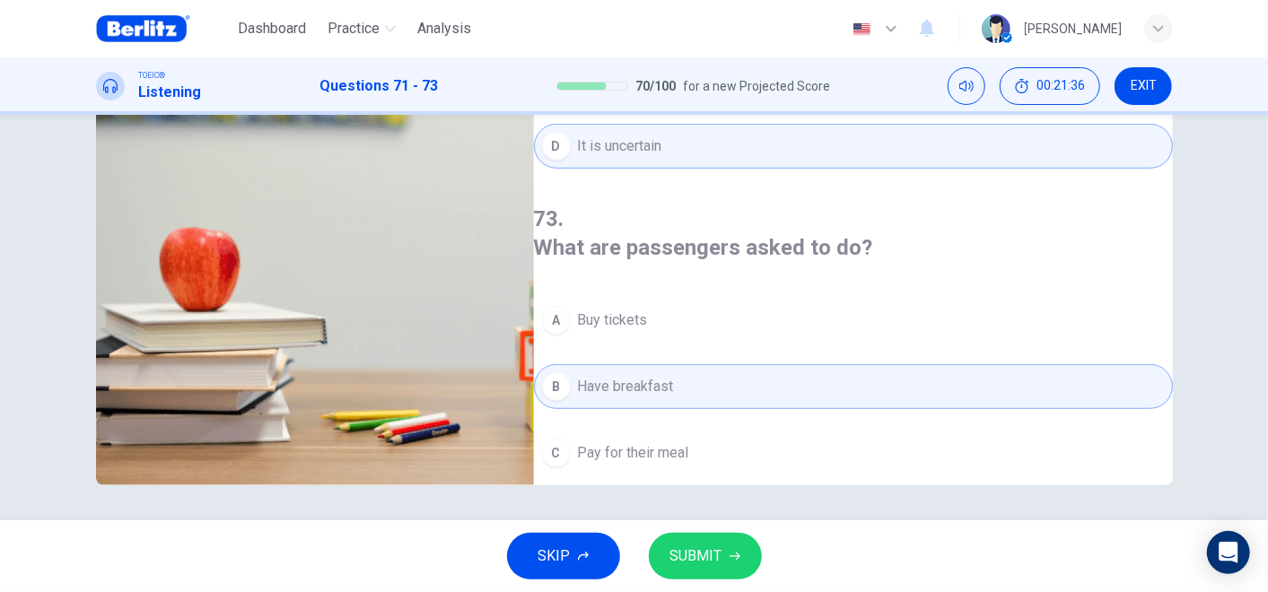
click at [734, 532] on icon "button" at bounding box center [734, 557] width 11 height 8
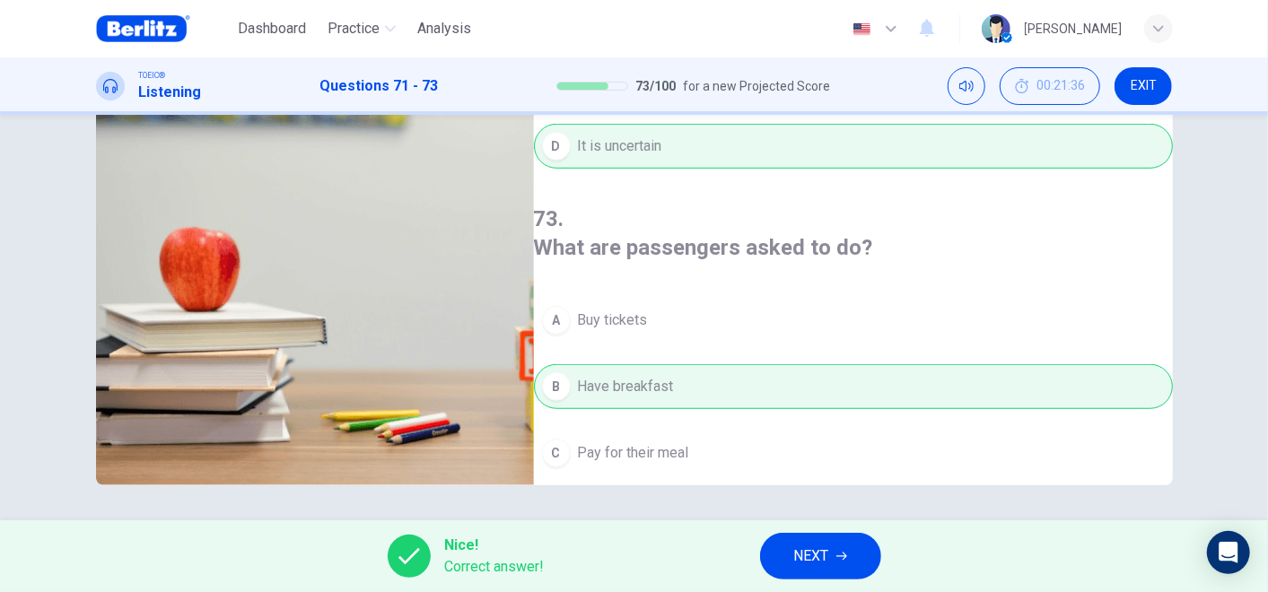
type input "**"
click at [835, 532] on button "NEXT" at bounding box center [820, 556] width 121 height 47
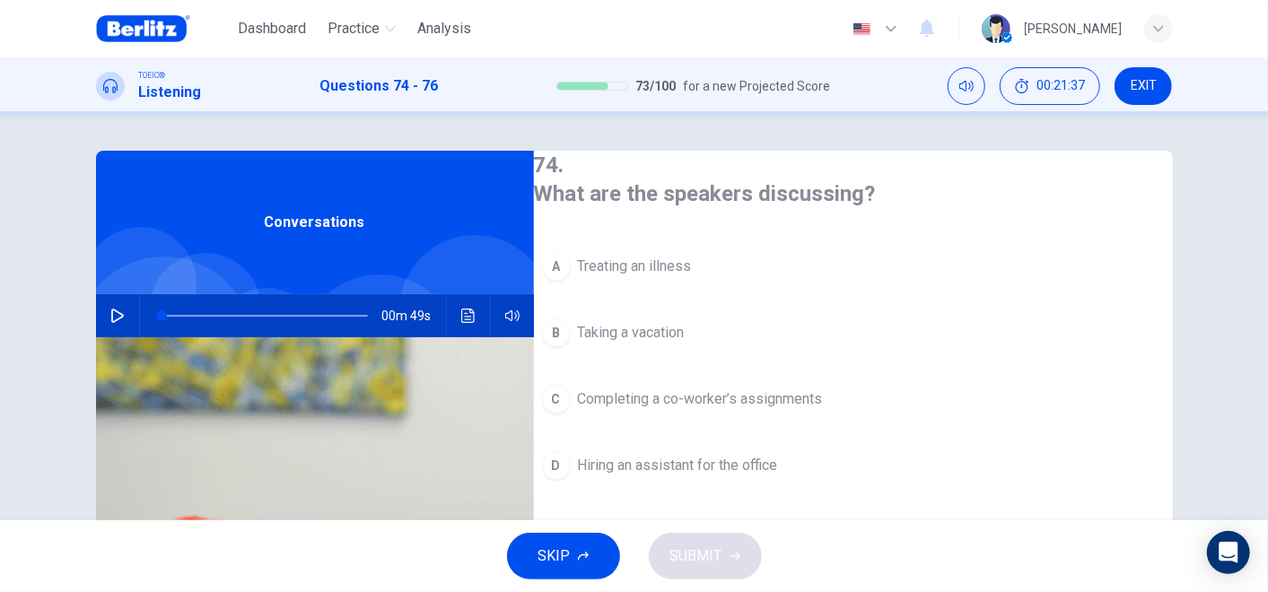
click at [113, 312] on icon "button" at bounding box center [117, 316] width 13 height 14
click at [110, 314] on icon "button" at bounding box center [117, 316] width 14 height 14
drag, startPoint x: 162, startPoint y: 322, endPoint x: 143, endPoint y: 327, distance: 20.5
click at [156, 321] on span at bounding box center [161, 315] width 11 height 11
click at [120, 323] on button "button" at bounding box center [117, 315] width 29 height 43
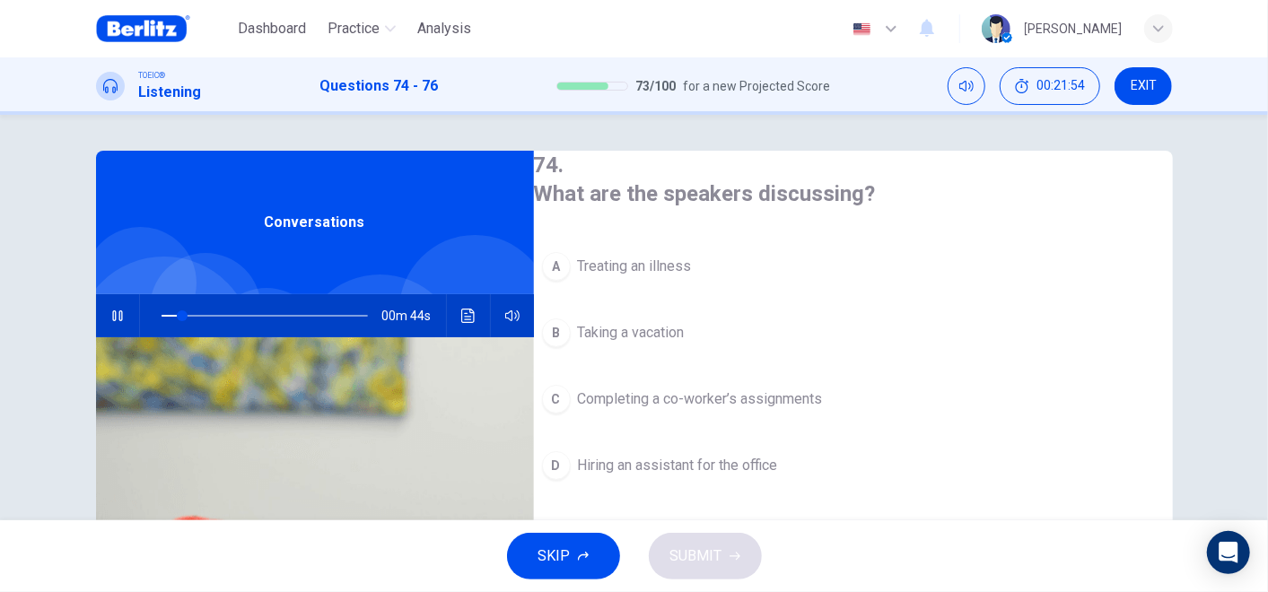
click at [692, 261] on span "Treating an illness" at bounding box center [635, 267] width 114 height 22
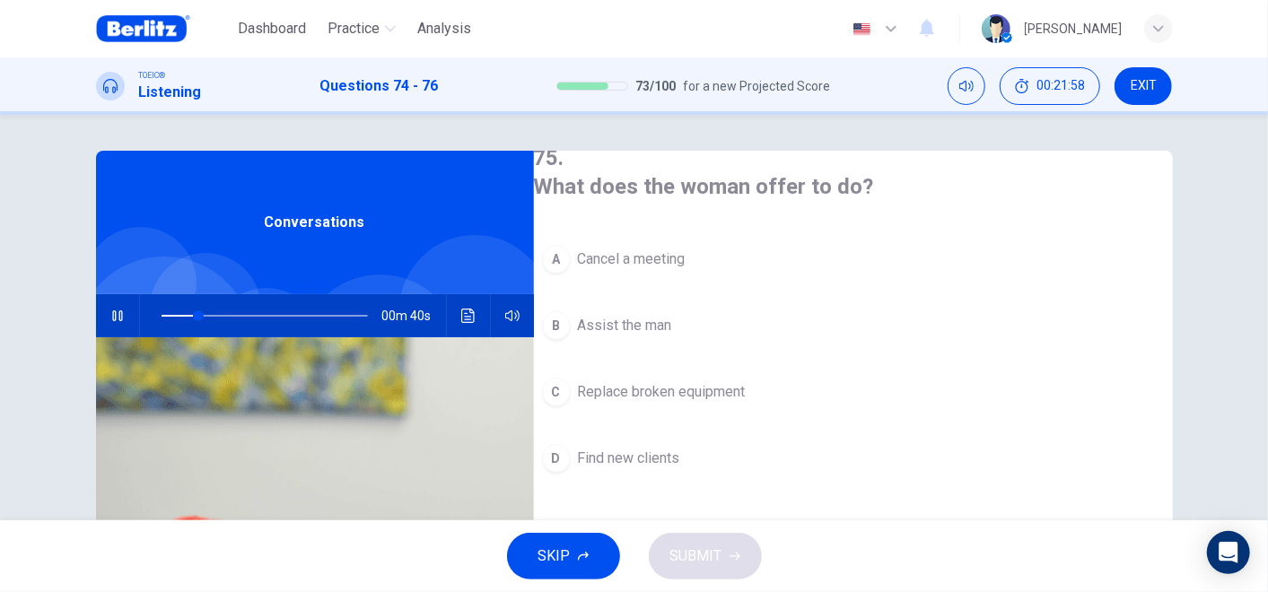
scroll to position [398, 0]
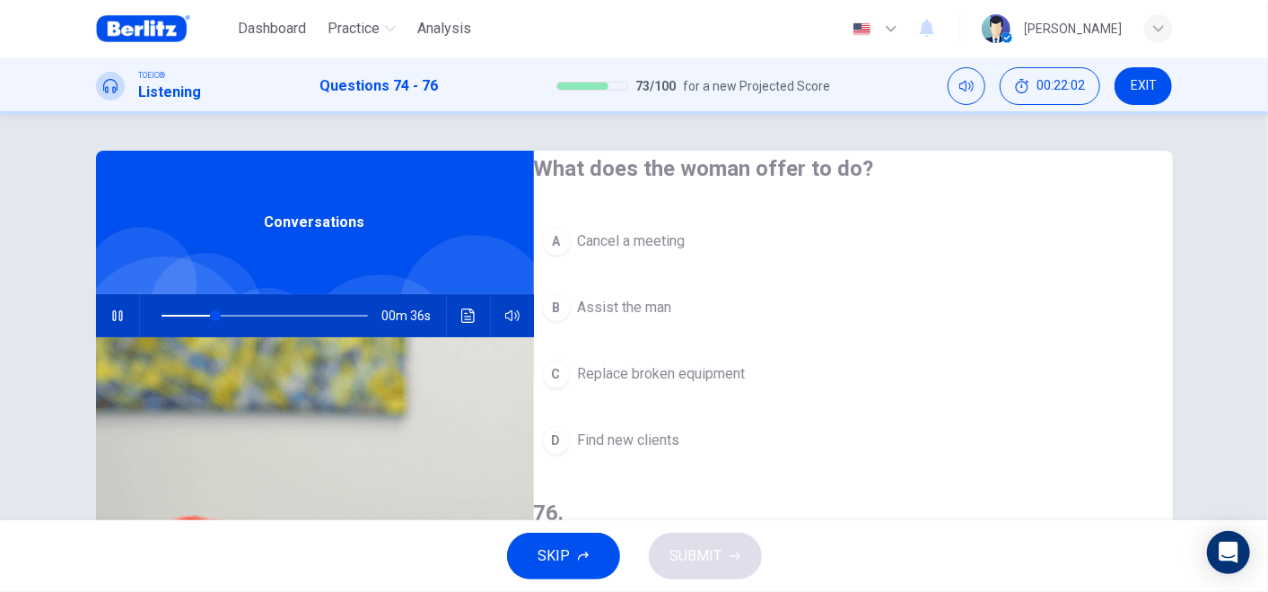
click at [667, 231] on span "Cancel a meeting" at bounding box center [632, 242] width 108 height 22
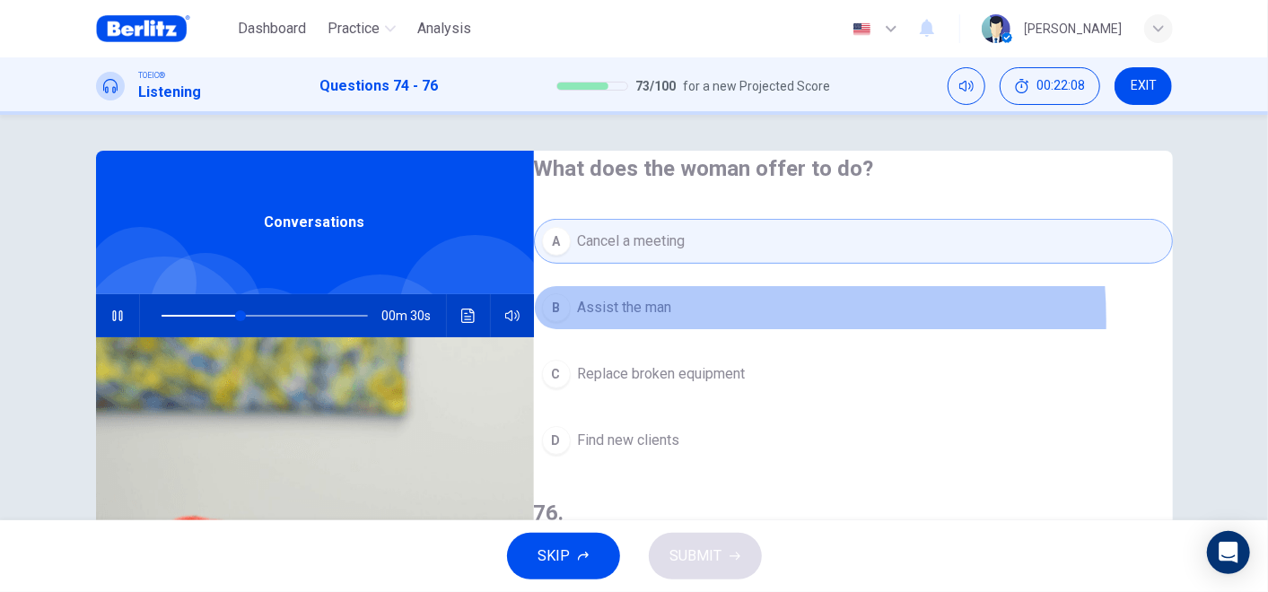
click at [657, 285] on button "B Assist the man" at bounding box center [853, 307] width 639 height 45
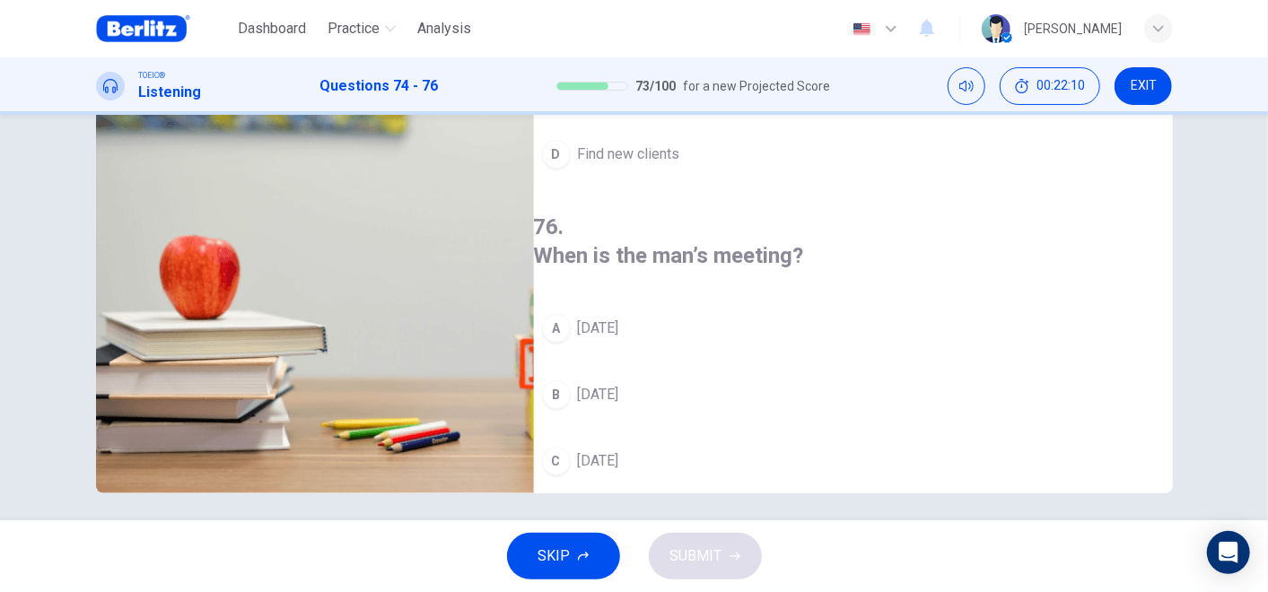
scroll to position [289, 0]
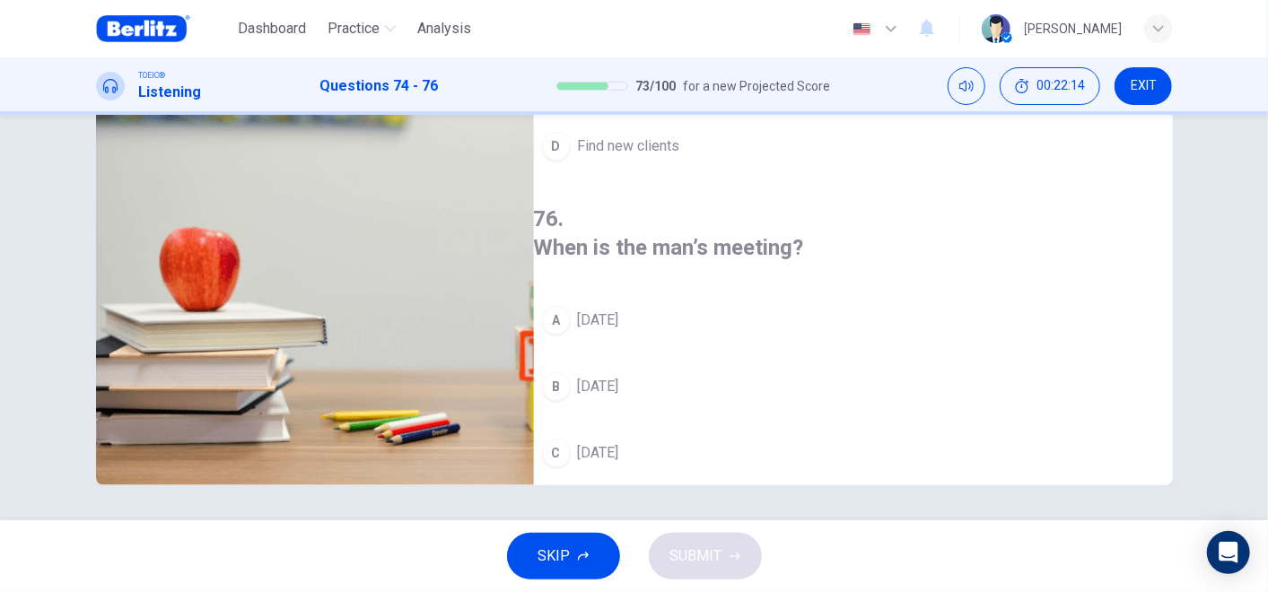
click at [669, 298] on button "A [DATE]" at bounding box center [853, 320] width 639 height 45
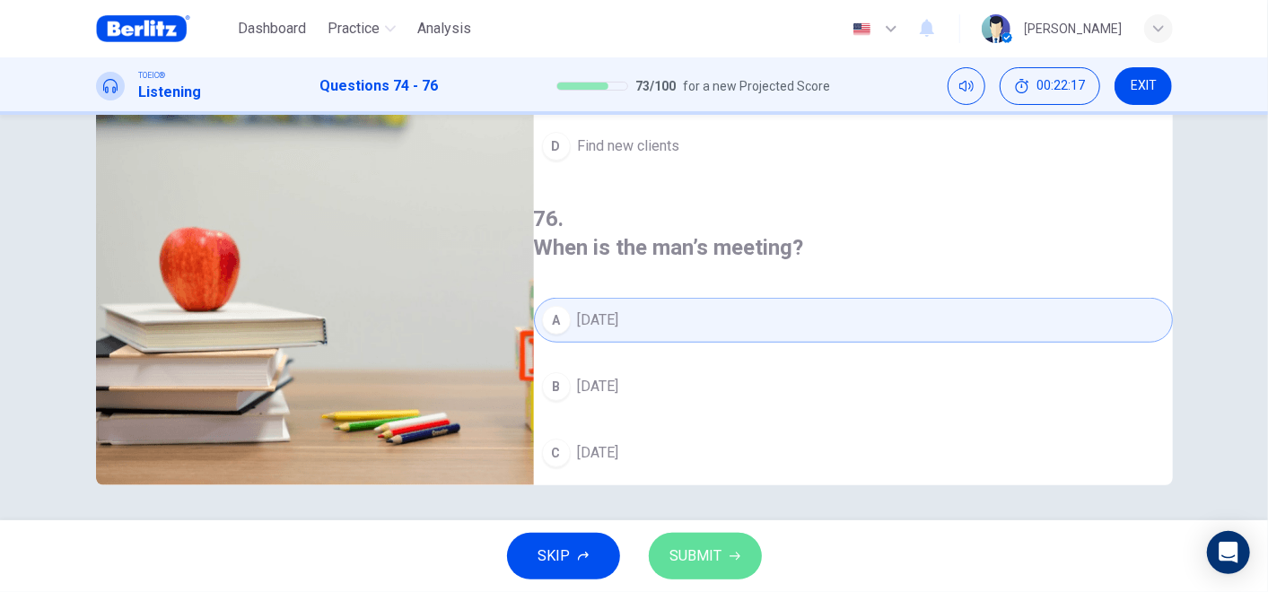
click at [735, 532] on icon "button" at bounding box center [734, 556] width 11 height 11
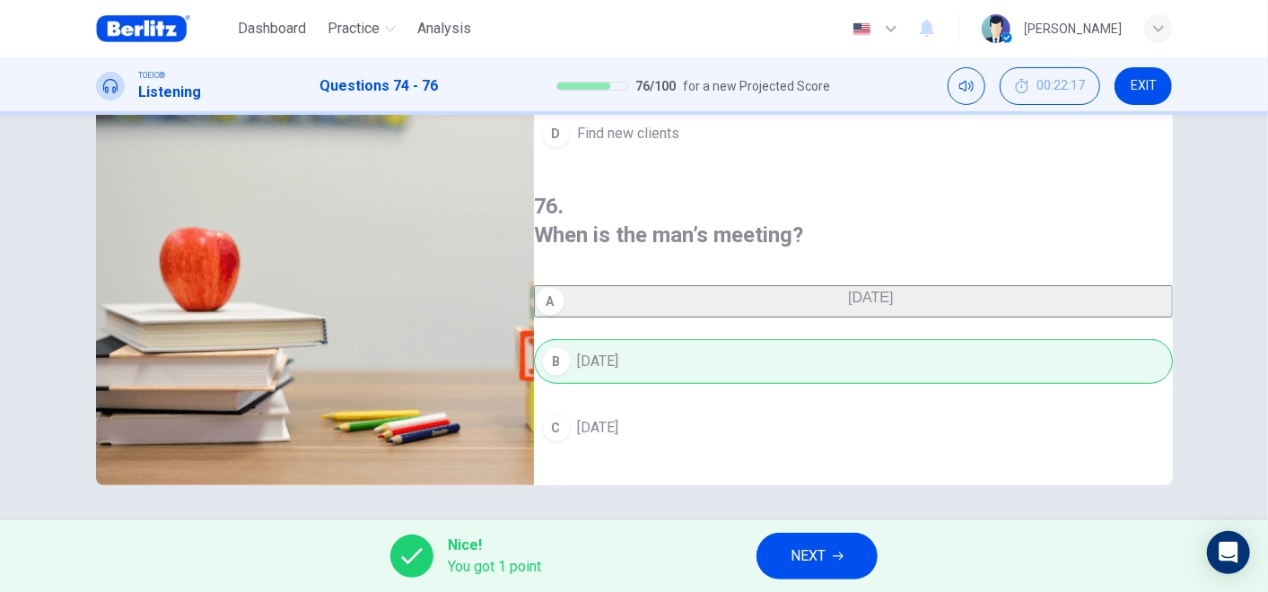
type input "**"
click at [852, 532] on button "NEXT" at bounding box center [816, 556] width 121 height 47
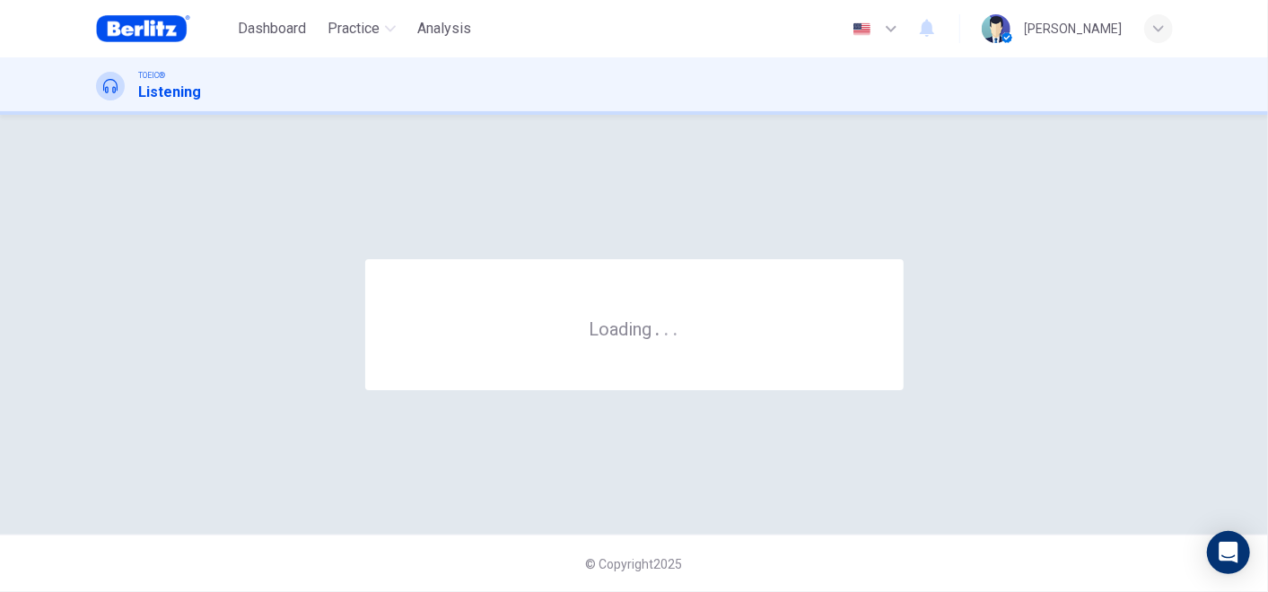
scroll to position [0, 0]
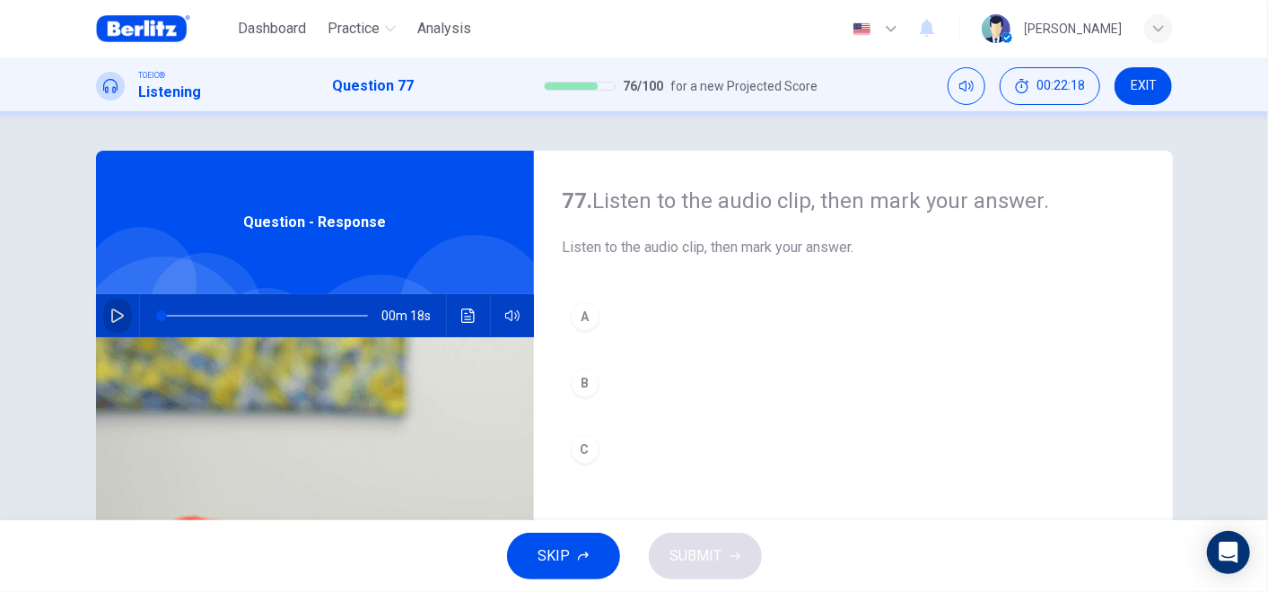
click at [112, 309] on icon "button" at bounding box center [117, 316] width 14 height 14
type input "*"
click at [590, 374] on div "B" at bounding box center [585, 383] width 29 height 29
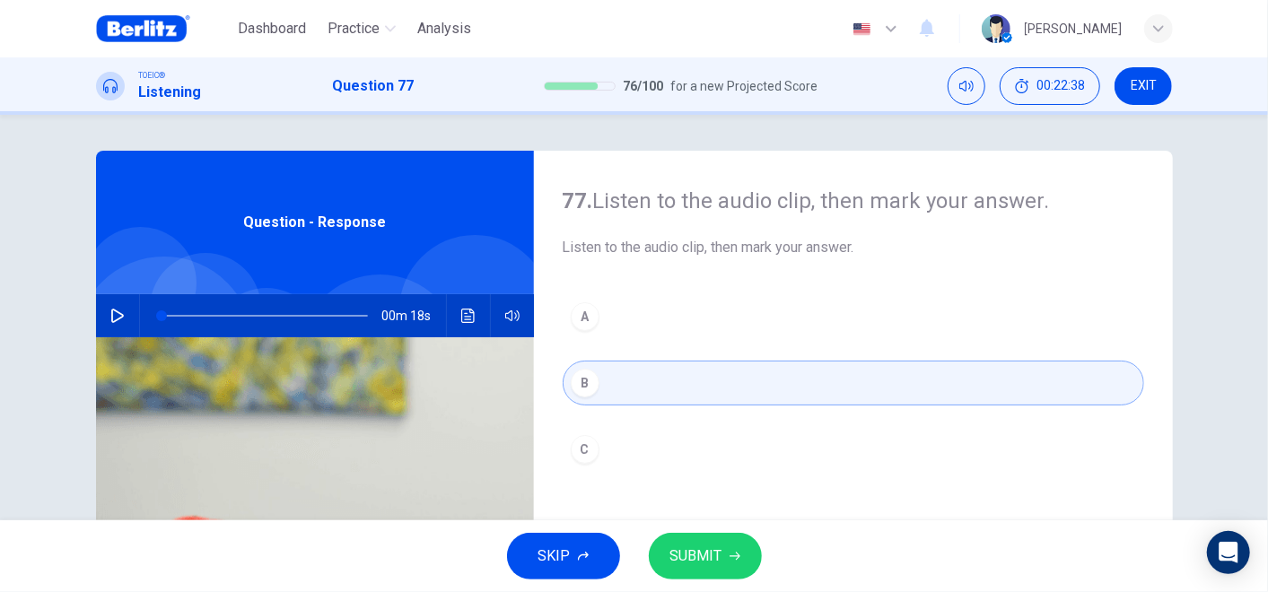
click at [716, 532] on span "SUBMIT" at bounding box center [696, 556] width 52 height 25
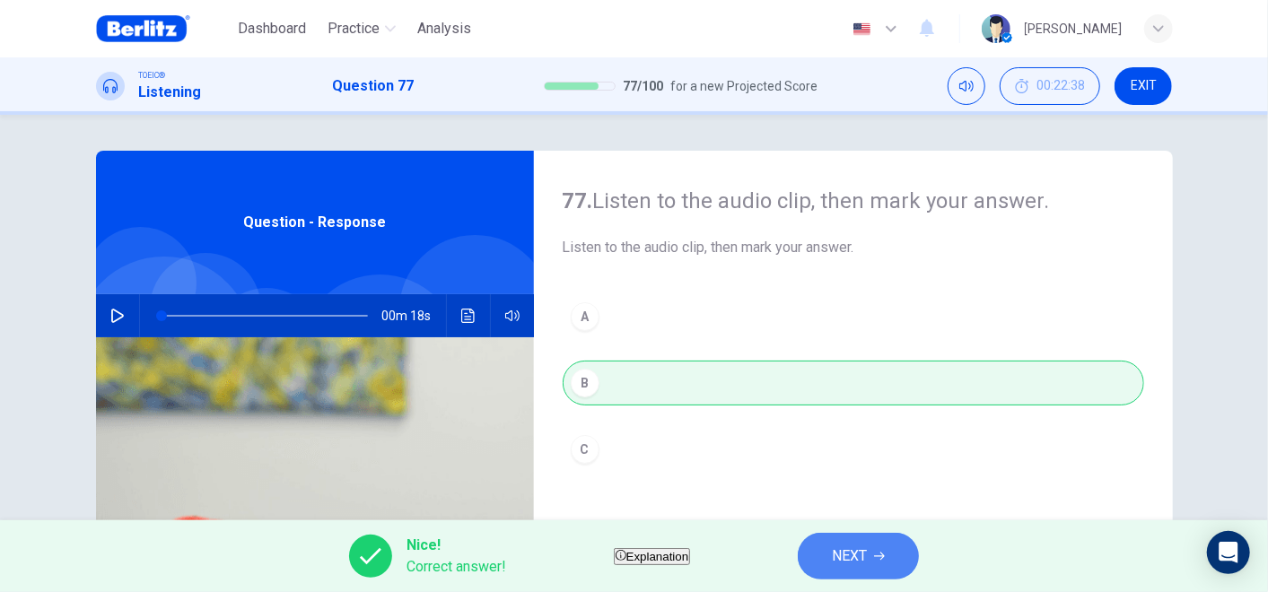
click at [911, 532] on button "NEXT" at bounding box center [858, 556] width 121 height 47
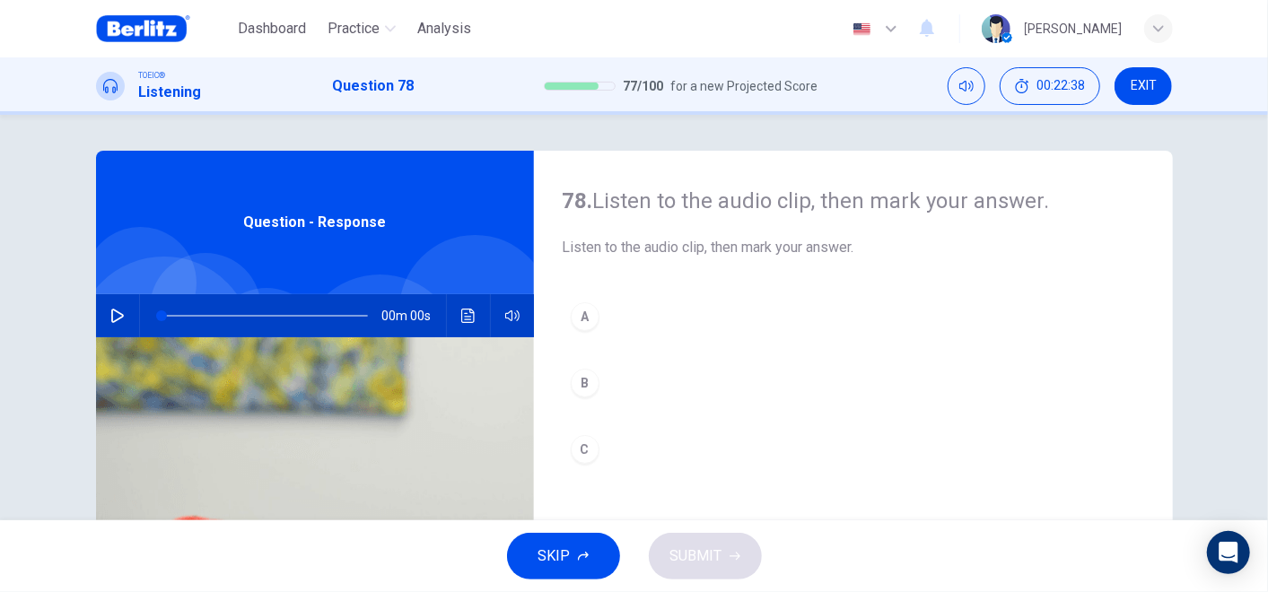
click at [116, 322] on icon "button" at bounding box center [117, 316] width 14 height 14
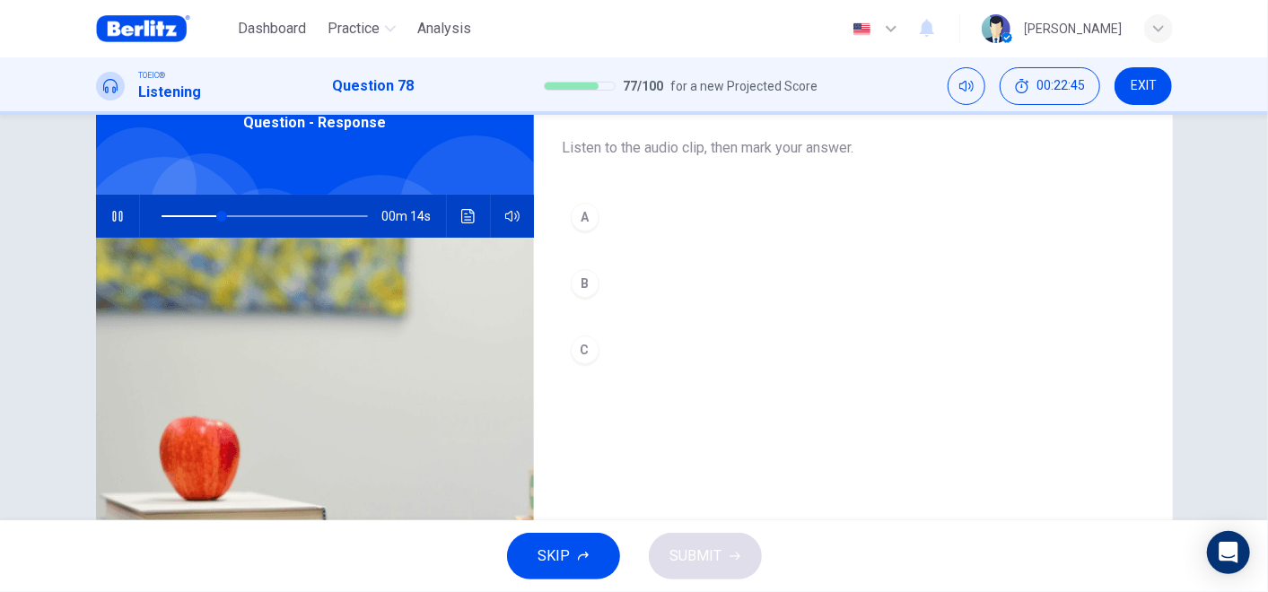
scroll to position [199, 0]
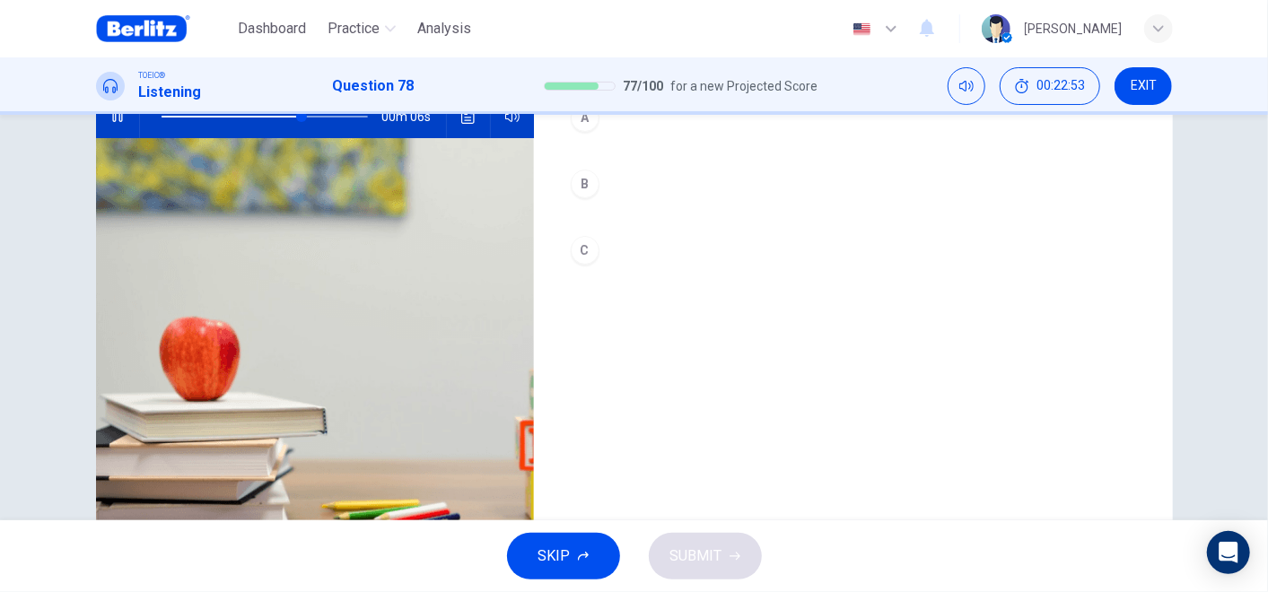
click at [581, 178] on div "B" at bounding box center [585, 184] width 29 height 29
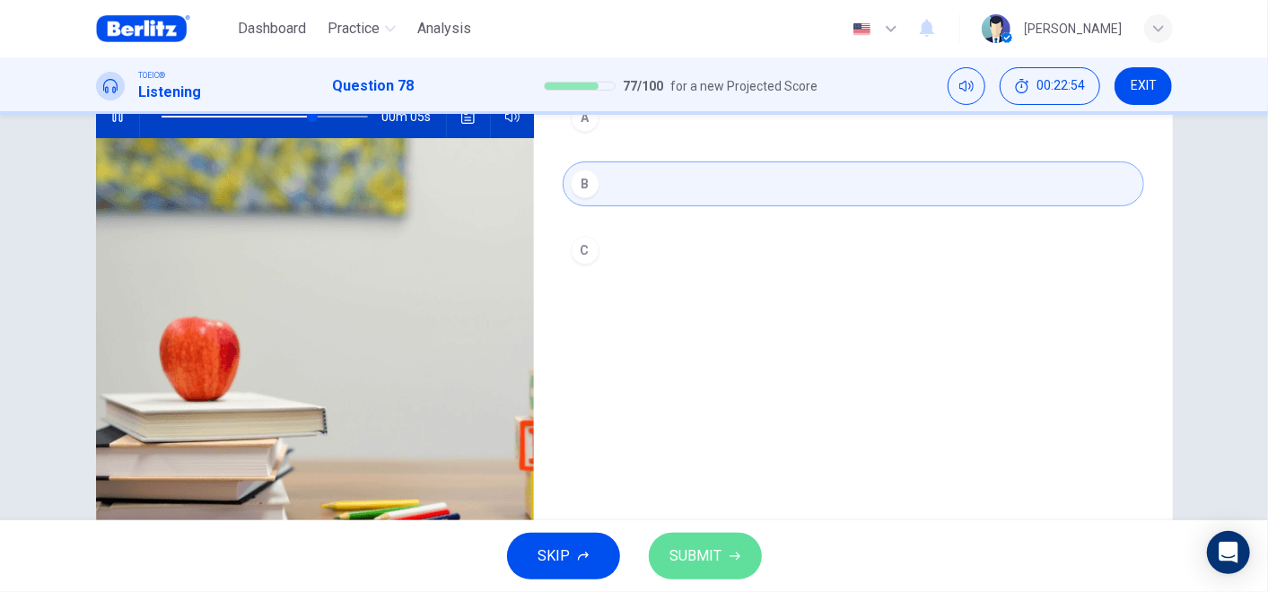
click at [703, 532] on span "SUBMIT" at bounding box center [696, 556] width 52 height 25
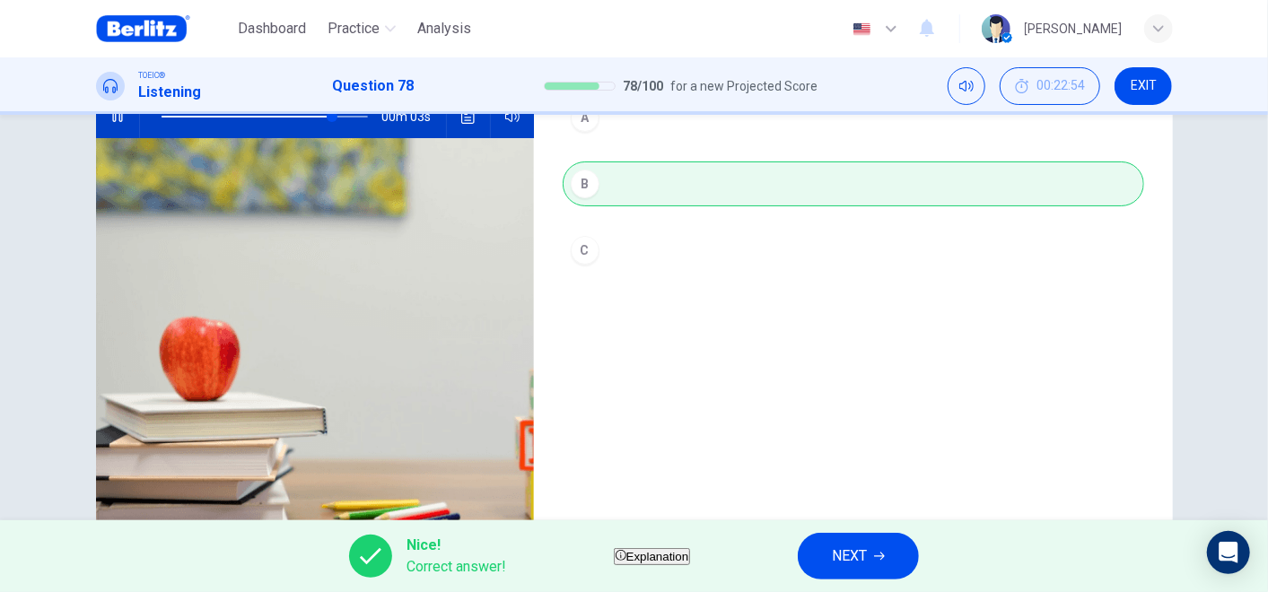
type input "**"
click at [887, 532] on button "NEXT" at bounding box center [858, 556] width 121 height 47
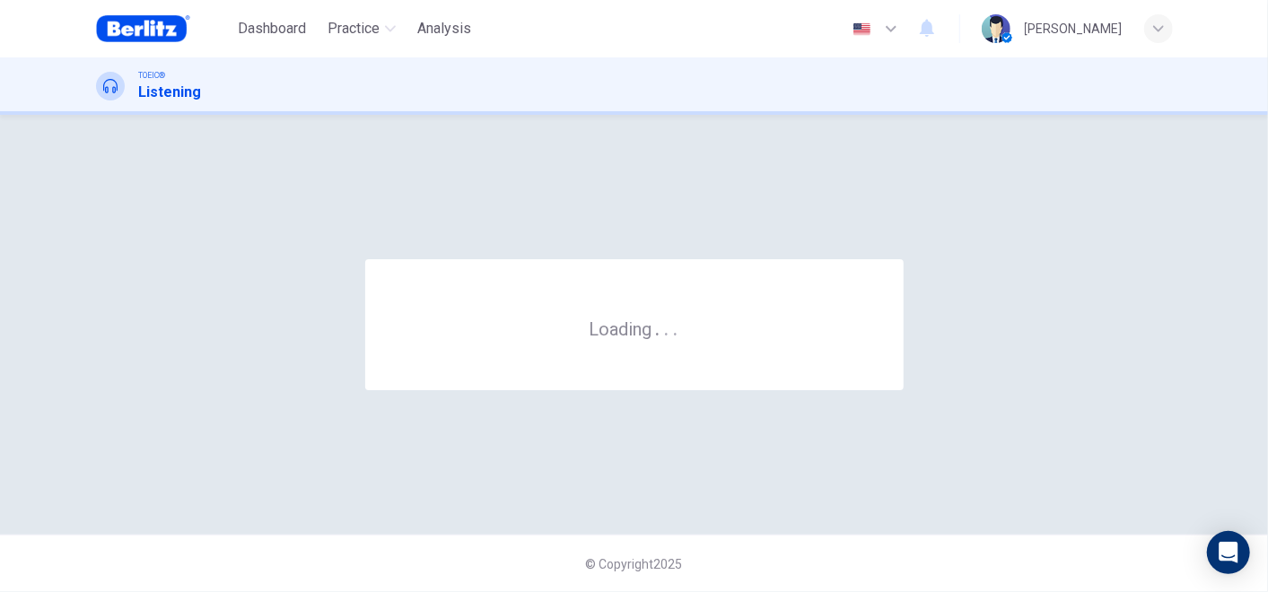
scroll to position [0, 0]
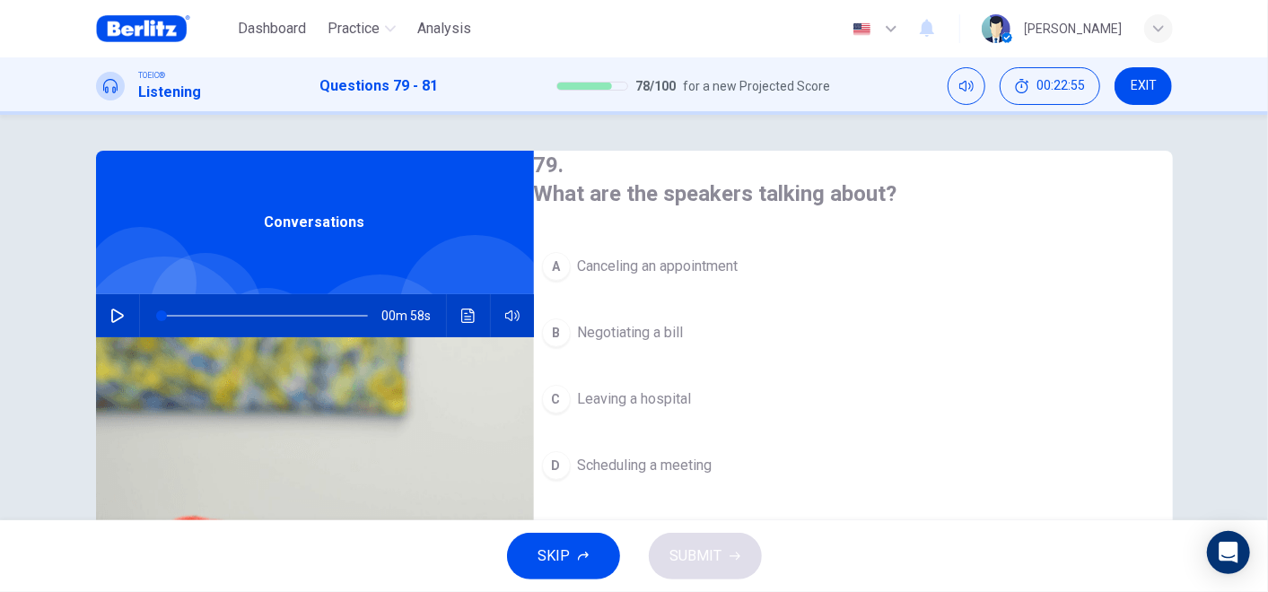
click at [111, 322] on icon "button" at bounding box center [117, 316] width 13 height 14
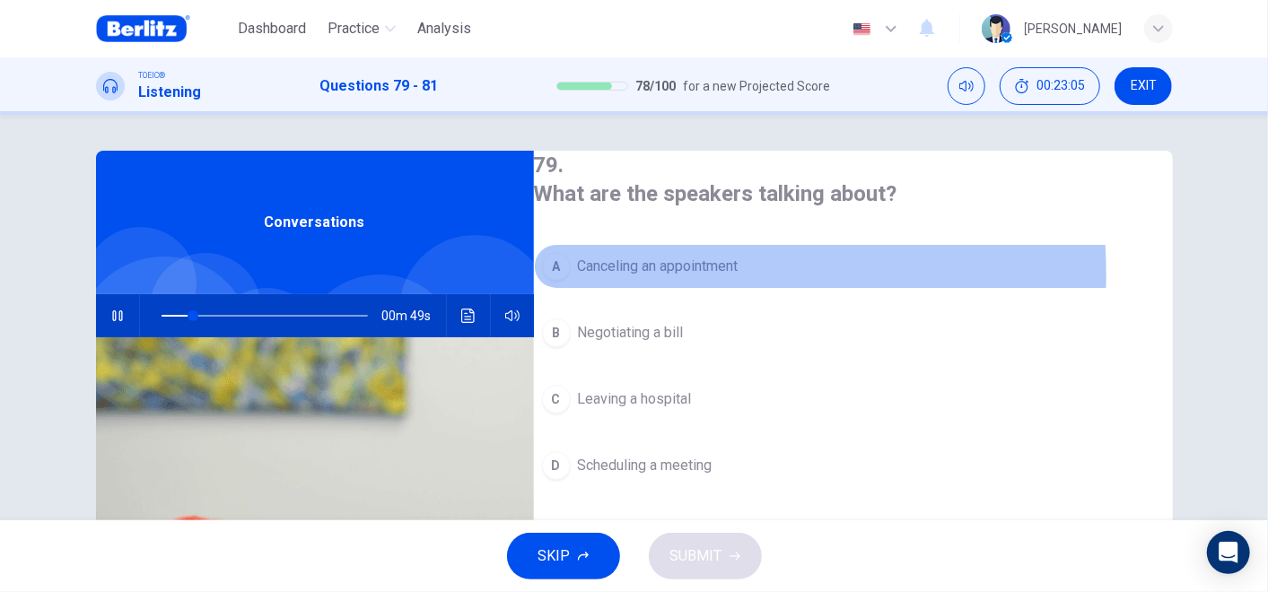
click at [650, 271] on span "Canceling an appointment" at bounding box center [658, 267] width 161 height 22
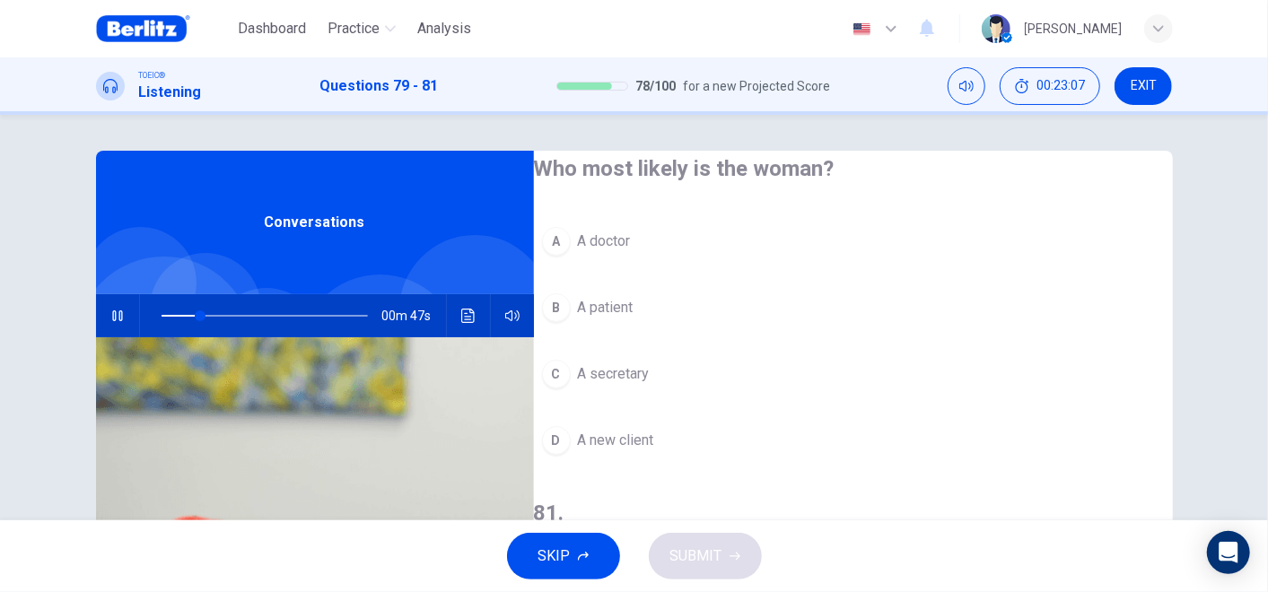
scroll to position [299, 0]
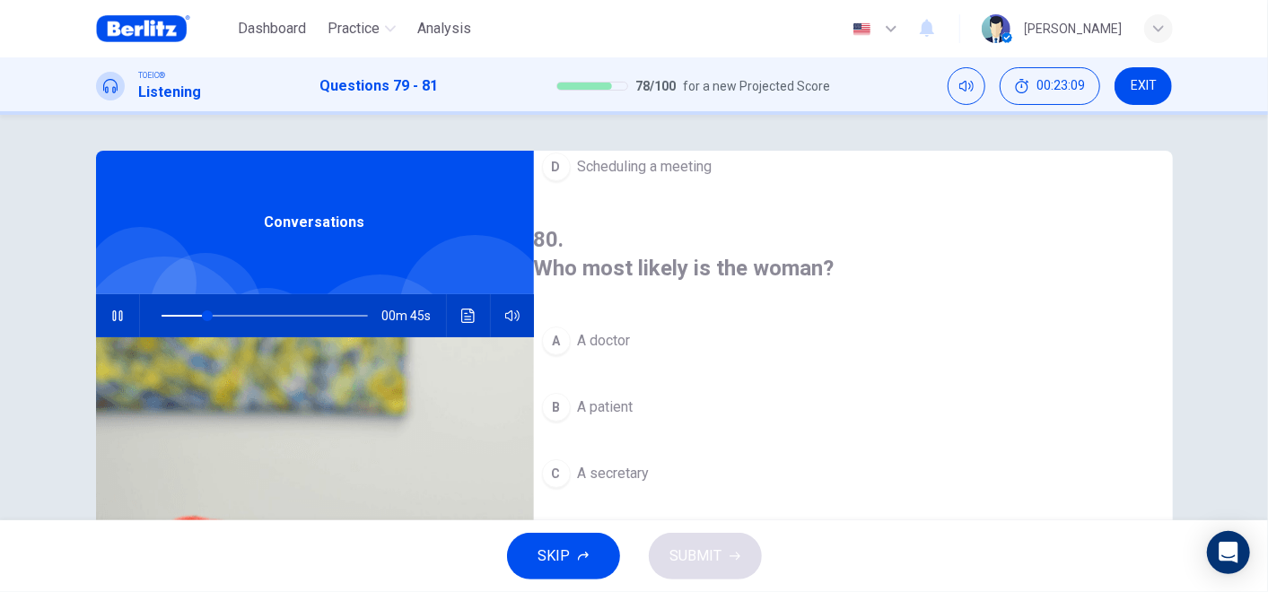
click at [648, 463] on span "A secretary" at bounding box center [614, 474] width 72 height 22
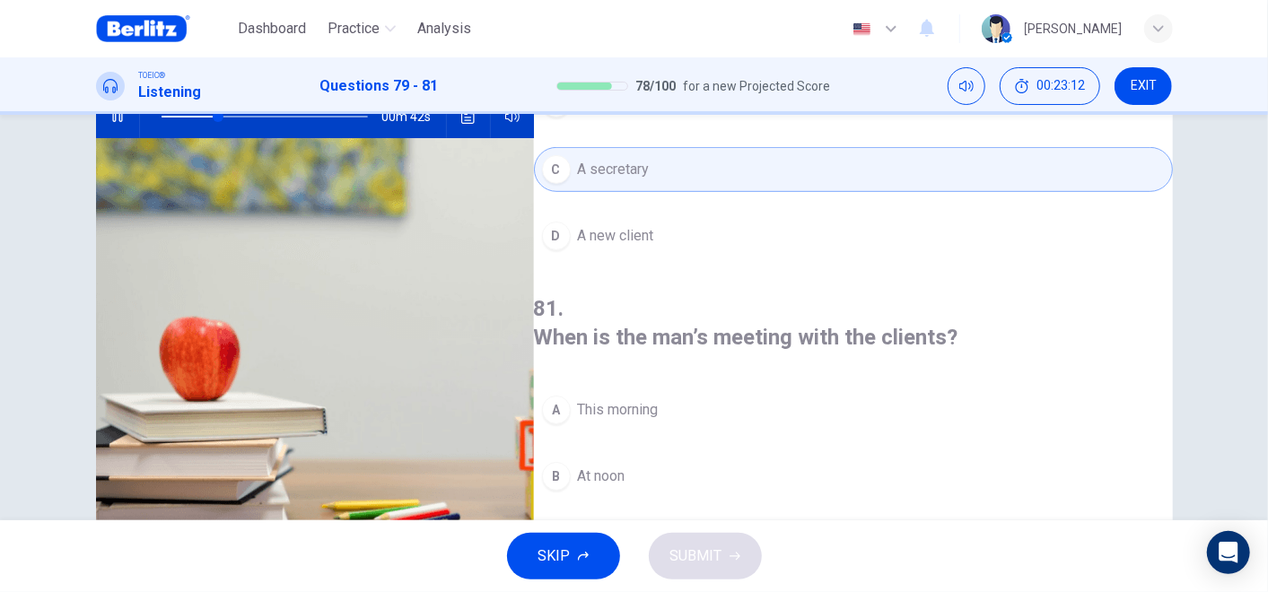
scroll to position [289, 0]
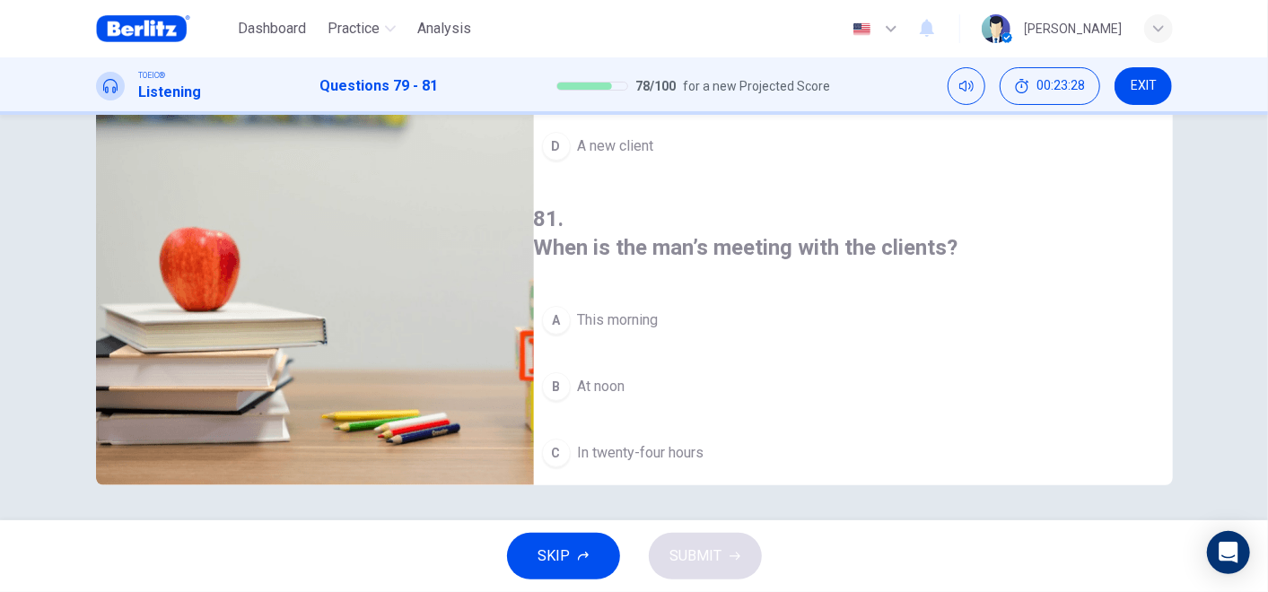
click at [614, 376] on span "At noon" at bounding box center [602, 387] width 48 height 22
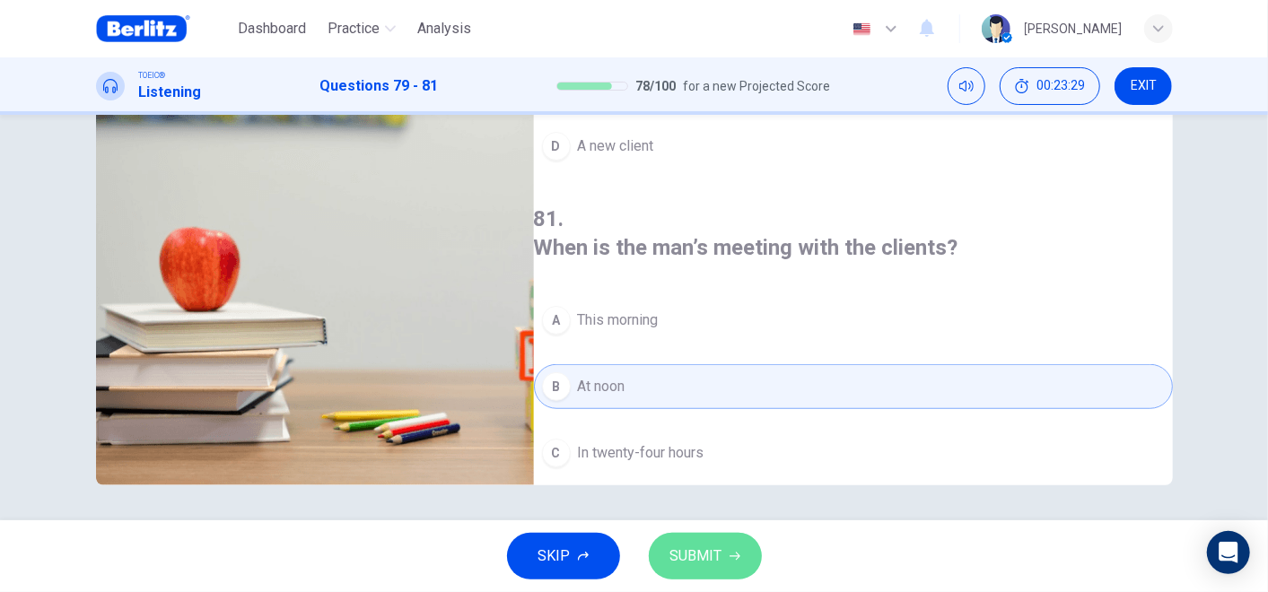
click at [720, 532] on span "SUBMIT" at bounding box center [696, 556] width 52 height 25
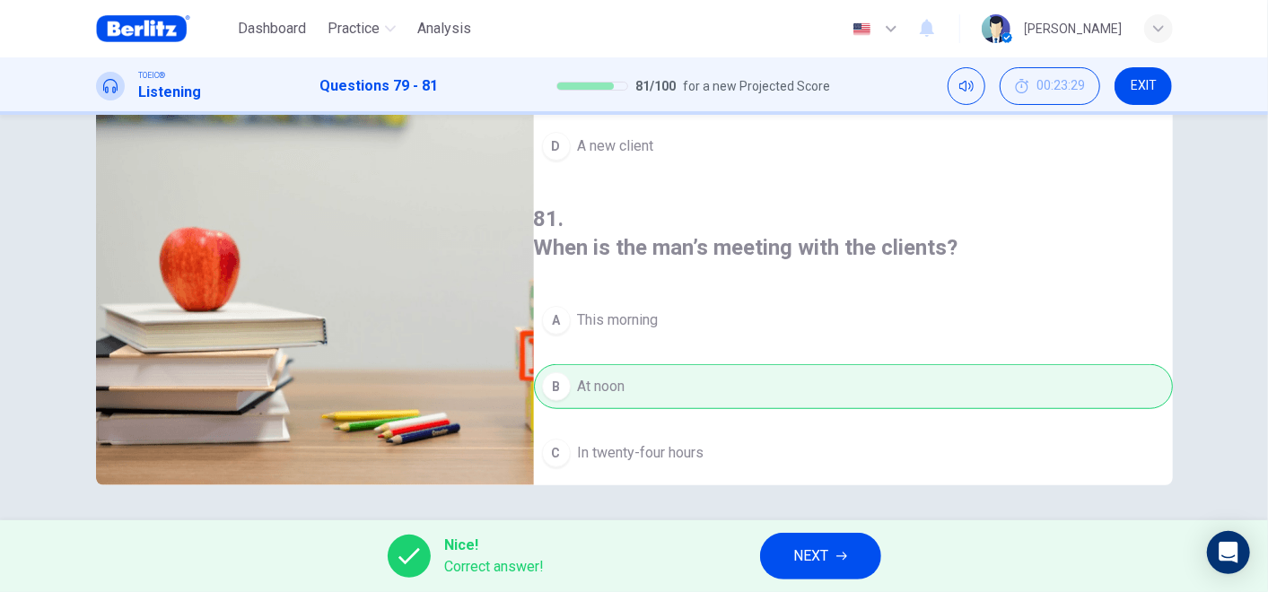
type input "**"
click at [843, 532] on button "NEXT" at bounding box center [820, 556] width 121 height 47
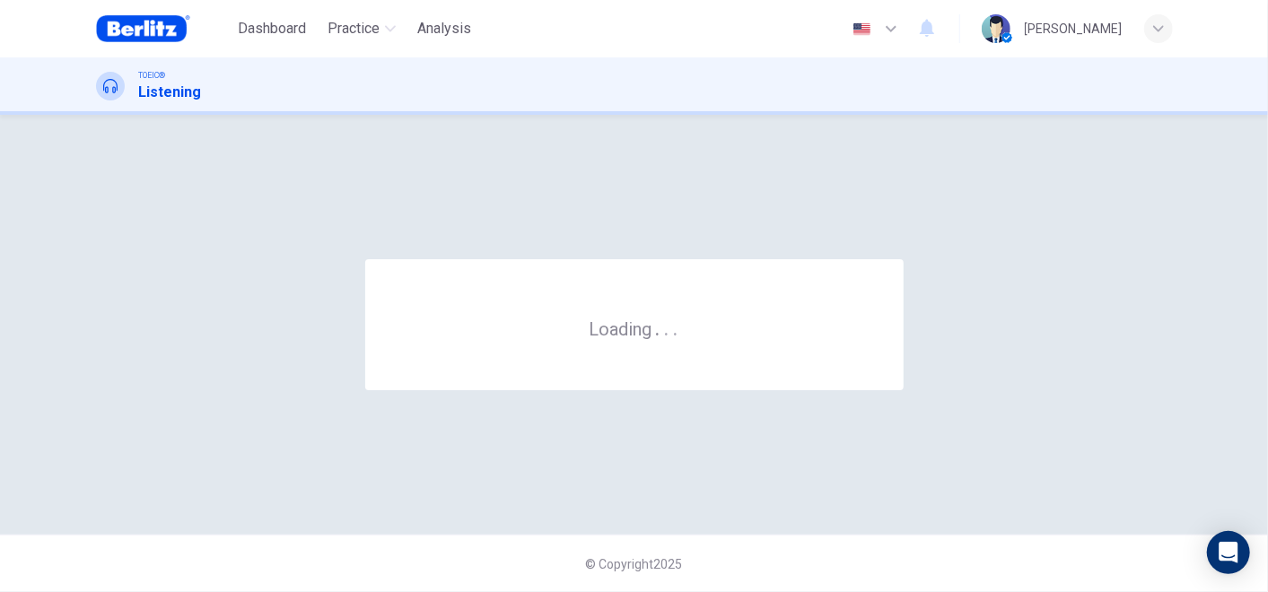
scroll to position [0, 0]
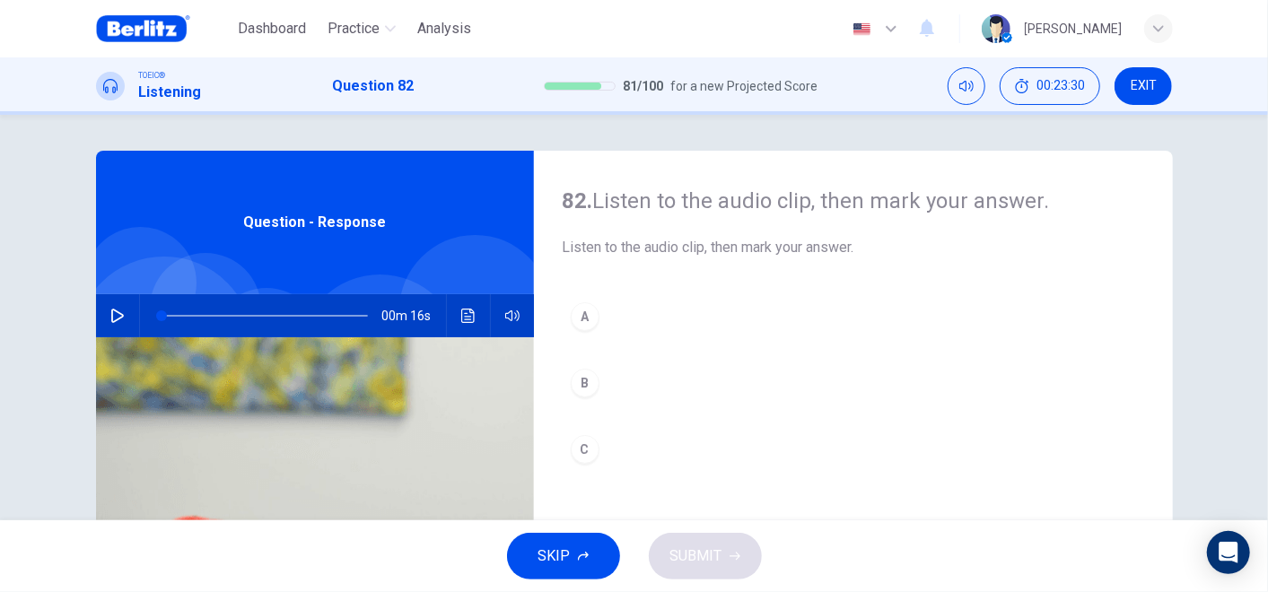
click at [112, 322] on icon "button" at bounding box center [117, 316] width 14 height 14
click at [630, 310] on button "A" at bounding box center [853, 316] width 581 height 45
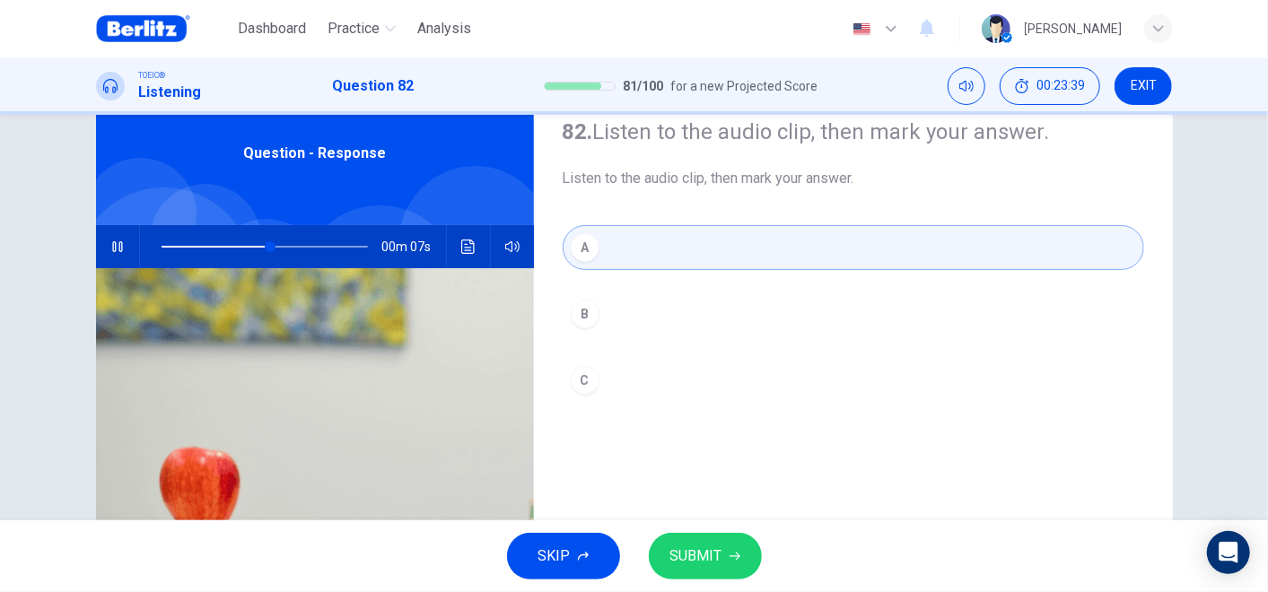
scroll to position [100, 0]
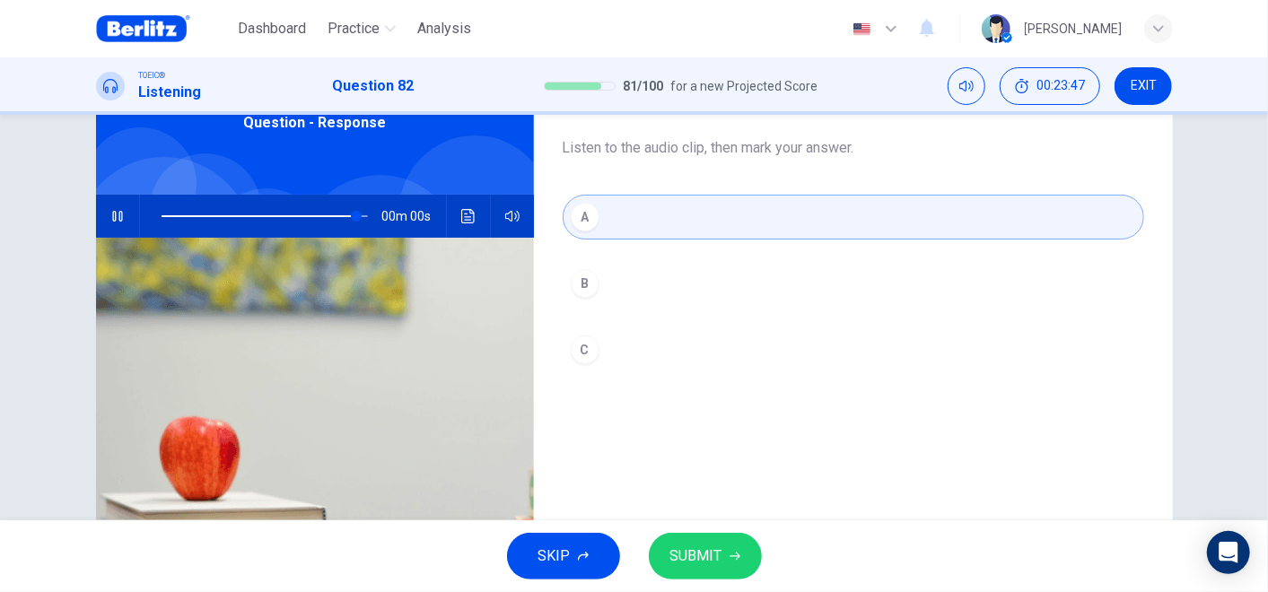
click at [717, 532] on span "SUBMIT" at bounding box center [696, 556] width 52 height 25
type input "*"
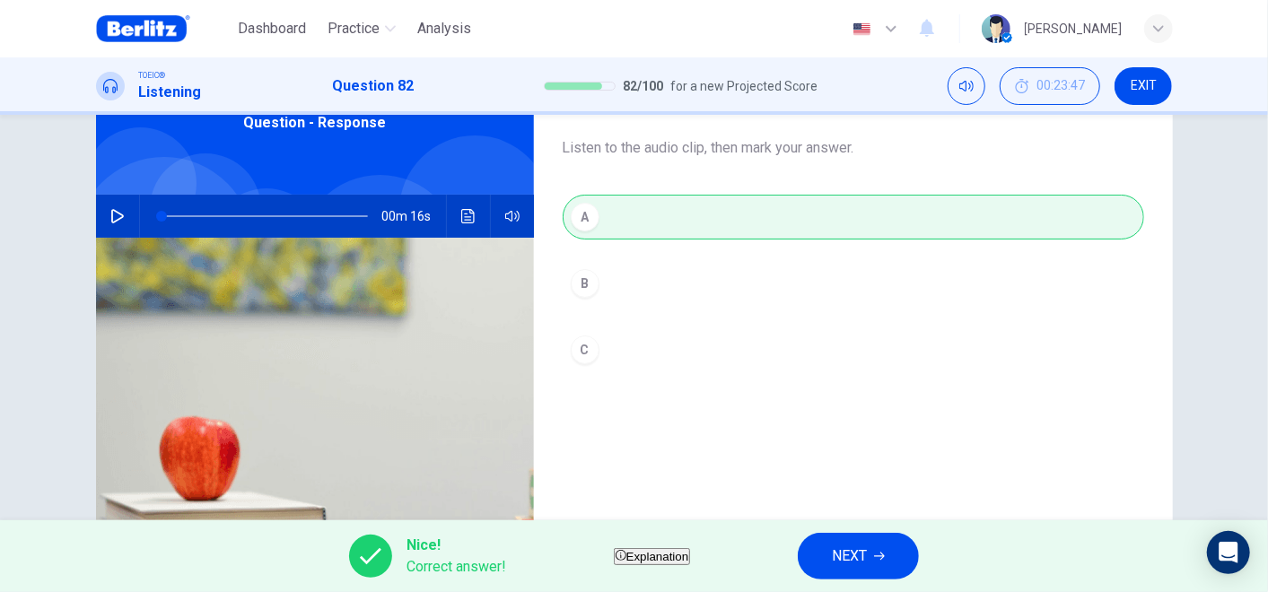
click at [866, 532] on button "NEXT" at bounding box center [858, 556] width 121 height 47
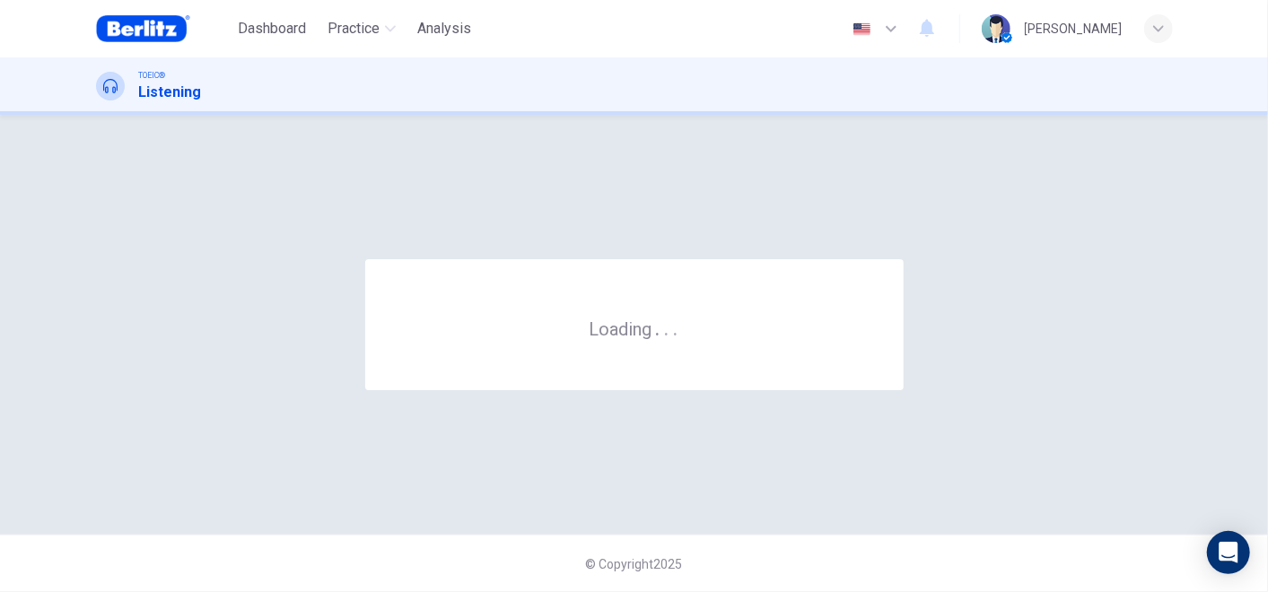
scroll to position [0, 0]
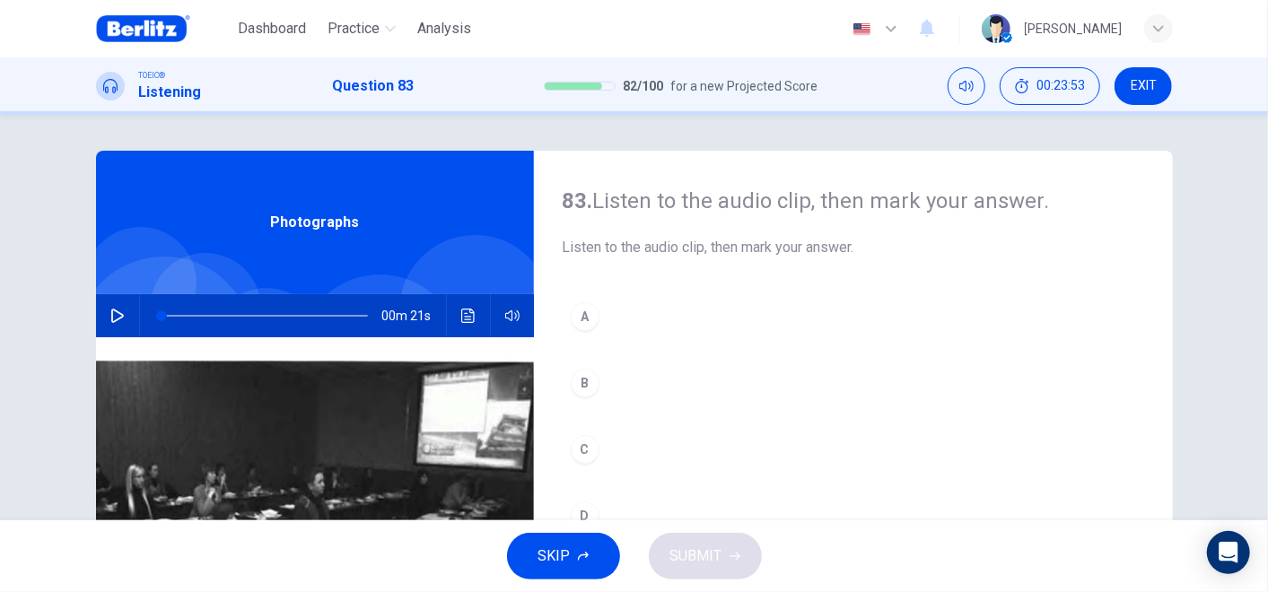
click at [119, 311] on button "button" at bounding box center [117, 315] width 29 height 43
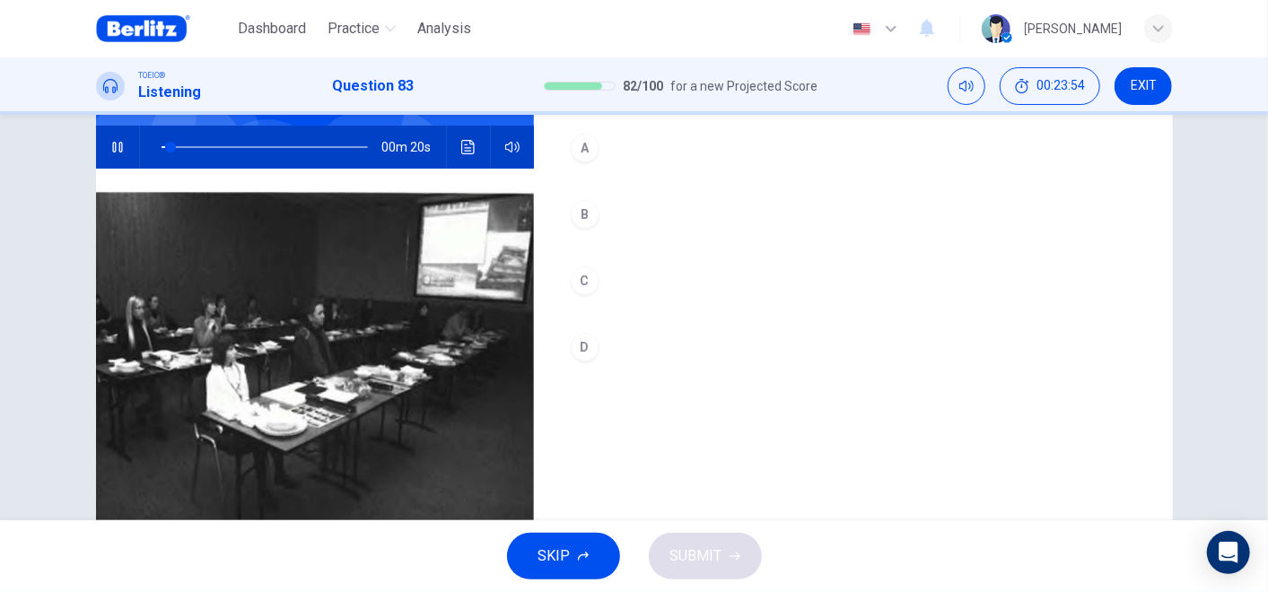
scroll to position [199, 0]
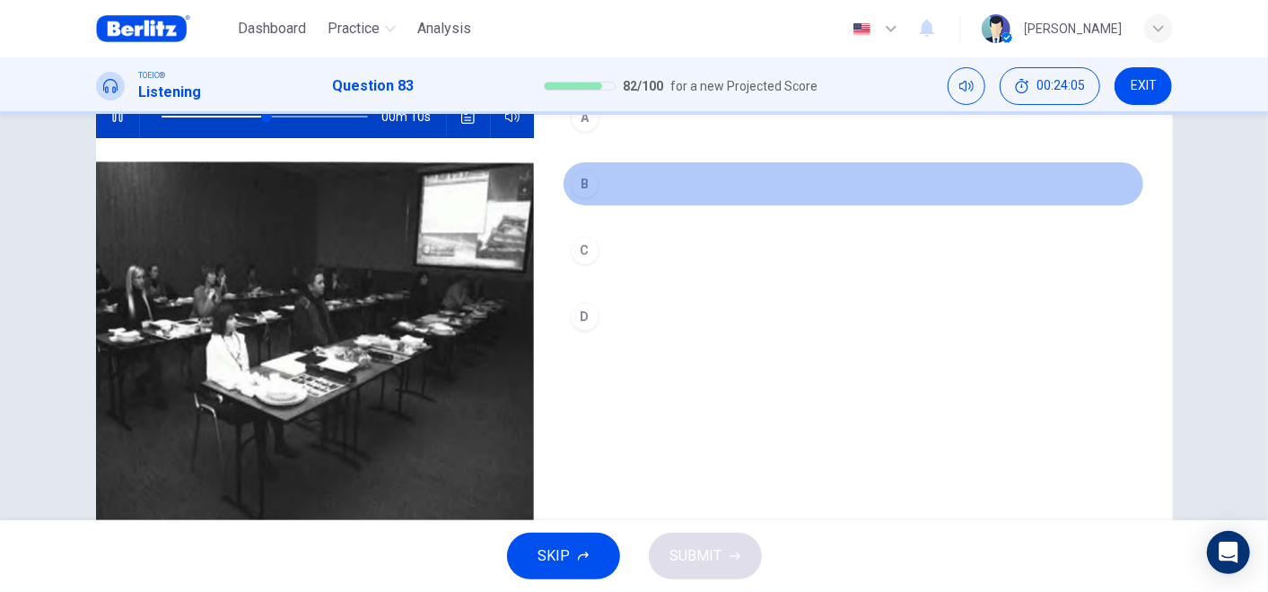
click at [597, 205] on button "B" at bounding box center [853, 184] width 581 height 45
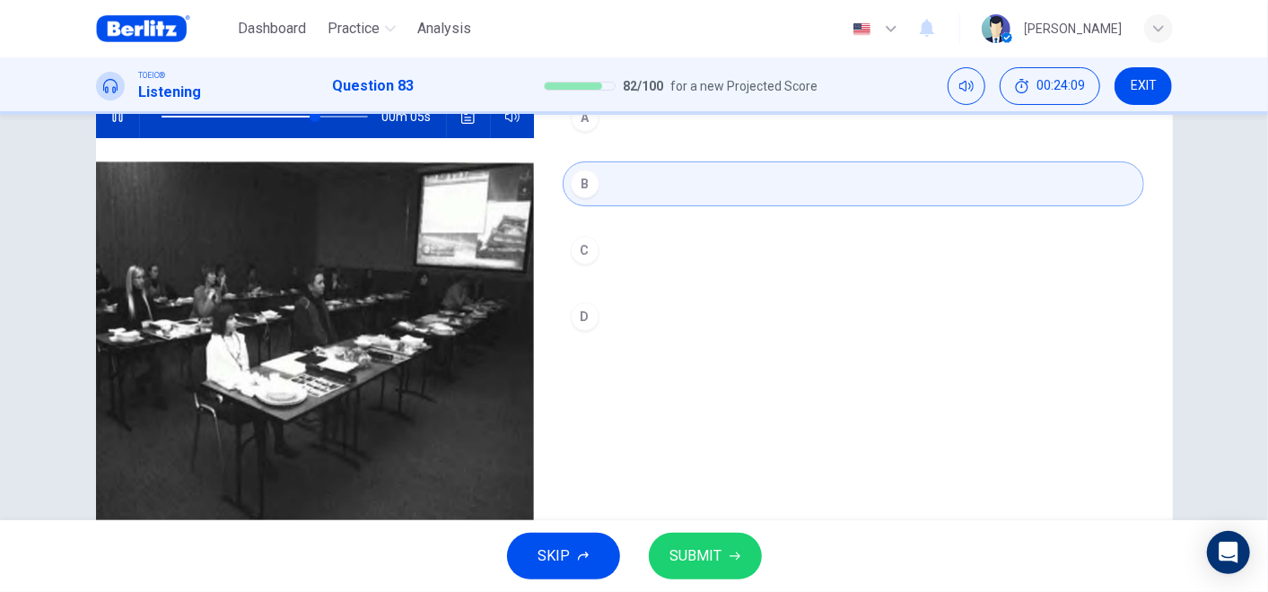
click at [718, 532] on span "SUBMIT" at bounding box center [696, 556] width 52 height 25
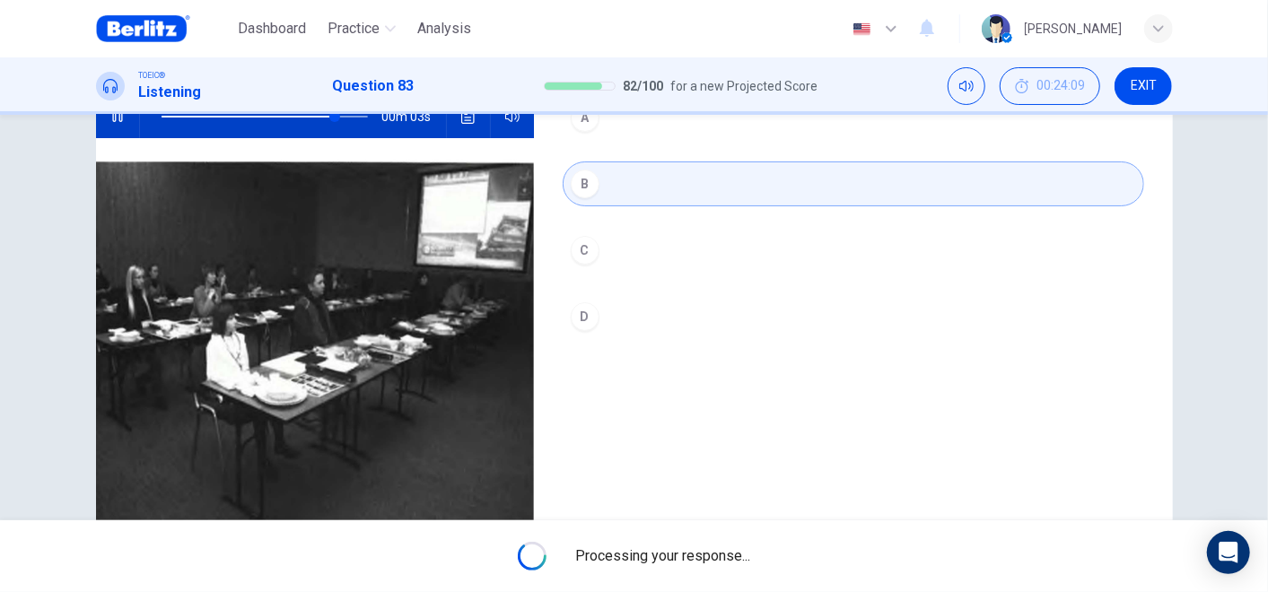
type input "**"
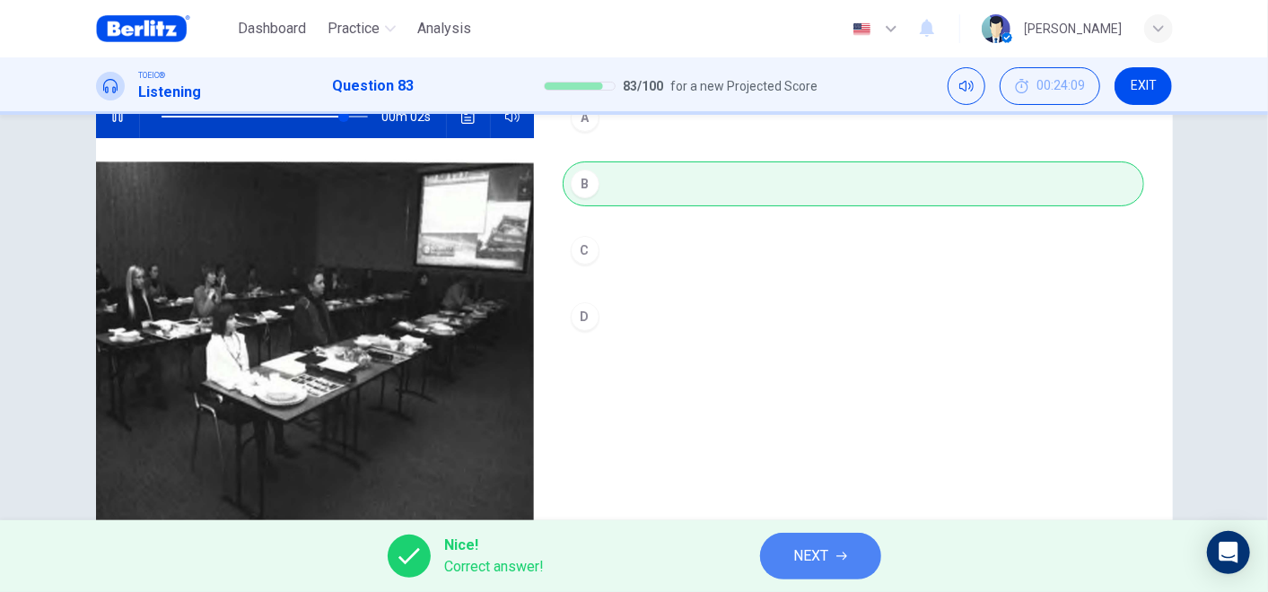
click at [780, 532] on button "NEXT" at bounding box center [820, 556] width 121 height 47
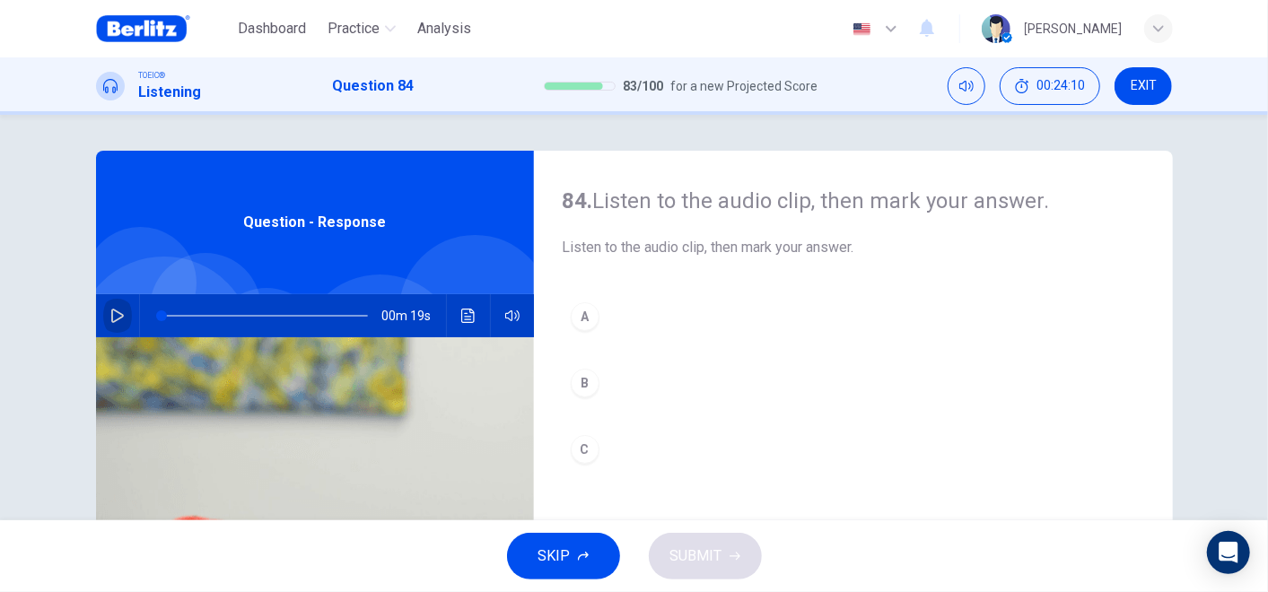
click at [110, 314] on icon "button" at bounding box center [117, 316] width 14 height 14
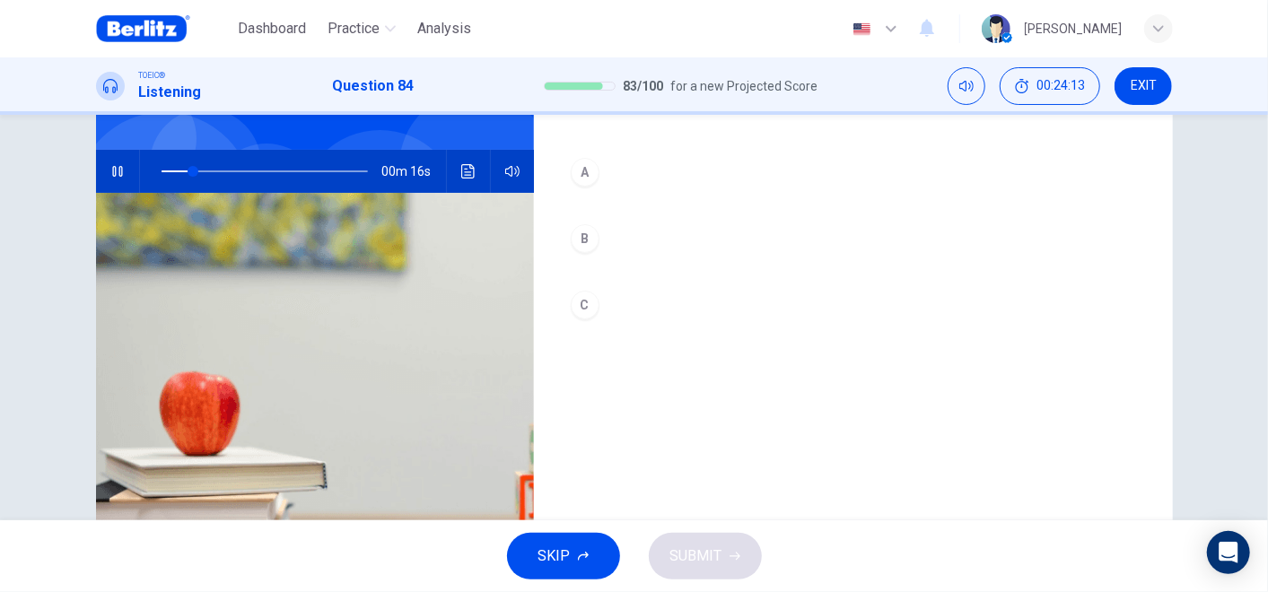
scroll to position [100, 0]
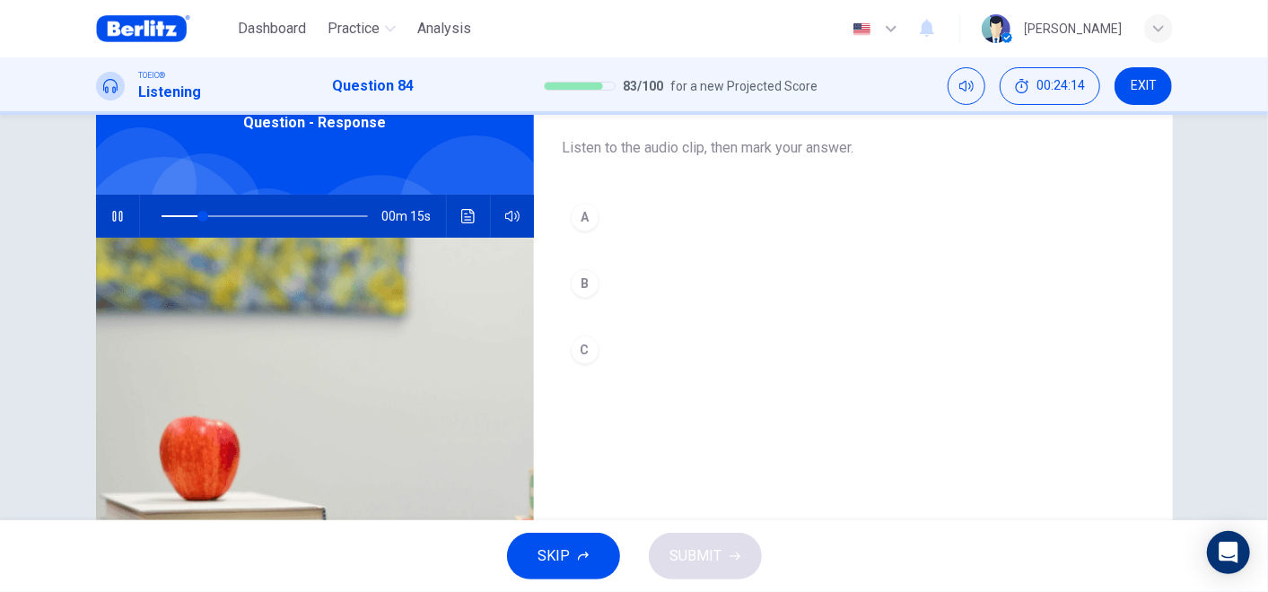
click at [607, 284] on button "B" at bounding box center [853, 283] width 581 height 45
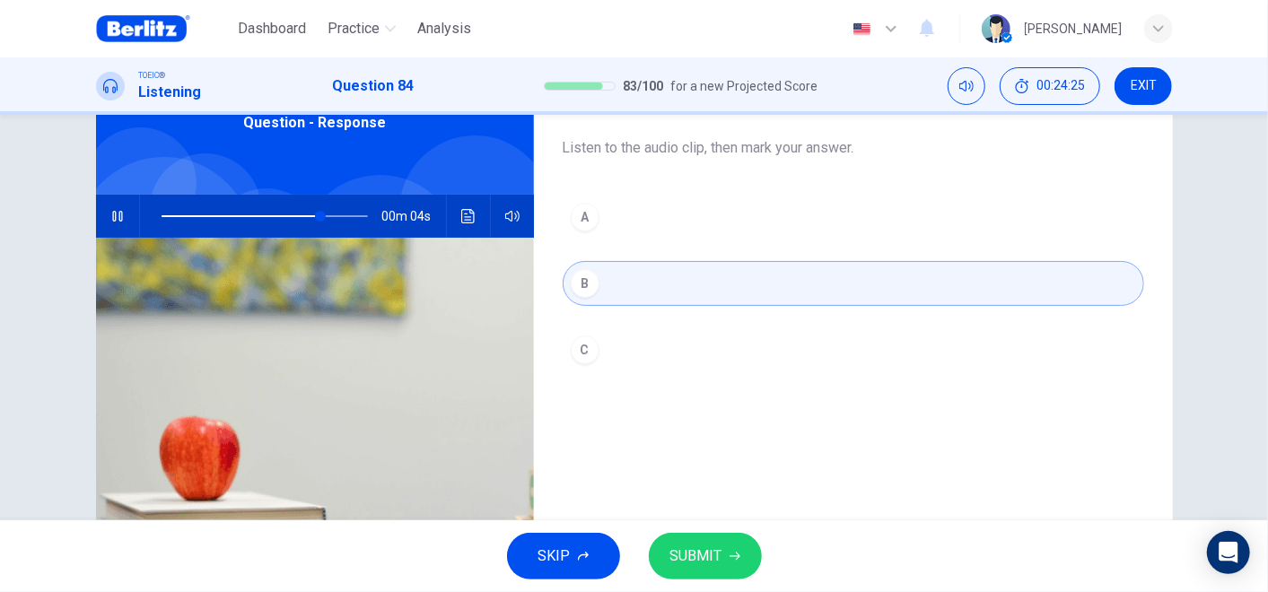
click at [713, 532] on span "SUBMIT" at bounding box center [696, 556] width 52 height 25
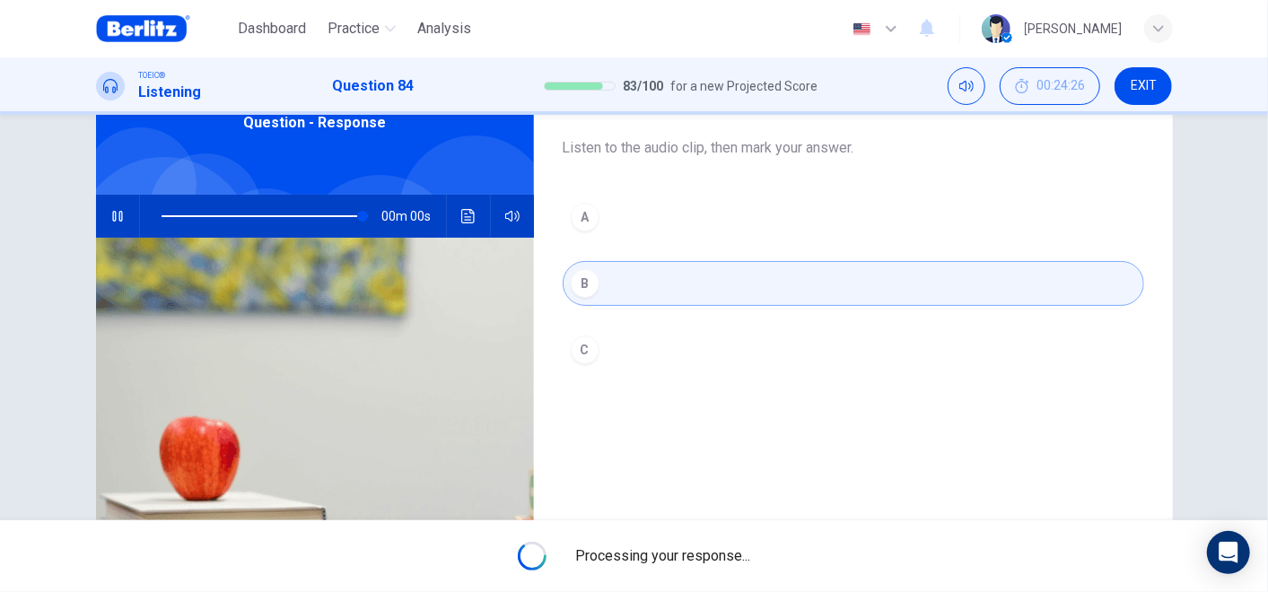
type input "*"
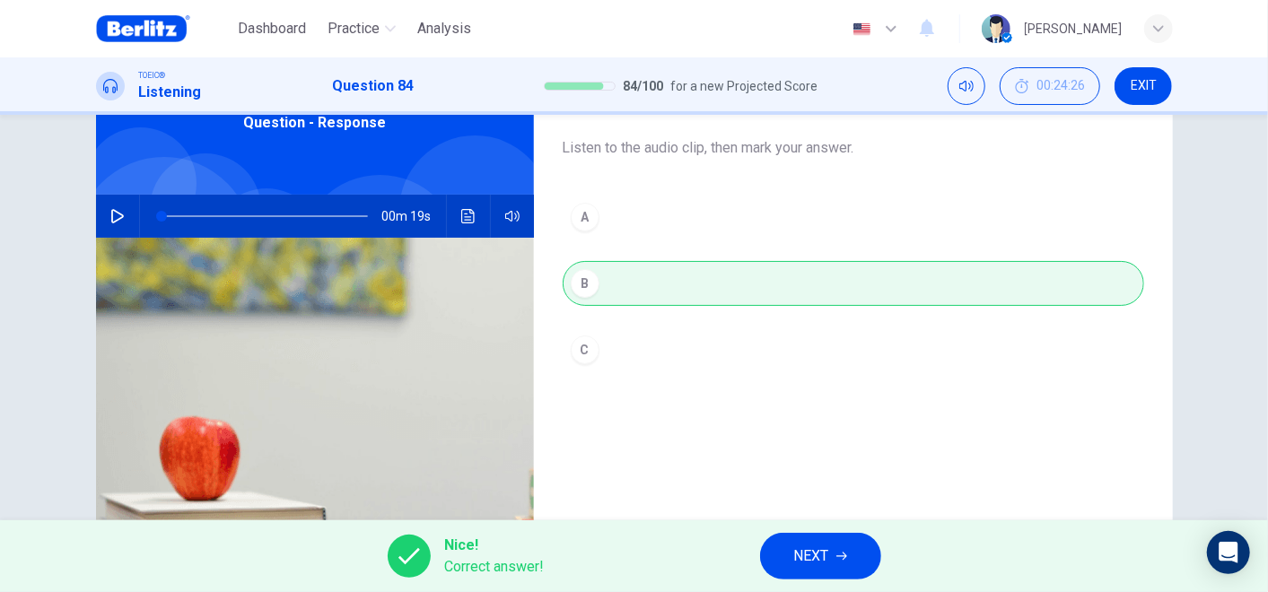
click at [825, 532] on span "NEXT" at bounding box center [811, 556] width 35 height 25
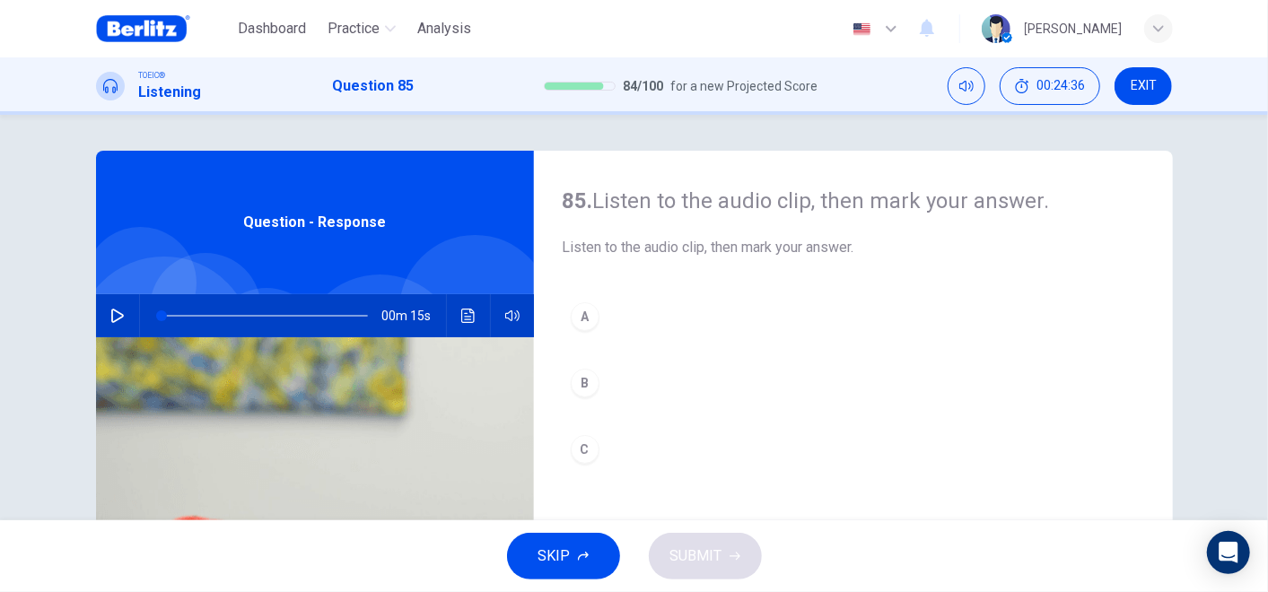
click at [110, 310] on icon "button" at bounding box center [117, 316] width 14 height 14
click at [615, 374] on button "B" at bounding box center [853, 383] width 581 height 45
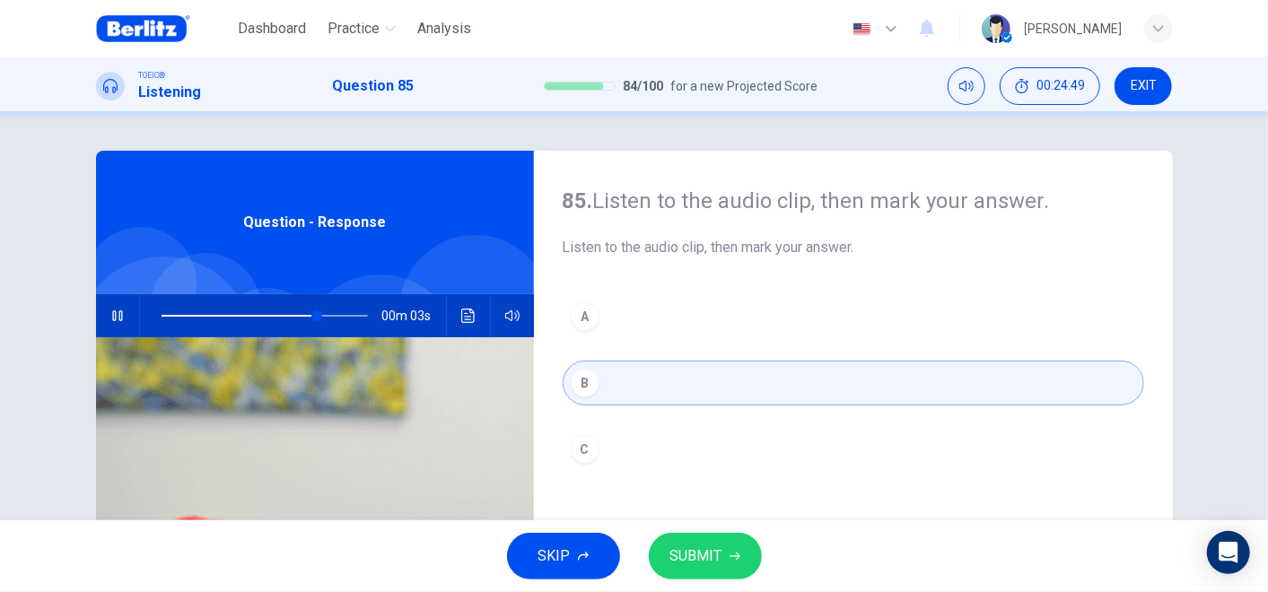
click at [623, 423] on div "A B C" at bounding box center [853, 401] width 581 height 214
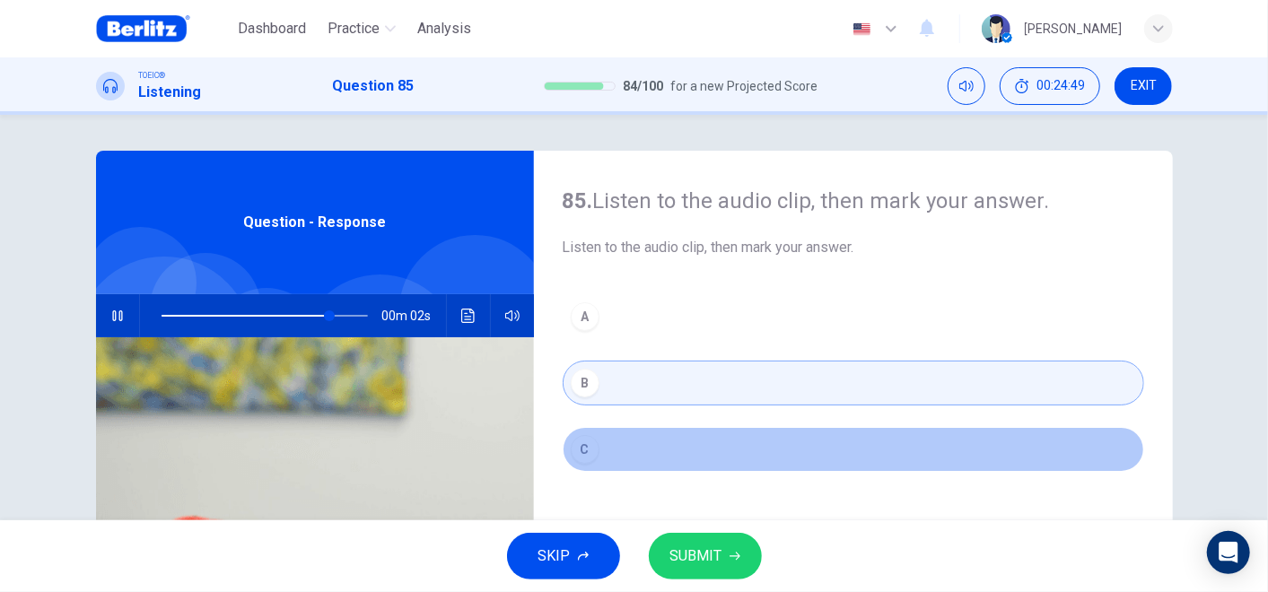
click at [630, 435] on button "C" at bounding box center [853, 449] width 581 height 45
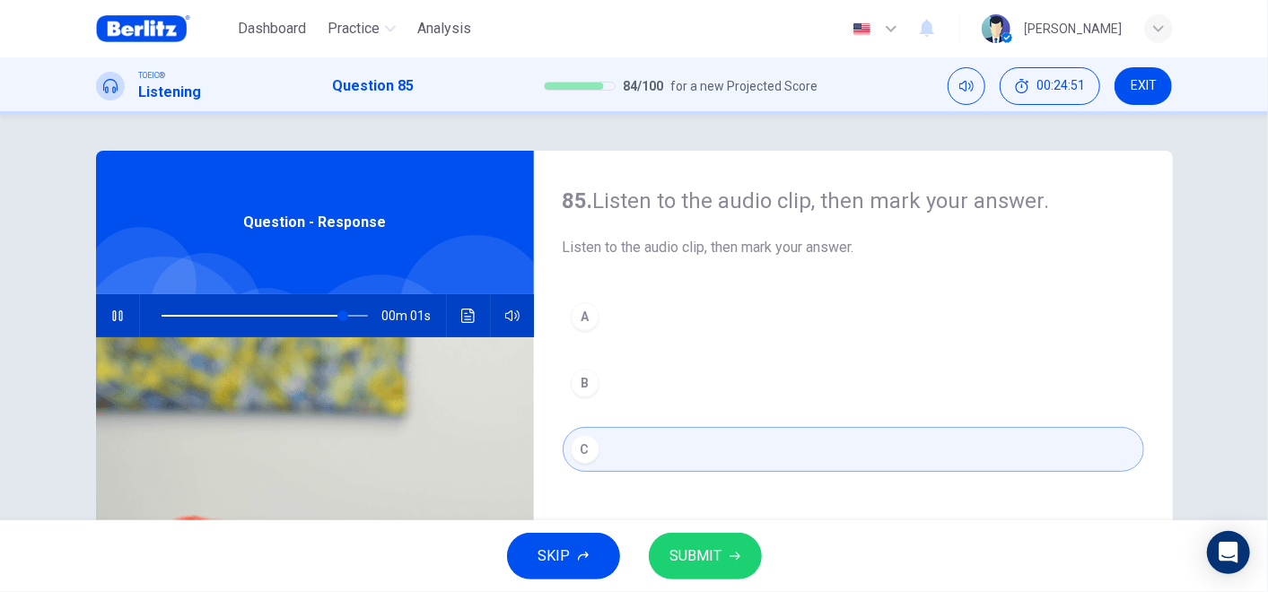
click at [700, 532] on button "SUBMIT" at bounding box center [705, 556] width 113 height 47
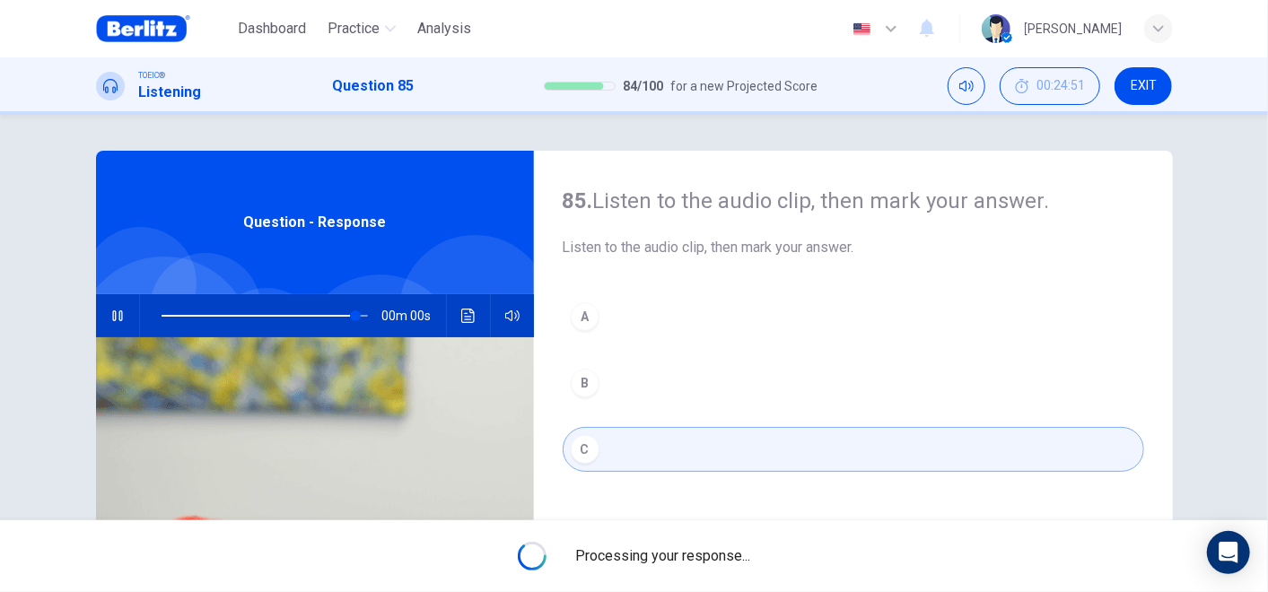
type input "*"
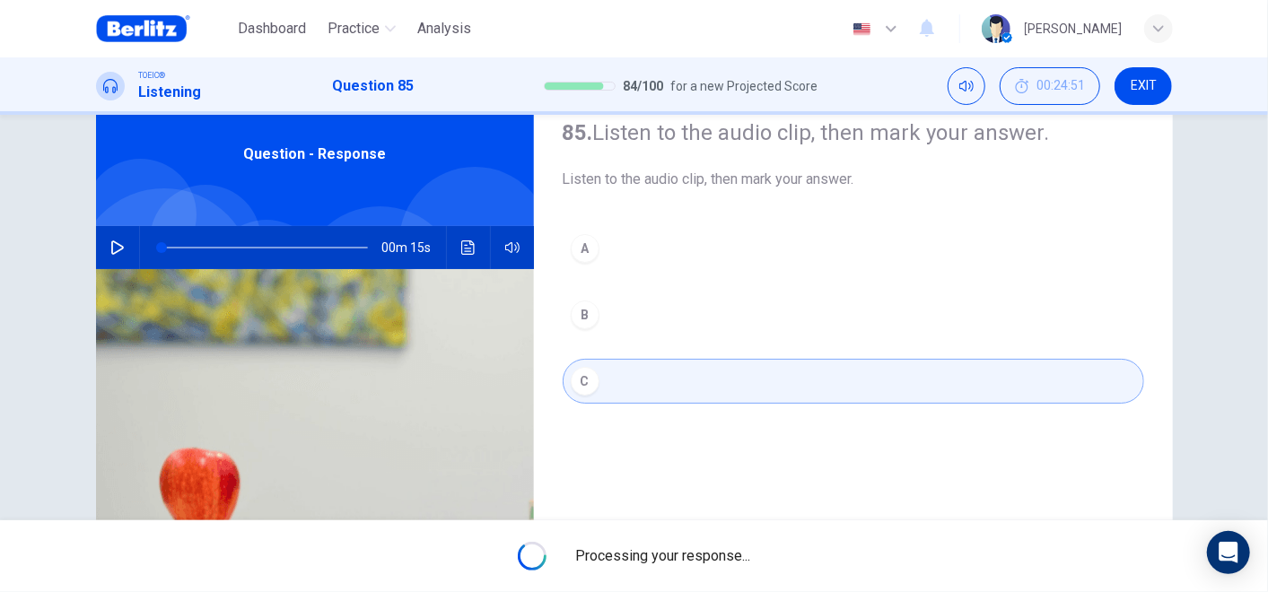
scroll to position [100, 0]
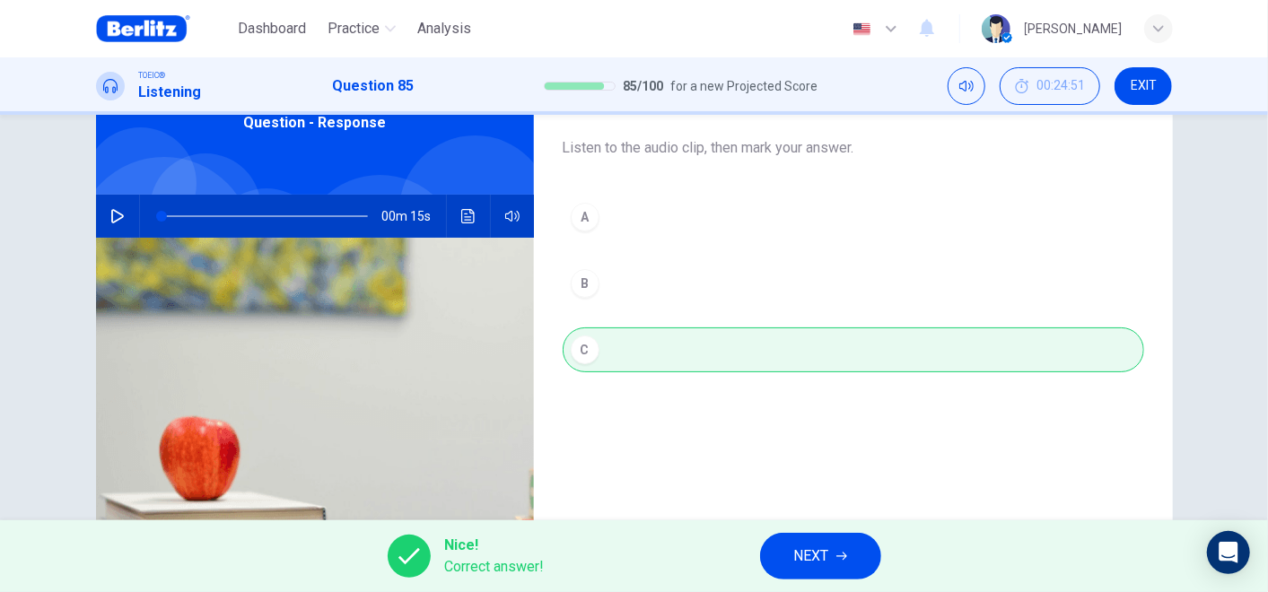
click at [823, 532] on span "NEXT" at bounding box center [811, 556] width 35 height 25
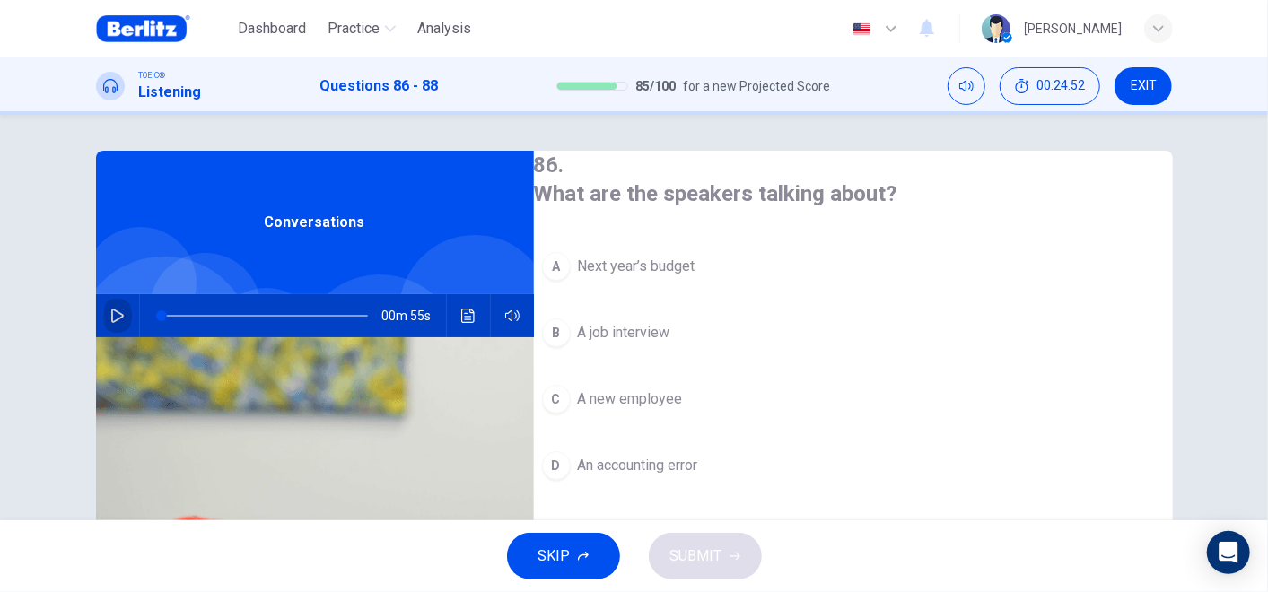
click at [112, 320] on icon "button" at bounding box center [117, 316] width 14 height 14
click at [682, 250] on button "A Next year’s budget" at bounding box center [853, 266] width 639 height 45
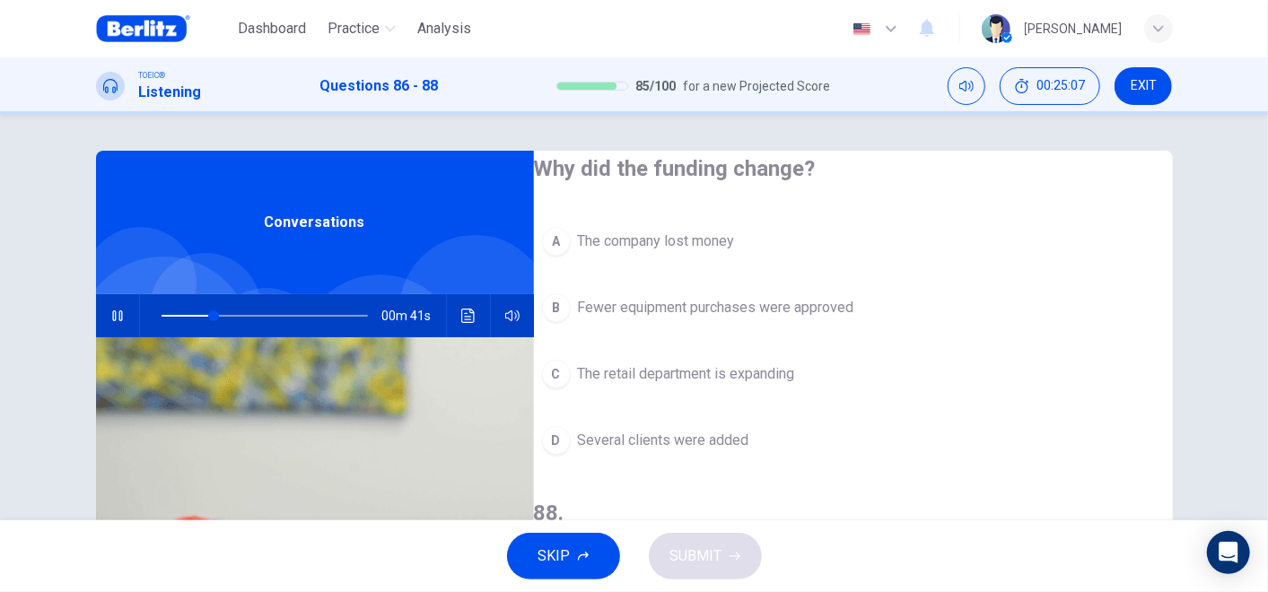
scroll to position [299, 0]
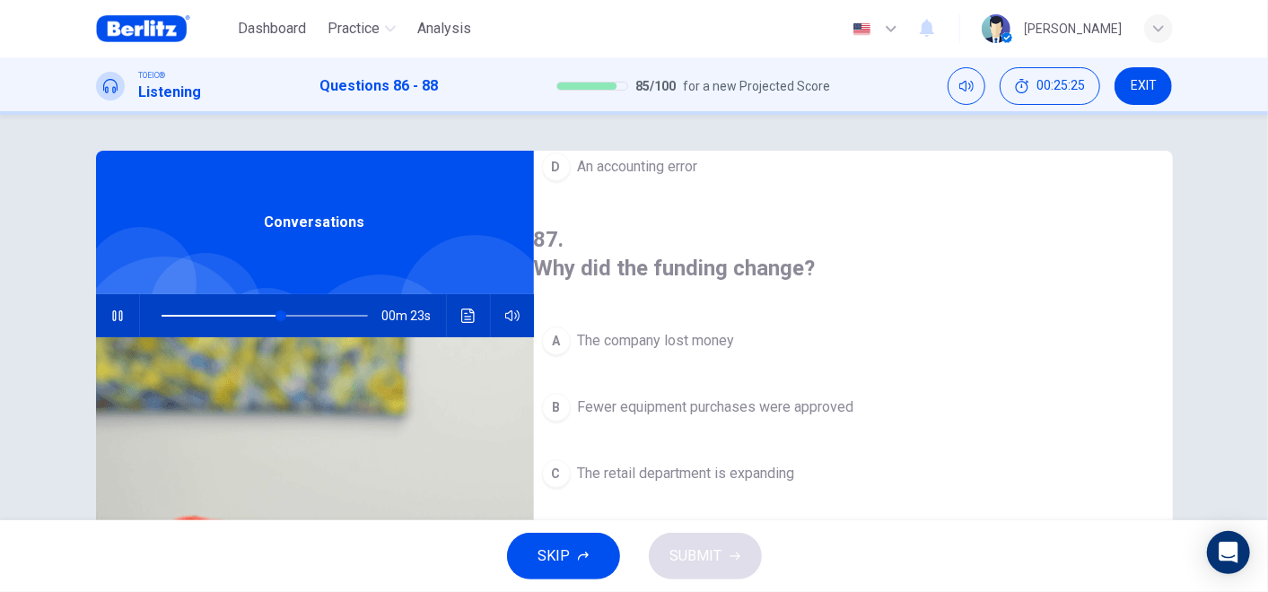
click at [722, 463] on span "The retail department is expanding" at bounding box center [686, 474] width 217 height 22
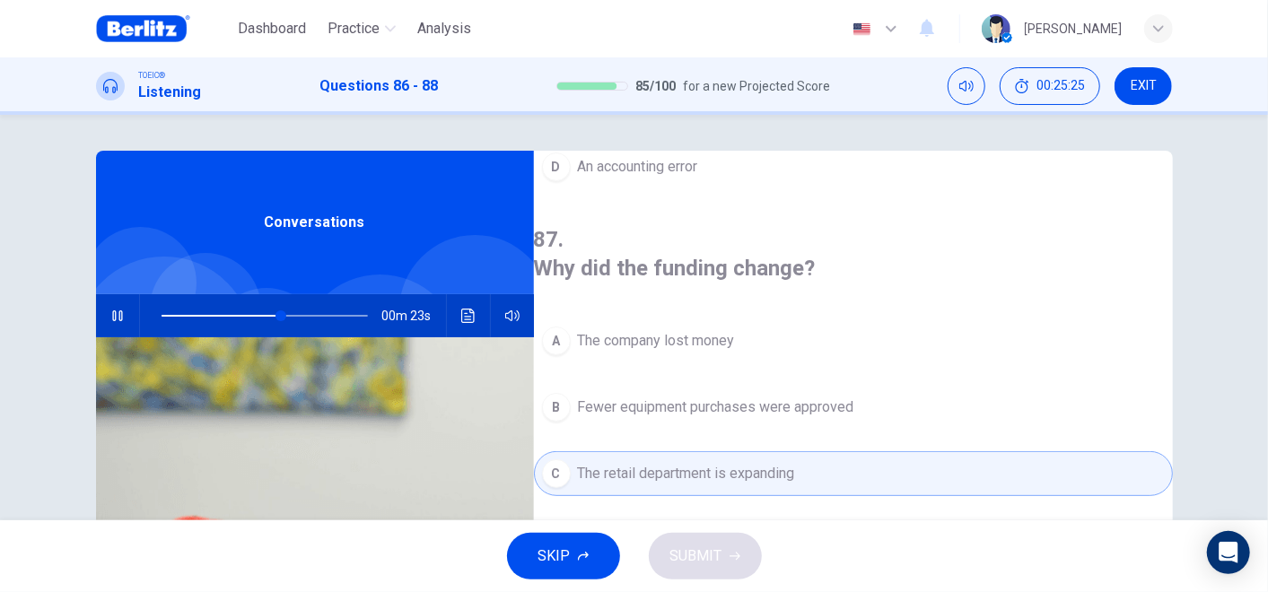
scroll to position [398, 0]
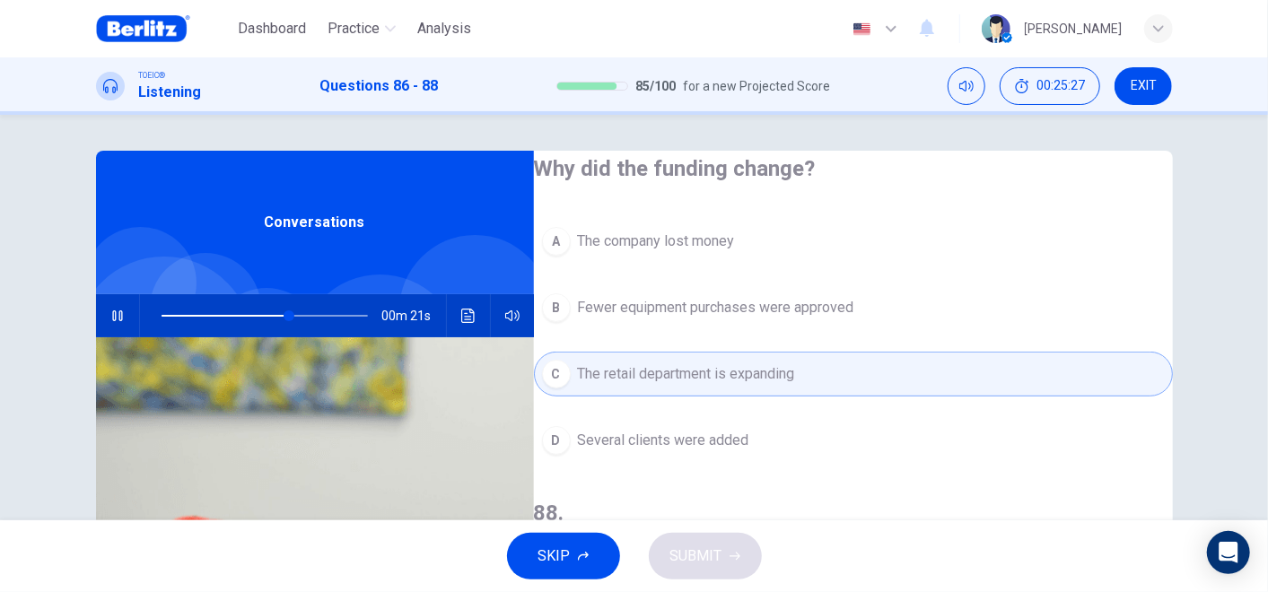
click at [749, 430] on span "Several clients were added" at bounding box center [663, 441] width 171 height 22
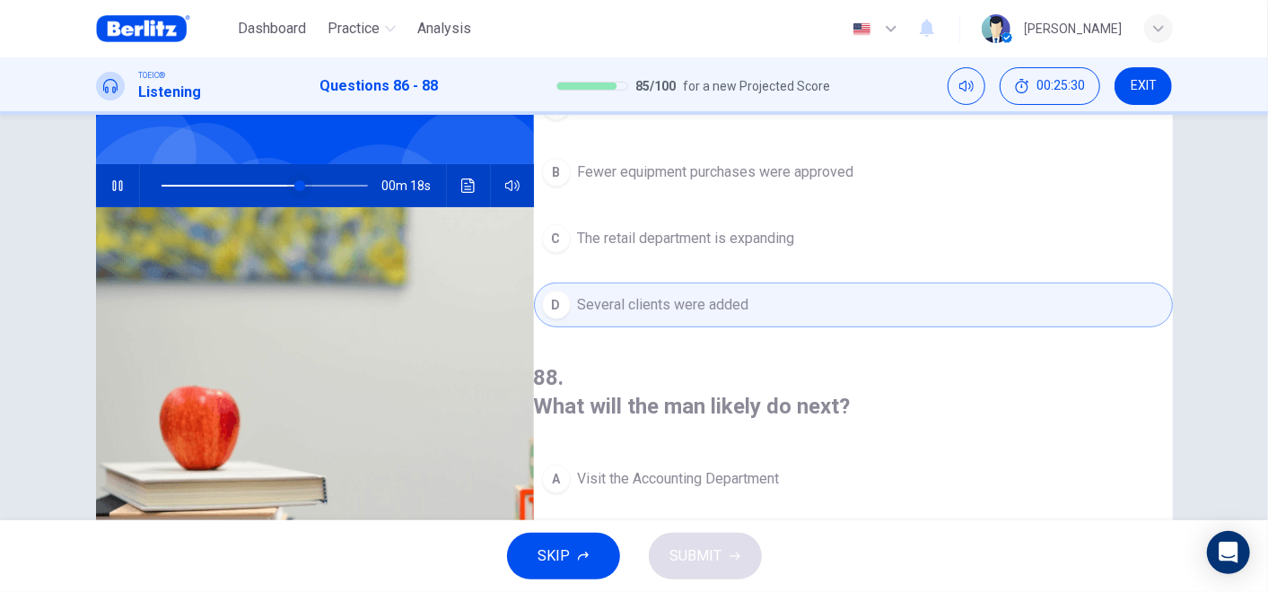
scroll to position [100, 0]
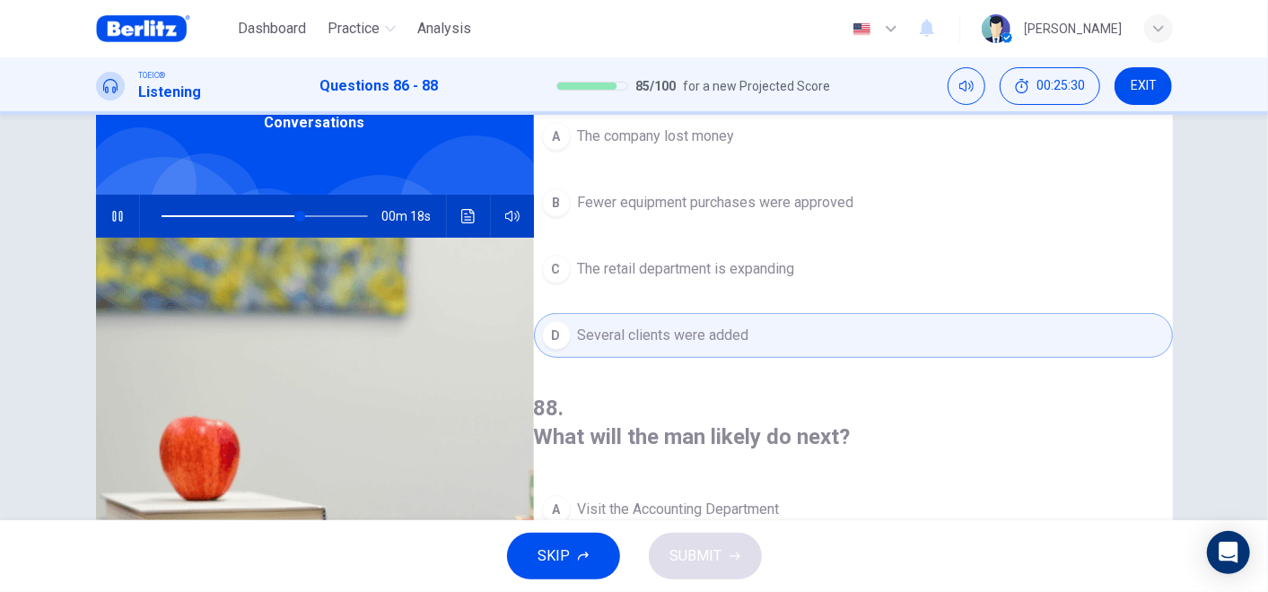
click at [117, 216] on icon "button" at bounding box center [117, 216] width 10 height 11
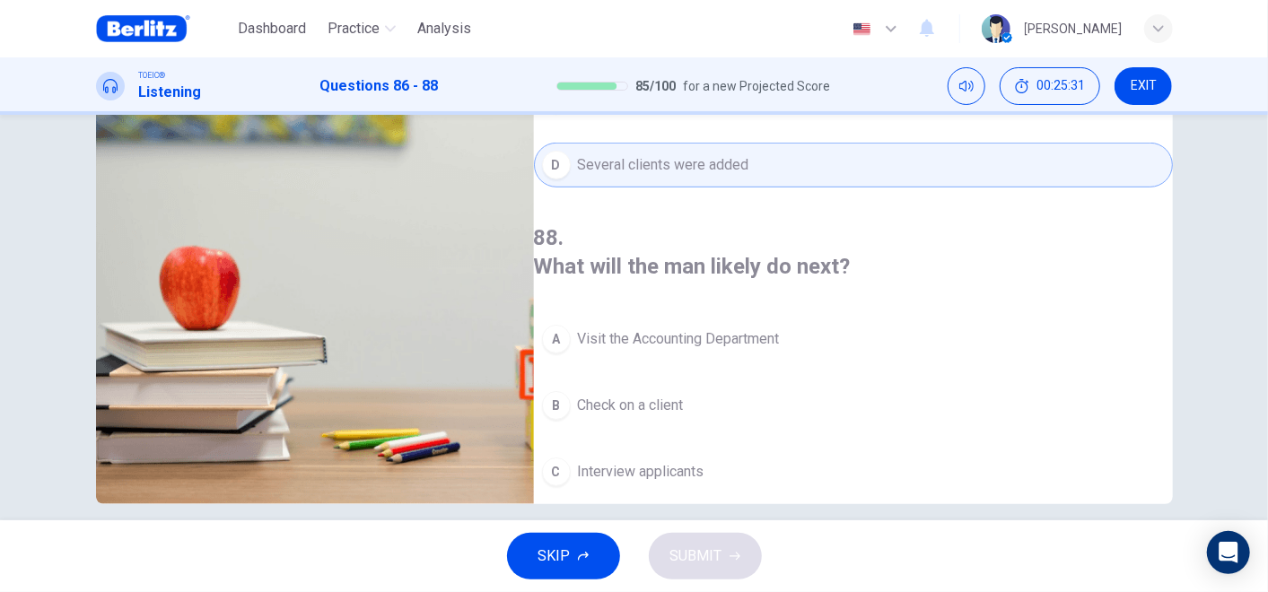
scroll to position [289, 0]
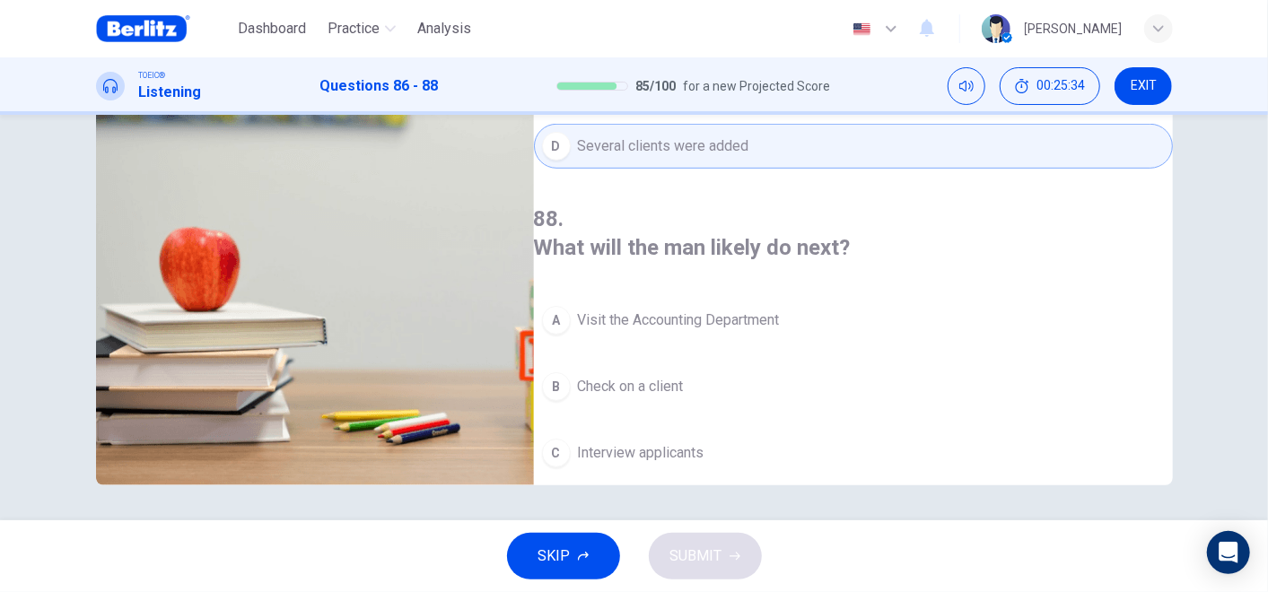
click at [712, 509] on span "Look at computer prices" at bounding box center [654, 520] width 153 height 22
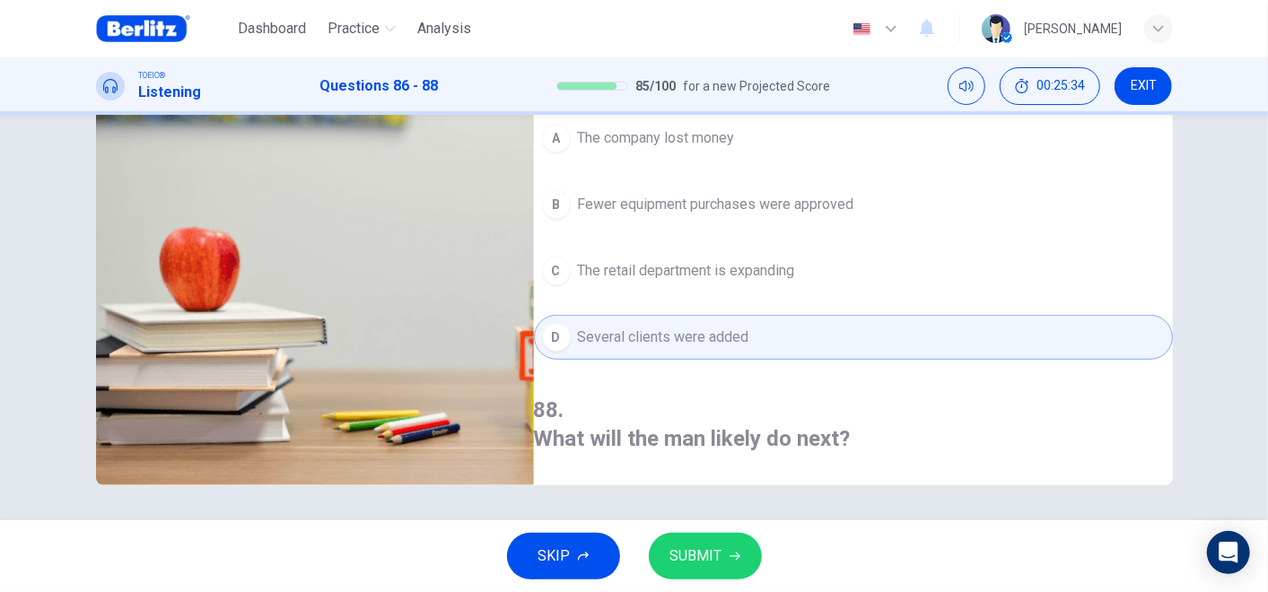
scroll to position [105, 0]
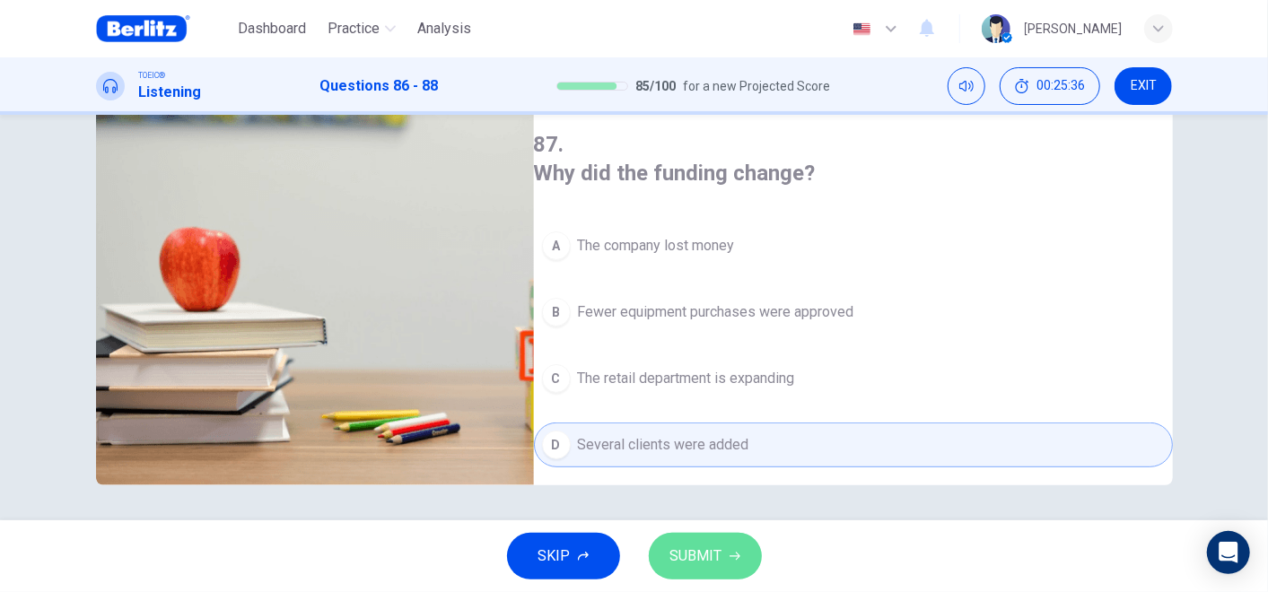
click at [712, 532] on span "SUBMIT" at bounding box center [696, 556] width 52 height 25
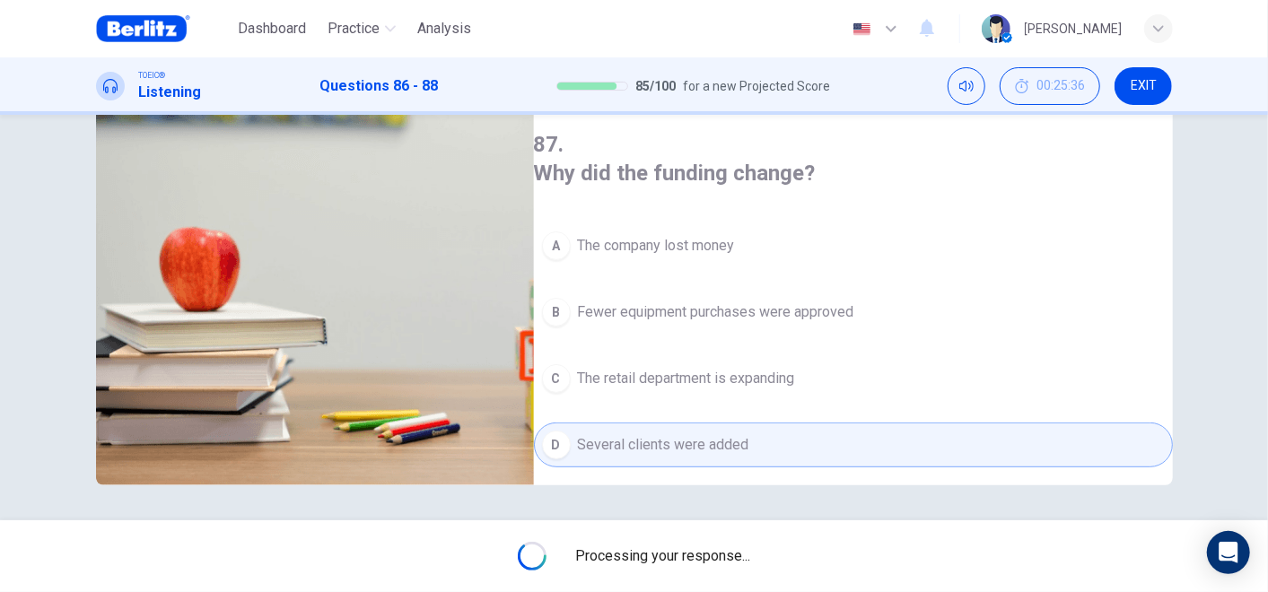
type input "**"
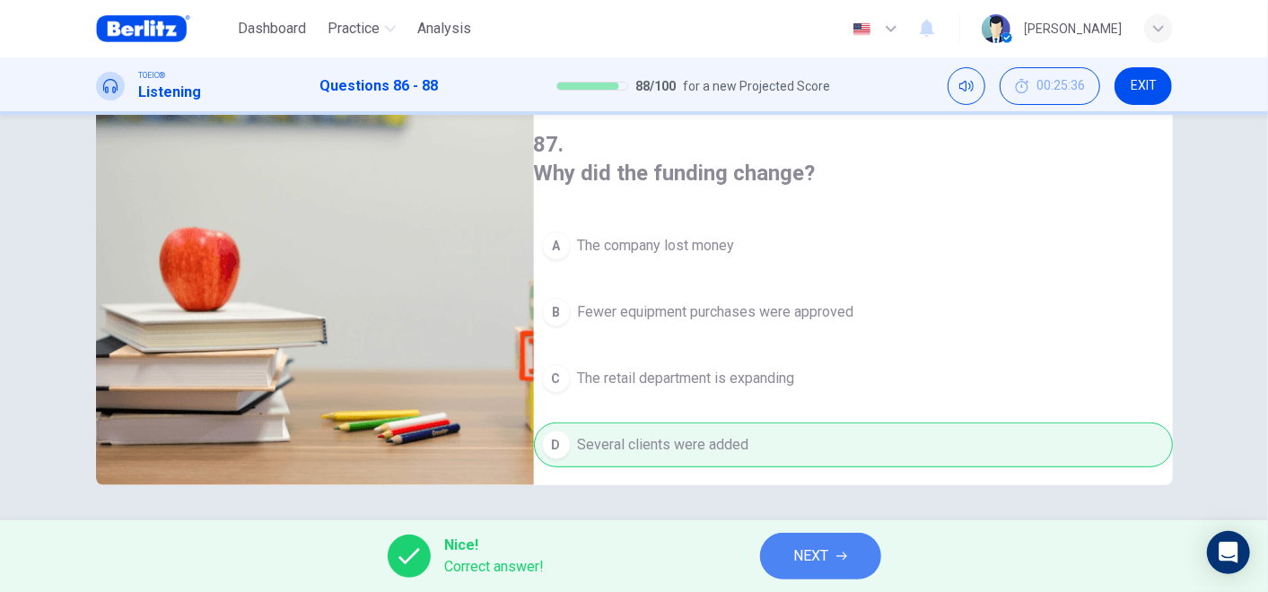
click at [833, 532] on button "NEXT" at bounding box center [820, 556] width 121 height 47
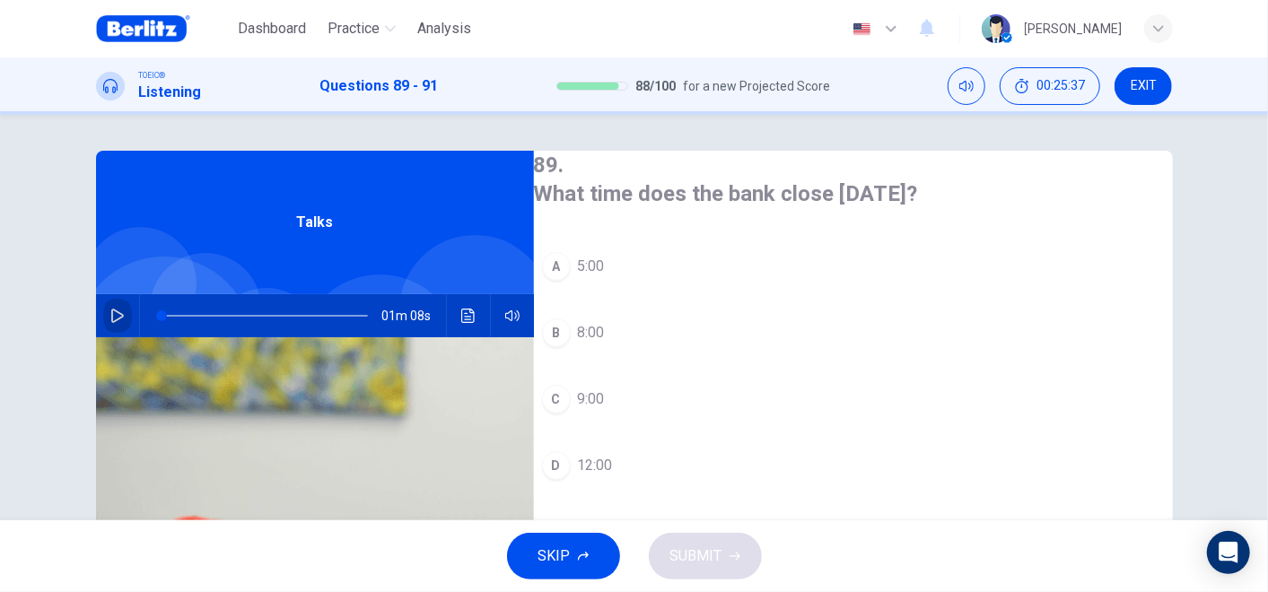
click at [112, 317] on icon "button" at bounding box center [117, 316] width 14 height 14
click at [613, 455] on span "12:00" at bounding box center [595, 466] width 35 height 22
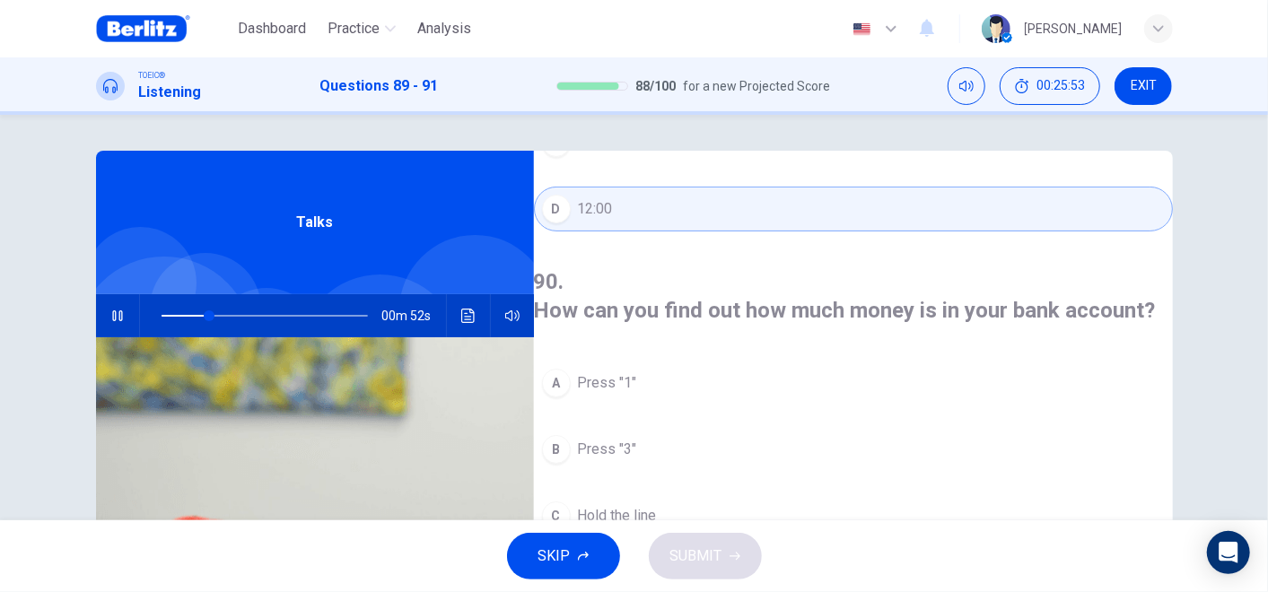
scroll to position [299, 0]
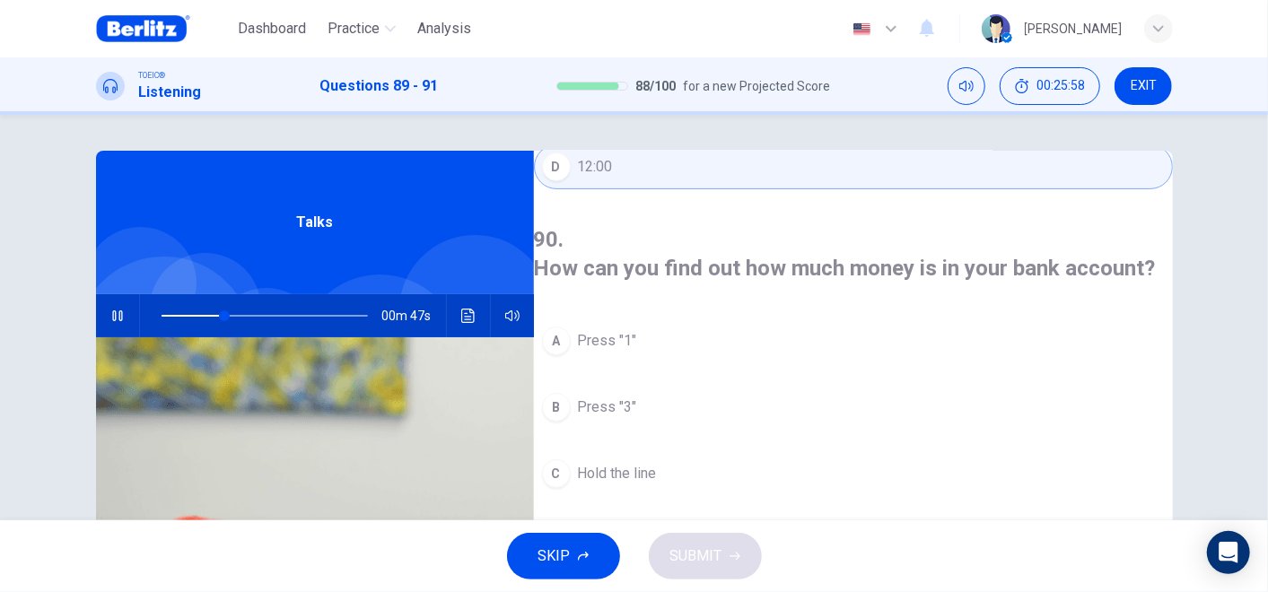
click at [626, 330] on span "Press "1"" at bounding box center [607, 341] width 59 height 22
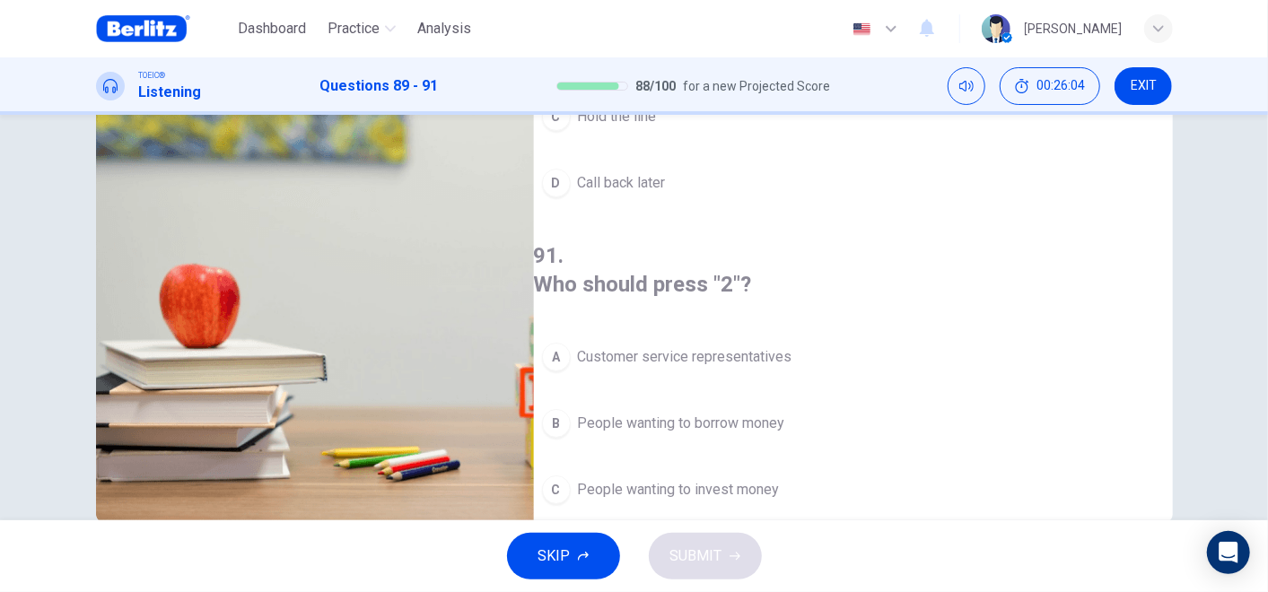
scroll to position [289, 0]
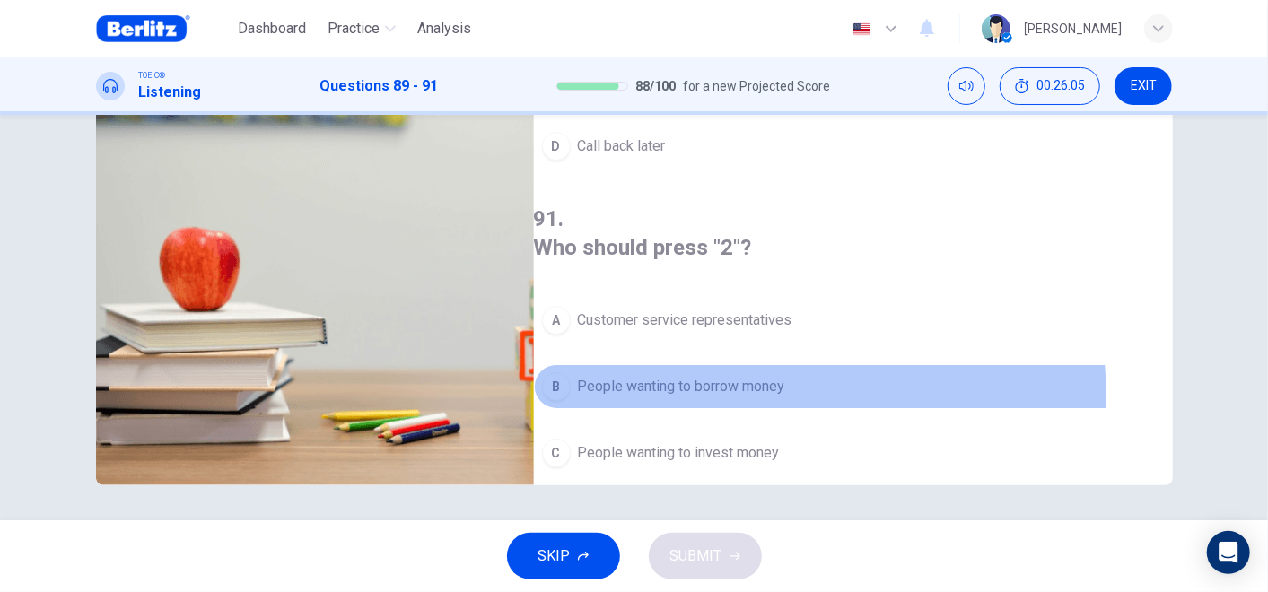
click at [785, 376] on span "People wanting to borrow money" at bounding box center [681, 387] width 207 height 22
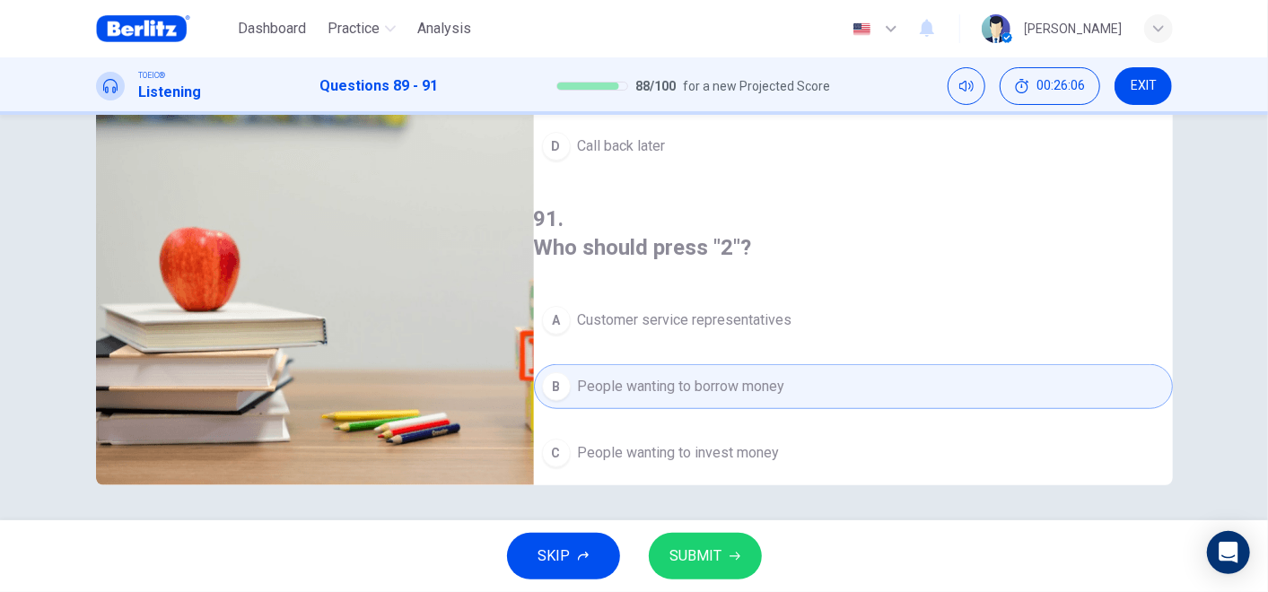
click at [711, 532] on span "SUBMIT" at bounding box center [696, 556] width 52 height 25
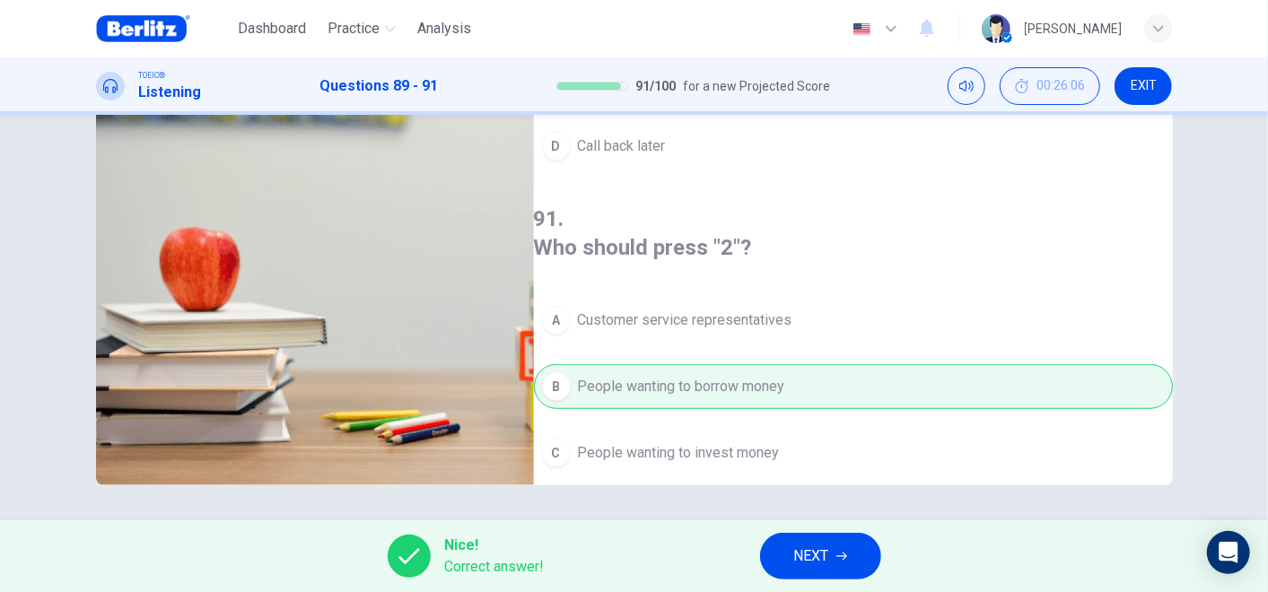
type input "**"
click at [818, 532] on span "NEXT" at bounding box center [811, 556] width 35 height 25
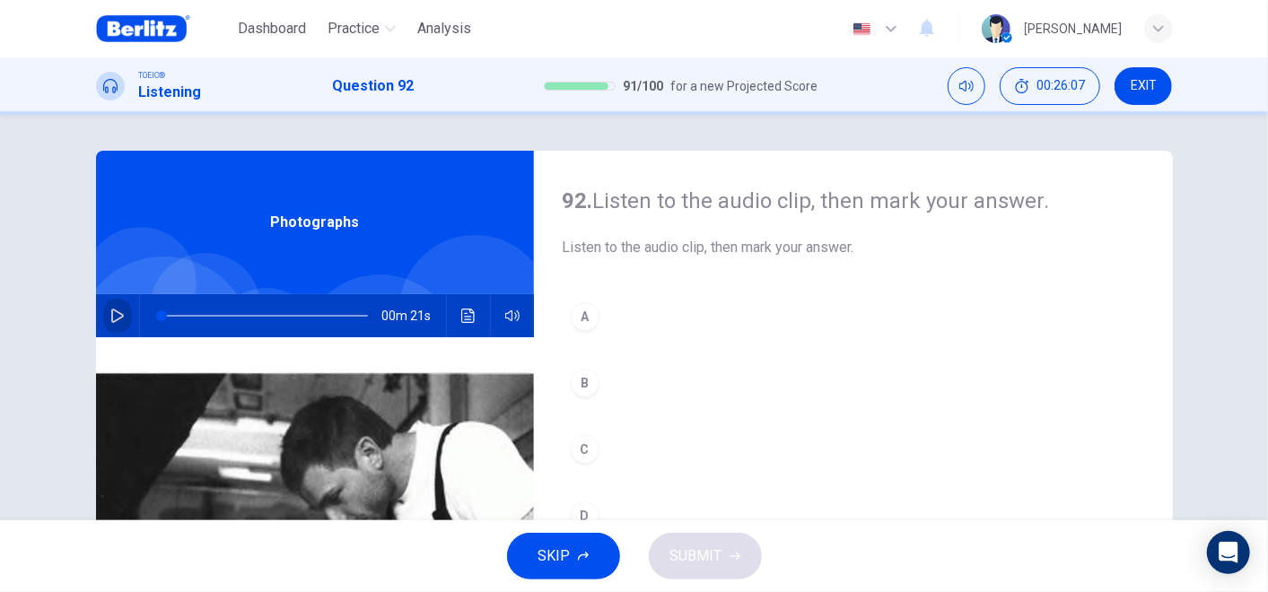
click at [118, 311] on icon "button" at bounding box center [117, 316] width 14 height 14
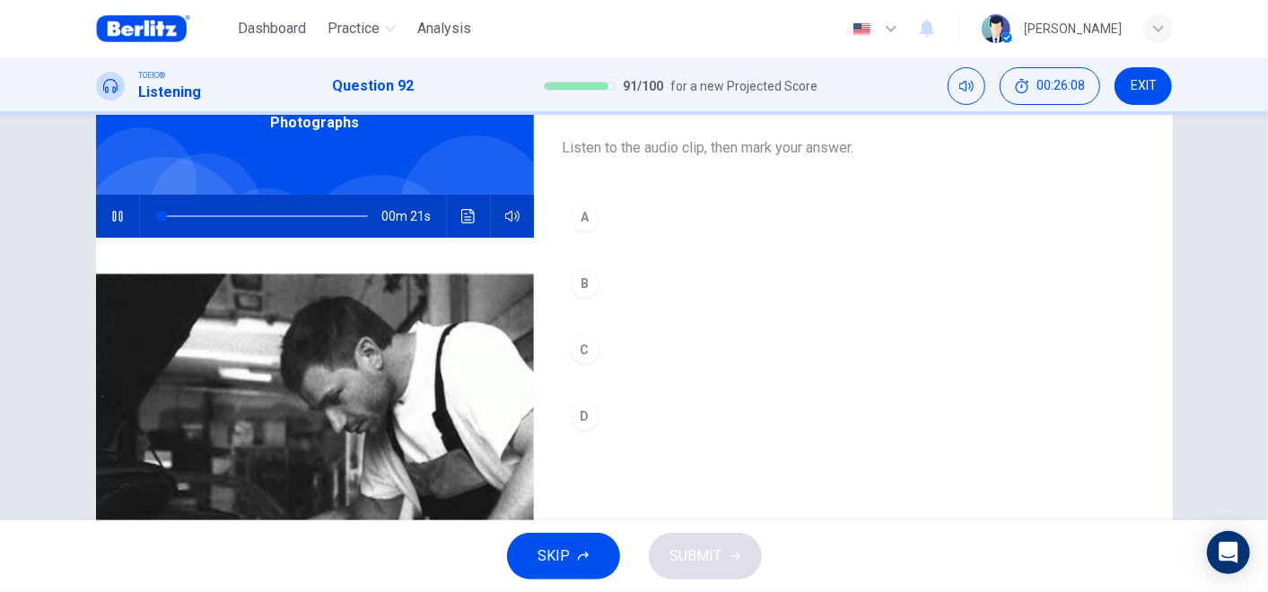
scroll to position [199, 0]
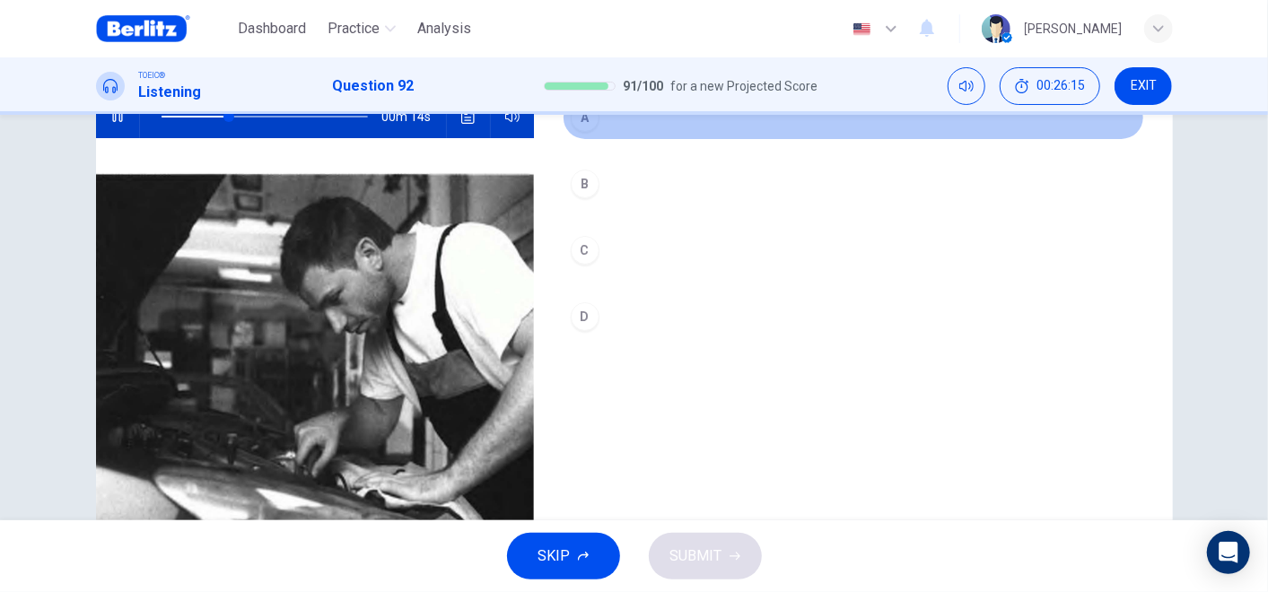
click at [578, 129] on div "A" at bounding box center [585, 117] width 29 height 29
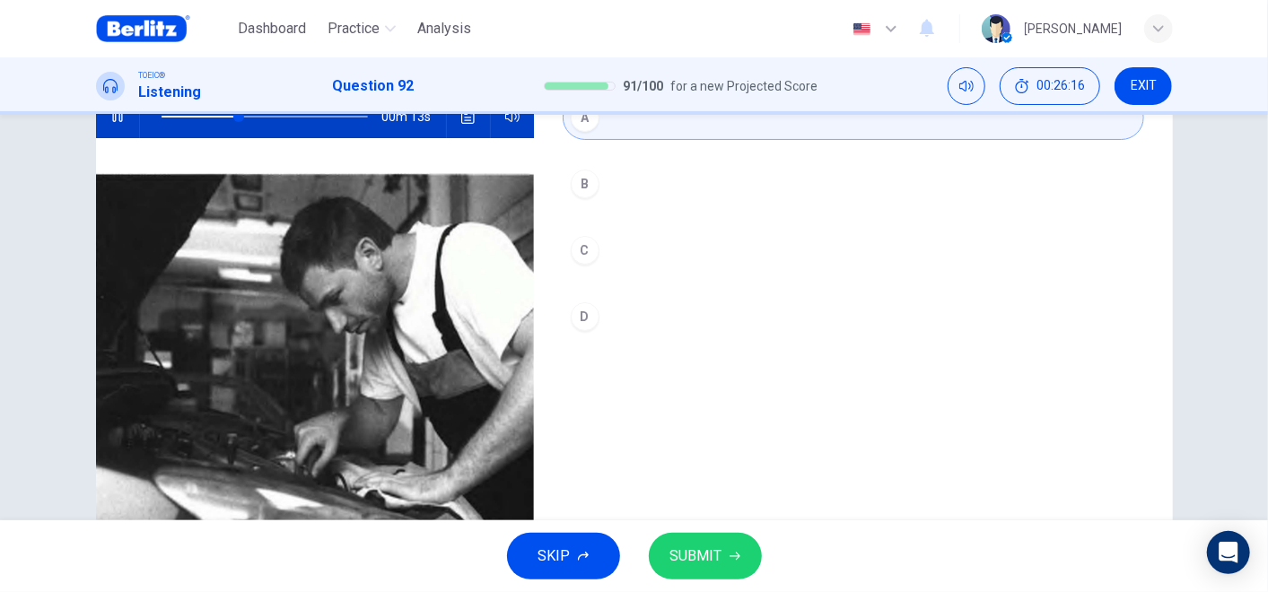
click at [725, 532] on button "SUBMIT" at bounding box center [705, 556] width 113 height 47
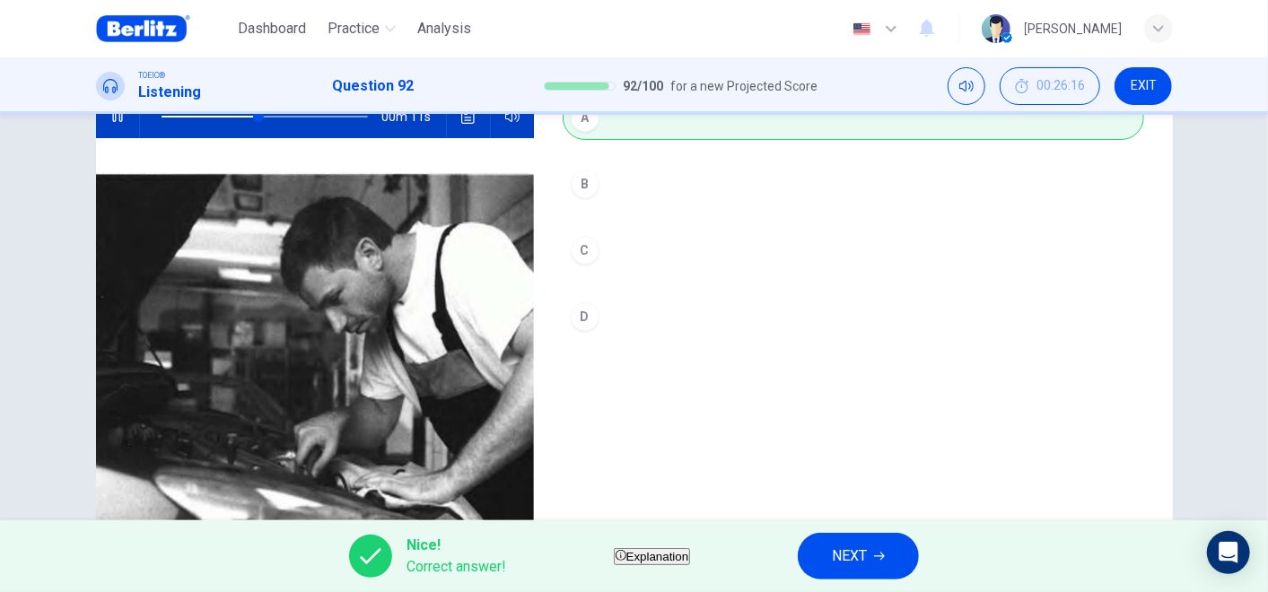
type input "**"
click at [910, 532] on button "NEXT" at bounding box center [858, 556] width 121 height 47
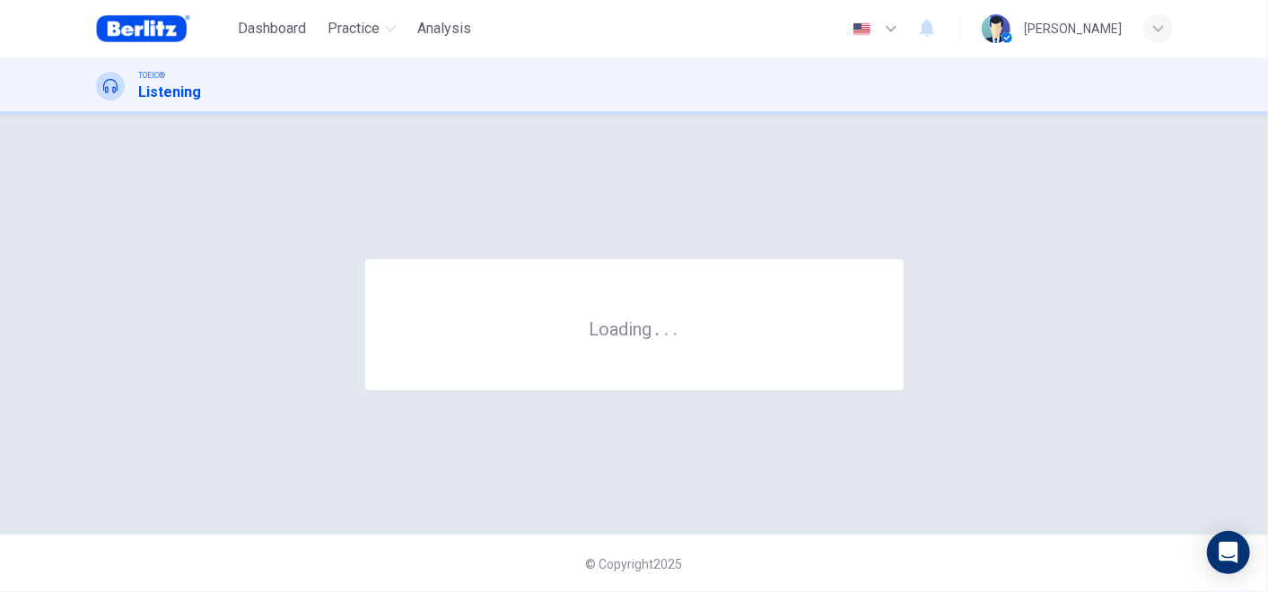
scroll to position [0, 0]
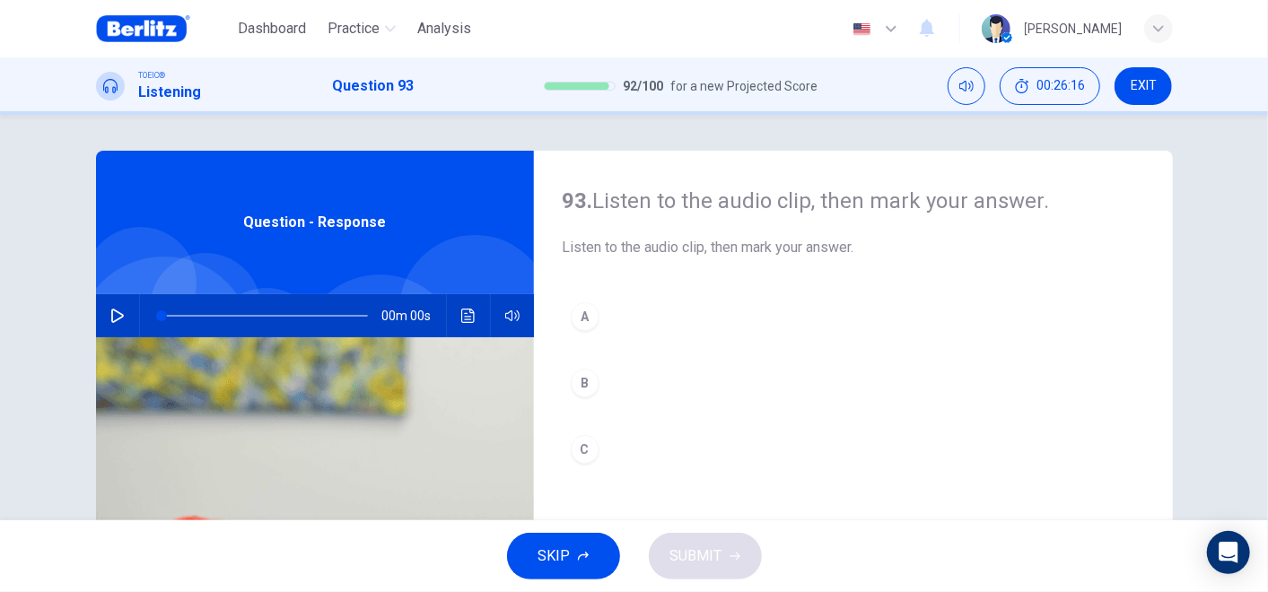
click at [113, 312] on icon "button" at bounding box center [117, 316] width 13 height 14
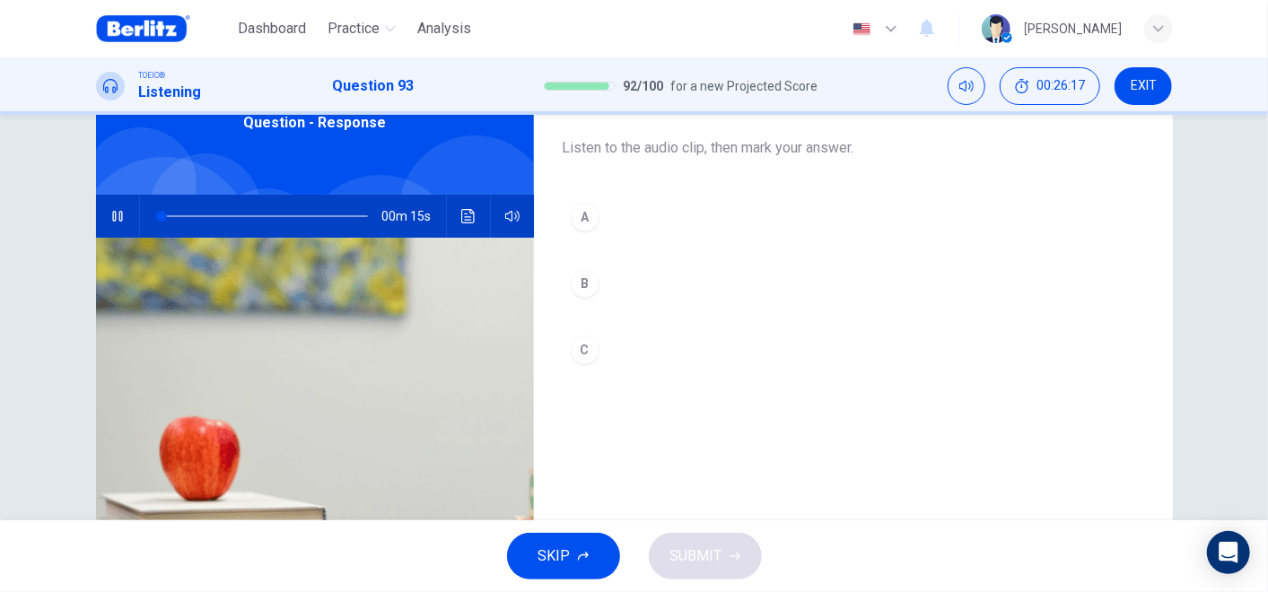
scroll to position [199, 0]
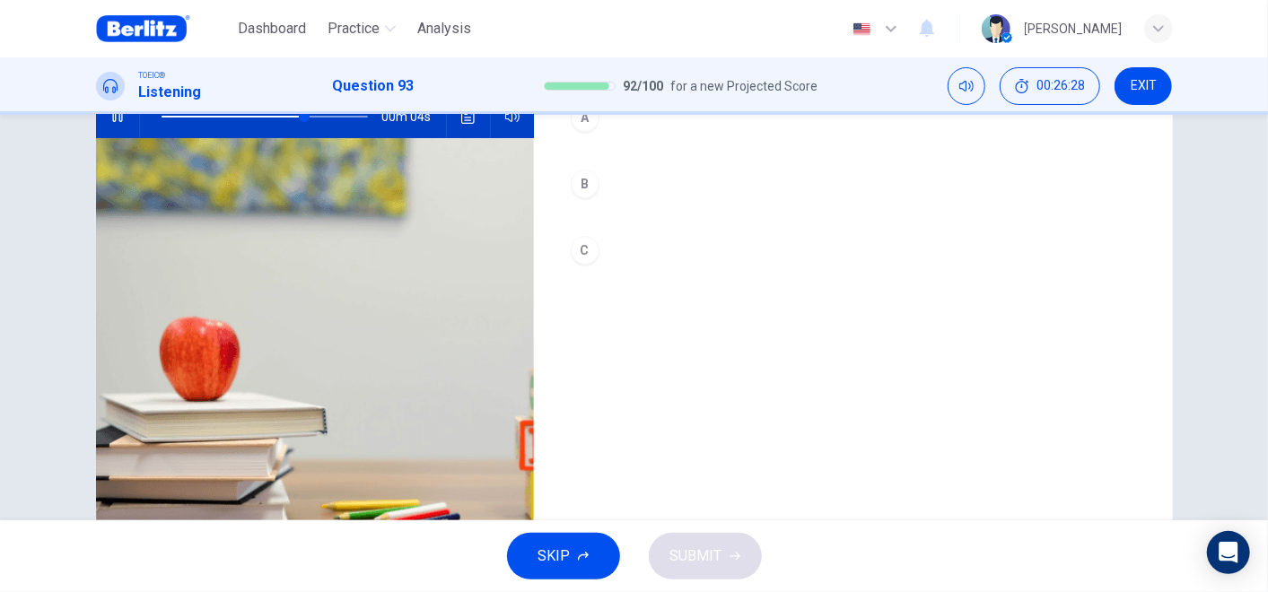
click at [587, 242] on div "C" at bounding box center [585, 250] width 29 height 29
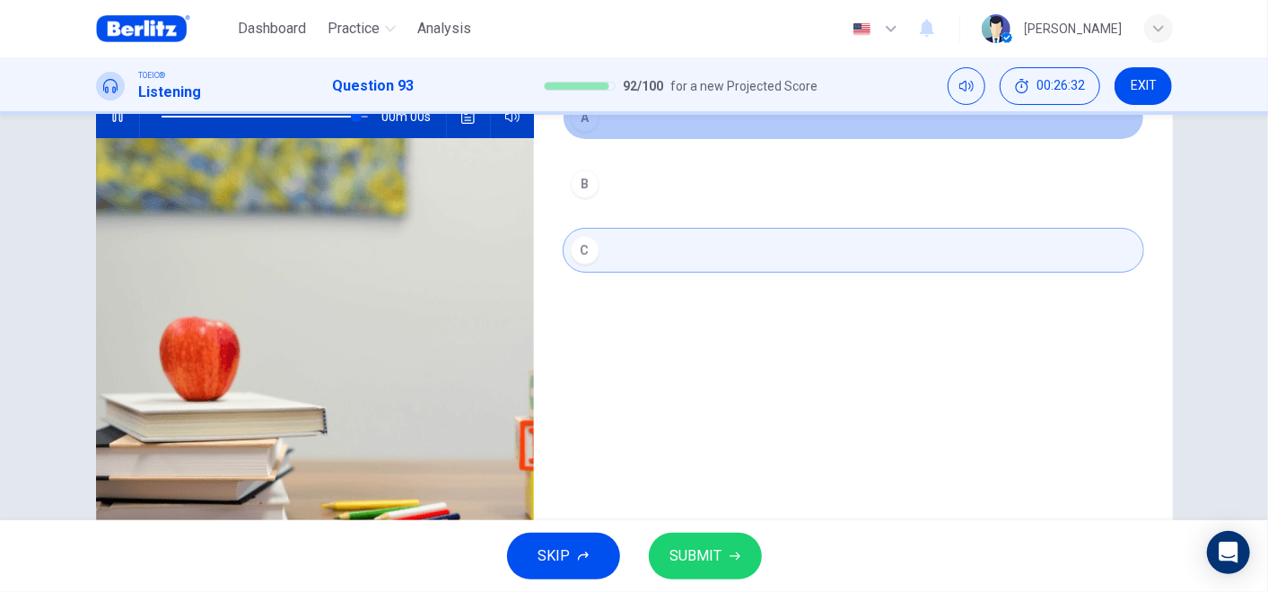
click at [590, 132] on button "A" at bounding box center [853, 117] width 581 height 45
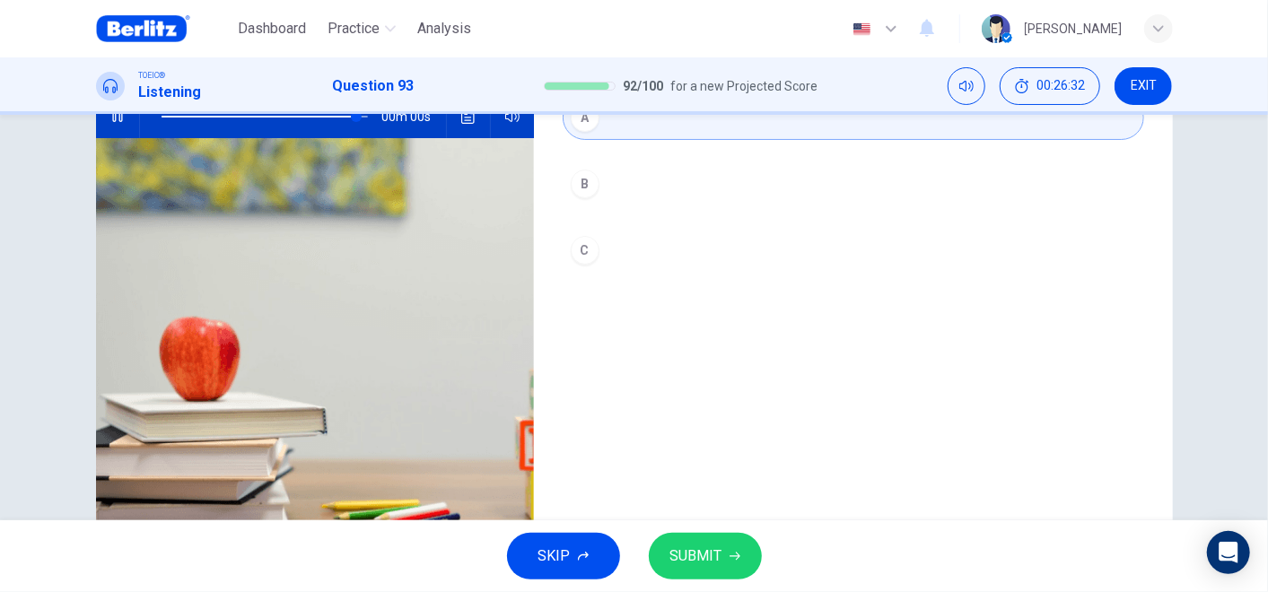
type input "*"
click at [700, 532] on span "SUBMIT" at bounding box center [696, 556] width 52 height 25
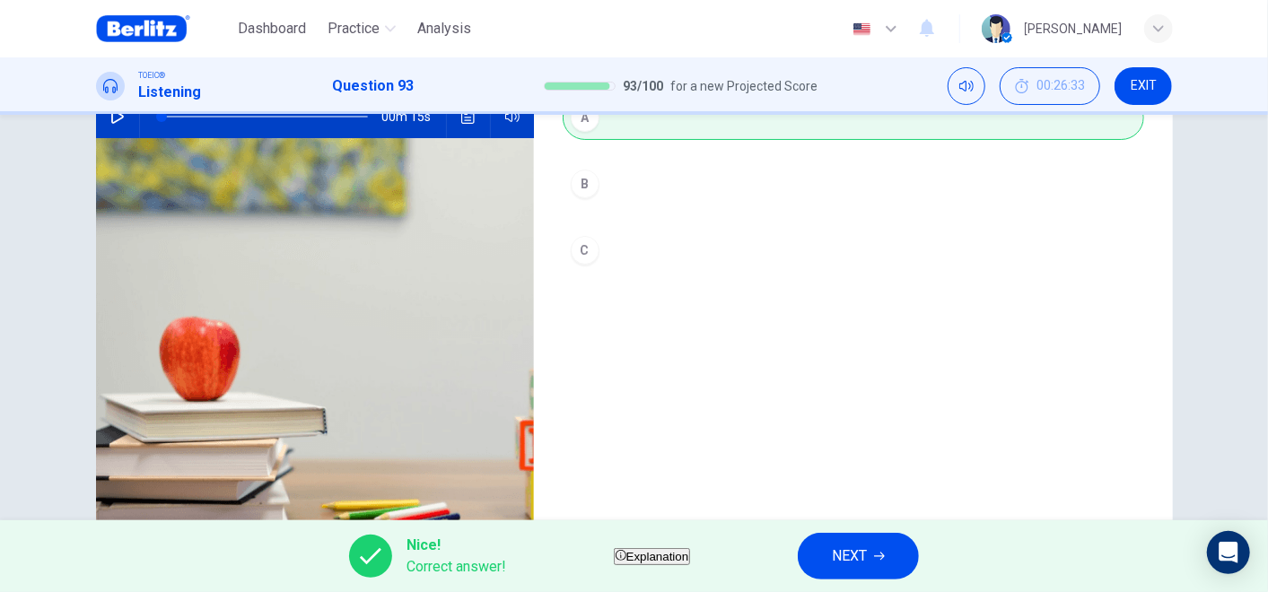
click at [867, 532] on span "NEXT" at bounding box center [849, 556] width 35 height 25
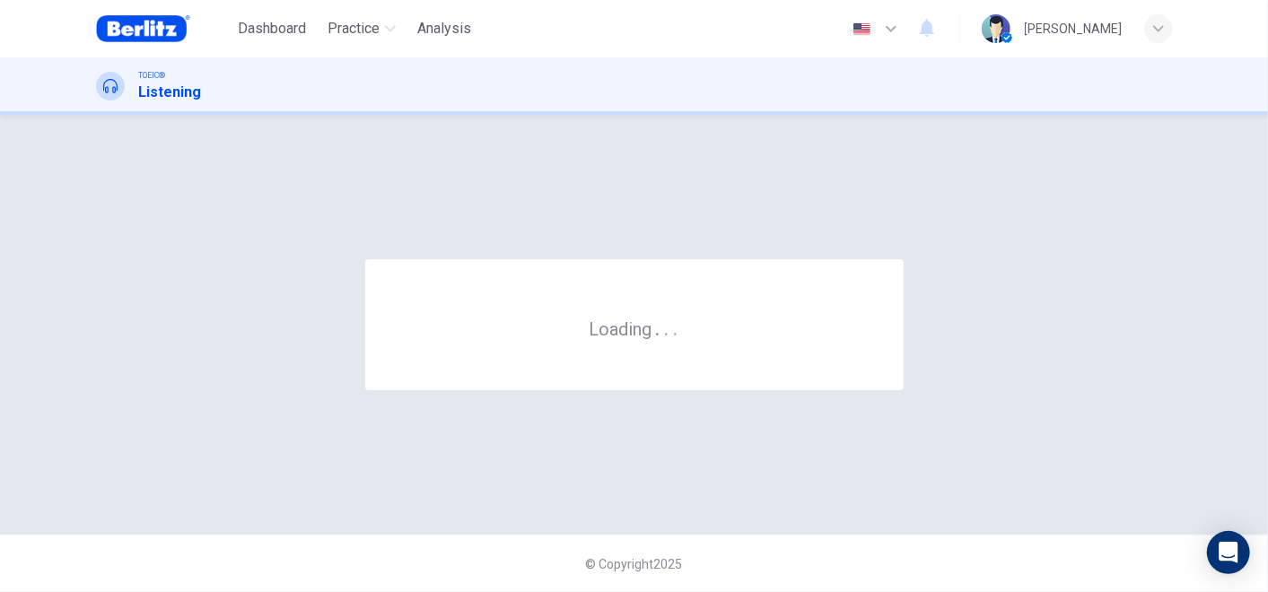
scroll to position [0, 0]
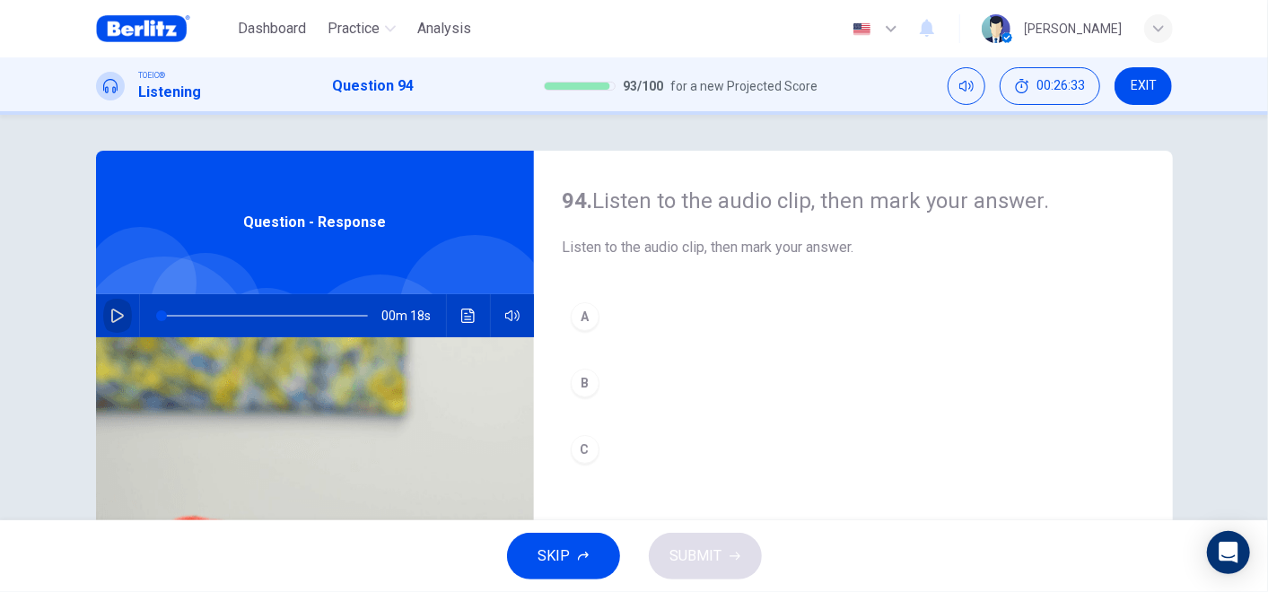
click at [112, 314] on icon "button" at bounding box center [117, 316] width 14 height 14
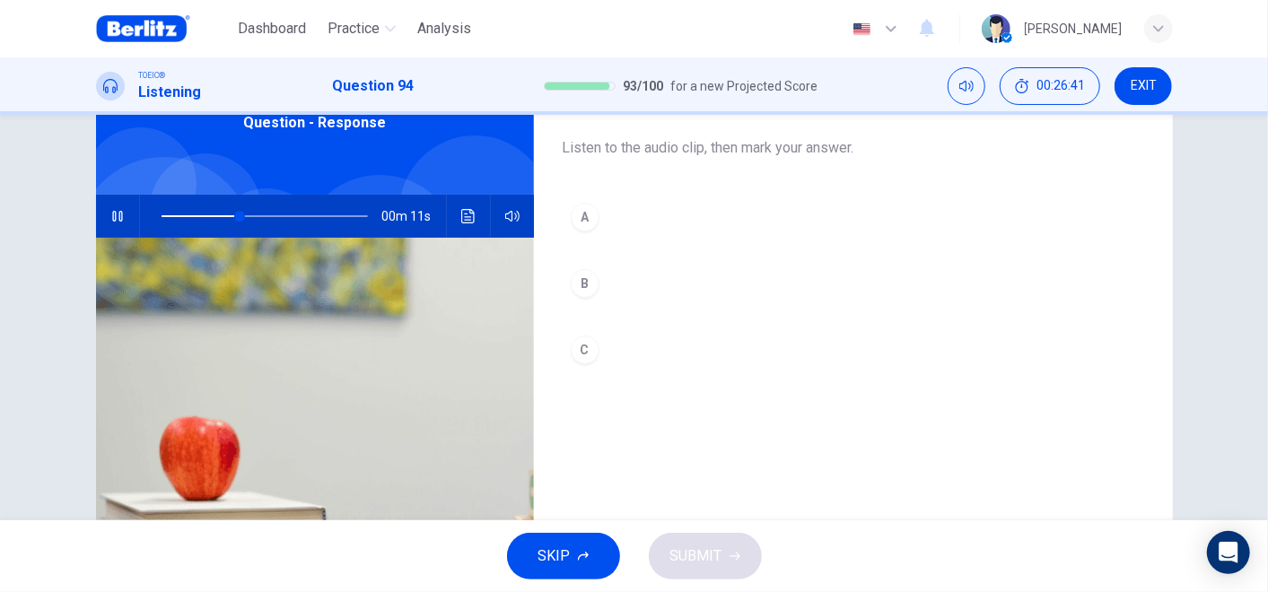
scroll to position [199, 0]
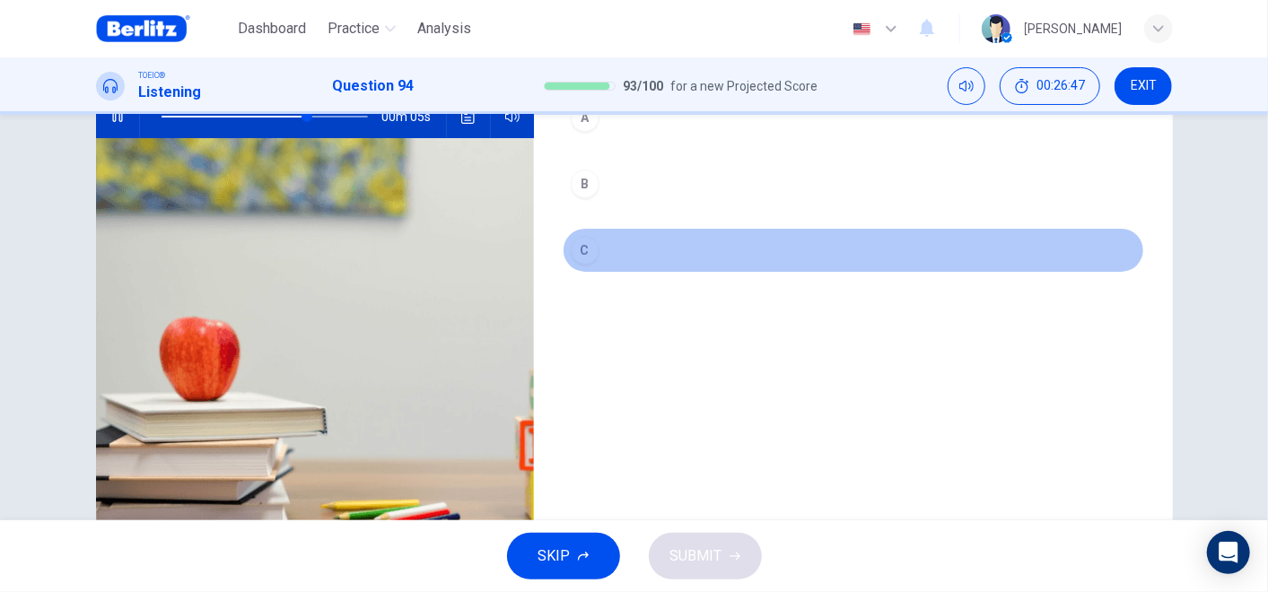
click at [583, 255] on div "C" at bounding box center [585, 250] width 29 height 29
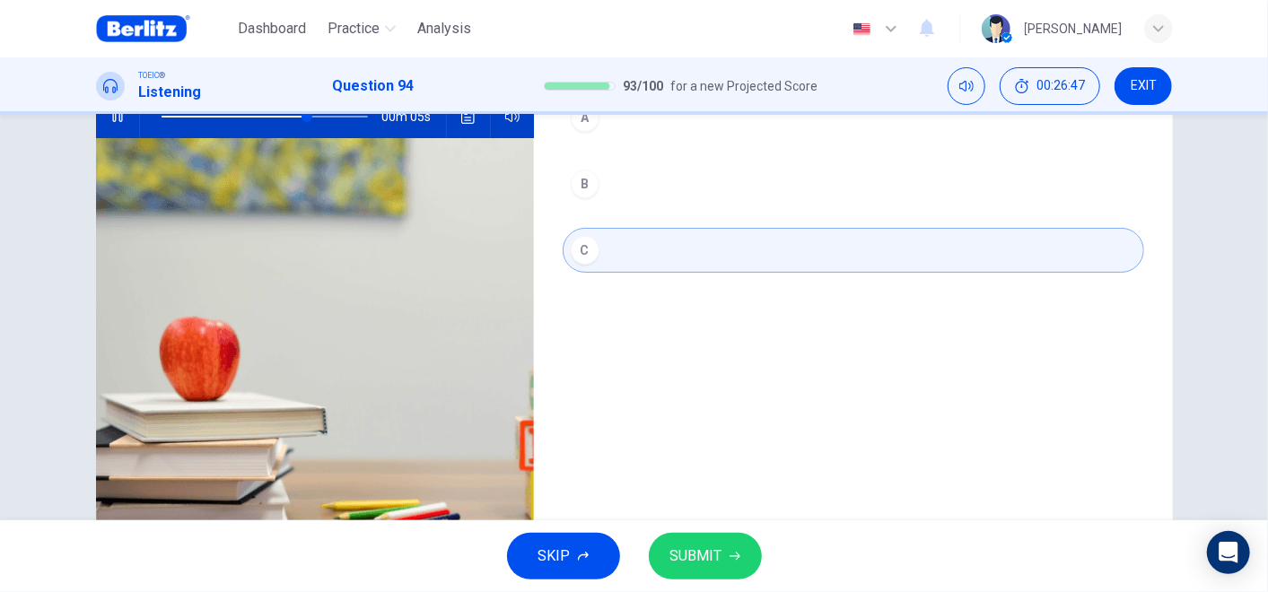
click at [576, 193] on div "B" at bounding box center [585, 184] width 29 height 29
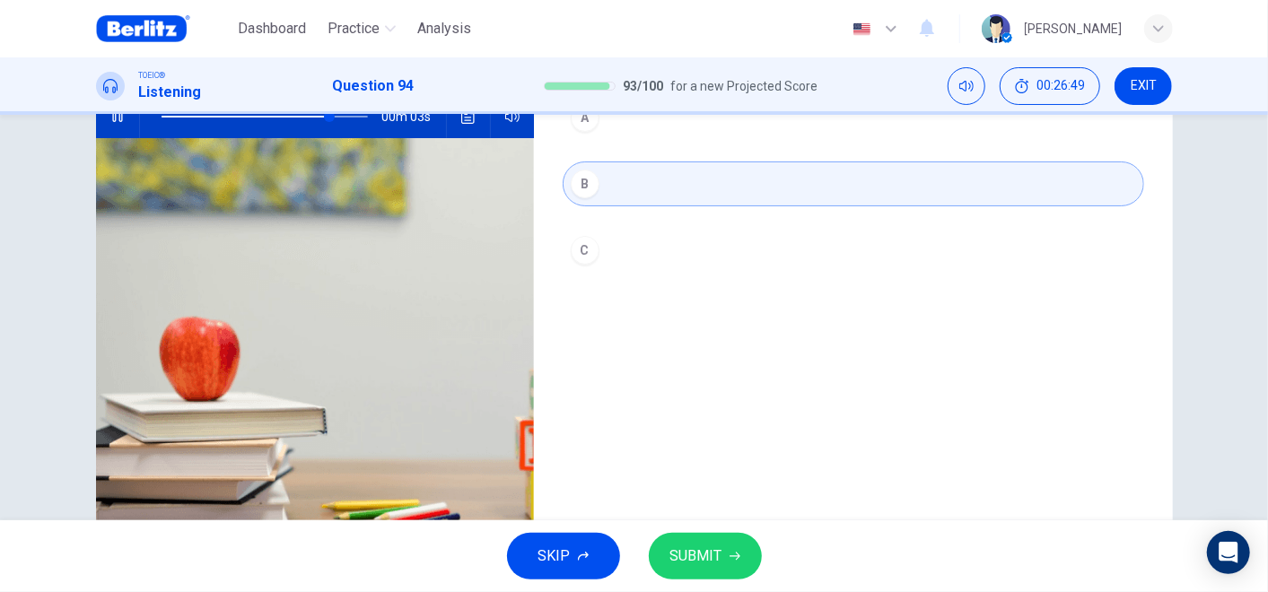
click at [602, 253] on button "C" at bounding box center [853, 250] width 581 height 45
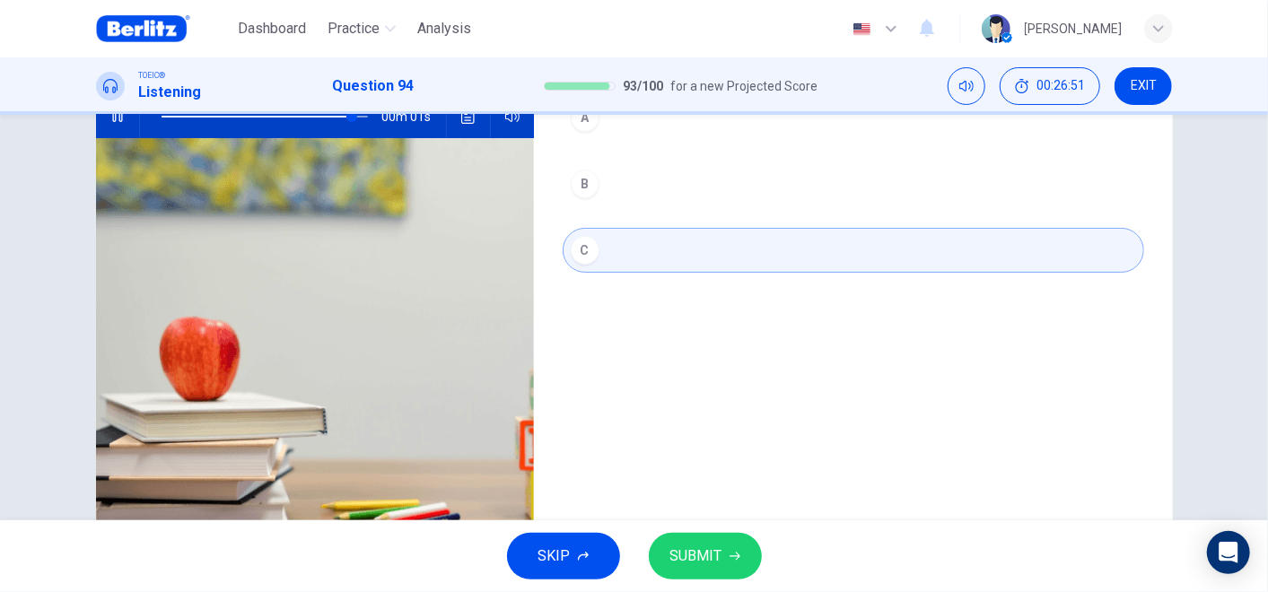
click at [725, 532] on button "SUBMIT" at bounding box center [705, 556] width 113 height 47
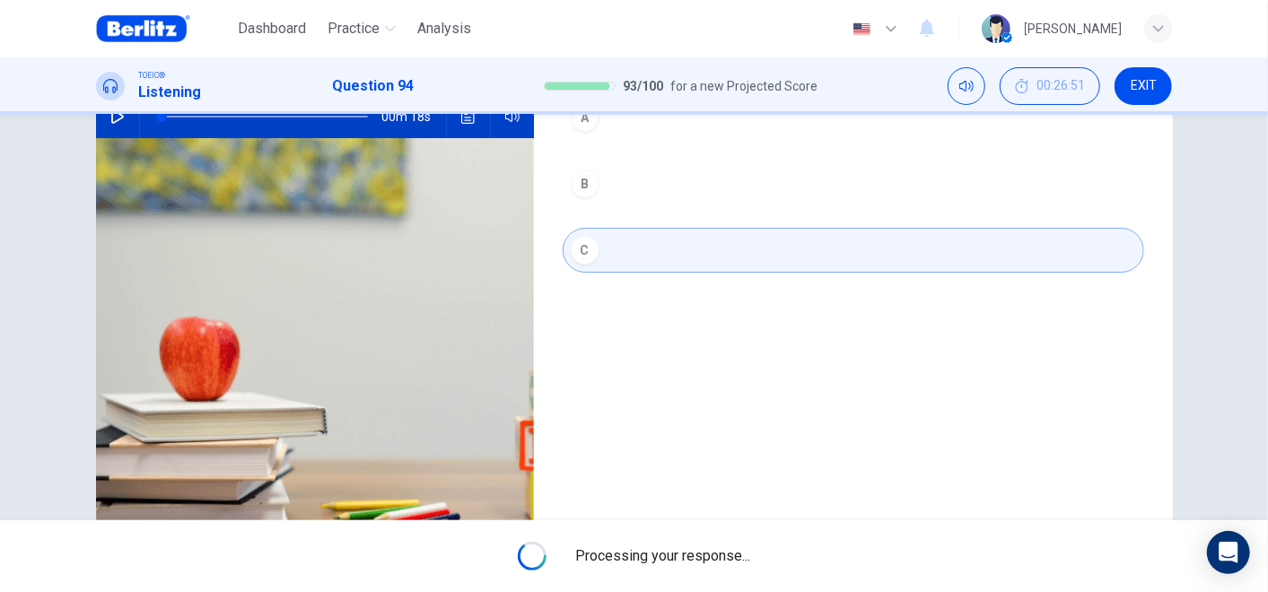
type input "*"
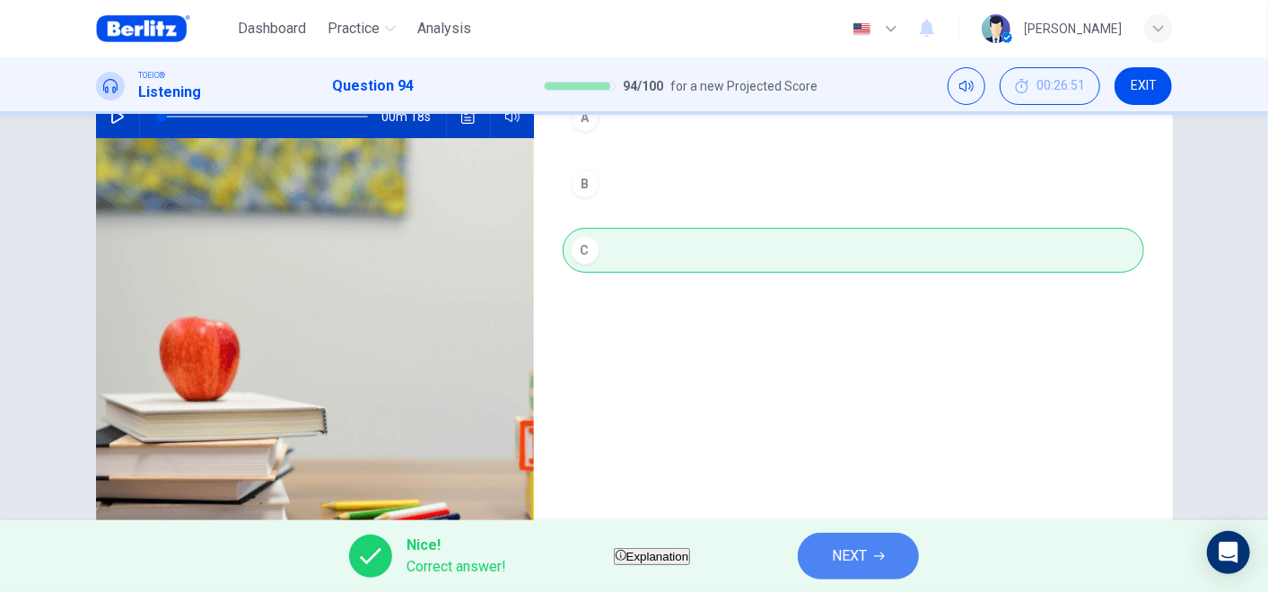
click at [869, 532] on button "NEXT" at bounding box center [858, 556] width 121 height 47
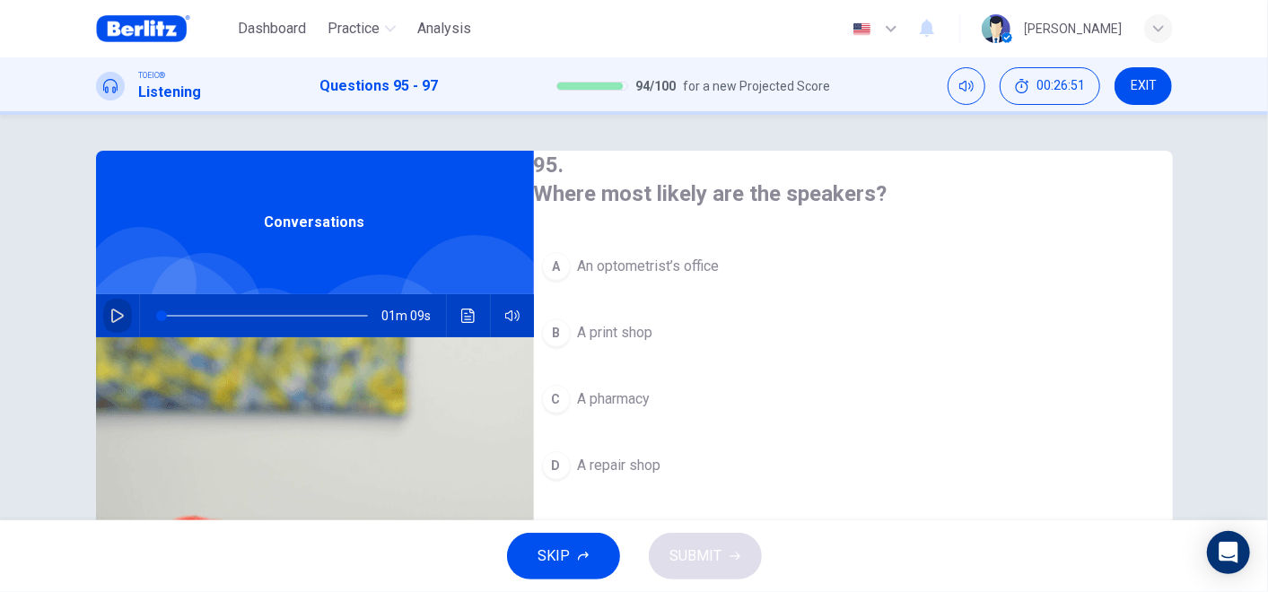
click at [115, 315] on icon "button" at bounding box center [117, 316] width 14 height 14
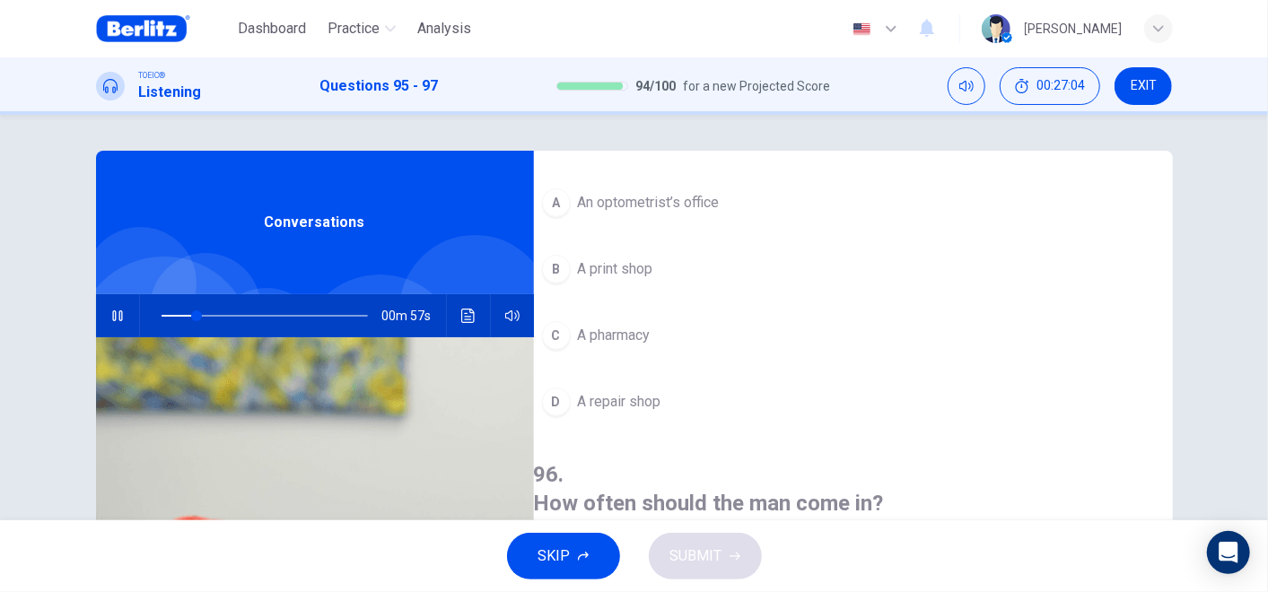
scroll to position [4, 0]
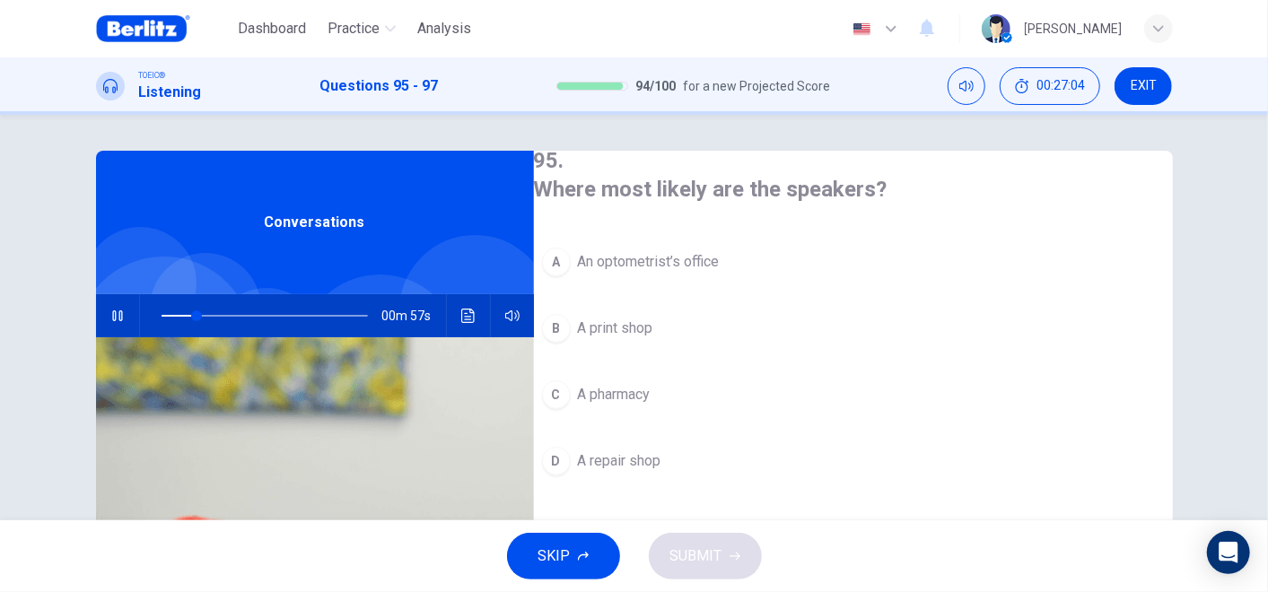
click at [688, 262] on span "An optometrist’s office" at bounding box center [649, 262] width 142 height 22
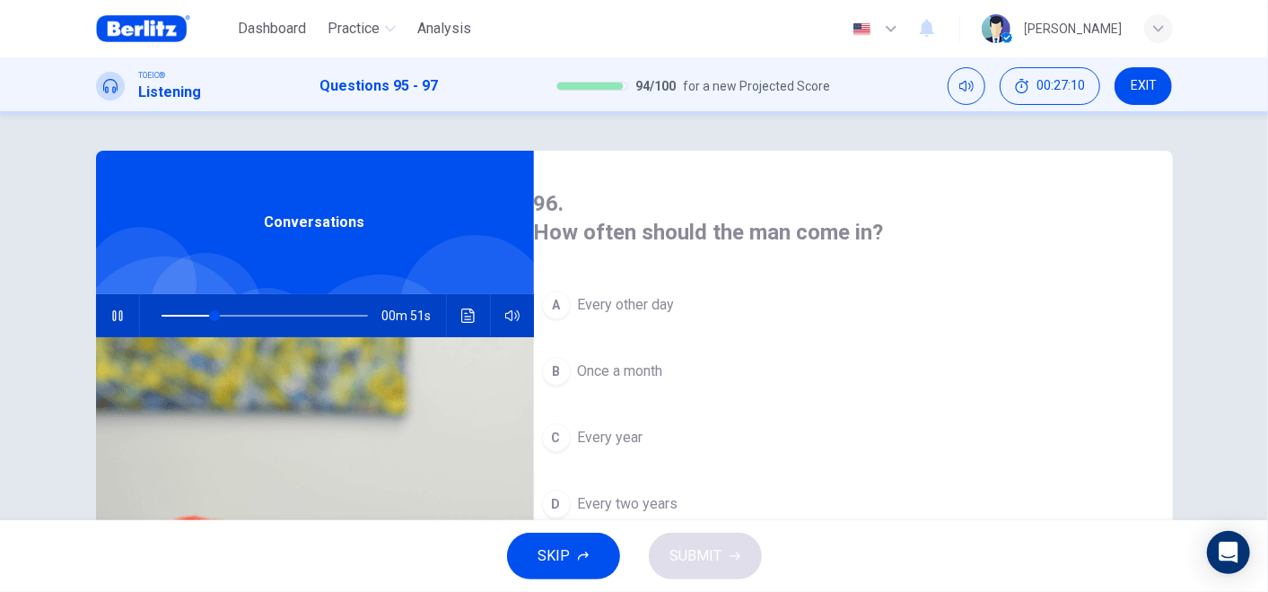
scroll to position [304, 0]
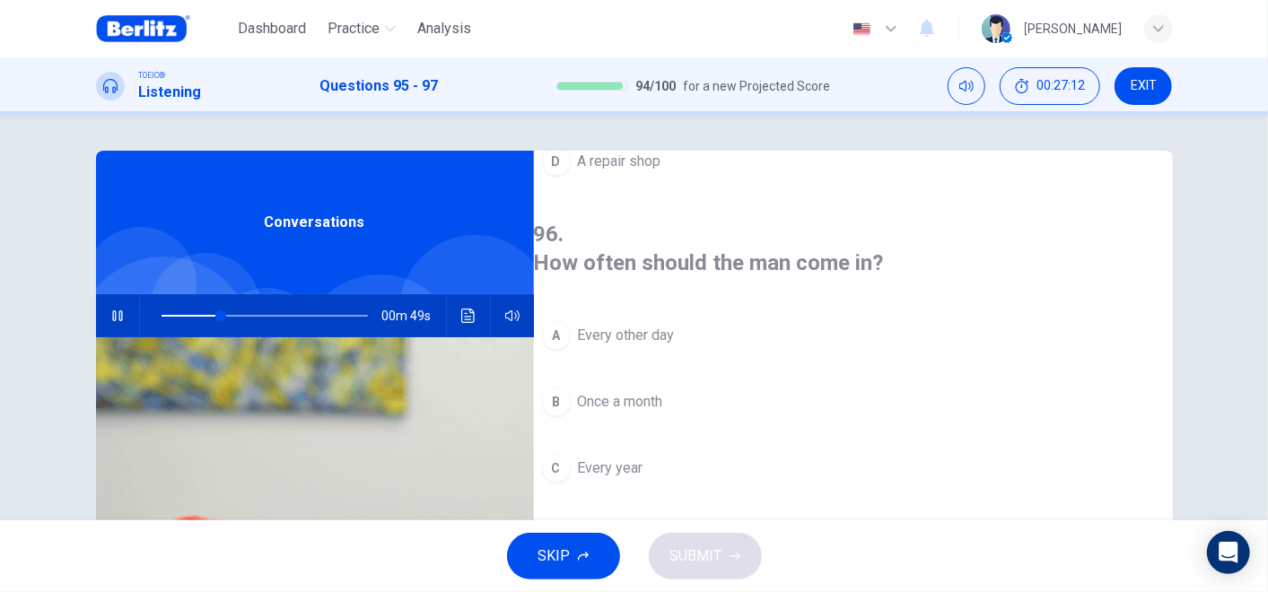
click at [643, 458] on span "Every year" at bounding box center [610, 469] width 65 height 22
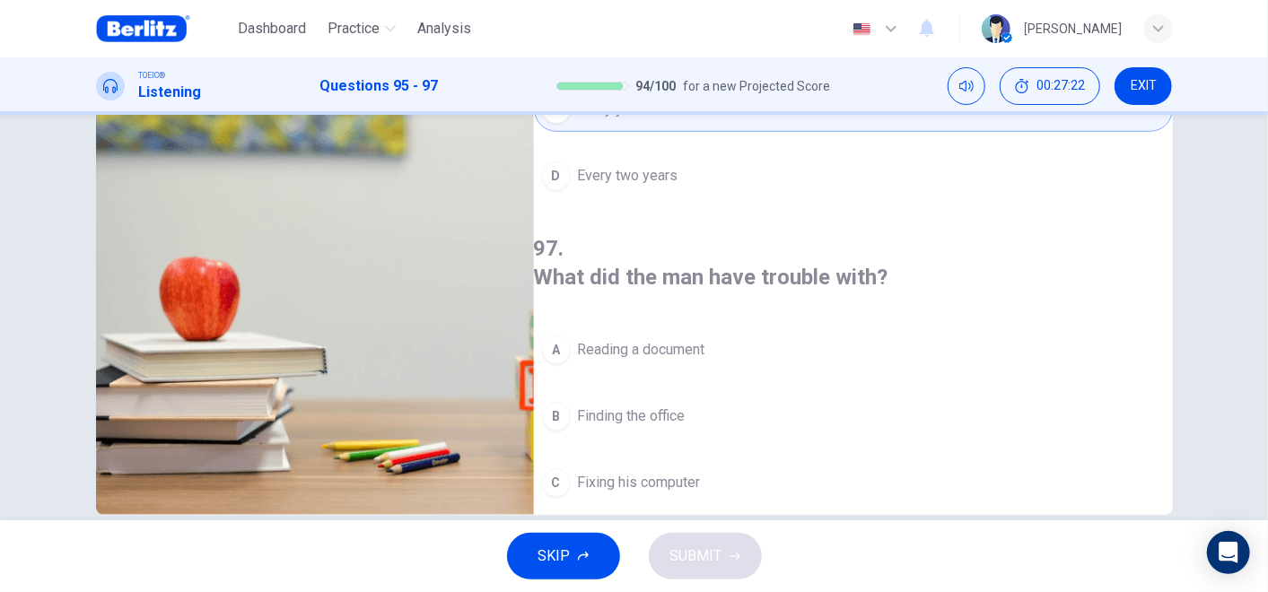
scroll to position [289, 0]
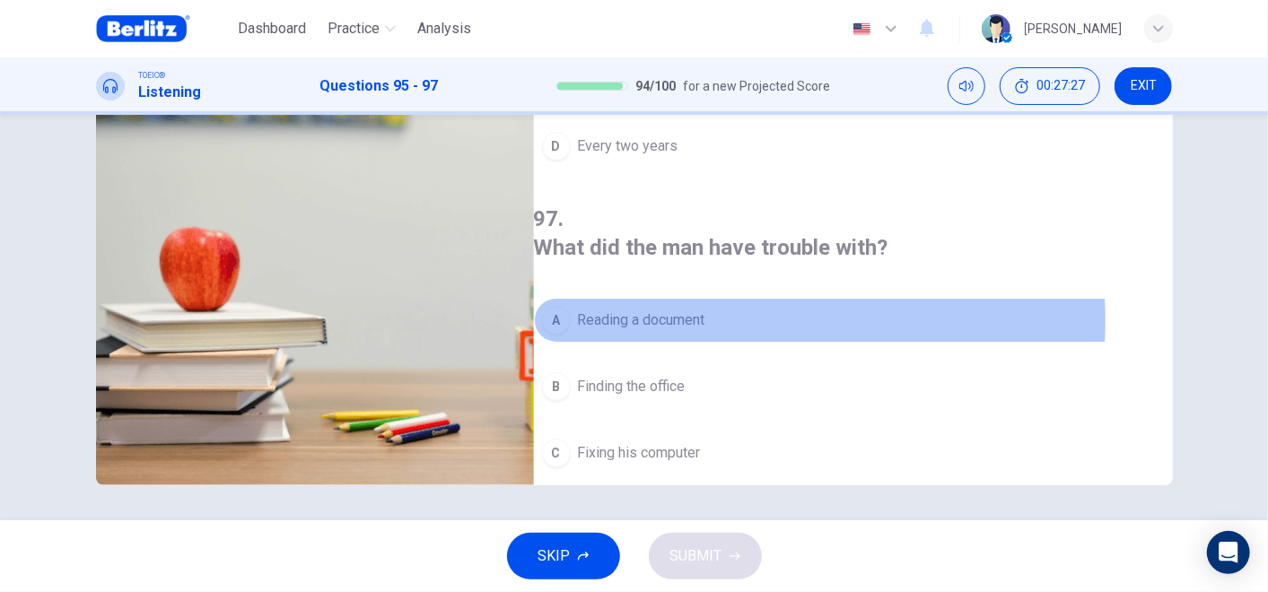
click at [687, 310] on span "Reading a document" at bounding box center [641, 321] width 127 height 22
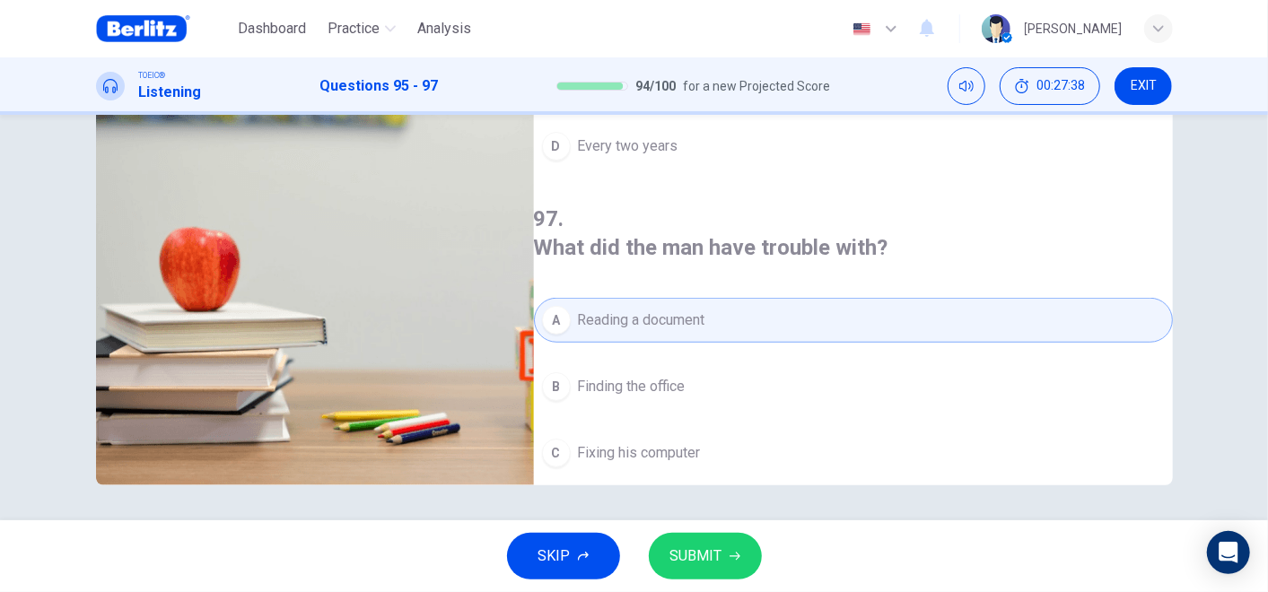
click at [684, 532] on span "SUBMIT" at bounding box center [696, 556] width 52 height 25
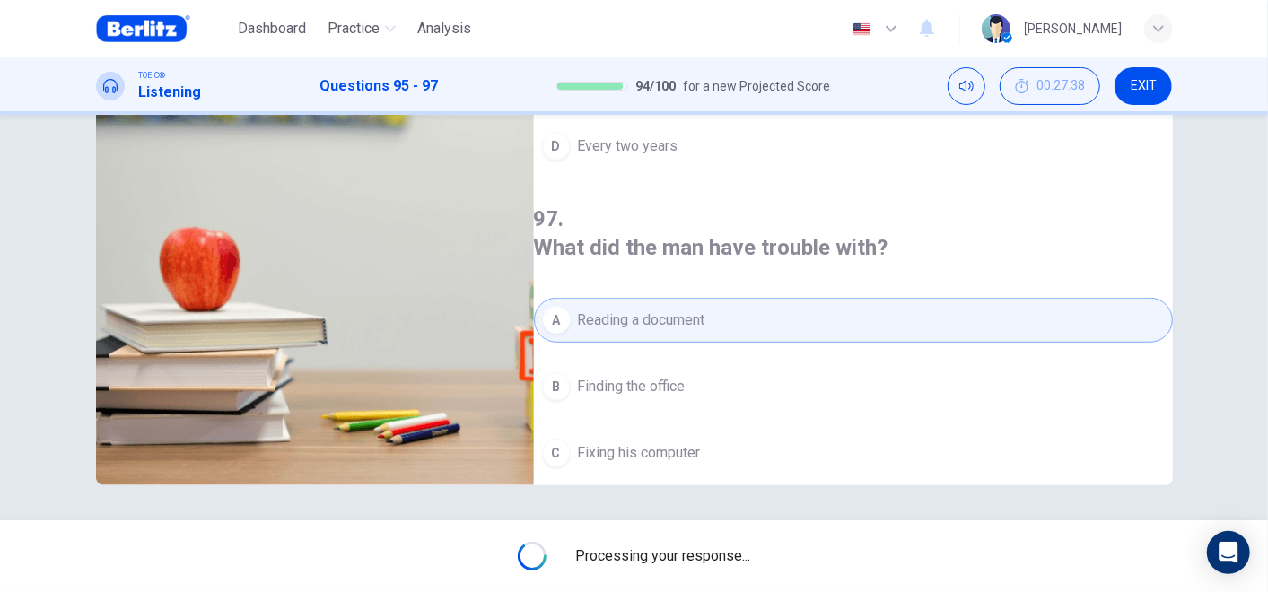
type input "**"
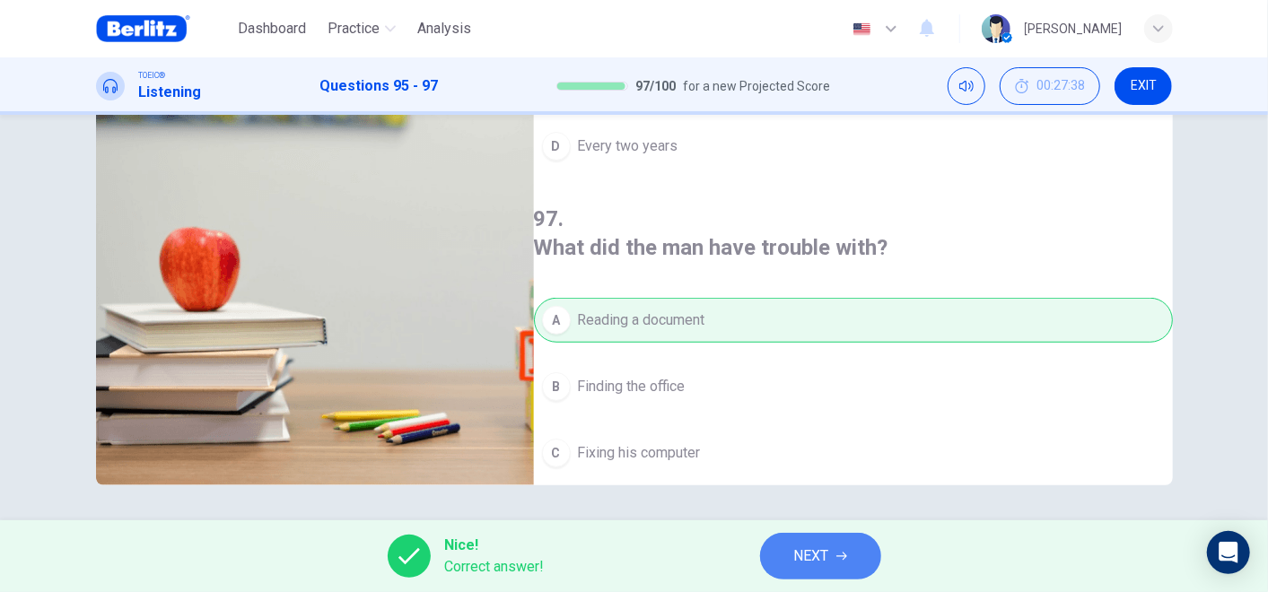
click at [767, 532] on button "NEXT" at bounding box center [820, 556] width 121 height 47
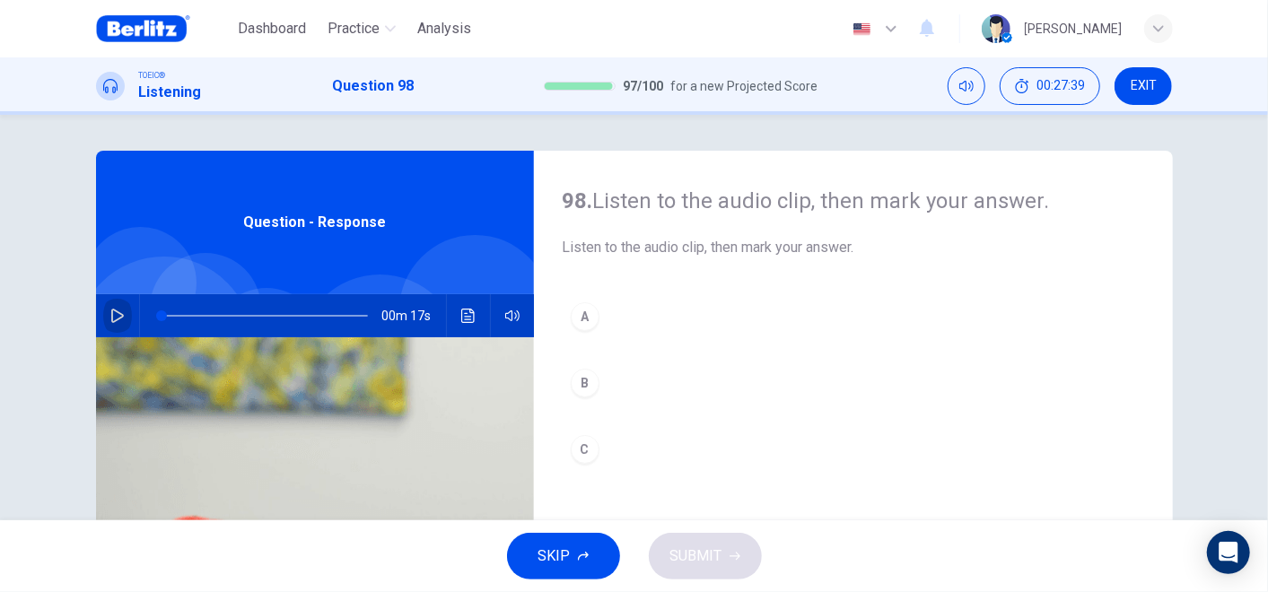
click at [110, 301] on button "button" at bounding box center [117, 315] width 29 height 43
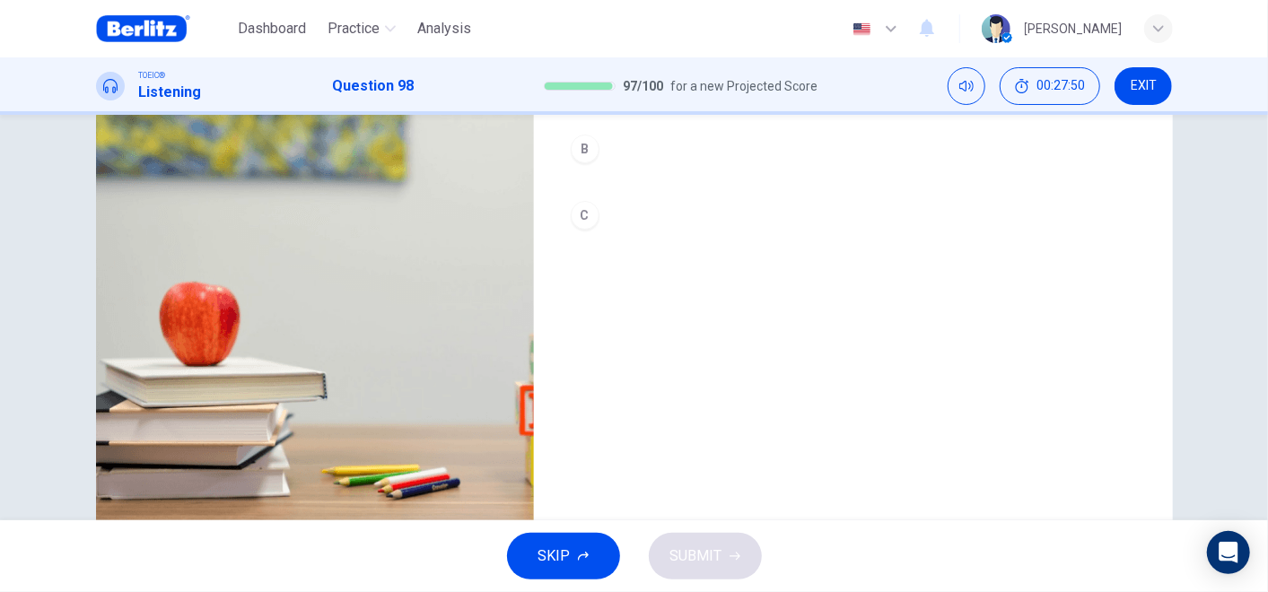
scroll to position [189, 0]
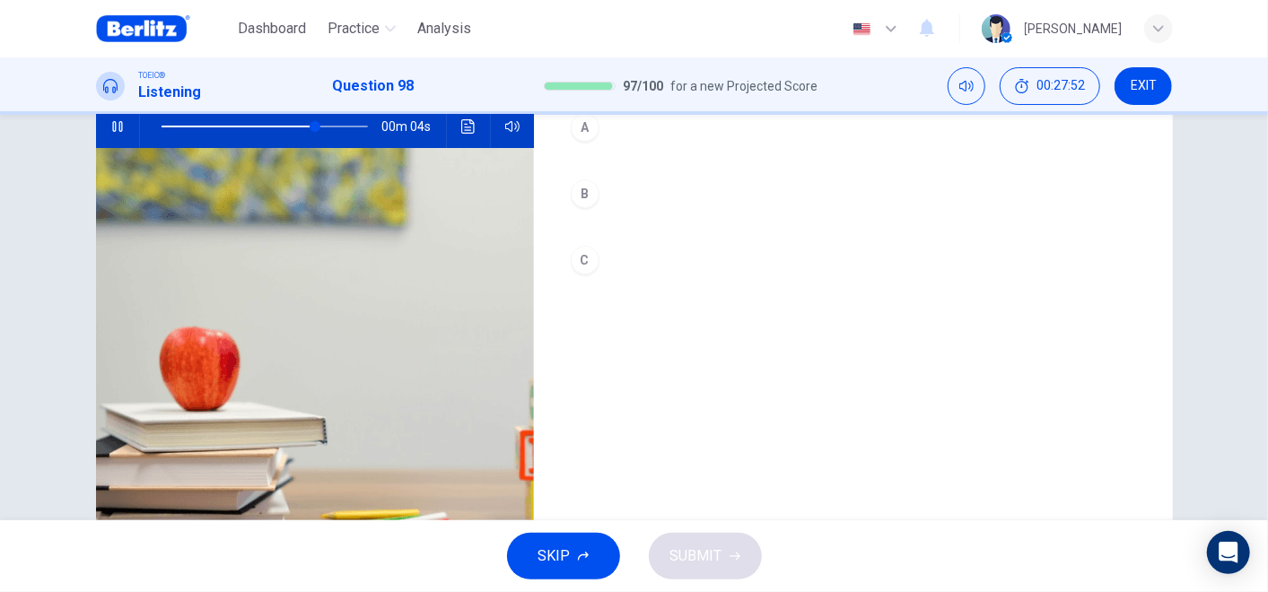
click at [589, 253] on div "C" at bounding box center [585, 260] width 29 height 29
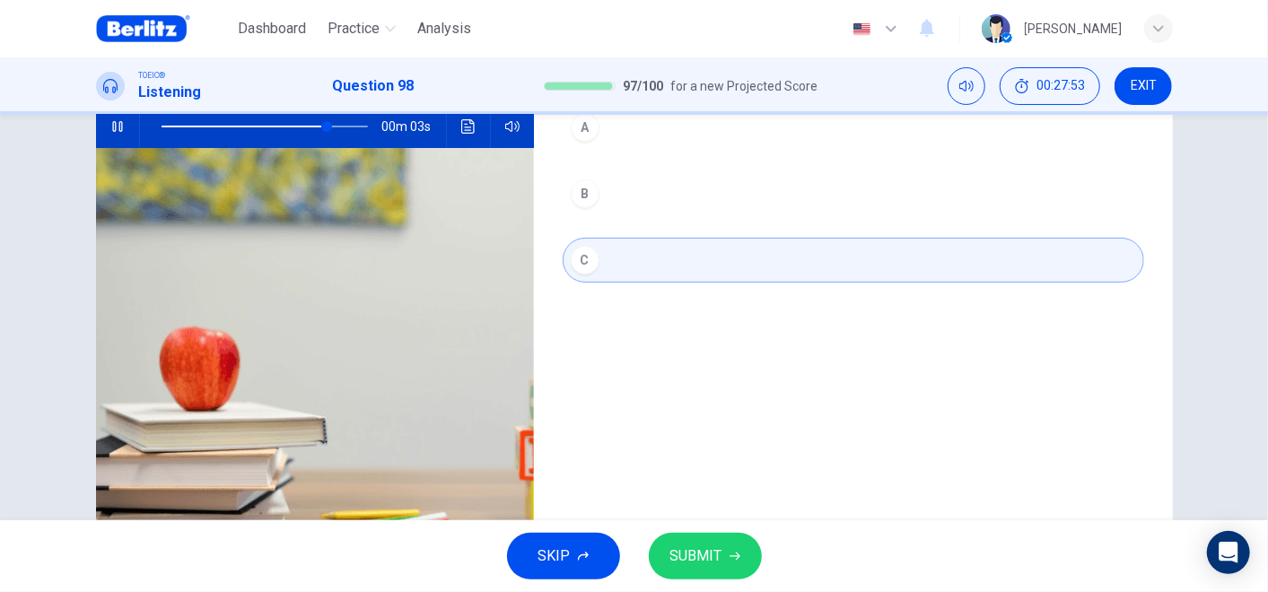
scroll to position [289, 0]
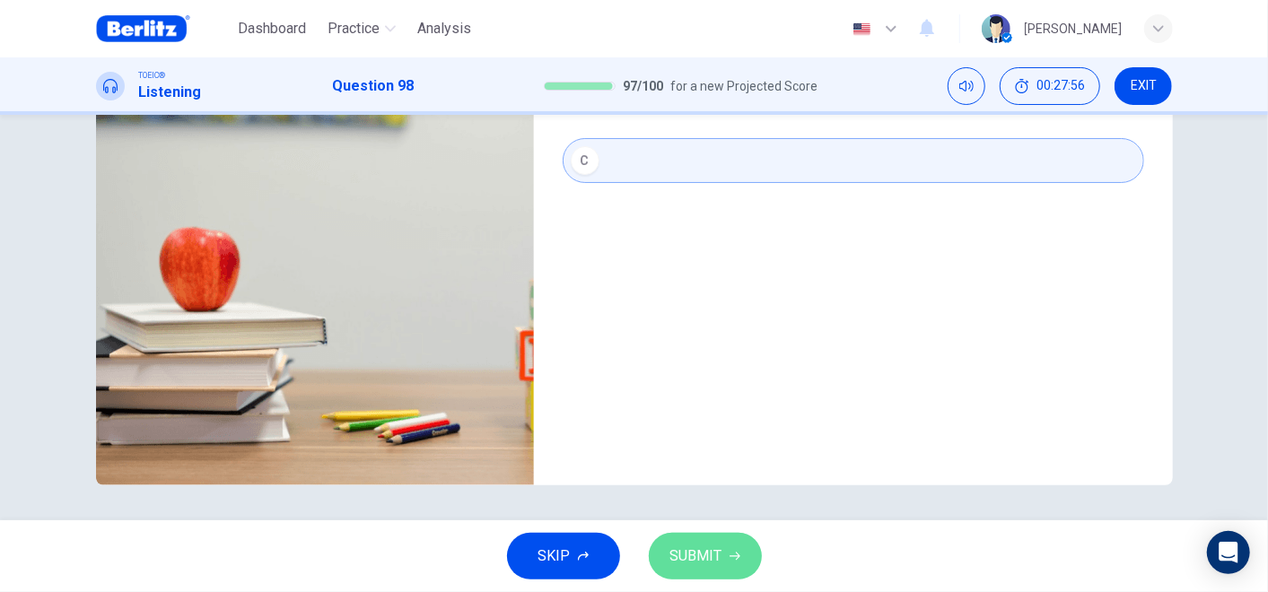
click at [725, 532] on button "SUBMIT" at bounding box center [705, 556] width 113 height 47
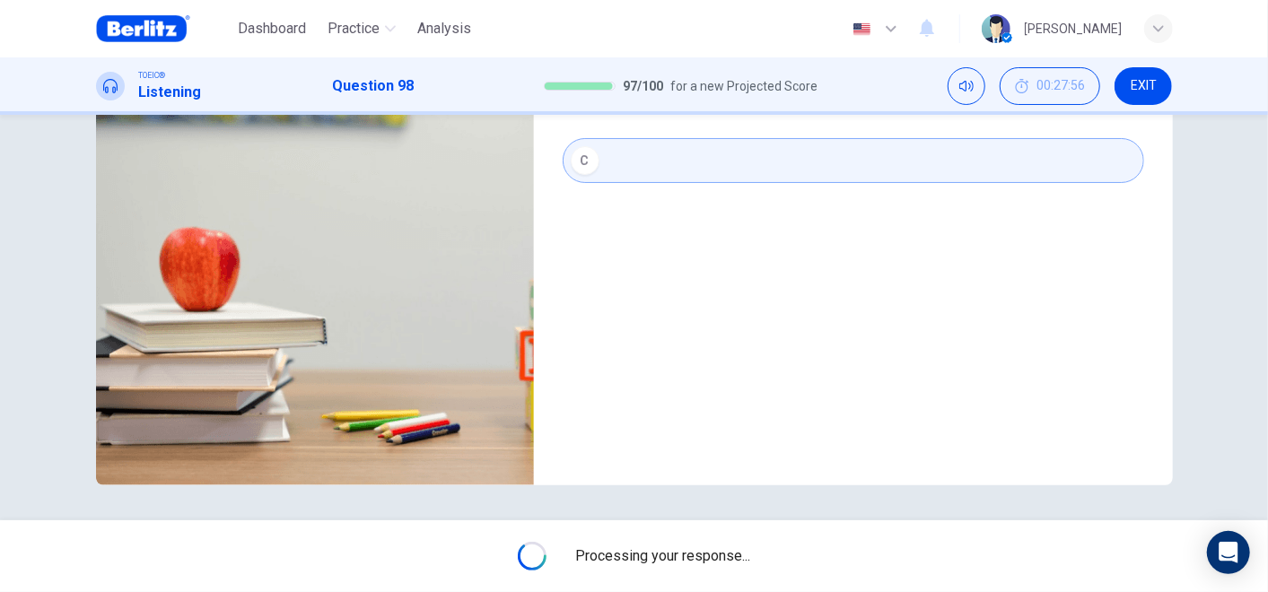
type input "*"
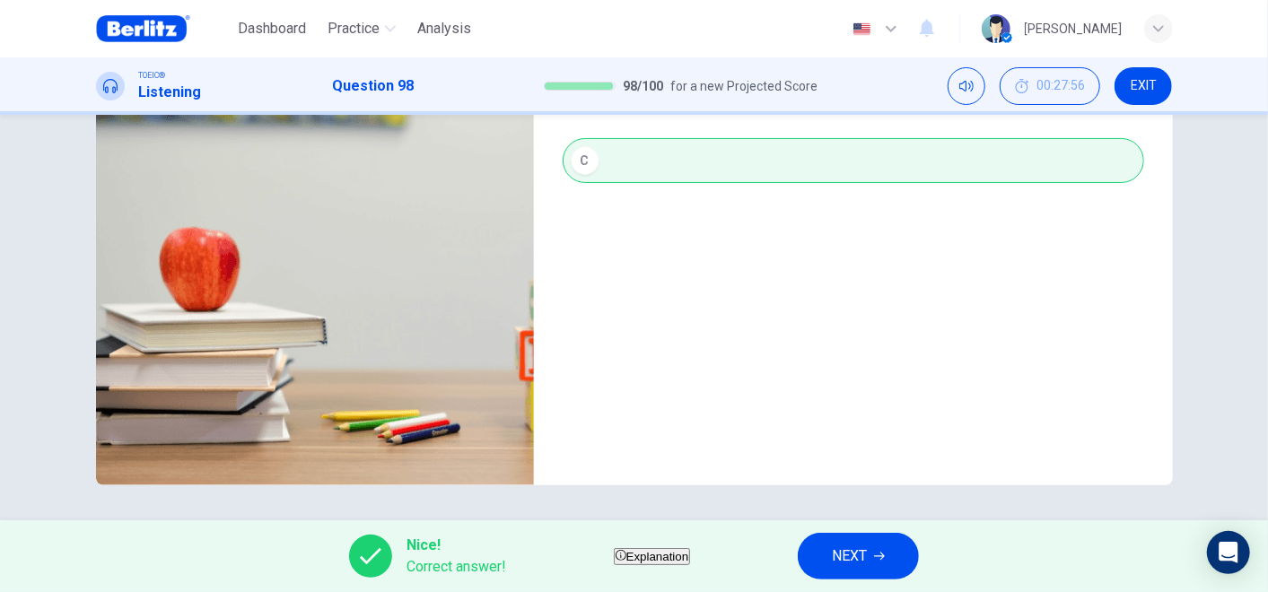
click at [867, 532] on span "NEXT" at bounding box center [849, 556] width 35 height 25
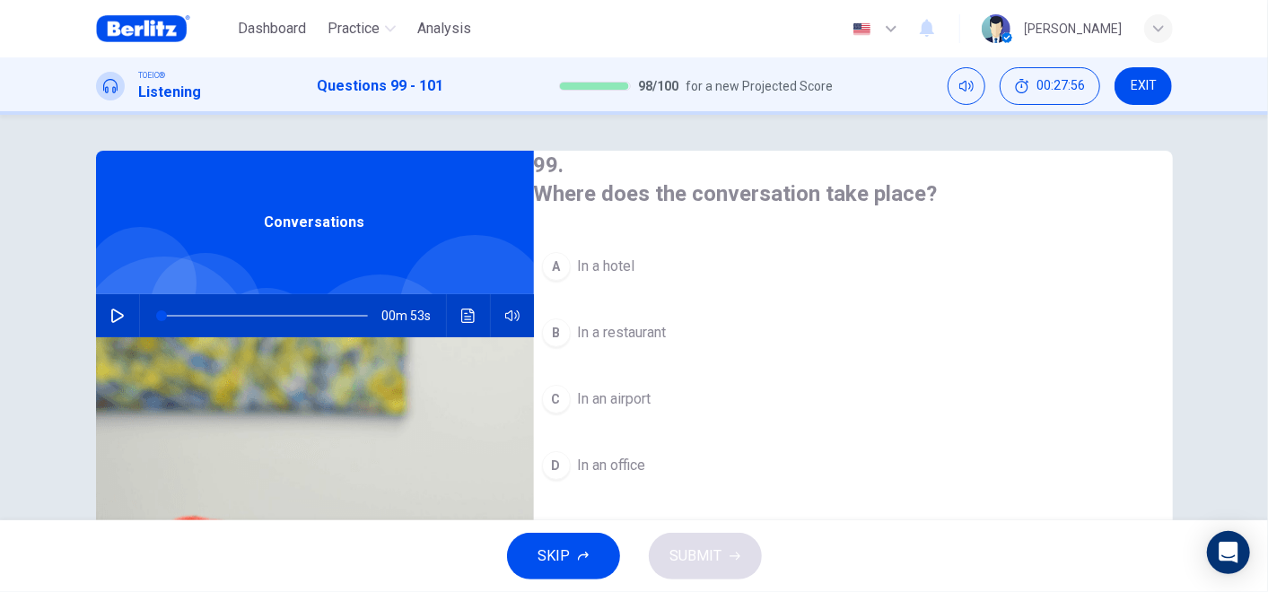
click at [118, 315] on icon "button" at bounding box center [117, 316] width 14 height 14
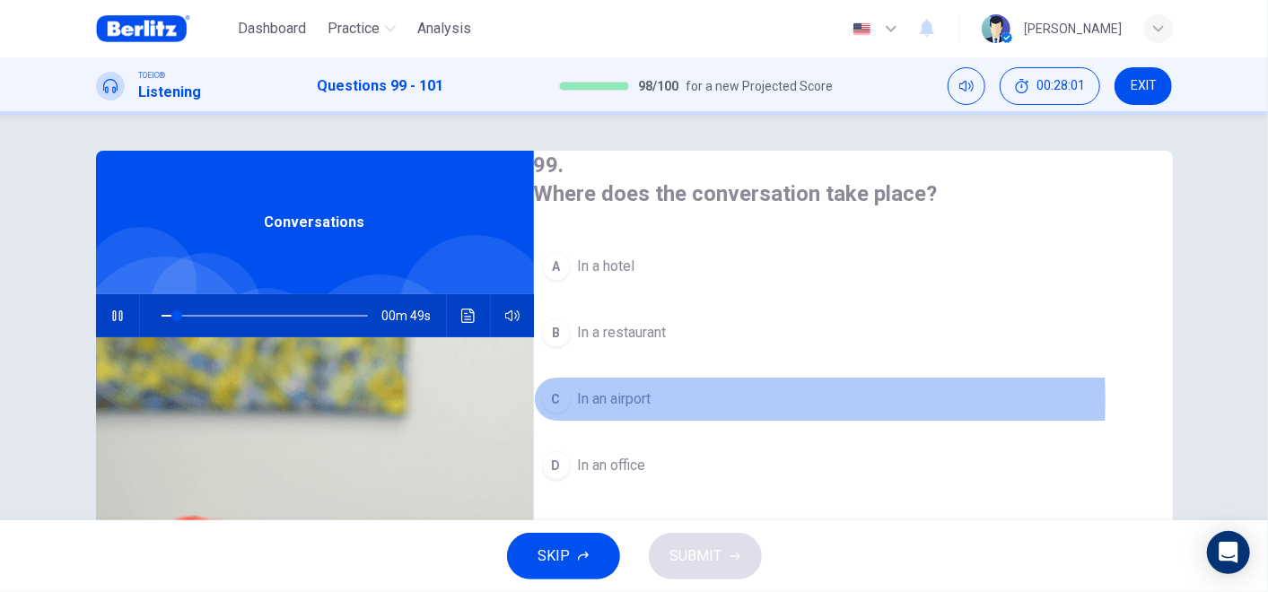
click at [651, 396] on span "In an airport" at bounding box center [615, 399] width 74 height 22
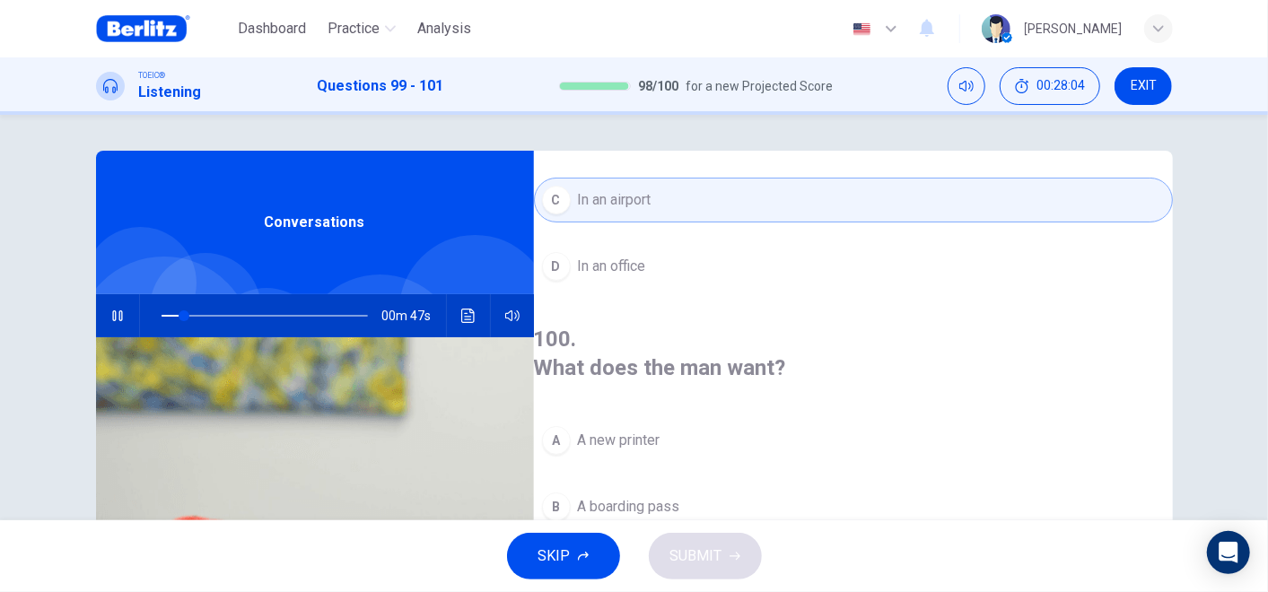
scroll to position [299, 0]
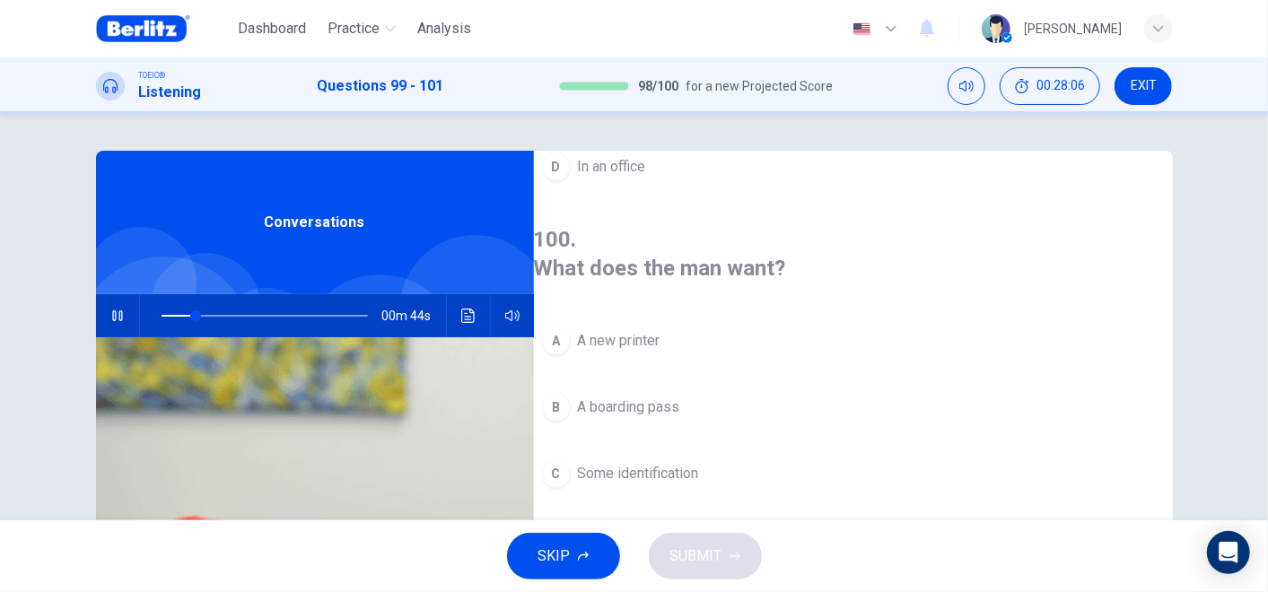
click at [680, 397] on span "A boarding pass" at bounding box center [629, 408] width 102 height 22
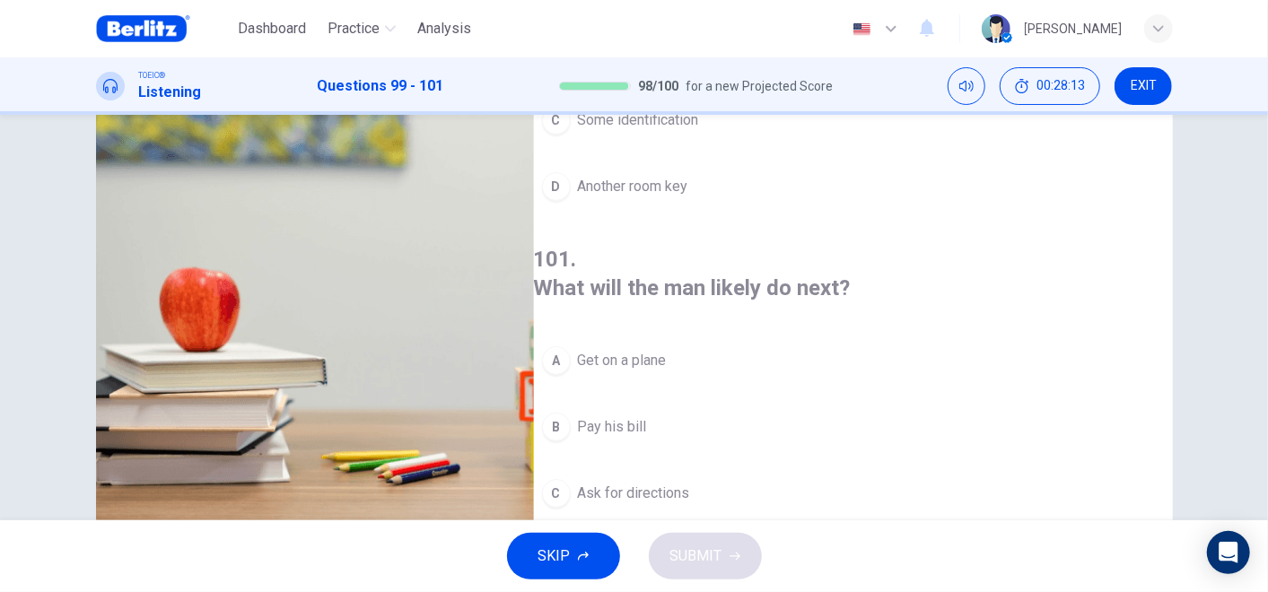
scroll to position [289, 0]
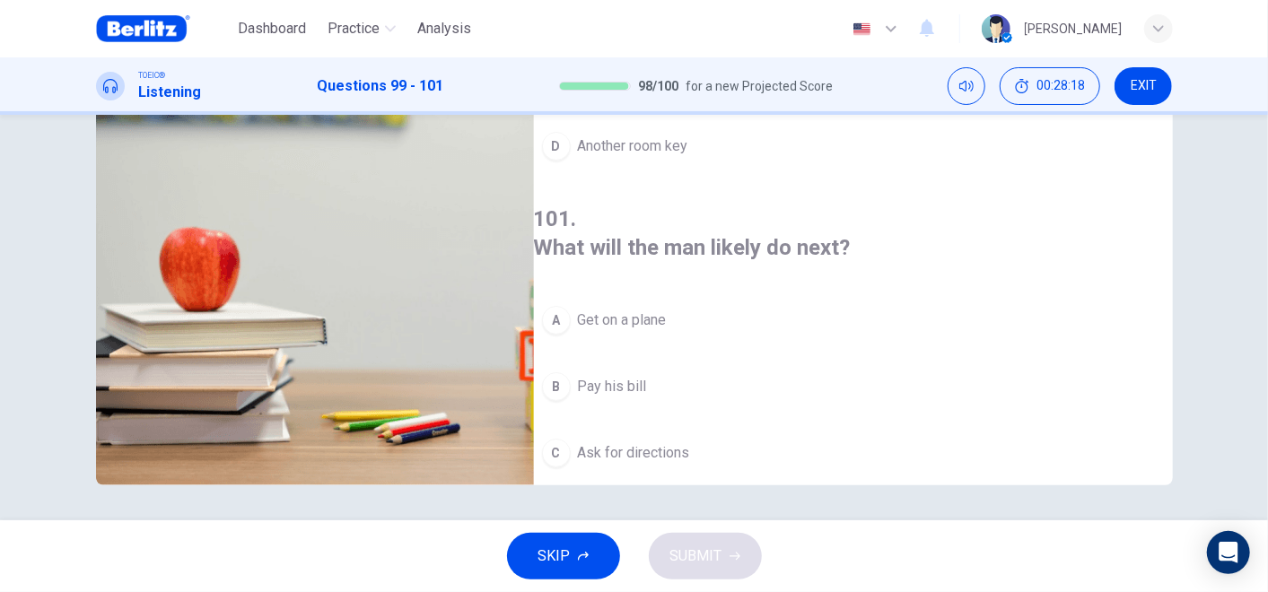
click at [667, 310] on span "Get on a plane" at bounding box center [622, 321] width 89 height 22
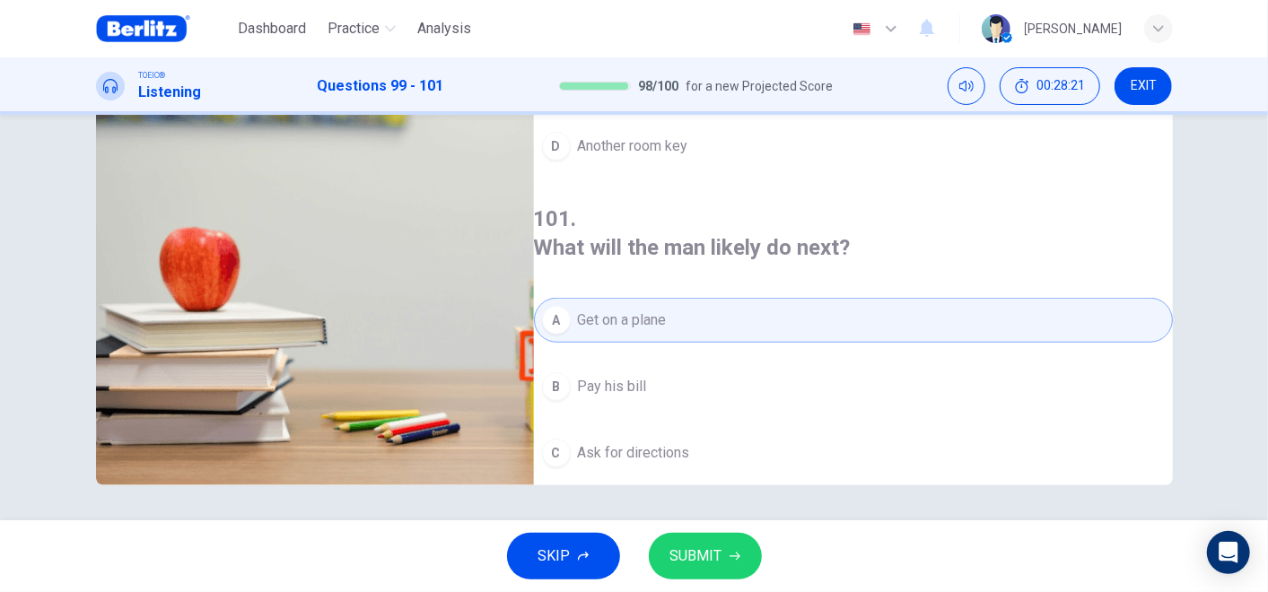
click at [662, 509] on span "Show his identification" at bounding box center [649, 520] width 142 height 22
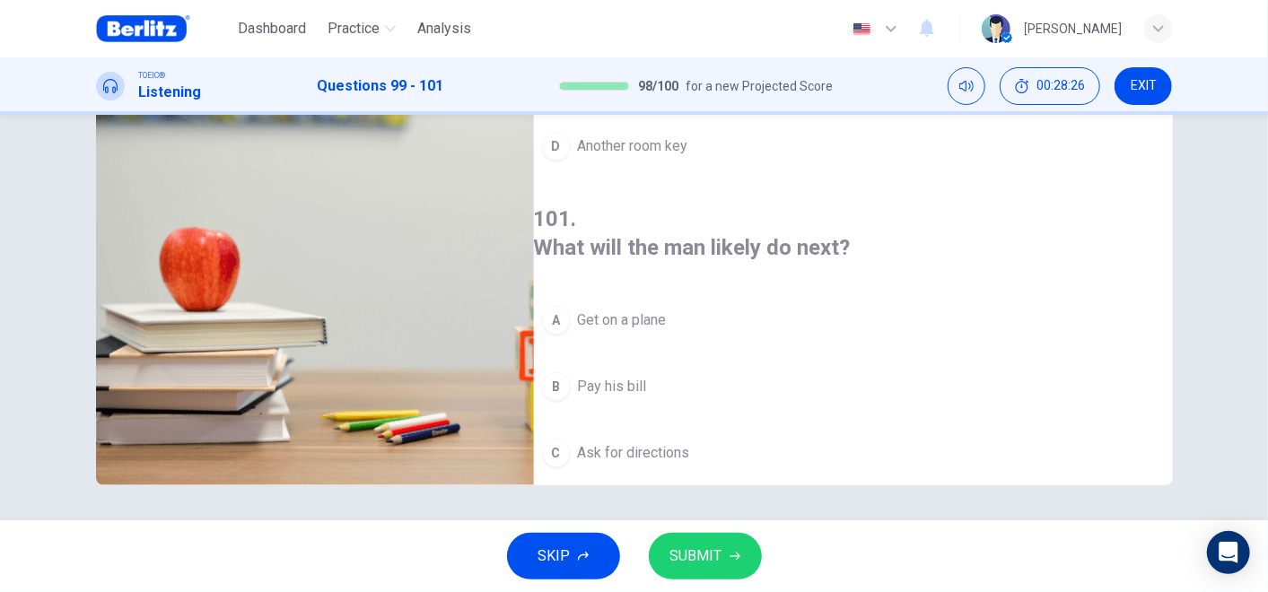
click at [715, 532] on span "SUBMIT" at bounding box center [696, 556] width 52 height 25
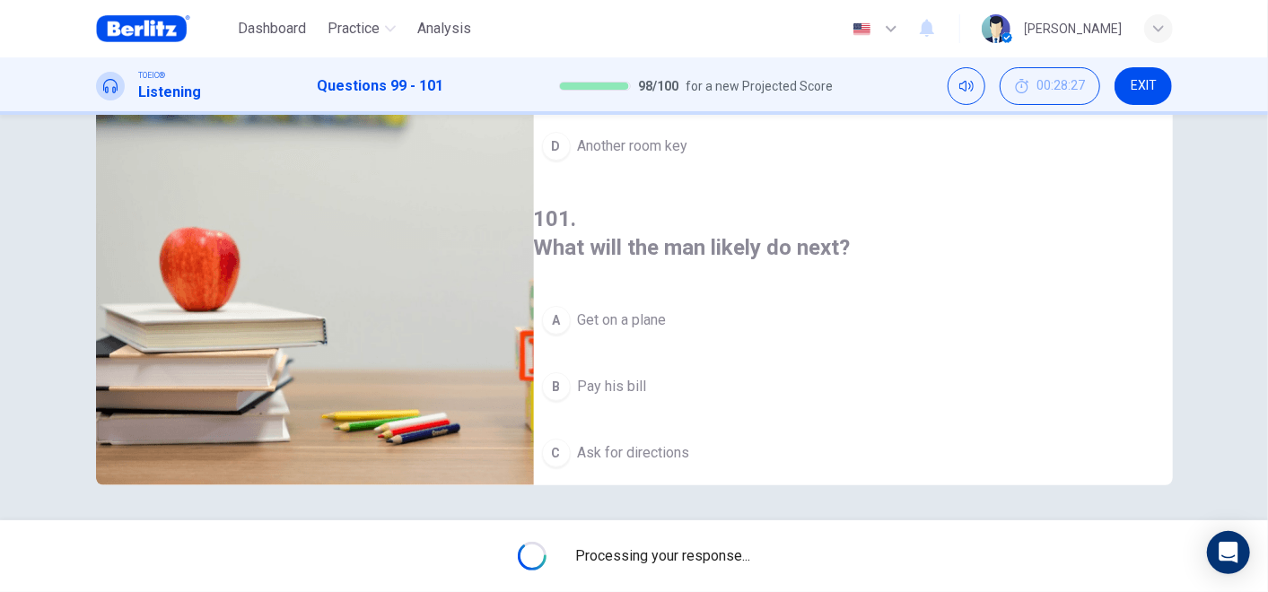
type input "**"
